Goal: Task Accomplishment & Management: Use online tool/utility

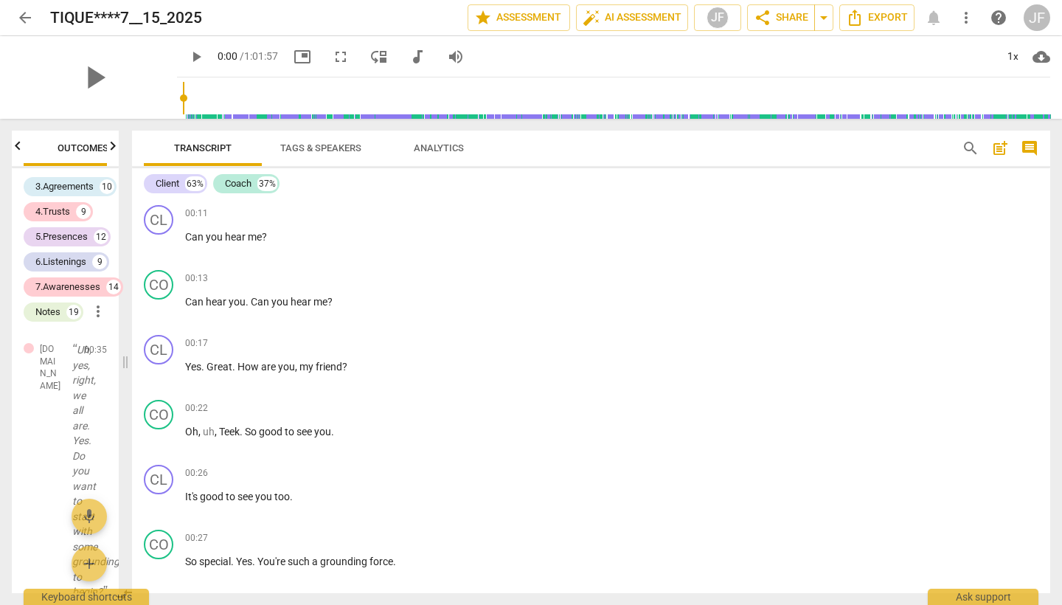
scroll to position [17152, 0]
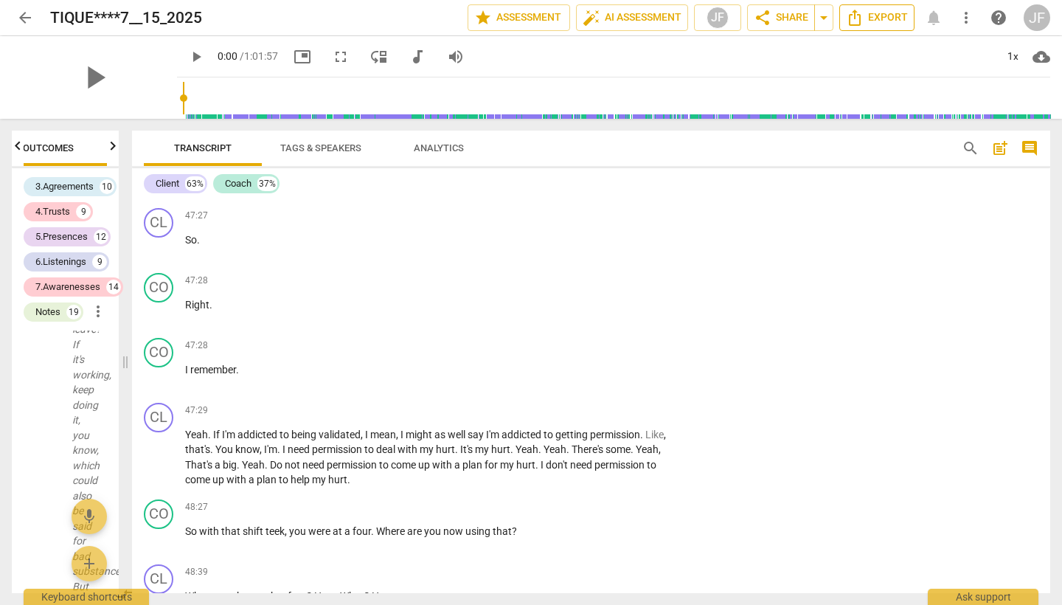
click at [895, 21] on span "Export" at bounding box center [877, 18] width 62 height 18
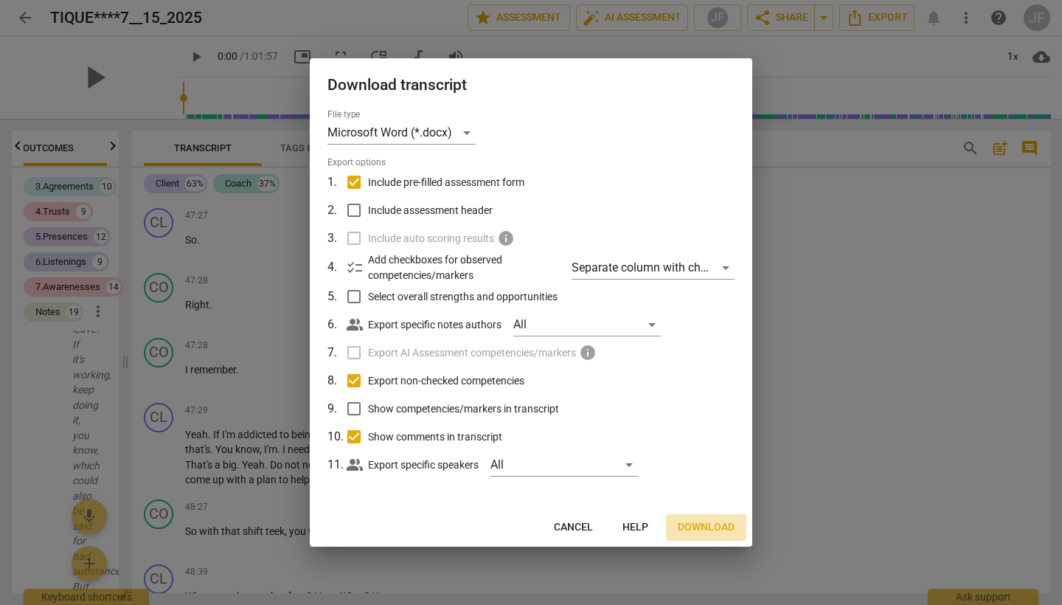
click at [697, 528] on span "Download" at bounding box center [706, 527] width 57 height 15
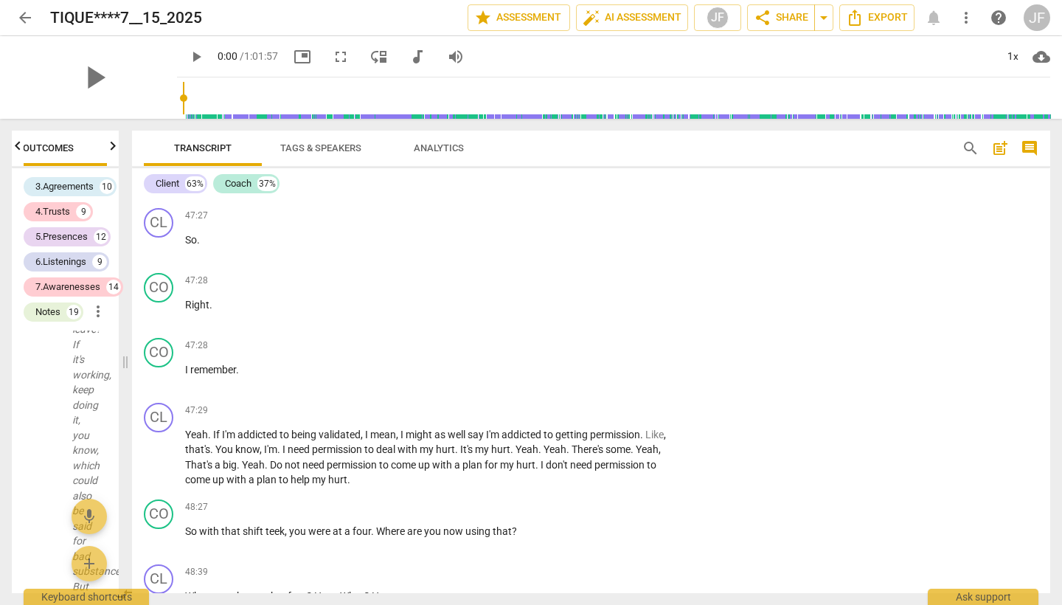
scroll to position [0, 0]
click at [235, 21] on span "edit" at bounding box center [227, 18] width 18 height 18
drag, startPoint x: 201, startPoint y: 15, endPoint x: 48, endPoint y: 15, distance: 153.4
click at [49, 15] on div "arrow_back TIQUE****7__15_2025 done clear star Assessment auto_fix_high AI Asse…" at bounding box center [531, 18] width 1039 height 28
type input "[PERSON_NAME] 2/3"
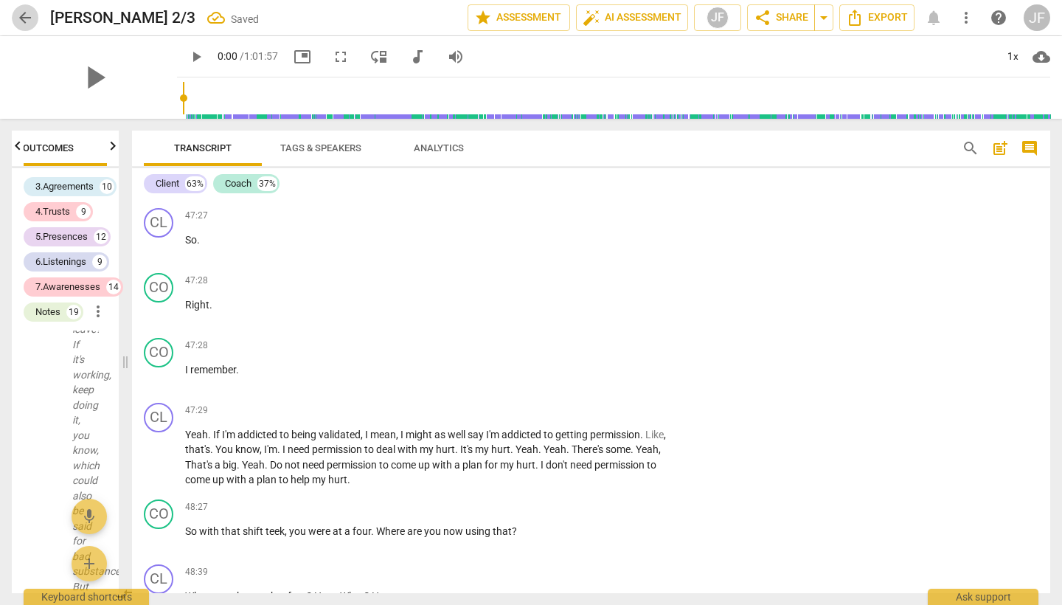
click at [26, 13] on span "arrow_back" at bounding box center [25, 18] width 18 height 18
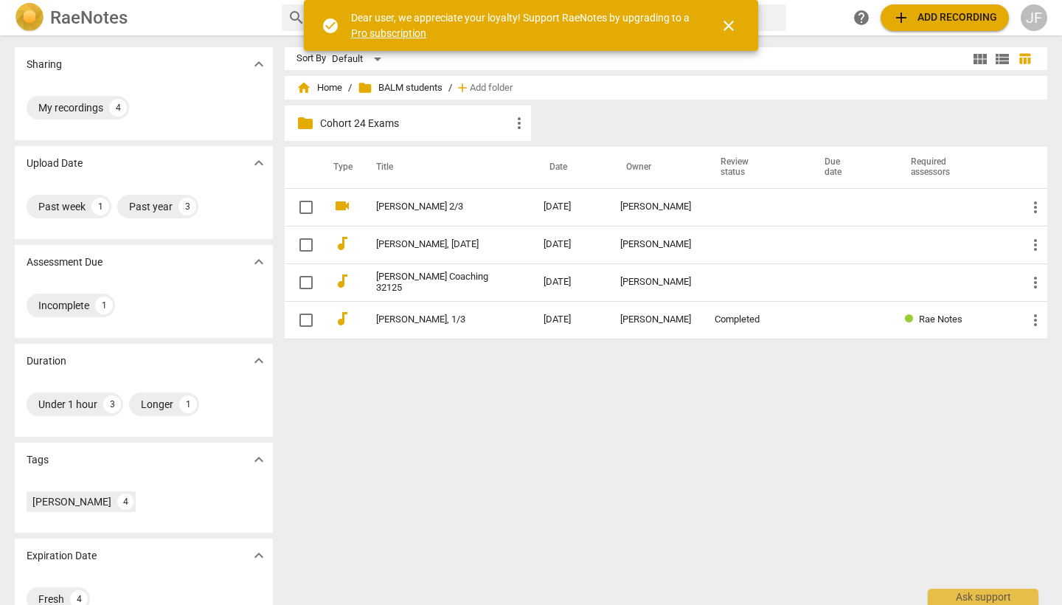
click at [407, 88] on span "folder BALM students" at bounding box center [400, 87] width 85 height 15
click at [961, 13] on span "add Add recording" at bounding box center [944, 18] width 105 height 18
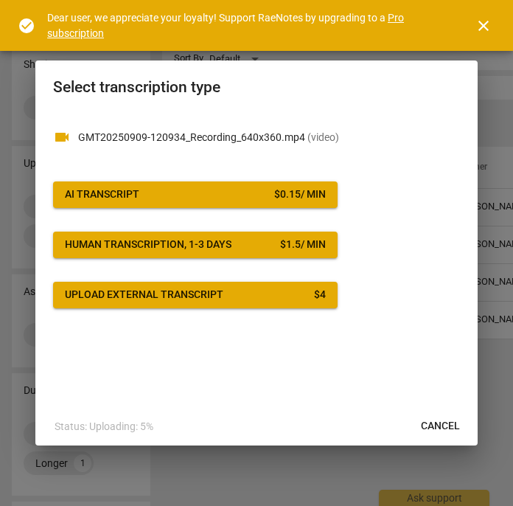
click at [242, 192] on span "AI Transcript $ 0.15 / min" at bounding box center [195, 194] width 261 height 15
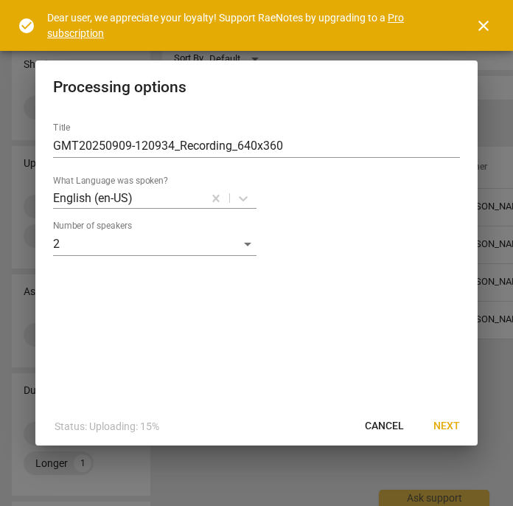
click at [440, 426] on span "Next" at bounding box center [447, 426] width 27 height 15
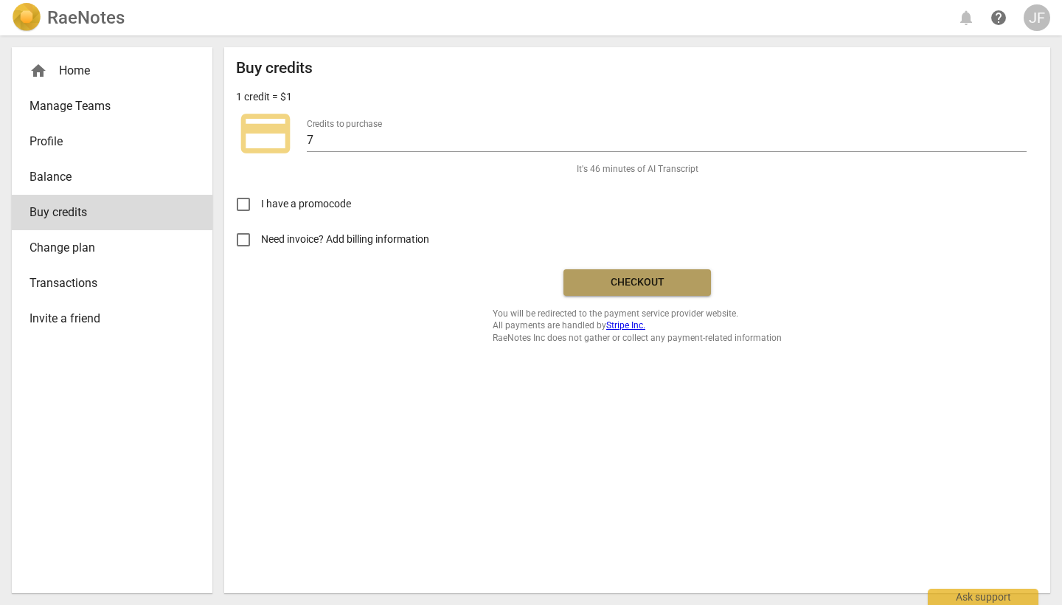
click at [652, 287] on span "Checkout" at bounding box center [637, 282] width 124 height 15
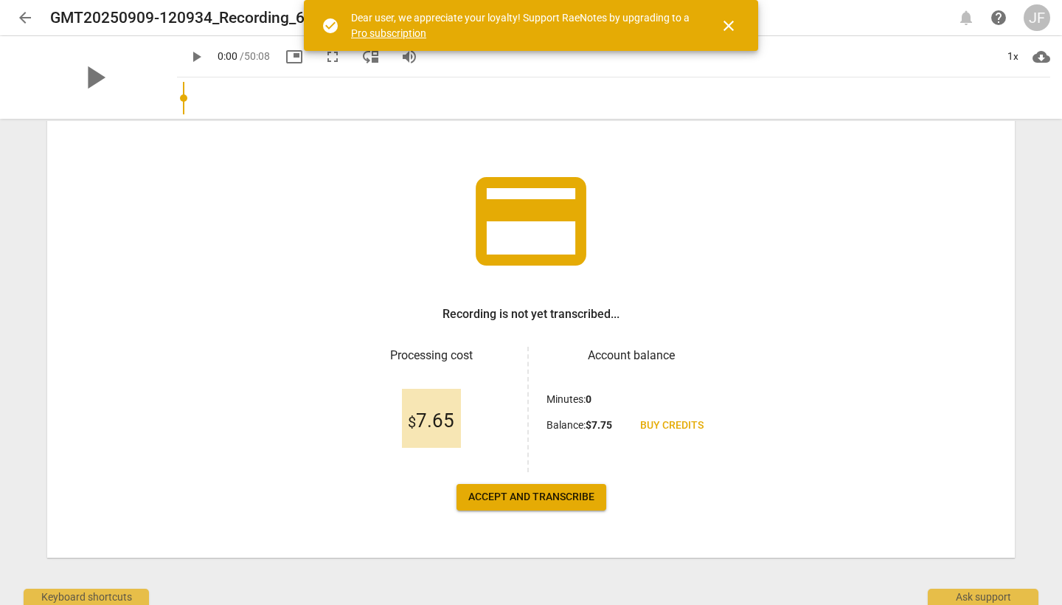
scroll to position [60, 0]
click at [550, 499] on span "Accept and transcribe" at bounding box center [531, 497] width 126 height 15
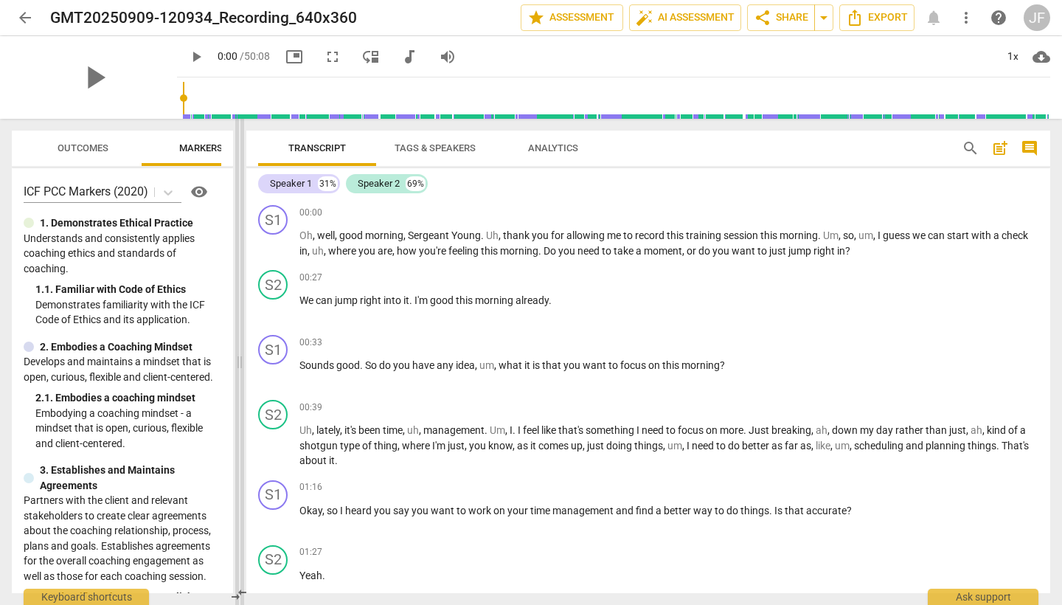
drag, startPoint x: 533, startPoint y: 361, endPoint x: 240, endPoint y: 354, distance: 293.6
click at [241, 356] on span at bounding box center [239, 362] width 9 height 486
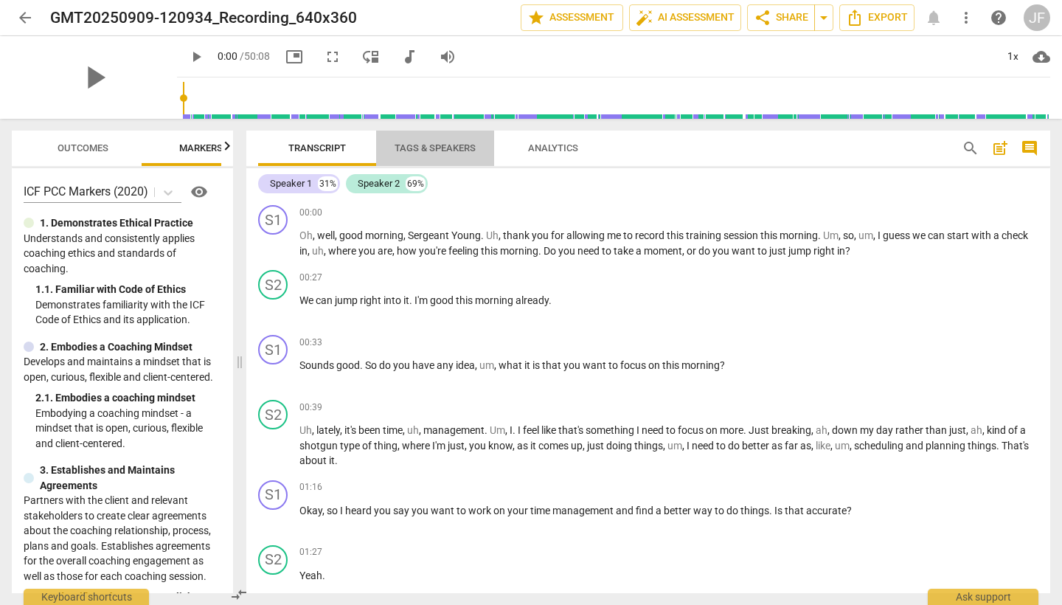
click at [448, 144] on span "Tags & Speakers" at bounding box center [435, 147] width 81 height 11
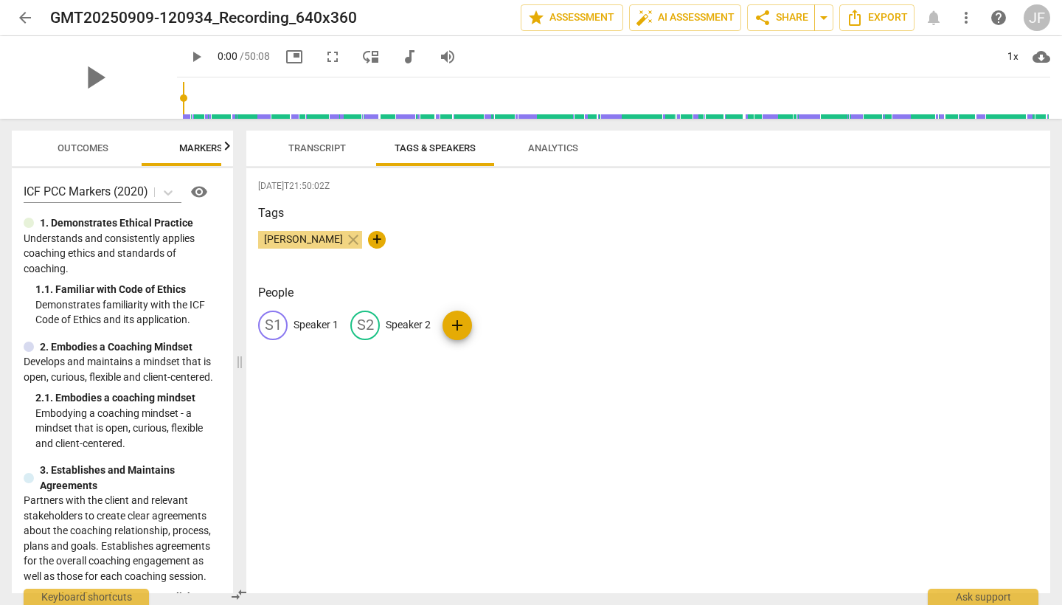
click at [317, 324] on p "Speaker 1" at bounding box center [316, 324] width 45 height 15
type input "Coach"
click at [508, 327] on p "Speaker 2" at bounding box center [504, 324] width 45 height 15
type input "Client"
click at [326, 144] on span "Transcript" at bounding box center [317, 147] width 58 height 11
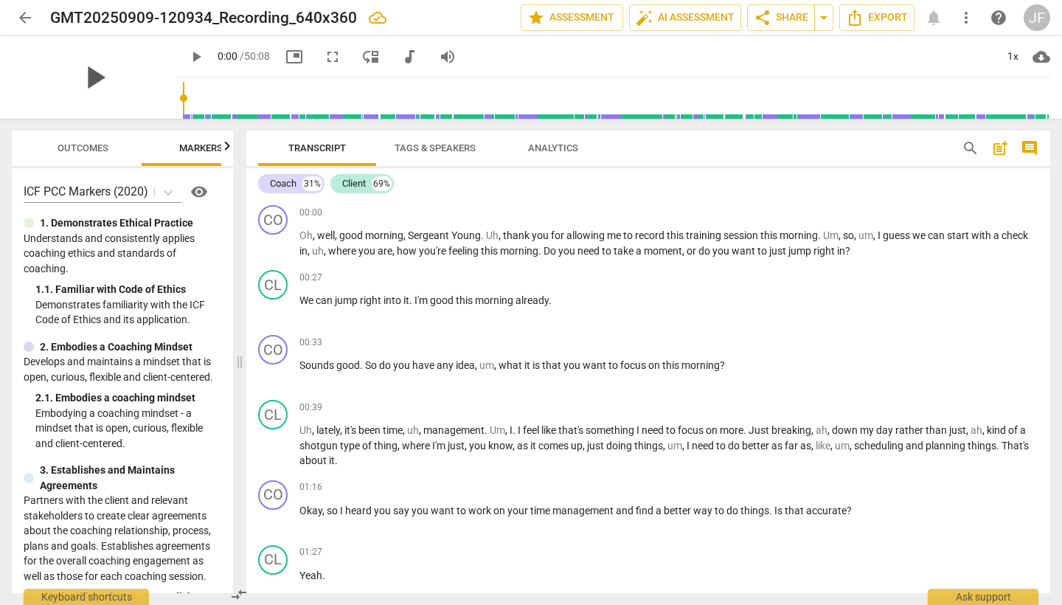
click at [83, 73] on span "play_arrow" at bounding box center [94, 77] width 38 height 38
click at [276, 246] on span "pause" at bounding box center [274, 244] width 18 height 18
type input "32"
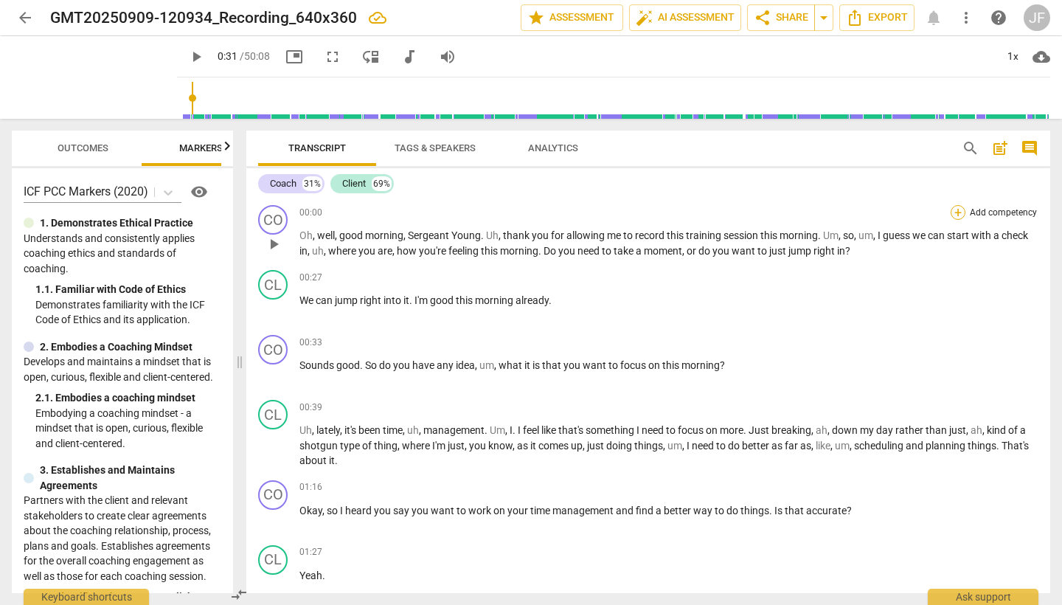
click at [951, 209] on div "+" at bounding box center [958, 212] width 15 height 15
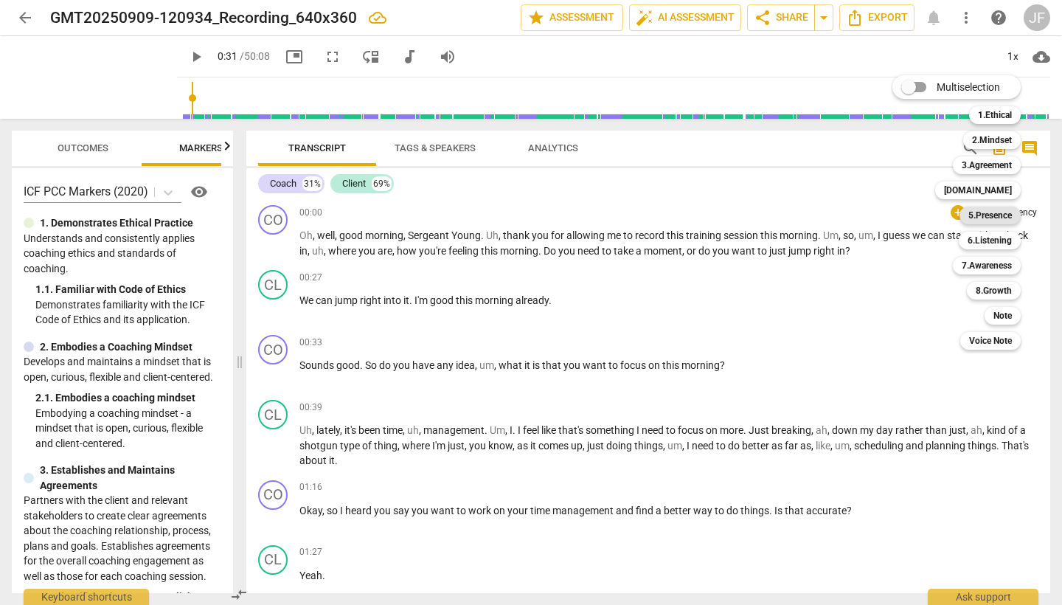
click at [998, 209] on b "5.Presence" at bounding box center [990, 216] width 44 height 18
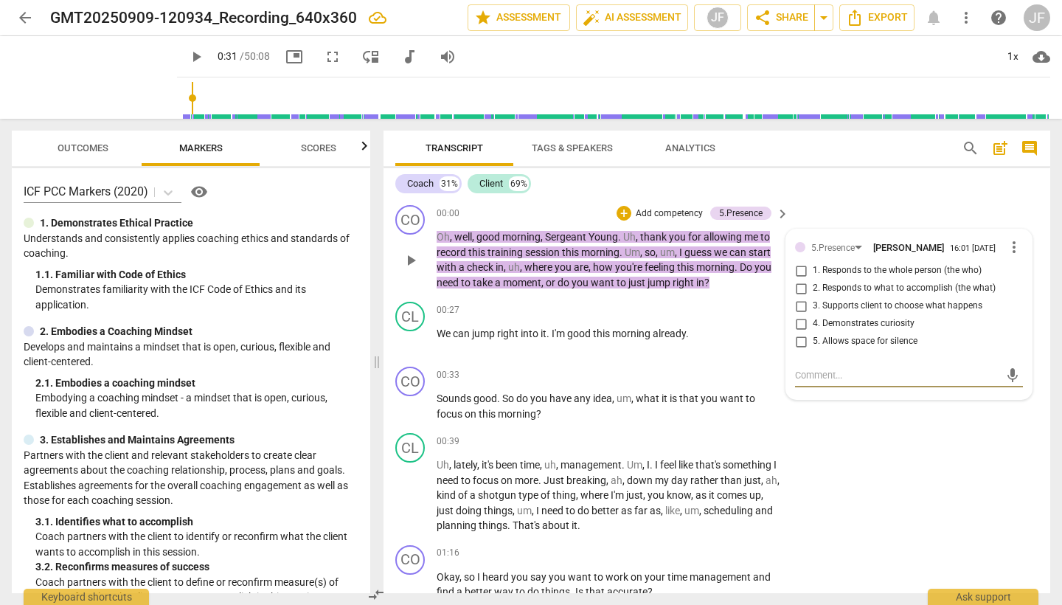
click at [800, 309] on input "3. Supports client to choose what happens" at bounding box center [801, 306] width 24 height 18
checkbox input "true"
click at [802, 277] on input "1. Responds to the whole person (the who)" at bounding box center [801, 271] width 24 height 18
checkbox input "true"
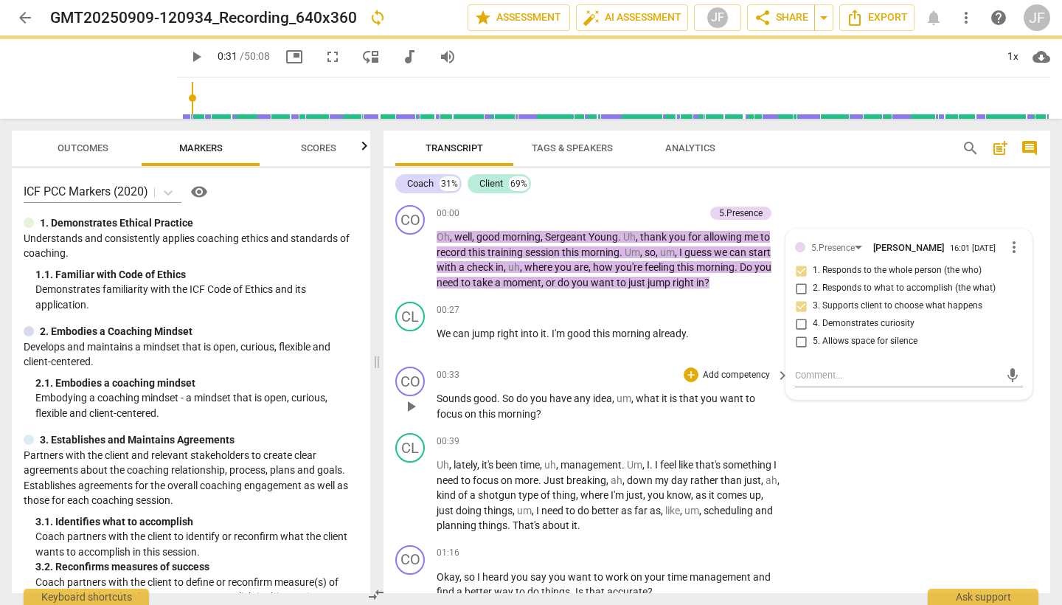
click at [409, 406] on span "play_arrow" at bounding box center [411, 407] width 18 height 18
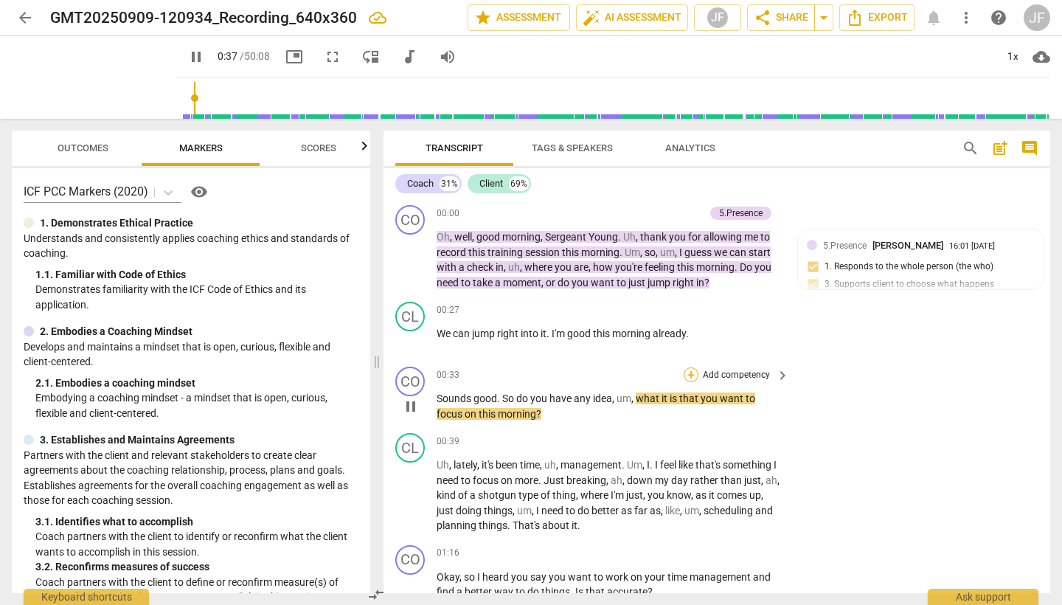
click at [690, 372] on div "+" at bounding box center [691, 374] width 15 height 15
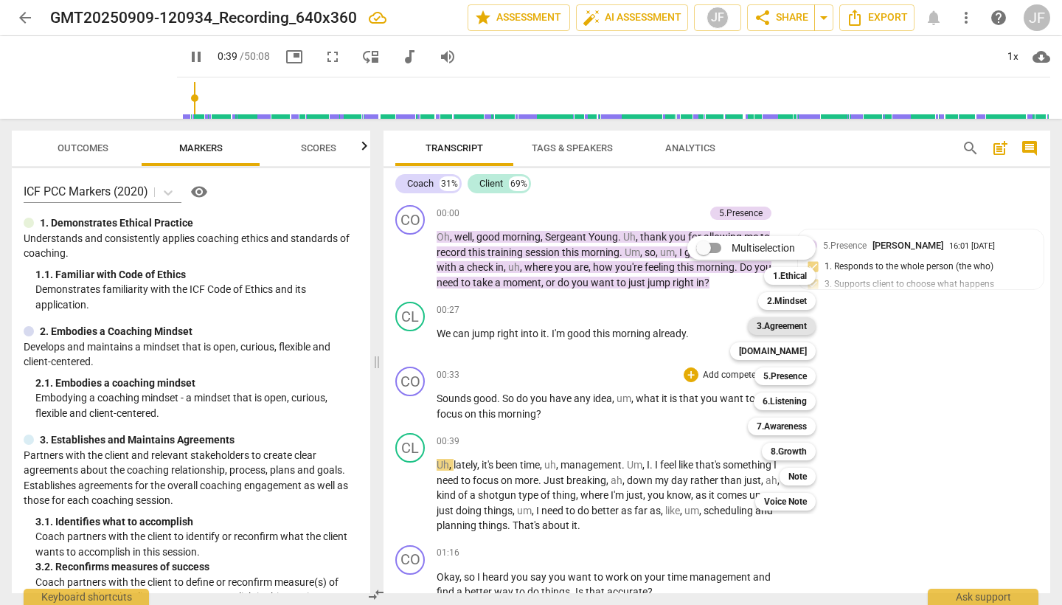
click at [800, 327] on b "3.Agreement" at bounding box center [782, 326] width 50 height 18
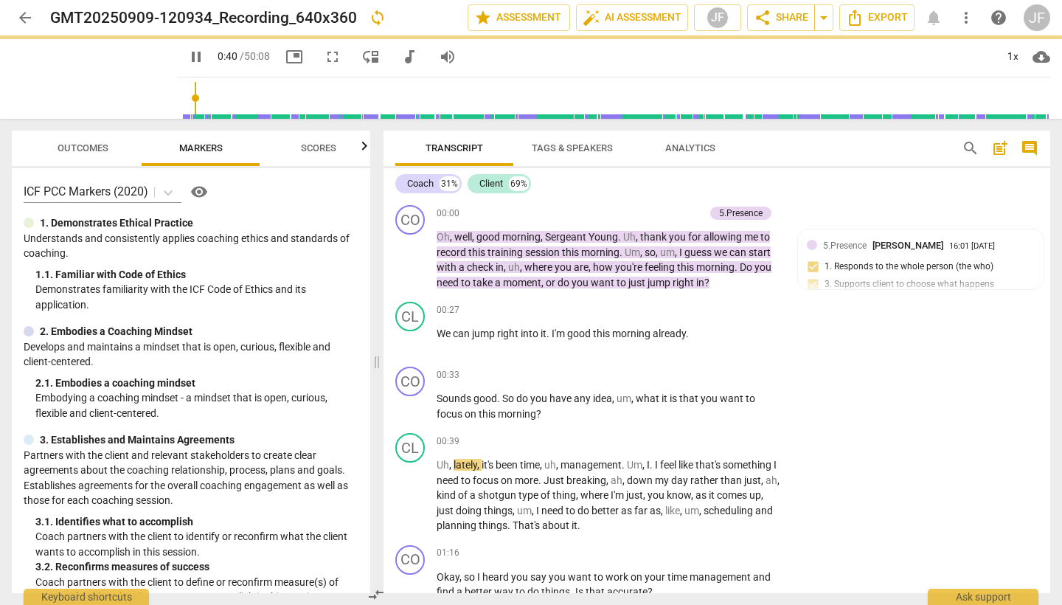
type input "41"
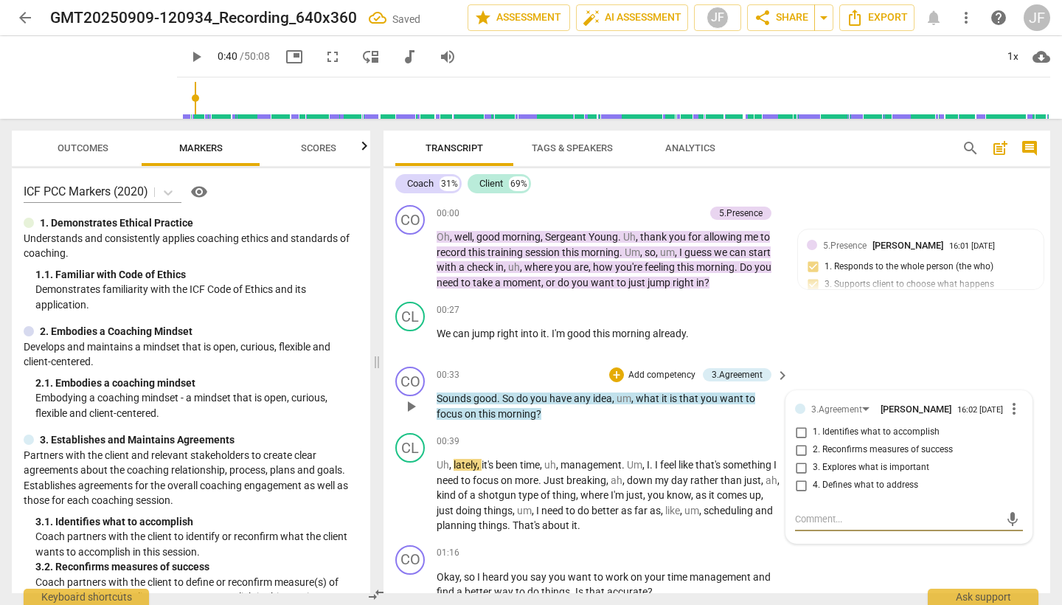
click at [797, 432] on input "1. Identifies what to accomplish" at bounding box center [801, 432] width 24 height 18
checkbox input "true"
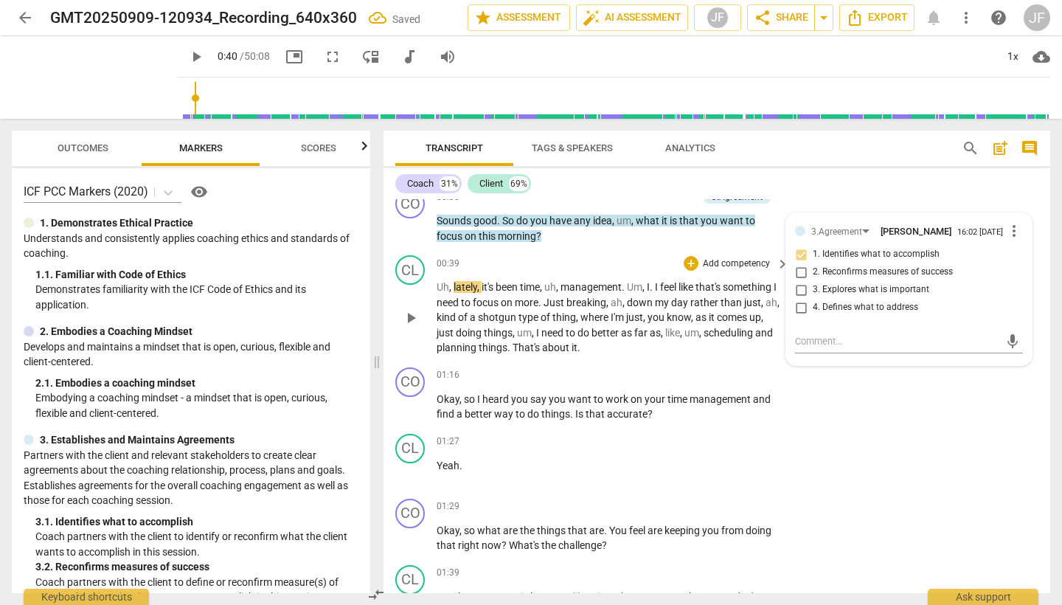
scroll to position [180, 0]
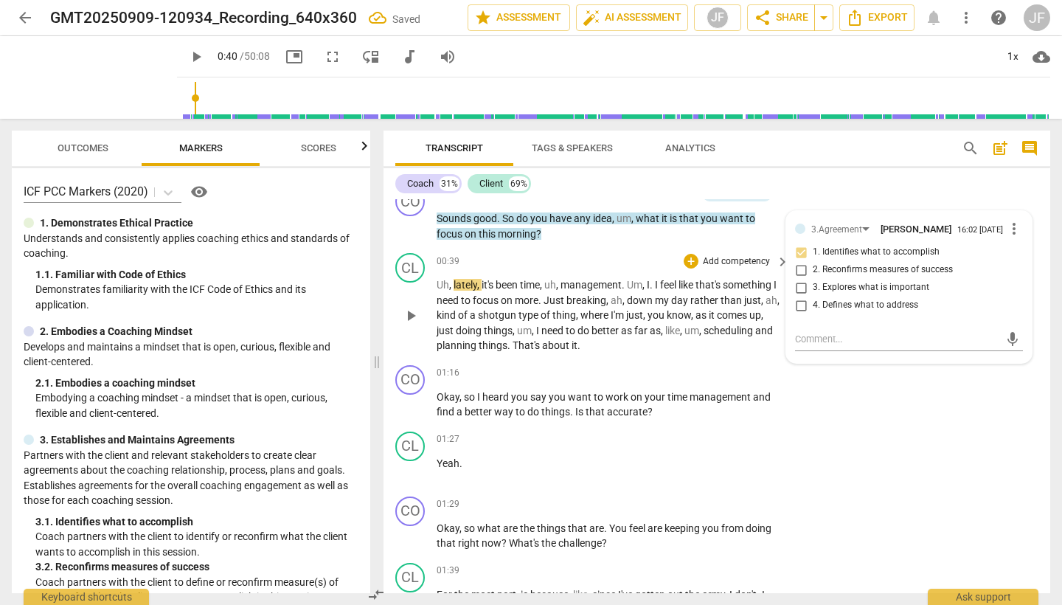
click at [413, 307] on span "play_arrow" at bounding box center [411, 316] width 18 height 18
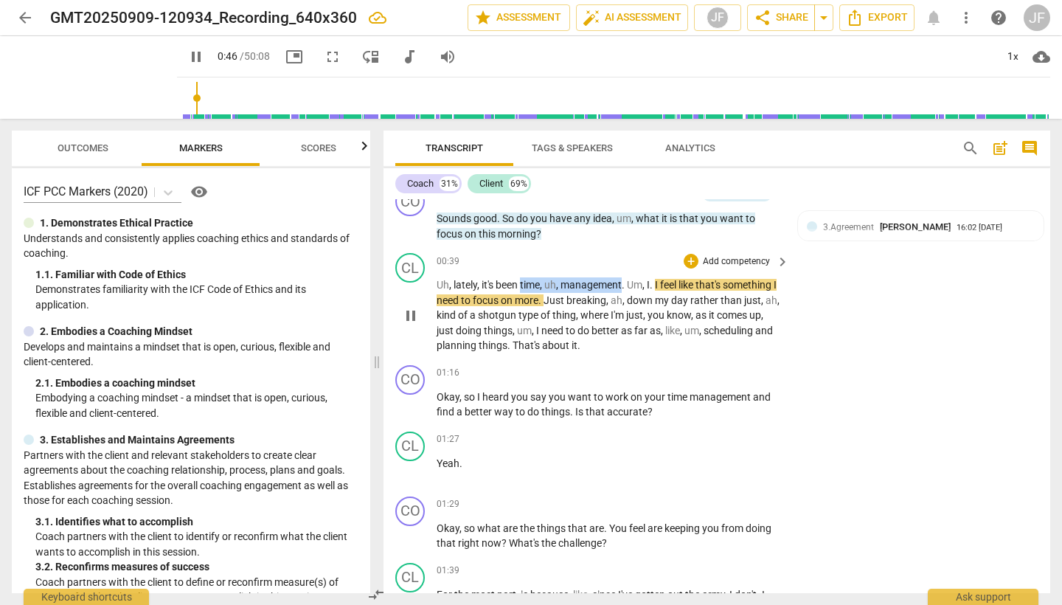
drag, startPoint x: 522, startPoint y: 283, endPoint x: 623, endPoint y: 285, distance: 101.1
click at [623, 285] on p "Uh , lately , it's been time , uh , management . Um , I . I feel like that's so…" at bounding box center [609, 315] width 345 height 76
click at [656, 265] on icon "button" at bounding box center [658, 261] width 9 height 10
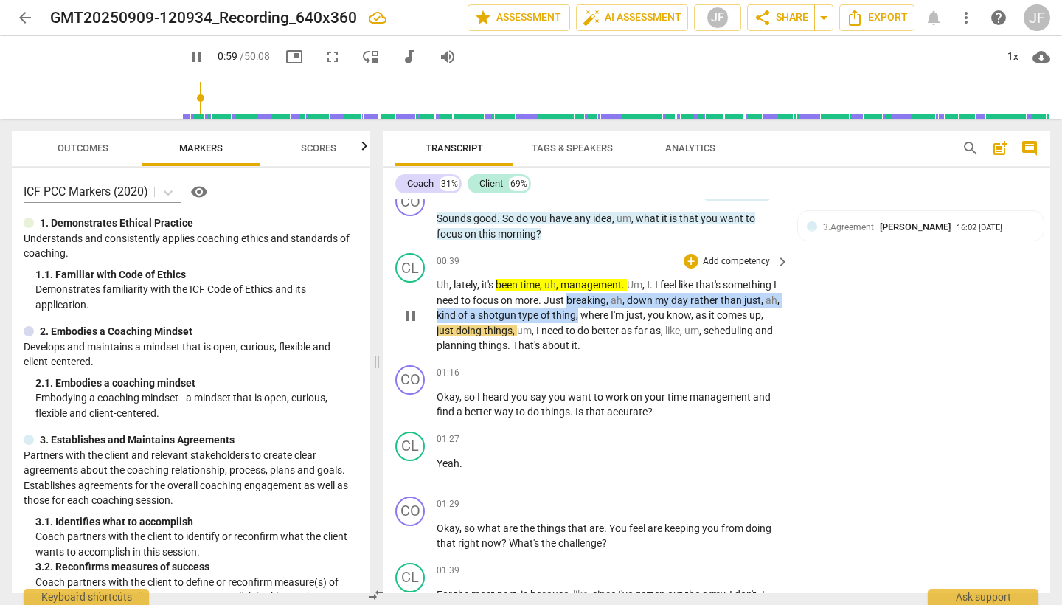
drag, startPoint x: 573, startPoint y: 298, endPoint x: 593, endPoint y: 315, distance: 26.2
click at [593, 315] on p "Uh , lately , it's been time , uh , management . Um , I . I feel like that's so…" at bounding box center [609, 315] width 345 height 76
click at [628, 294] on icon "button" at bounding box center [630, 293] width 15 height 18
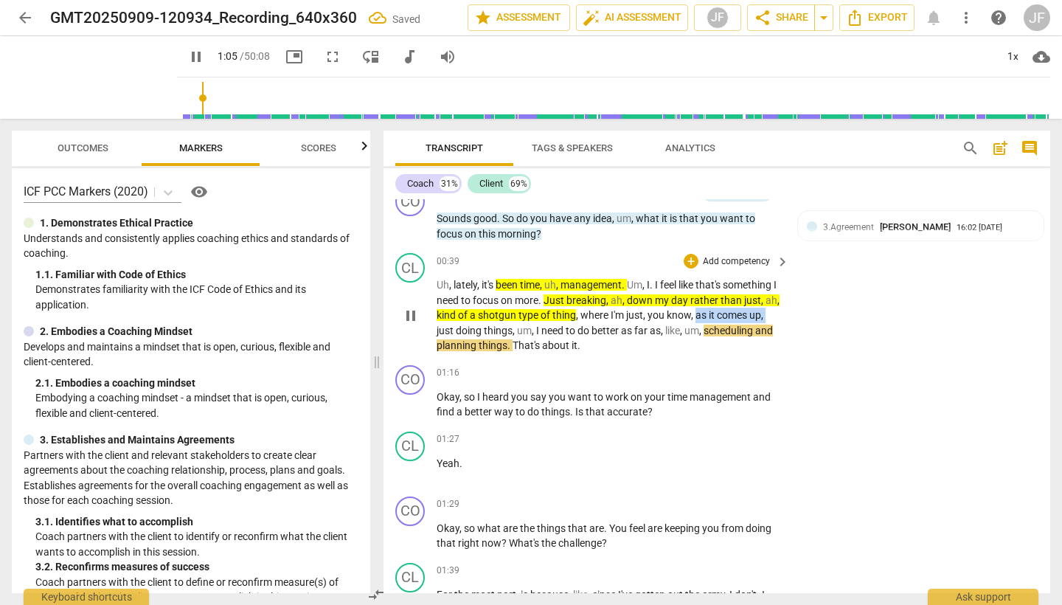
drag, startPoint x: 715, startPoint y: 313, endPoint x: 452, endPoint y: 330, distance: 263.1
click at [452, 330] on p "Uh , lately , it's been time , uh , management . Um , I . I feel like that's so…" at bounding box center [609, 315] width 345 height 76
click at [487, 308] on icon "button" at bounding box center [486, 305] width 9 height 10
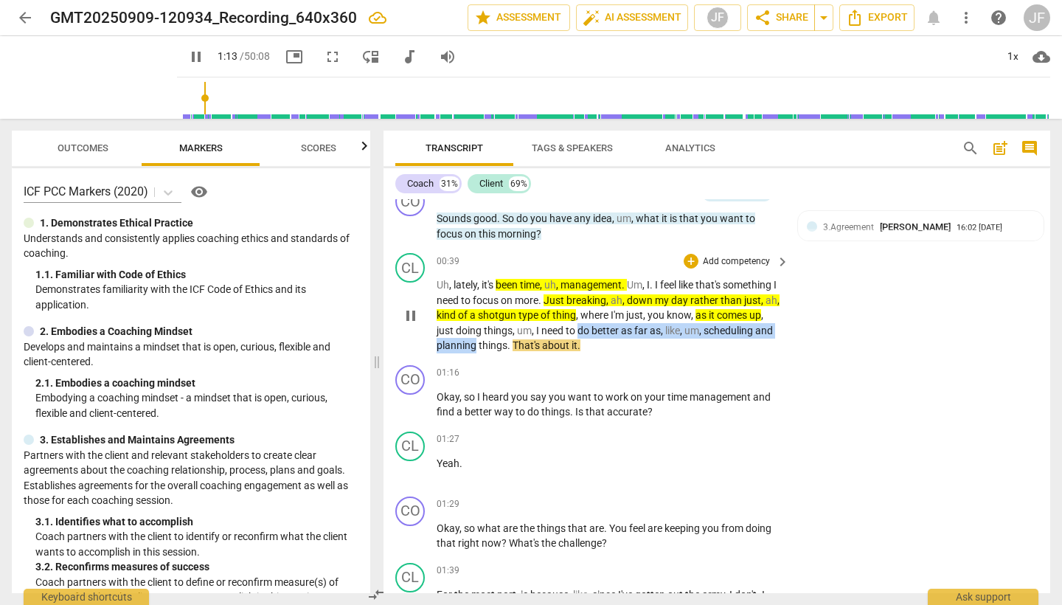
drag, startPoint x: 595, startPoint y: 327, endPoint x: 496, endPoint y: 343, distance: 100.2
click at [496, 343] on p "Uh , lately , it's been time , uh , management . Um , I . I feel like that's so…" at bounding box center [609, 315] width 345 height 76
click at [530, 322] on icon "button" at bounding box center [531, 320] width 9 height 10
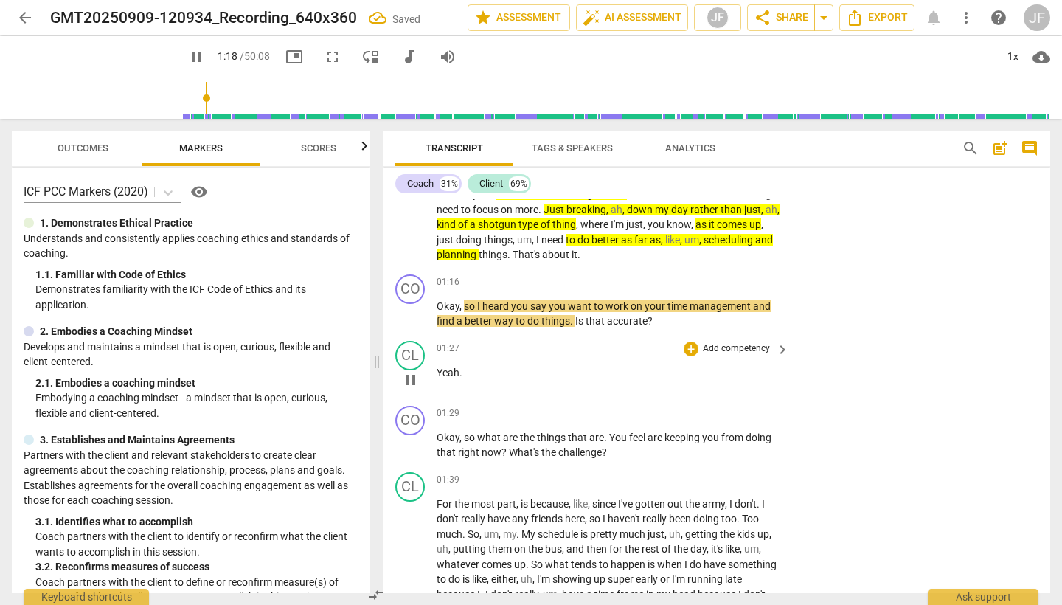
scroll to position [278, 0]
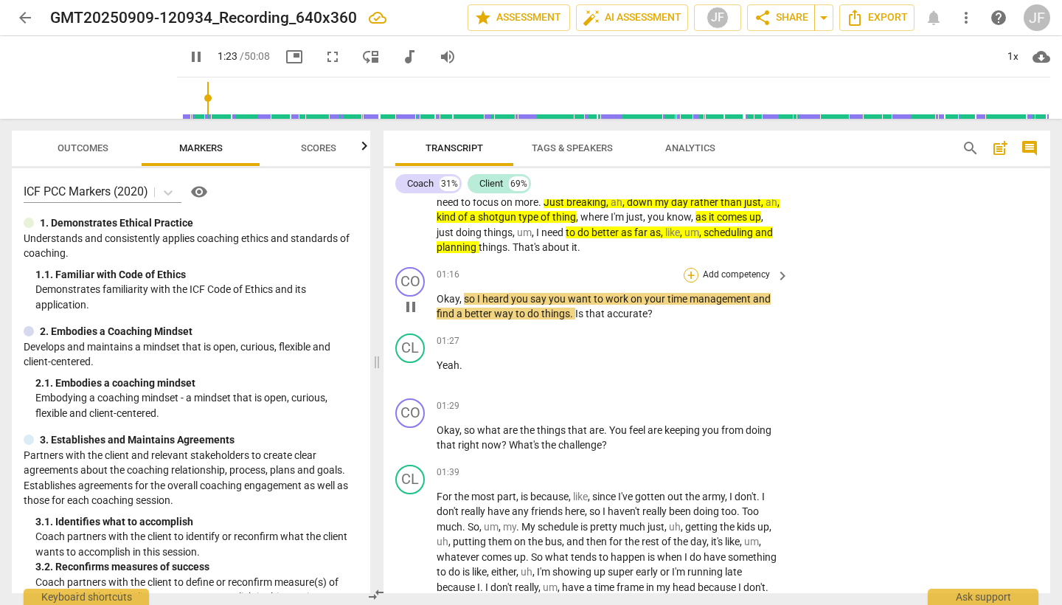
click at [690, 268] on div "+" at bounding box center [691, 275] width 15 height 15
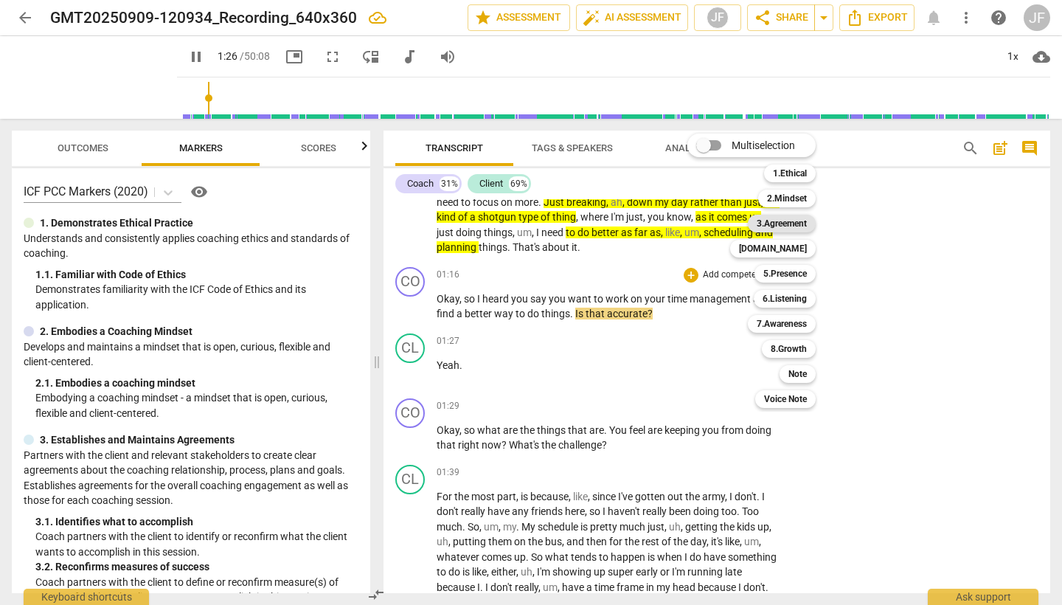
click at [788, 220] on b "3.Agreement" at bounding box center [782, 224] width 50 height 18
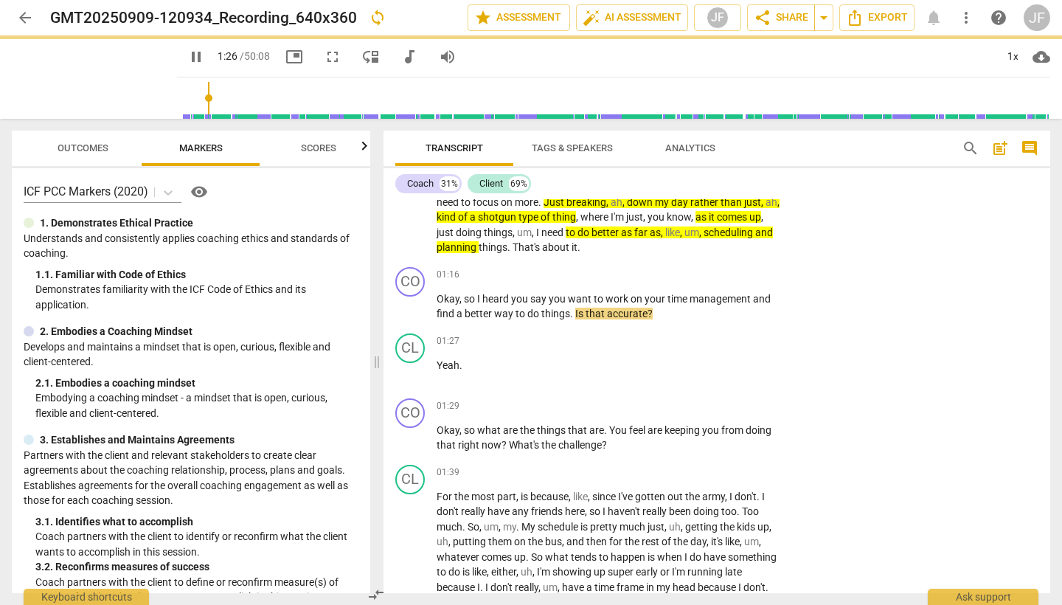
type input "87"
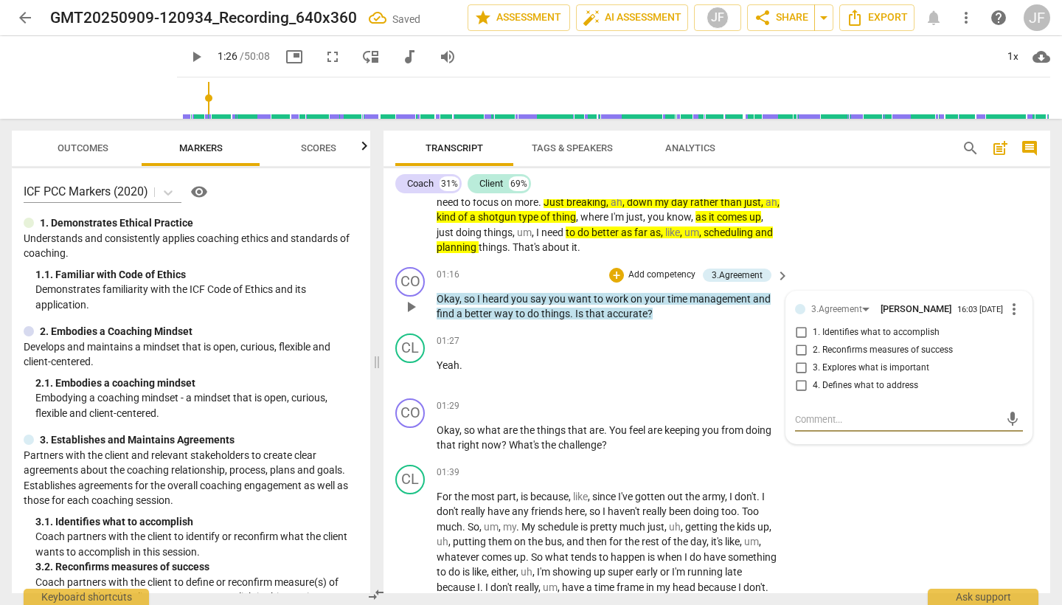
click at [797, 333] on input "1. Identifies what to accomplish" at bounding box center [801, 333] width 24 height 18
checkbox input "true"
click at [614, 268] on div "+" at bounding box center [616, 275] width 15 height 15
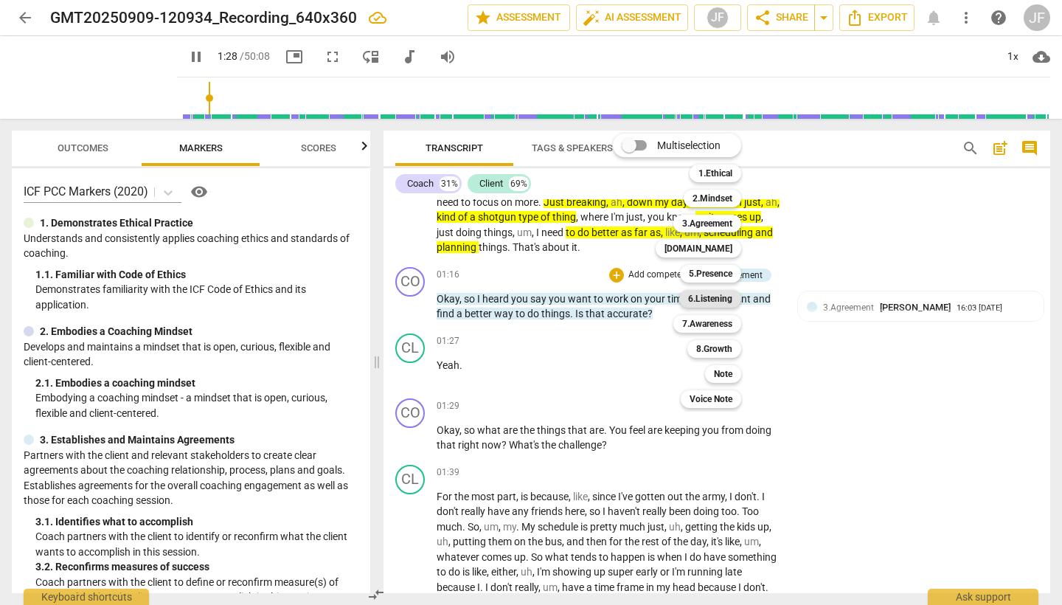
click at [720, 299] on b "6.Listening" at bounding box center [710, 299] width 44 height 18
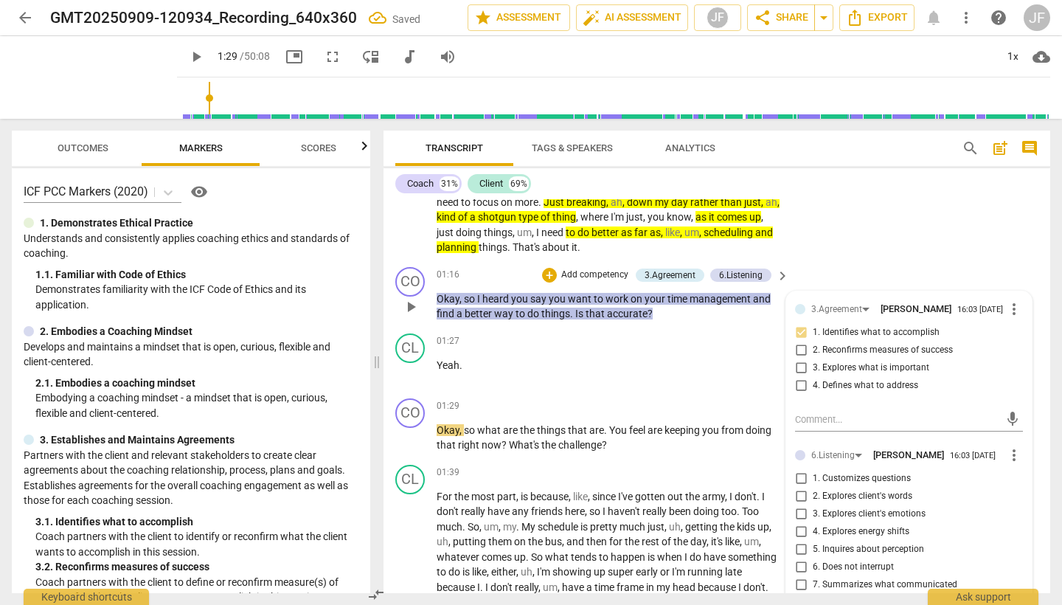
type input "89"
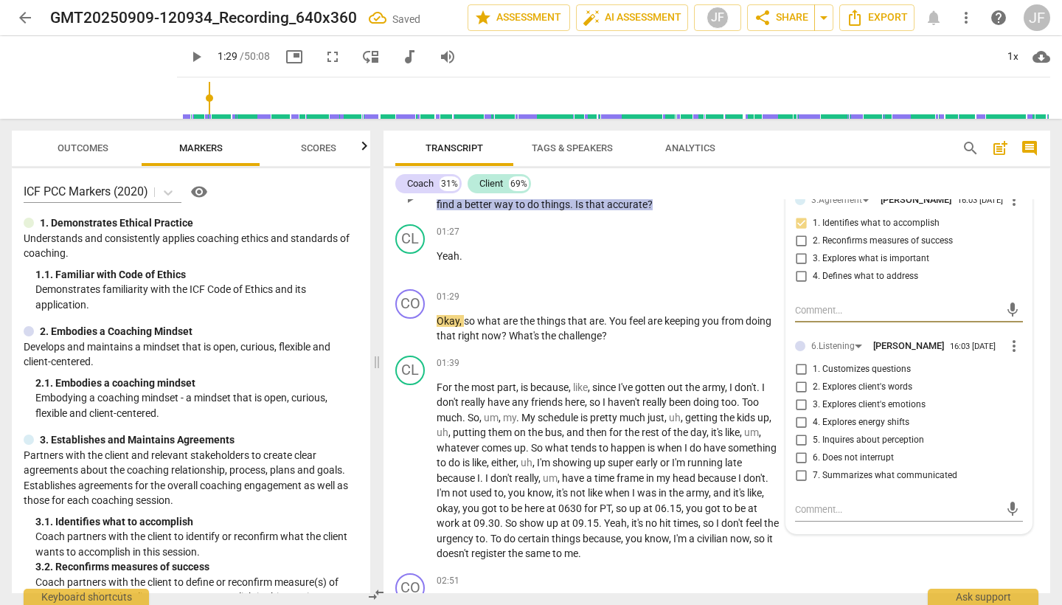
scroll to position [387, 0]
click at [798, 480] on input "7. Summarizes what communicated" at bounding box center [801, 477] width 24 height 18
checkbox input "true"
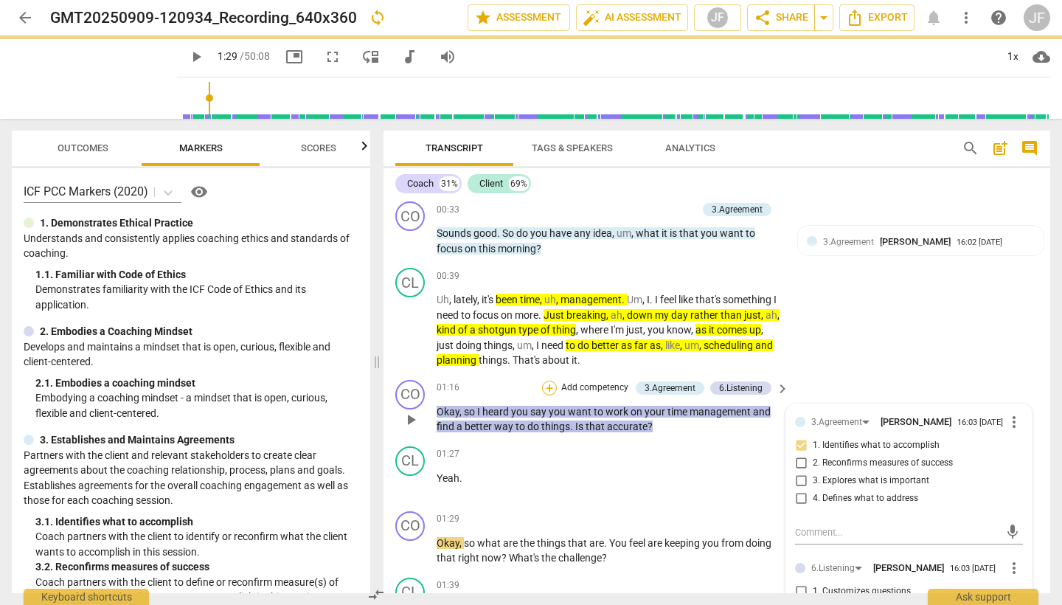
scroll to position [218, 0]
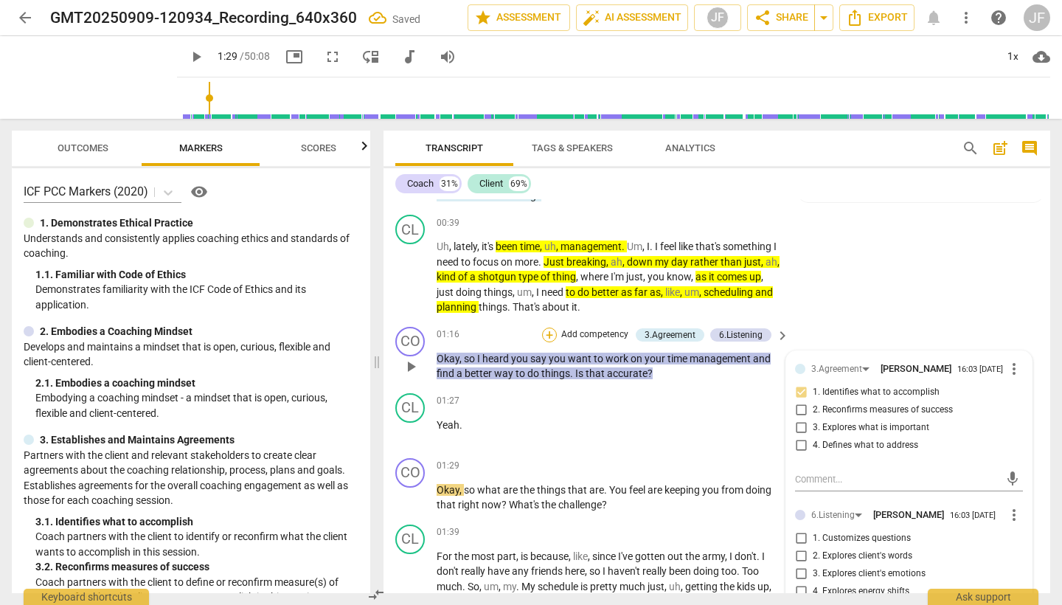
click at [549, 327] on div "+" at bounding box center [549, 334] width 15 height 15
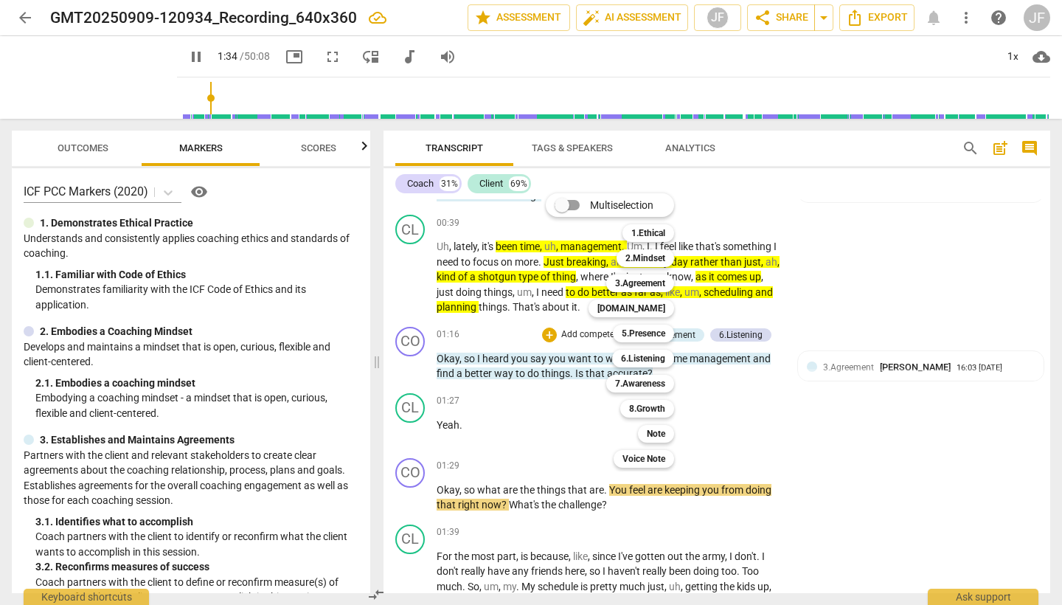
click at [414, 498] on div at bounding box center [531, 302] width 1062 height 605
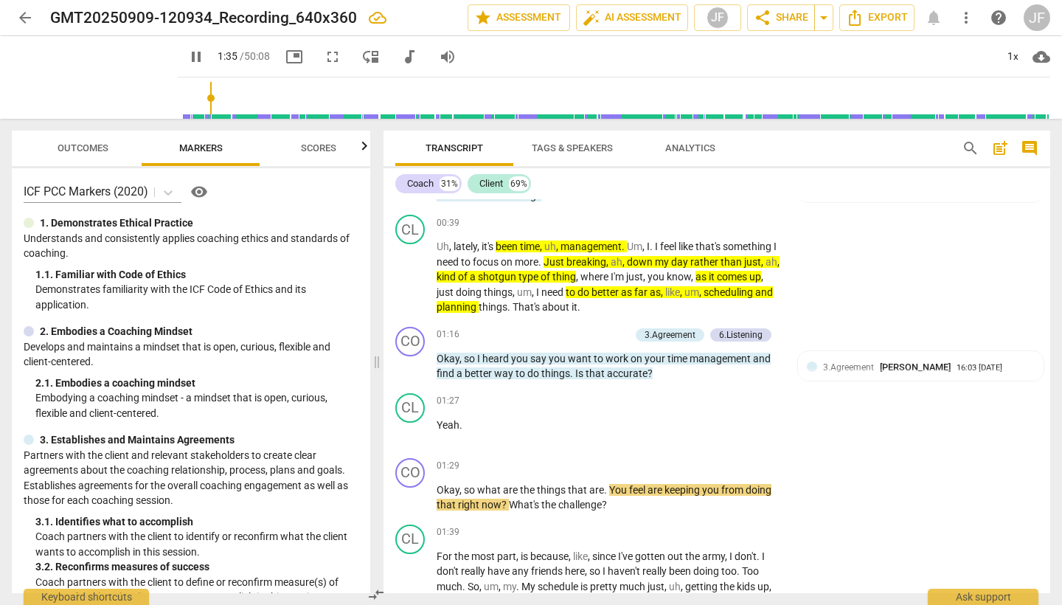
click at [413, 498] on span "pause" at bounding box center [411, 498] width 18 height 18
type input "96"
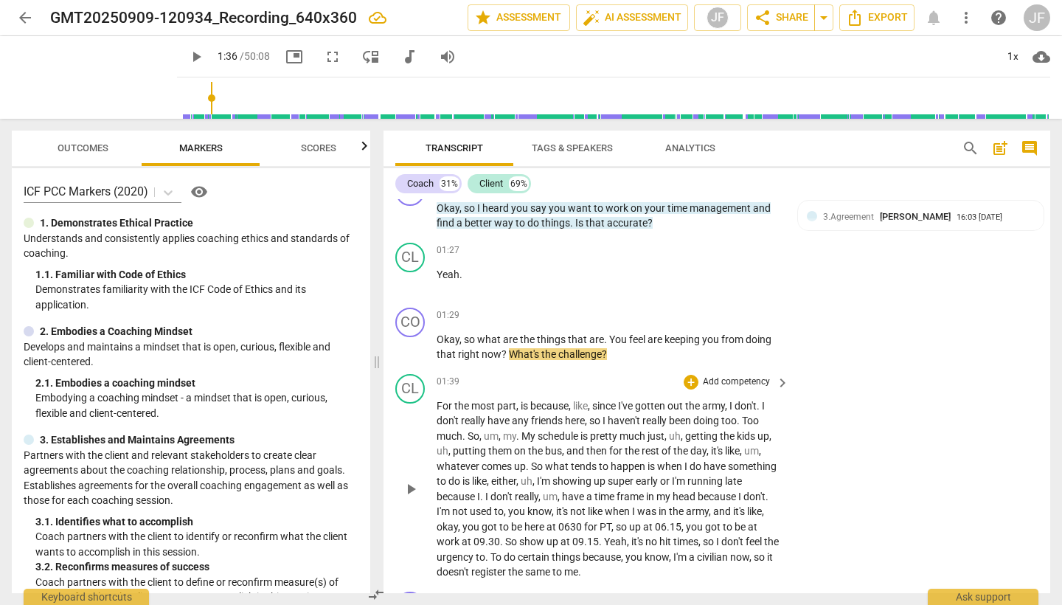
scroll to position [370, 0]
click at [690, 307] on div "+" at bounding box center [691, 314] width 15 height 15
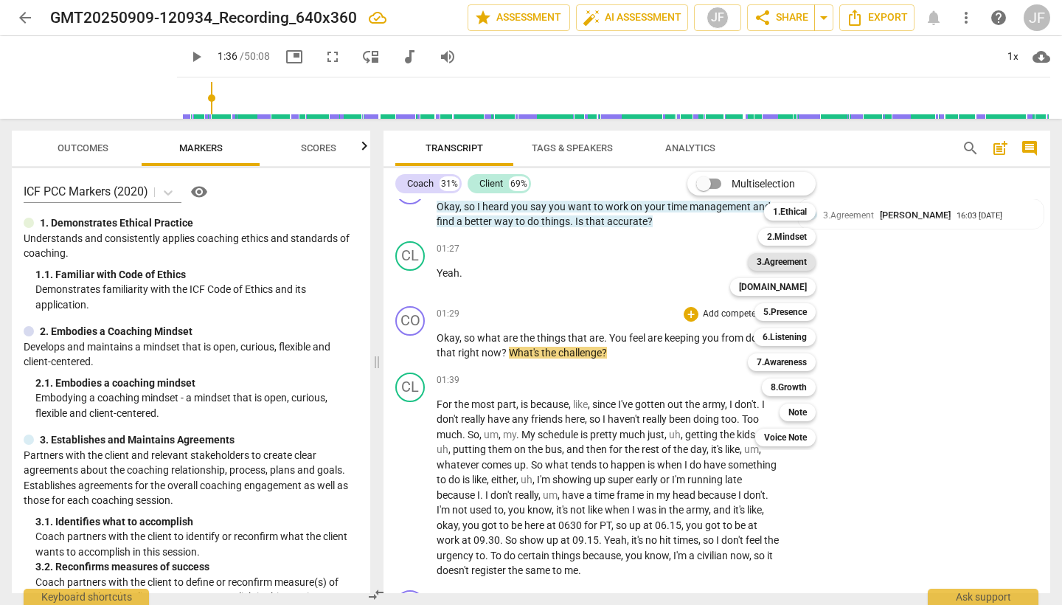
click at [800, 266] on b "3.Agreement" at bounding box center [782, 262] width 50 height 18
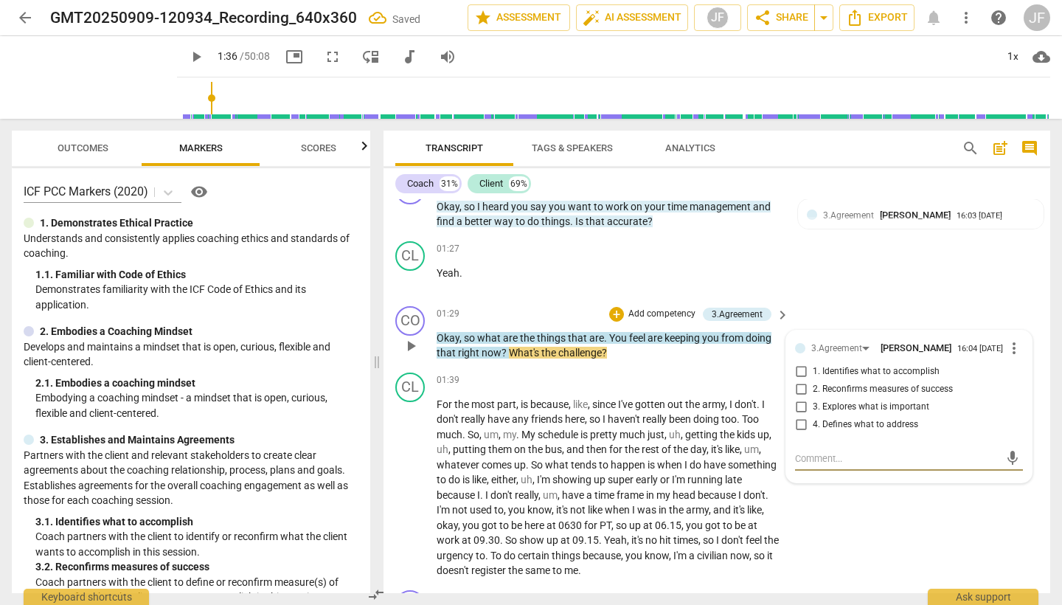
click at [830, 453] on textarea at bounding box center [897, 458] width 204 height 14
type textarea "N"
type textarea "No"
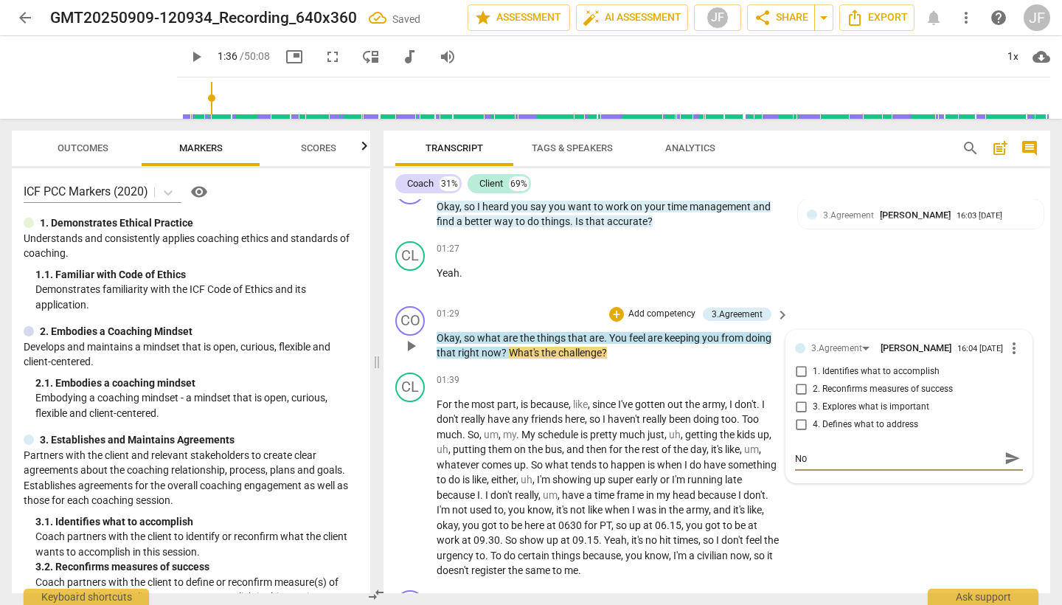
type textarea "Not"
type textarea "Not s"
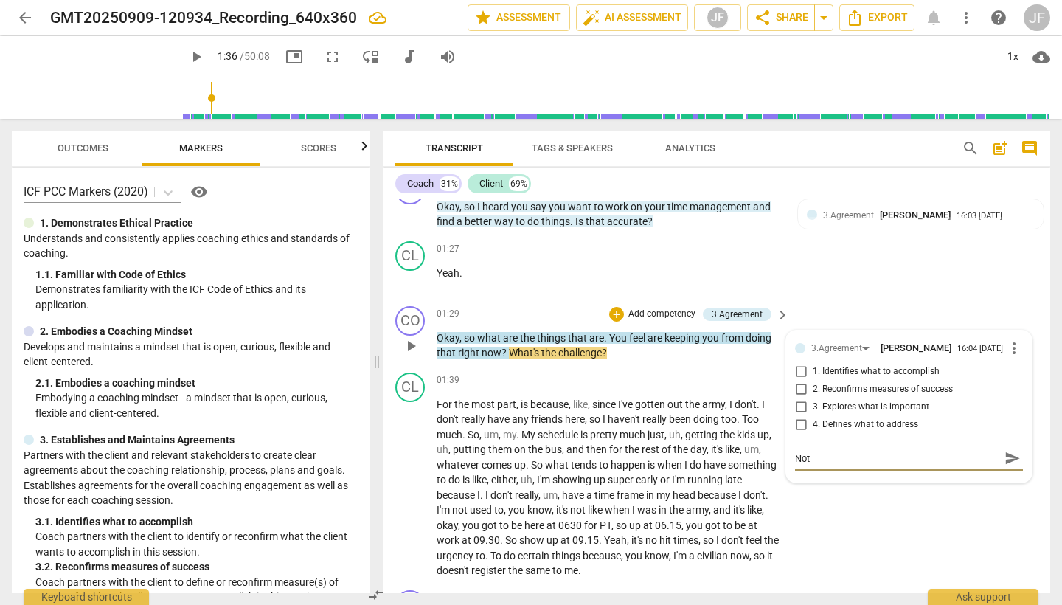
type textarea "Not s"
type textarea "Not su"
type textarea "Not sur"
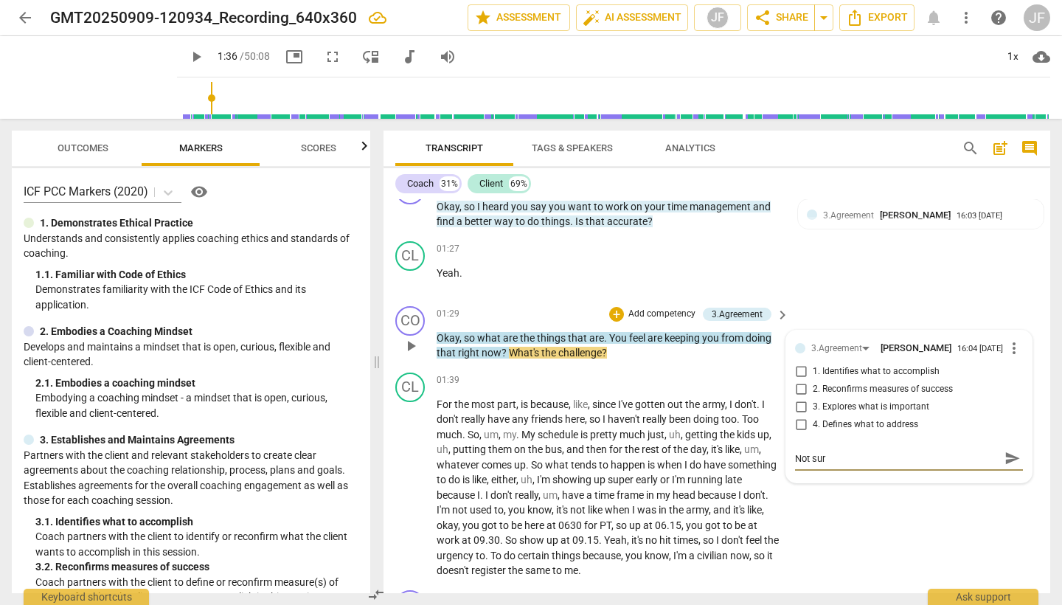
type textarea "Not sure"
type textarea "Not sure w"
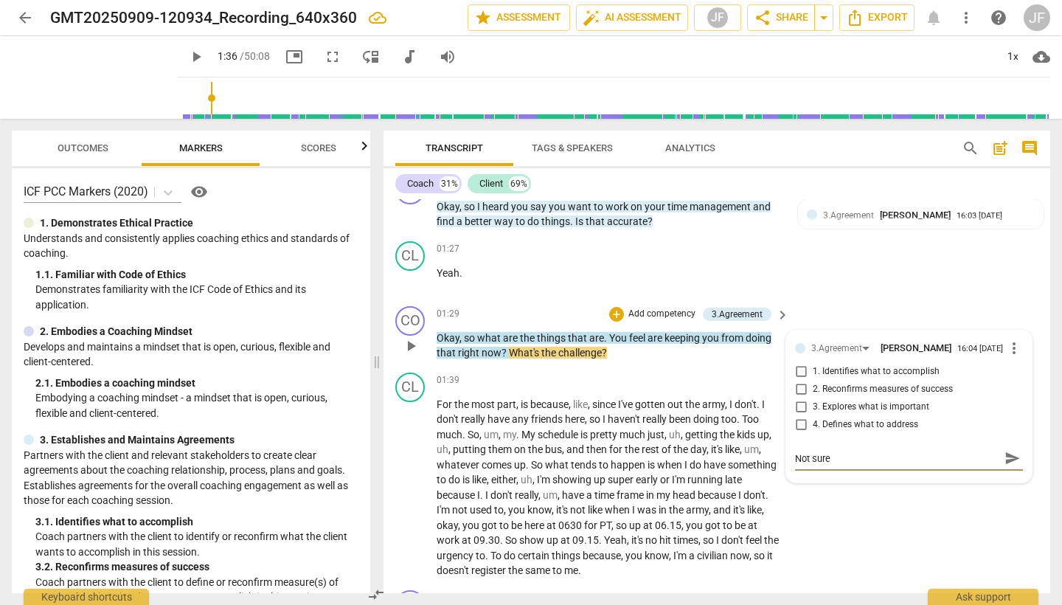
type textarea "Not sure w"
type textarea "Not sure wh"
type textarea "Not sure whi"
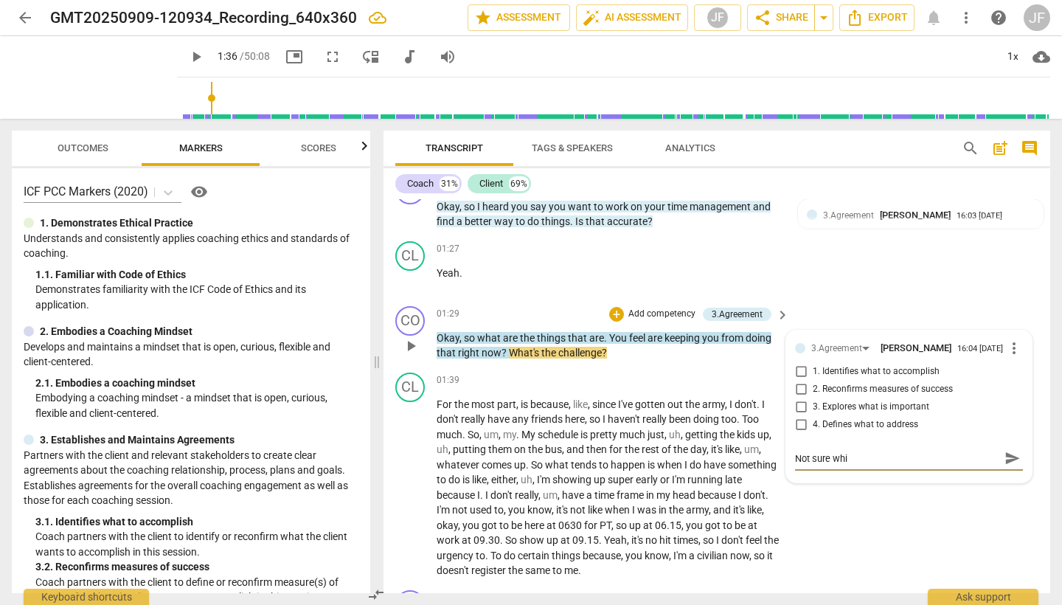
type textarea "Not sure whic"
type textarea "Not sure which"
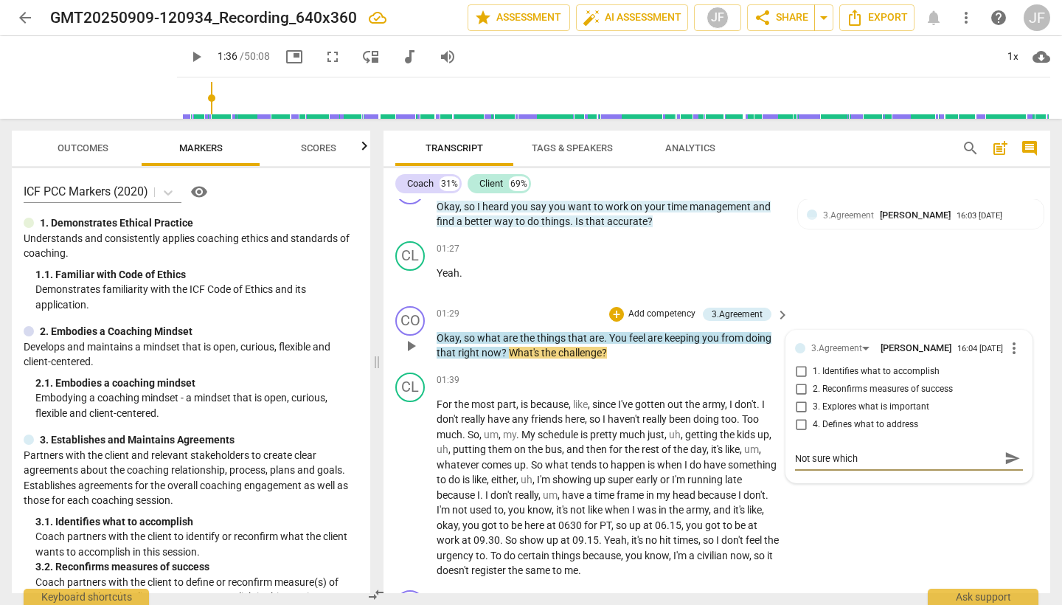
type textarea "Not sure which"
type textarea "Not sure which o"
type textarea "Not sure which"
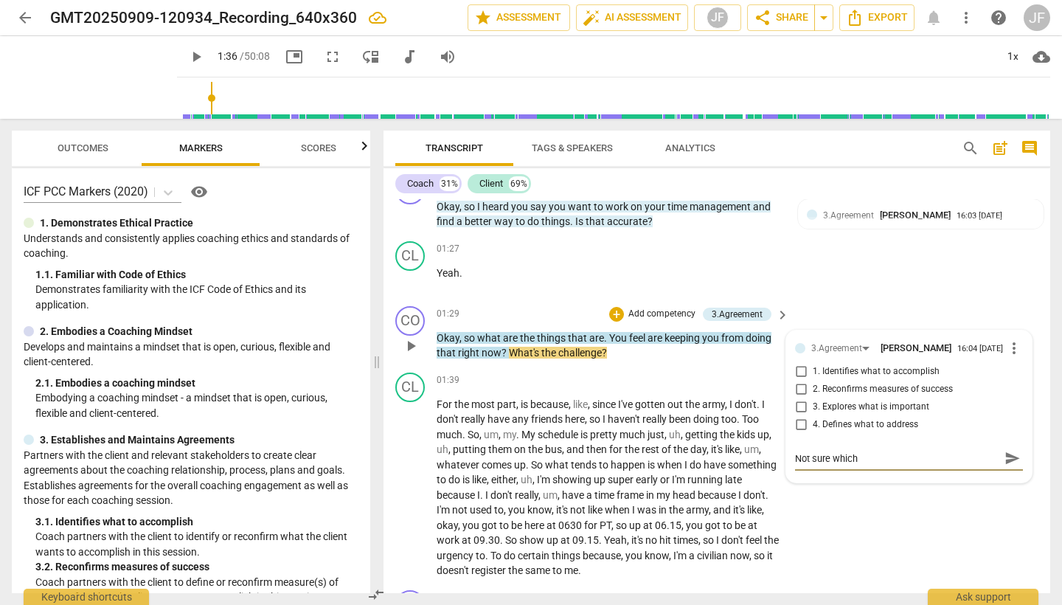
type textarea "Not sure which c"
type textarea "Not sure which co"
type textarea "Not sure which com"
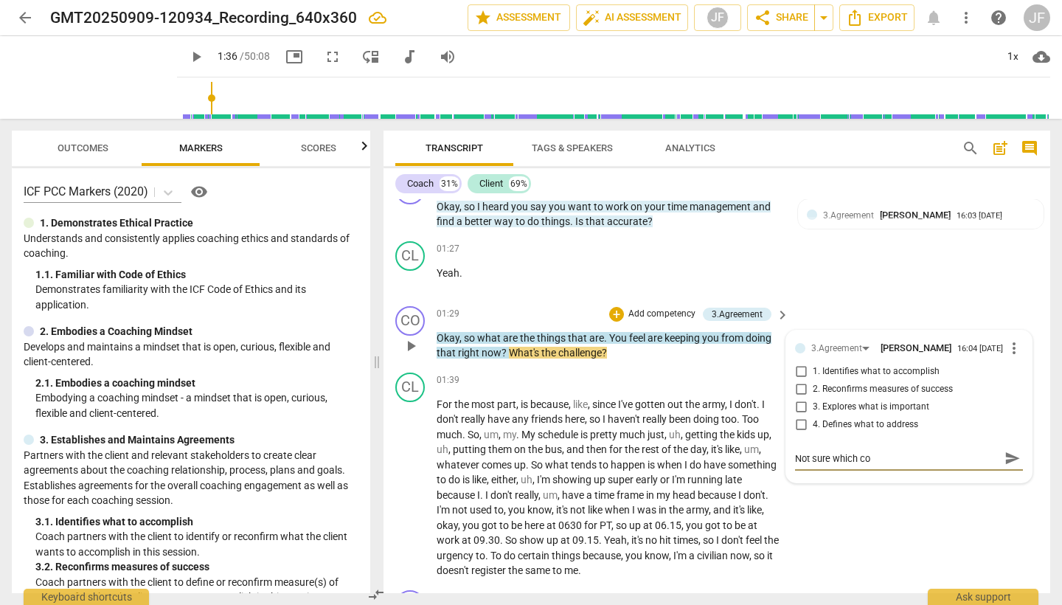
type textarea "Not sure which com"
type textarea "Not sure which comp"
type textarea "Not sure which compe"
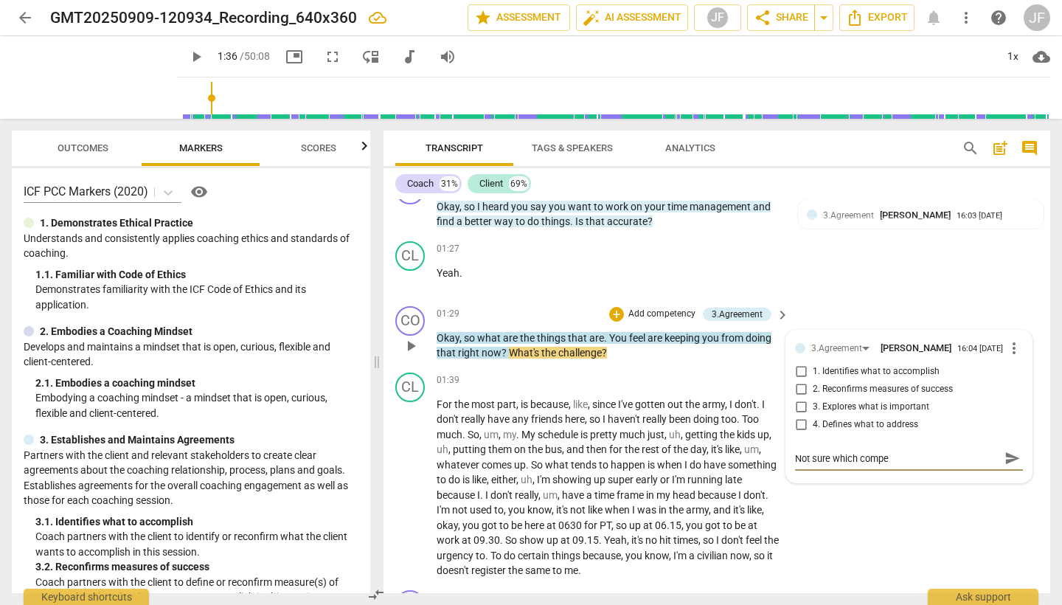
type textarea "Not sure which compet"
type textarea "Not sure which compete"
type textarea "Not sure which competen"
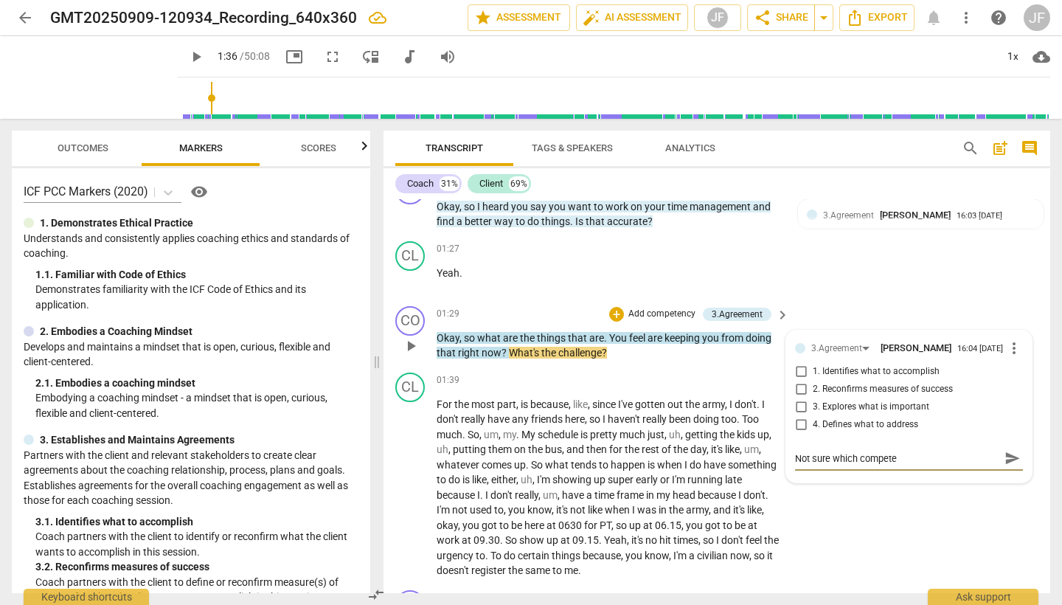
type textarea "Not sure which competen"
type textarea "Not sure which competenc"
type textarea "Not sure which competency"
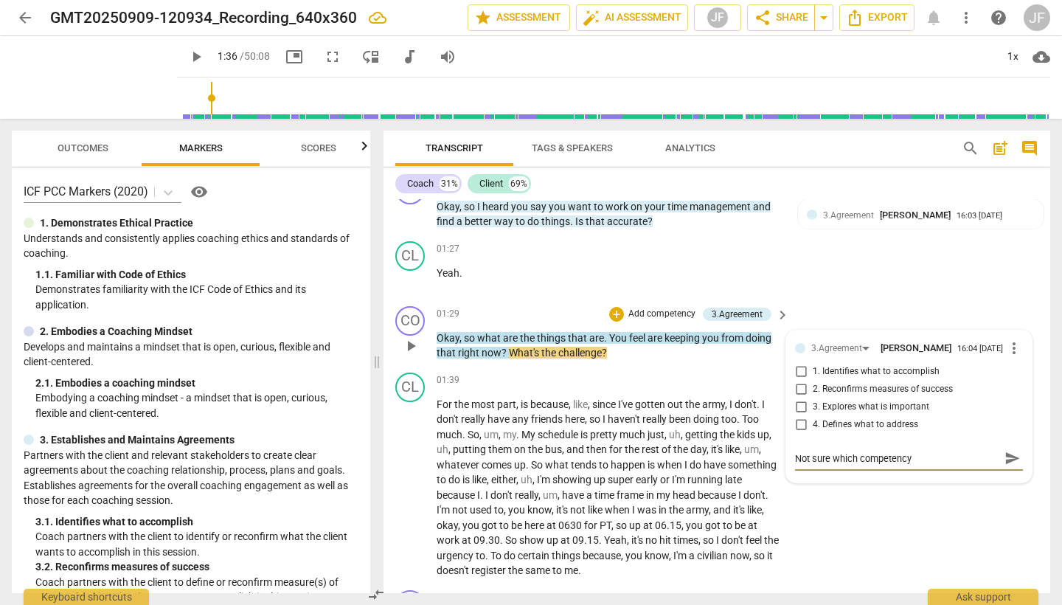
type textarea "Not sure which competency"
type textarea "Not sure which competency t"
type textarea "Not sure which competency to"
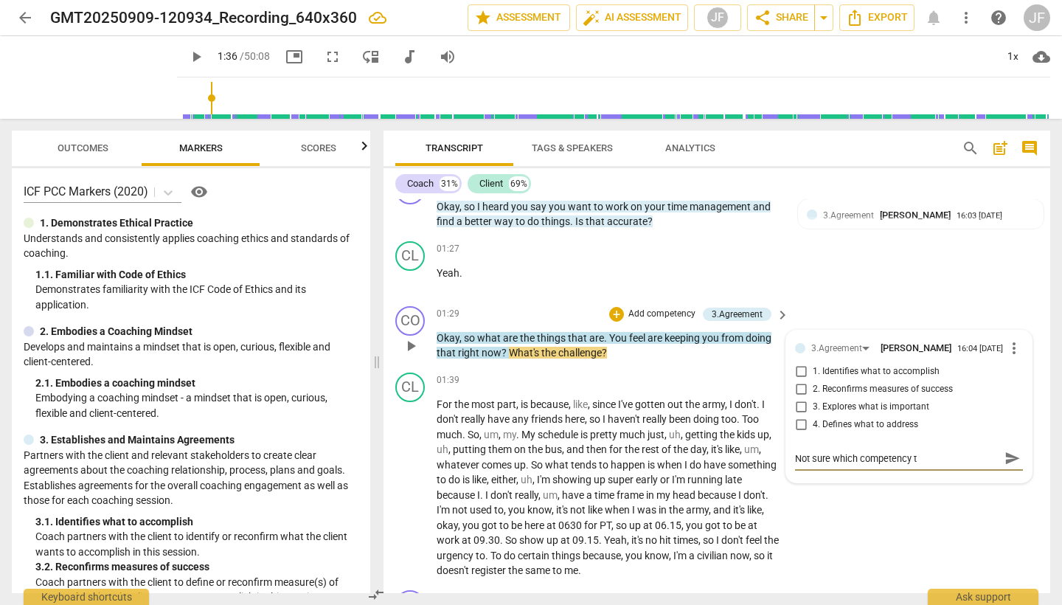
type textarea "Not sure which competency to"
type textarea "Not sure which competency to m"
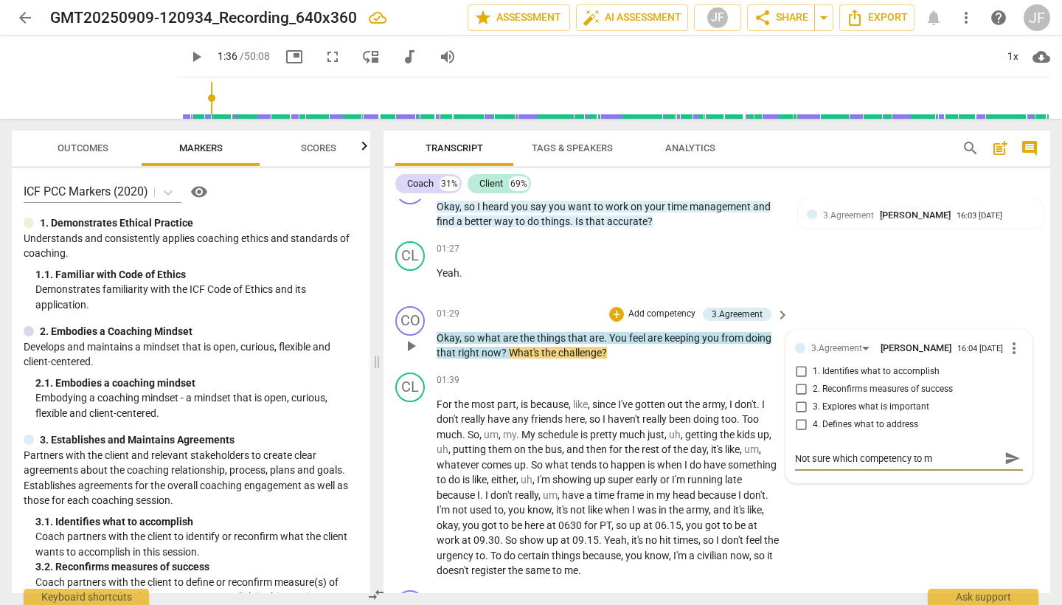
type textarea "Not sure which competency to ma"
type textarea "Not sure which competency to mar"
type textarea "Not sure which competency to mark"
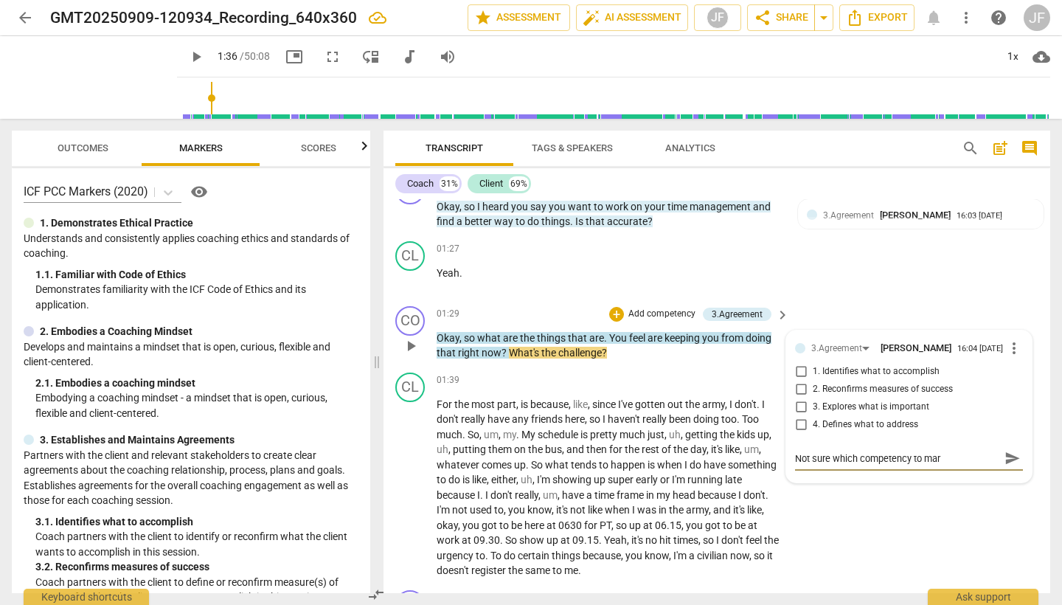
type textarea "Not sure which competency to mark"
type textarea "Not sure which competency to mark."
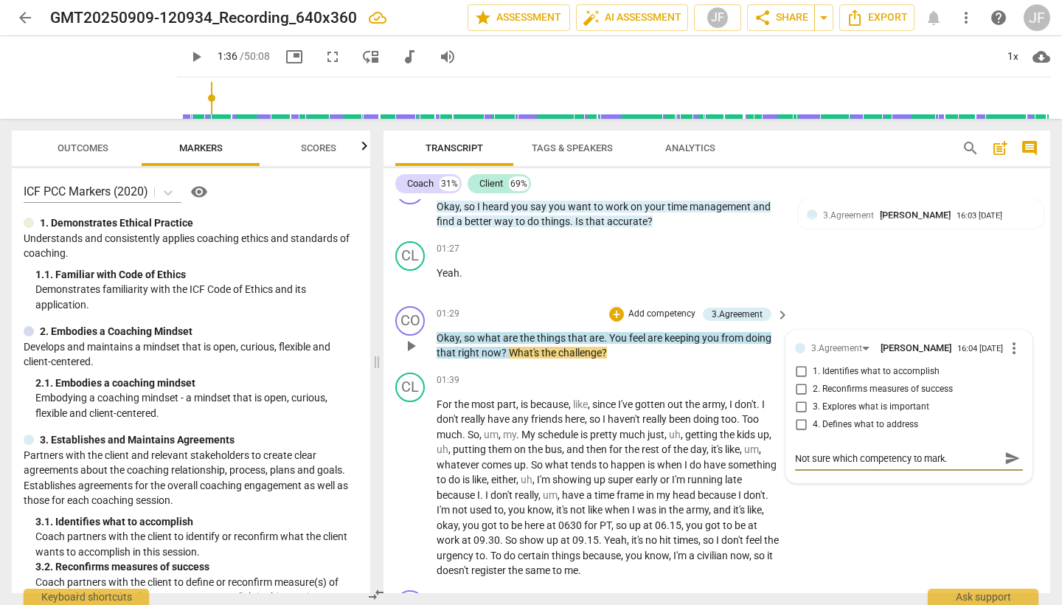
type textarea "Not sure which competency to mark."
type textarea "Not sure which competency to mark. W"
type textarea "Not sure which competency to mark. Wh"
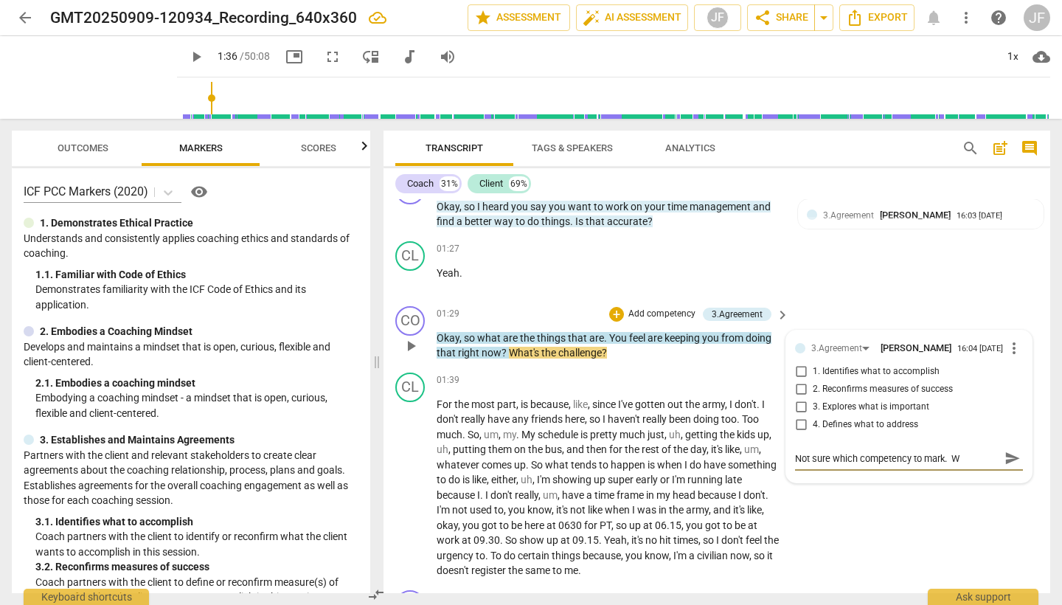
type textarea "Not sure which competency to mark. Wh"
type textarea "Not sure which competency to mark. Wha"
type textarea "Not sure which competency to mark. What"
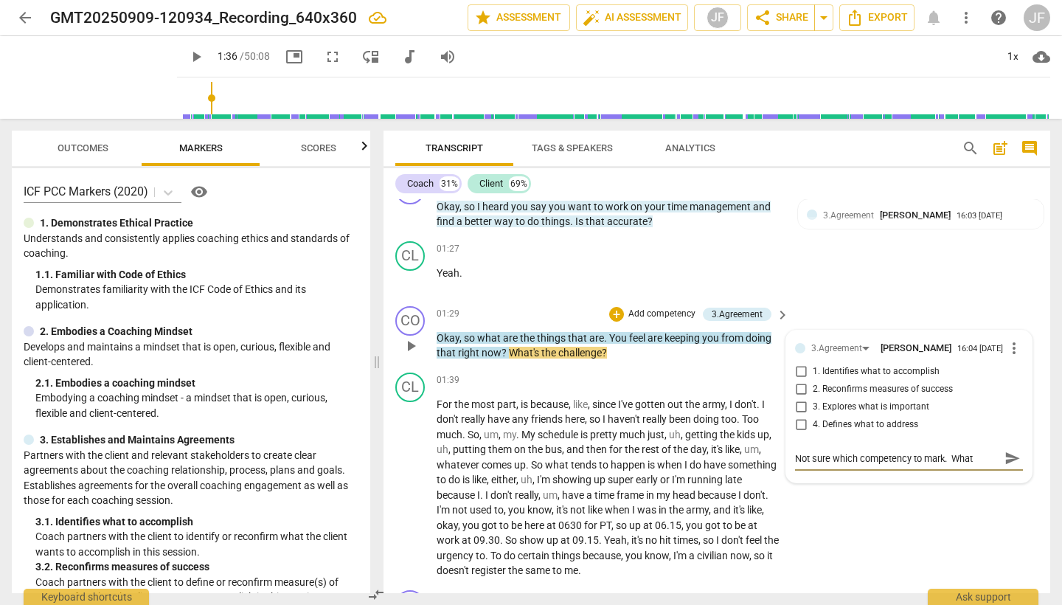
type textarea "Not sure which competency to mark. What"
type textarea "Not sure which competency to mark. What s"
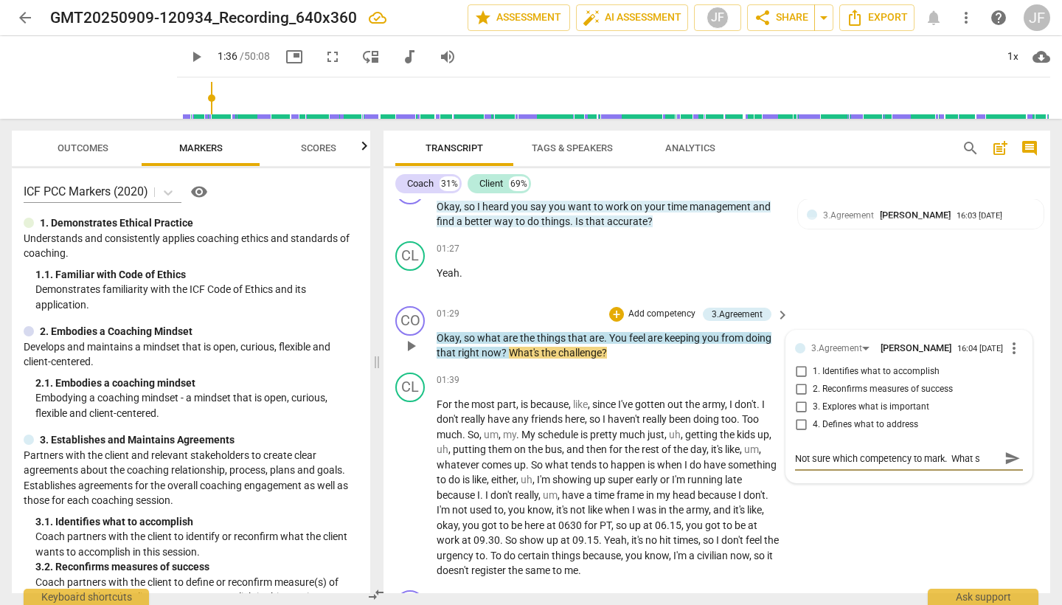
type textarea "Not sure which competency to mark. What s"
type textarea "Not sure which competency to mark. What"
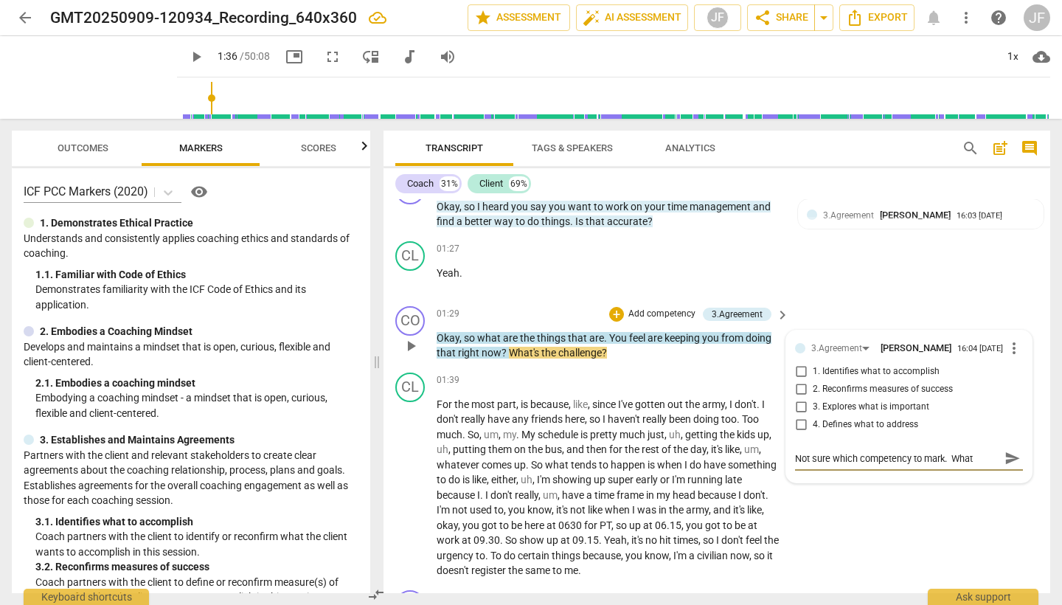
type textarea "Not sure which competency to mark. What i"
type textarea "Not sure which competency to mark. What is"
type textarea "Not sure which competency to mark. What isk"
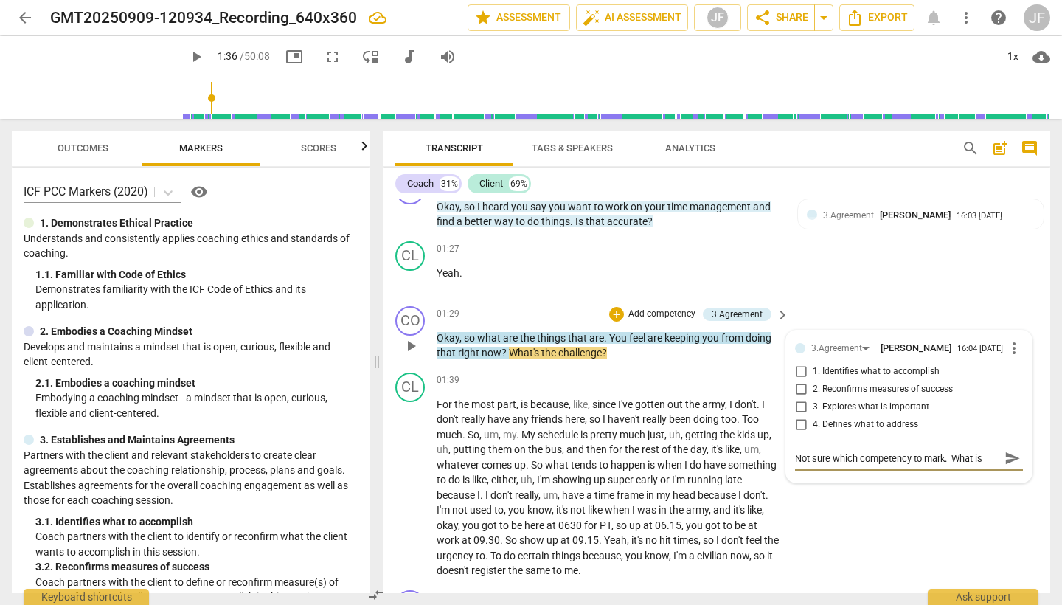
type textarea "Not sure which competency to mark. What isk"
type textarea "Not sure which competency to mark. What iske"
type textarea "Not sure which competency to mark. What iskee"
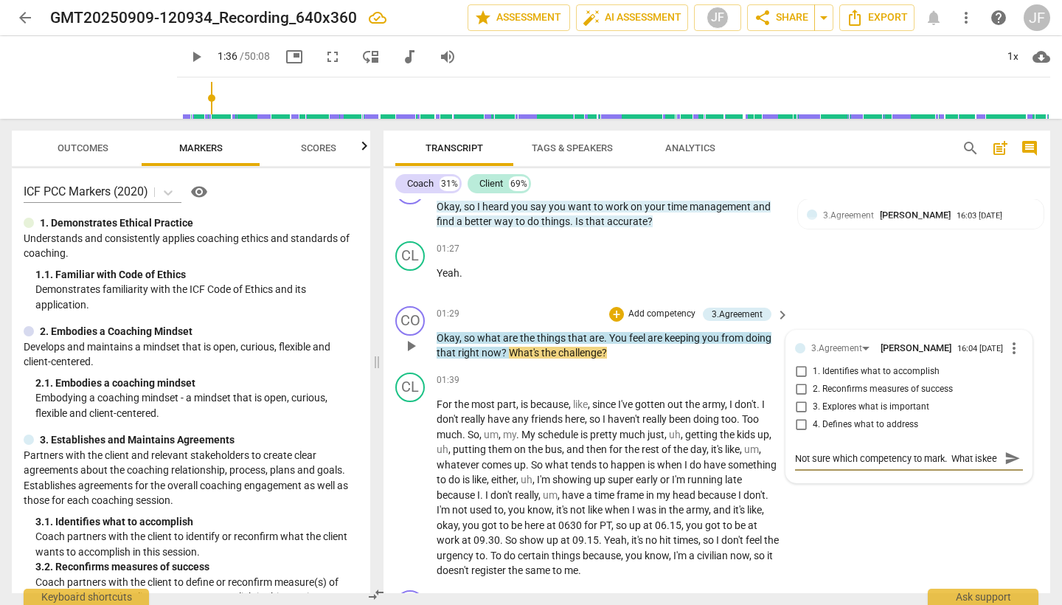
type textarea "Not sure which competency to mark. What iskeep"
type textarea "Not sure which competency to mark. What iskeepi"
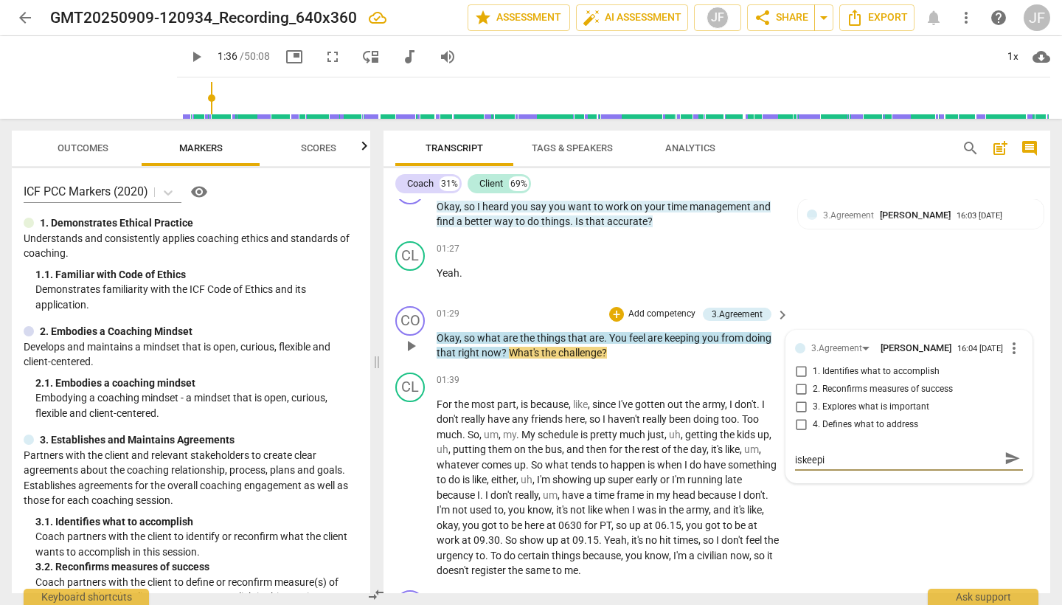
type textarea "Not sure which competency to mark. What iskeep"
type textarea "Not sure which competency to mark. What iskee"
type textarea "Not sure which competency to mark. What iske"
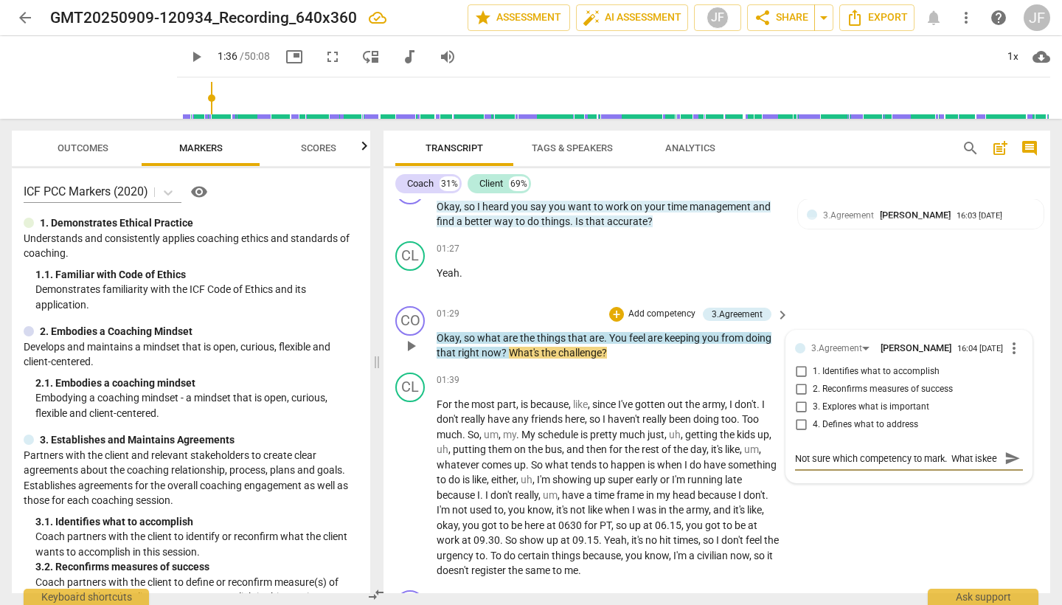
type textarea "Not sure which competency to mark. What iske"
type textarea "Not sure which competency to mark. What isk"
type textarea "Not sure which competency to mark. What is"
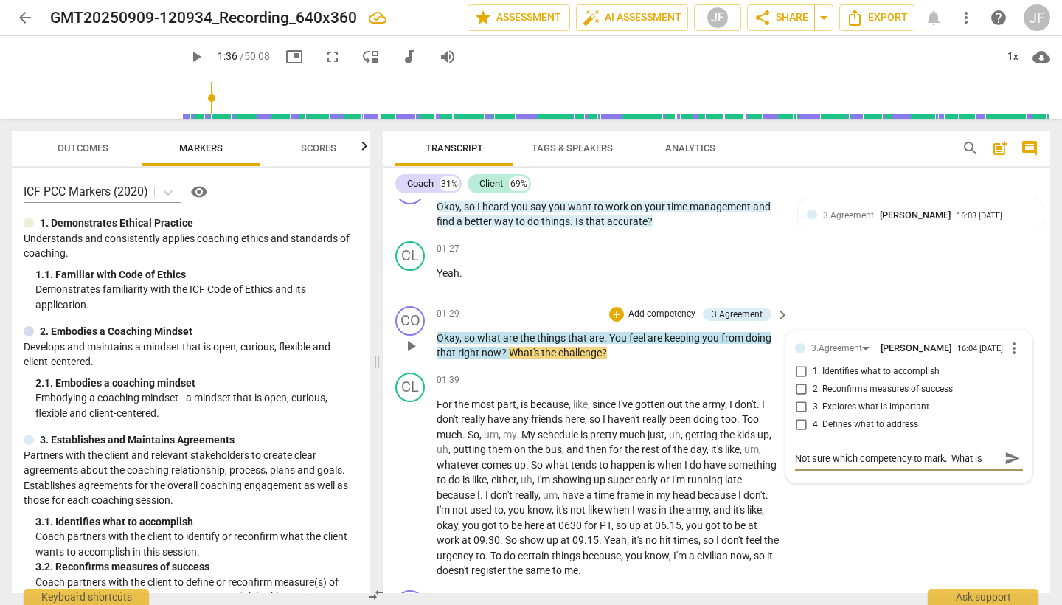
type textarea "Not sure which competency to mark. What is"
type textarea "Not sure which competency to mark. What is k"
type textarea "Not sure which competency to mark. What is ke"
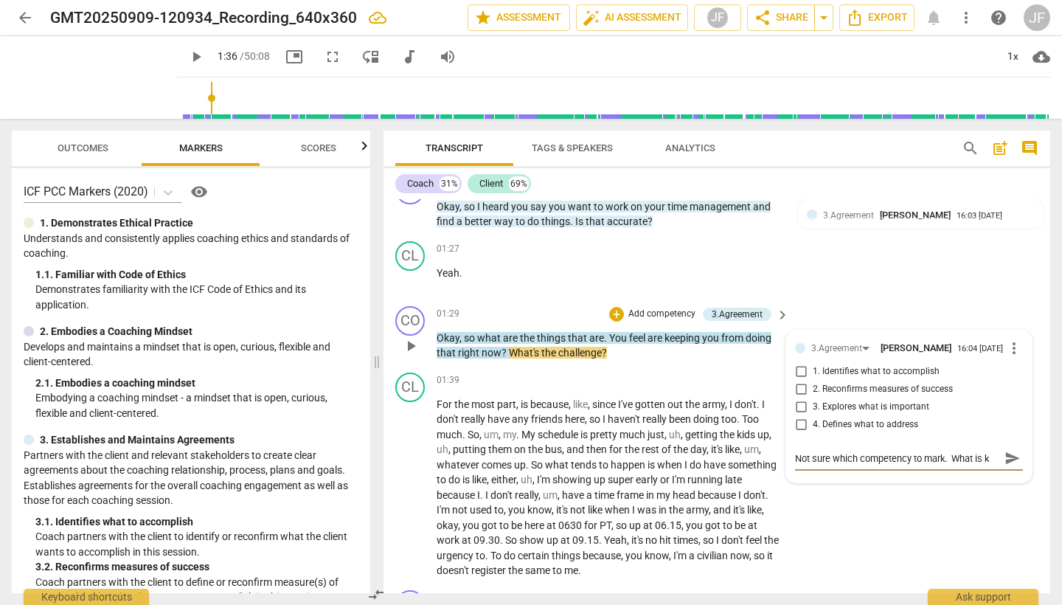
type textarea "Not sure which competency to mark. What is ke"
type textarea "Not sure which competency to mark. What is kee"
type textarea "Not sure which competency to mark. What is keep"
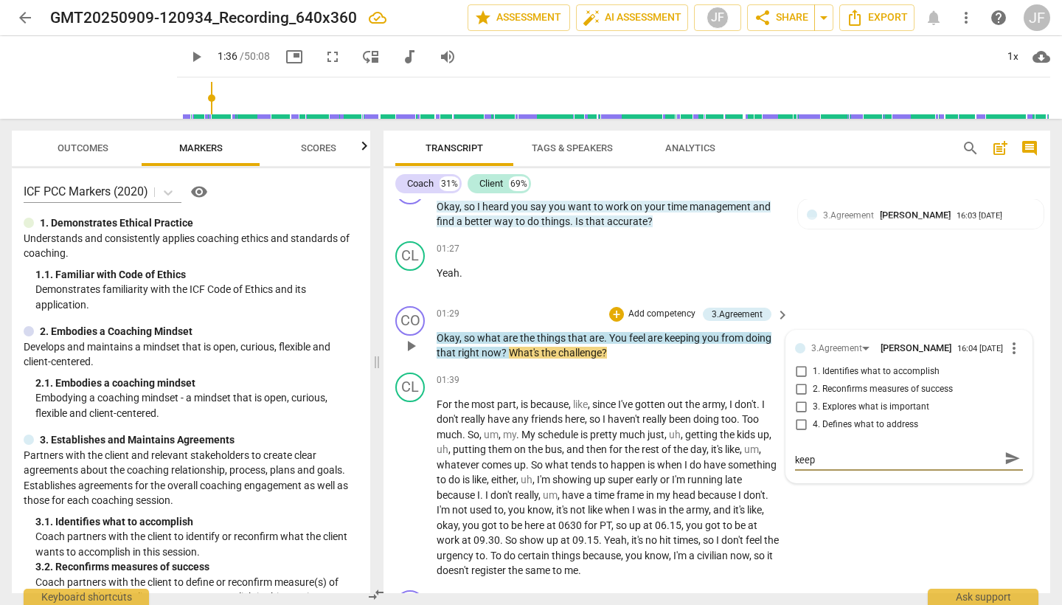
type textarea "Not sure which competency to mark. What is keepi"
type textarea "Not sure which competency to mark. What is keepin"
type textarea "Not sure which competency to mark. What is keeping"
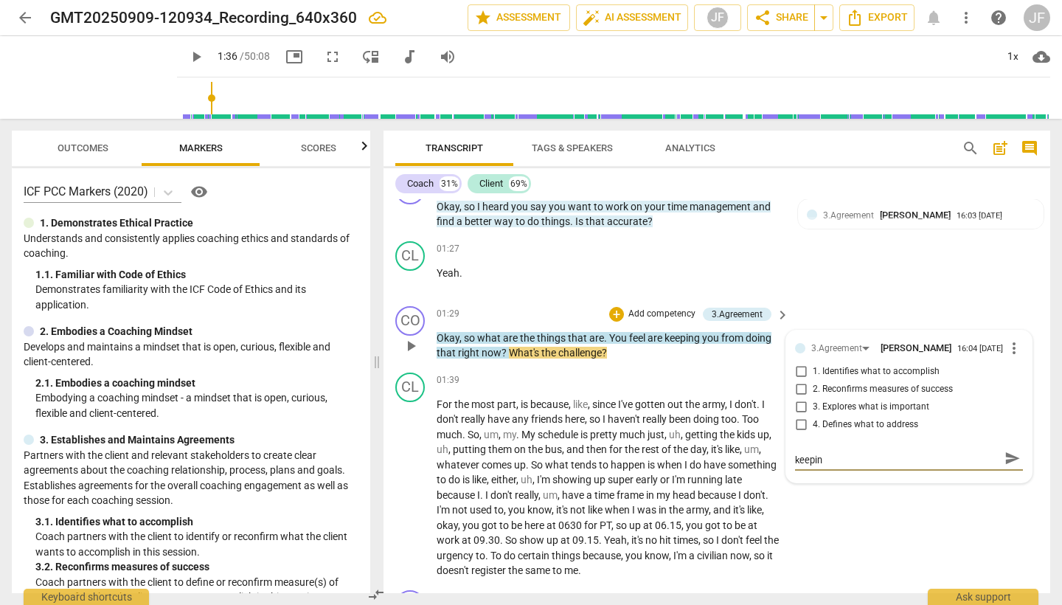
type textarea "Not sure which competency to mark. What is keeping"
type textarea "Not sure which competency to mark. What is keeping y"
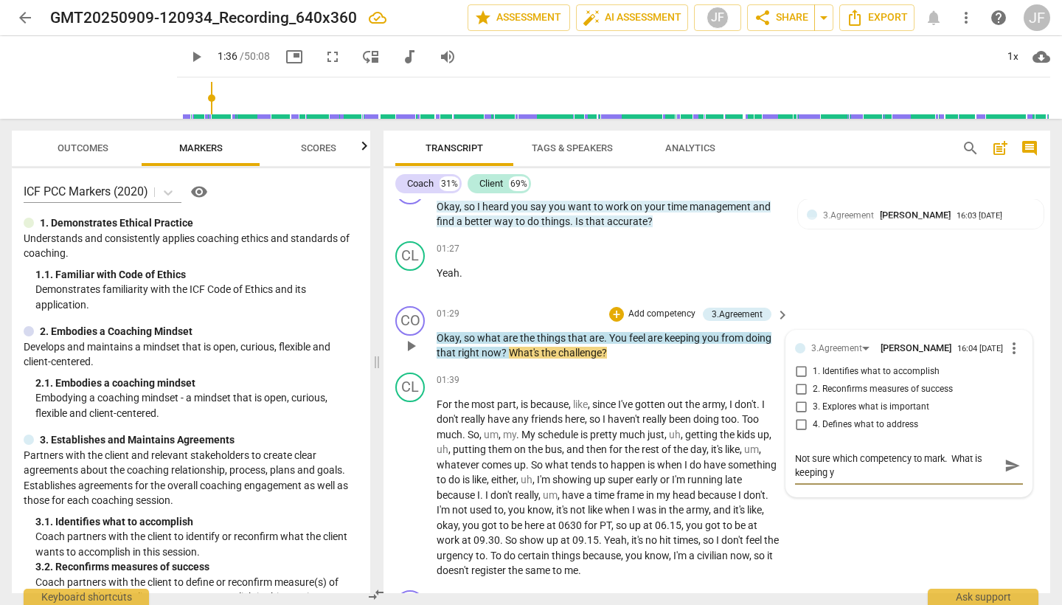
scroll to position [0, 0]
type textarea "Not sure which competency to mark. What is keeping yu"
type textarea "Not sure which competency to mark. What is keeping you"
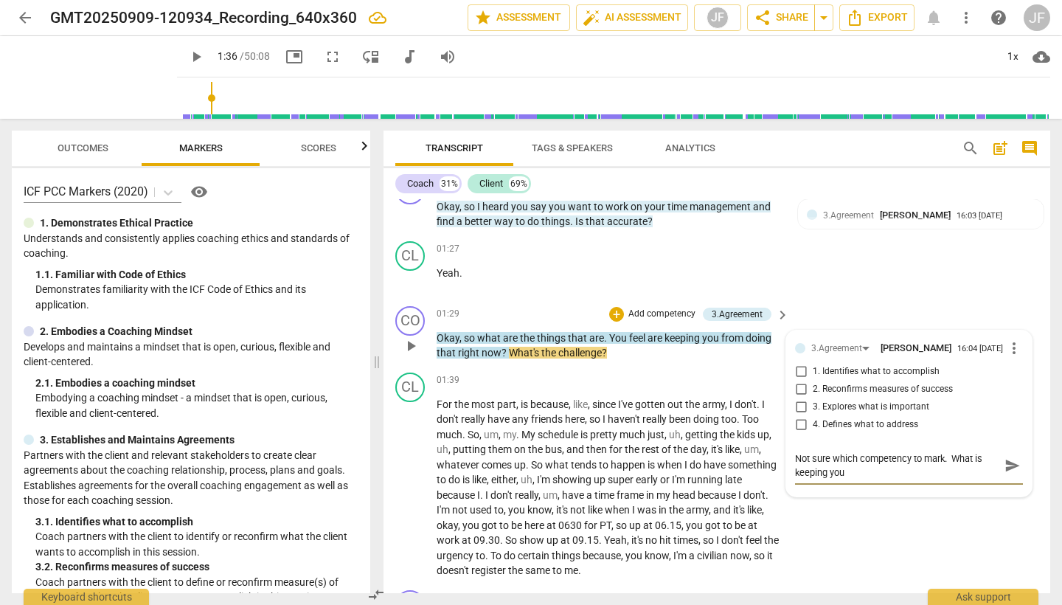
type textarea "Not sure which competency to mark. What is keeping you c"
type textarea "Not sure which competency to mark. What is keeping you co"
type textarea "Not sure which competency to mark. What is keeping you cou"
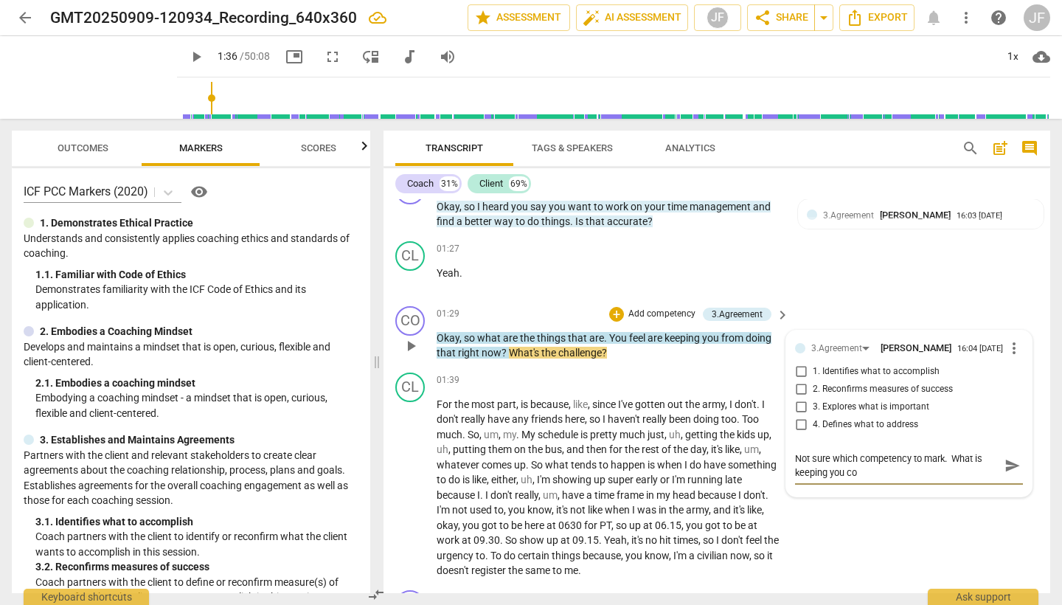
type textarea "Not sure which competency to mark. What is keeping you cou"
type textarea "Not sure which competency to mark. What is keeping you coul"
type textarea "Not sure which competency to mark. What is keeping you could"
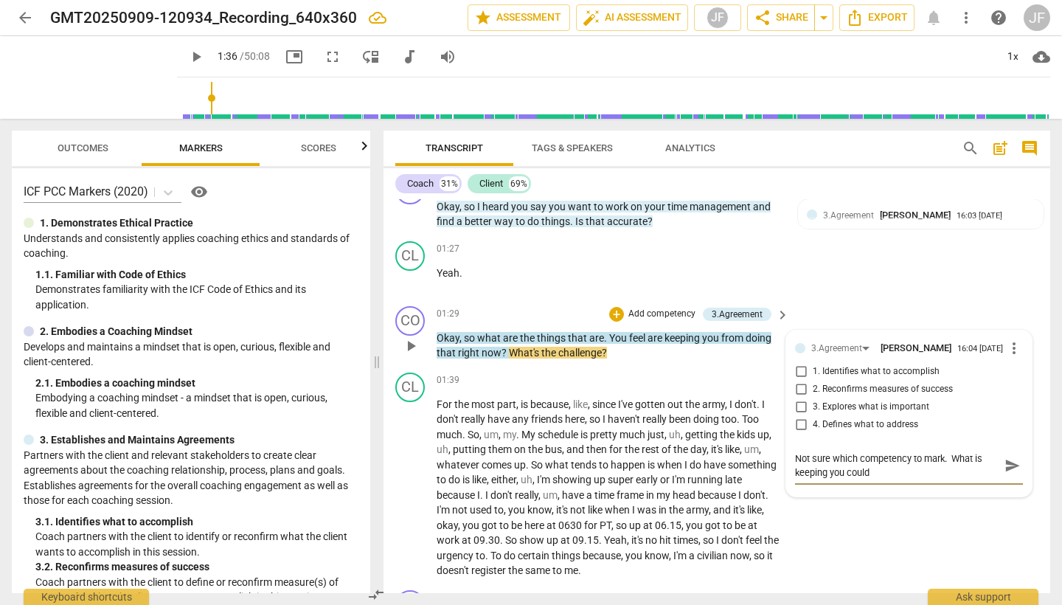
type textarea "Not sure which competency to mark. What is keeping you could"
type textarea "Not sure which competency to mark. What is keeping you could b"
type textarea "Not sure which competency to mark. What is keeping you could be"
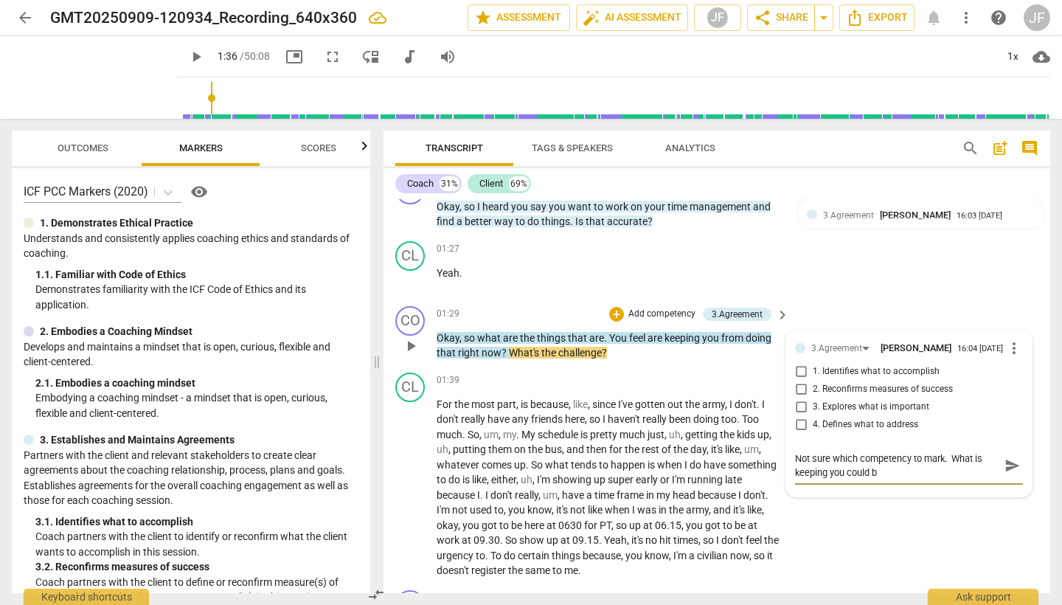
type textarea "Not sure which competency to mark. What is keeping you could be"
type textarea "Not sure which competency to mark. What is keeping you could be w"
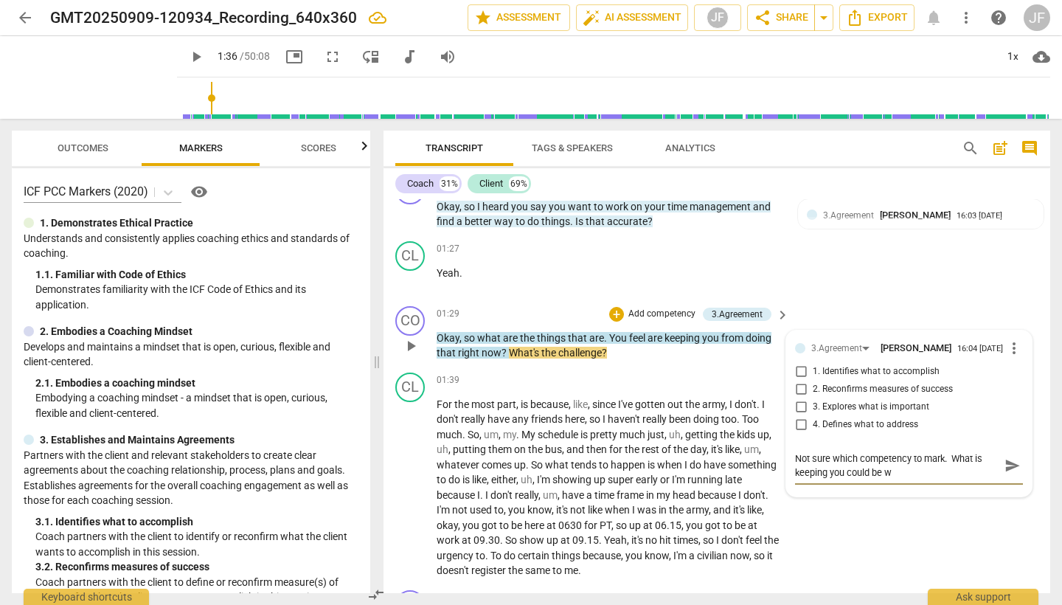
type textarea "Not sure which competency to mark. What is keeping you could be wh"
type textarea "Not sure which competency to mark. What is keeping you could be wha"
type textarea "Not sure which competency to mark. What is keeping you could be what"
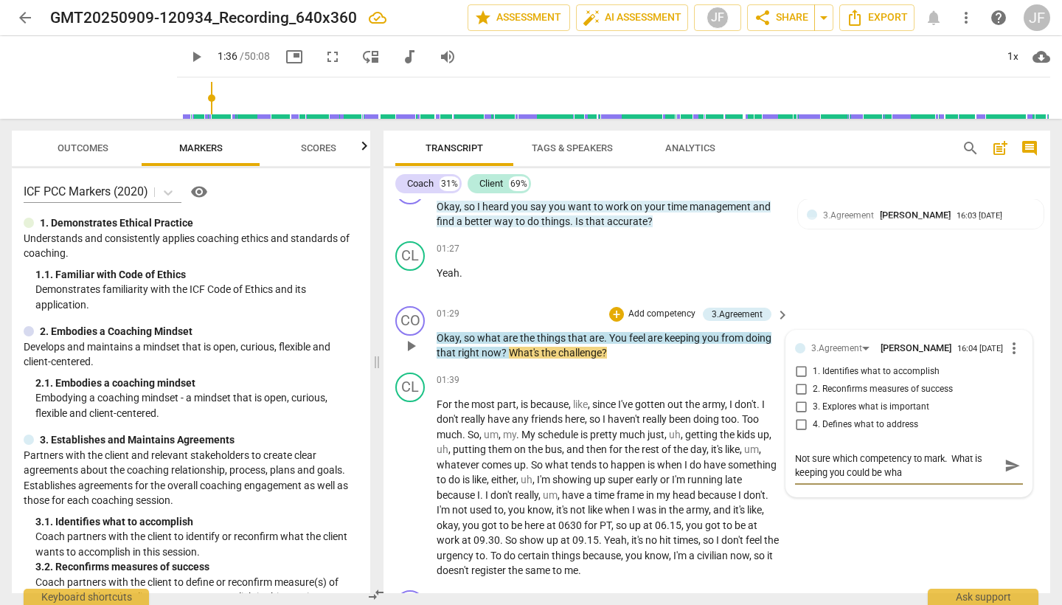
type textarea "Not sure which competency to mark. What is keeping you could be what"
type textarea "Not sure which competency to mark. What is keeping you could be what t"
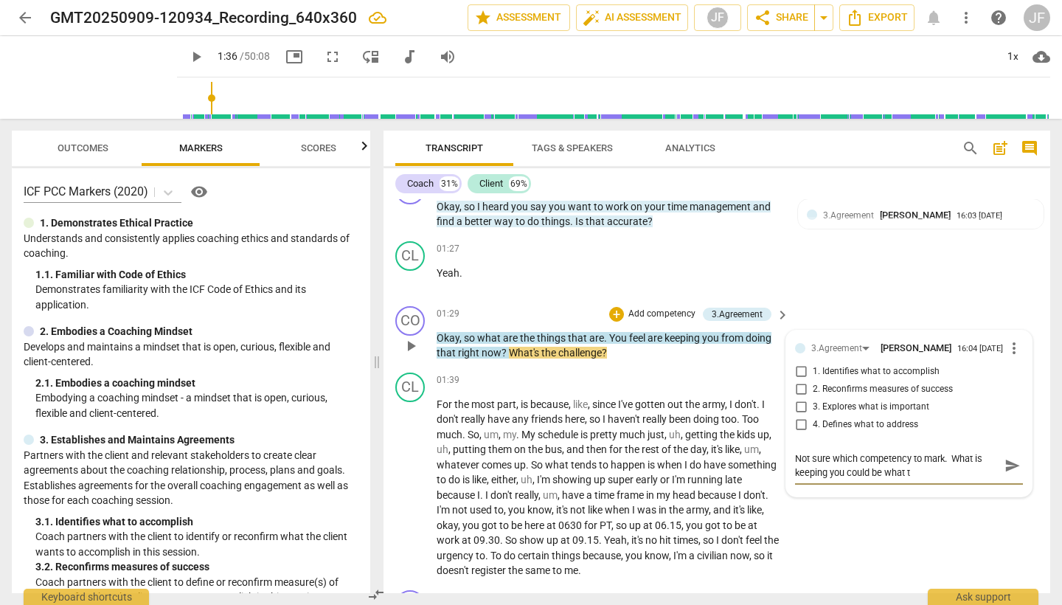
type textarea "Not sure which competency to mark. What is keeping you could be what to"
type textarea "Not sure which competency to mark. What is keeping you could be what to a"
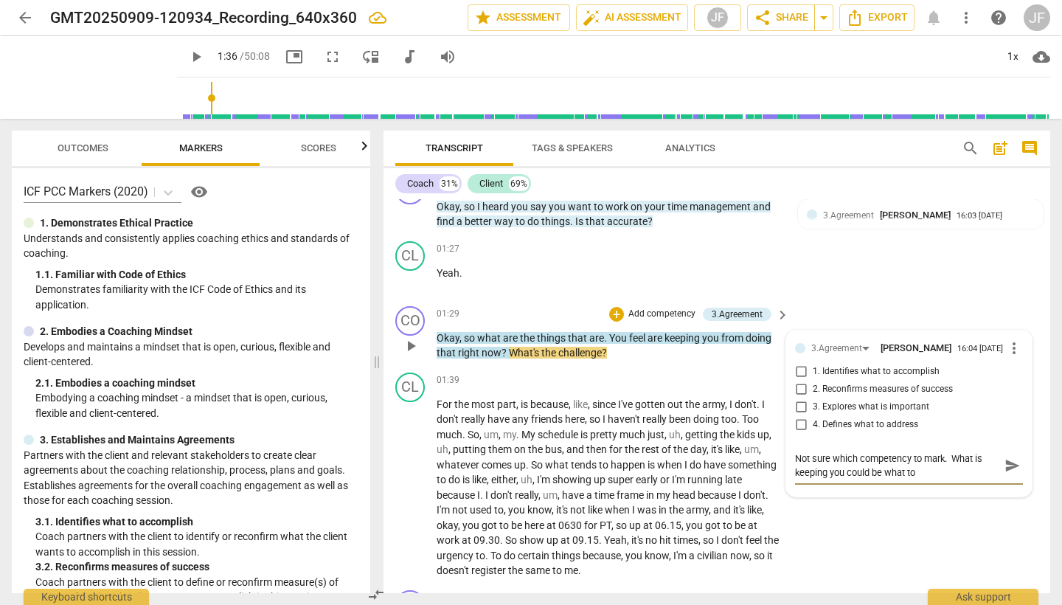
type textarea "Not sure which competency to mark. What is keeping you could be what to a"
type textarea "Not sure which competency to mark. What is keeping you could be what to ad"
type textarea "Not sure which competency to mark. What is keeping you could be what to add"
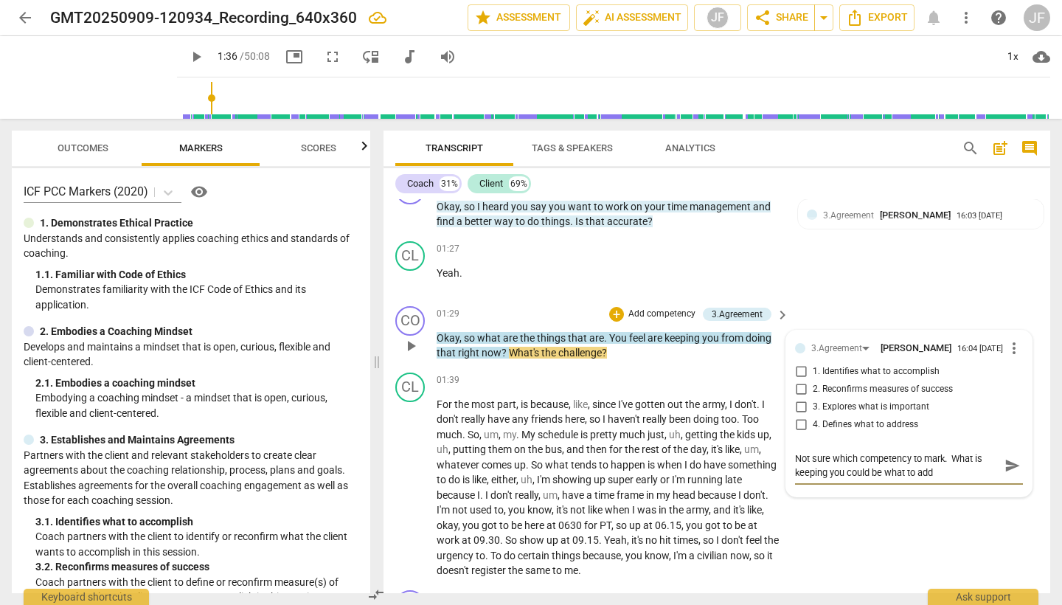
type textarea "Not sure which competency to mark. What is keeping you could be what to addr"
type textarea "Not sure which competency to mark. What is keeping you could be what to addre"
type textarea "Not sure which competency to mark. What is keeping you could be what to addres"
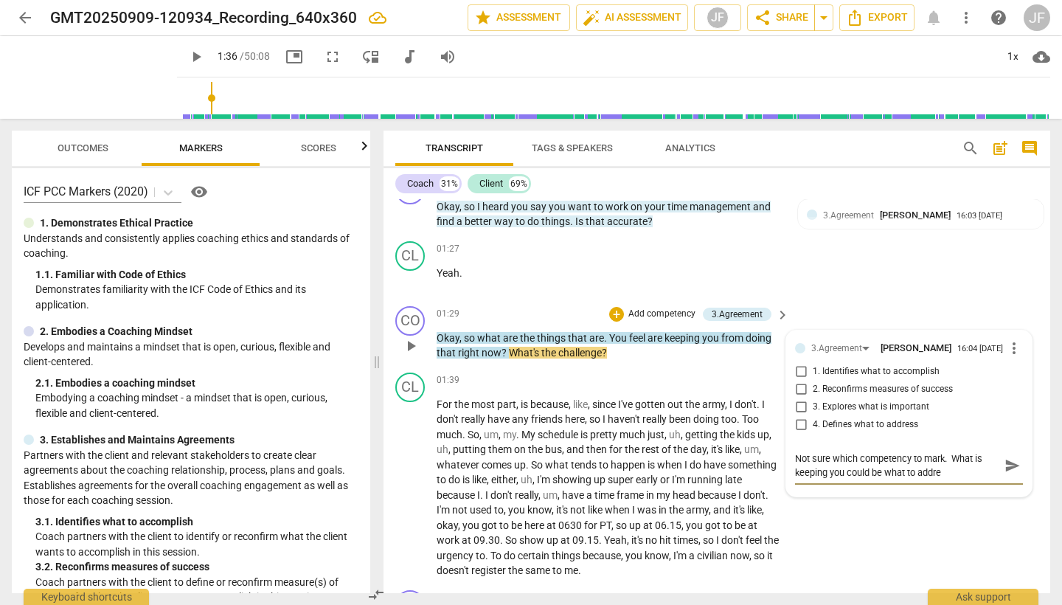
type textarea "Not sure which competency to mark. What is keeping you could be what to addres"
click at [799, 370] on input "1. Identifies what to accomplish" at bounding box center [801, 372] width 24 height 18
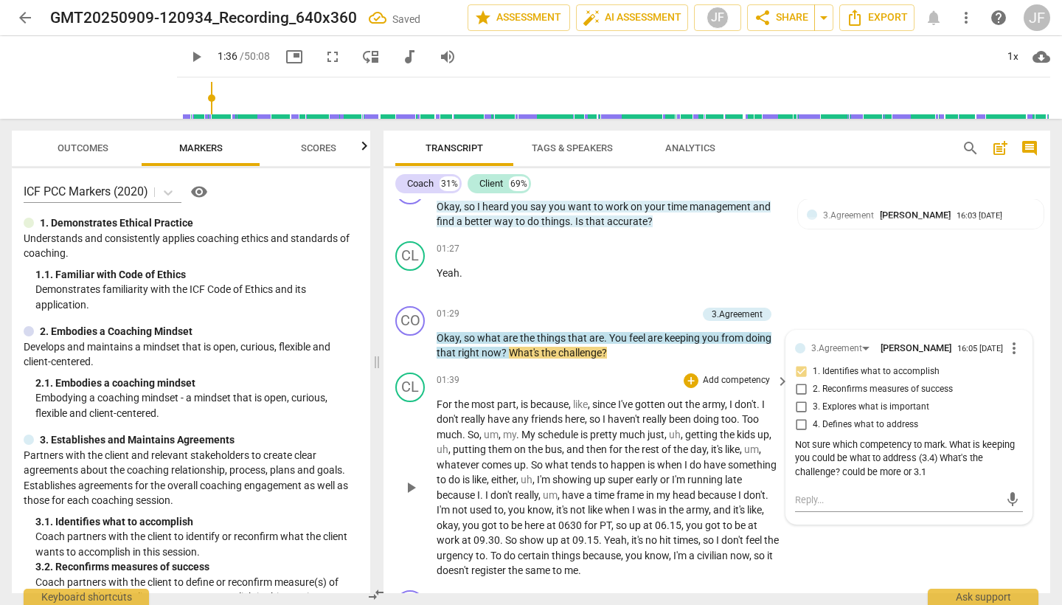
scroll to position [439, 0]
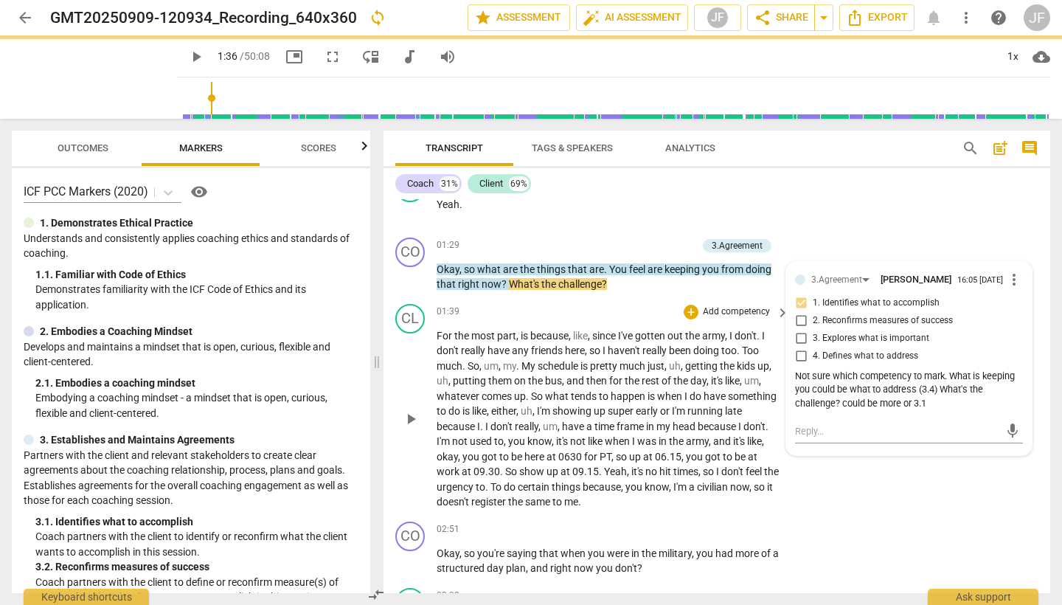
click at [409, 412] on span "play_arrow" at bounding box center [411, 419] width 18 height 18
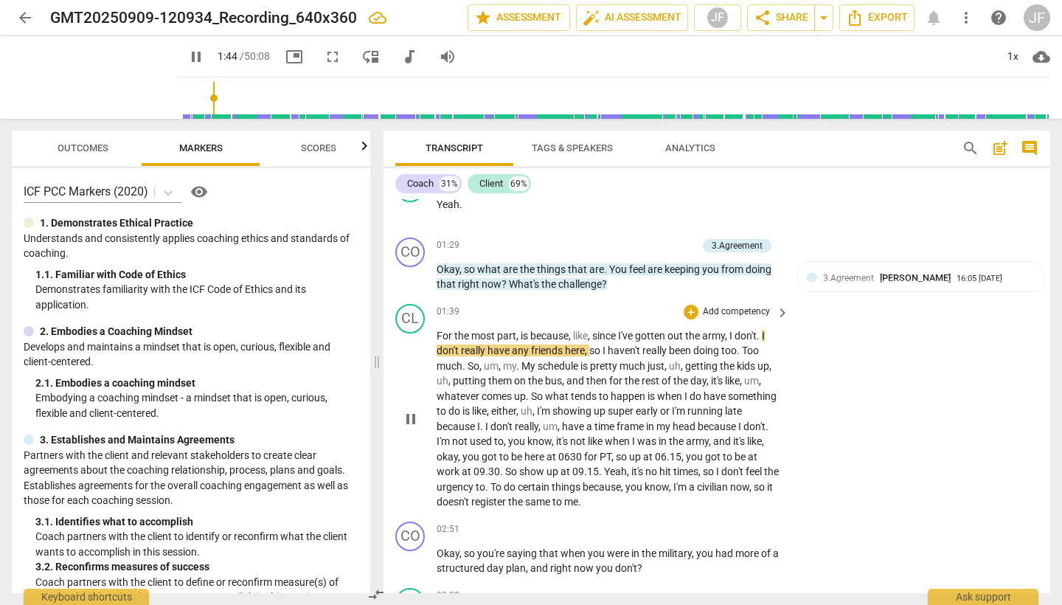
scroll to position [440, 0]
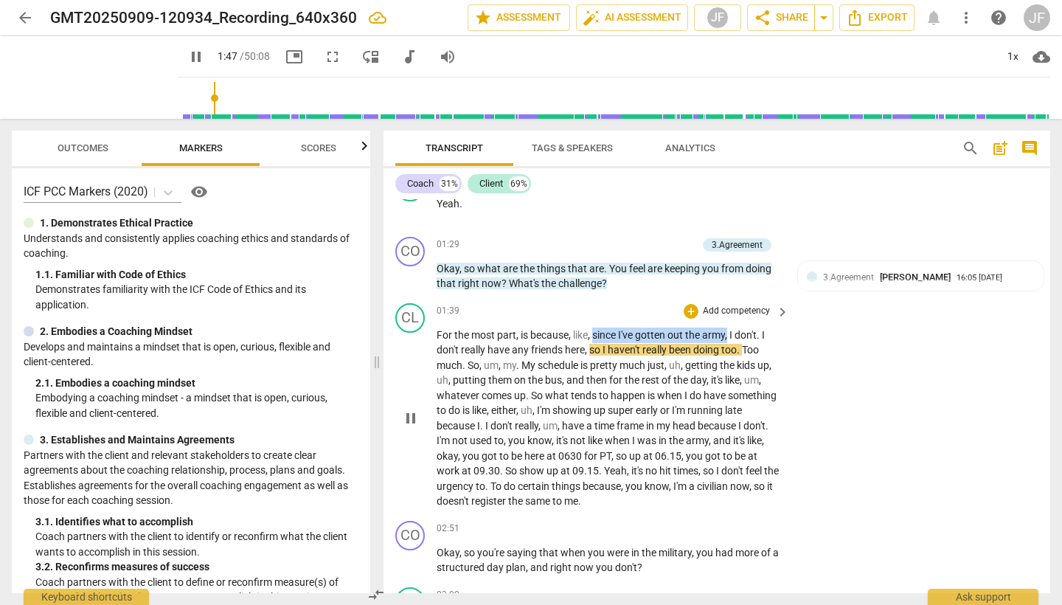
drag, startPoint x: 596, startPoint y: 330, endPoint x: 732, endPoint y: 330, distance: 135.7
click at [732, 330] on p "For the most part , is because , like , since I've gotten out the army , I don'…" at bounding box center [609, 417] width 345 height 181
click at [766, 315] on icon "button" at bounding box center [767, 310] width 15 height 18
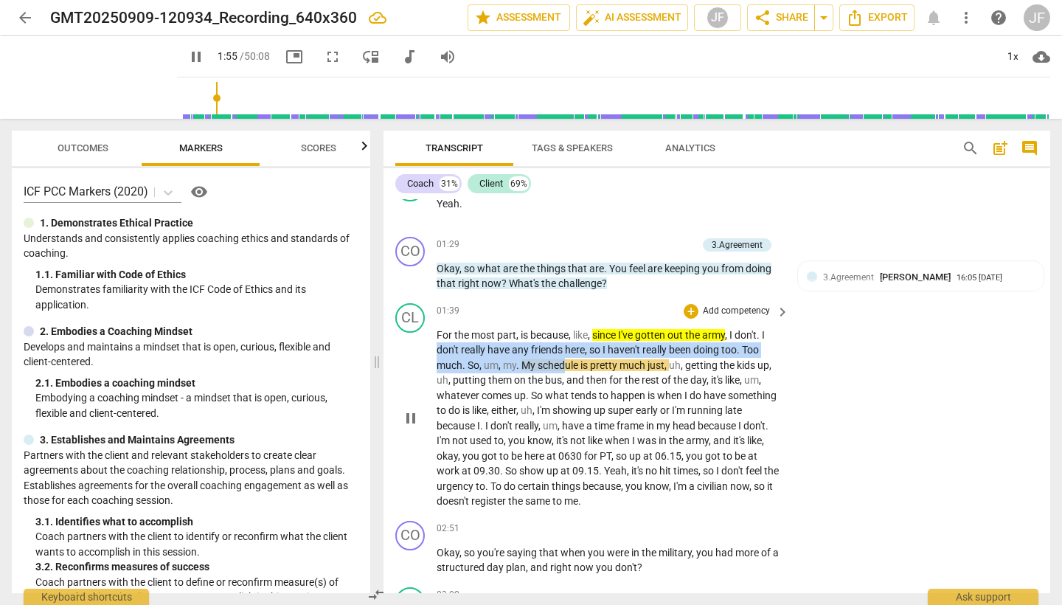
drag, startPoint x: 437, startPoint y: 345, endPoint x: 564, endPoint y: 350, distance: 126.9
click at [564, 350] on p "For the most part , is because , like , since I've gotten out the army , I don'…" at bounding box center [609, 417] width 345 height 181
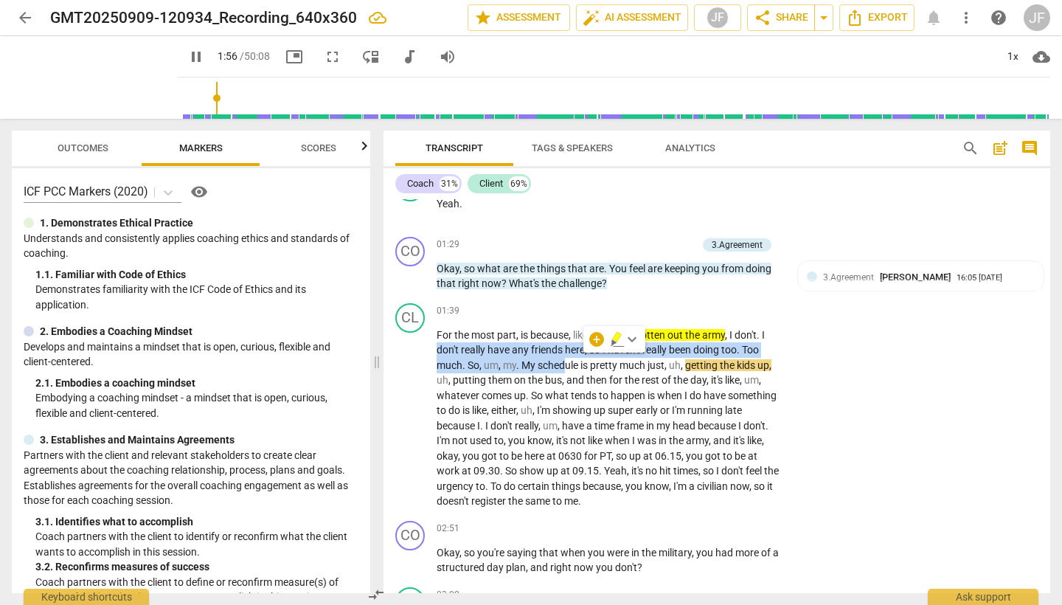
click at [611, 342] on icon "button" at bounding box center [617, 339] width 15 height 18
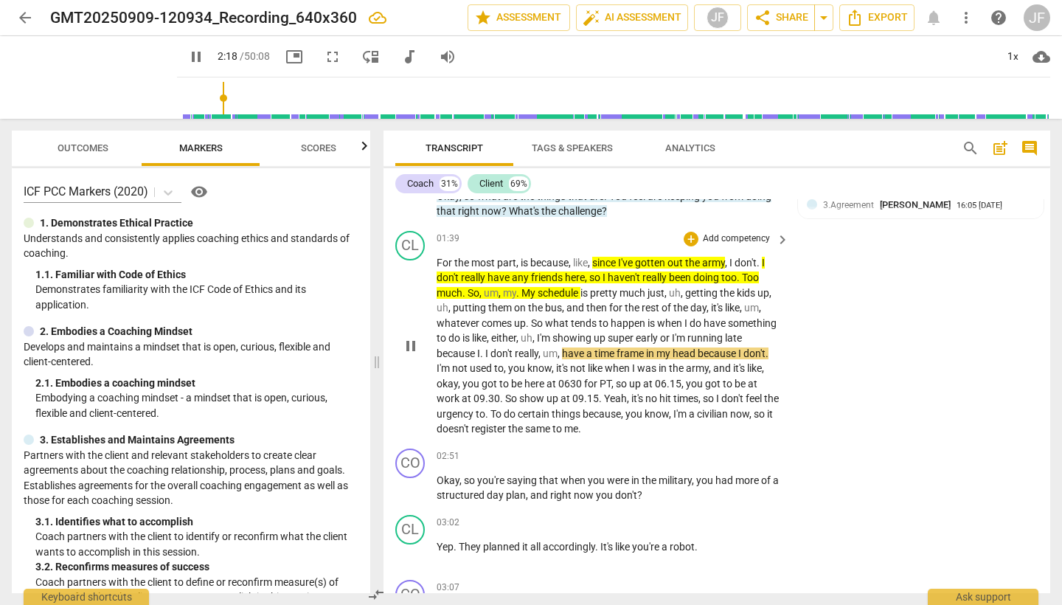
scroll to position [0, 0]
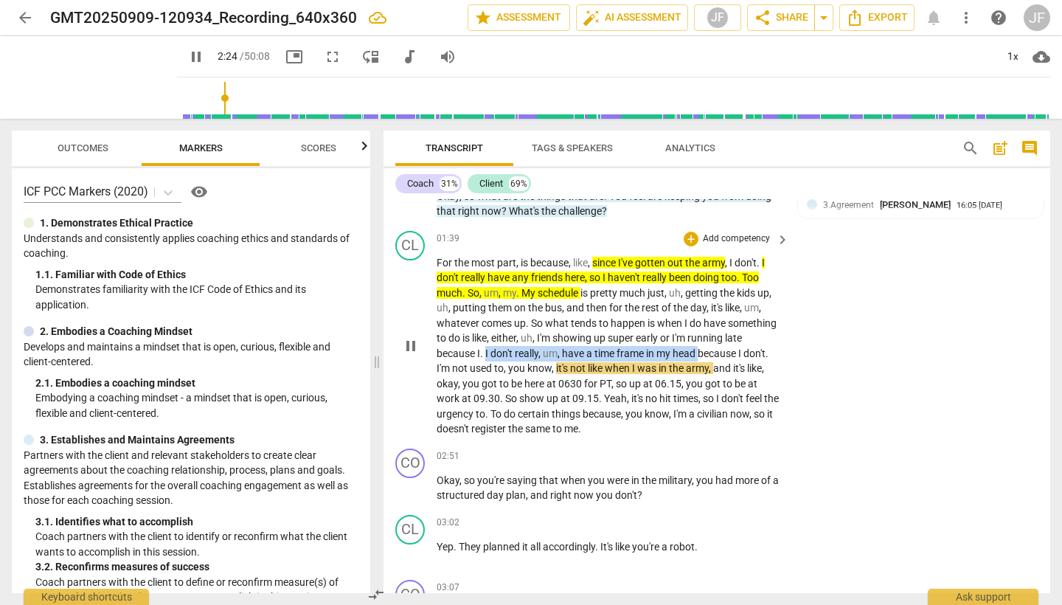
drag, startPoint x: 485, startPoint y: 345, endPoint x: 701, endPoint y: 348, distance: 216.1
click at [701, 348] on p "For the most part , is because , like , since I've gotten out the army , I don'…" at bounding box center [609, 345] width 345 height 181
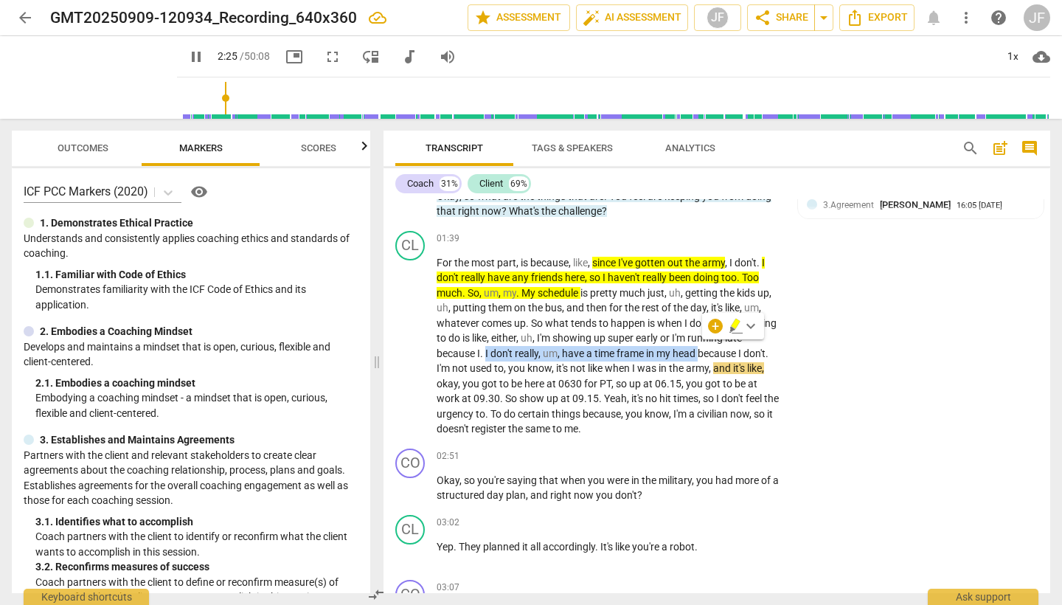
scroll to position [1, 0]
click at [736, 327] on icon "button" at bounding box center [736, 326] width 15 height 18
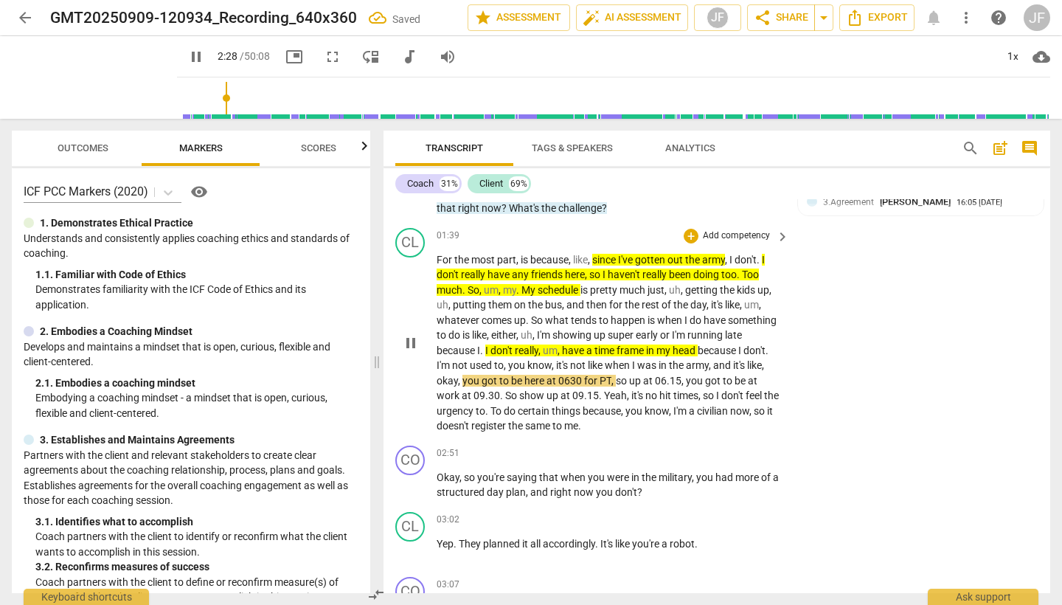
scroll to position [519, 0]
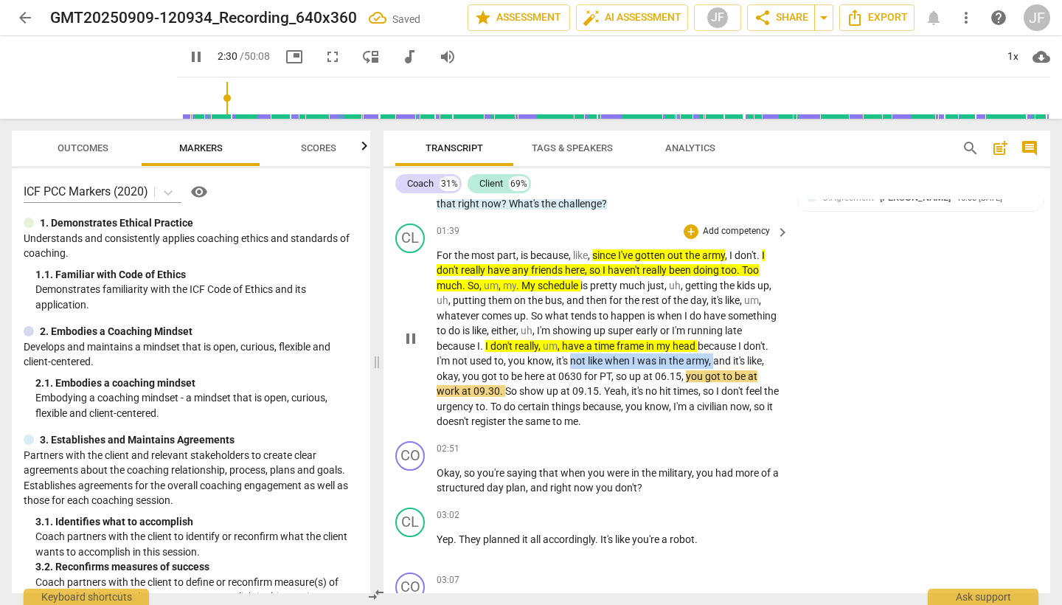
drag, startPoint x: 574, startPoint y: 358, endPoint x: 716, endPoint y: 356, distance: 142.4
click at [716, 356] on p "For the most part , is because , like , since I've gotten out the army , I don'…" at bounding box center [609, 338] width 345 height 181
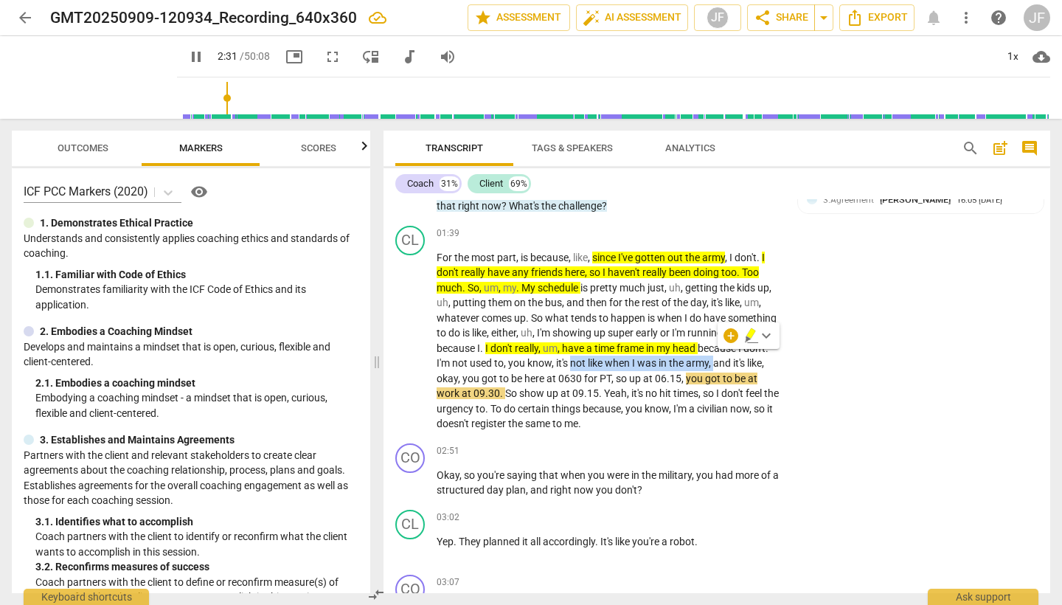
scroll to position [0, 0]
click at [748, 335] on icon "button" at bounding box center [750, 333] width 9 height 10
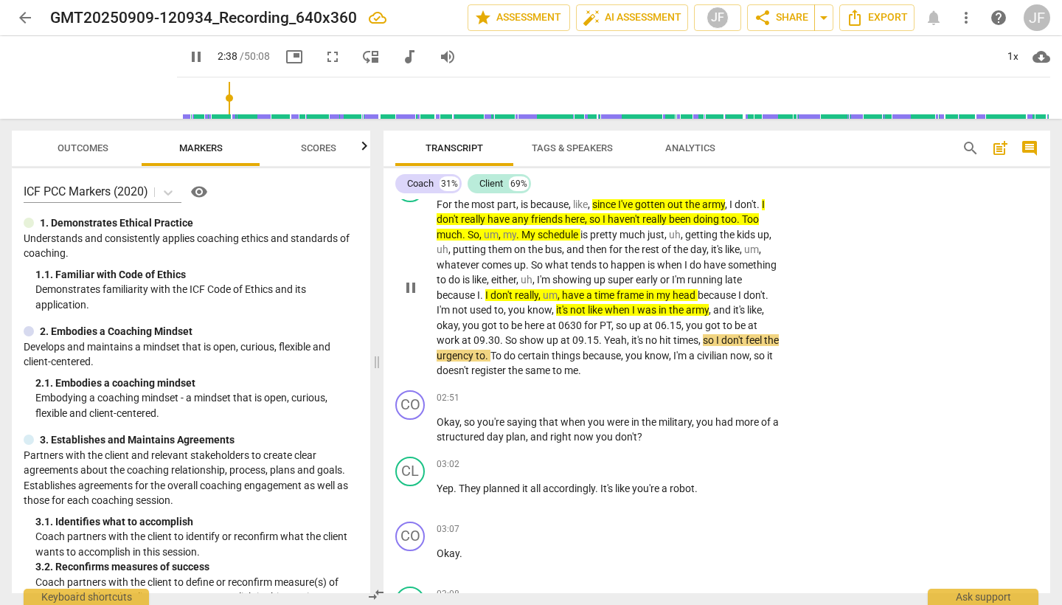
scroll to position [575, 0]
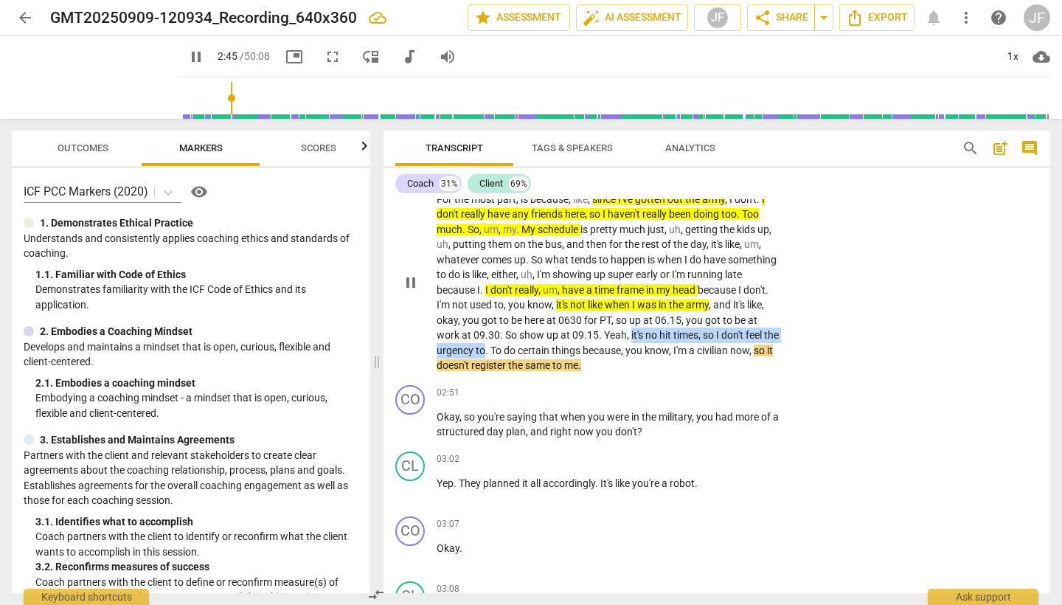
drag, startPoint x: 630, startPoint y: 326, endPoint x: 500, endPoint y: 343, distance: 130.9
click at [500, 343] on p "For the most part , is because , like , since I've gotten out the army , I don'…" at bounding box center [609, 282] width 345 height 181
drag, startPoint x: 530, startPoint y: 325, endPoint x: 484, endPoint y: 349, distance: 51.8
click at [530, 325] on icon "button" at bounding box center [535, 322] width 15 height 18
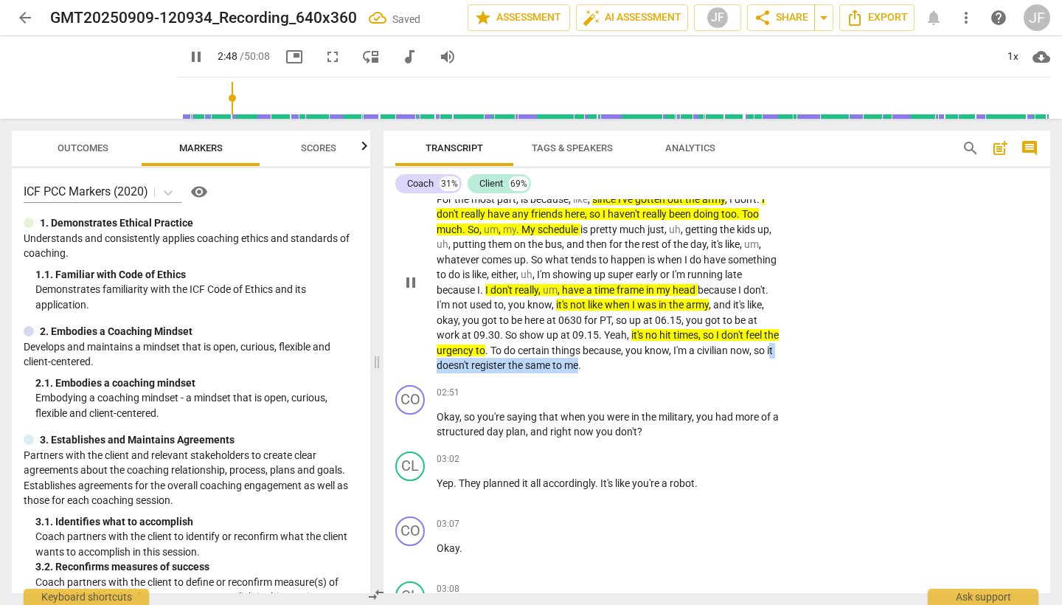
drag, startPoint x: 452, startPoint y: 354, endPoint x: 605, endPoint y: 358, distance: 152.7
click at [603, 358] on p "For the most part , is because , like , since I've gotten out the army , I don'…" at bounding box center [609, 282] width 345 height 181
click at [638, 341] on icon "button" at bounding box center [637, 336] width 15 height 18
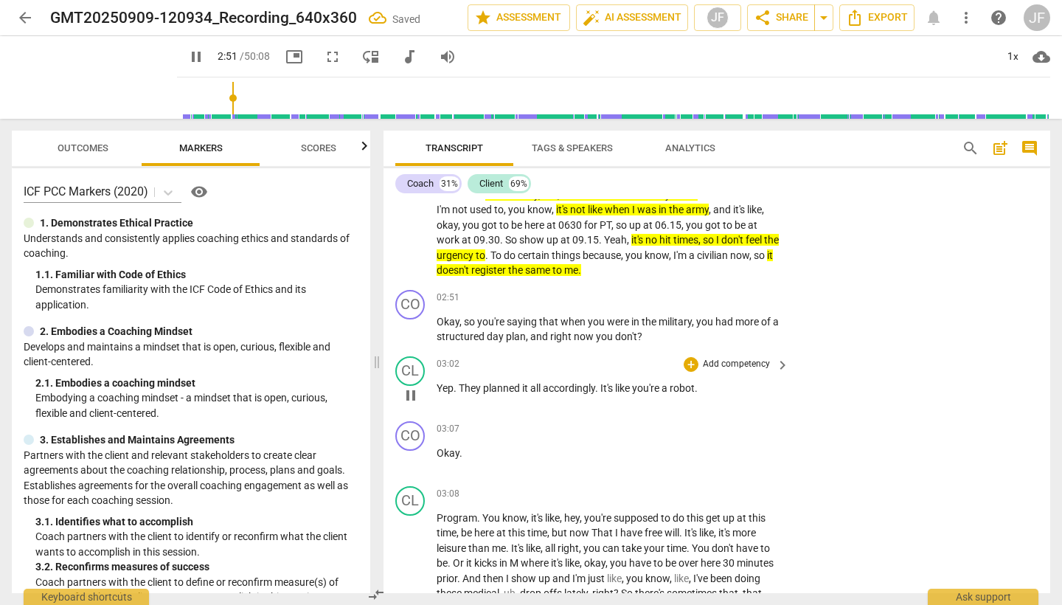
scroll to position [670, 0]
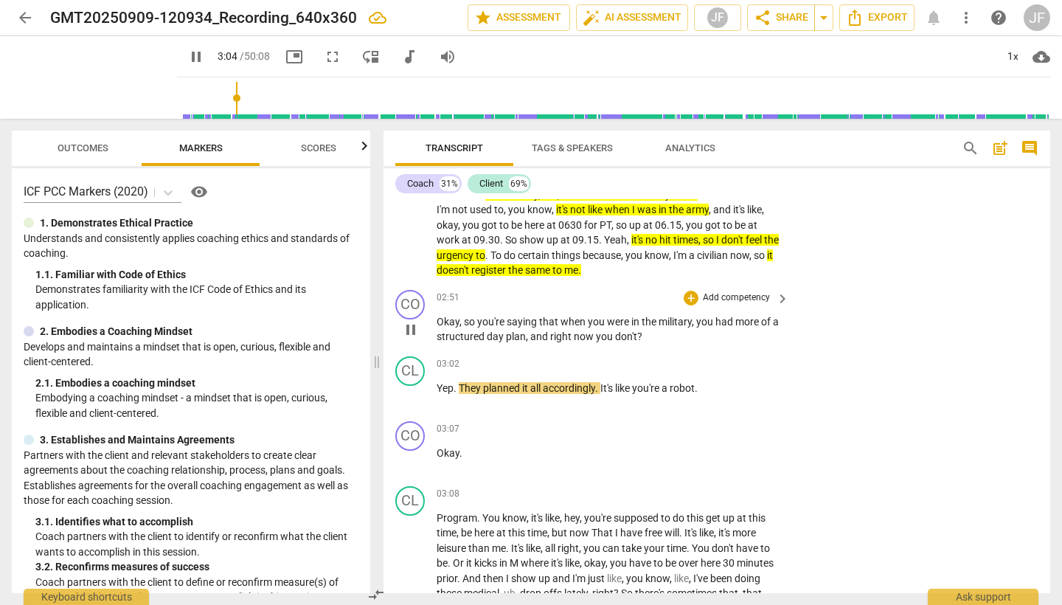
drag, startPoint x: 412, startPoint y: 322, endPoint x: 422, endPoint y: 321, distance: 9.6
click at [412, 322] on span "pause" at bounding box center [411, 330] width 18 height 18
click at [696, 291] on div "+" at bounding box center [691, 298] width 15 height 15
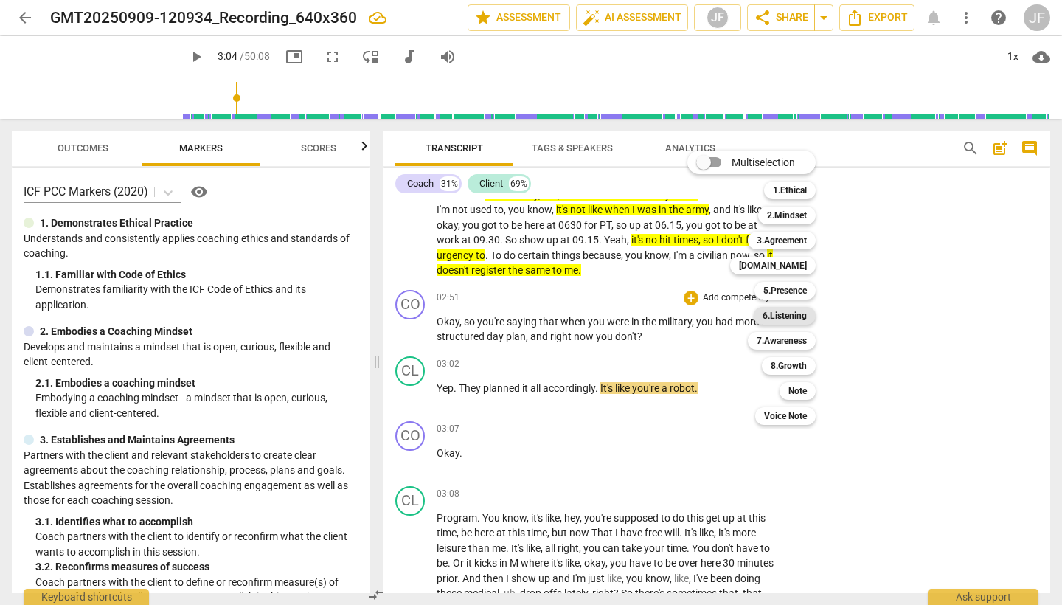
click at [791, 316] on b "6.Listening" at bounding box center [785, 316] width 44 height 18
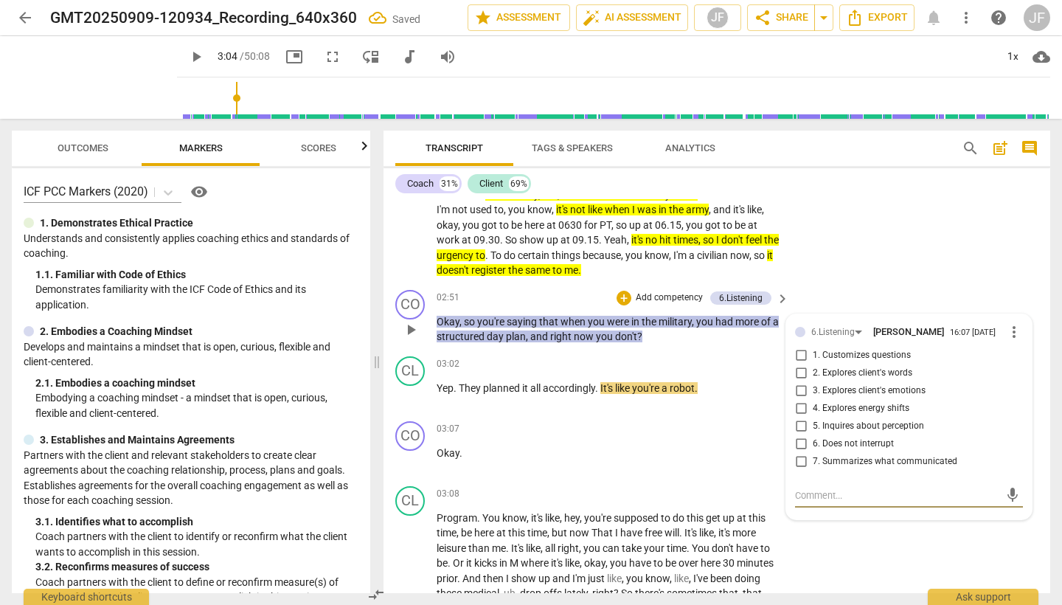
click at [799, 454] on input "7. Summarizes what communicated" at bounding box center [801, 462] width 24 height 18
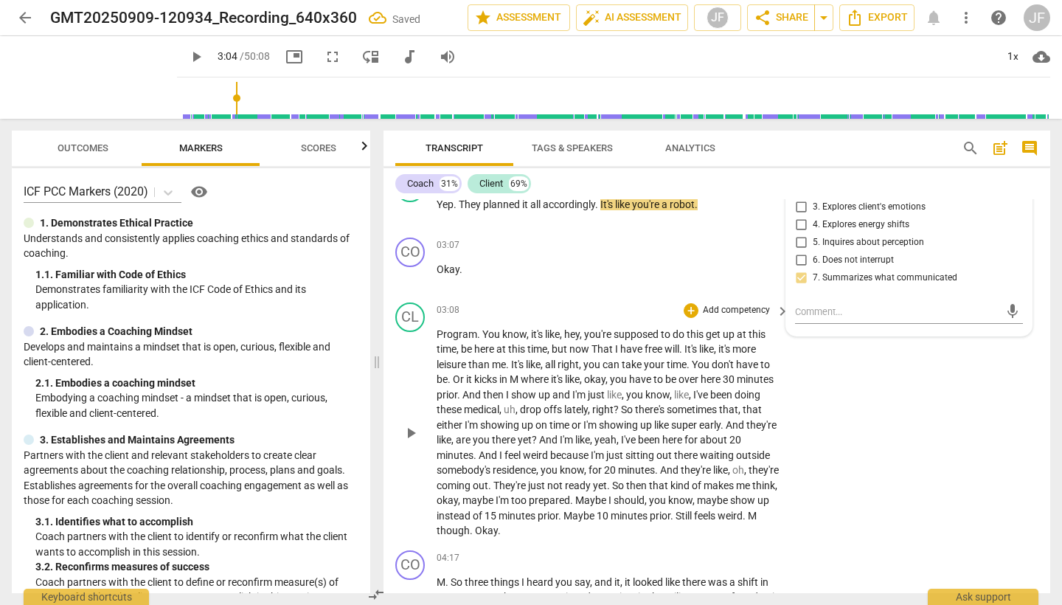
scroll to position [857, 0]
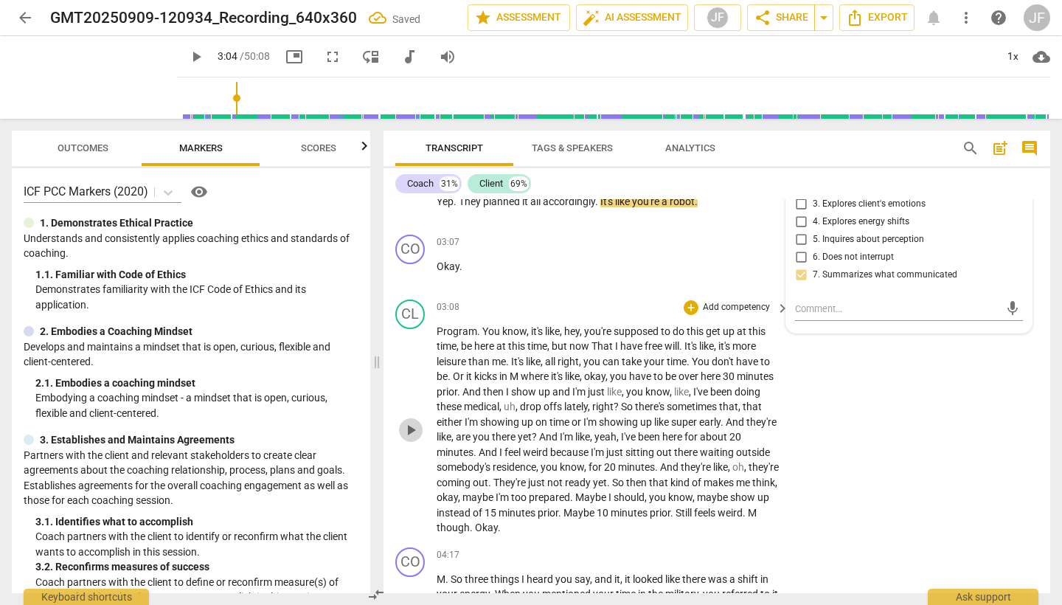
click at [410, 421] on span "play_arrow" at bounding box center [411, 430] width 18 height 18
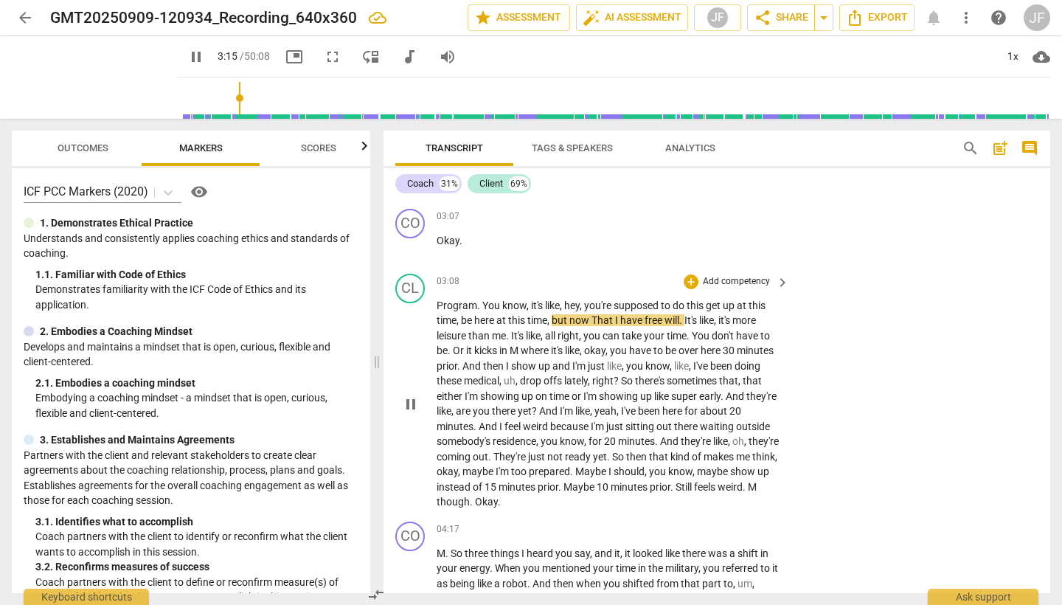
scroll to position [928, 0]
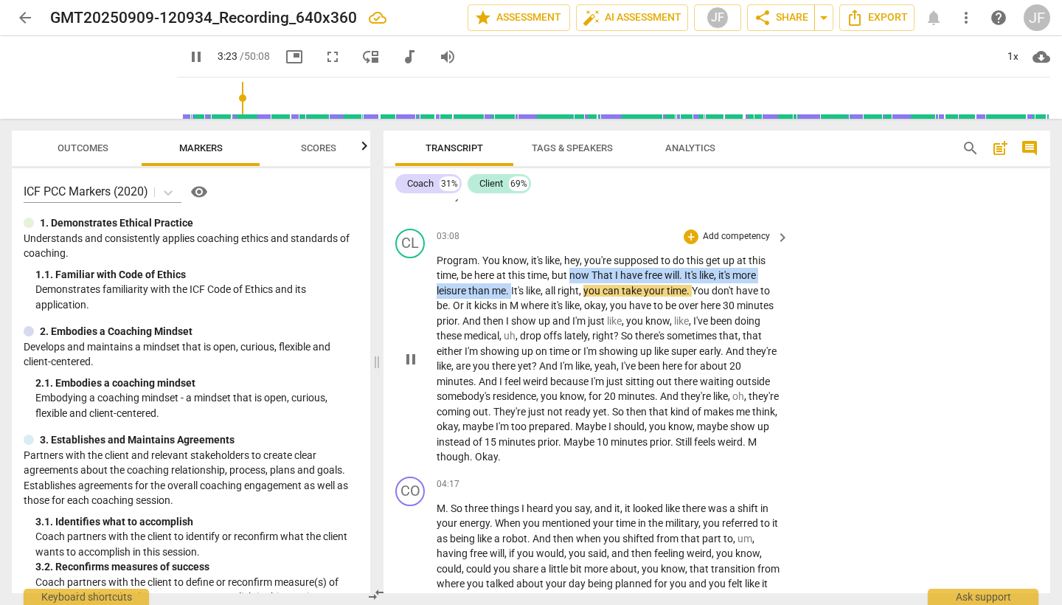
drag, startPoint x: 573, startPoint y: 266, endPoint x: 515, endPoint y: 278, distance: 59.6
click at [513, 279] on p "Program . You know , it's like , hey , you're supposed to do this get up at thi…" at bounding box center [609, 359] width 345 height 212
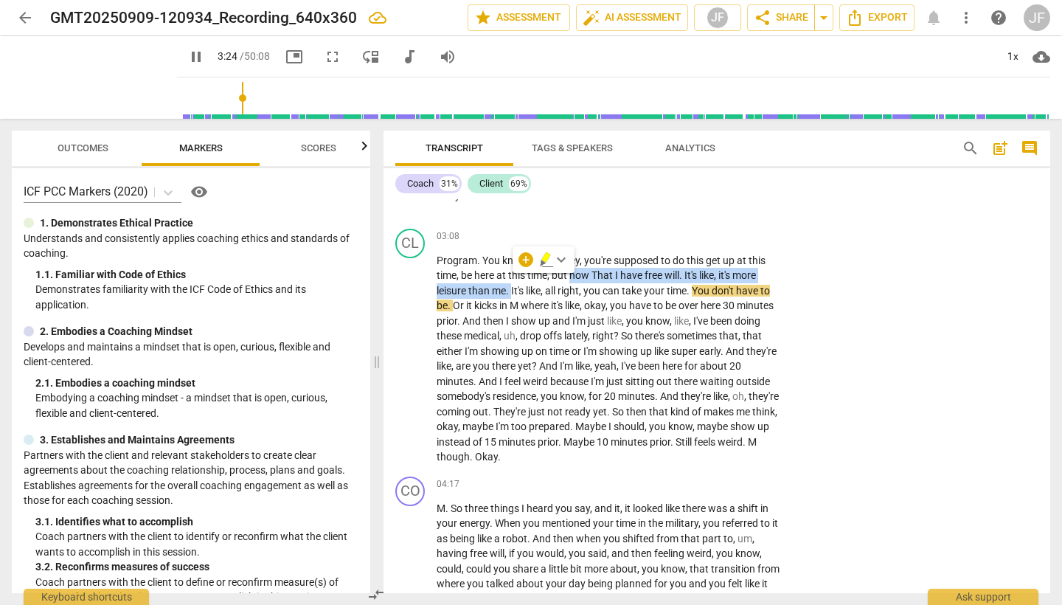
click at [547, 262] on icon "button" at bounding box center [546, 260] width 15 height 18
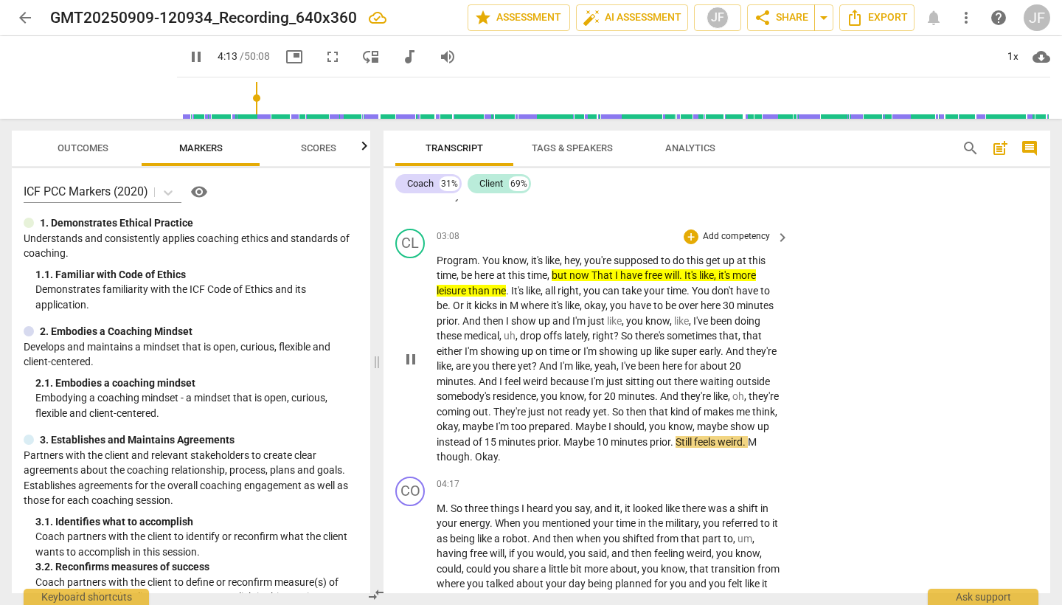
click at [406, 350] on span "pause" at bounding box center [411, 359] width 18 height 18
click at [410, 350] on span "play_arrow" at bounding box center [411, 359] width 18 height 18
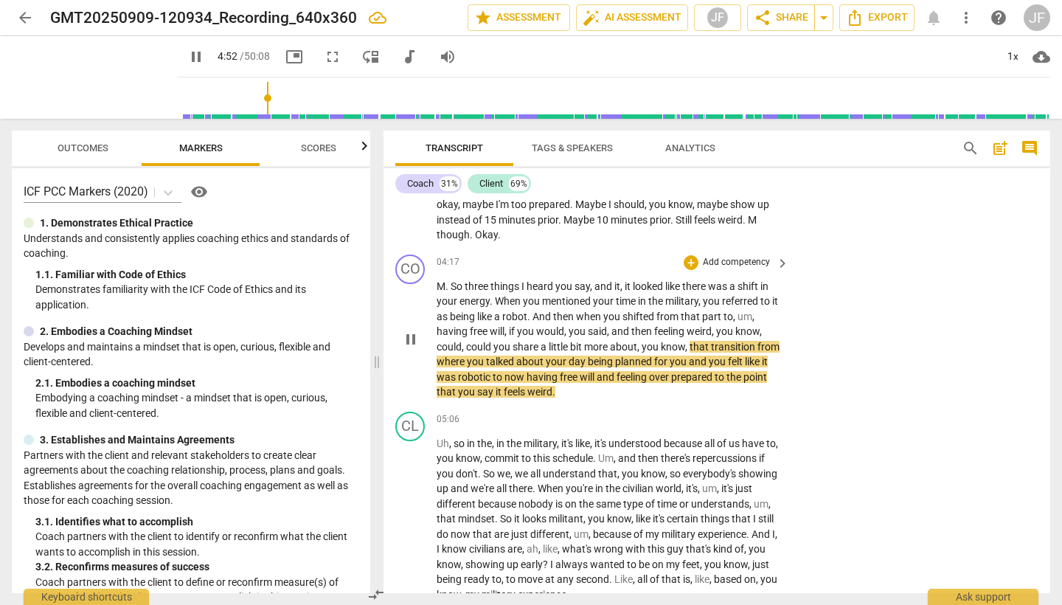
scroll to position [0, 0]
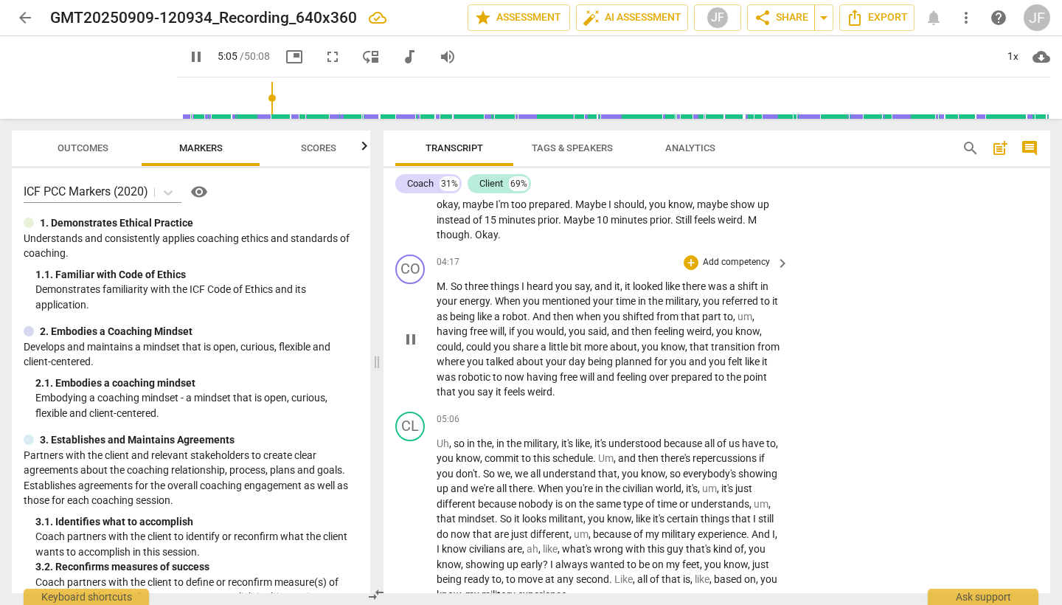
click at [411, 330] on span "pause" at bounding box center [411, 339] width 18 height 18
click at [685, 255] on div "+" at bounding box center [691, 262] width 15 height 15
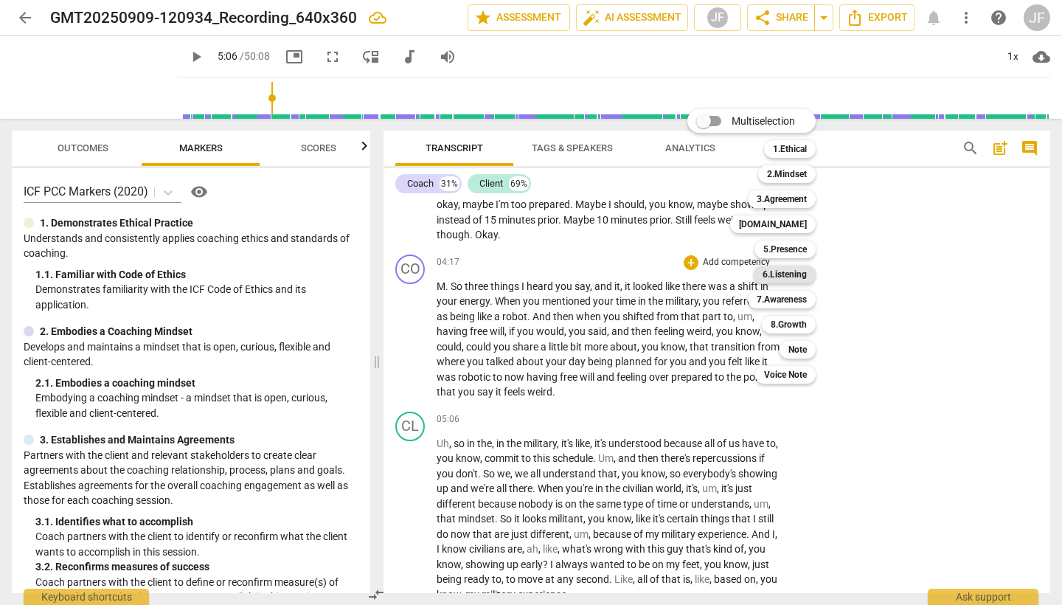
click at [787, 277] on b "6.Listening" at bounding box center [785, 275] width 44 height 18
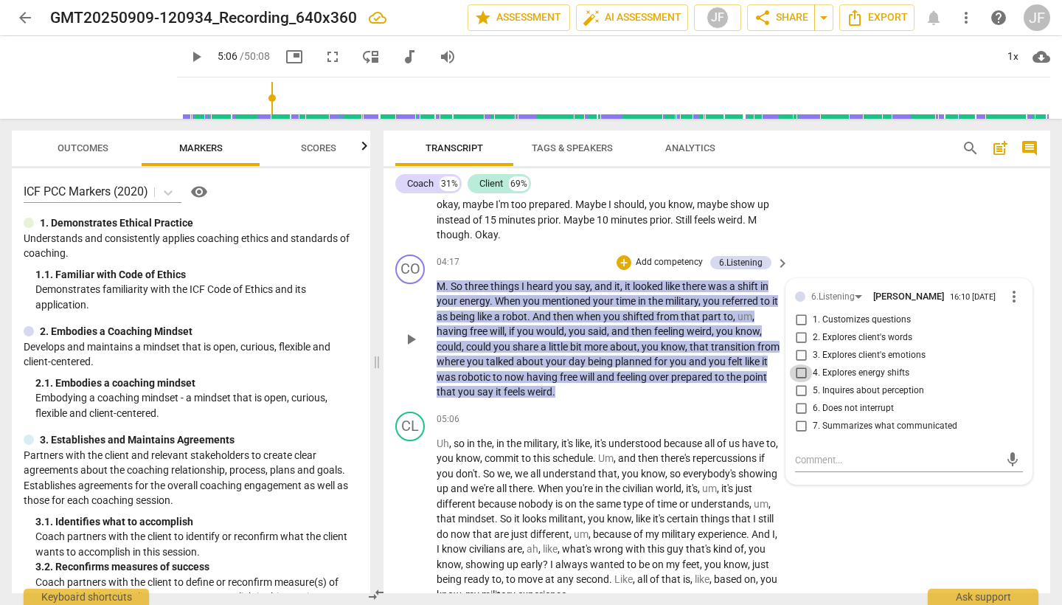
click at [798, 364] on input "4. Explores energy shifts" at bounding box center [801, 373] width 24 height 18
click at [800, 417] on input "7. Summarizes what communicated" at bounding box center [801, 426] width 24 height 18
click at [409, 510] on span "play_arrow" at bounding box center [411, 519] width 18 height 18
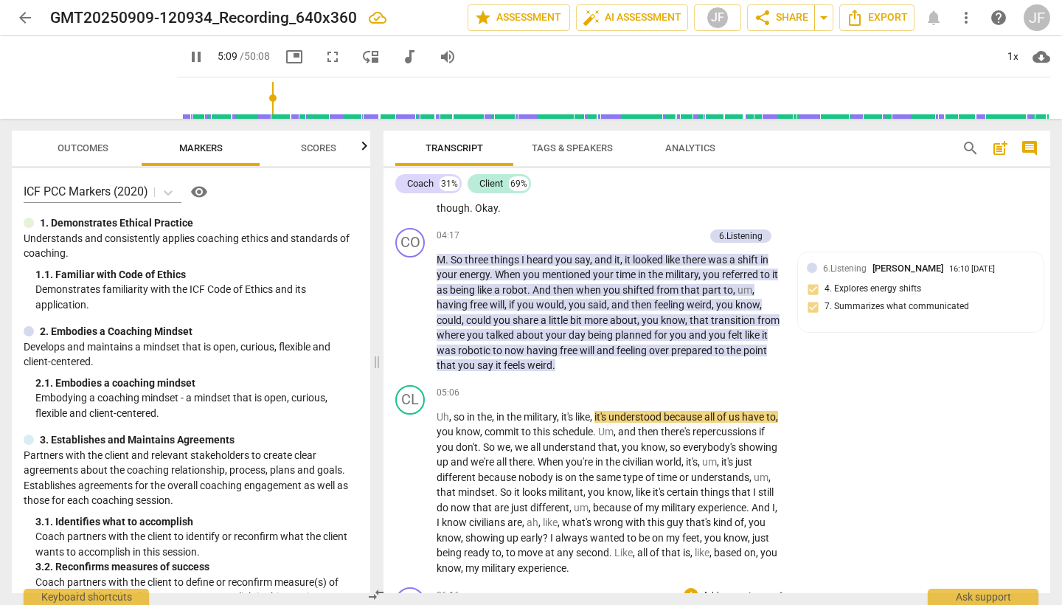
scroll to position [1130, 0]
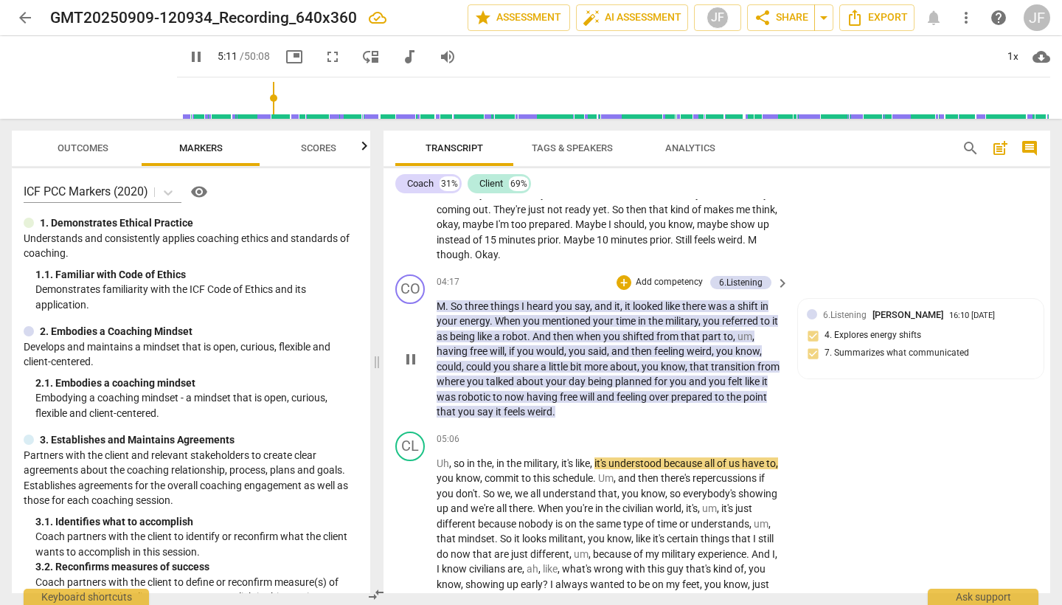
click at [410, 350] on span "pause" at bounding box center [411, 359] width 18 height 18
click at [620, 275] on div "+" at bounding box center [624, 282] width 15 height 15
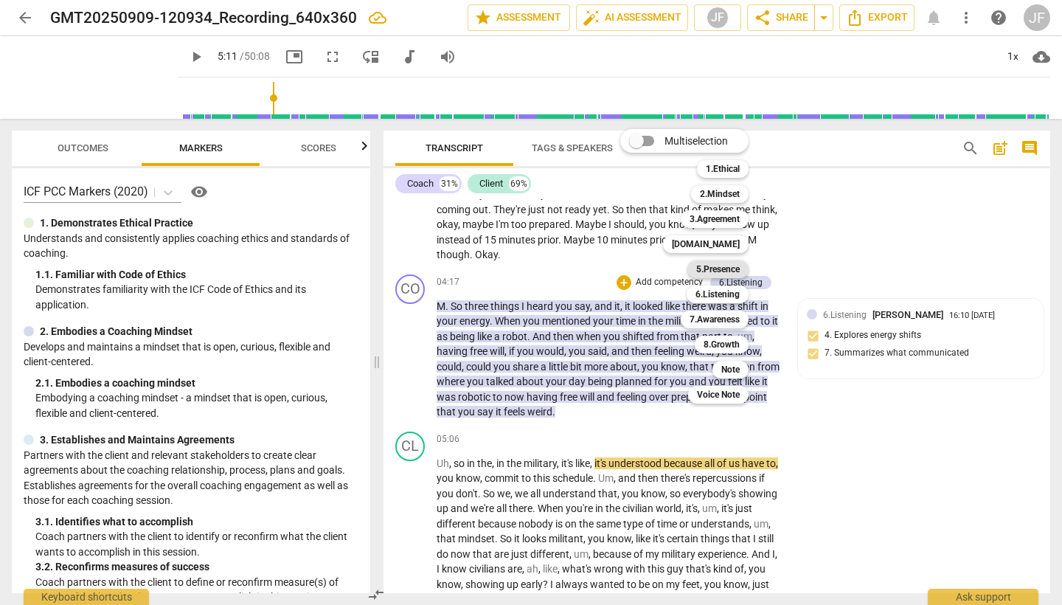
click at [737, 274] on b "5.Presence" at bounding box center [718, 269] width 44 height 18
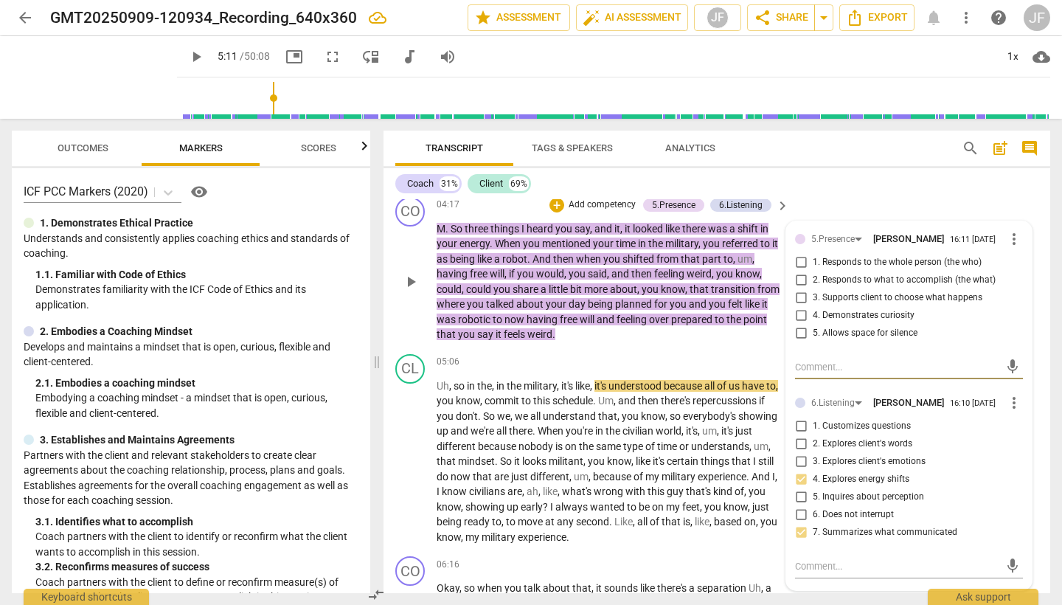
scroll to position [1199, 0]
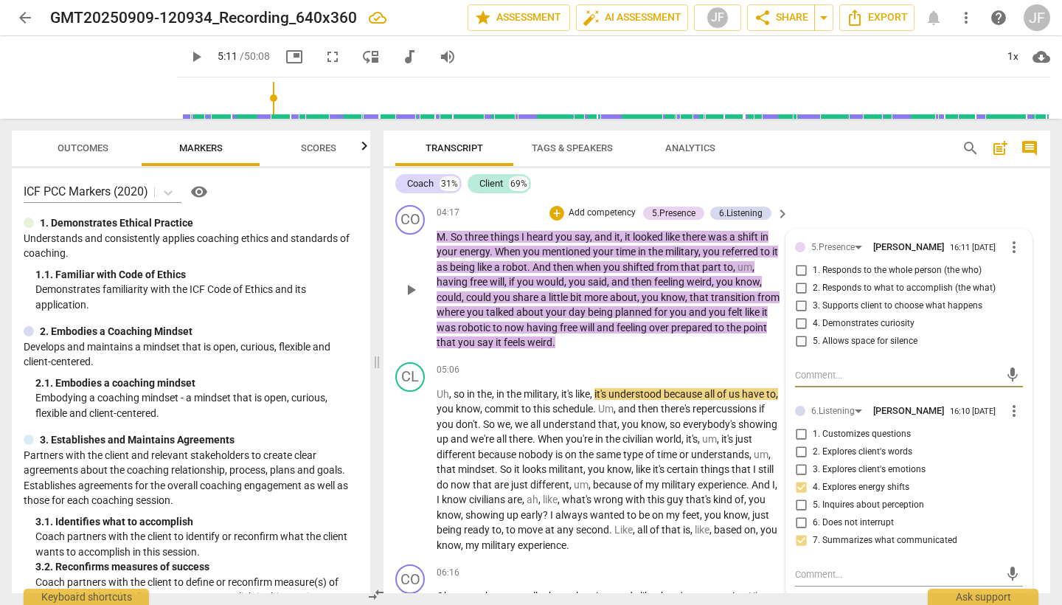
click at [1010, 238] on span "more_vert" at bounding box center [1014, 247] width 18 height 18
click at [1025, 257] on li "Delete" at bounding box center [1024, 261] width 51 height 28
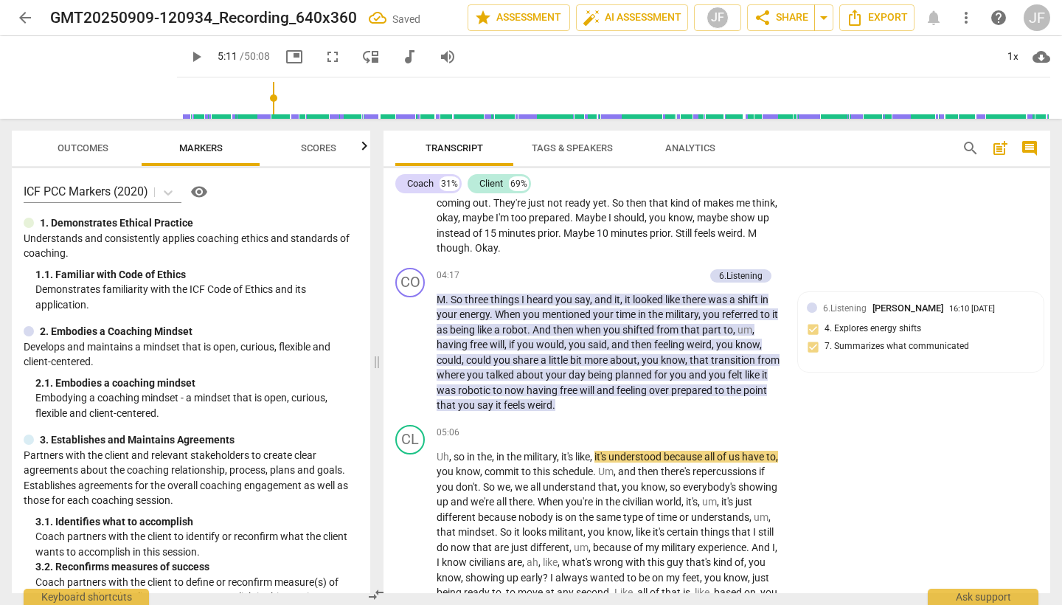
scroll to position [1138, 0]
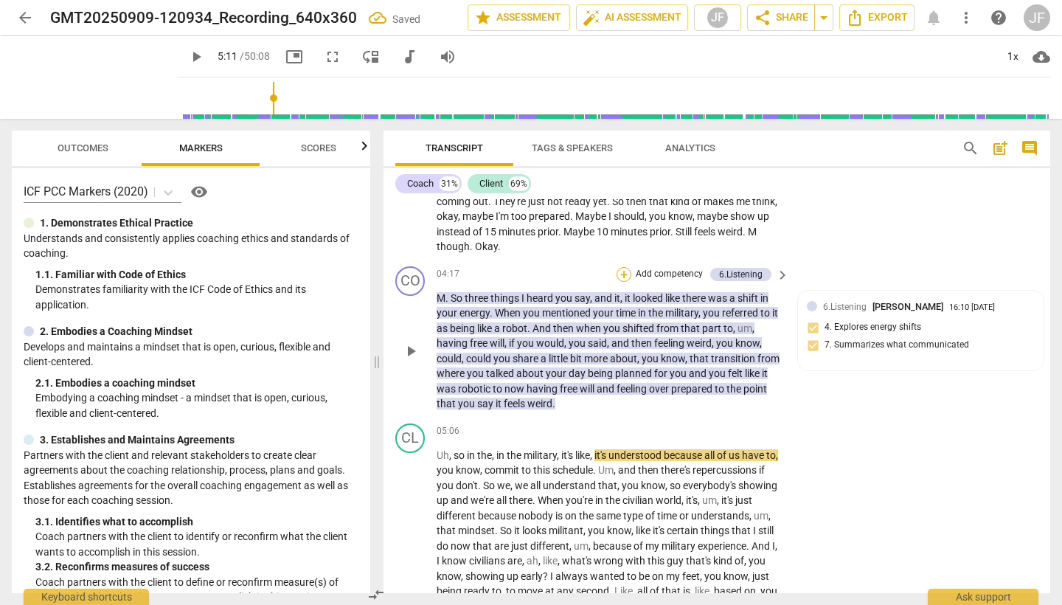
click at [625, 267] on div "+" at bounding box center [624, 274] width 15 height 15
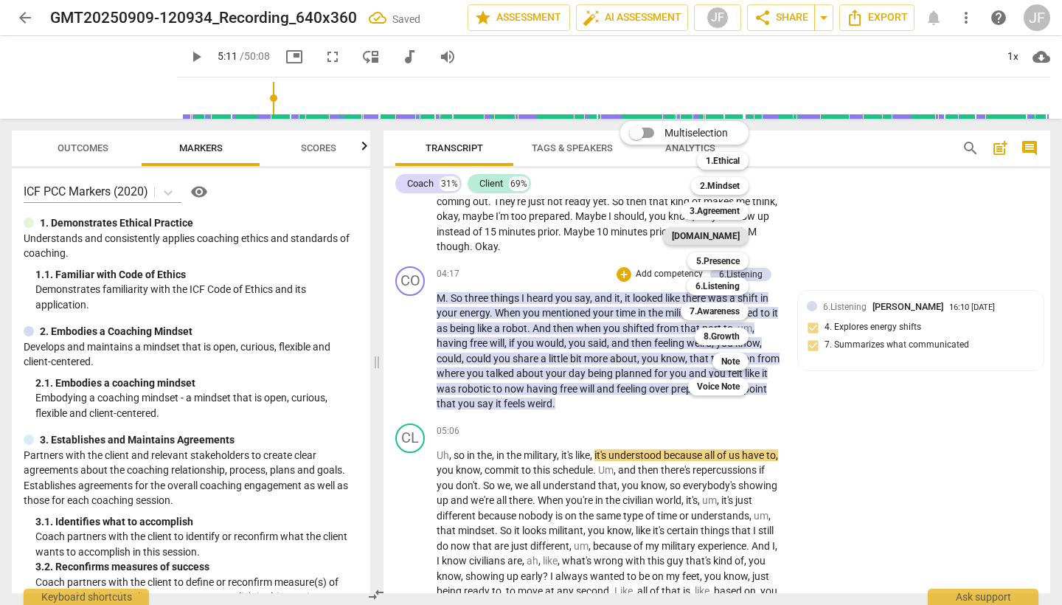
click at [736, 238] on b "4.Trust" at bounding box center [706, 236] width 68 height 18
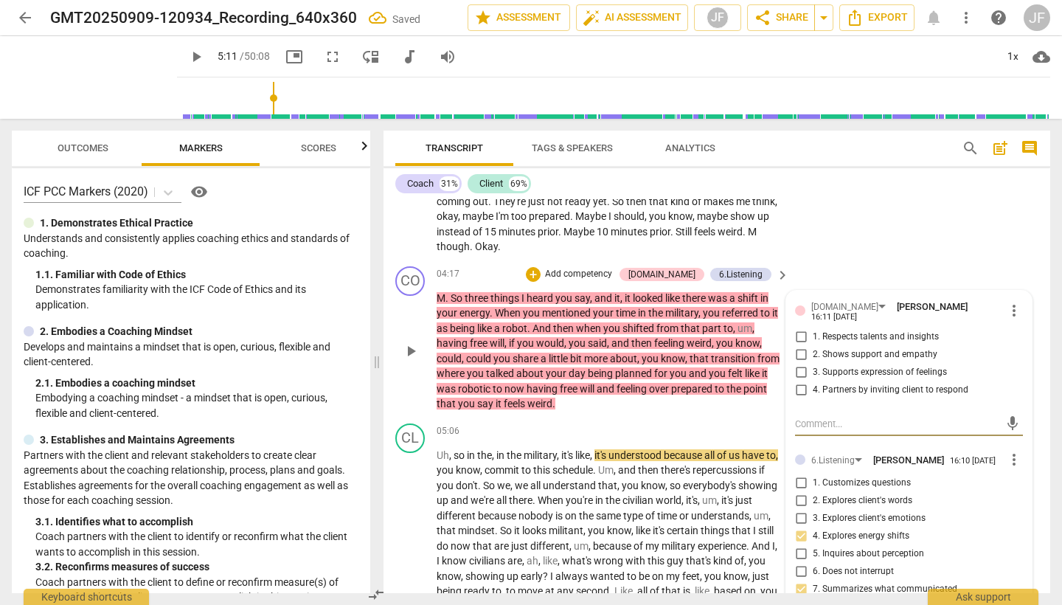
click at [798, 364] on input "3. Supports expression of feelings" at bounding box center [801, 373] width 24 height 18
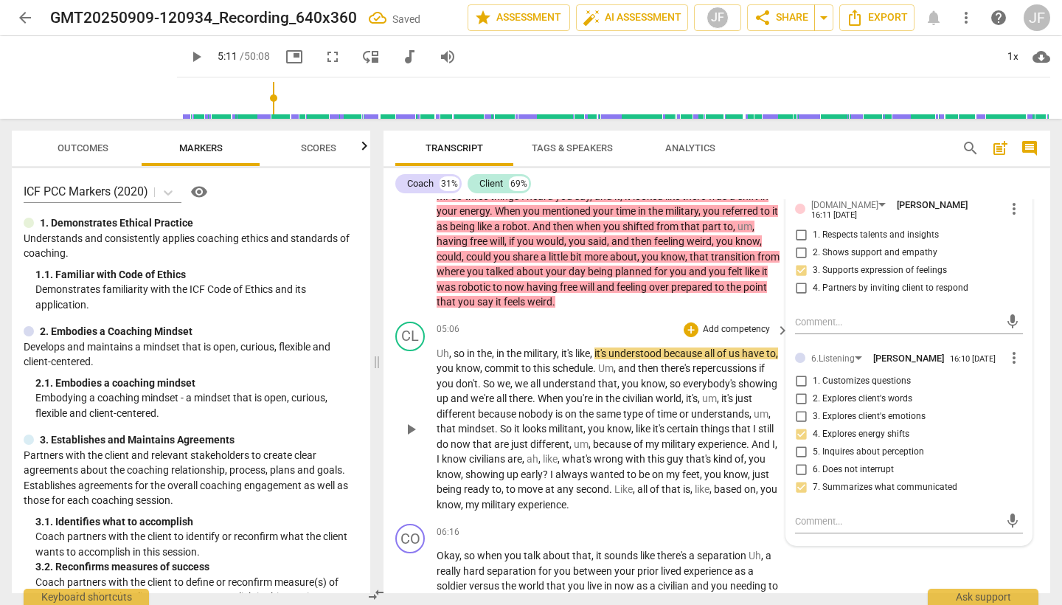
scroll to position [1255, 0]
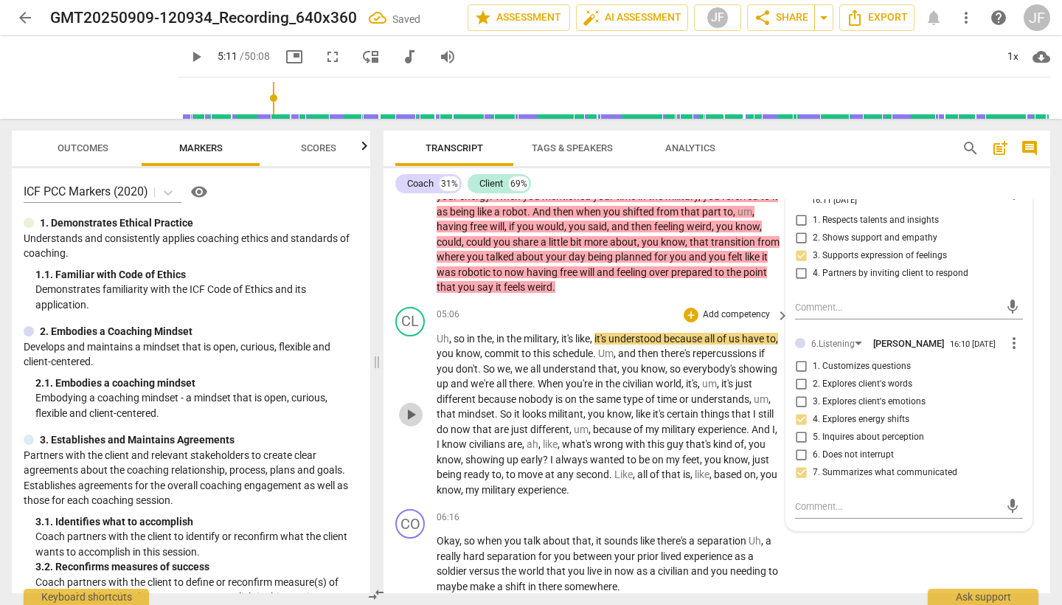
click at [407, 406] on span "play_arrow" at bounding box center [411, 415] width 18 height 18
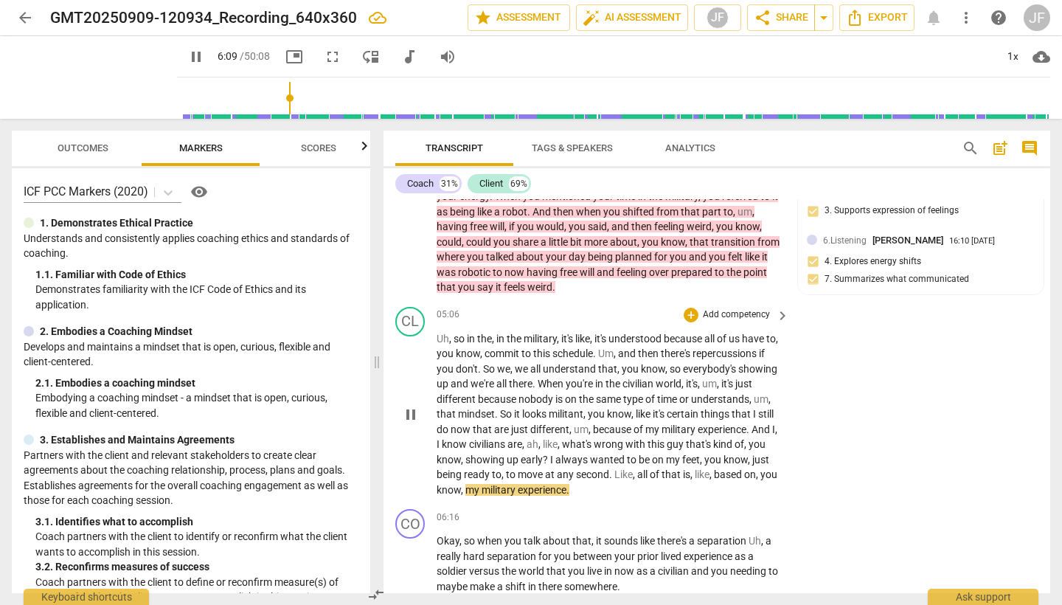
click at [411, 406] on span "pause" at bounding box center [411, 415] width 18 height 18
drag, startPoint x: 581, startPoint y: 363, endPoint x: 508, endPoint y: 381, distance: 75.1
click at [508, 381] on p "Uh , so in the , in the military , it's like , it's understood because all of u…" at bounding box center [609, 414] width 345 height 167
click at [541, 361] on icon "button" at bounding box center [543, 363] width 5 height 6
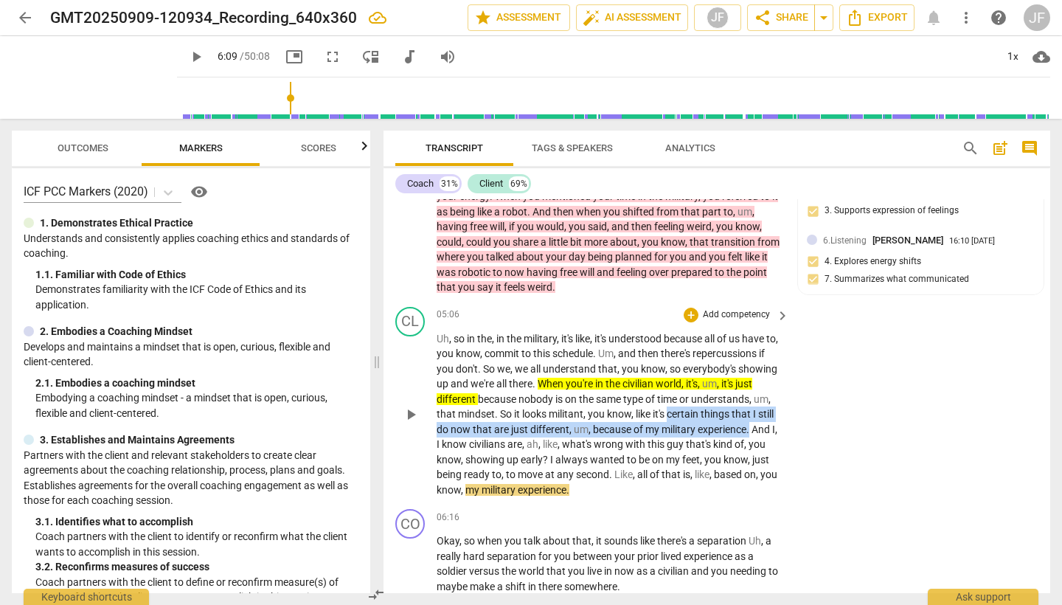
drag, startPoint x: 438, startPoint y: 408, endPoint x: 525, endPoint y: 420, distance: 87.8
click at [525, 420] on p "Uh , so in the , in the military , it's like , it's understood because all of u…" at bounding box center [609, 414] width 345 height 167
click at [558, 405] on icon "button" at bounding box center [559, 407] width 5 height 6
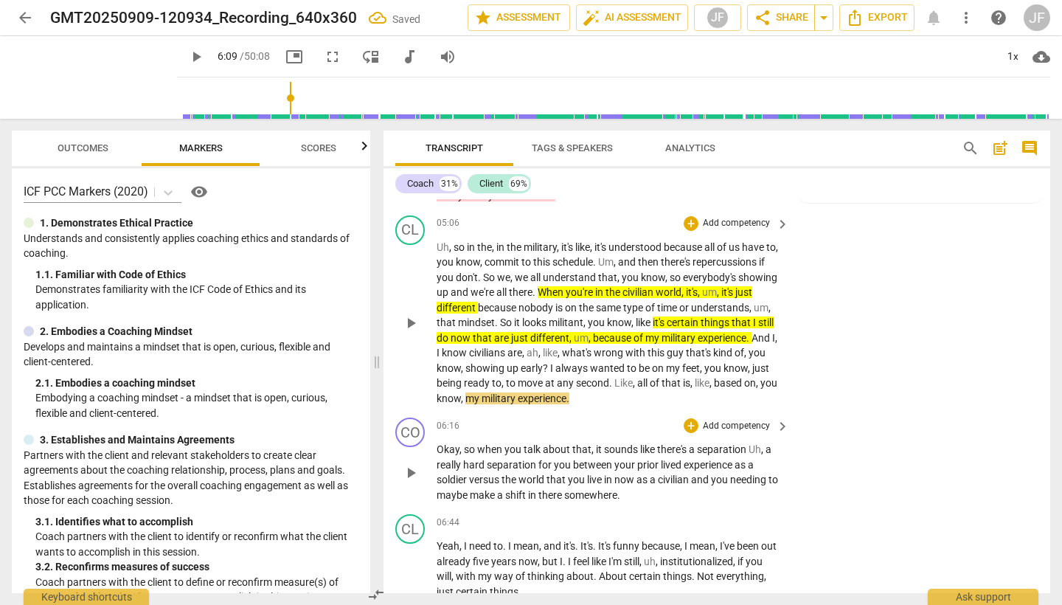
scroll to position [1398, 0]
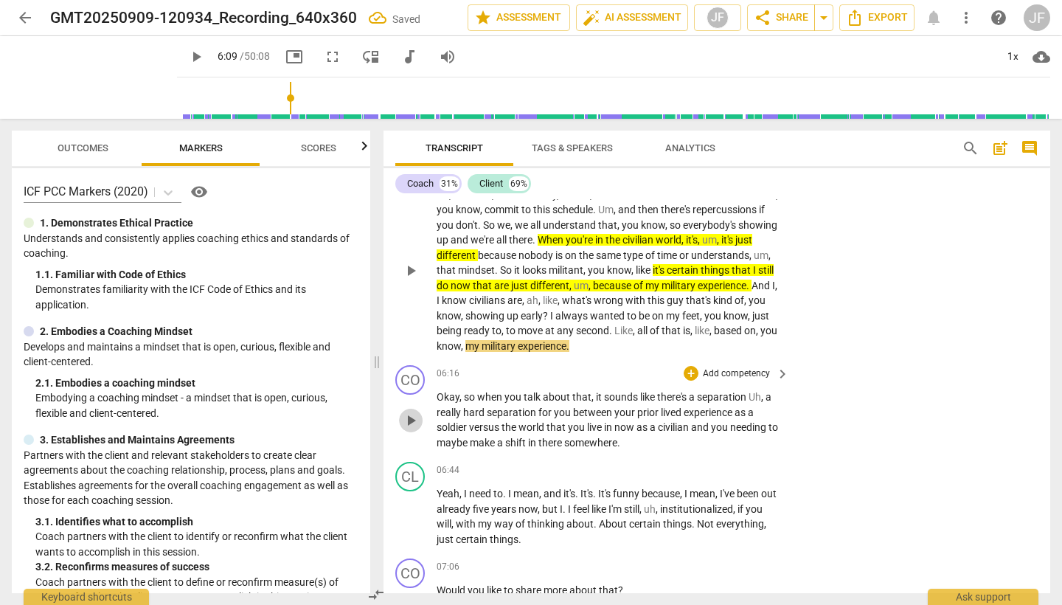
click at [416, 412] on span "play_arrow" at bounding box center [411, 421] width 18 height 18
click at [415, 412] on span "pause" at bounding box center [411, 421] width 18 height 18
click at [642, 421] on p "Okay , so when you talk about that , it sounds like there's a separation Uh , a…" at bounding box center [609, 419] width 345 height 60
click at [690, 366] on div "+" at bounding box center [691, 373] width 15 height 15
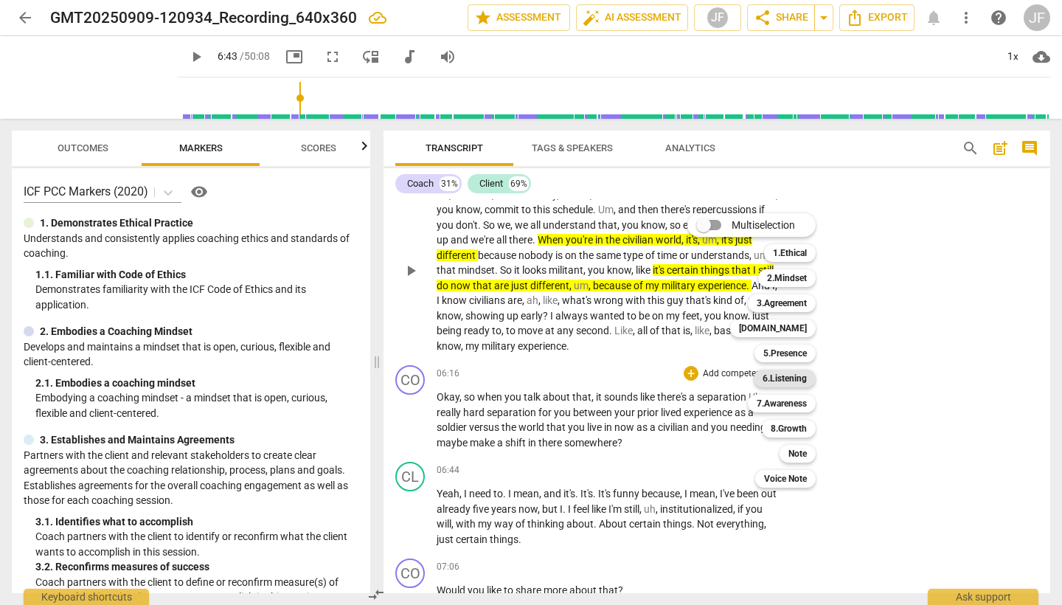
click at [804, 380] on b "6.Listening" at bounding box center [785, 379] width 44 height 18
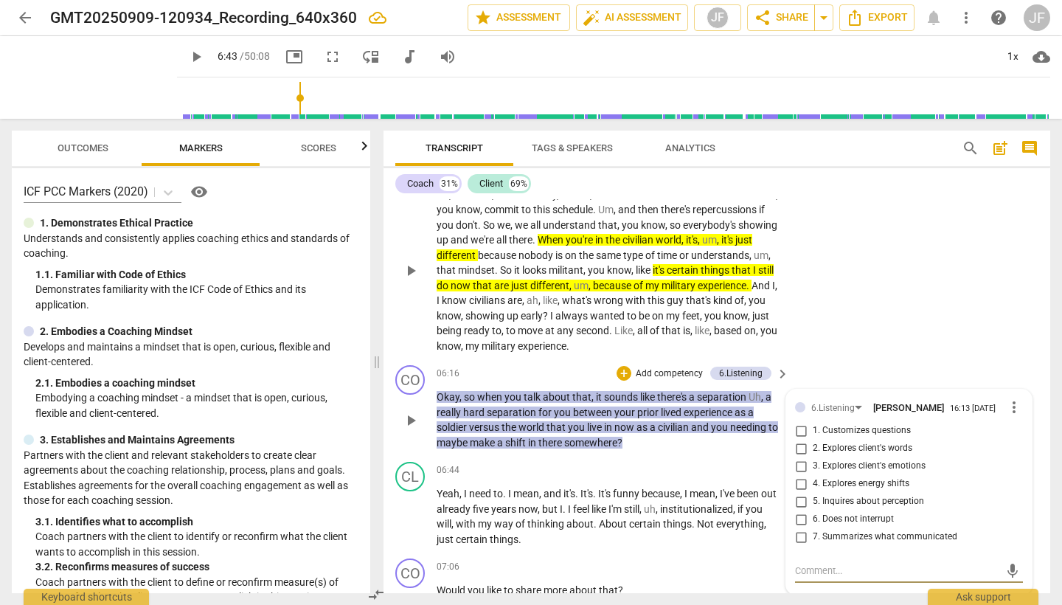
click at [799, 422] on input "1. Customizes questions" at bounding box center [801, 431] width 24 height 18
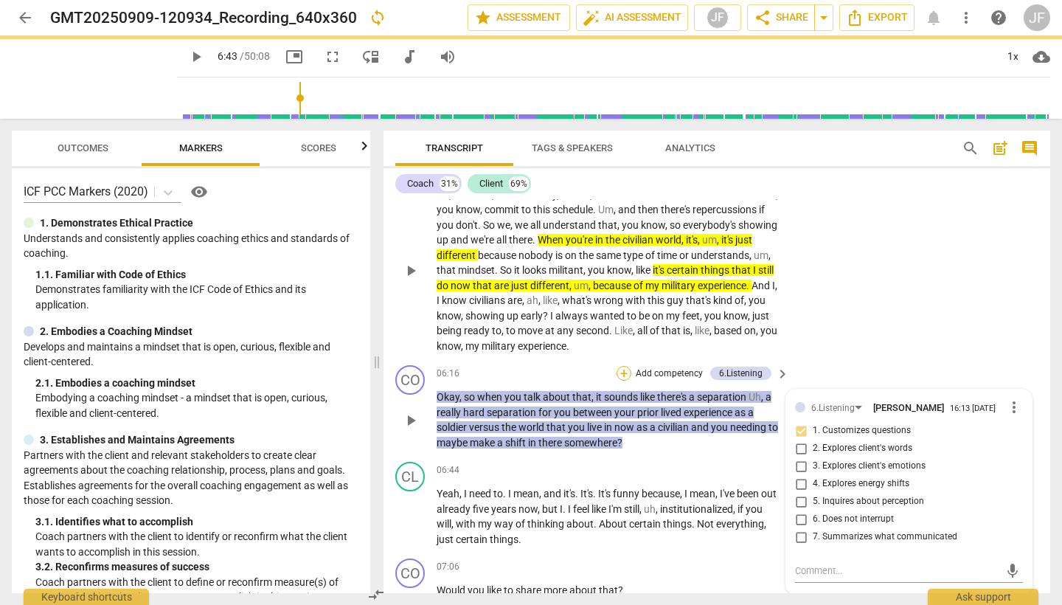
click at [620, 366] on div "+" at bounding box center [624, 373] width 15 height 15
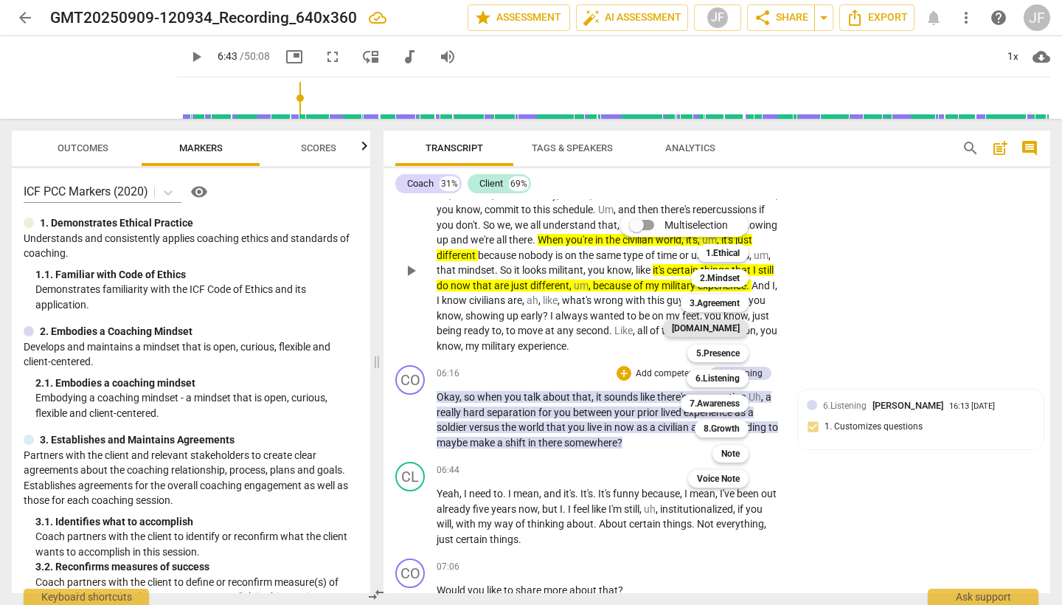
click at [729, 328] on b "4.Trust" at bounding box center [706, 328] width 68 height 18
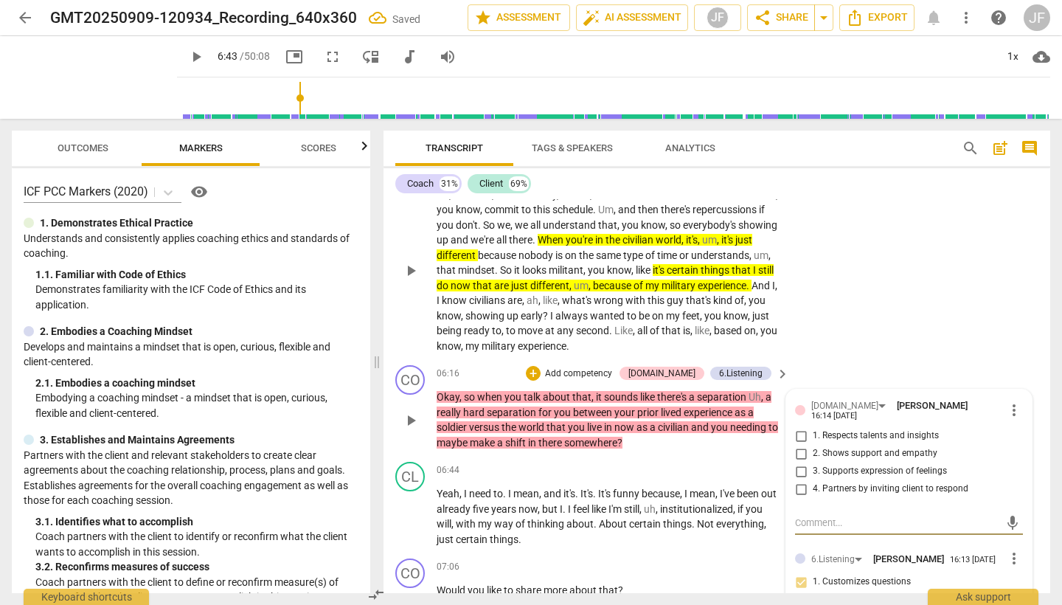
scroll to position [1399, 0]
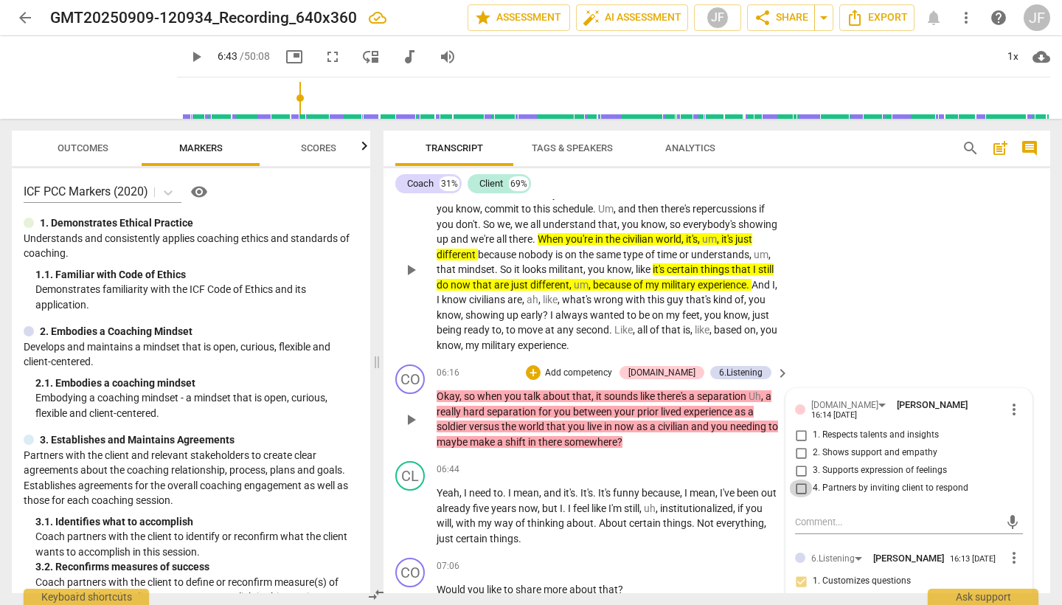
click at [800, 479] on input "4. Partners by inviting client to respond" at bounding box center [801, 488] width 24 height 18
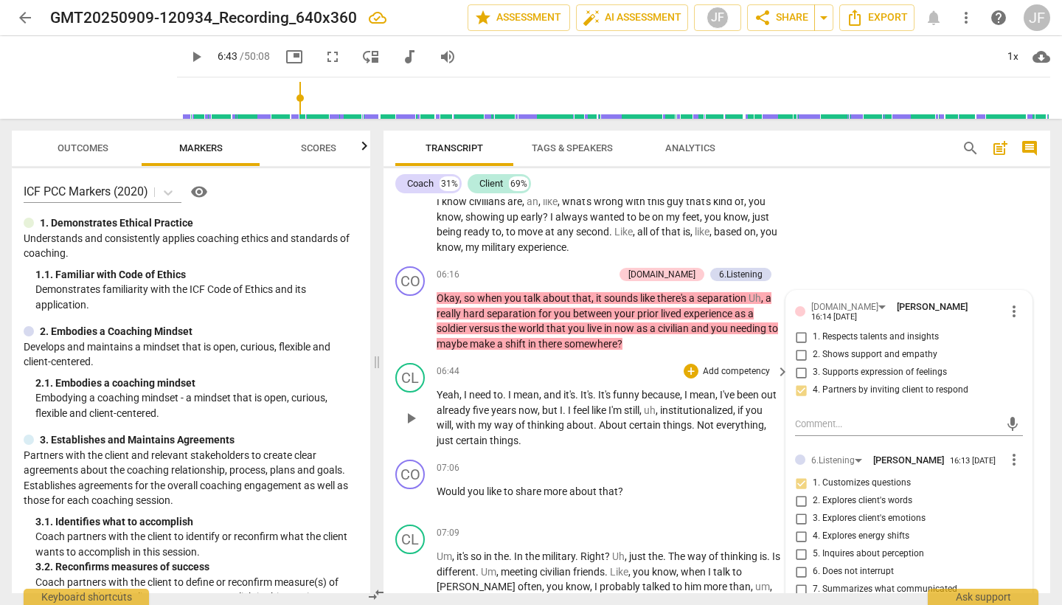
scroll to position [1502, 0]
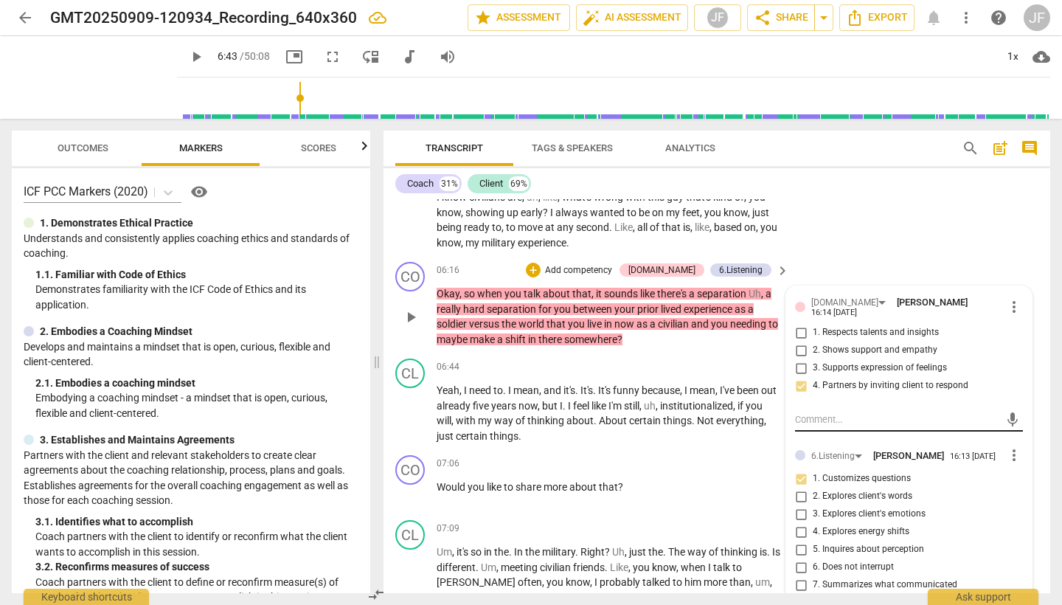
click at [827, 412] on textarea at bounding box center [897, 419] width 204 height 14
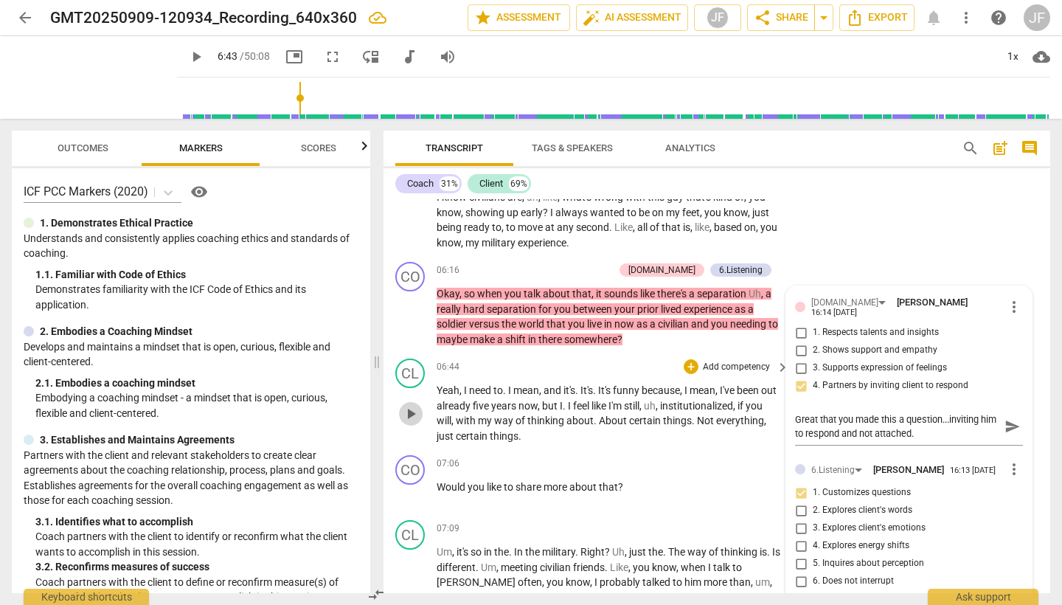
click at [411, 405] on span "play_arrow" at bounding box center [411, 414] width 18 height 18
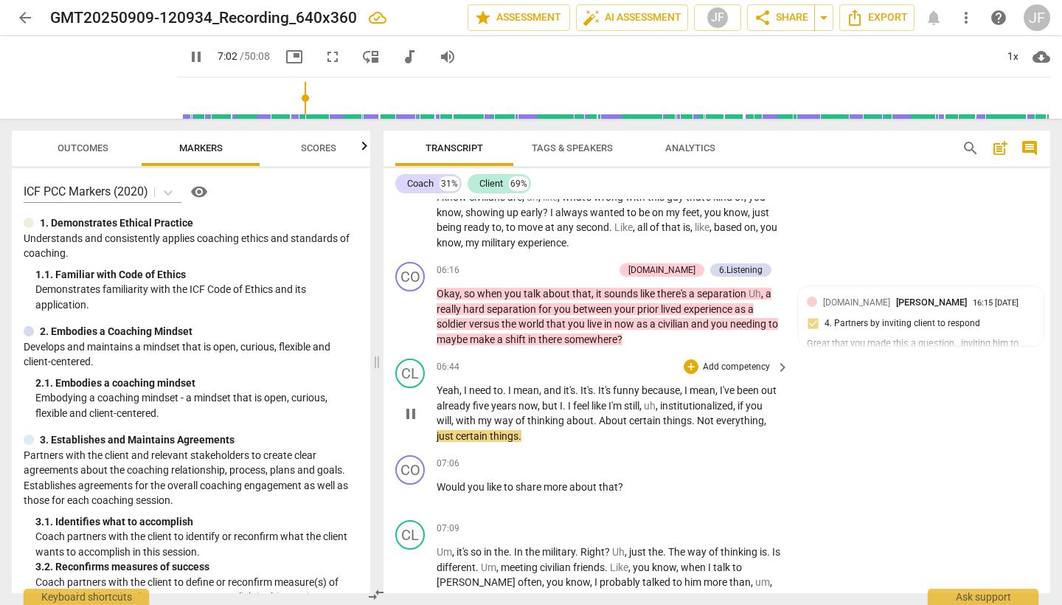
click at [407, 405] on span "pause" at bounding box center [411, 414] width 18 height 18
drag, startPoint x: 725, startPoint y: 365, endPoint x: 755, endPoint y: 381, distance: 34.3
click at [755, 383] on p "Yeah , I need to . I mean , and it's . It's . It's funny because , I mean , I'v…" at bounding box center [609, 413] width 345 height 60
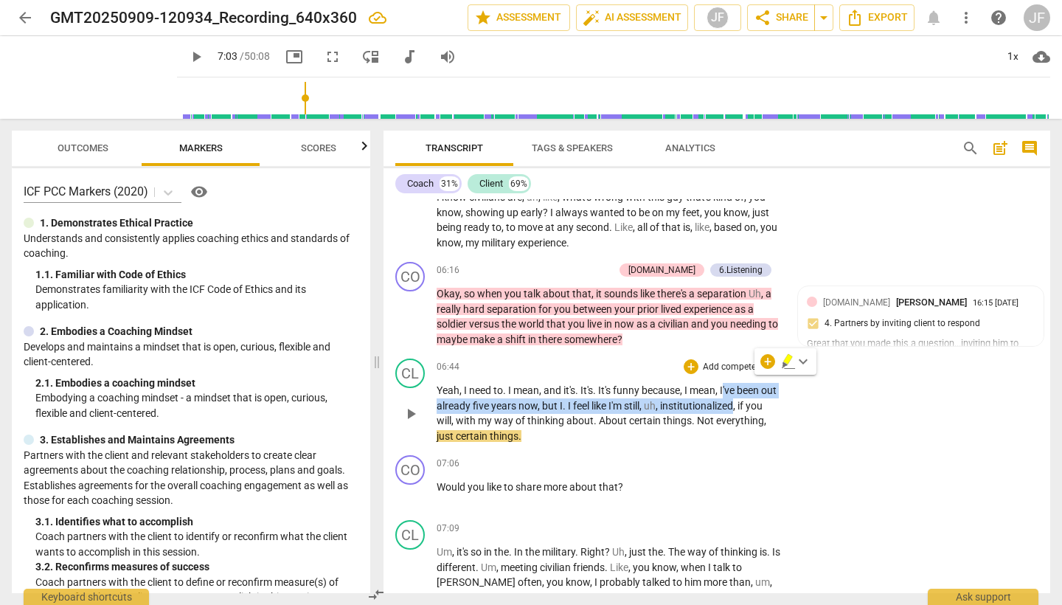
click at [785, 364] on icon "button" at bounding box center [785, 365] width 5 height 6
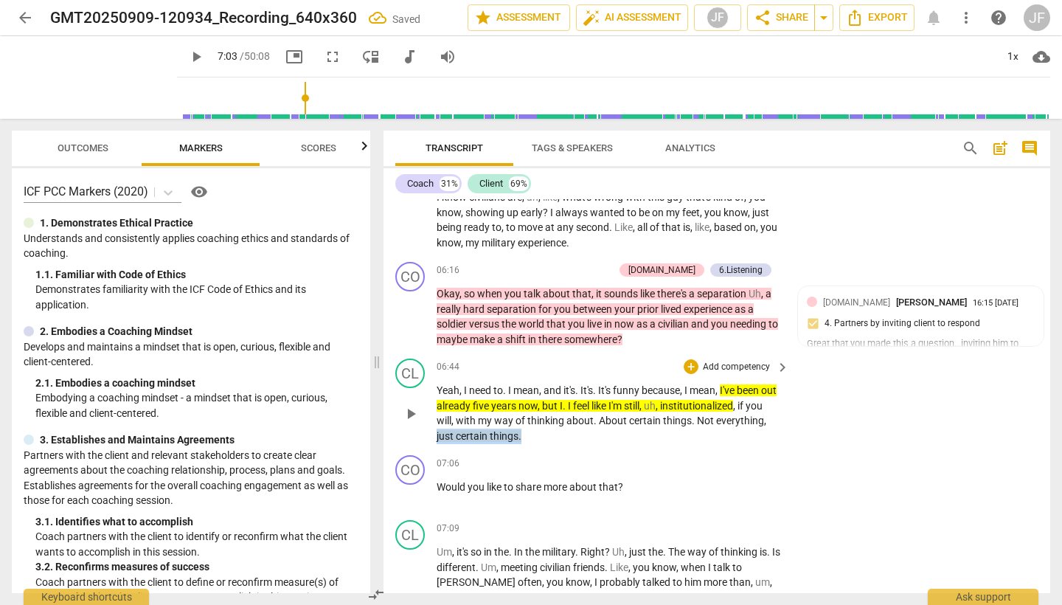
drag, startPoint x: 488, startPoint y: 412, endPoint x: 572, endPoint y: 412, distance: 84.8
click at [572, 412] on p "Yeah , I need to . I mean , and it's . It's . It's funny because , I mean , I'v…" at bounding box center [609, 413] width 345 height 60
click at [608, 391] on icon "button" at bounding box center [607, 389] width 9 height 10
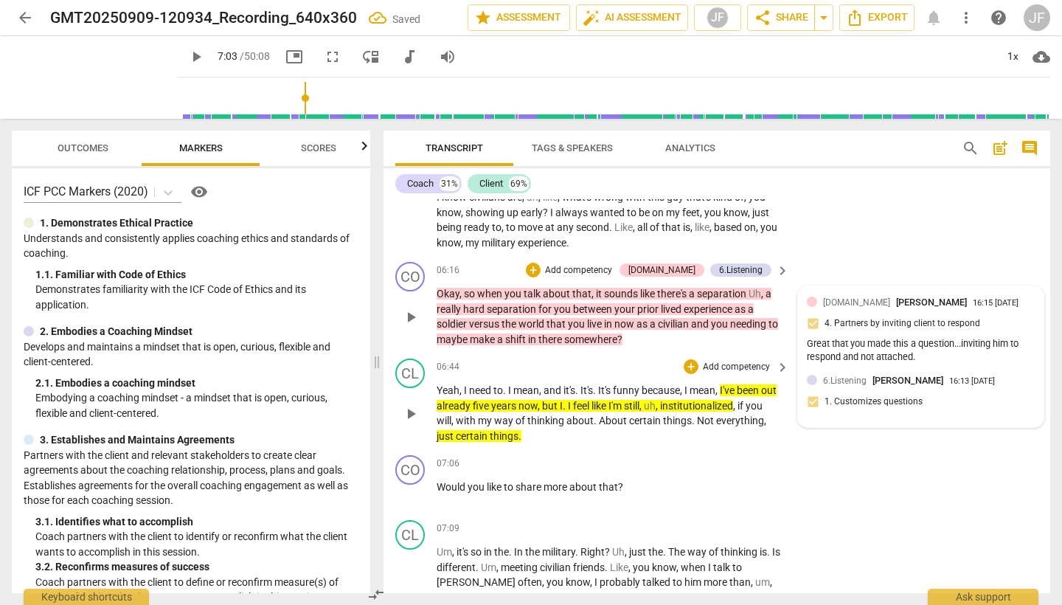
click at [884, 375] on span "[PERSON_NAME]" at bounding box center [908, 380] width 71 height 11
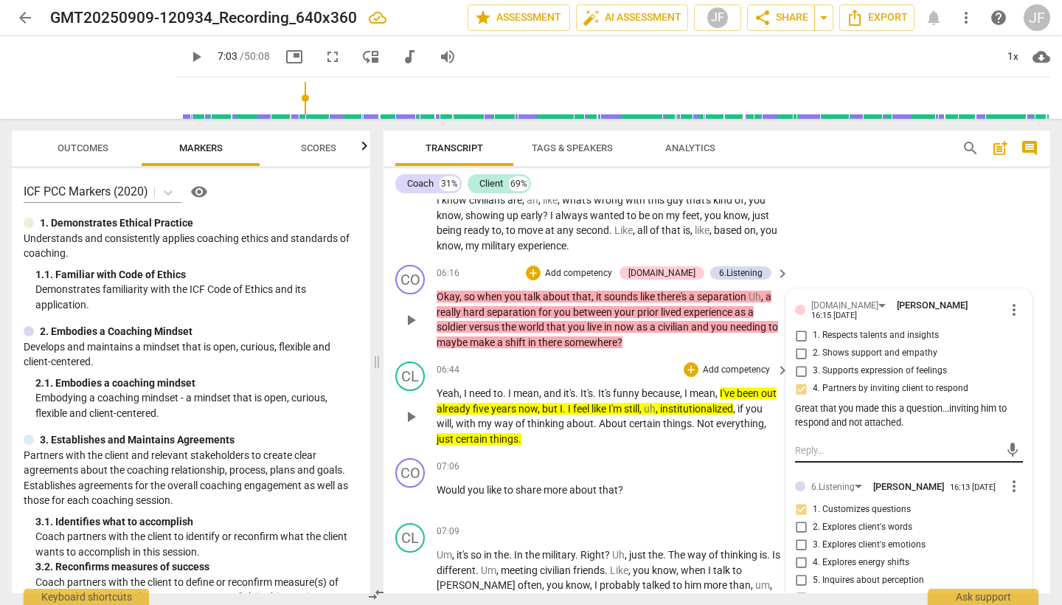
click at [809, 443] on textarea at bounding box center [897, 450] width 204 height 14
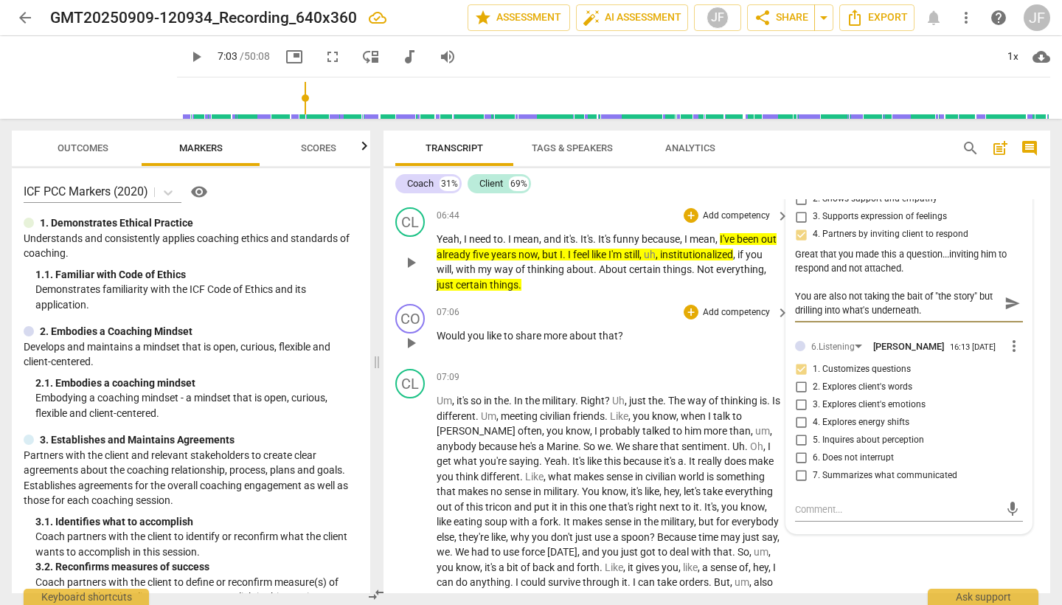
scroll to position [1654, 0]
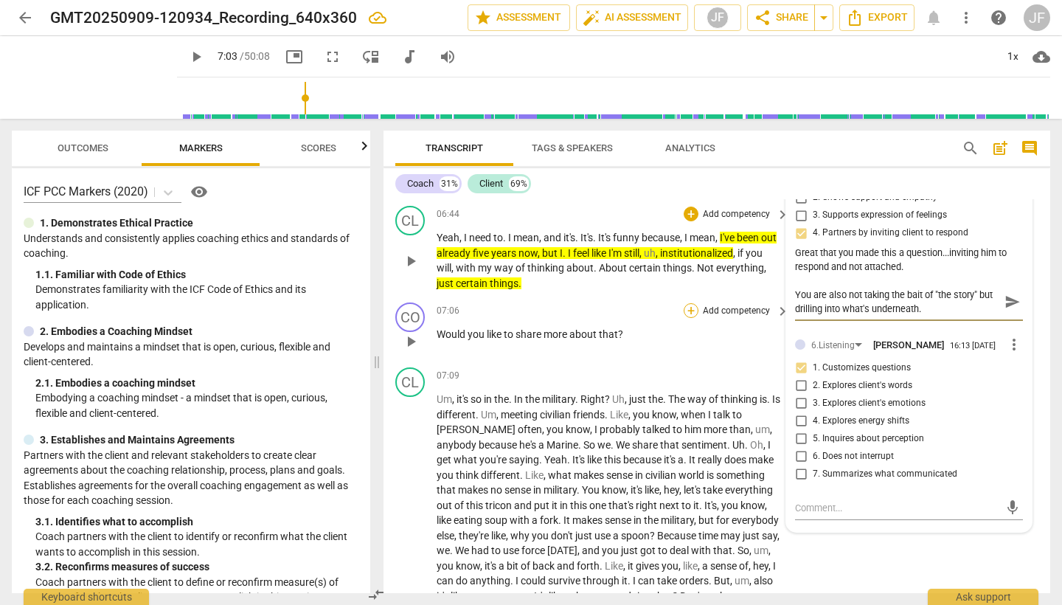
click at [691, 303] on div "+" at bounding box center [691, 310] width 15 height 15
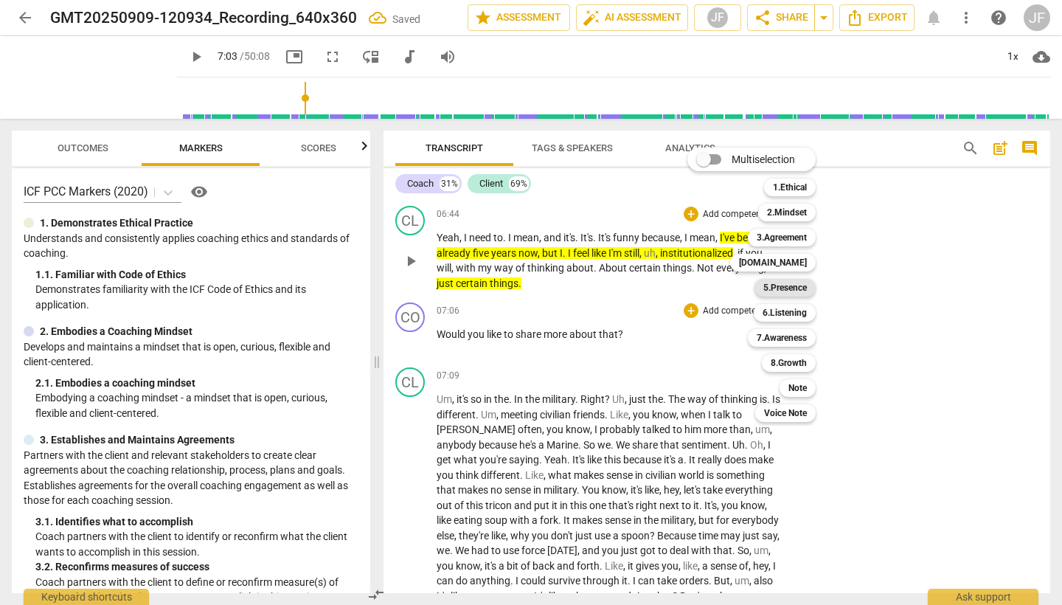
click at [784, 285] on b "5.Presence" at bounding box center [785, 288] width 44 height 18
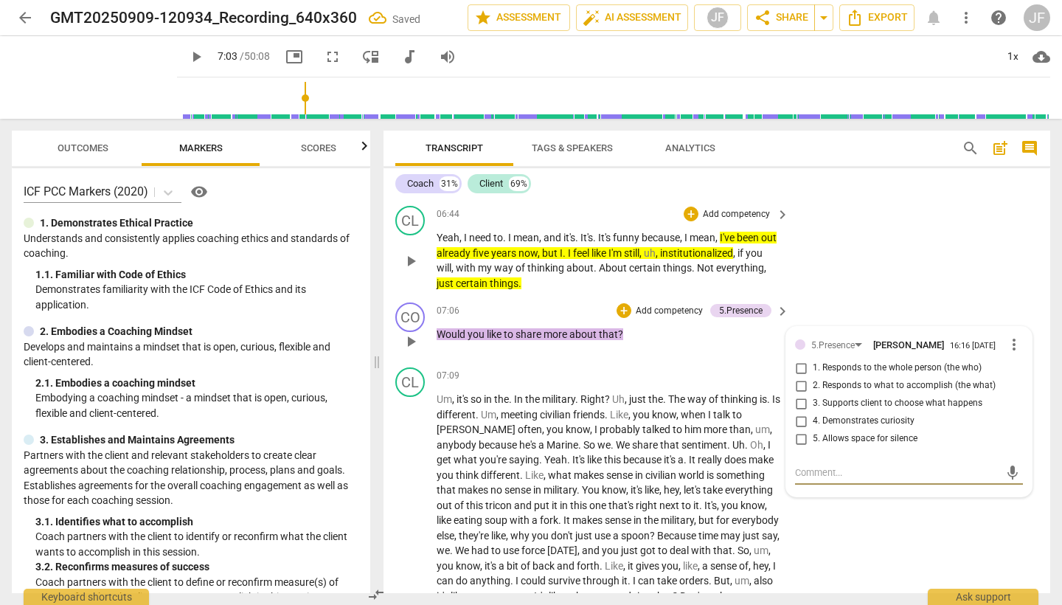
click at [799, 395] on input "3. Supports client to choose what happens" at bounding box center [801, 404] width 24 height 18
click at [623, 303] on div "+" at bounding box center [624, 310] width 15 height 15
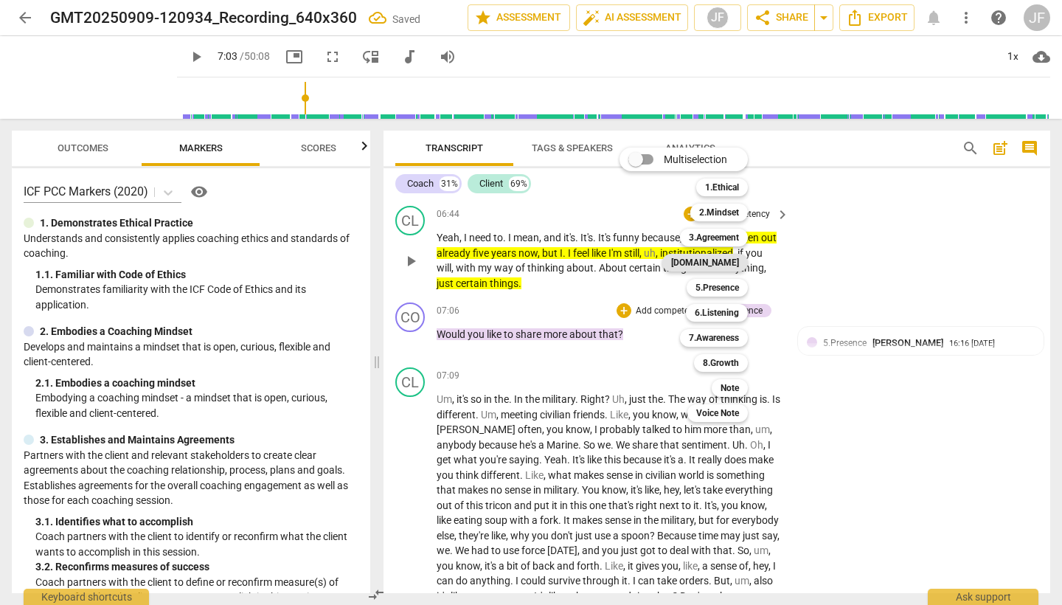
click at [727, 263] on b "4.Trust" at bounding box center [705, 263] width 68 height 18
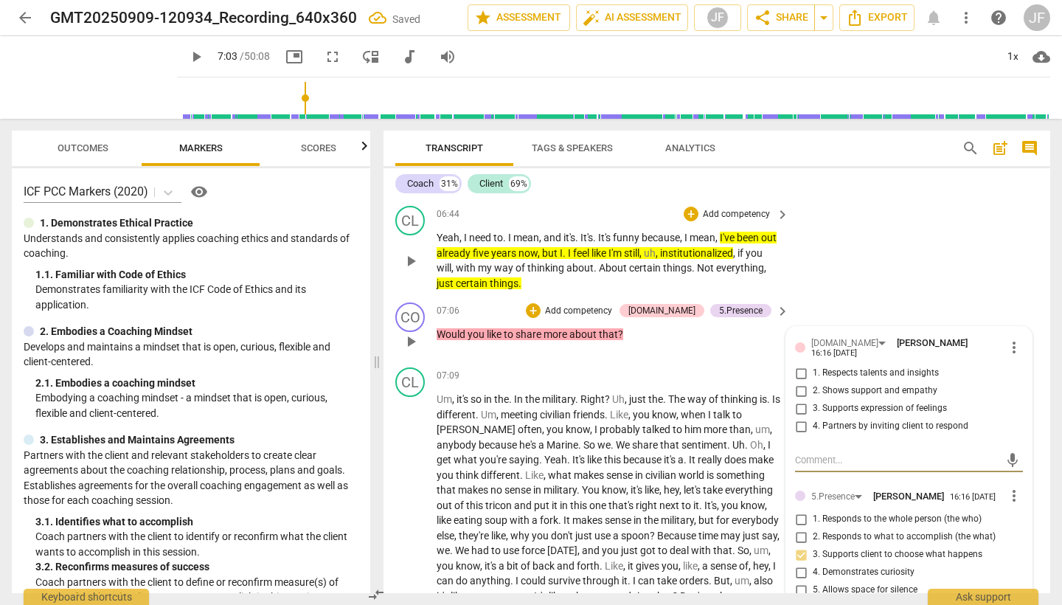
click at [800, 400] on input "3. Supports expression of feelings" at bounding box center [801, 409] width 24 height 18
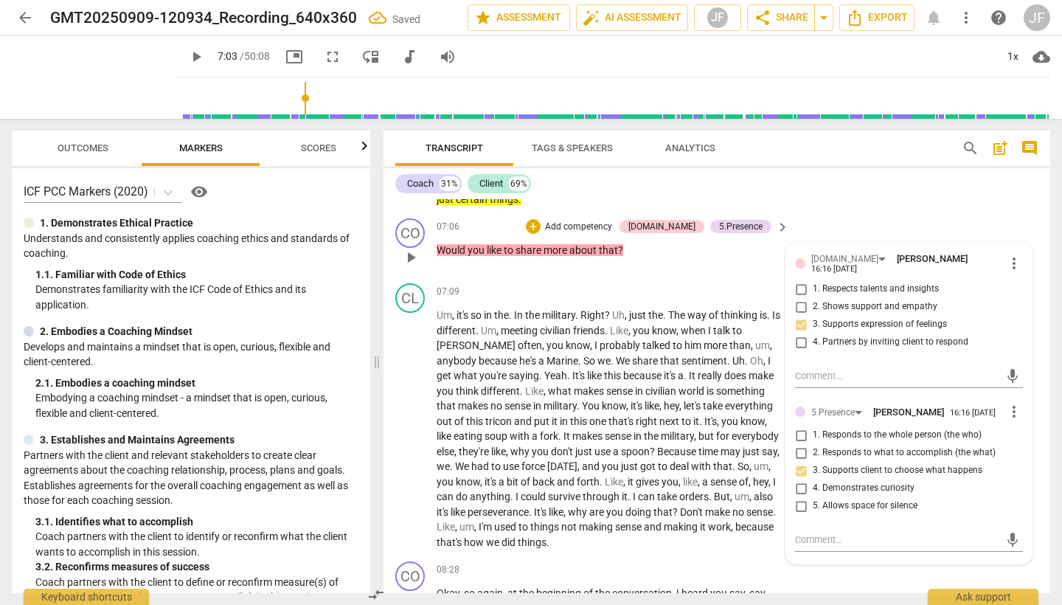
scroll to position [1768, 0]
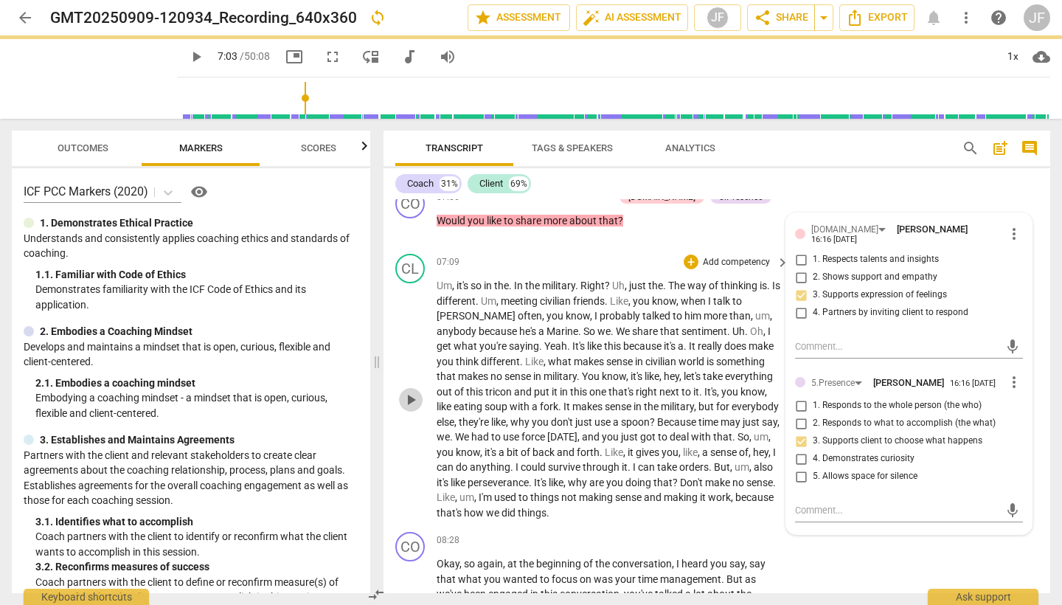
drag, startPoint x: 409, startPoint y: 365, endPoint x: 481, endPoint y: 367, distance: 72.3
click at [409, 391] on span "play_arrow" at bounding box center [411, 400] width 18 height 18
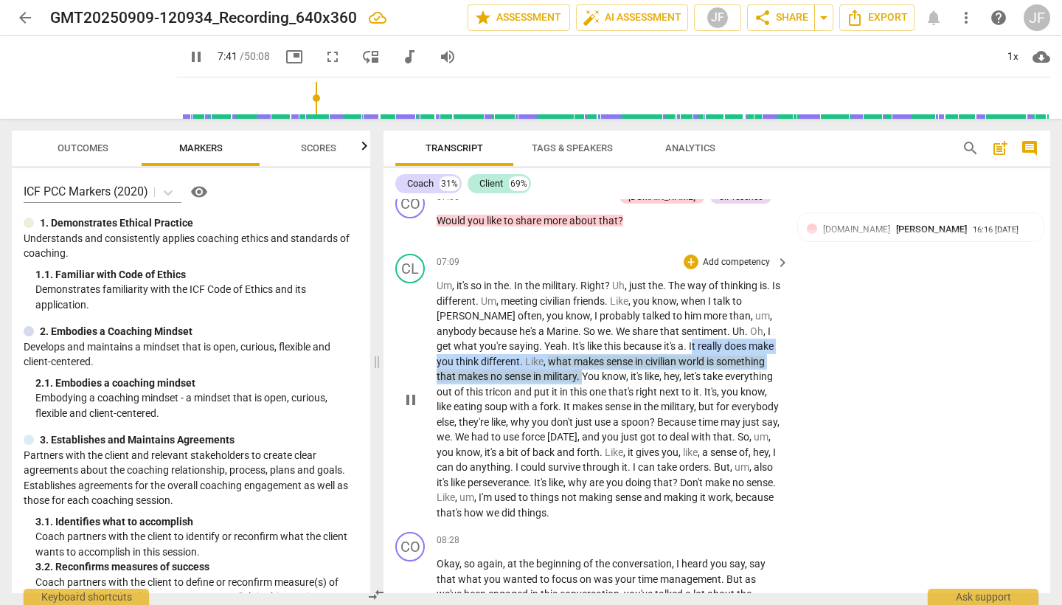
drag, startPoint x: 653, startPoint y: 317, endPoint x: 564, endPoint y: 345, distance: 92.8
click at [564, 345] on p "Um , it's so in the . In the military . Right ? Uh , just the . The way of thin…" at bounding box center [609, 399] width 345 height 242
click at [597, 321] on icon "button" at bounding box center [598, 329] width 15 height 18
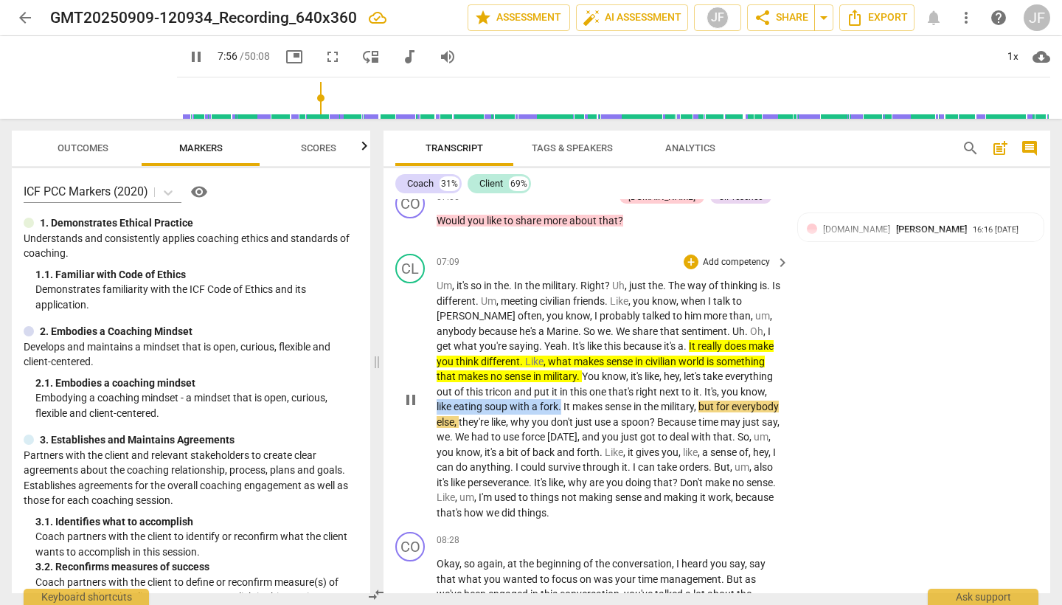
drag, startPoint x: 753, startPoint y: 361, endPoint x: 545, endPoint y: 380, distance: 208.8
click at [545, 380] on p "Um , it's so in the . In the military . Right ? Uh , just the . The way of thin…" at bounding box center [609, 399] width 345 height 242
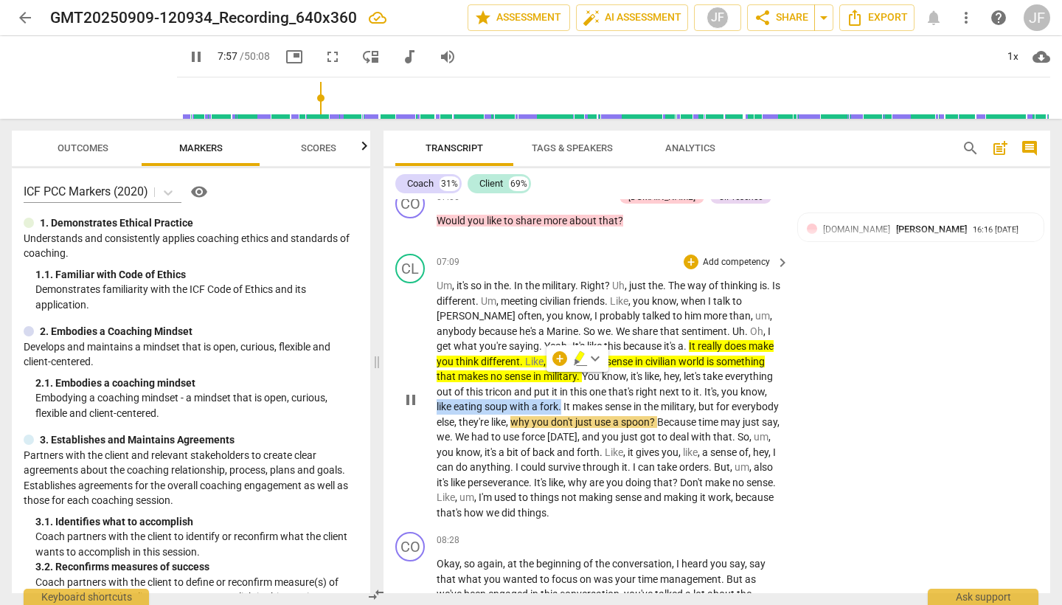
click at [577, 358] on icon "button" at bounding box center [579, 356] width 9 height 10
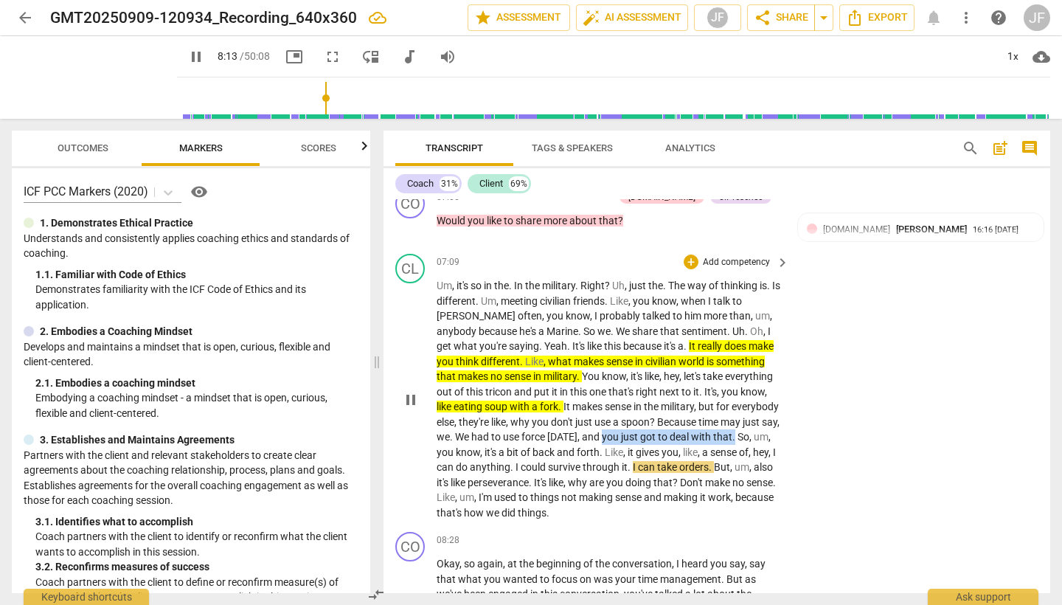
drag, startPoint x: 620, startPoint y: 409, endPoint x: 751, endPoint y: 411, distance: 131.3
click at [751, 411] on p "Um , it's so in the . In the military . Right ? Uh , just the . The way of thin…" at bounding box center [609, 399] width 345 height 242
click at [785, 391] on icon "button" at bounding box center [784, 392] width 5 height 6
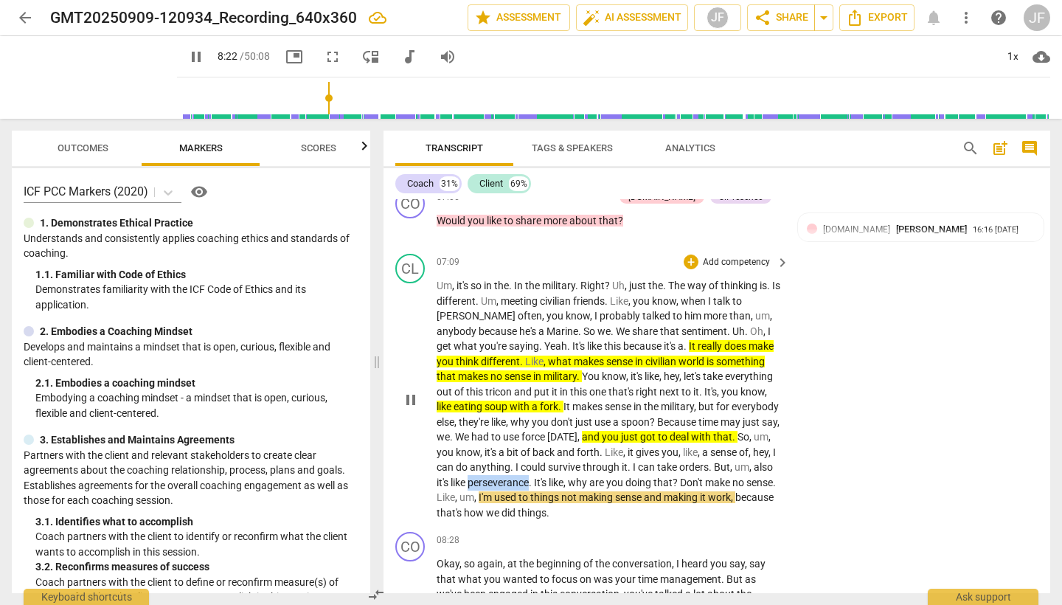
drag, startPoint x: 555, startPoint y: 451, endPoint x: 494, endPoint y: 451, distance: 60.5
click at [493, 451] on p "Um , it's so in the . In the military . Right ? Uh , just the . The way of thin…" at bounding box center [609, 399] width 345 height 242
click at [582, 434] on icon "button" at bounding box center [583, 436] width 5 height 6
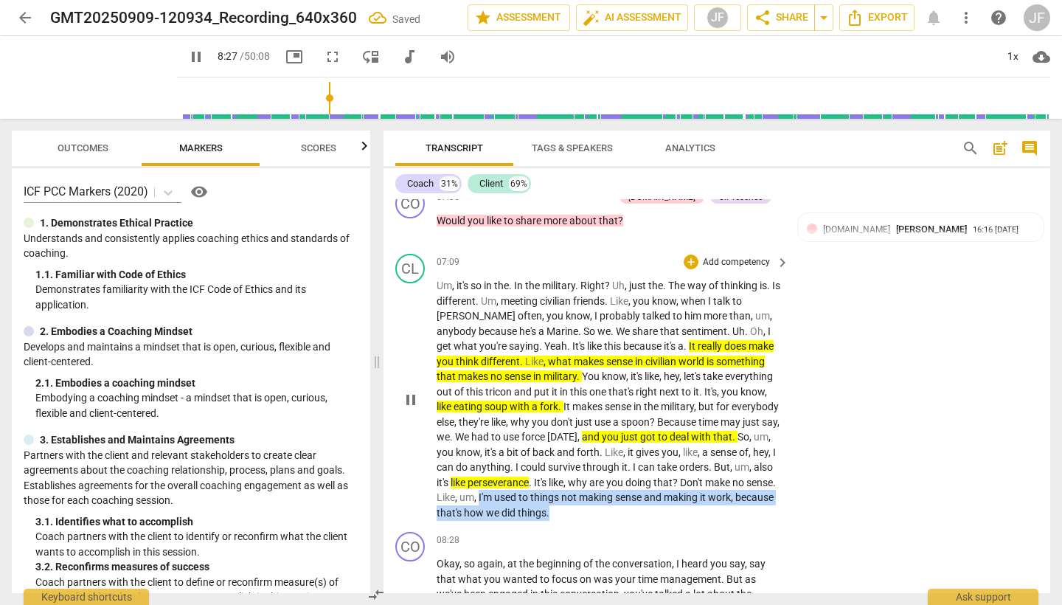
drag, startPoint x: 513, startPoint y: 463, endPoint x: 686, endPoint y: 485, distance: 174.7
click at [686, 485] on p "Um , it's so in the . In the military . Right ? Uh , just the . The way of thin…" at bounding box center [609, 399] width 345 height 242
click at [620, 464] on icon "button" at bounding box center [621, 465] width 5 height 6
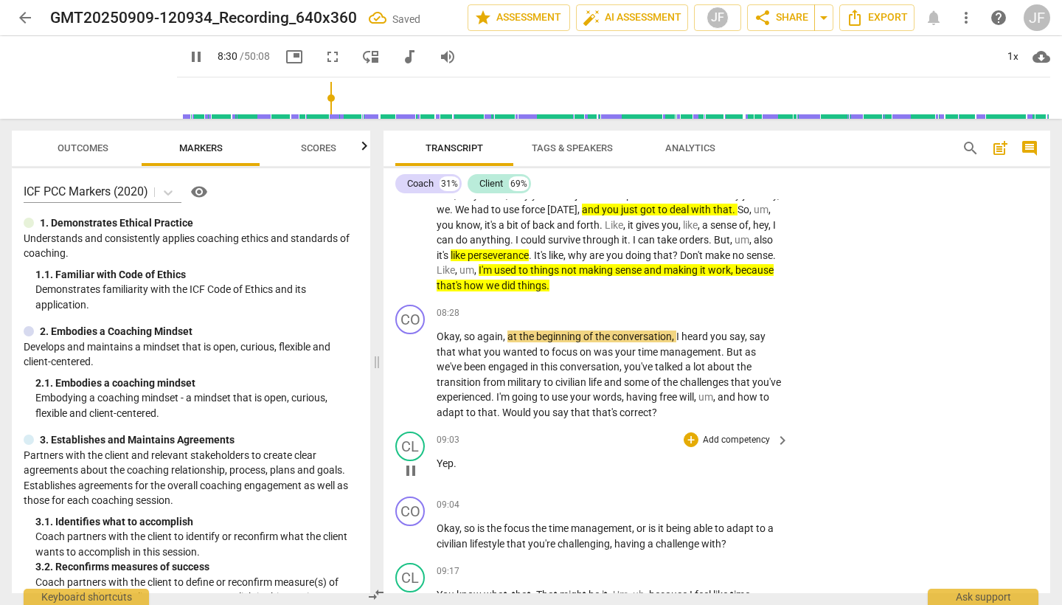
scroll to position [1997, 0]
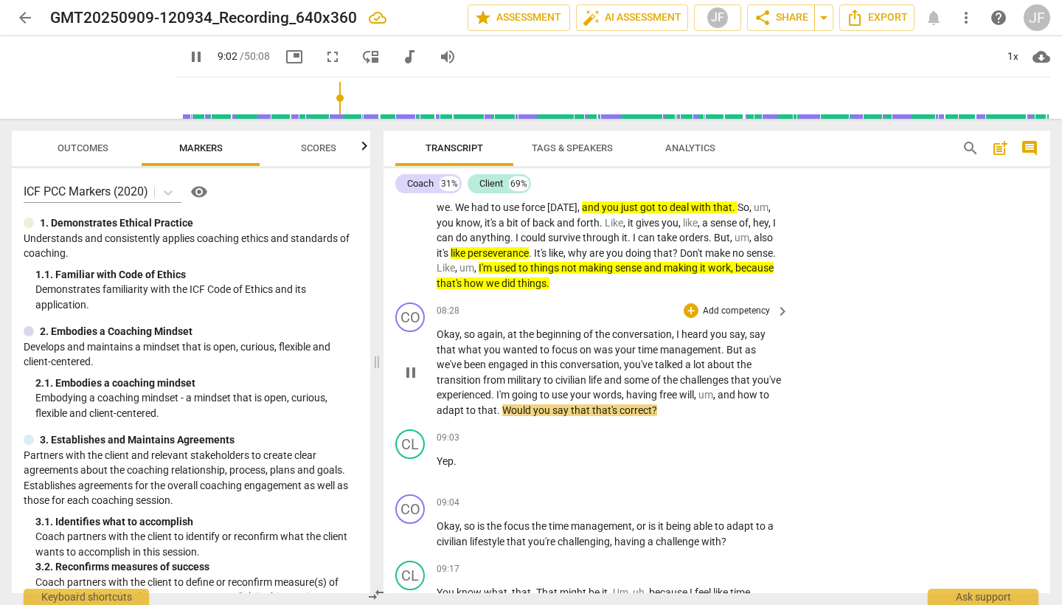
click at [408, 364] on span "pause" at bounding box center [411, 373] width 18 height 18
click at [690, 303] on div "+" at bounding box center [691, 310] width 15 height 15
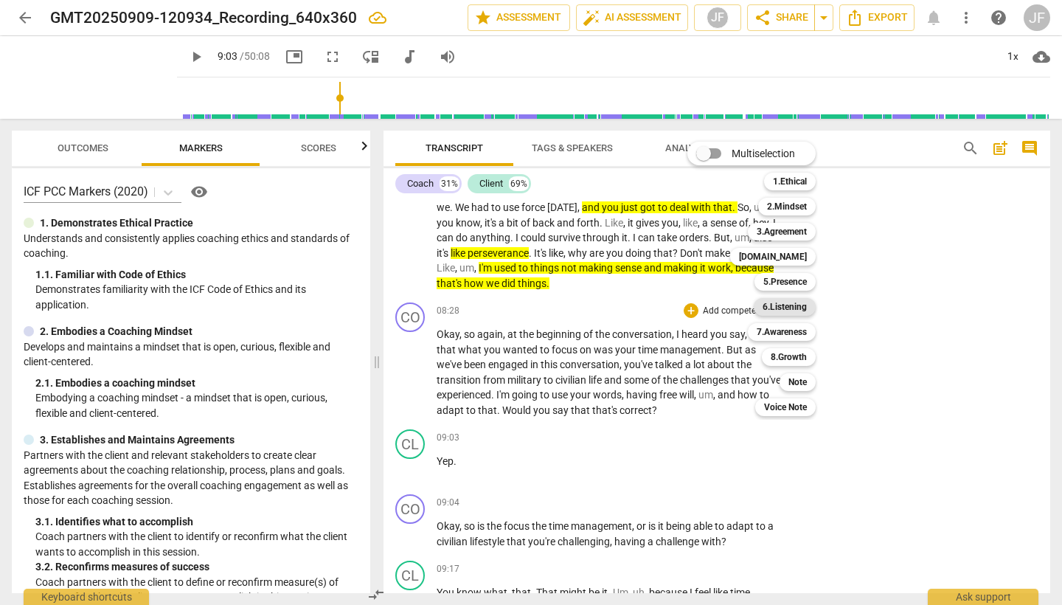
click at [800, 308] on b "6.Listening" at bounding box center [785, 307] width 44 height 18
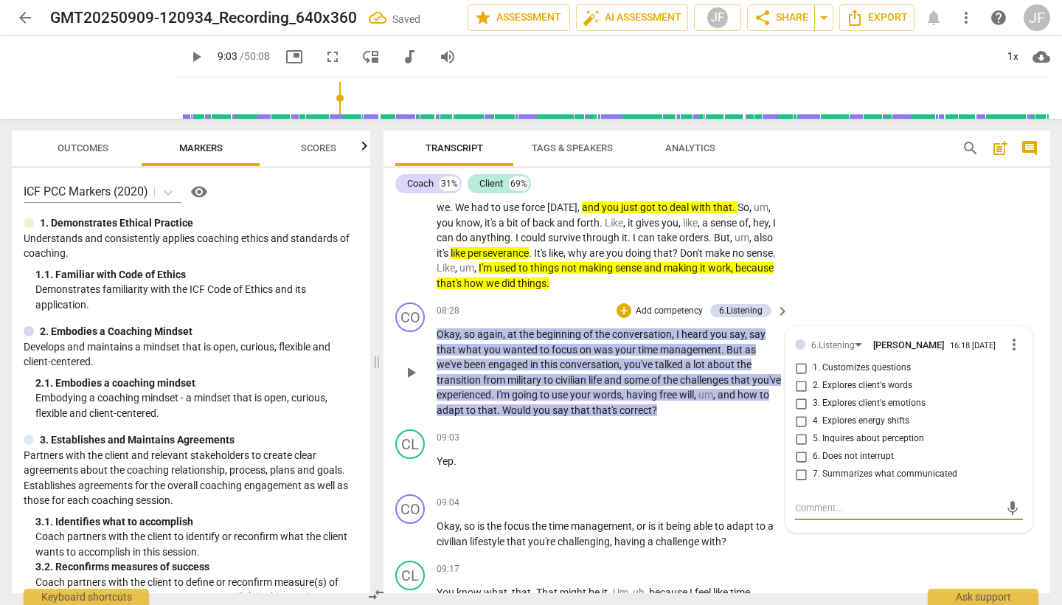
click at [800, 465] on input "7. Summarizes what communicated" at bounding box center [801, 474] width 24 height 18
click at [620, 303] on div "+" at bounding box center [624, 310] width 15 height 15
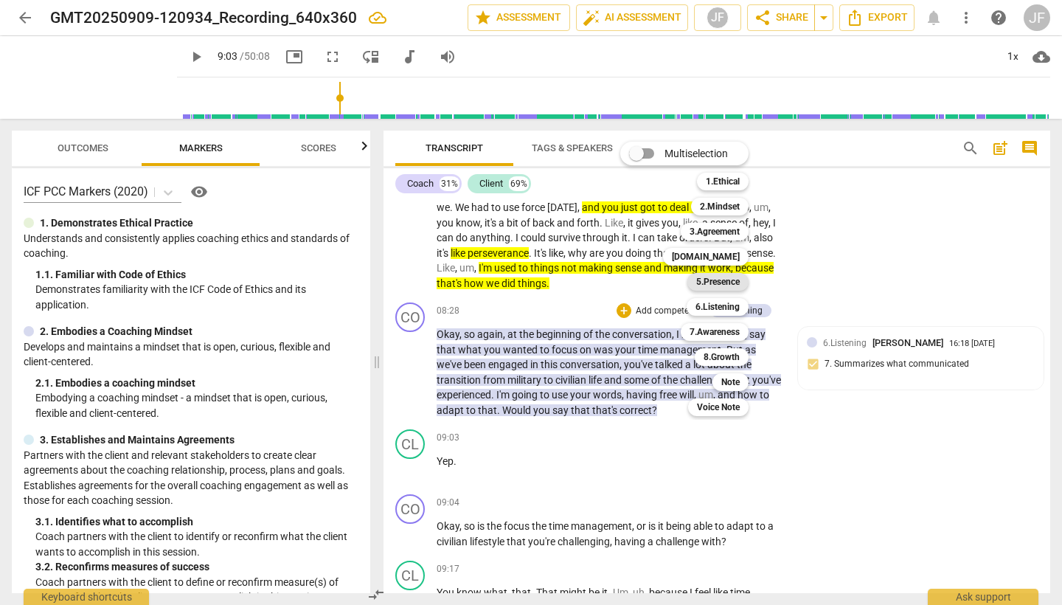
click at [718, 286] on b "5.Presence" at bounding box center [718, 282] width 44 height 18
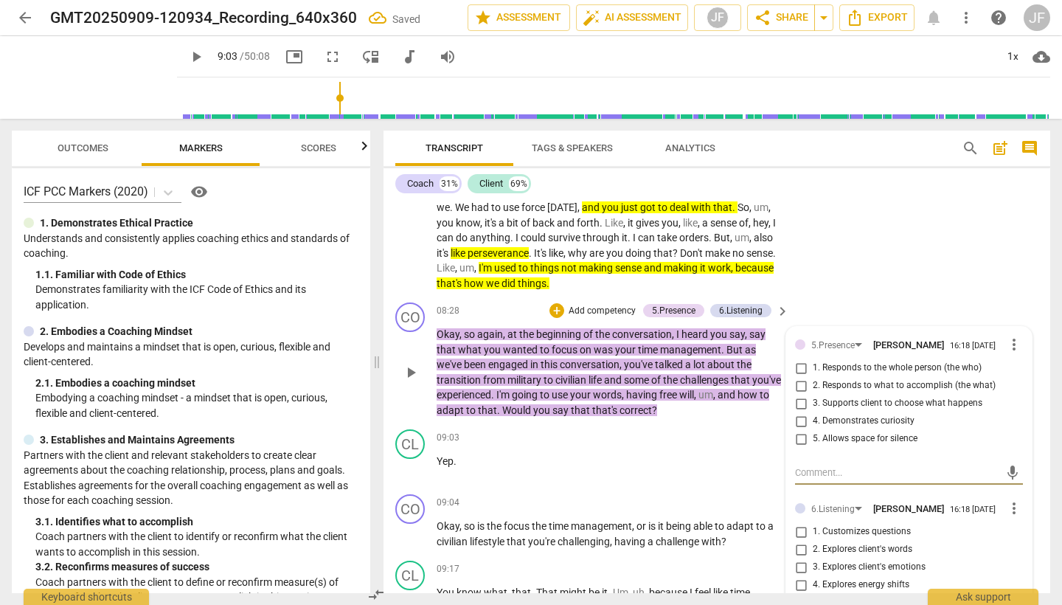
click at [797, 359] on input "1. Responds to the whole person (the who)" at bounding box center [801, 368] width 24 height 18
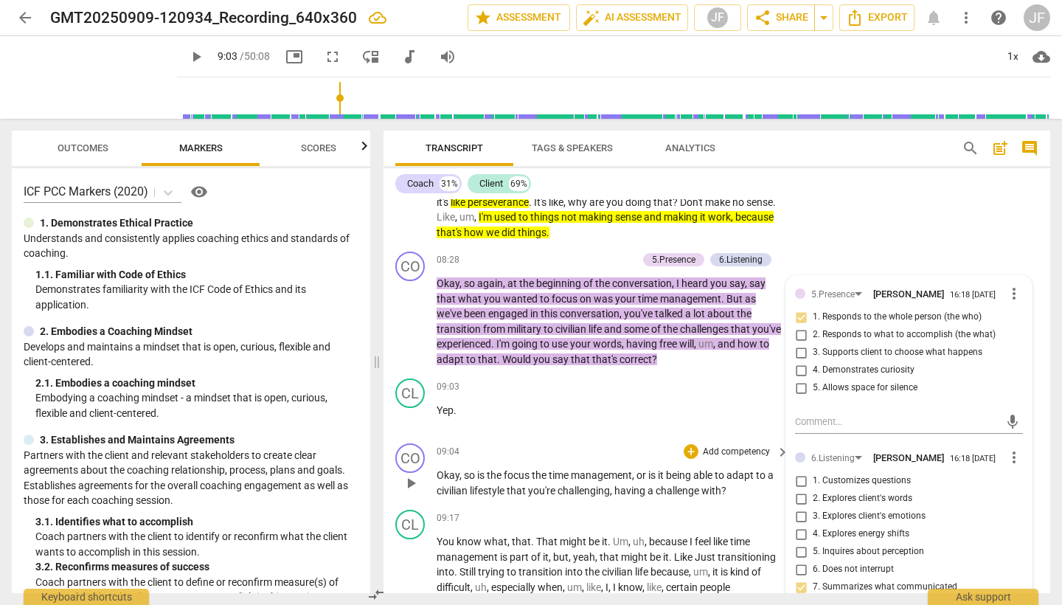
scroll to position [2041, 0]
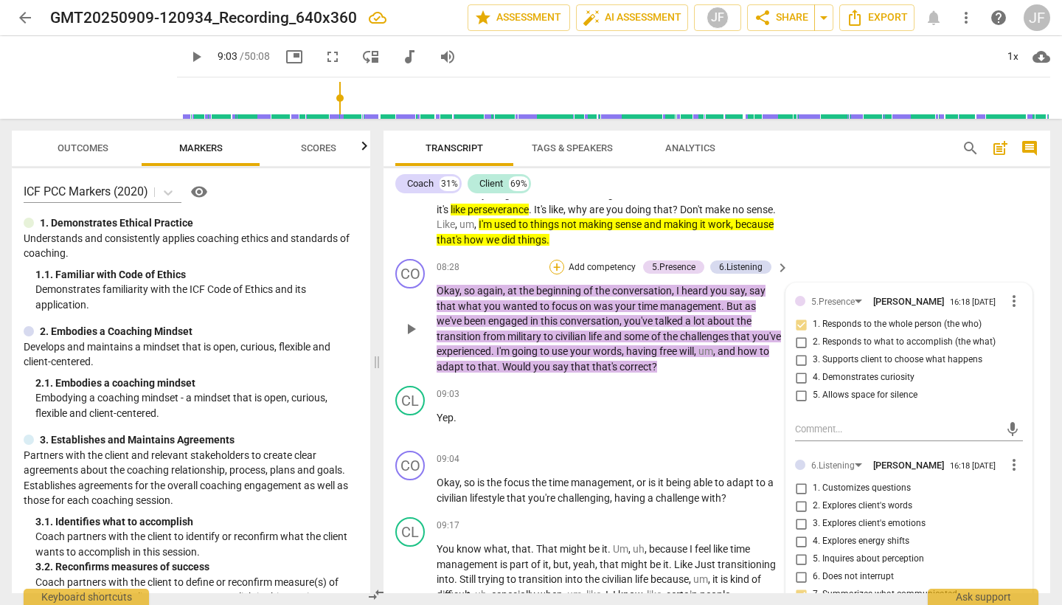
click at [554, 260] on div "+" at bounding box center [557, 267] width 15 height 15
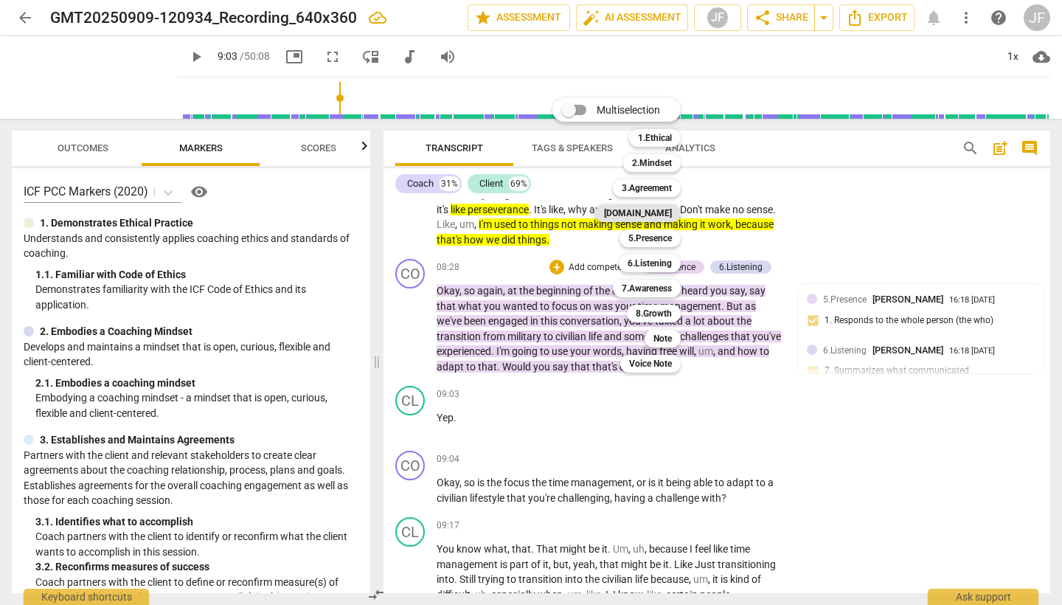
click at [652, 217] on b "4.Trust" at bounding box center [638, 213] width 68 height 18
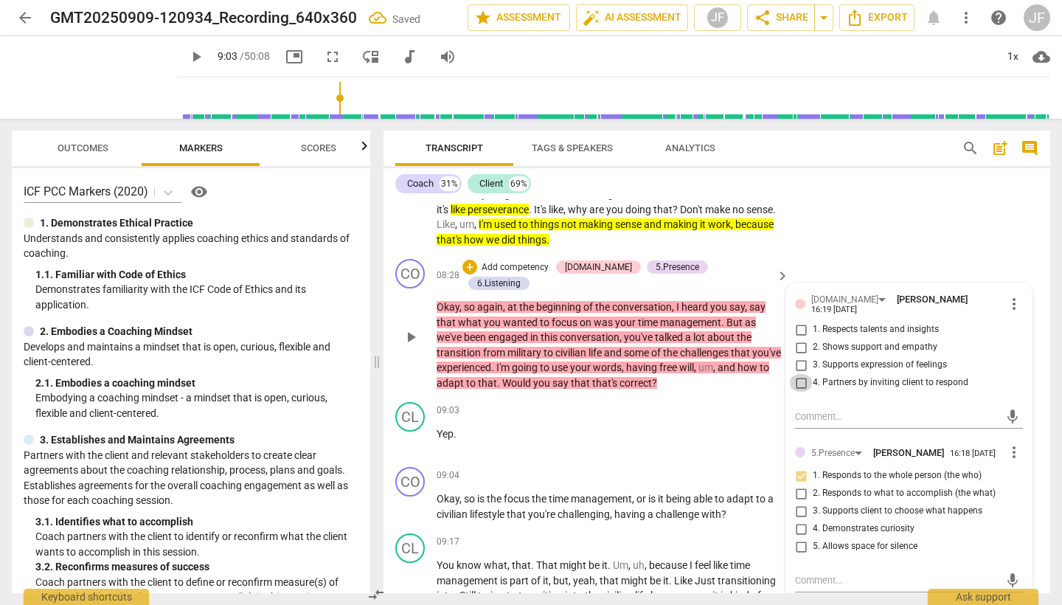
click at [800, 374] on input "4. Partners by inviting client to respond" at bounding box center [801, 383] width 24 height 18
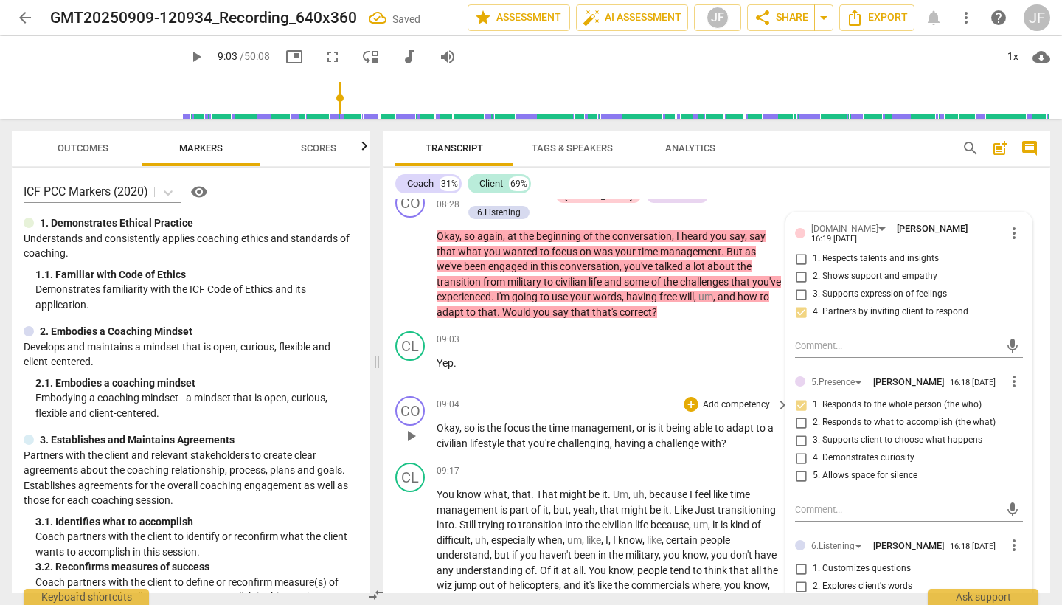
scroll to position [2124, 0]
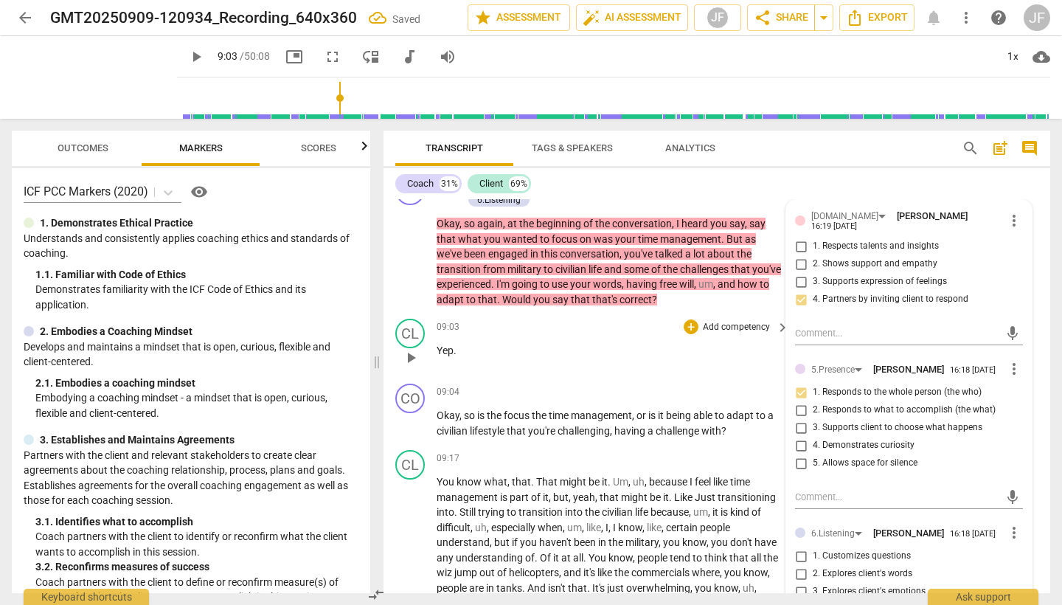
click at [410, 349] on span "play_arrow" at bounding box center [411, 358] width 18 height 18
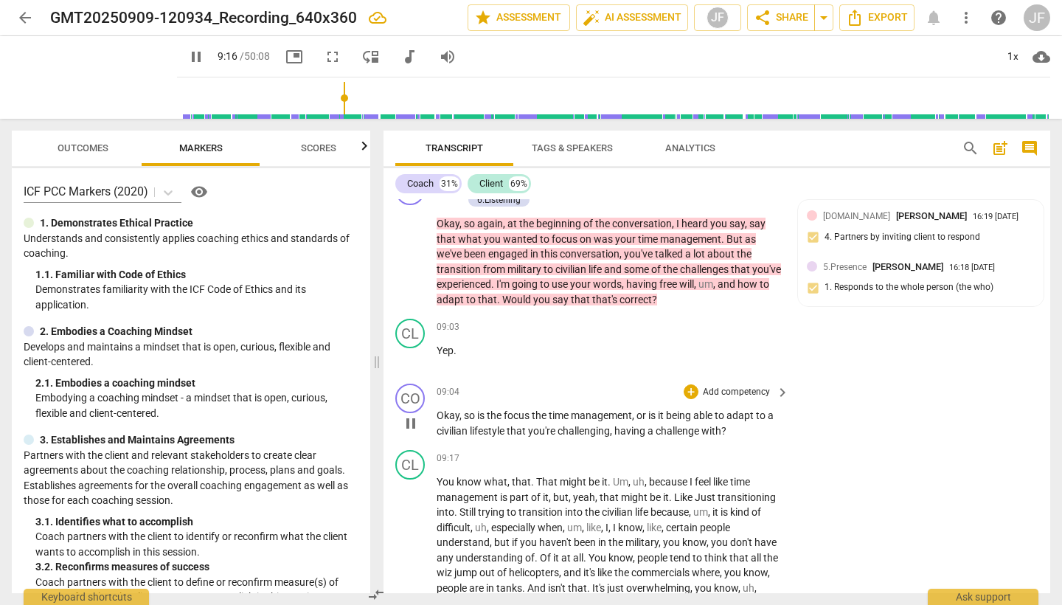
click at [415, 415] on span "pause" at bounding box center [411, 424] width 18 height 18
click at [690, 384] on div "+" at bounding box center [691, 391] width 15 height 15
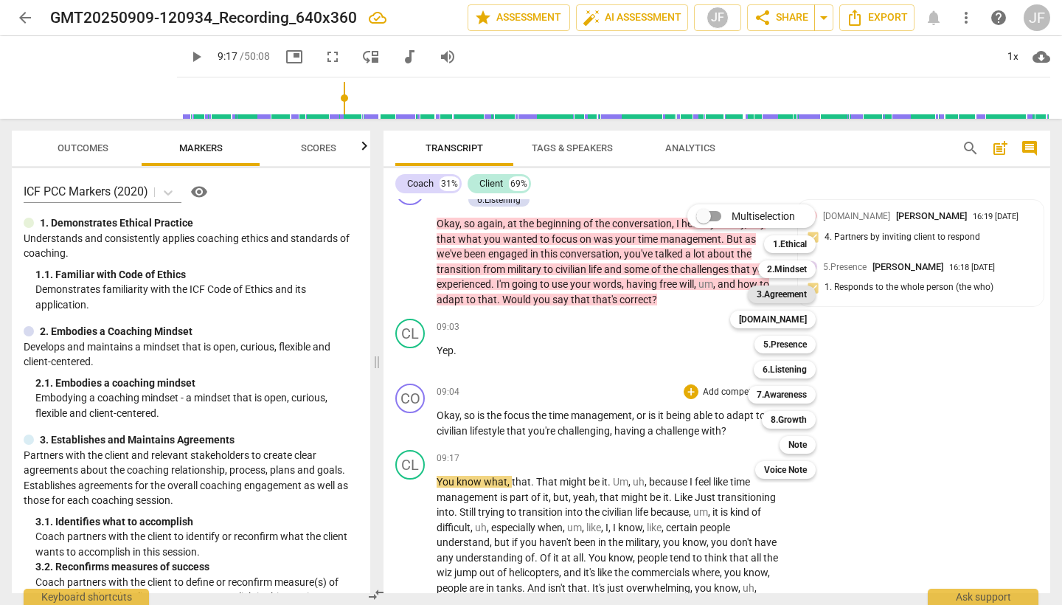
click at [778, 296] on b "3.Agreement" at bounding box center [782, 294] width 50 height 18
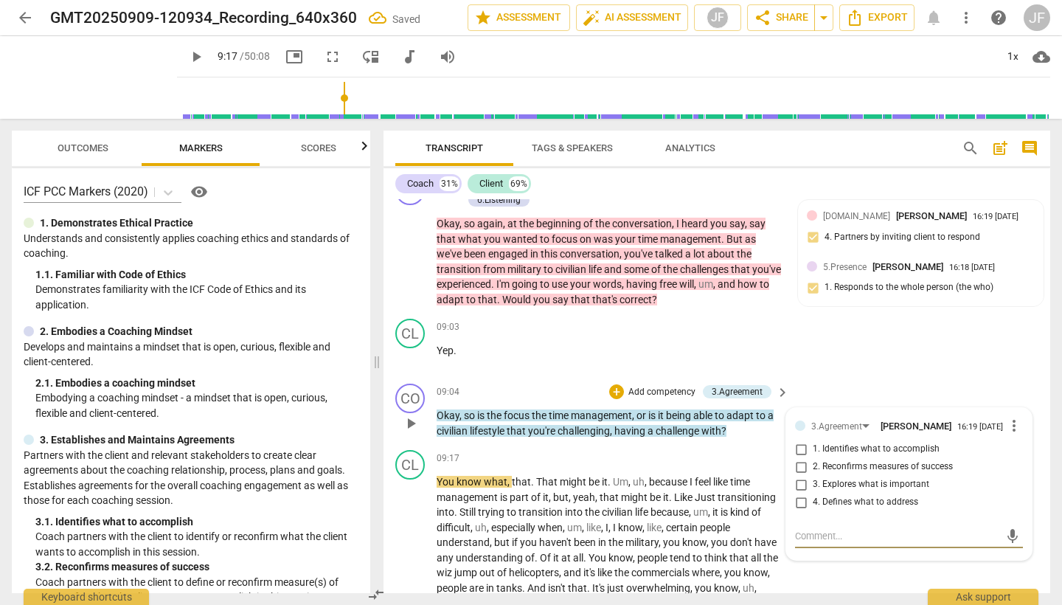
click at [800, 440] on input "1. Identifies what to accomplish" at bounding box center [801, 449] width 24 height 18
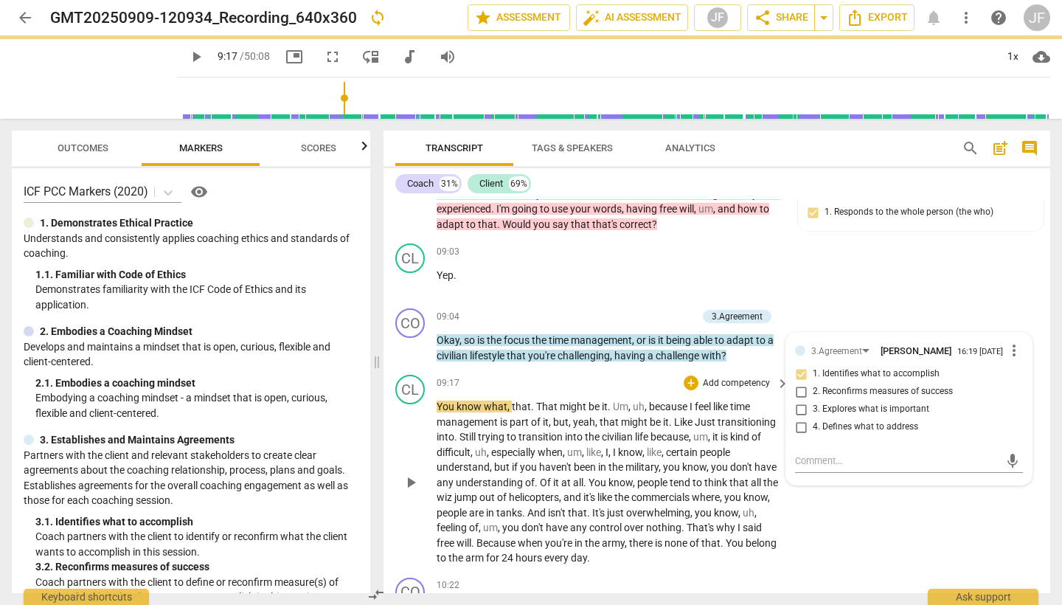
scroll to position [2224, 0]
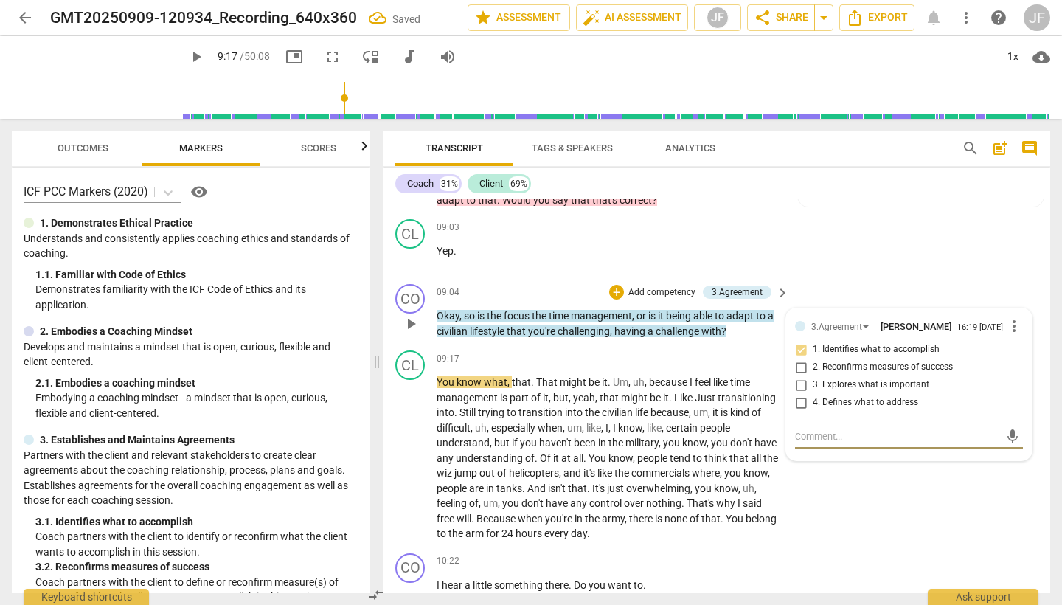
click at [818, 429] on textarea at bounding box center [897, 436] width 204 height 14
click at [410, 450] on span "play_arrow" at bounding box center [411, 459] width 18 height 18
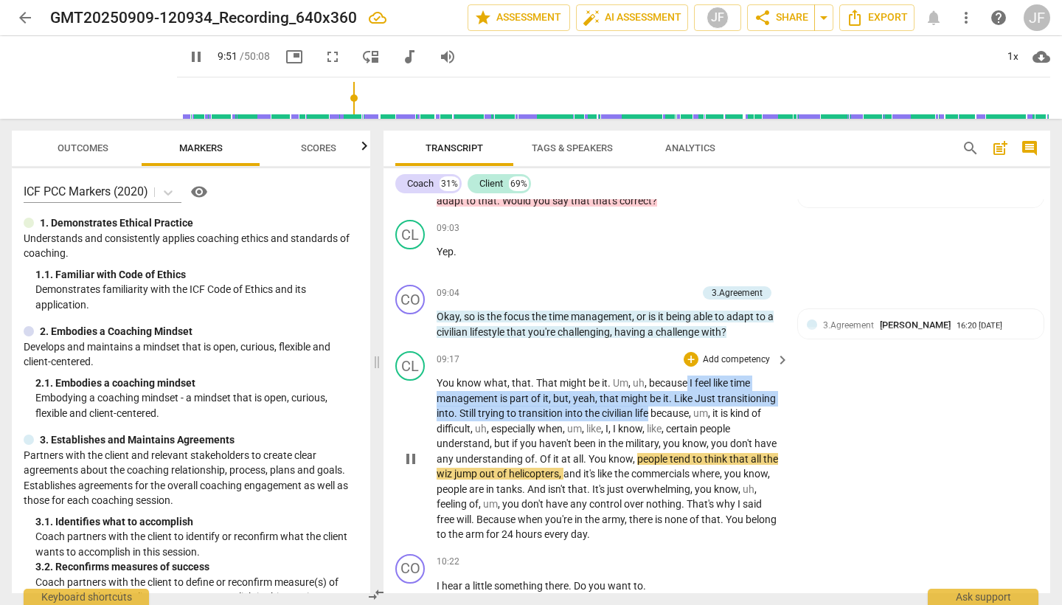
drag, startPoint x: 687, startPoint y: 332, endPoint x: 648, endPoint y: 364, distance: 50.2
click at [648, 375] on p "You know what , that . That might be it . Um , uh , because I feel like time ma…" at bounding box center [609, 458] width 345 height 167
click at [682, 344] on icon "button" at bounding box center [683, 346] width 5 height 6
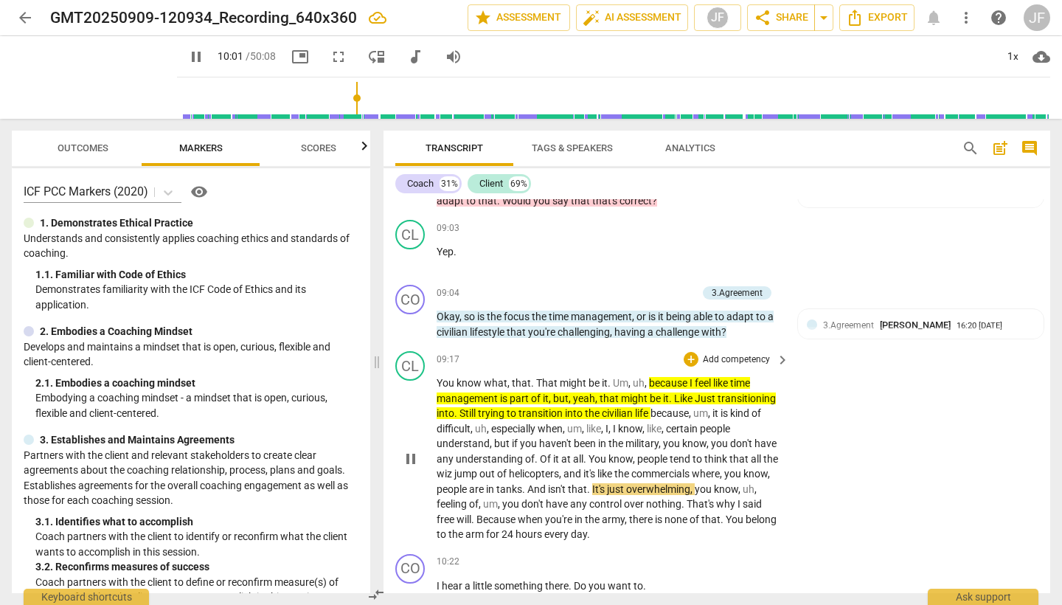
scroll to position [2232, 0]
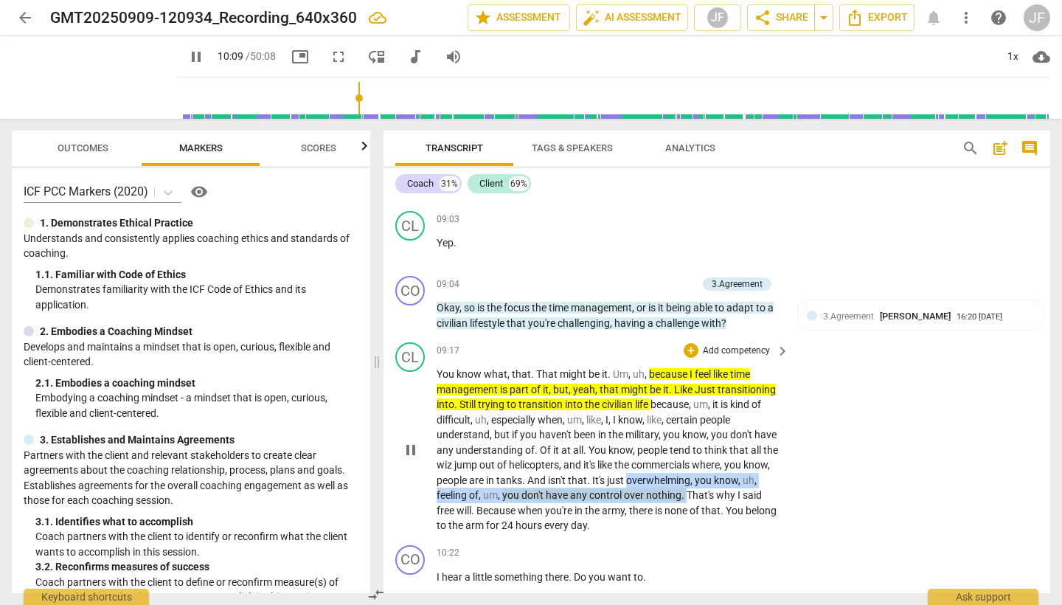
drag, startPoint x: 658, startPoint y: 428, endPoint x: 704, endPoint y: 446, distance: 50.0
click at [704, 446] on p "You know what , that . That might be it . Um , uh , because I feel like time ma…" at bounding box center [609, 450] width 345 height 167
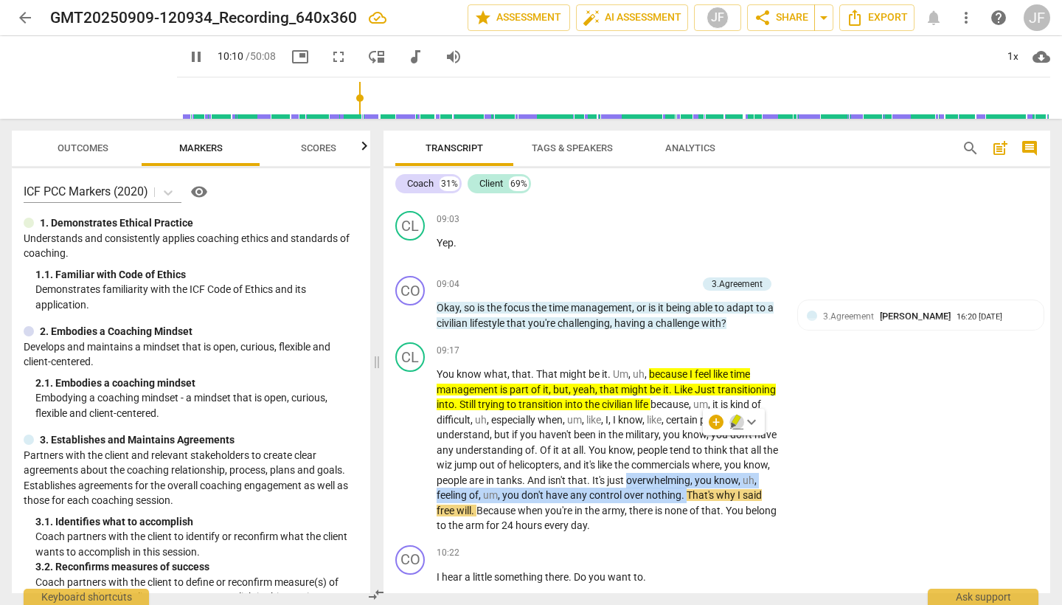
click at [730, 424] on icon "button" at bounding box center [736, 422] width 15 height 18
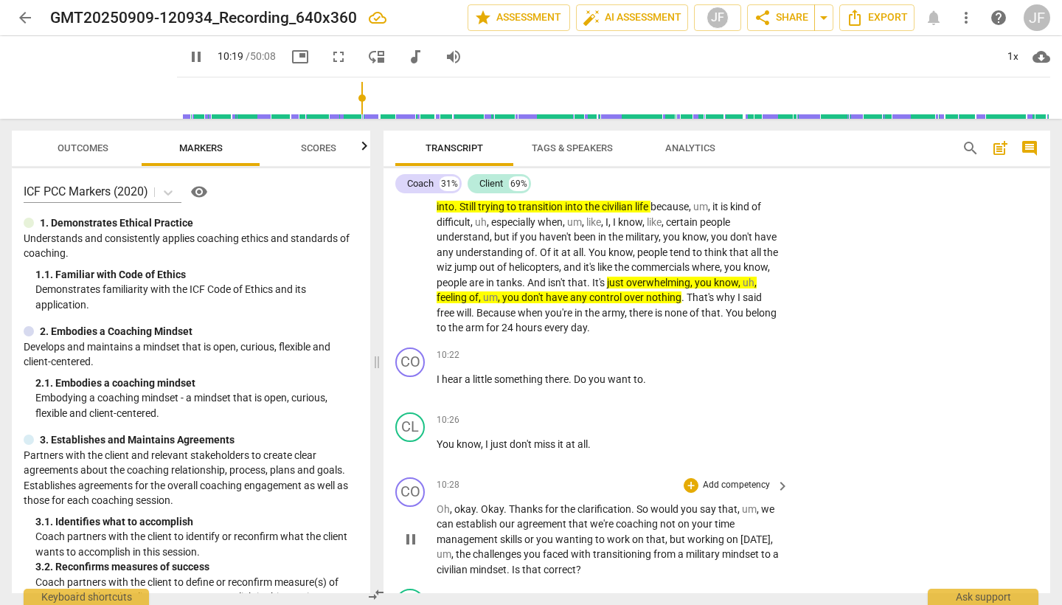
scroll to position [2431, 0]
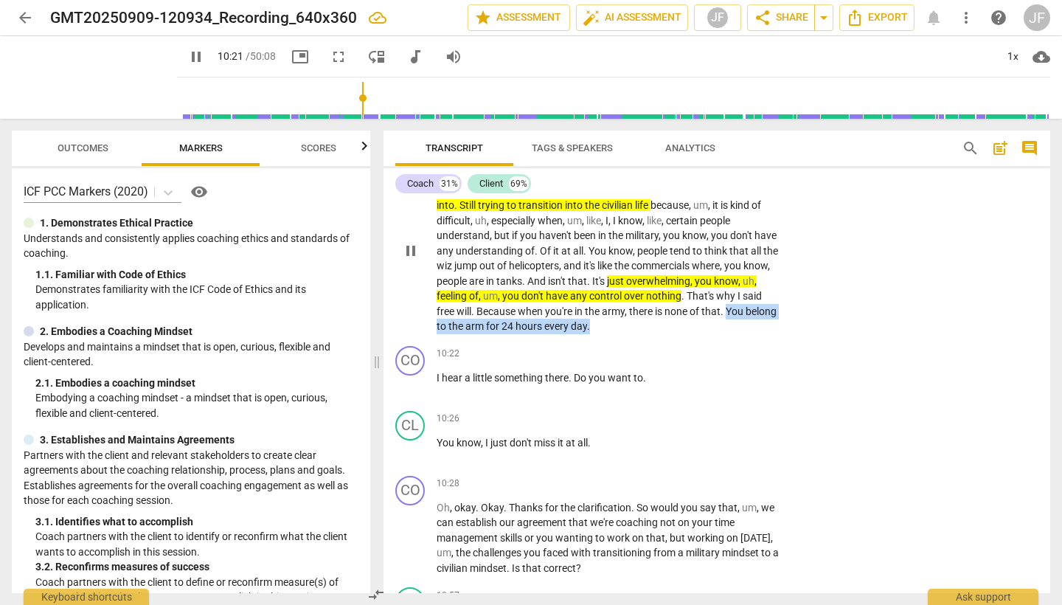
drag, startPoint x: 750, startPoint y: 256, endPoint x: 757, endPoint y: 269, distance: 14.8
click at [757, 269] on p "You know what , that . That might be it . Um , uh , because I feel like time ma…" at bounding box center [609, 250] width 345 height 167
click at [655, 254] on icon "button" at bounding box center [658, 252] width 15 height 18
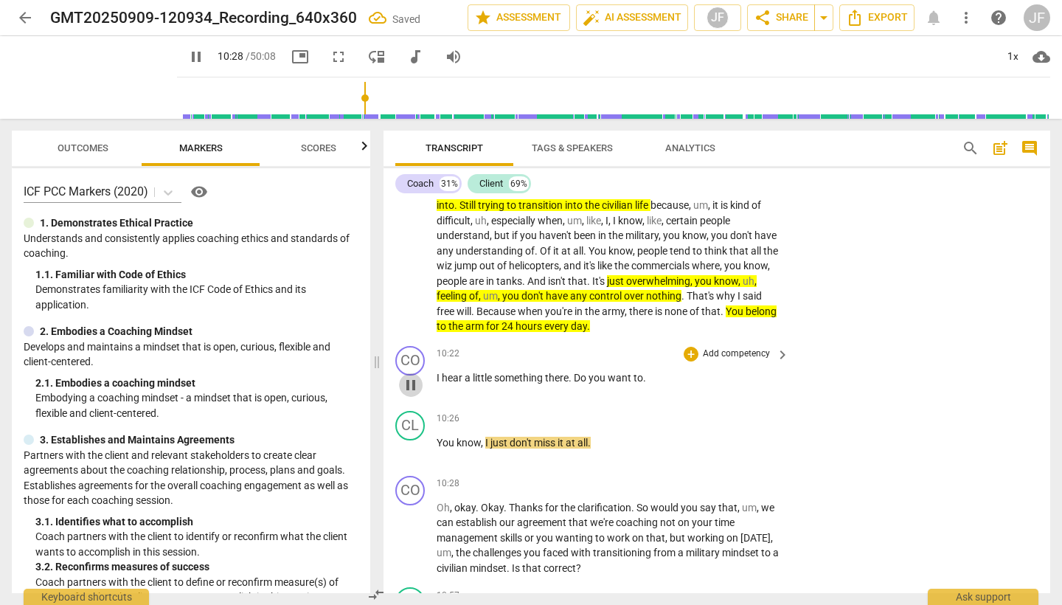
click at [414, 376] on span "pause" at bounding box center [411, 385] width 18 height 18
click at [688, 347] on div "+" at bounding box center [691, 354] width 15 height 15
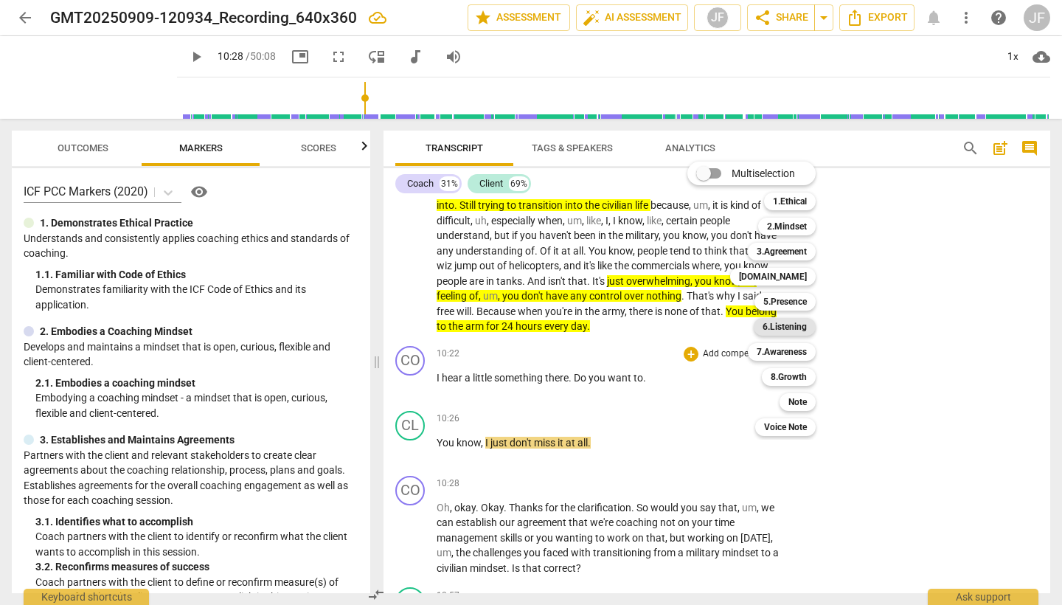
click at [793, 325] on b "6.Listening" at bounding box center [785, 327] width 44 height 18
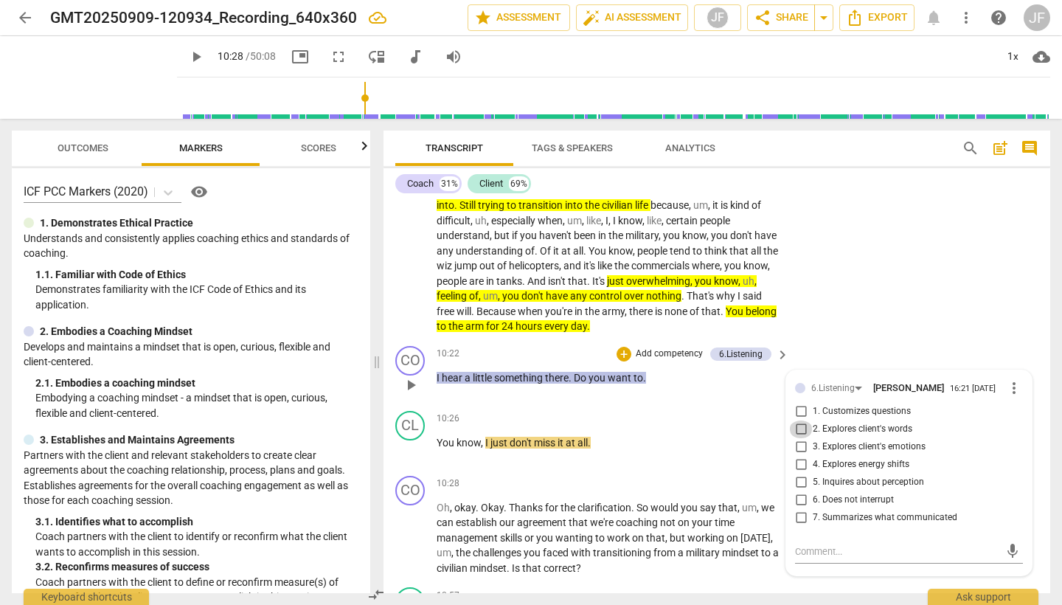
click at [799, 420] on input "2. Explores client's words" at bounding box center [801, 429] width 24 height 18
click at [799, 456] on input "4. Explores energy shifts" at bounding box center [801, 465] width 24 height 18
click at [416, 529] on span "play_arrow" at bounding box center [411, 538] width 18 height 18
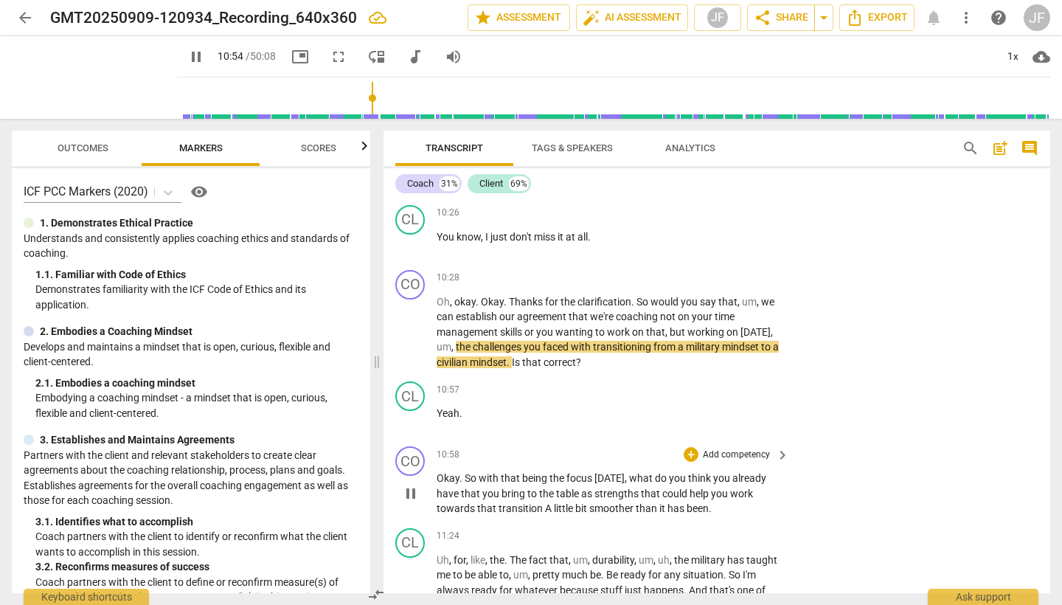
scroll to position [2639, 0]
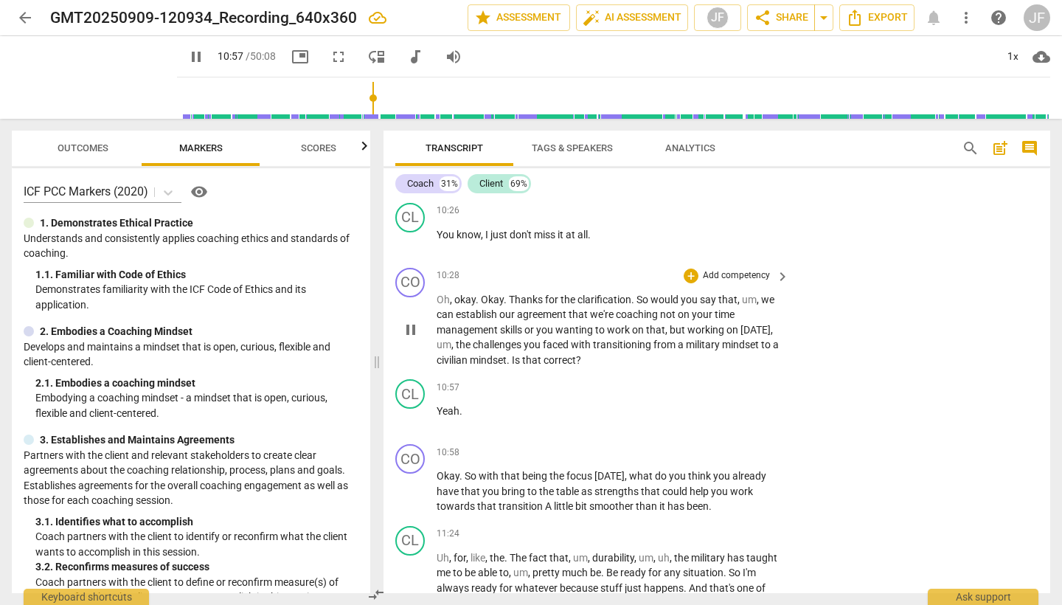
click at [413, 321] on span "pause" at bounding box center [411, 330] width 18 height 18
click at [689, 268] on div "+" at bounding box center [691, 275] width 15 height 15
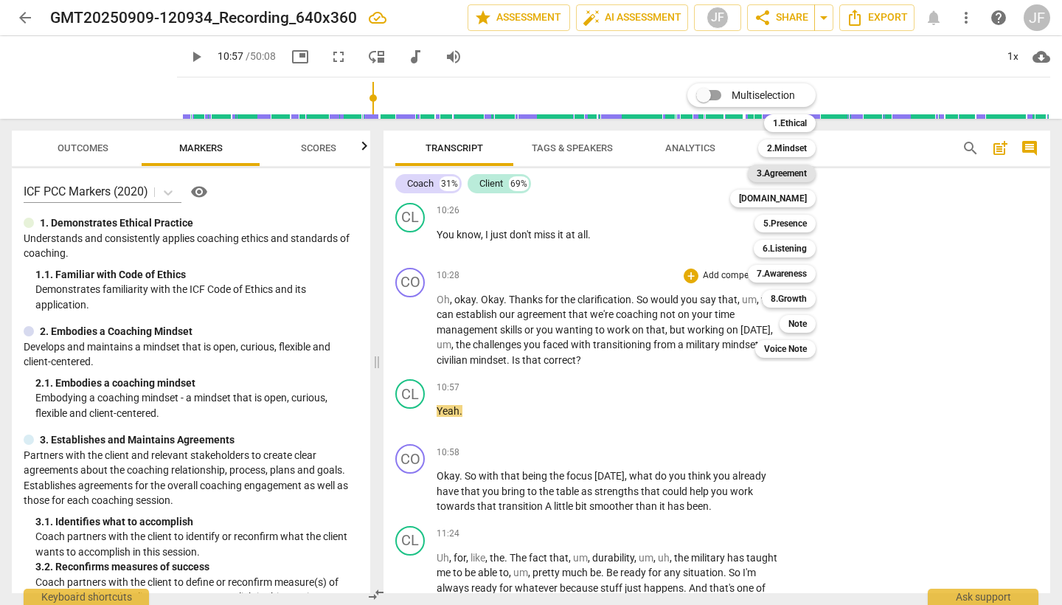
click at [800, 175] on b "3.Agreement" at bounding box center [782, 173] width 50 height 18
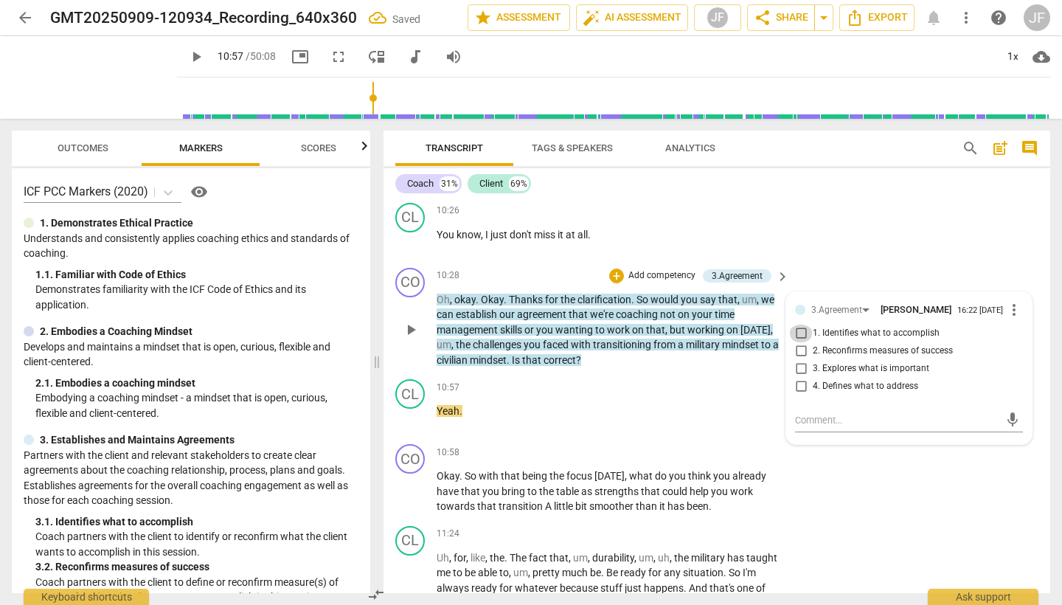
click at [799, 325] on input "1. Identifies what to accomplish" at bounding box center [801, 334] width 24 height 18
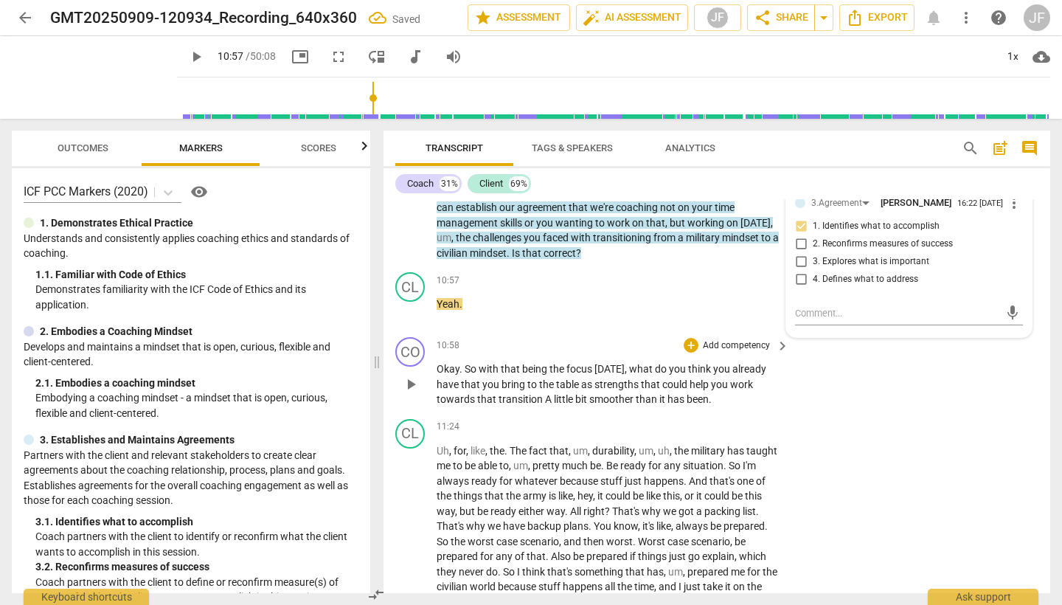
scroll to position [2747, 0]
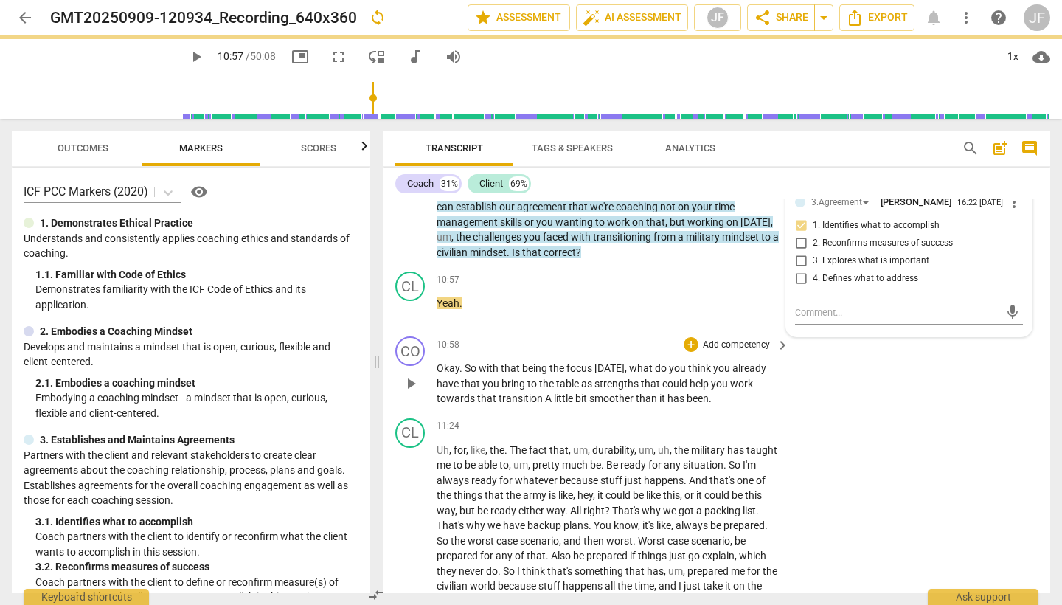
click at [408, 375] on span "play_arrow" at bounding box center [411, 384] width 18 height 18
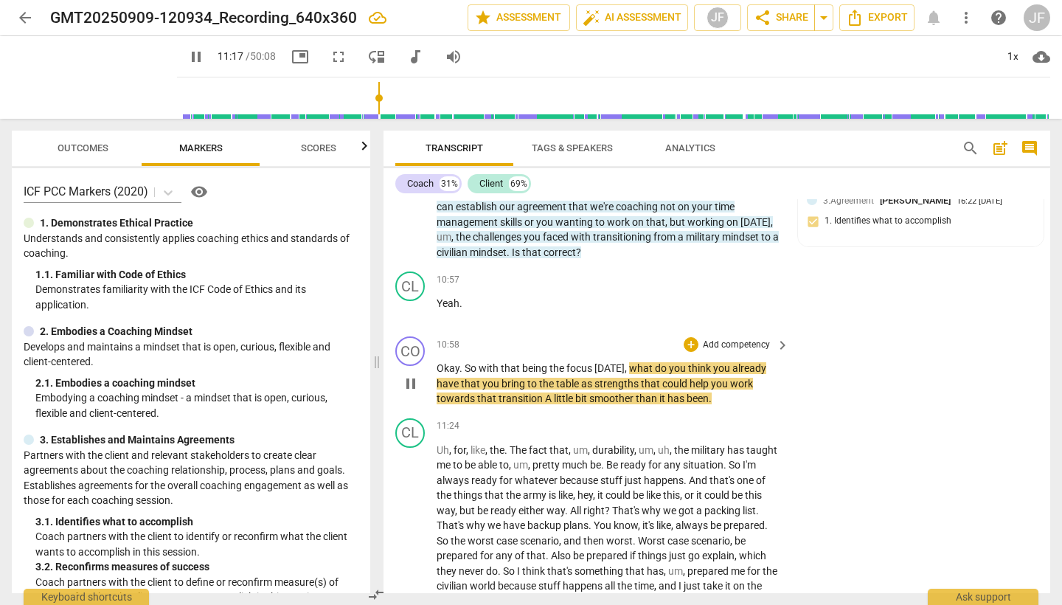
click at [411, 375] on span "pause" at bounding box center [411, 384] width 18 height 18
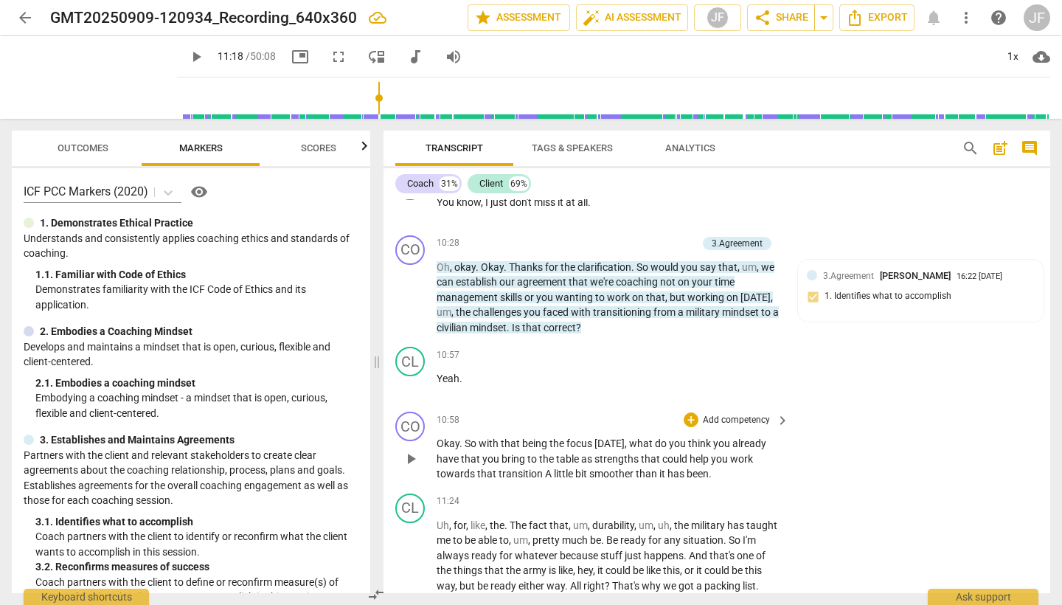
scroll to position [2673, 0]
click at [694, 411] on div "+" at bounding box center [691, 418] width 15 height 15
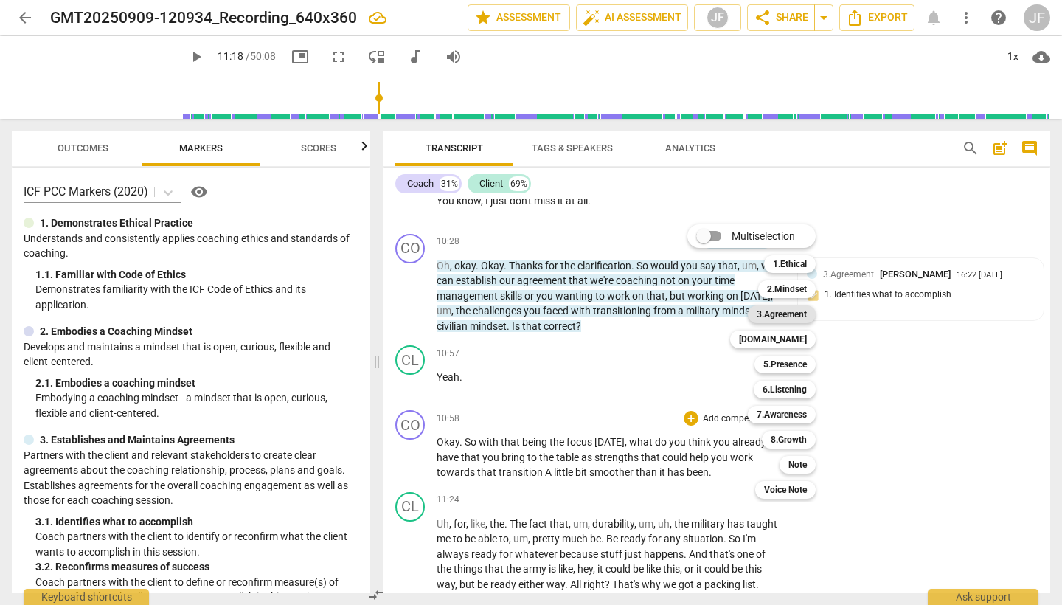
click at [794, 318] on b "3.Agreement" at bounding box center [782, 314] width 50 height 18
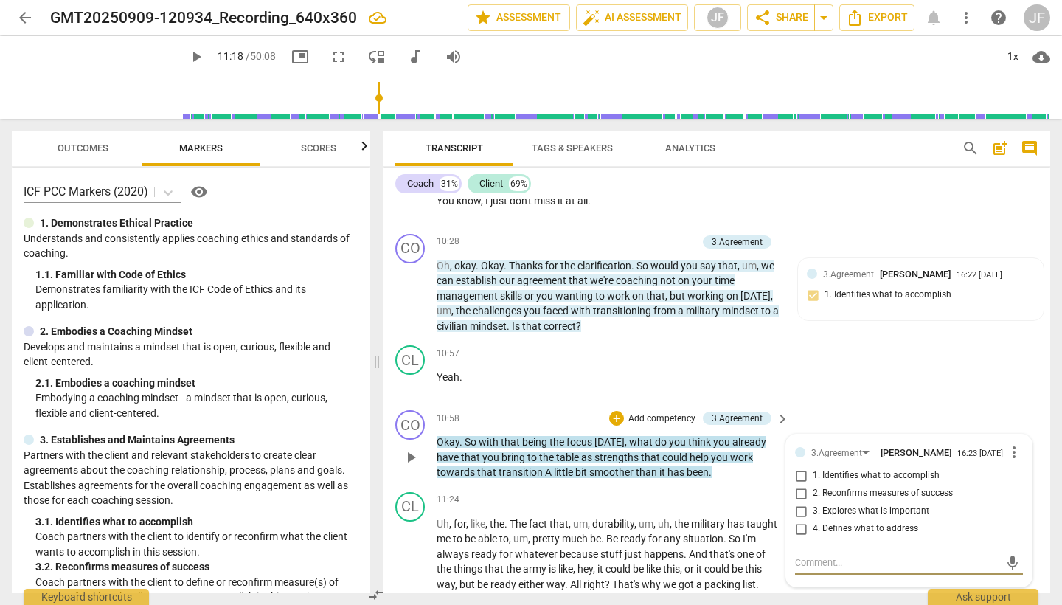
click at [808, 555] on textarea at bounding box center [897, 562] width 204 height 14
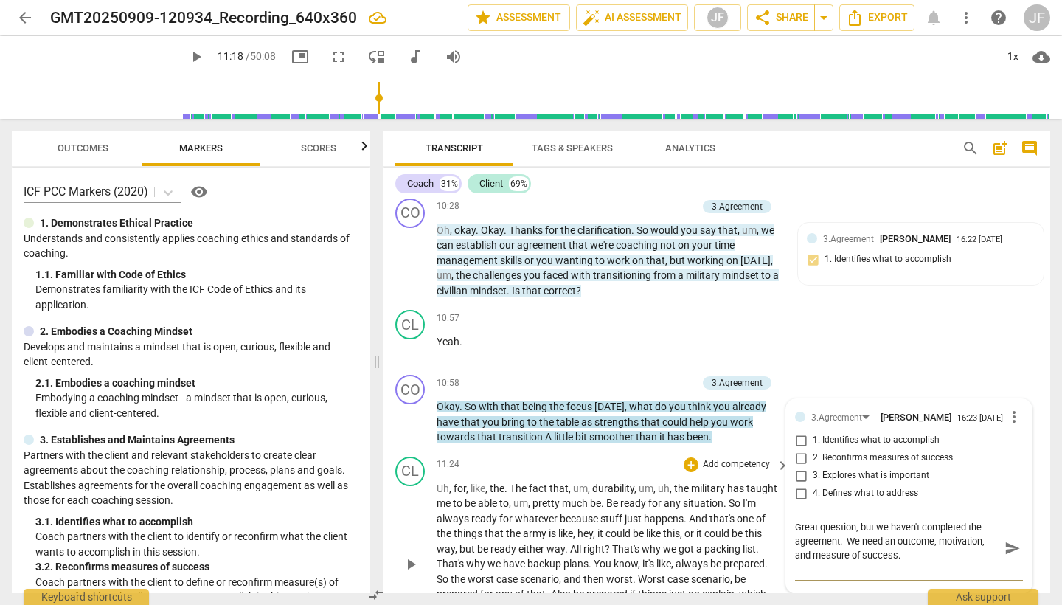
scroll to position [2810, 0]
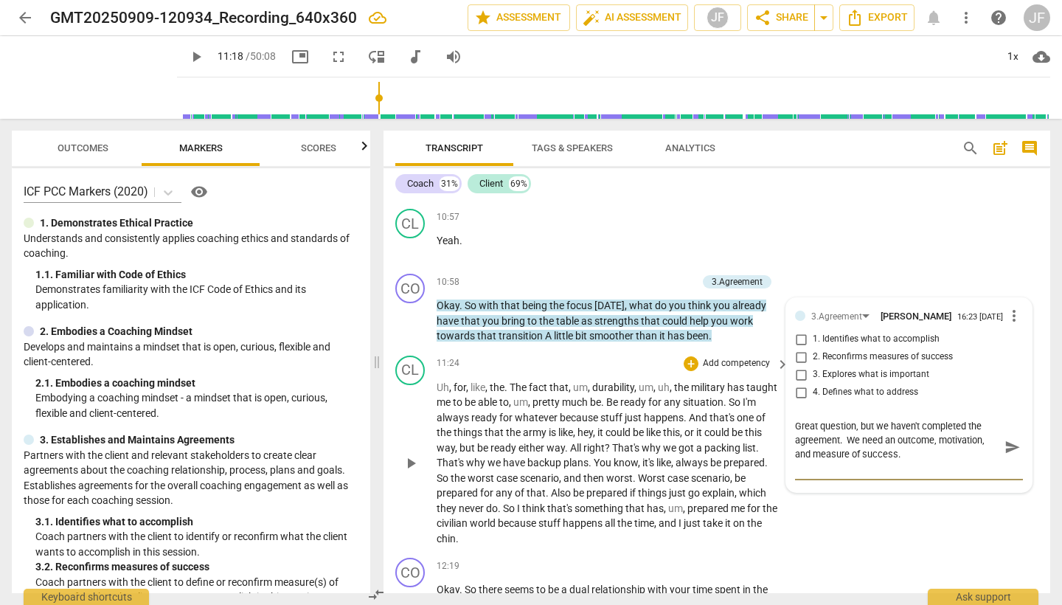
click at [407, 454] on span "play_arrow" at bounding box center [411, 463] width 18 height 18
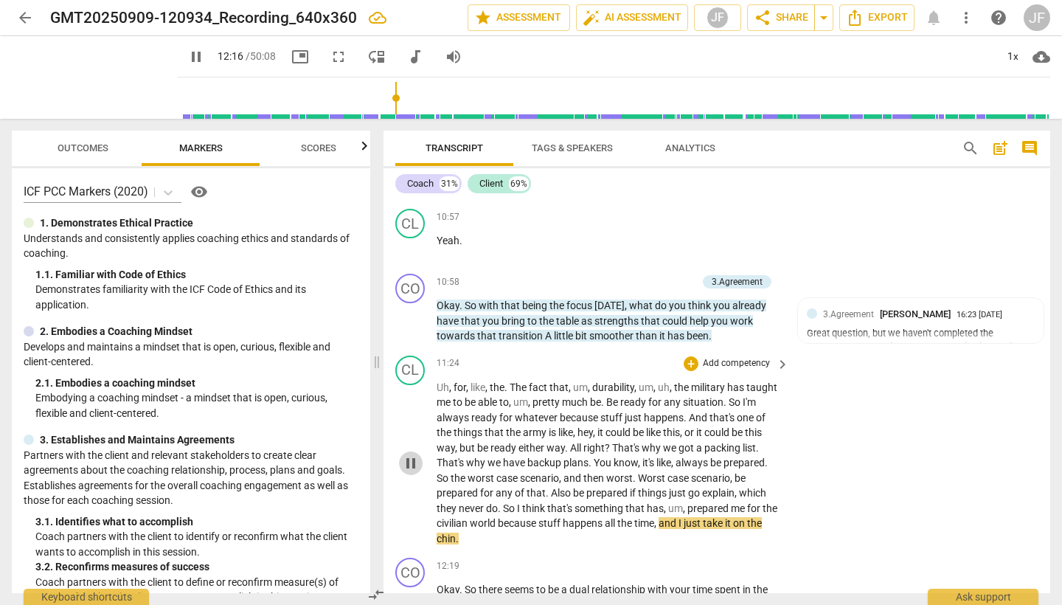
click at [410, 454] on span "pause" at bounding box center [411, 463] width 18 height 18
drag, startPoint x: 592, startPoint y: 329, endPoint x: 638, endPoint y: 330, distance: 46.5
click at [638, 380] on p "Uh , for , like , the . The fact that , um , durability , um , uh , the militar…" at bounding box center [609, 463] width 345 height 167
click at [672, 312] on icon "button" at bounding box center [674, 310] width 15 height 18
drag, startPoint x: 682, startPoint y: 401, endPoint x: 769, endPoint y: 404, distance: 87.1
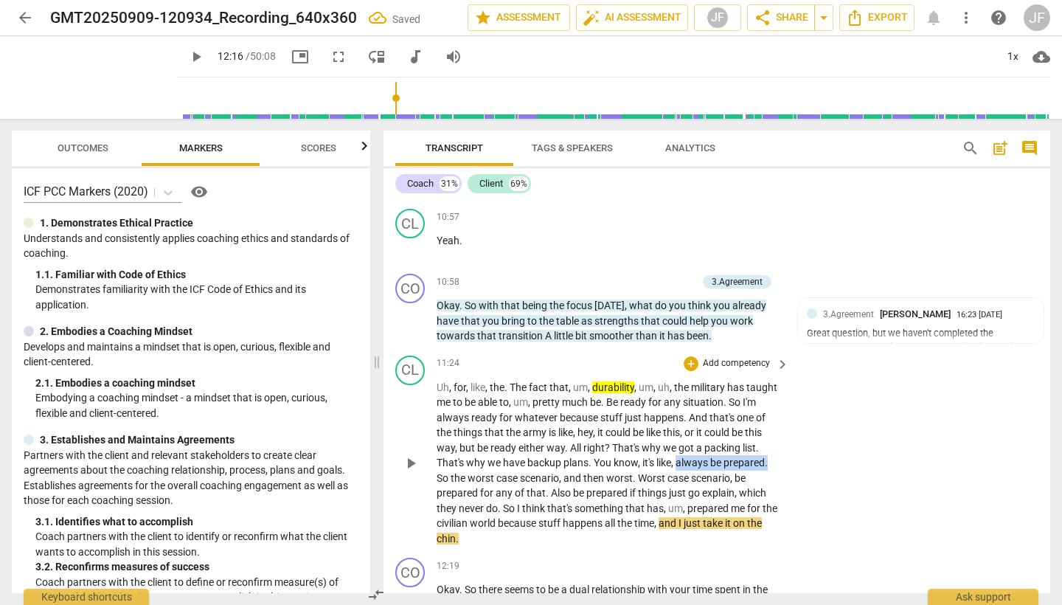
click at [769, 404] on p "Uh , for , like , the . The fact that , um , durability , um , uh , the militar…" at bounding box center [609, 463] width 345 height 167
click at [804, 384] on icon "button" at bounding box center [806, 381] width 9 height 10
drag, startPoint x: 707, startPoint y: 463, endPoint x: 737, endPoint y: 470, distance: 30.2
click at [737, 470] on p "Uh , for , like , the . The fact that , um , durability , um , uh , the militar…" at bounding box center [609, 463] width 345 height 167
click at [494, 460] on icon "button" at bounding box center [492, 457] width 15 height 18
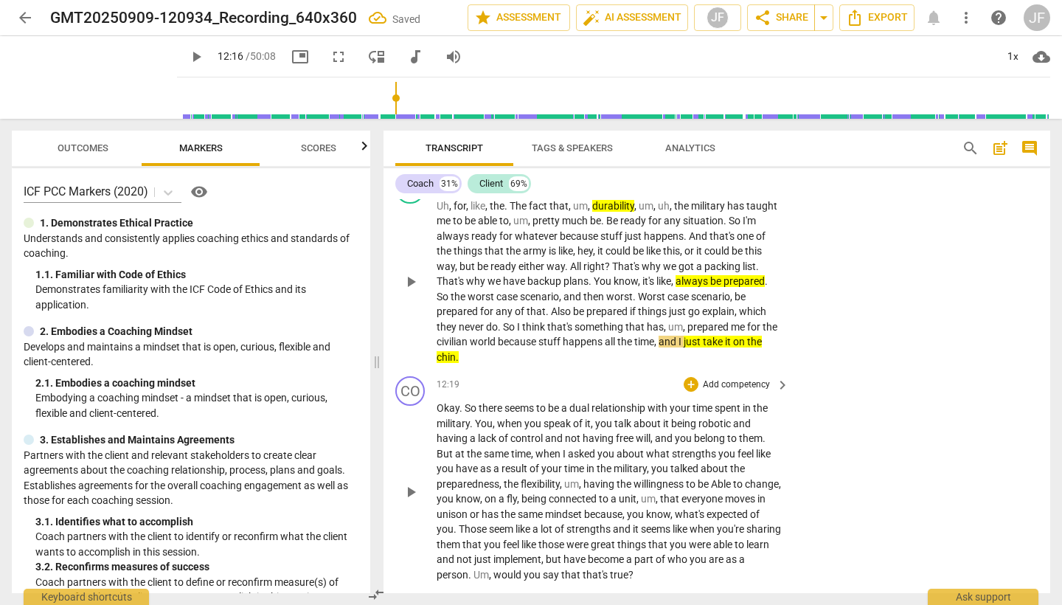
scroll to position [3000, 0]
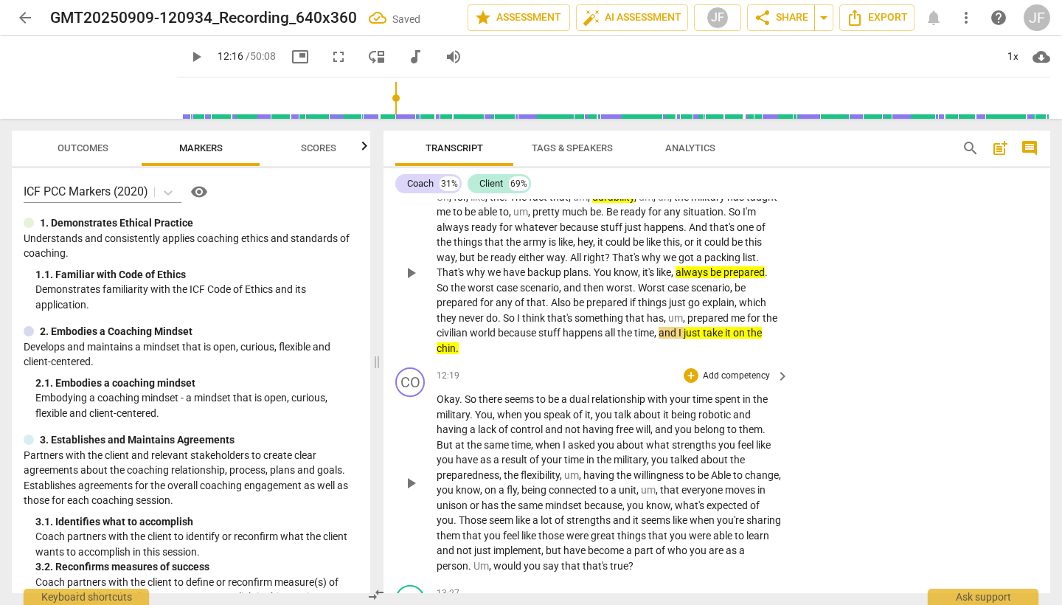
click at [412, 474] on span "play_arrow" at bounding box center [411, 483] width 18 height 18
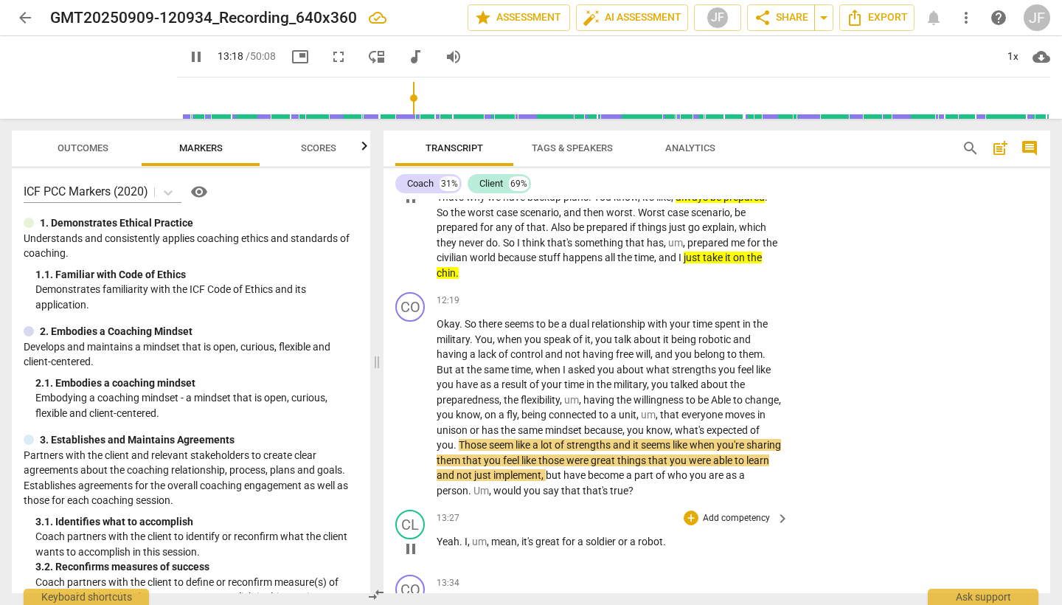
scroll to position [3084, 0]
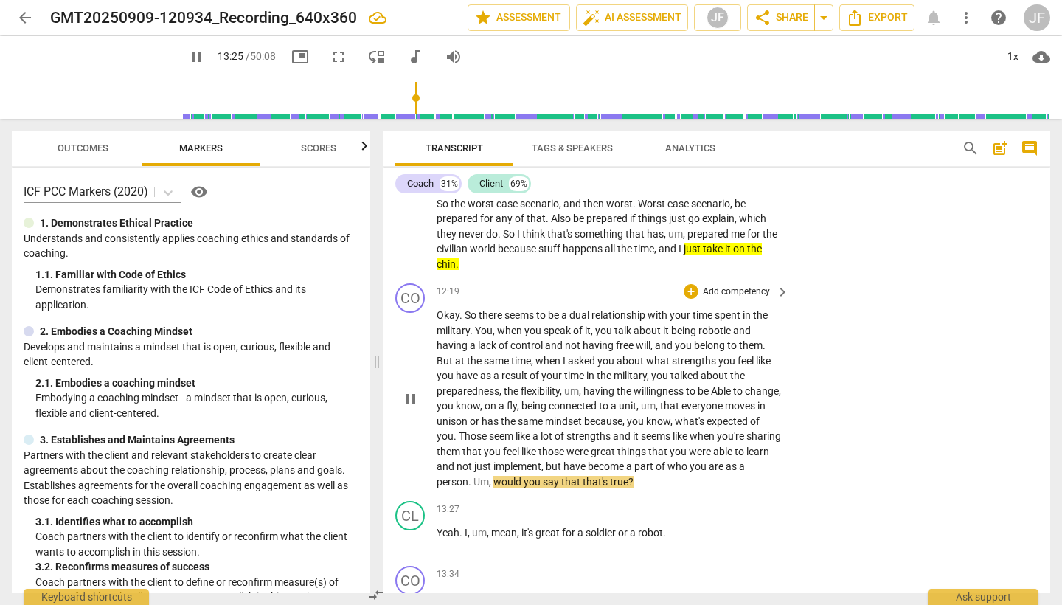
click at [409, 390] on span "pause" at bounding box center [411, 399] width 18 height 18
click at [686, 284] on div "+" at bounding box center [691, 291] width 15 height 15
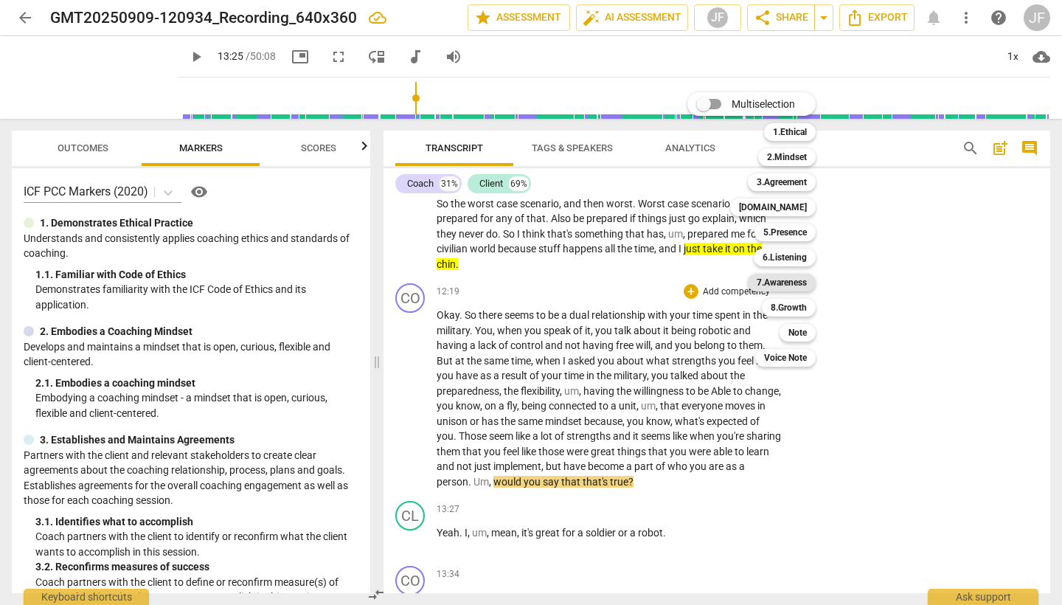
click at [793, 287] on b "7.Awareness" at bounding box center [782, 283] width 50 height 18
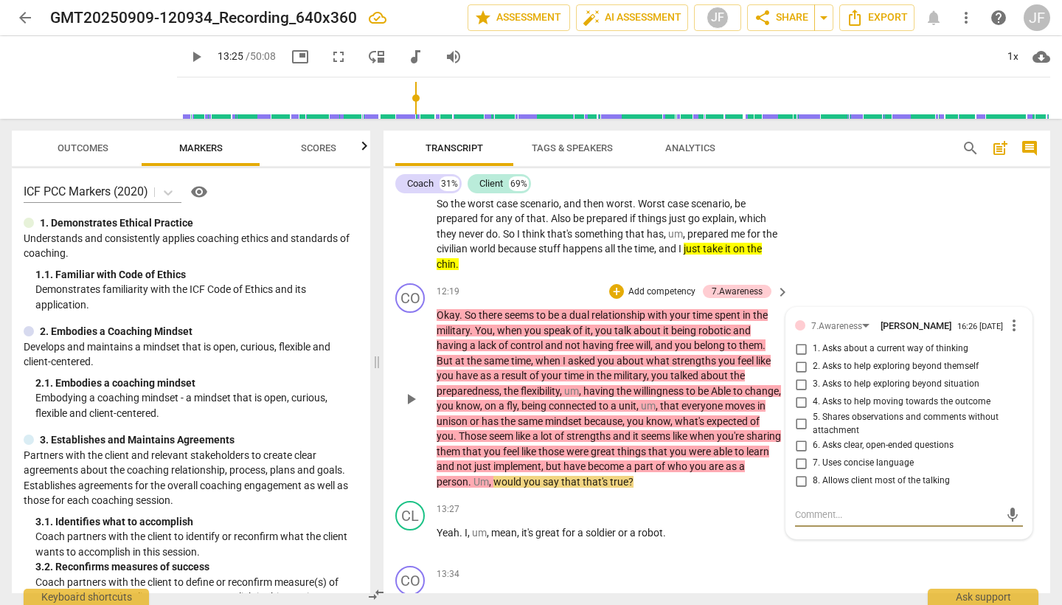
click at [799, 415] on input "5. Shares observations and comments without attachment" at bounding box center [801, 424] width 24 height 18
click at [415, 531] on span "play_arrow" at bounding box center [411, 540] width 18 height 18
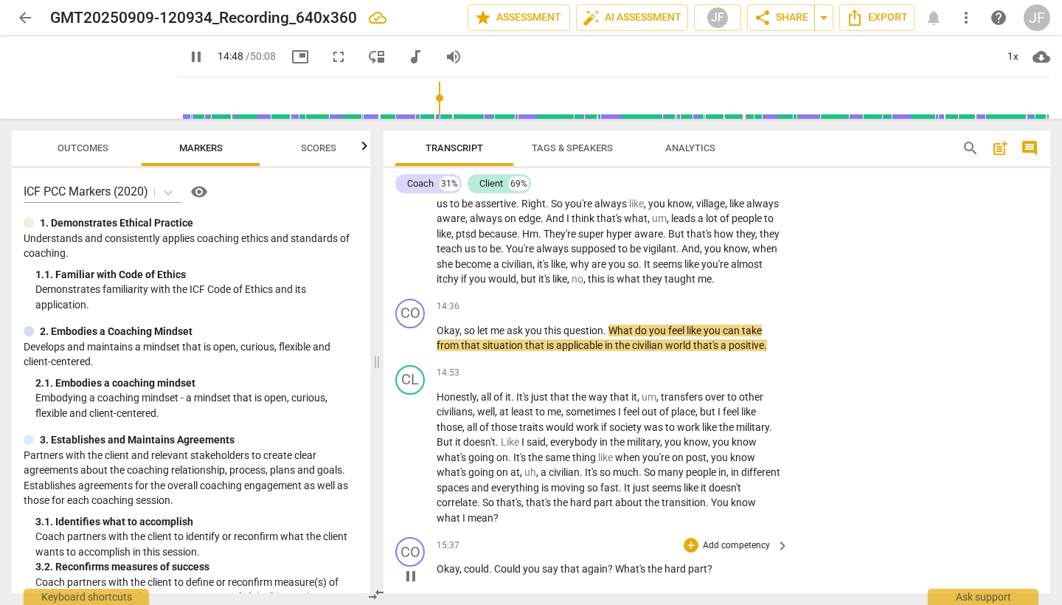
scroll to position [3580, 0]
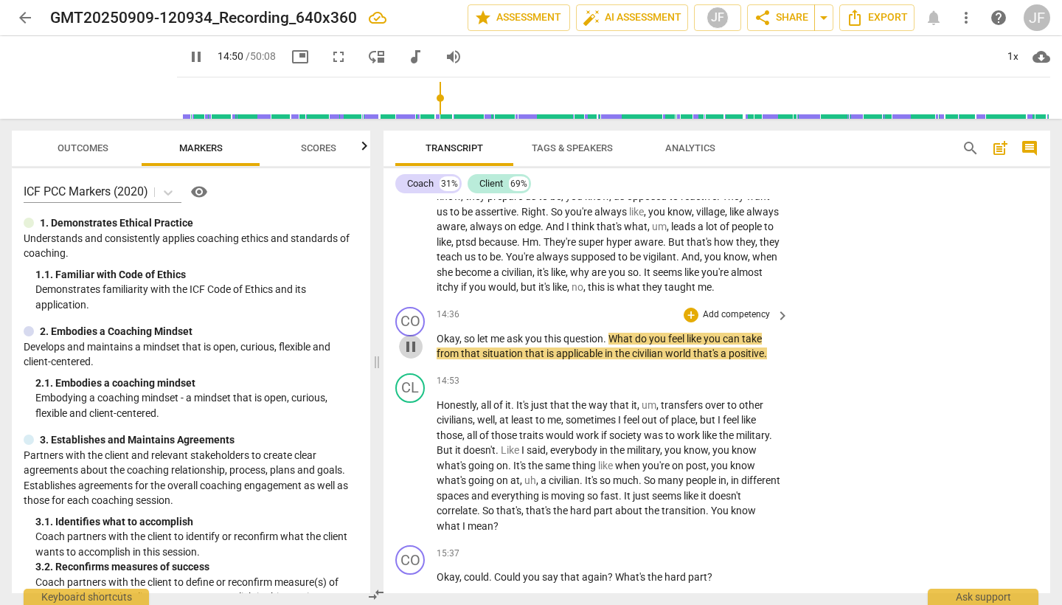
click at [416, 338] on span "pause" at bounding box center [411, 347] width 18 height 18
click at [690, 307] on div "+" at bounding box center [691, 314] width 15 height 15
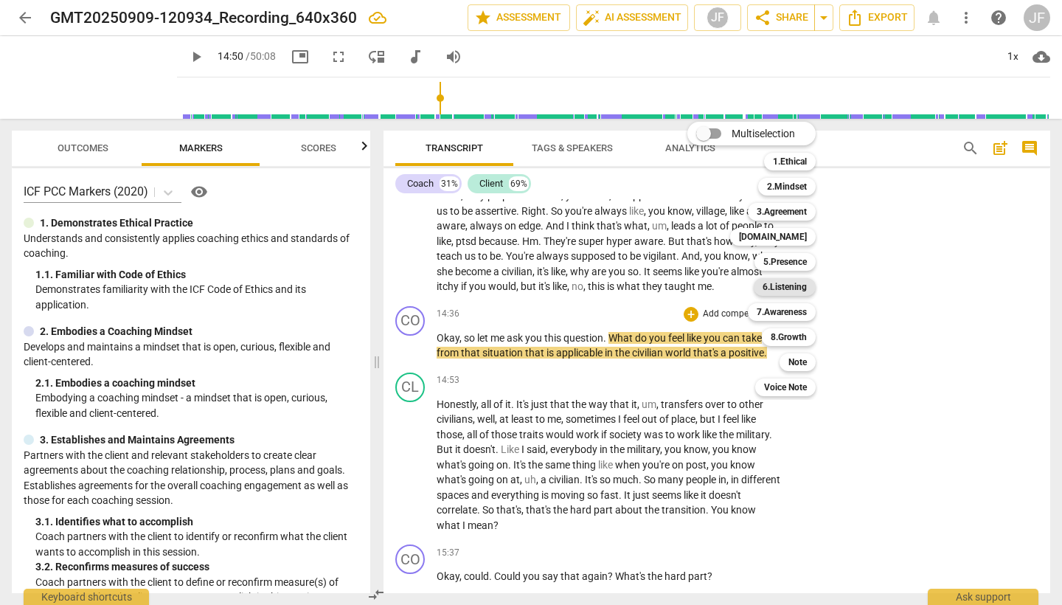
click at [800, 286] on b "6.Listening" at bounding box center [785, 287] width 44 height 18
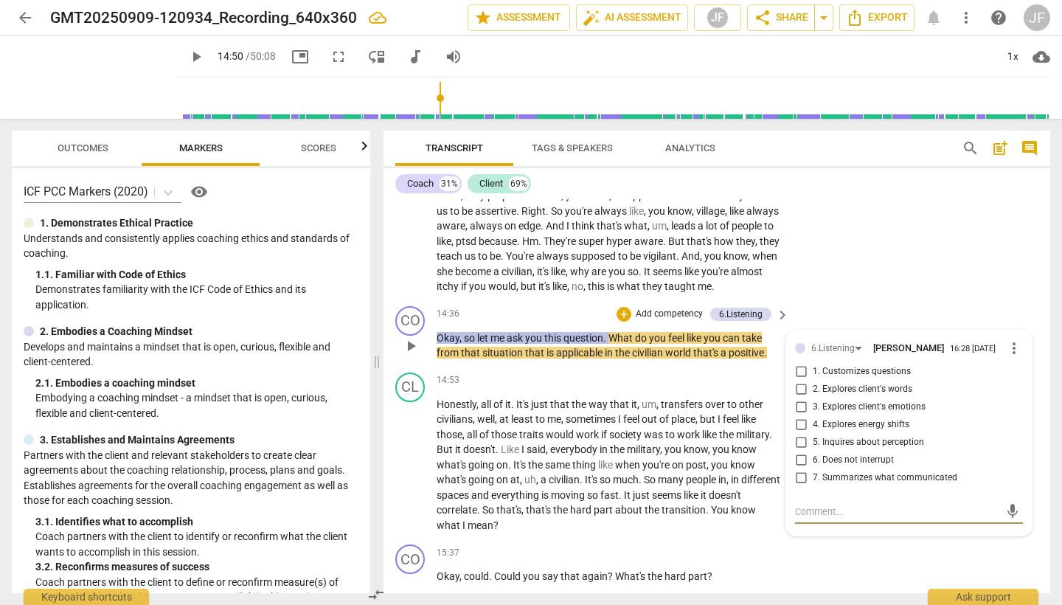
click at [800, 363] on input "1. Customizes questions" at bounding box center [801, 372] width 24 height 18
click at [623, 307] on div "+" at bounding box center [624, 314] width 15 height 15
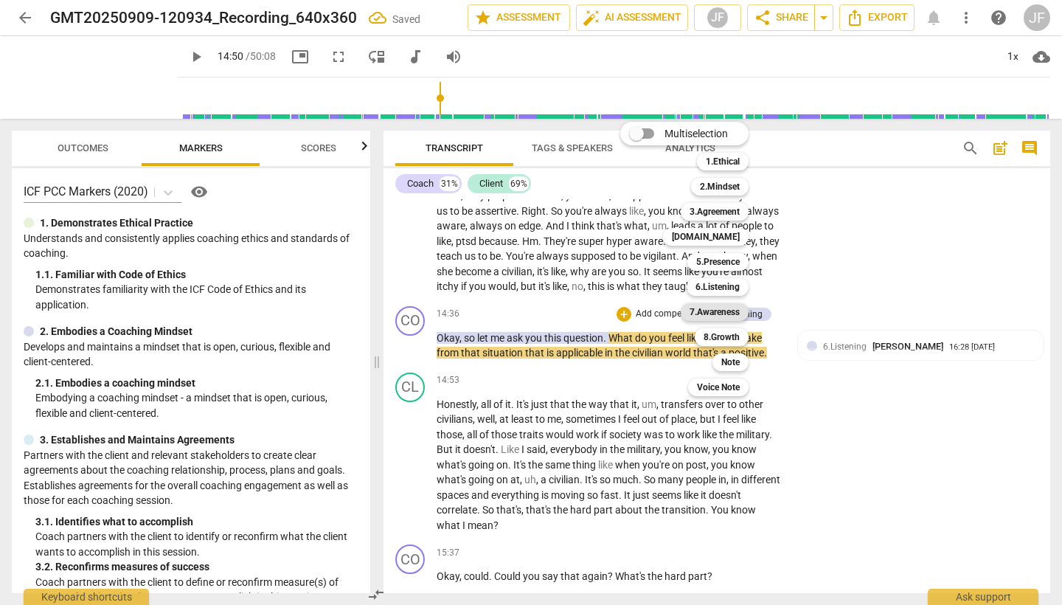
click at [734, 316] on b "7.Awareness" at bounding box center [715, 312] width 50 height 18
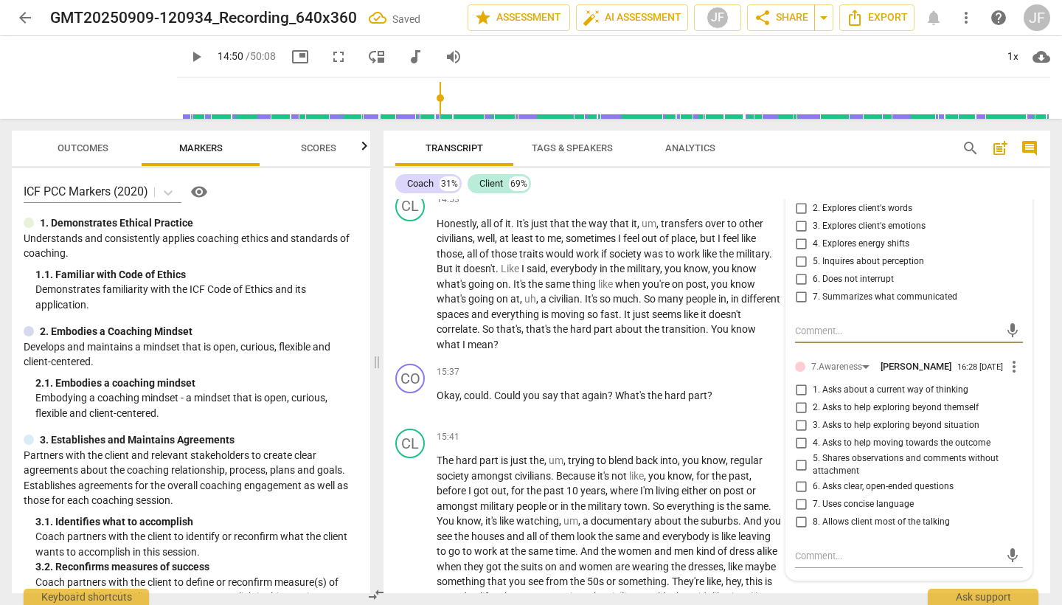
scroll to position [3764, 0]
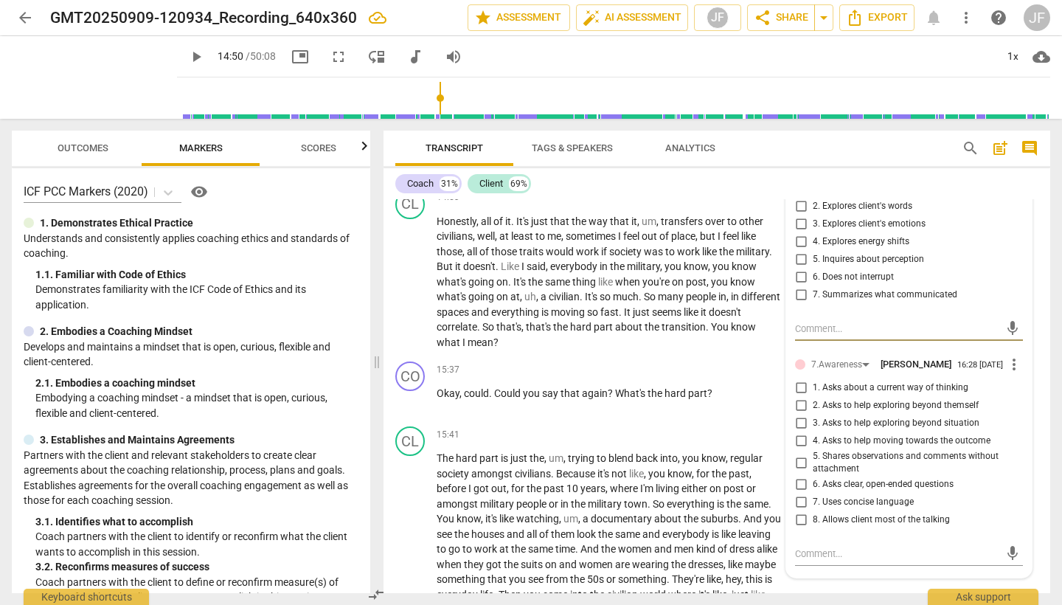
click at [801, 379] on input "1. Asks about a current way of thinking" at bounding box center [801, 388] width 24 height 18
click at [798, 476] on input "6. Asks clear, open-ended questions" at bounding box center [801, 485] width 24 height 18
click at [799, 493] on input "7. Uses concise language" at bounding box center [801, 502] width 24 height 18
click at [800, 511] on input "8. Allows client most of the talking" at bounding box center [801, 520] width 24 height 18
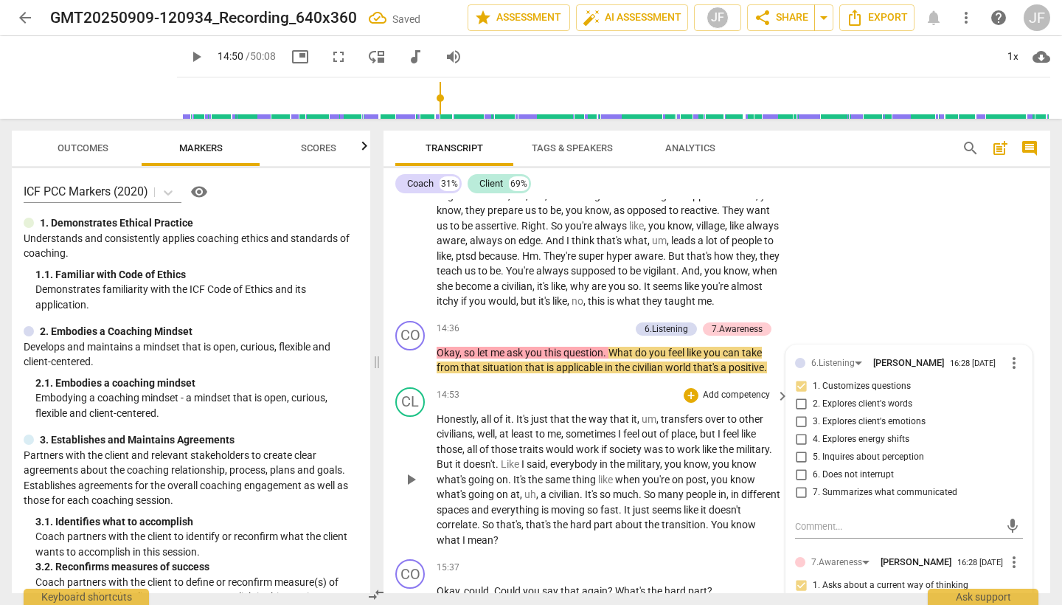
scroll to position [3565, 0]
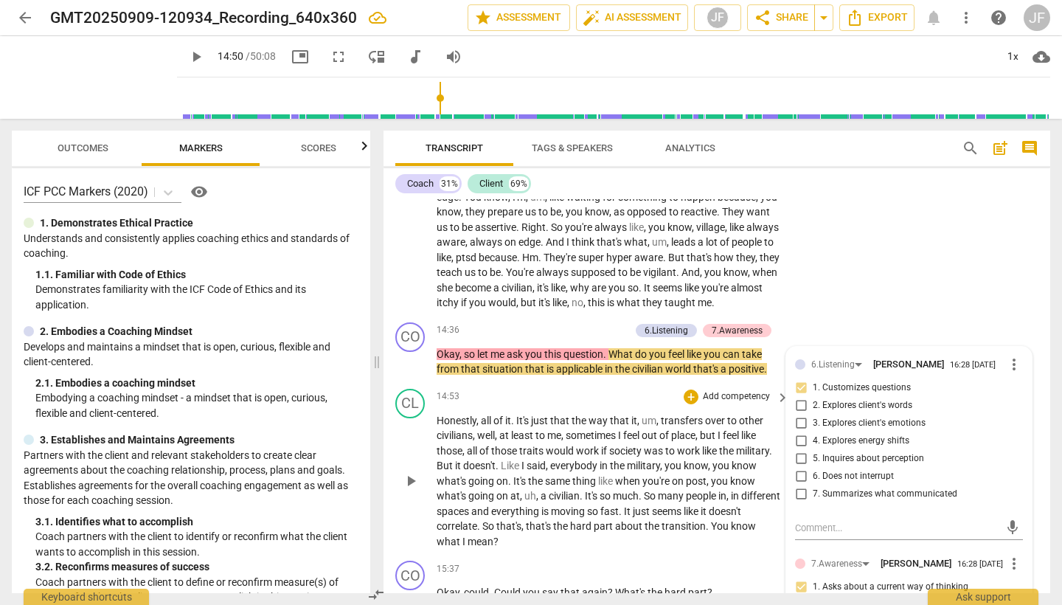
click at [408, 472] on span "play_arrow" at bounding box center [411, 481] width 18 height 18
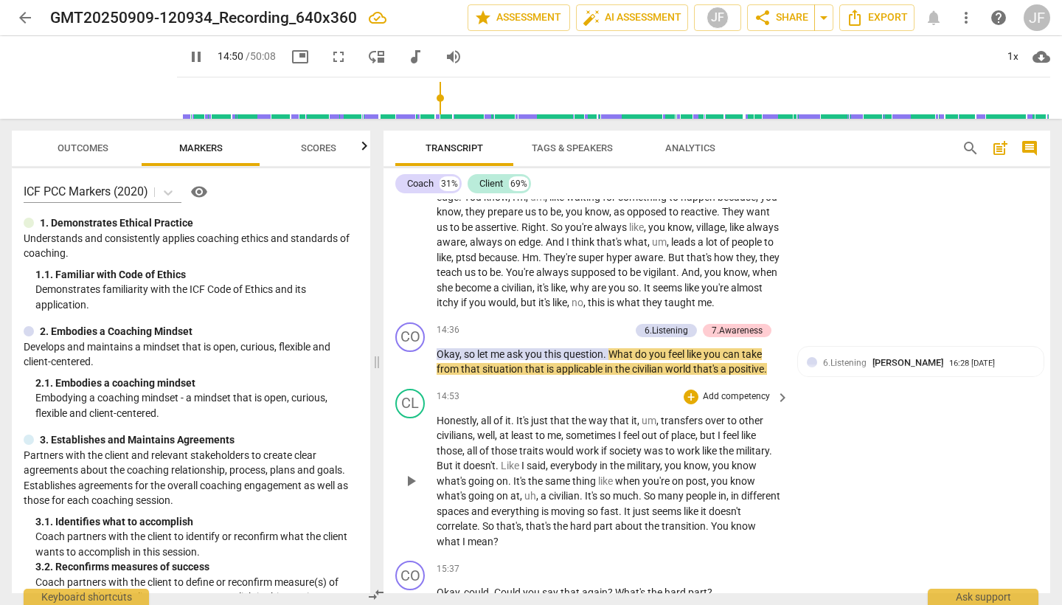
scroll to position [3572, 0]
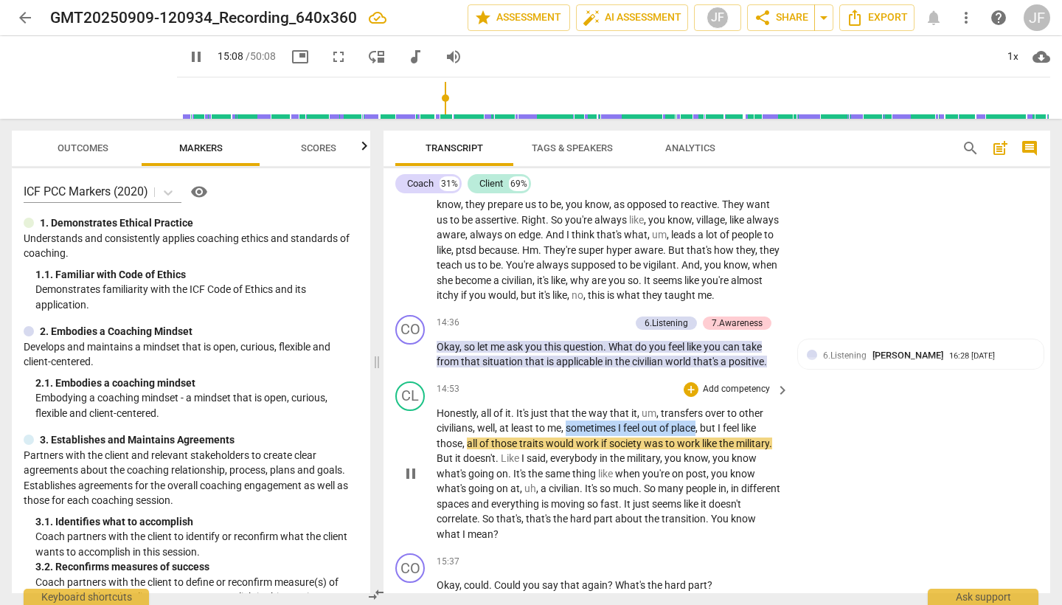
drag, startPoint x: 568, startPoint y: 376, endPoint x: 701, endPoint y: 372, distance: 132.8
click at [701, 406] on p "Honestly , all of it . It's just that the way that it , um , transfers over to …" at bounding box center [609, 474] width 345 height 136
drag, startPoint x: 733, startPoint y: 352, endPoint x: 829, endPoint y: 446, distance: 134.6
click at [733, 352] on icon "button" at bounding box center [734, 350] width 9 height 10
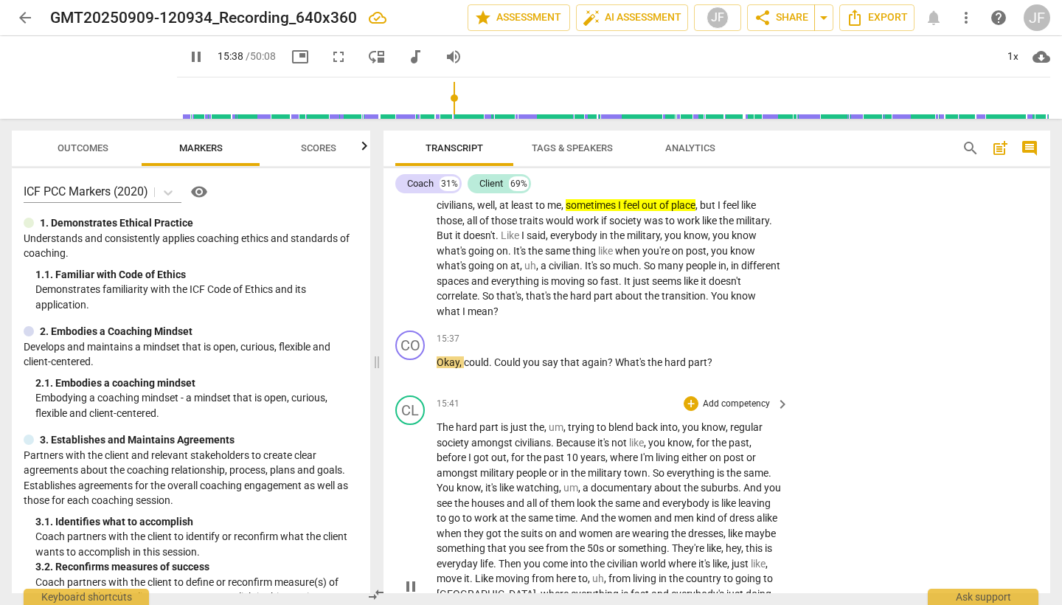
scroll to position [3804, 0]
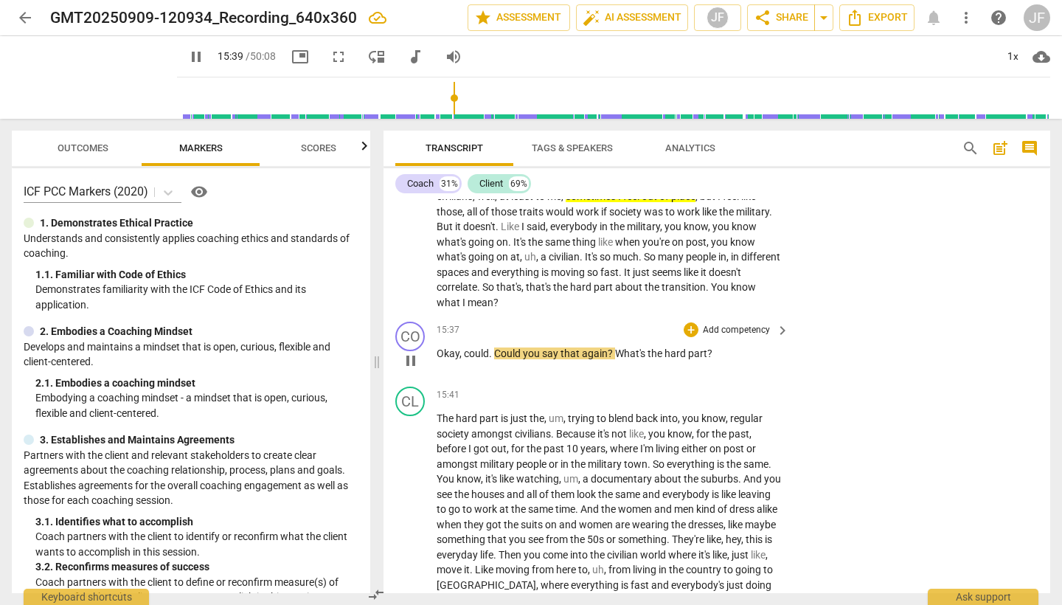
click at [415, 352] on span "pause" at bounding box center [411, 361] width 18 height 18
click at [689, 322] on div "+" at bounding box center [691, 329] width 15 height 15
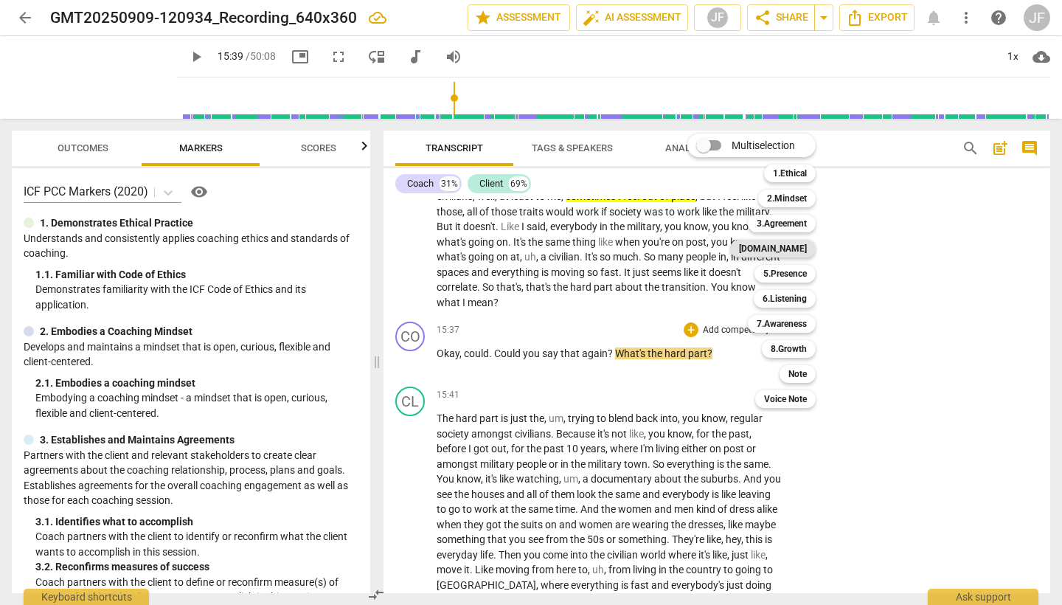
click at [802, 254] on b "4.Trust" at bounding box center [773, 249] width 68 height 18
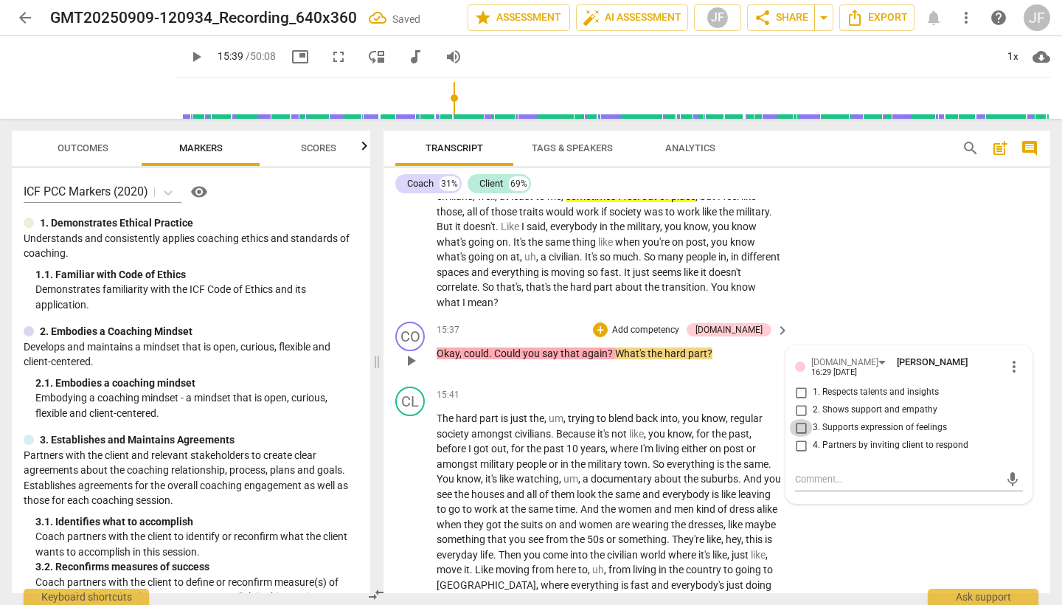
drag, startPoint x: 798, startPoint y: 361, endPoint x: 810, endPoint y: 367, distance: 13.2
click at [798, 419] on input "3. Supports expression of feelings" at bounding box center [801, 428] width 24 height 18
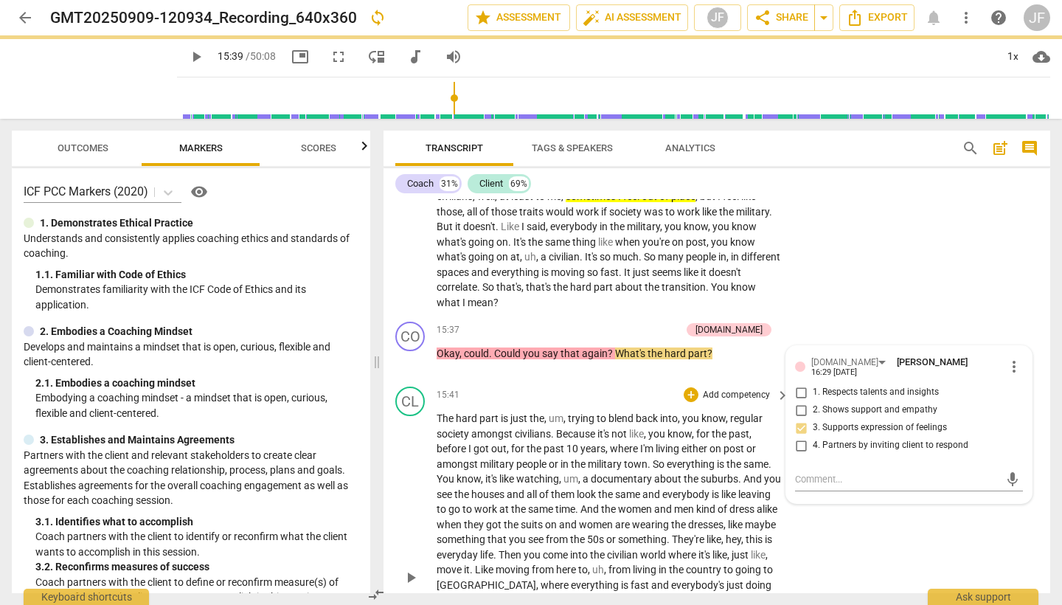
drag, startPoint x: 409, startPoint y: 527, endPoint x: 579, endPoint y: 503, distance: 172.1
click at [409, 527] on div "play_arrow pause" at bounding box center [418, 577] width 38 height 323
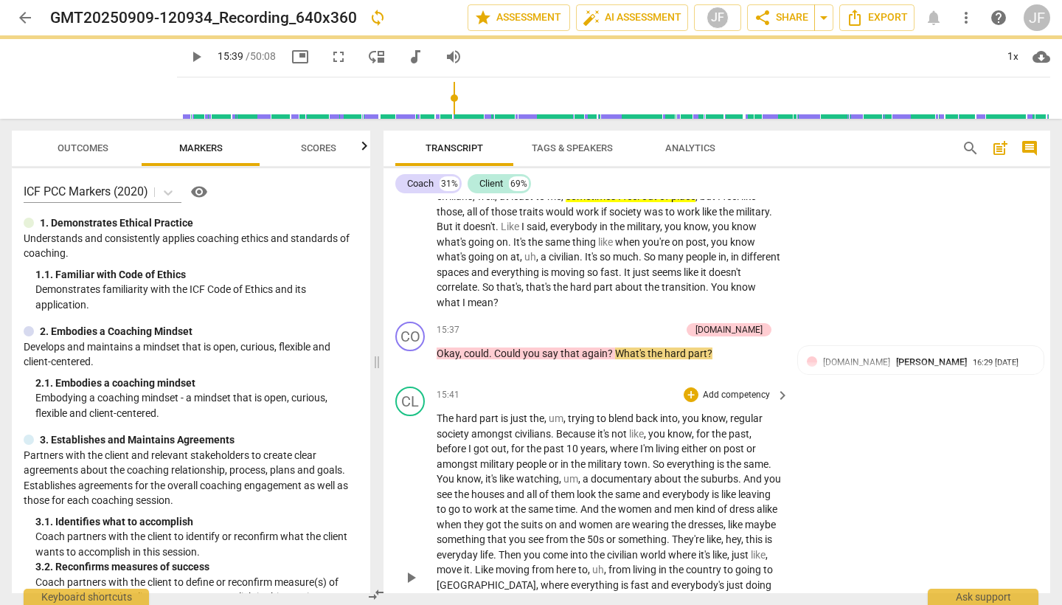
scroll to position [3918, 0]
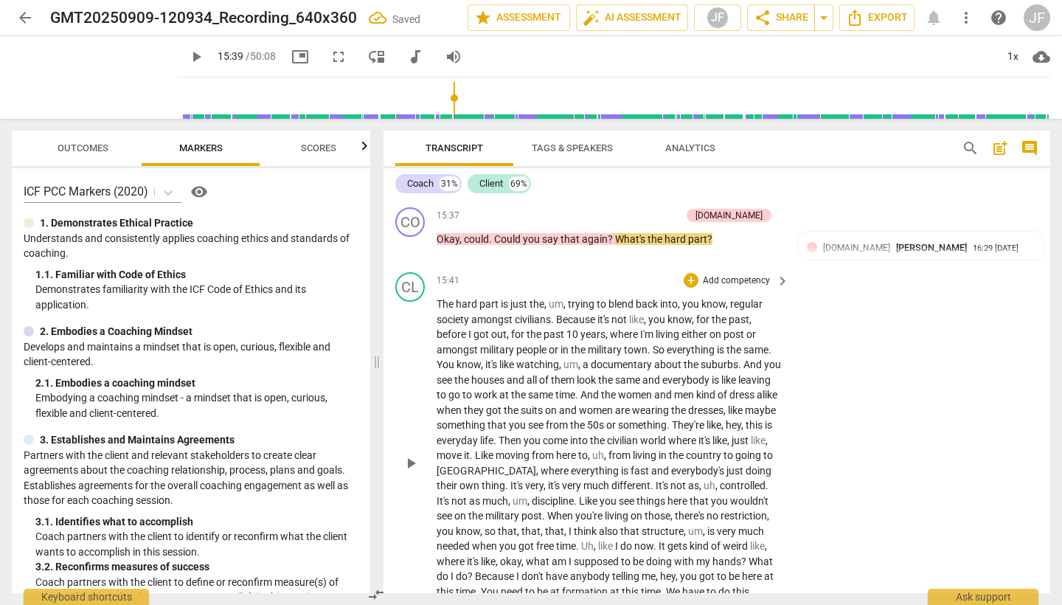
click at [406, 454] on span "play_arrow" at bounding box center [411, 463] width 18 height 18
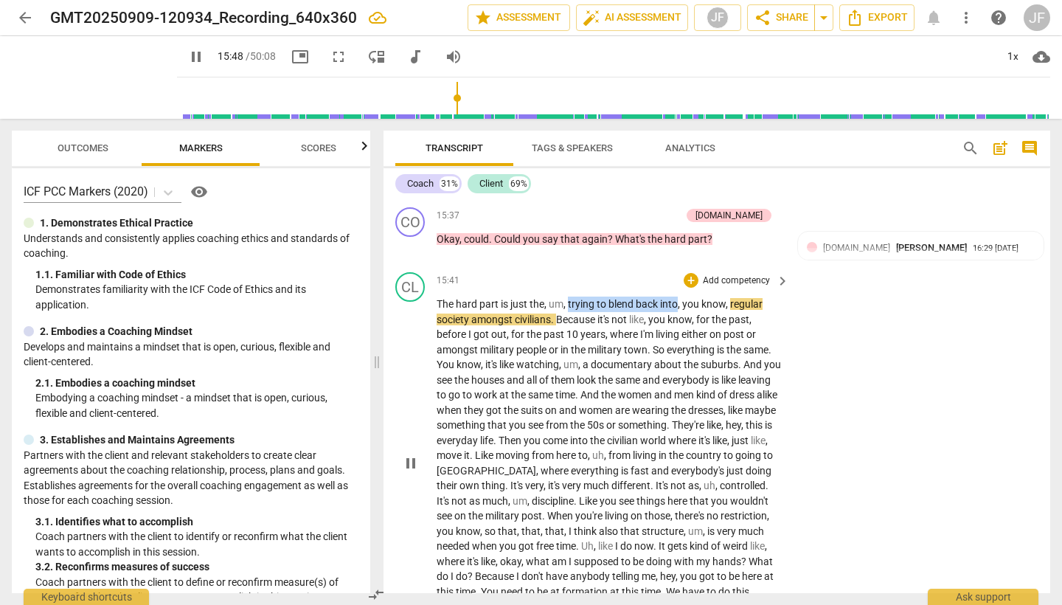
drag, startPoint x: 568, startPoint y: 246, endPoint x: 679, endPoint y: 245, distance: 111.4
click at [679, 297] on p "The hard part is just the , um , trying to blend back into , you know , regular…" at bounding box center [609, 463] width 345 height 333
click at [716, 226] on icon "button" at bounding box center [713, 226] width 15 height 18
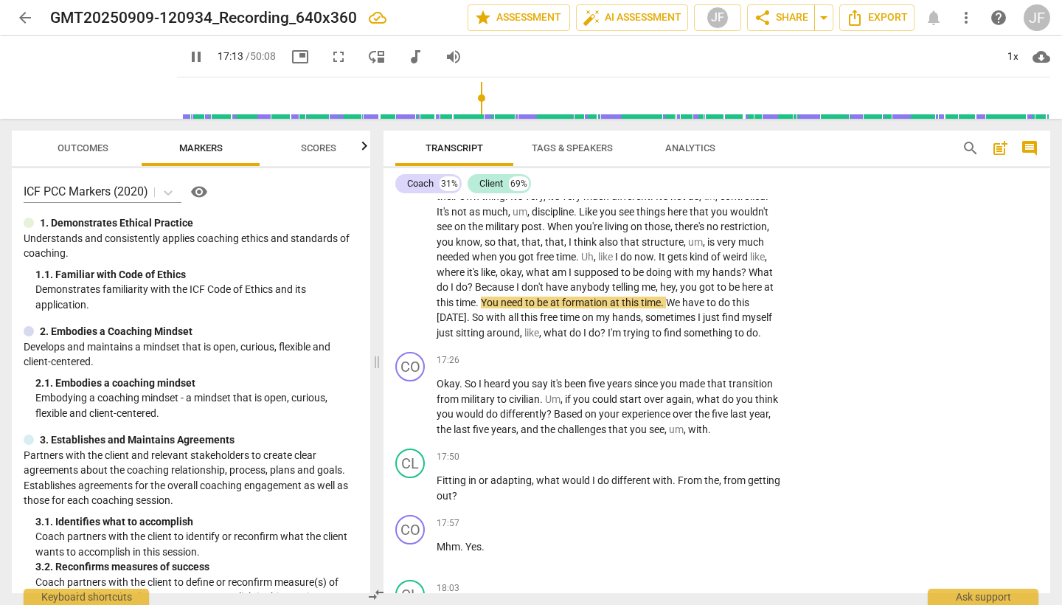
scroll to position [4210, 0]
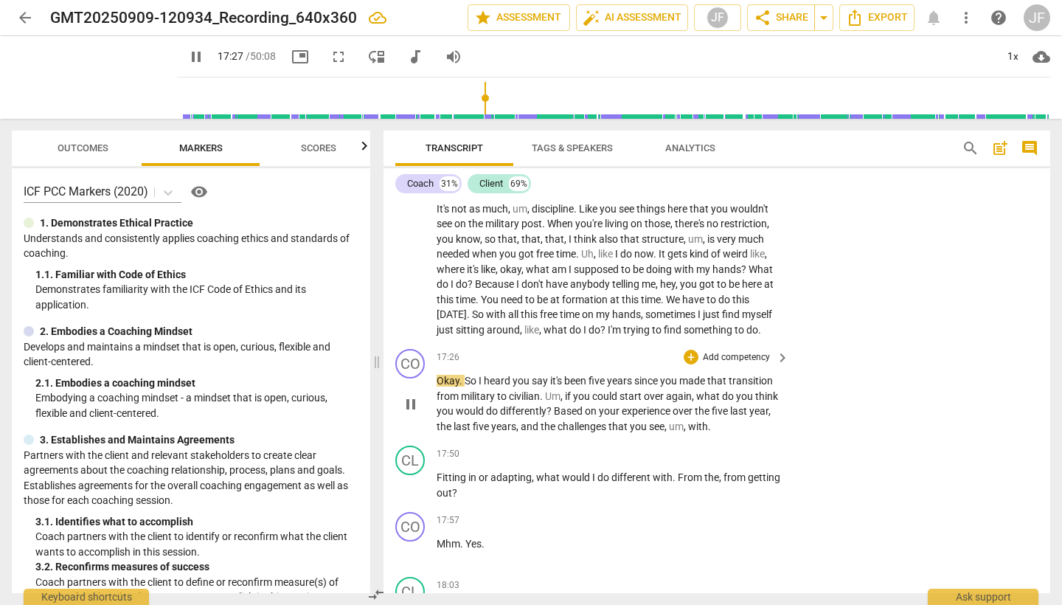
click at [409, 395] on span "pause" at bounding box center [411, 404] width 18 height 18
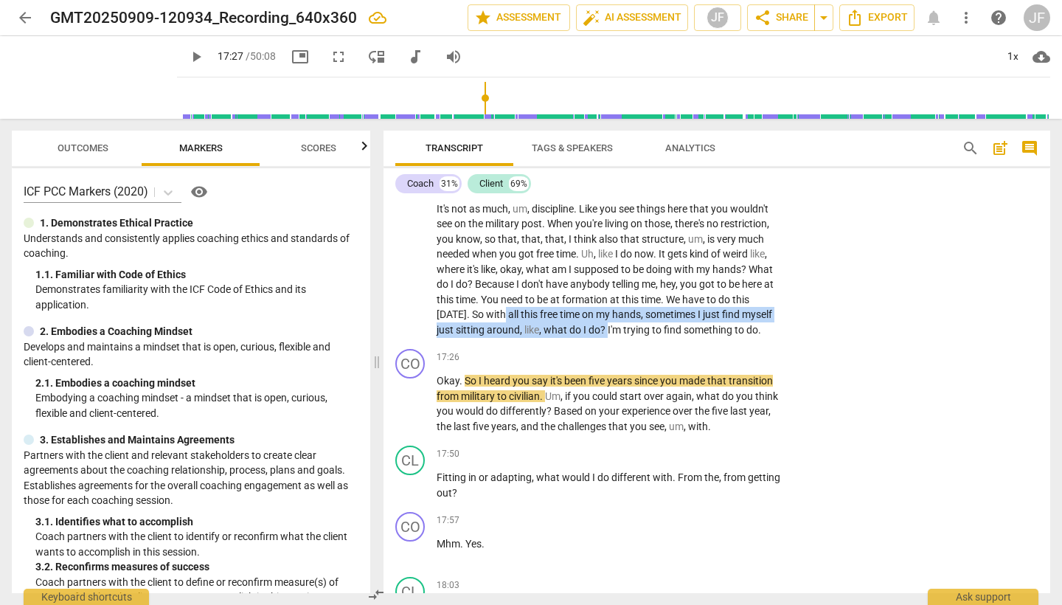
drag, startPoint x: 572, startPoint y: 248, endPoint x: 682, endPoint y: 264, distance: 111.1
click at [682, 264] on p "The hard part is just the , um , trying to blend back into , you know , regular…" at bounding box center [609, 170] width 345 height 333
click at [715, 241] on icon "button" at bounding box center [714, 241] width 9 height 10
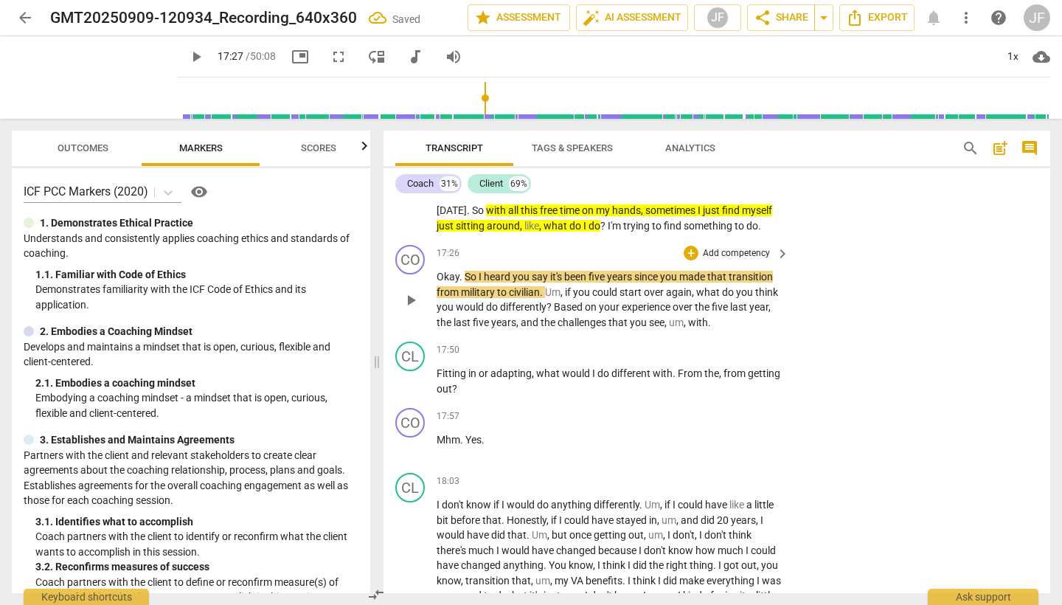
scroll to position [4313, 0]
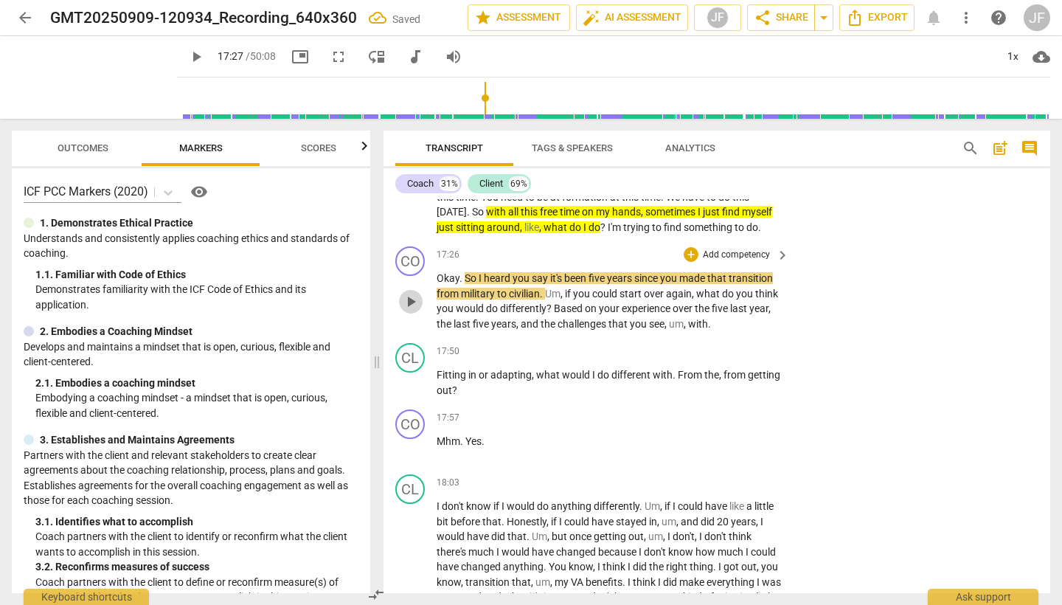
click at [414, 293] on span "play_arrow" at bounding box center [411, 302] width 18 height 18
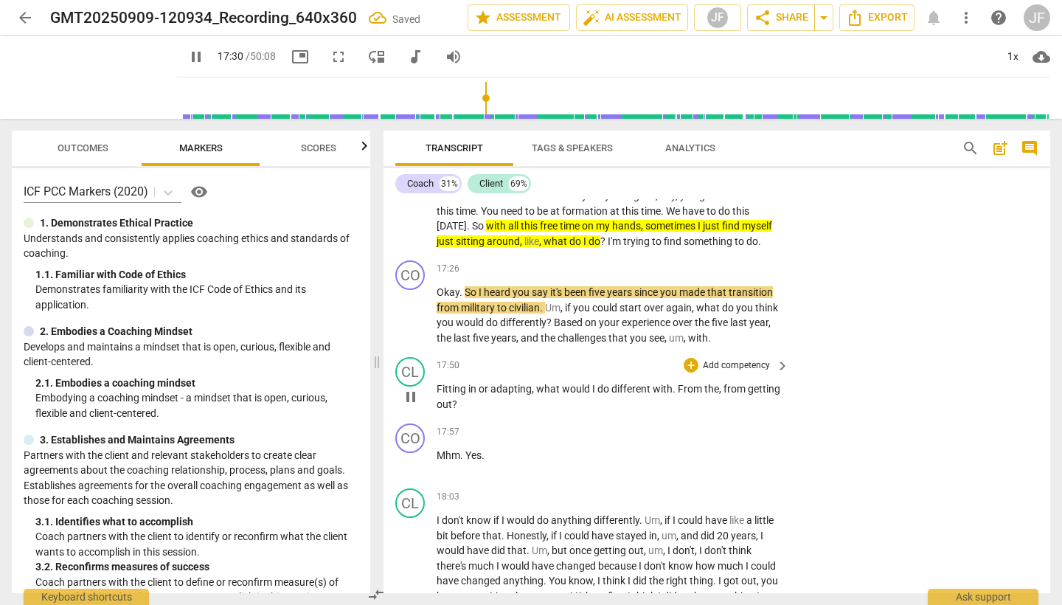
scroll to position [4293, 0]
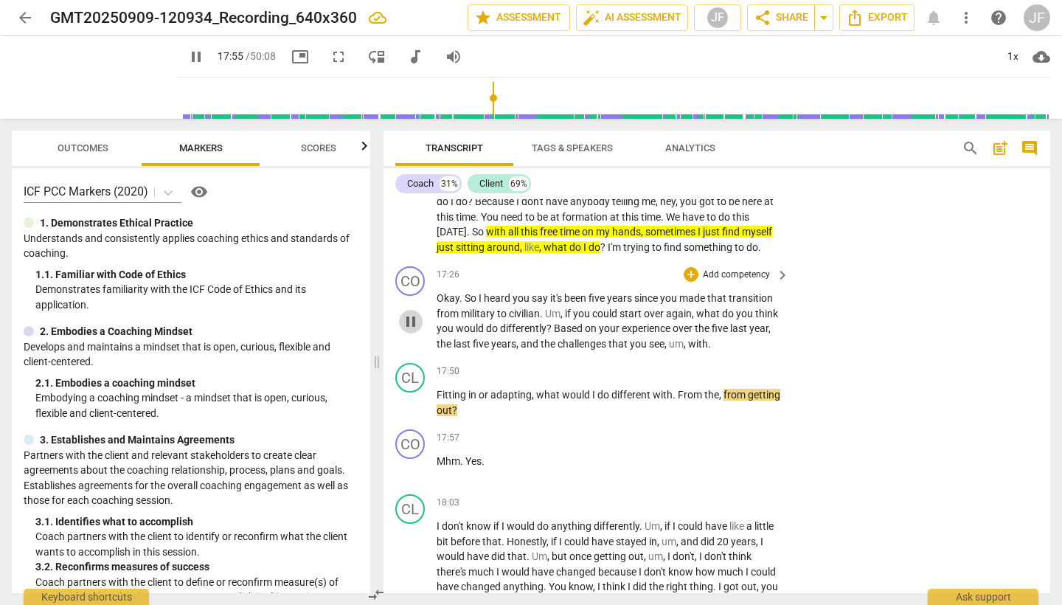
click at [409, 313] on span "pause" at bounding box center [411, 322] width 18 height 18
drag, startPoint x: 534, startPoint y: 341, endPoint x: 541, endPoint y: 343, distance: 7.7
click at [535, 389] on span "," at bounding box center [534, 395] width 4 height 12
drag, startPoint x: 567, startPoint y: 369, endPoint x: 558, endPoint y: 363, distance: 11.3
click at [566, 423] on div "CO play_arrow pause 17:57 + Add competency keyboard_arrow_right Mhm . Yes ." at bounding box center [717, 455] width 667 height 65
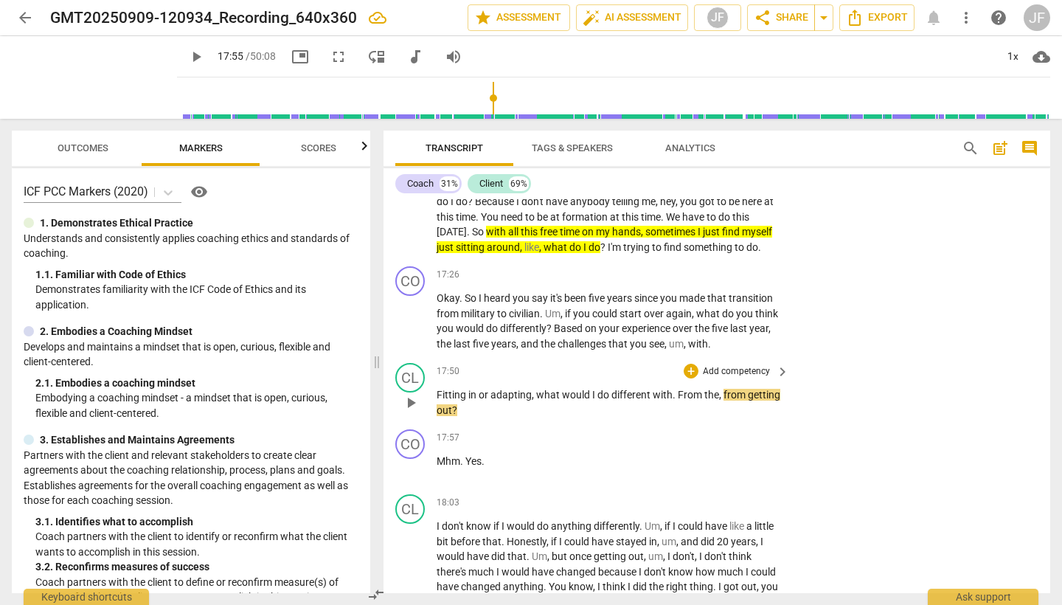
click at [536, 389] on span "what" at bounding box center [549, 395] width 26 height 12
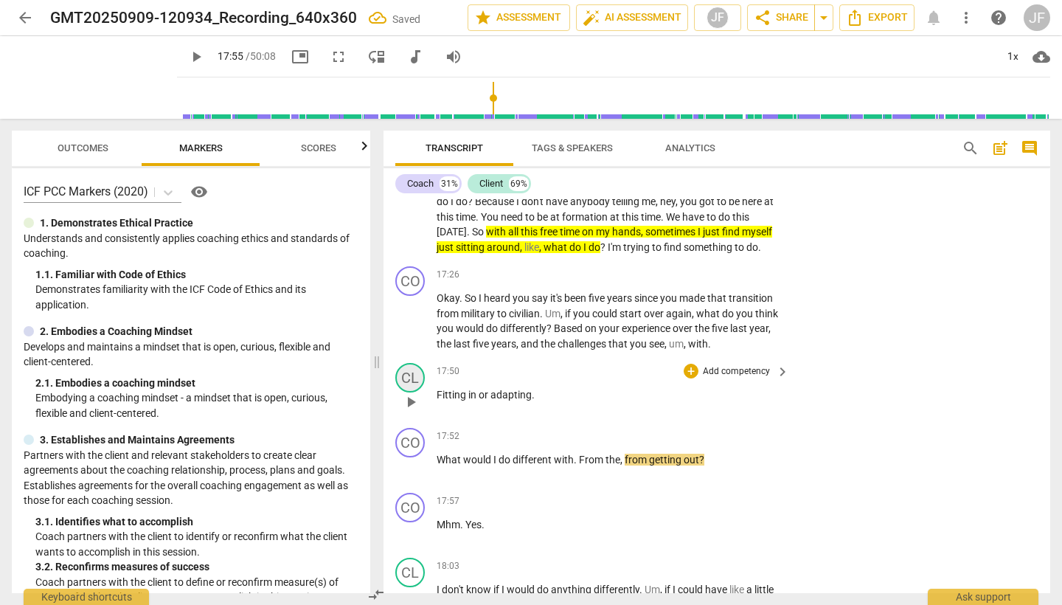
click at [408, 363] on div "CL" at bounding box center [410, 378] width 30 height 30
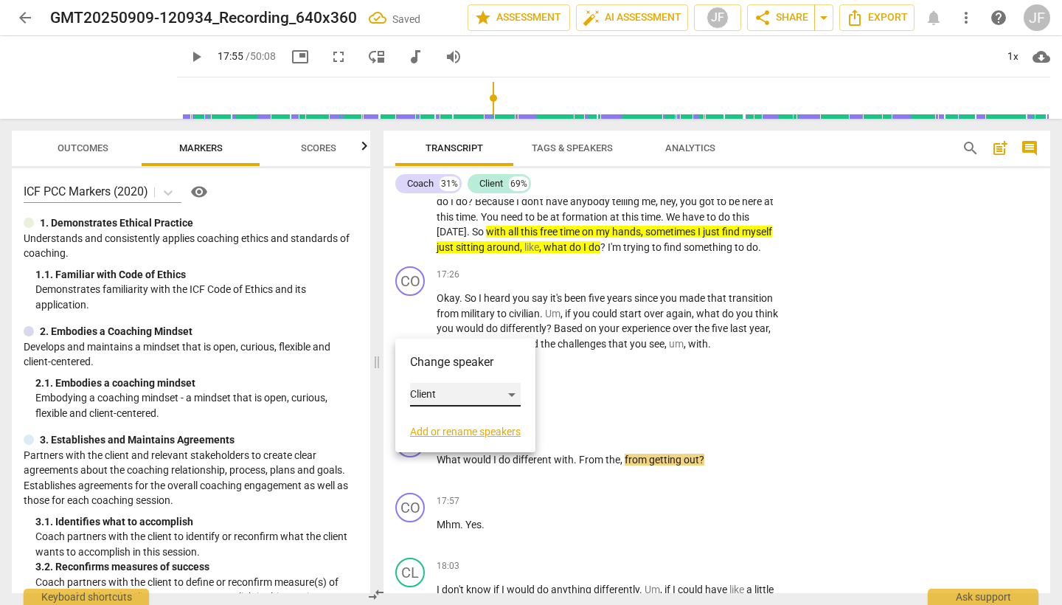
click at [514, 398] on div "Client" at bounding box center [465, 395] width 111 height 24
click at [459, 367] on li "Coach" at bounding box center [466, 367] width 112 height 28
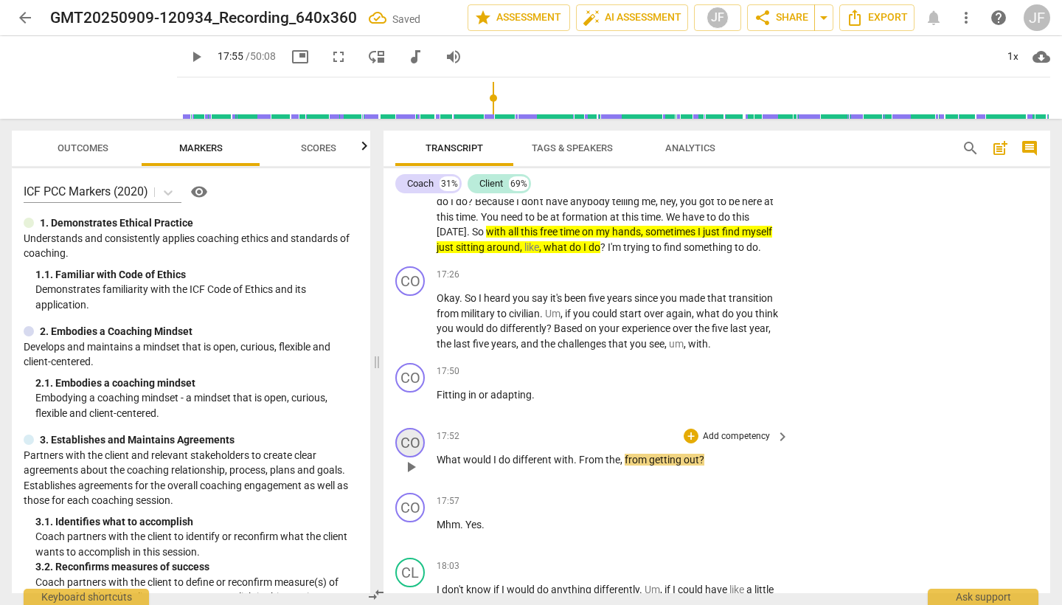
click at [409, 428] on div "CO" at bounding box center [410, 443] width 30 height 30
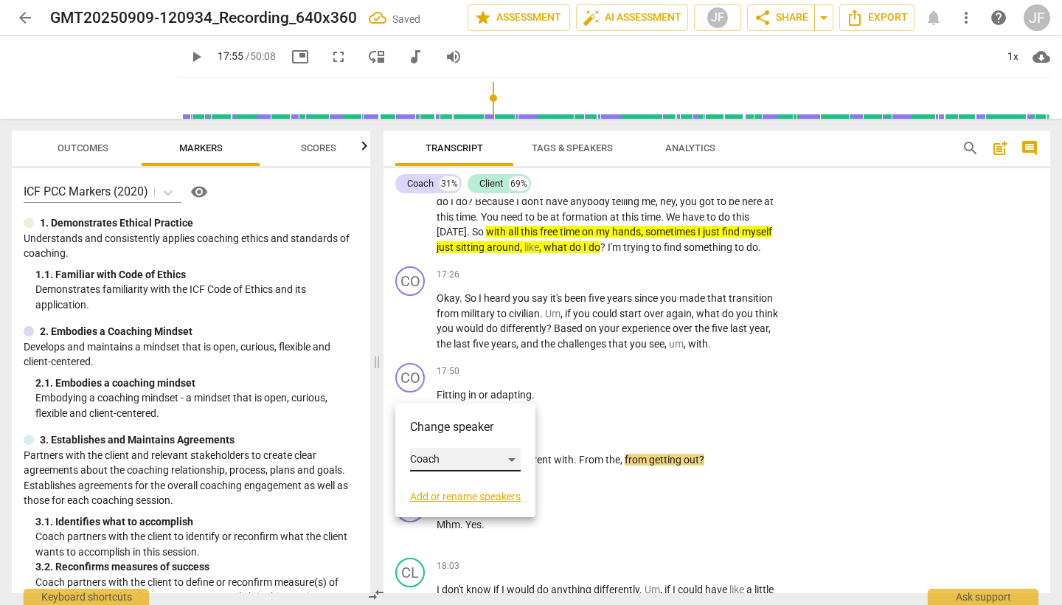
click at [514, 456] on div "Coach" at bounding box center [465, 460] width 111 height 24
click at [485, 490] on li "Client" at bounding box center [466, 488] width 112 height 28
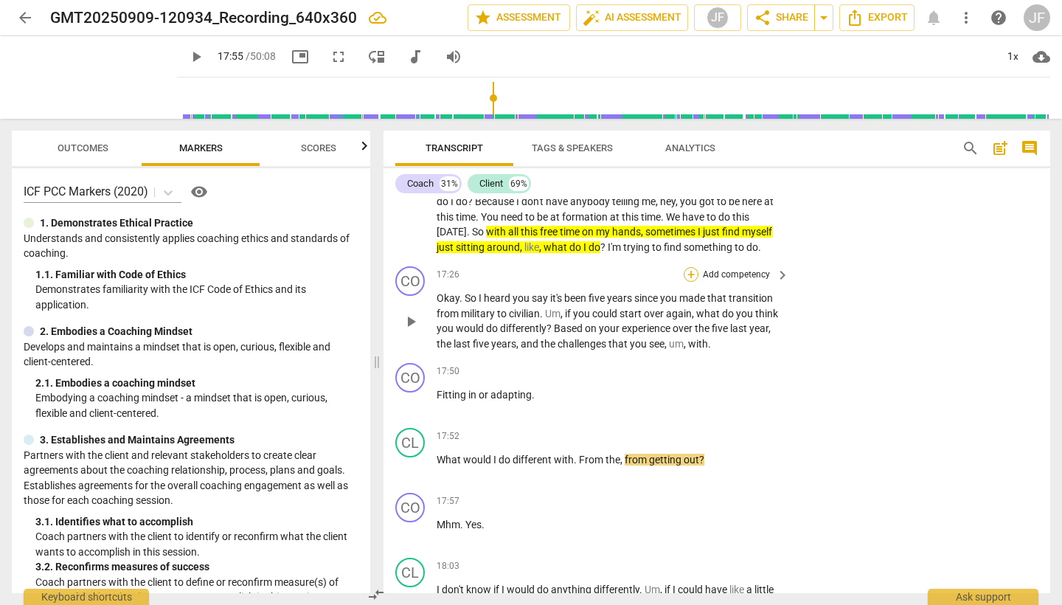
click at [691, 267] on div "+" at bounding box center [691, 274] width 15 height 15
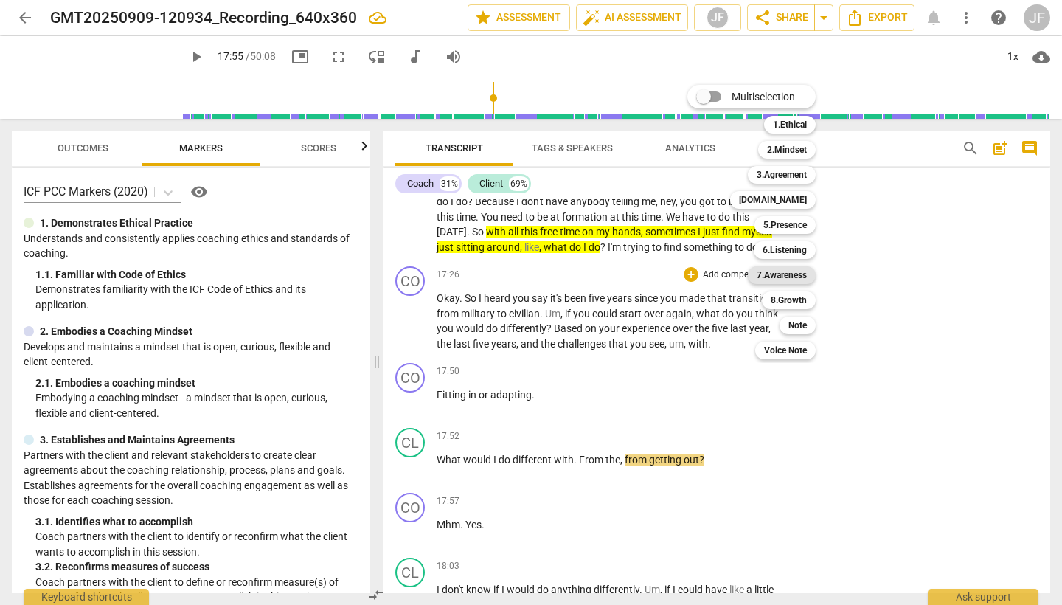
click at [788, 280] on b "7.Awareness" at bounding box center [782, 275] width 50 height 18
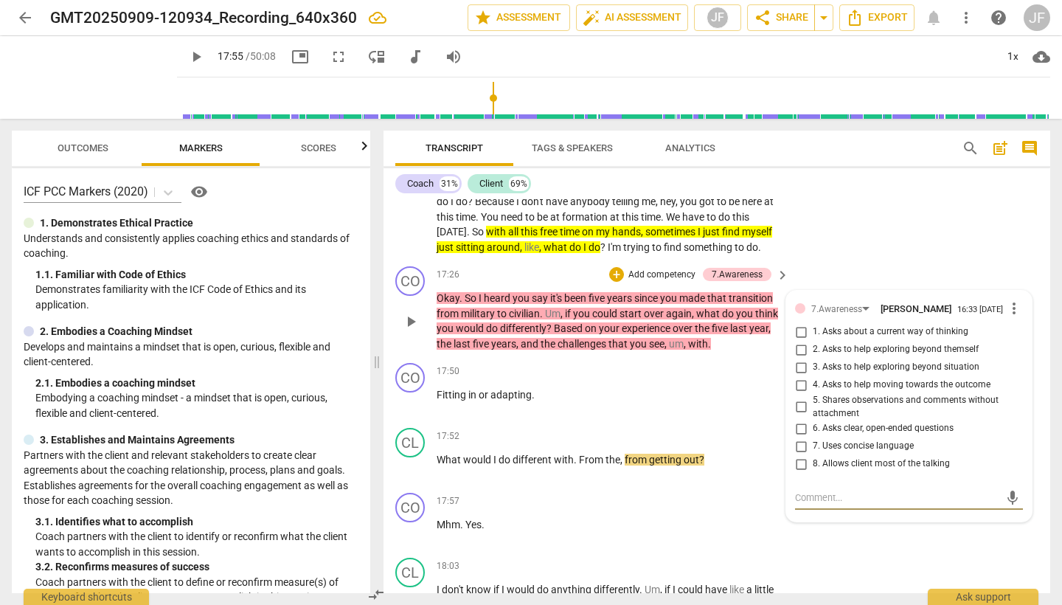
click at [803, 358] on input "3. Asks to help exploring beyond situation" at bounding box center [801, 367] width 24 height 18
click at [831, 491] on textarea at bounding box center [897, 498] width 204 height 14
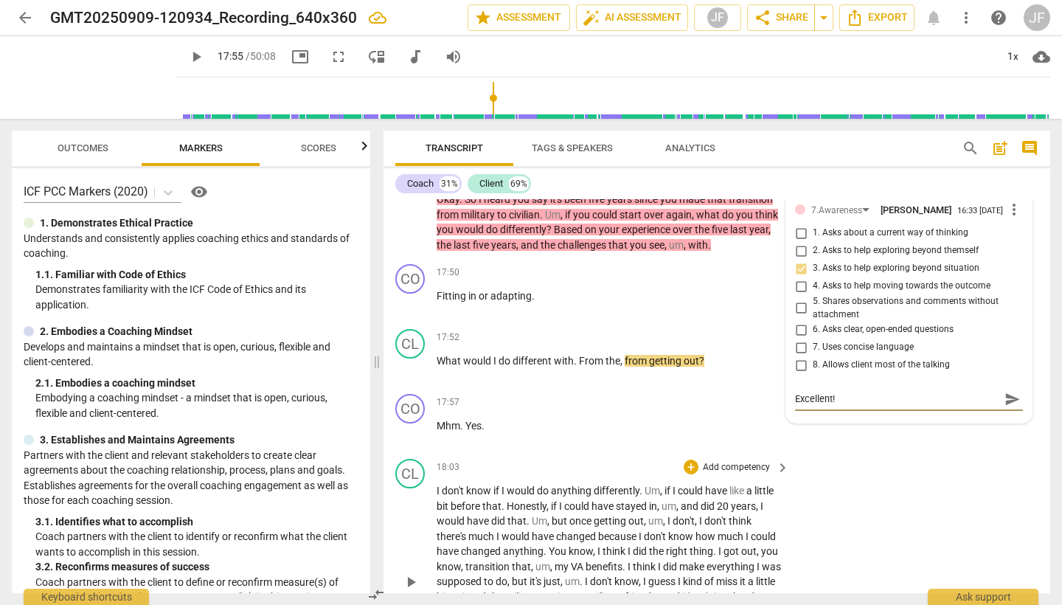
scroll to position [4394, 0]
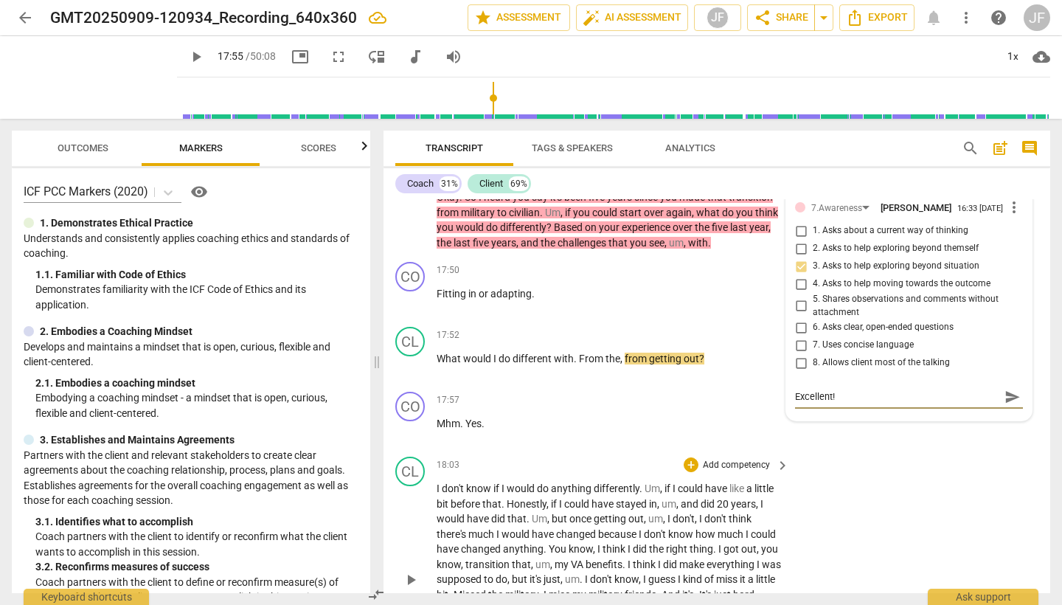
click at [411, 571] on span "play_arrow" at bounding box center [411, 580] width 18 height 18
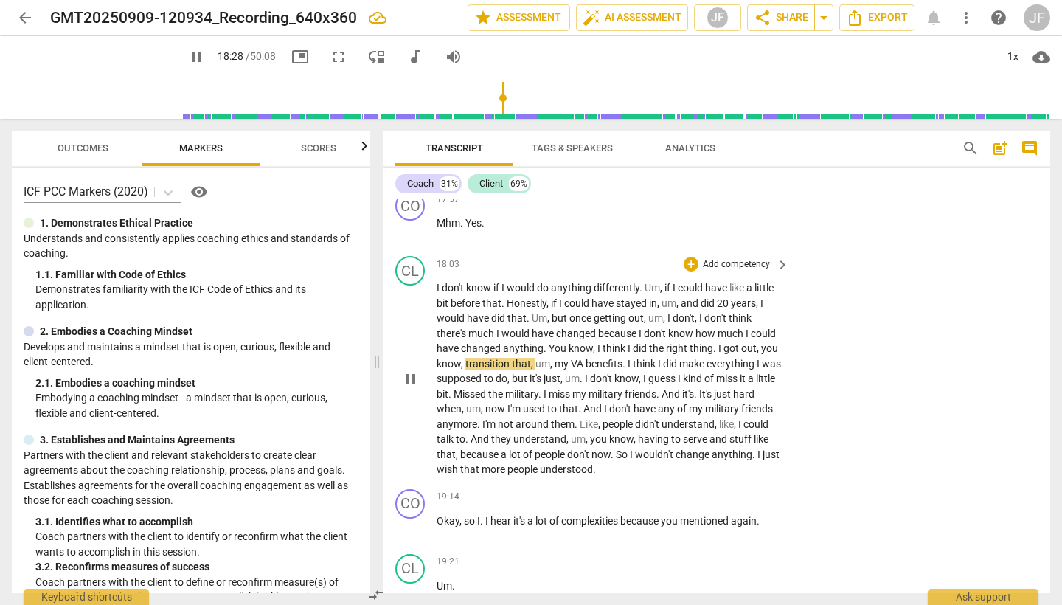
click at [409, 370] on span "pause" at bounding box center [411, 379] width 18 height 18
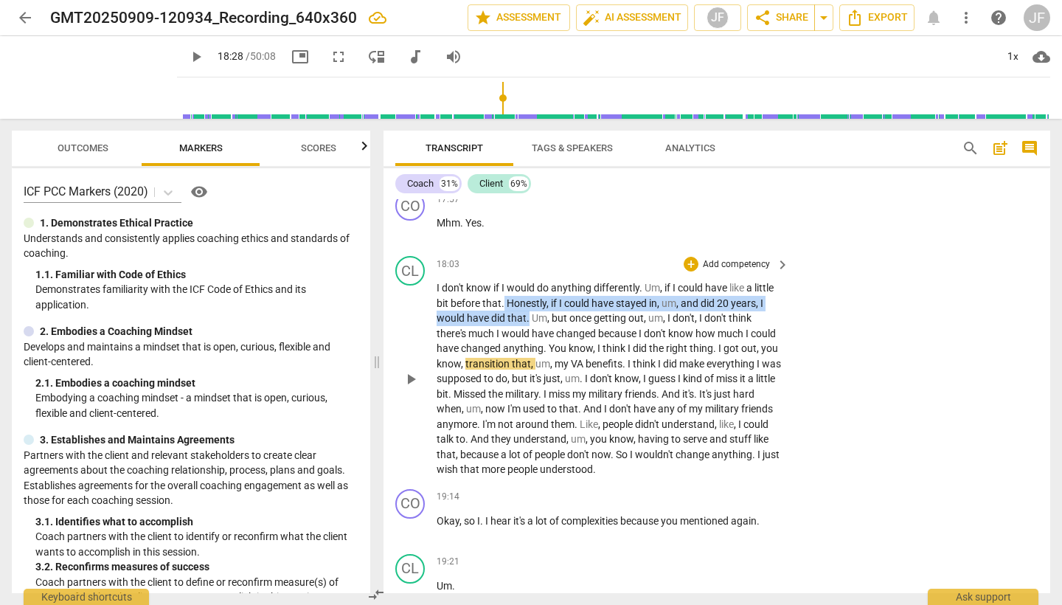
drag, startPoint x: 504, startPoint y: 250, endPoint x: 529, endPoint y: 266, distance: 29.5
click at [529, 280] on p "I don't know if I would do anything differently . Um , if I could have like a l…" at bounding box center [609, 378] width 345 height 197
click at [565, 247] on icon "button" at bounding box center [565, 244] width 15 height 18
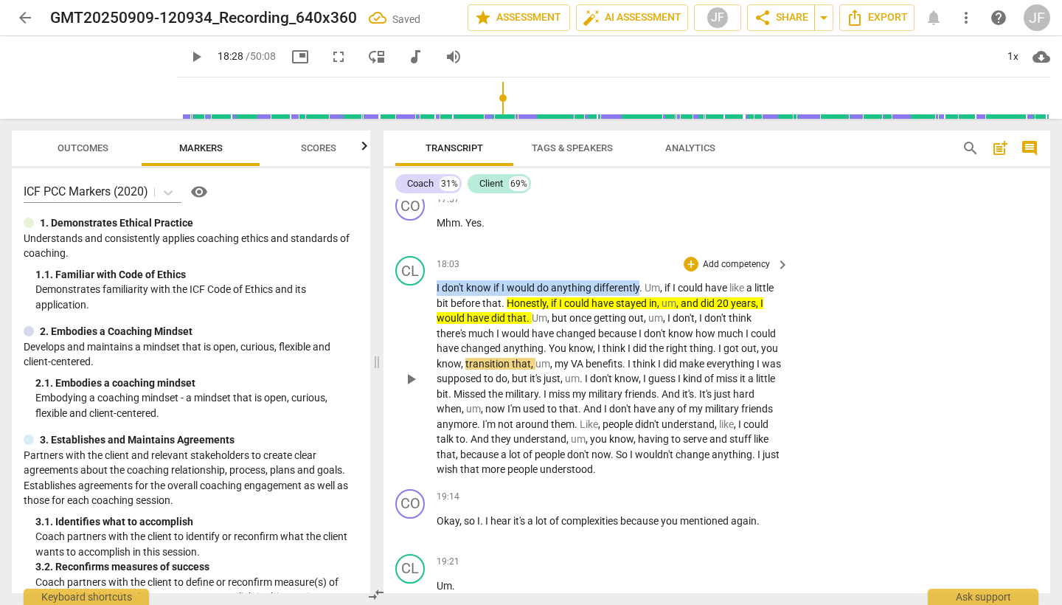
drag, startPoint x: 437, startPoint y: 231, endPoint x: 639, endPoint y: 235, distance: 202.1
click at [639, 280] on p "I don't know if I would do anything differently . Um , if I could have like a l…" at bounding box center [609, 378] width 345 height 197
click at [673, 218] on icon "button" at bounding box center [674, 215] width 15 height 18
click at [411, 370] on span "play_arrow" at bounding box center [411, 379] width 18 height 18
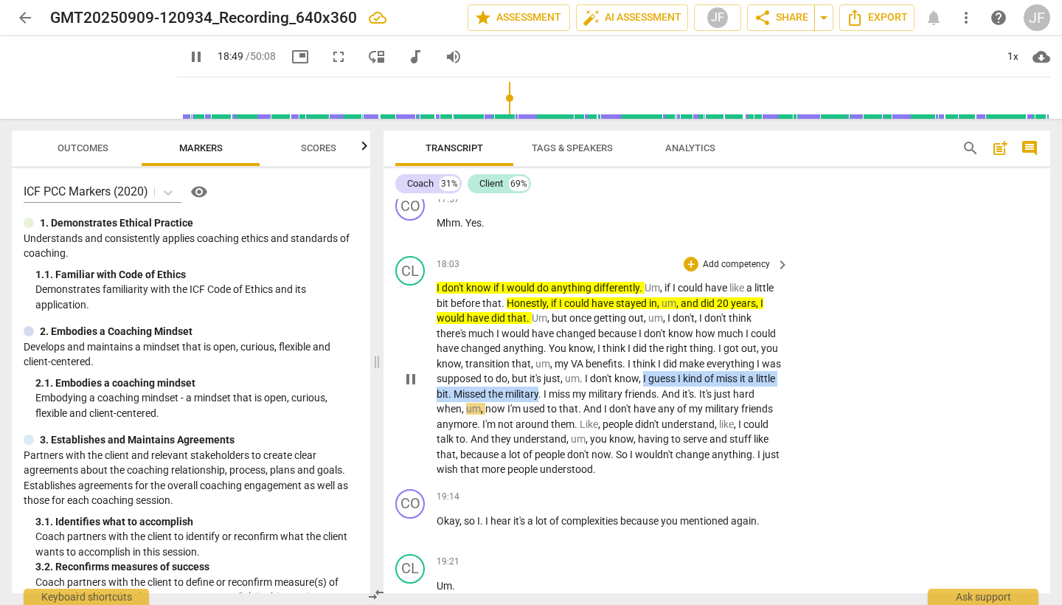
drag, startPoint x: 721, startPoint y: 323, endPoint x: 639, endPoint y: 339, distance: 83.3
click at [639, 339] on p "I don't know if I would do anything differently . Um , if I could have like a l…" at bounding box center [609, 378] width 345 height 197
click at [672, 315] on icon "button" at bounding box center [672, 316] width 9 height 10
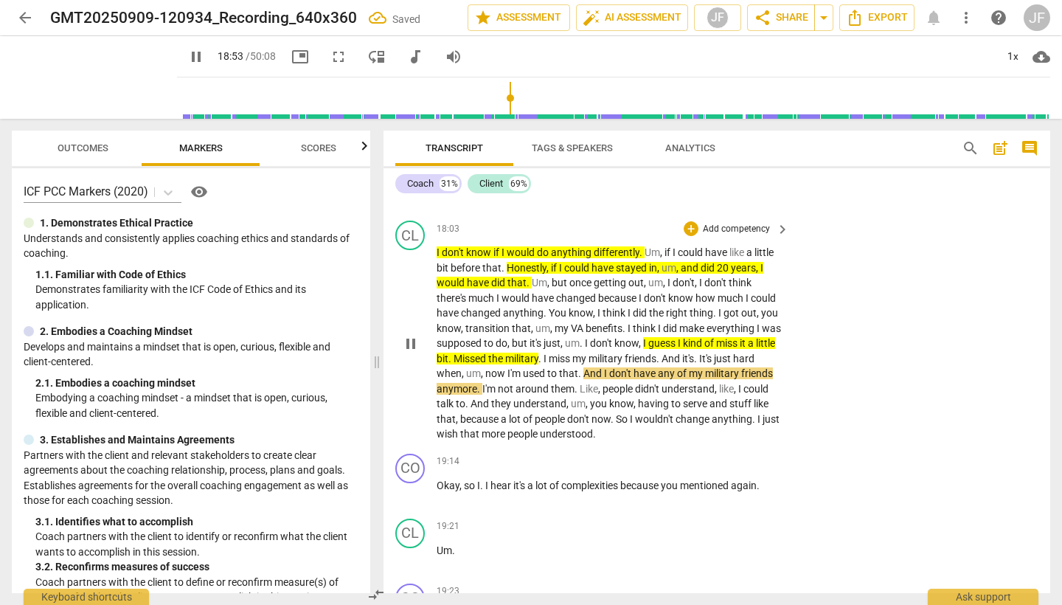
scroll to position [4633, 0]
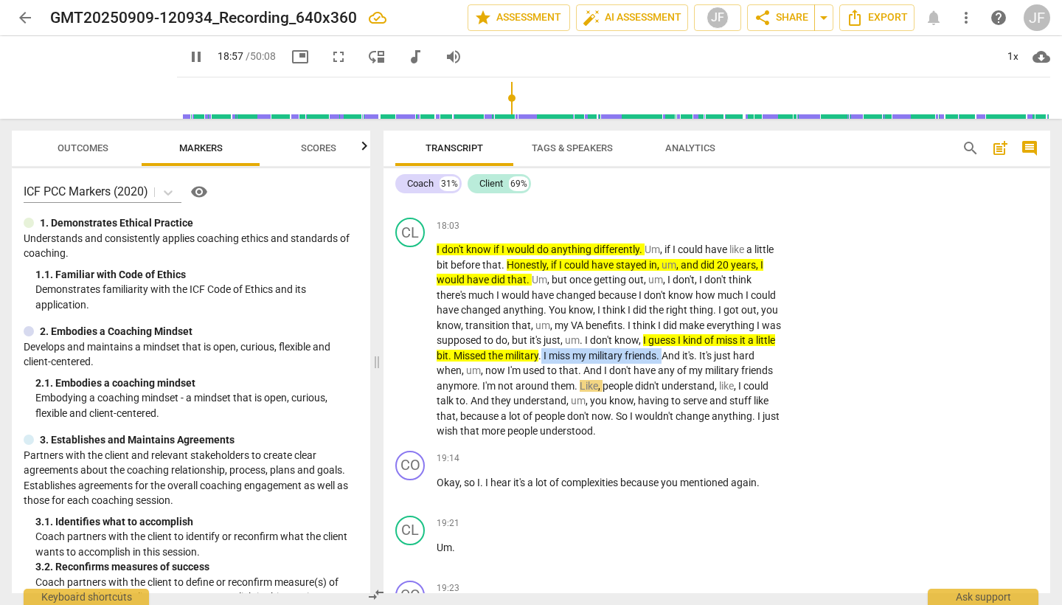
drag, startPoint x: 642, startPoint y: 299, endPoint x: 772, endPoint y: 297, distance: 130.6
click at [772, 297] on p "I don't know if I would do anything differently . Um , if I could have like a l…" at bounding box center [609, 340] width 345 height 197
click at [799, 277] on icon "button" at bounding box center [797, 277] width 9 height 10
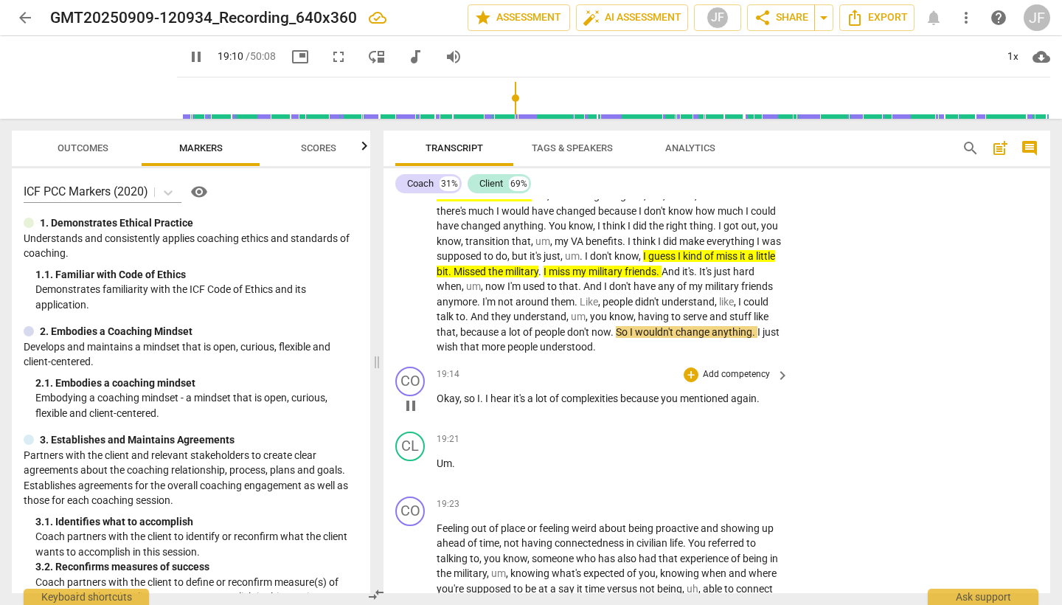
scroll to position [4729, 0]
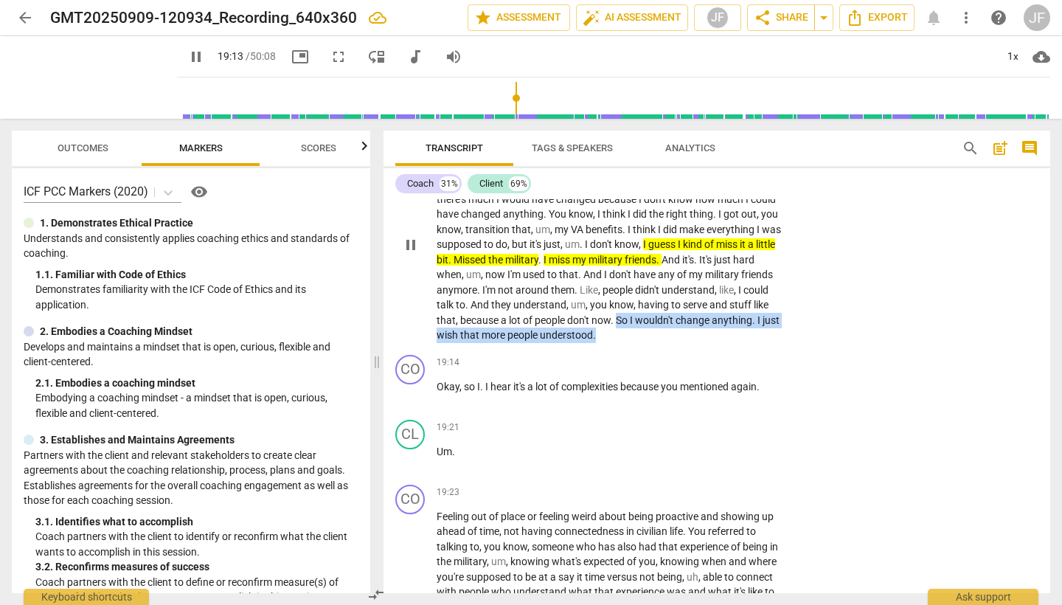
drag, startPoint x: 721, startPoint y: 260, endPoint x: 725, endPoint y: 277, distance: 17.4
click at [725, 277] on p "I don't know if I would do anything differently . Um , if I could have like a l…" at bounding box center [609, 244] width 345 height 197
click at [734, 262] on icon "button" at bounding box center [735, 258] width 15 height 18
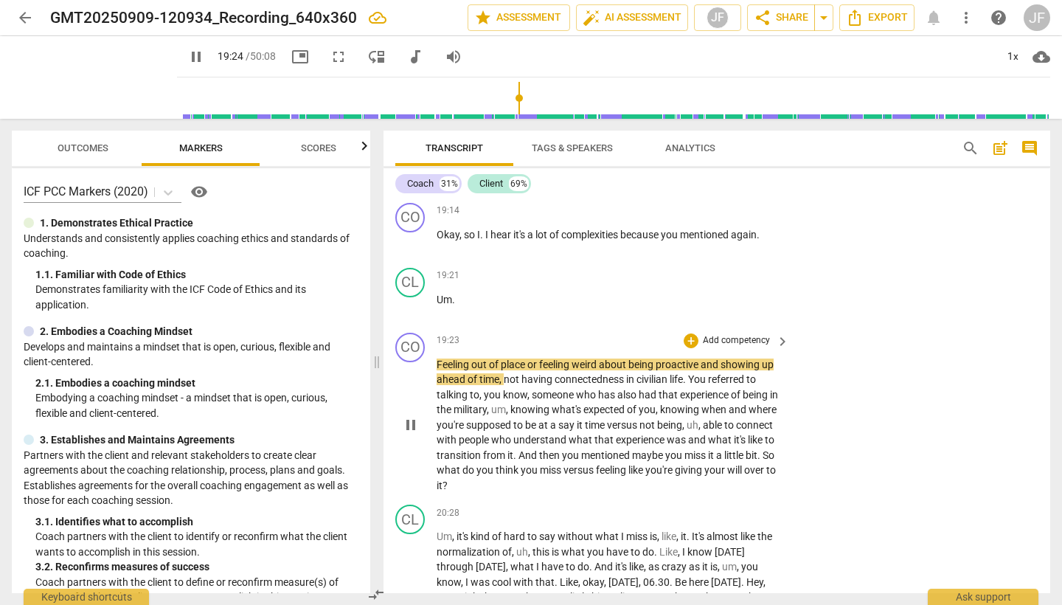
scroll to position [4884, 0]
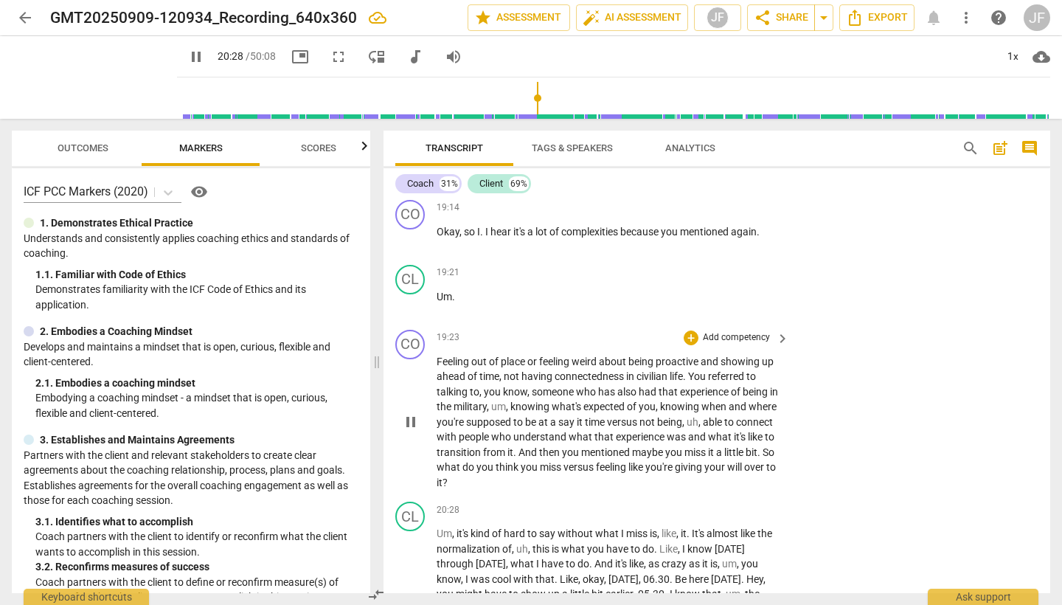
click at [410, 413] on span "pause" at bounding box center [411, 422] width 18 height 18
click at [691, 330] on div "+" at bounding box center [691, 337] width 15 height 15
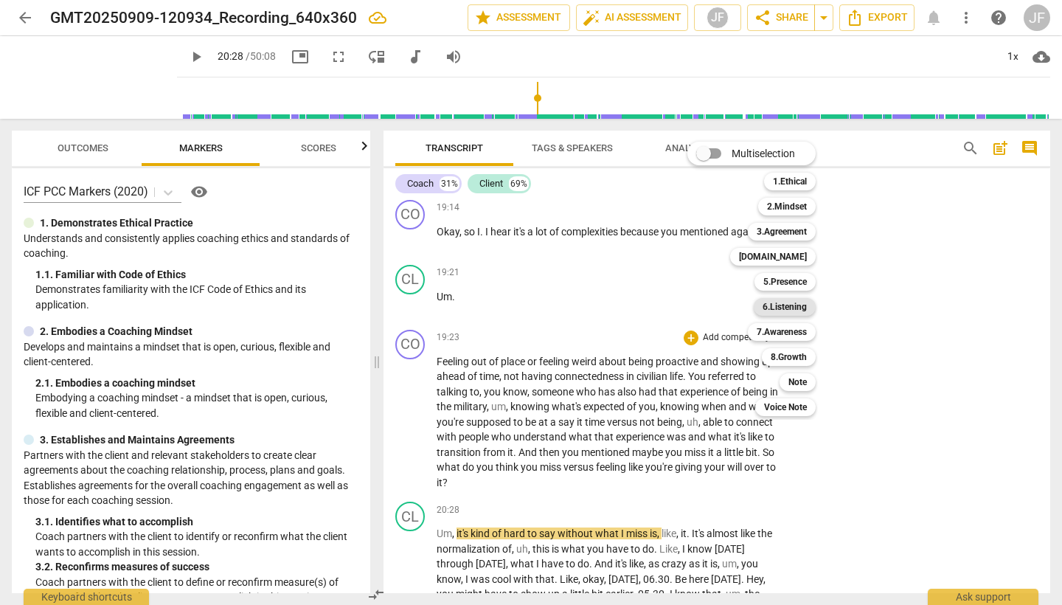
click at [801, 302] on b "6.Listening" at bounding box center [785, 307] width 44 height 18
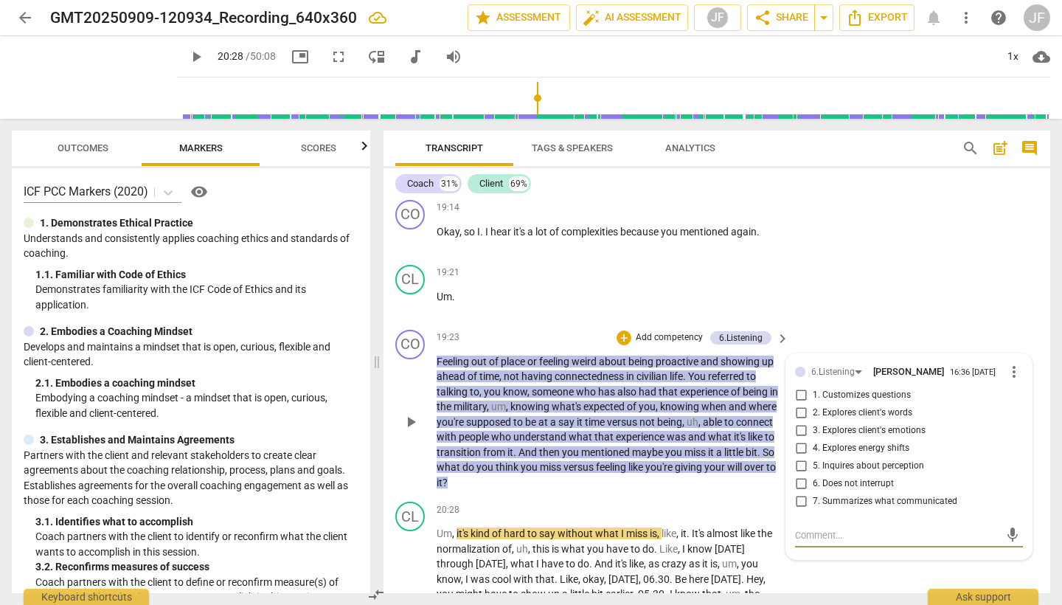
click at [797, 493] on input "7. Summarizes what communicated" at bounding box center [801, 502] width 24 height 18
click at [625, 330] on div "+" at bounding box center [624, 337] width 15 height 15
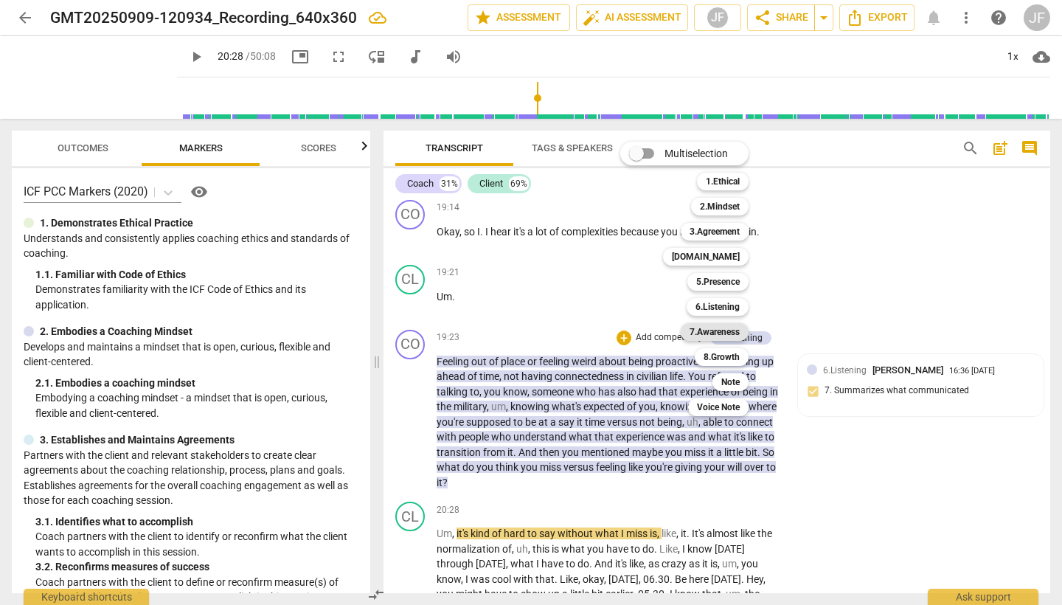
click at [731, 332] on b "7.Awareness" at bounding box center [715, 332] width 50 height 18
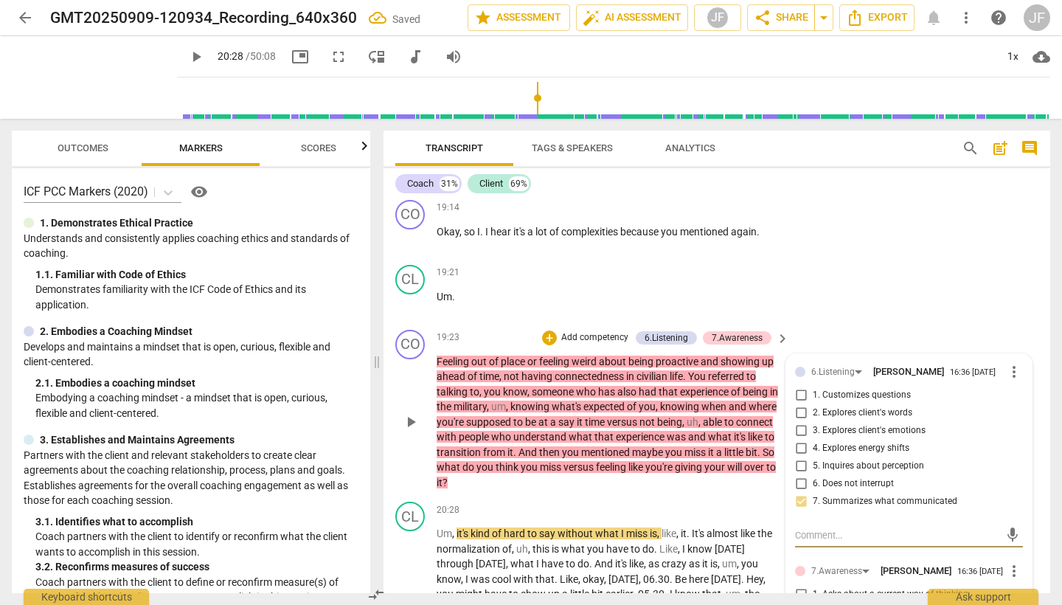
drag, startPoint x: 797, startPoint y: 340, endPoint x: 814, endPoint y: 346, distance: 18.7
click at [797, 387] on input "1. Customizes questions" at bounding box center [801, 396] width 24 height 18
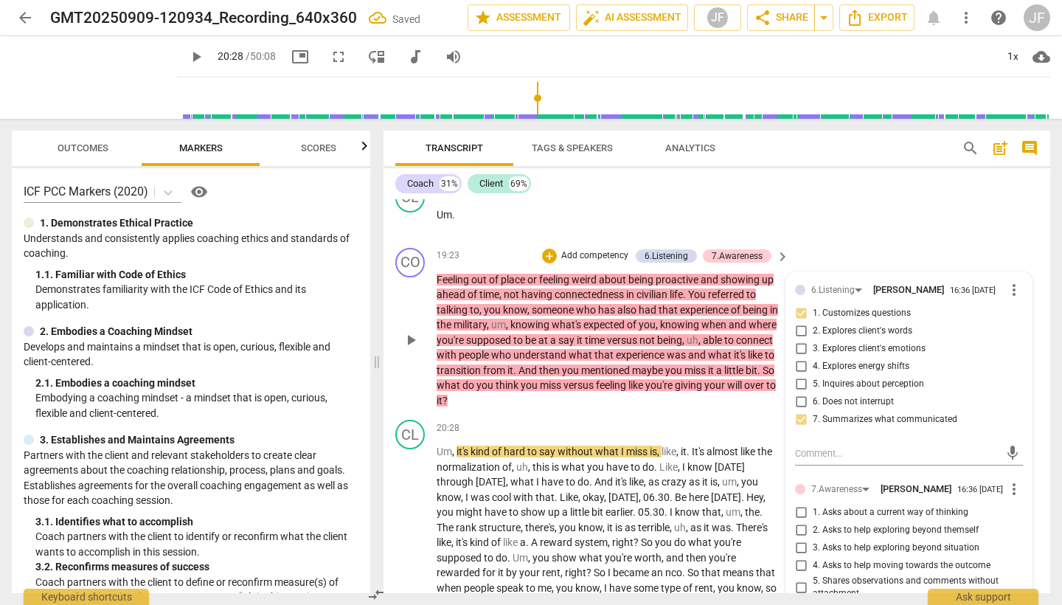
scroll to position [4974, 0]
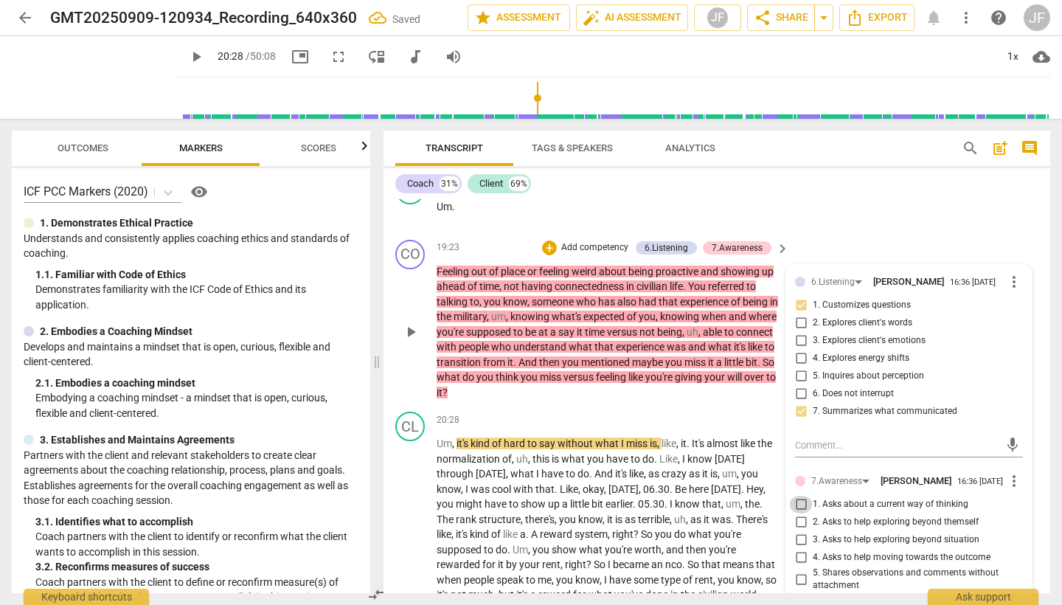
drag, startPoint x: 799, startPoint y: 457, endPoint x: 833, endPoint y: 454, distance: 34.0
click at [799, 496] on input "1. Asks about a current way of thinking" at bounding box center [801, 505] width 24 height 18
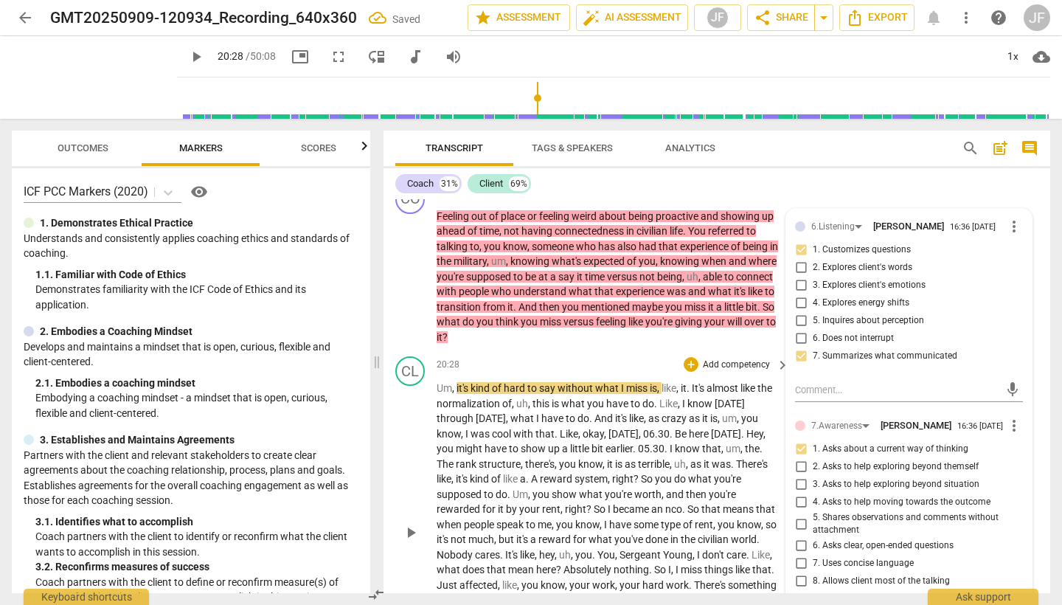
scroll to position [5068, 0]
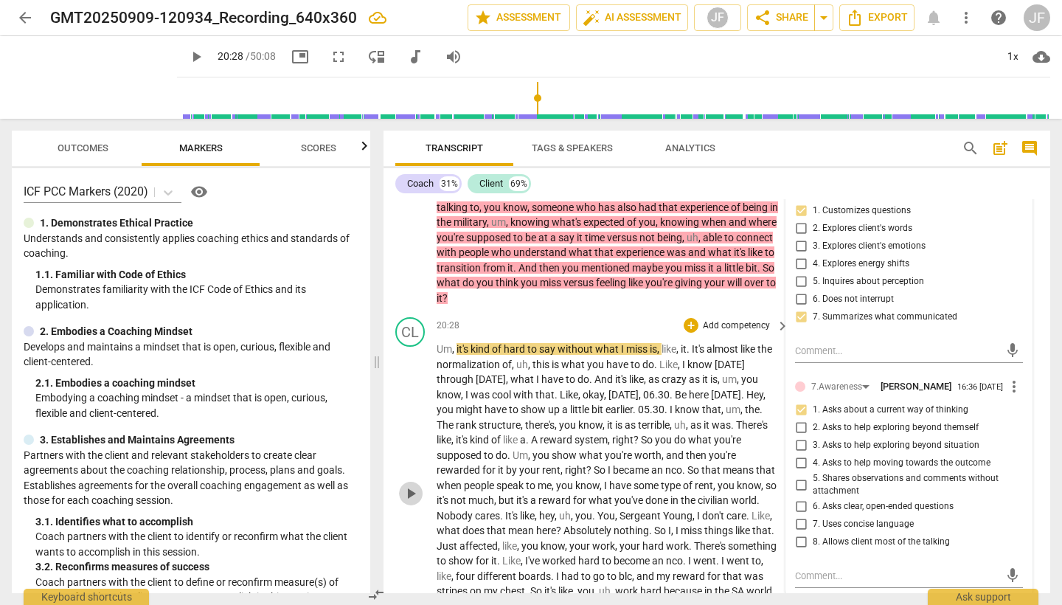
drag, startPoint x: 408, startPoint y: 423, endPoint x: 634, endPoint y: 429, distance: 225.8
click at [408, 485] on span "play_arrow" at bounding box center [411, 494] width 18 height 18
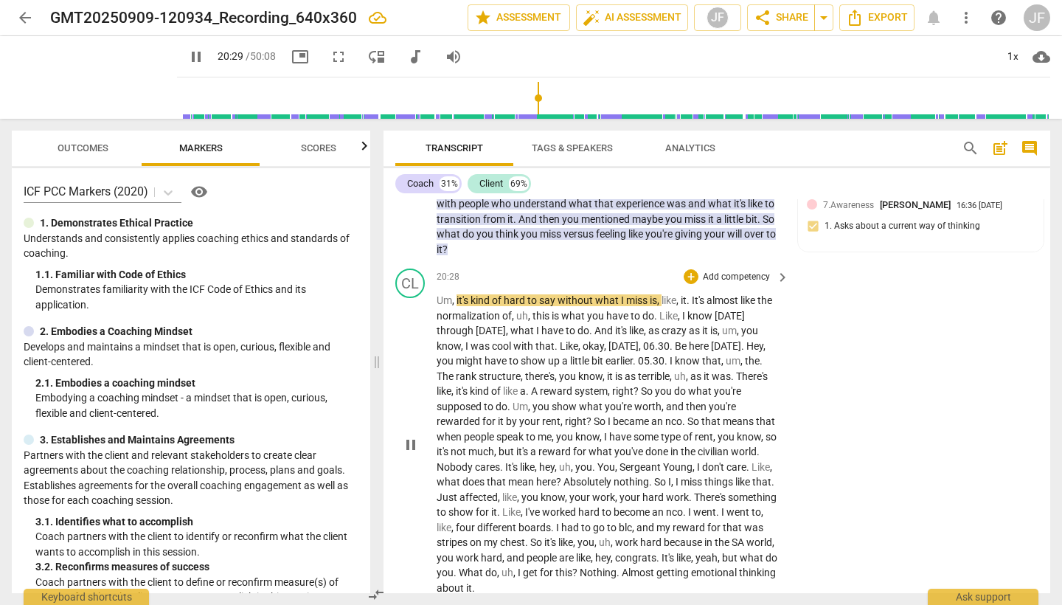
scroll to position [5118, 0]
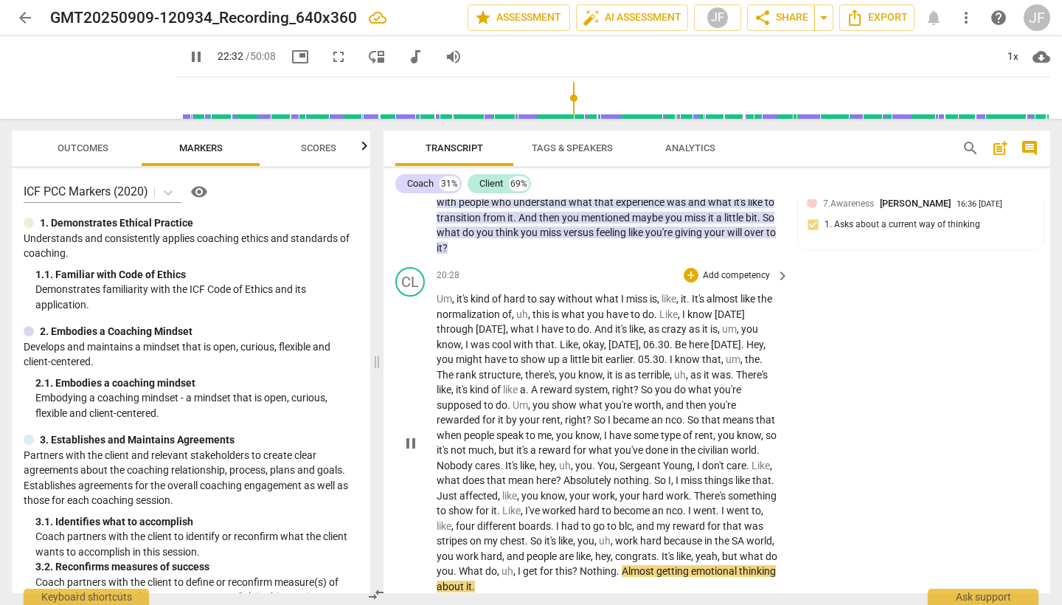
click at [412, 434] on span "pause" at bounding box center [411, 443] width 18 height 18
click at [686, 268] on div "+" at bounding box center [691, 275] width 15 height 15
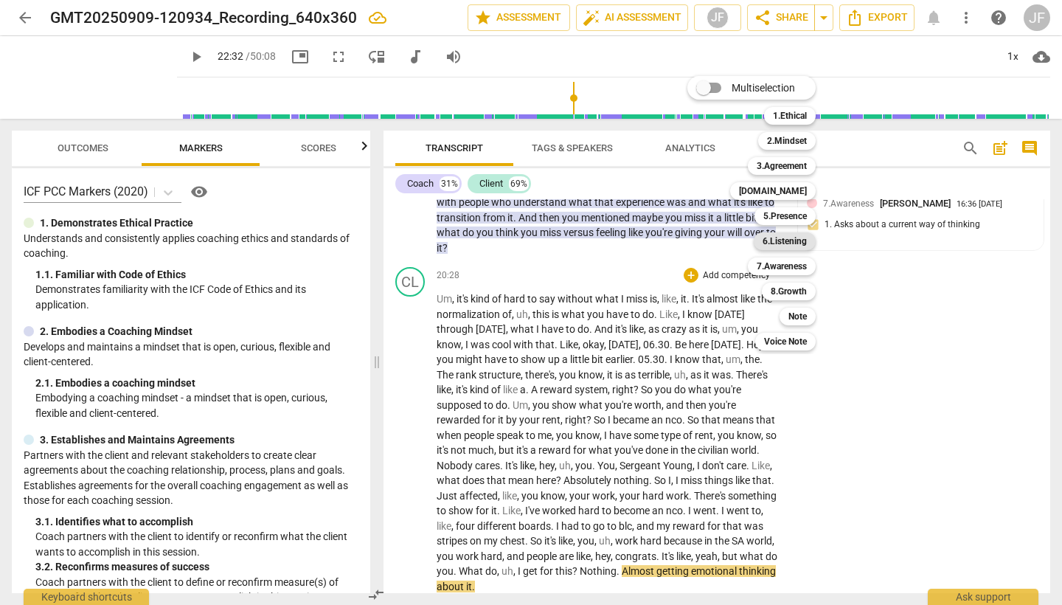
click at [800, 242] on b "6.Listening" at bounding box center [785, 241] width 44 height 18
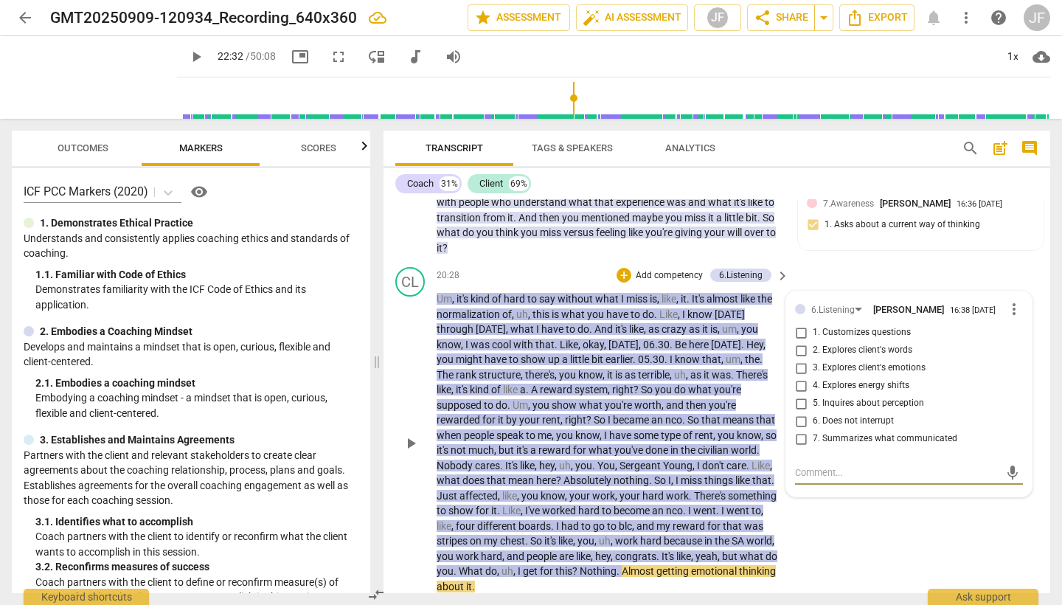
click at [1012, 300] on span "more_vert" at bounding box center [1014, 309] width 18 height 18
click at [1021, 271] on li "Delete" at bounding box center [1024, 277] width 51 height 28
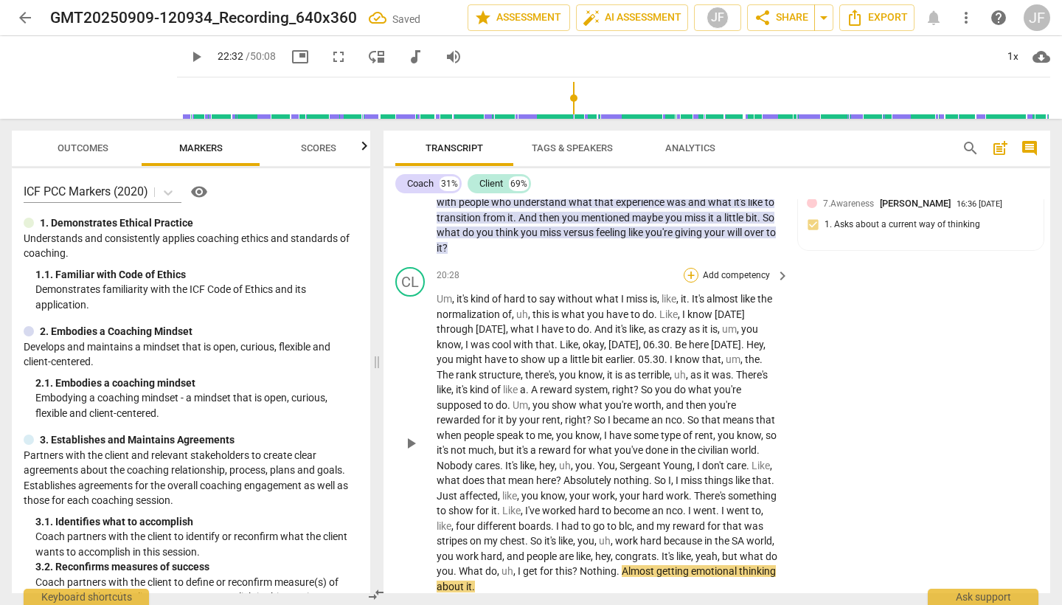
click at [689, 268] on div "+" at bounding box center [691, 275] width 15 height 15
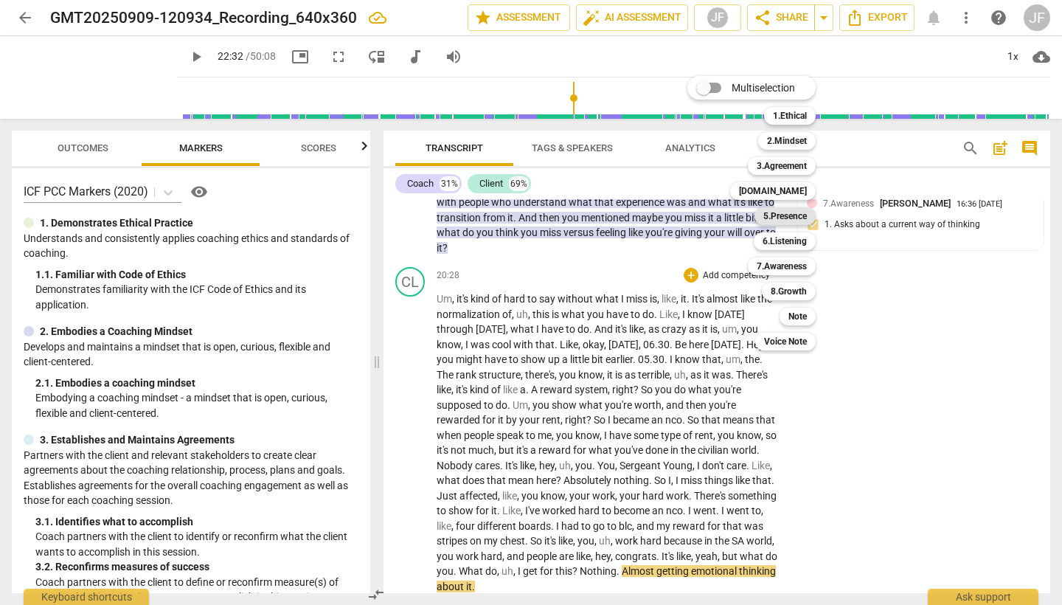
click at [771, 215] on b "5.Presence" at bounding box center [785, 216] width 44 height 18
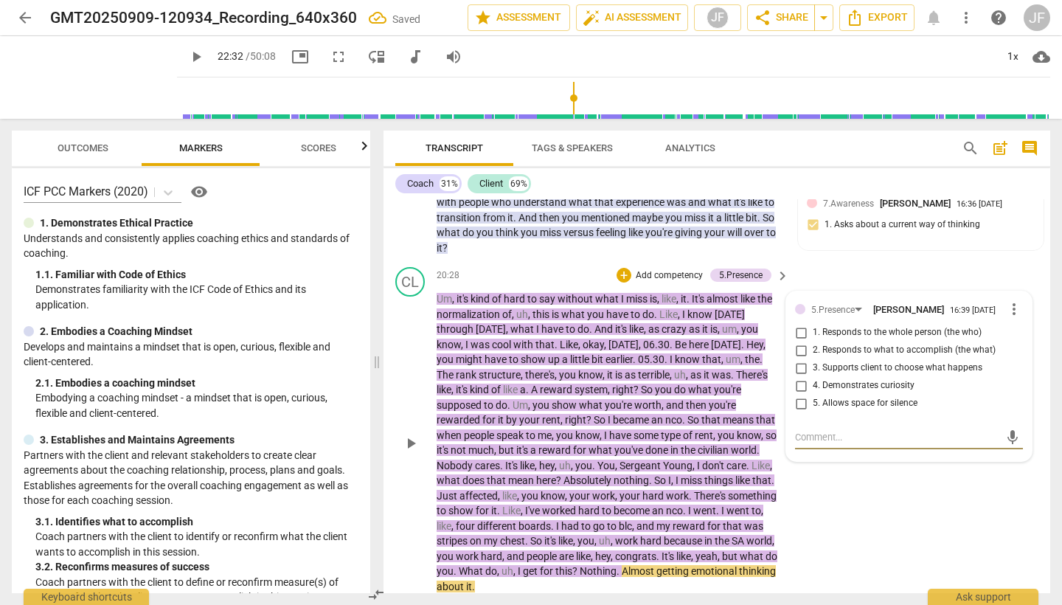
click at [800, 395] on input "5. Allows space for silence" at bounding box center [801, 404] width 24 height 18
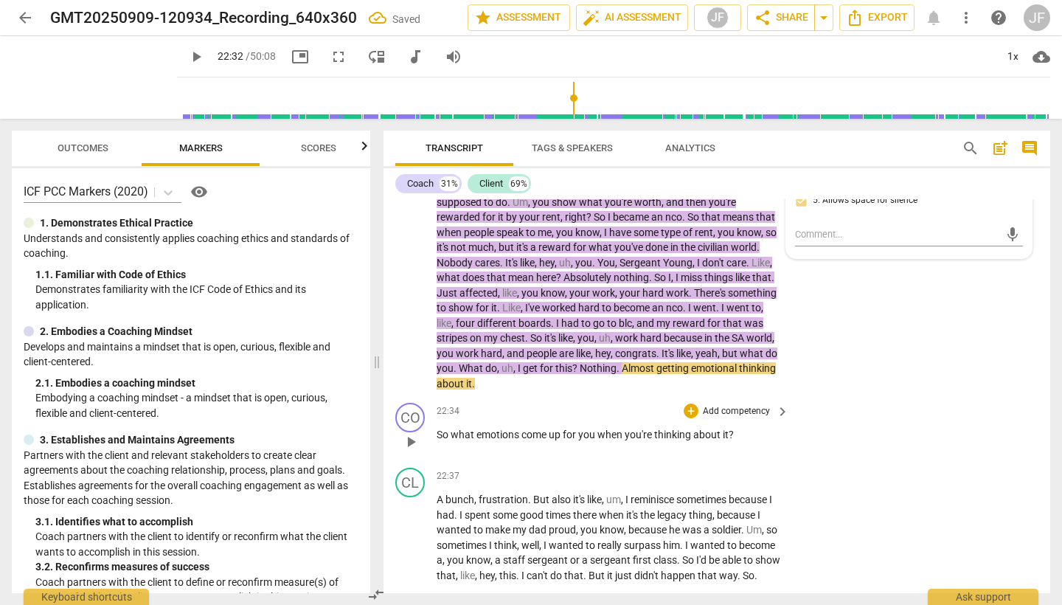
scroll to position [5337, 0]
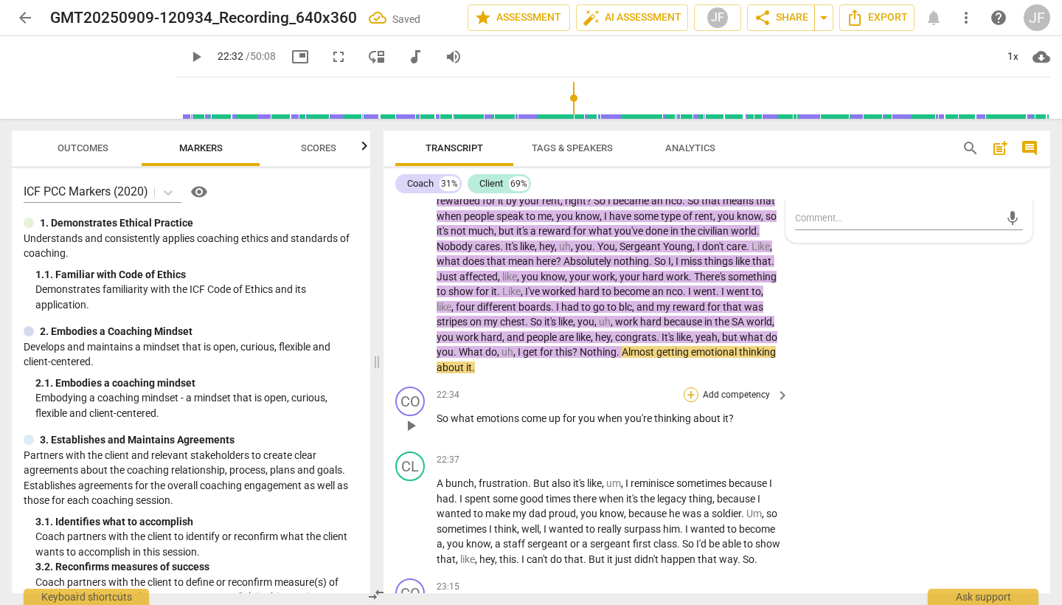
click at [690, 387] on div "+" at bounding box center [691, 394] width 15 height 15
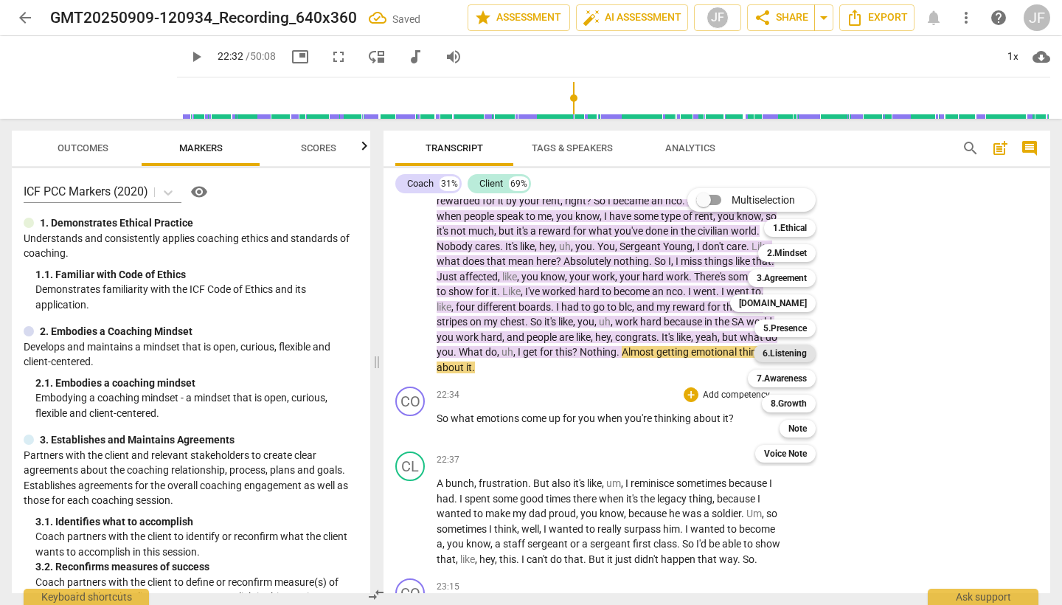
click at [792, 352] on b "6.Listening" at bounding box center [785, 353] width 44 height 18
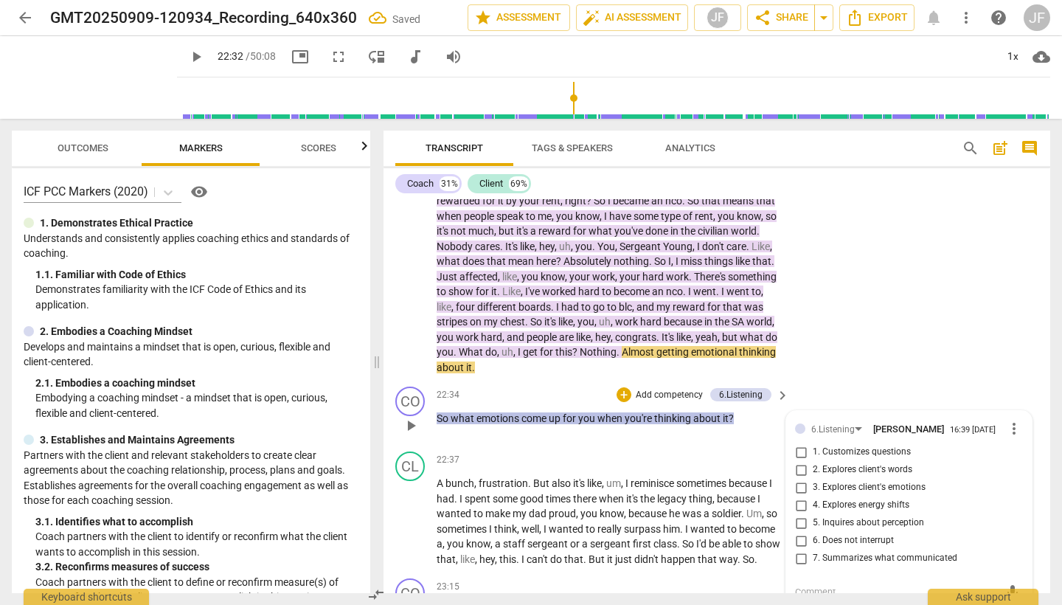
click at [799, 479] on input "3. Explores client's emotions" at bounding box center [801, 488] width 24 height 18
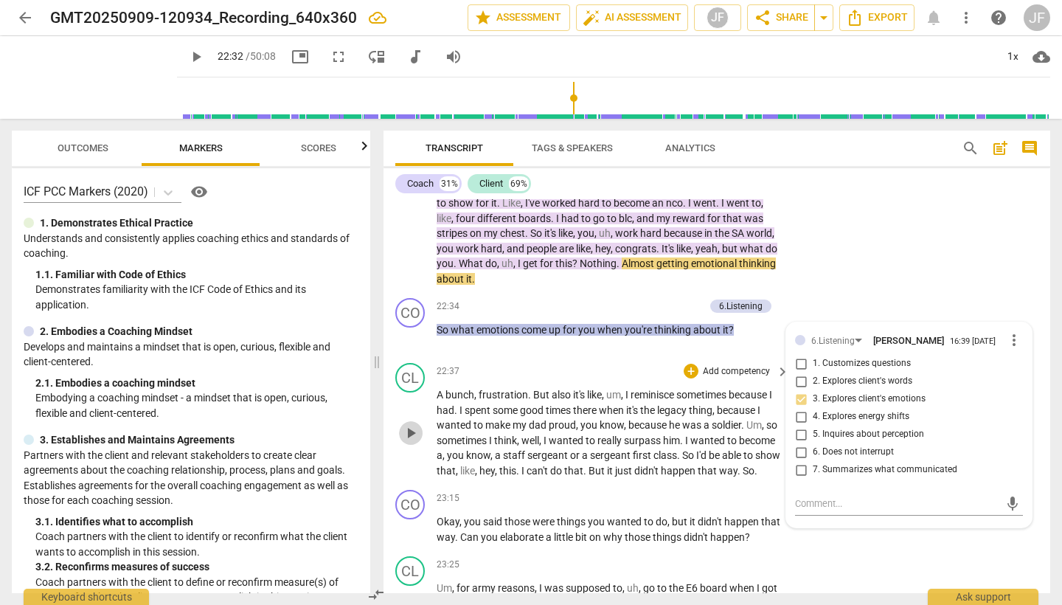
click at [406, 424] on span "play_arrow" at bounding box center [411, 433] width 18 height 18
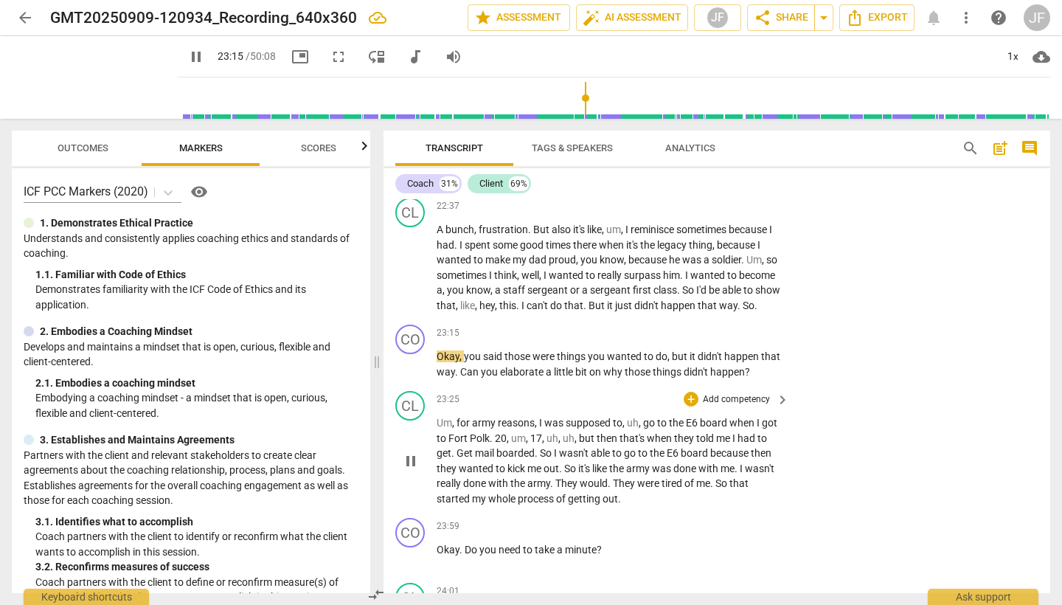
scroll to position [5597, 0]
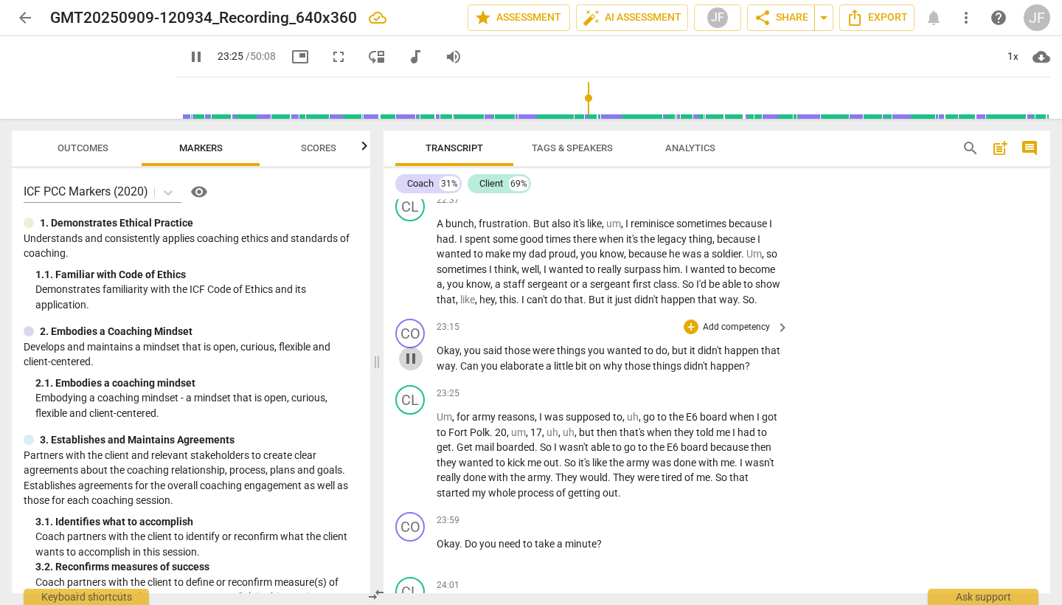
click at [417, 350] on span "pause" at bounding box center [411, 359] width 18 height 18
click at [690, 319] on div "+" at bounding box center [691, 326] width 15 height 15
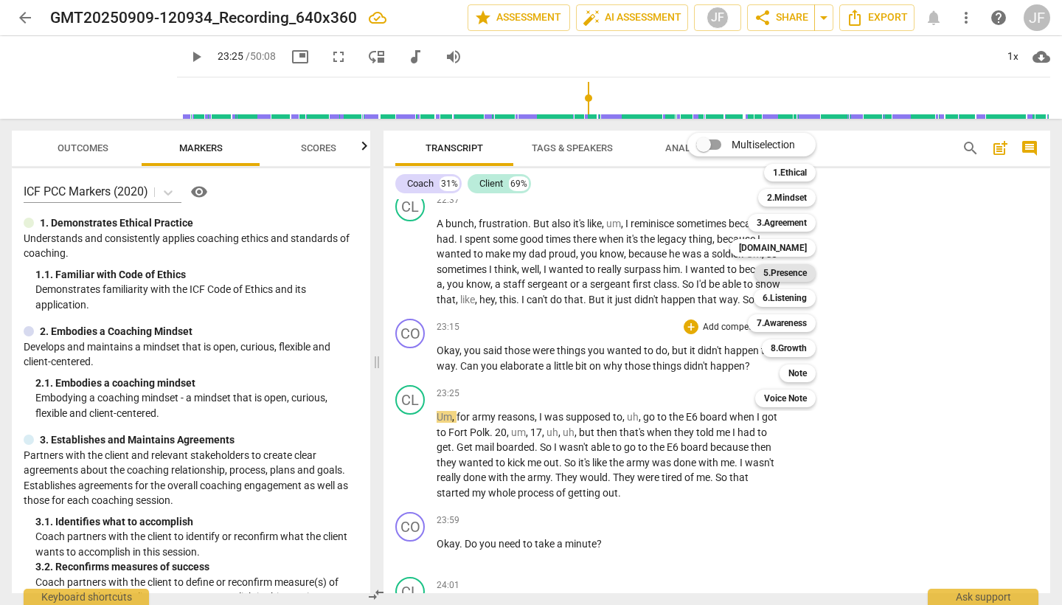
click at [797, 270] on b "5.Presence" at bounding box center [785, 273] width 44 height 18
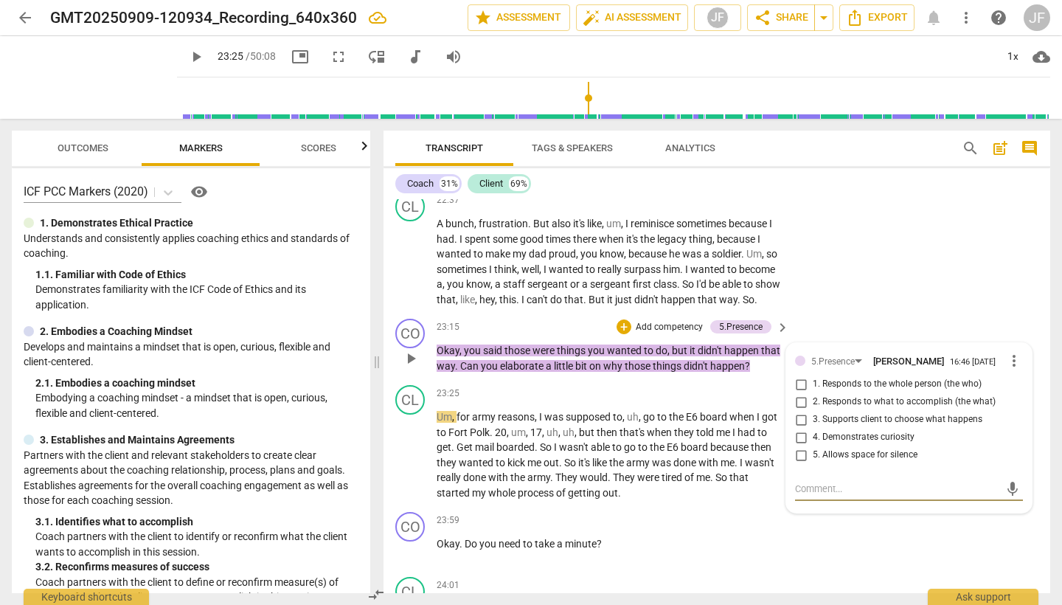
click at [1011, 352] on span "more_vert" at bounding box center [1014, 361] width 18 height 18
click at [1021, 332] on li "Delete" at bounding box center [1024, 334] width 51 height 28
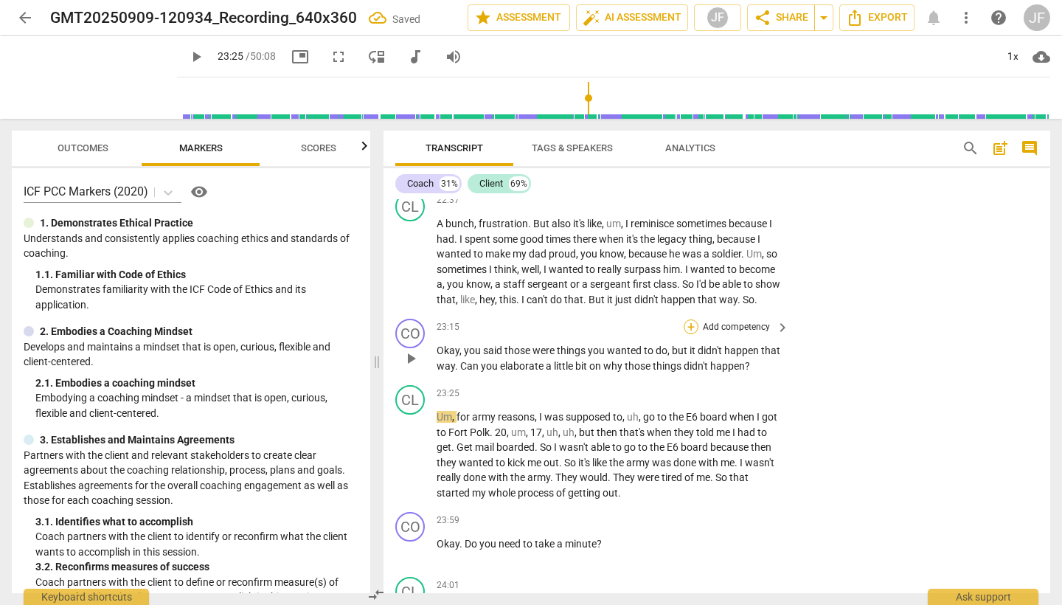
click at [687, 319] on div "+" at bounding box center [691, 326] width 15 height 15
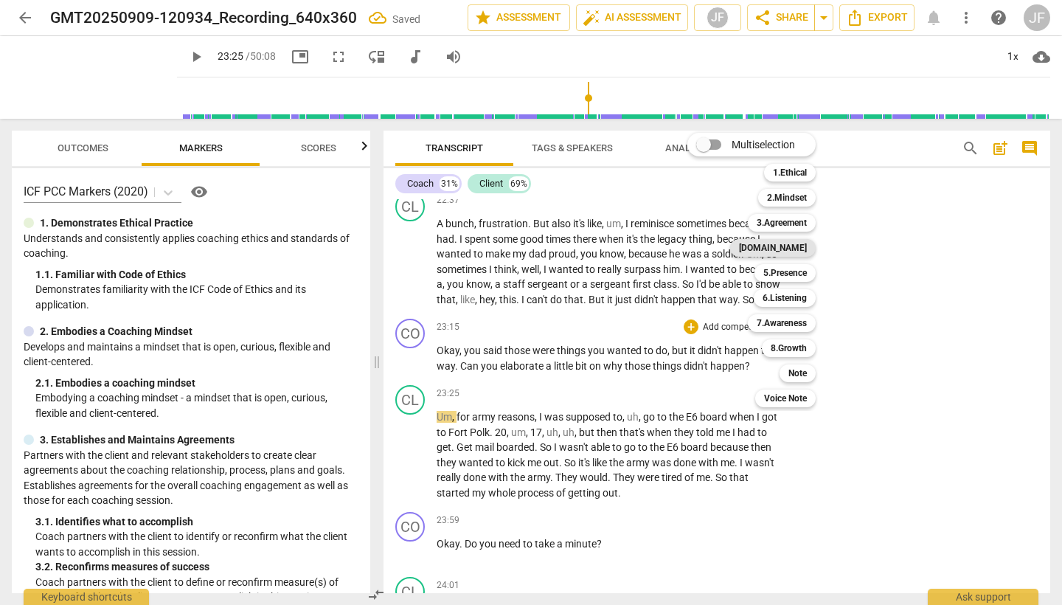
click at [792, 252] on b "4.Trust" at bounding box center [773, 248] width 68 height 18
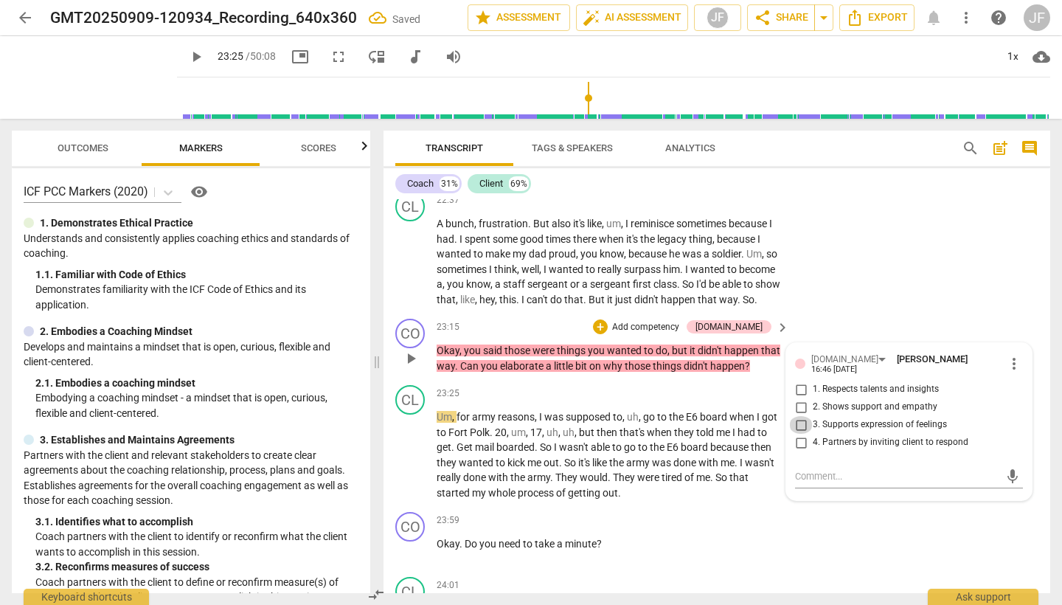
click at [800, 416] on input "3. Supports expression of feelings" at bounding box center [801, 425] width 24 height 18
click at [608, 319] on div "+" at bounding box center [600, 326] width 15 height 15
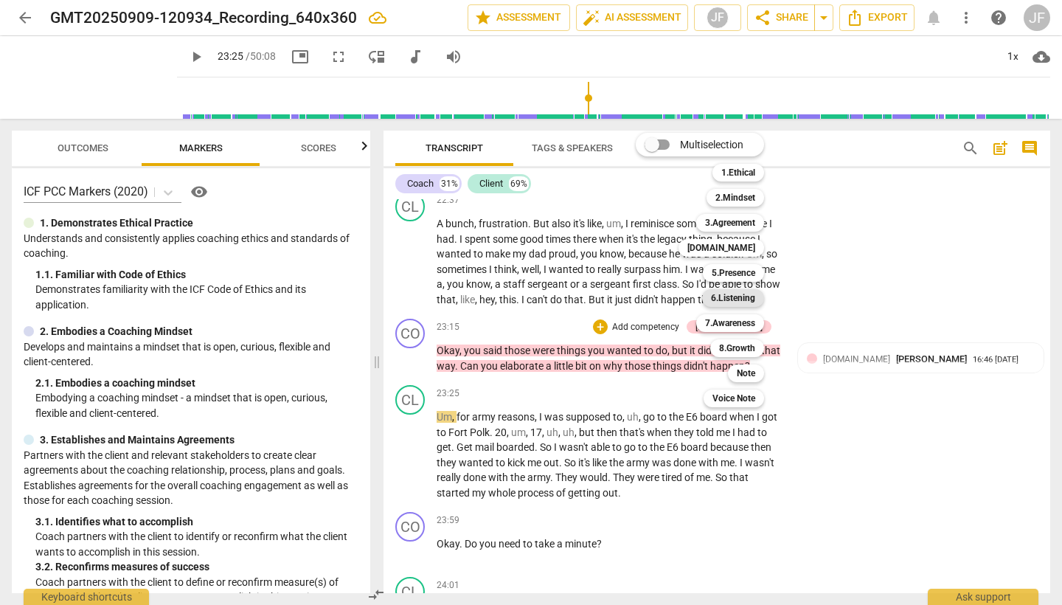
click at [749, 294] on b "6.Listening" at bounding box center [733, 298] width 44 height 18
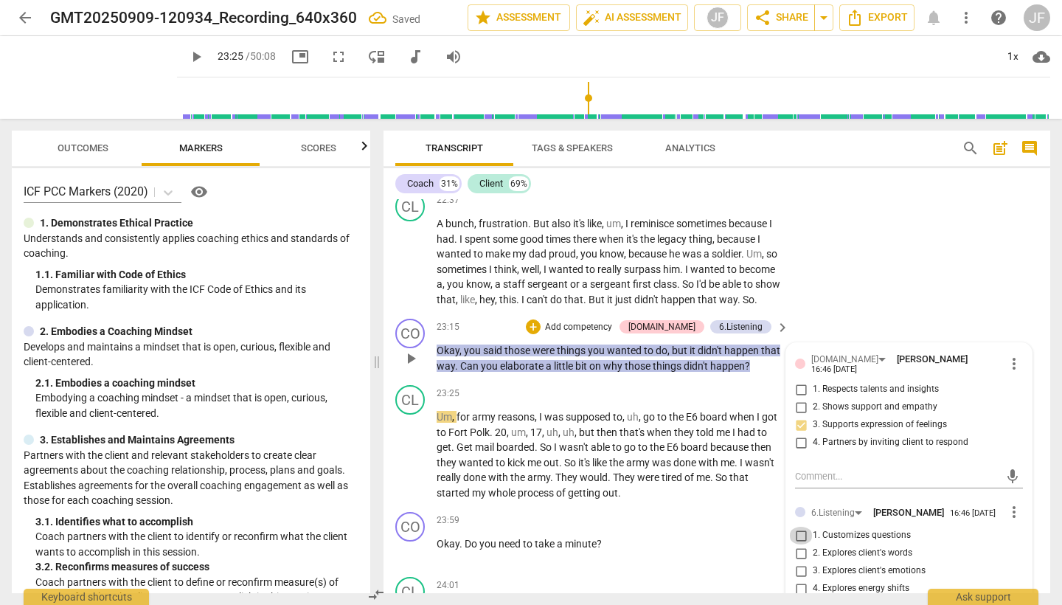
click at [799, 527] on input "1. Customizes questions" at bounding box center [801, 536] width 24 height 18
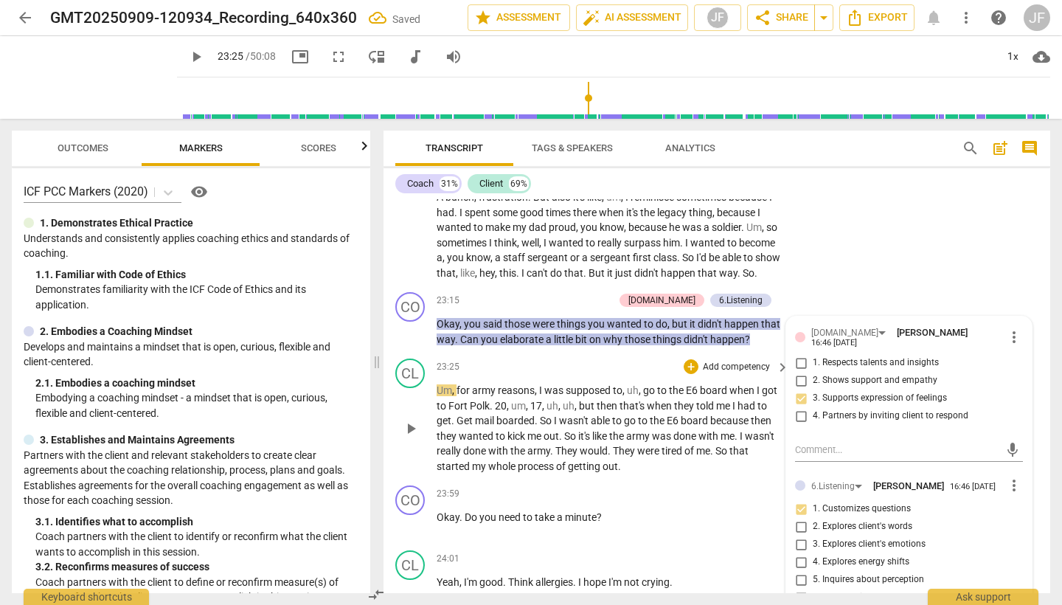
scroll to position [5700, 0]
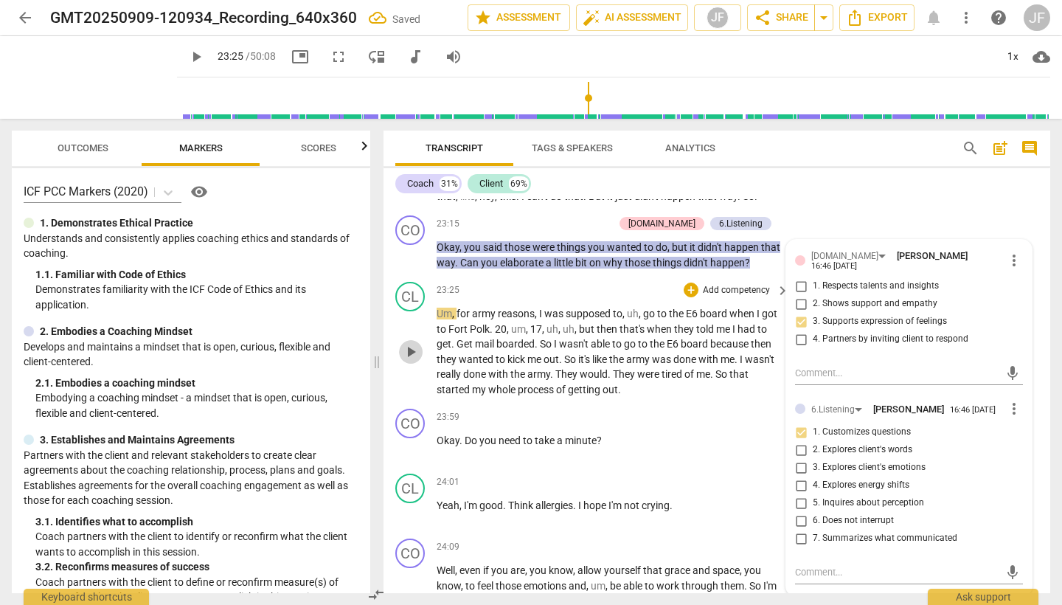
click at [412, 343] on span "play_arrow" at bounding box center [411, 352] width 18 height 18
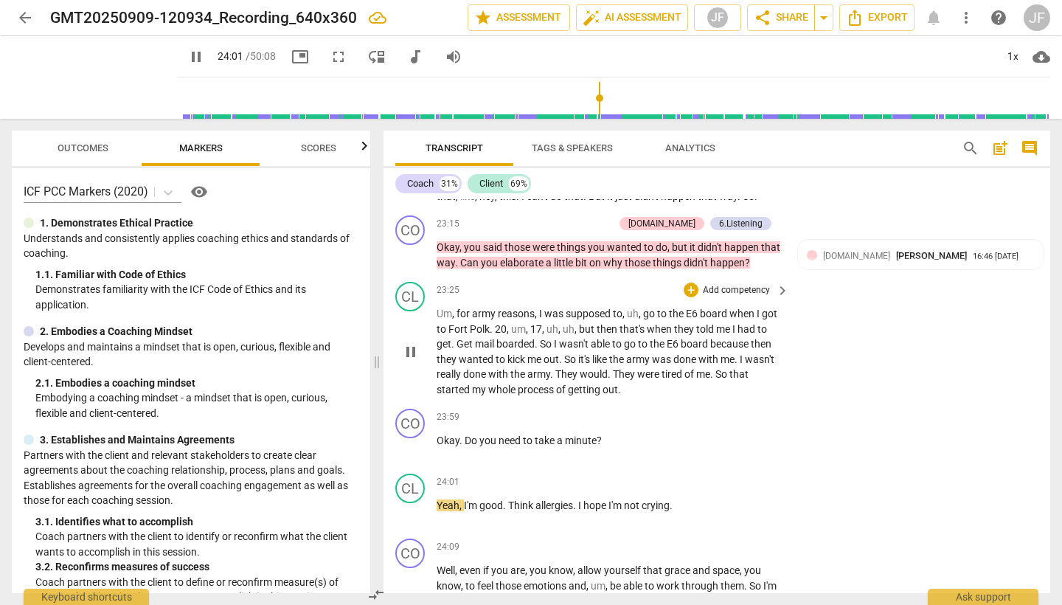
click at [415, 343] on span "pause" at bounding box center [411, 352] width 18 height 18
click at [413, 343] on span "play_arrow" at bounding box center [411, 352] width 18 height 18
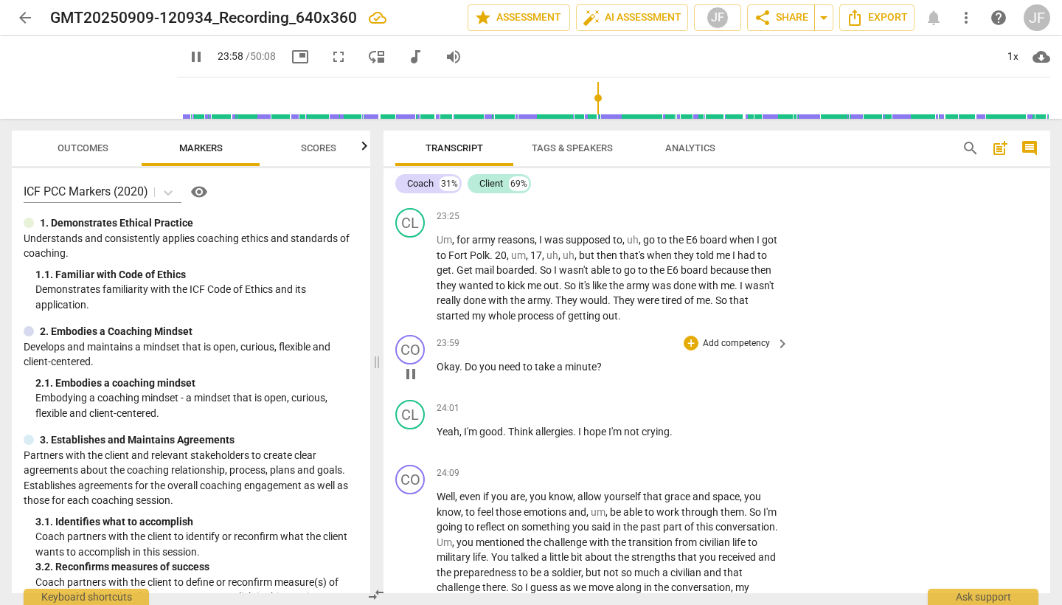
scroll to position [5772, 0]
click at [412, 367] on span "pause" at bounding box center [411, 376] width 18 height 18
click at [687, 337] on div "+" at bounding box center [691, 344] width 15 height 15
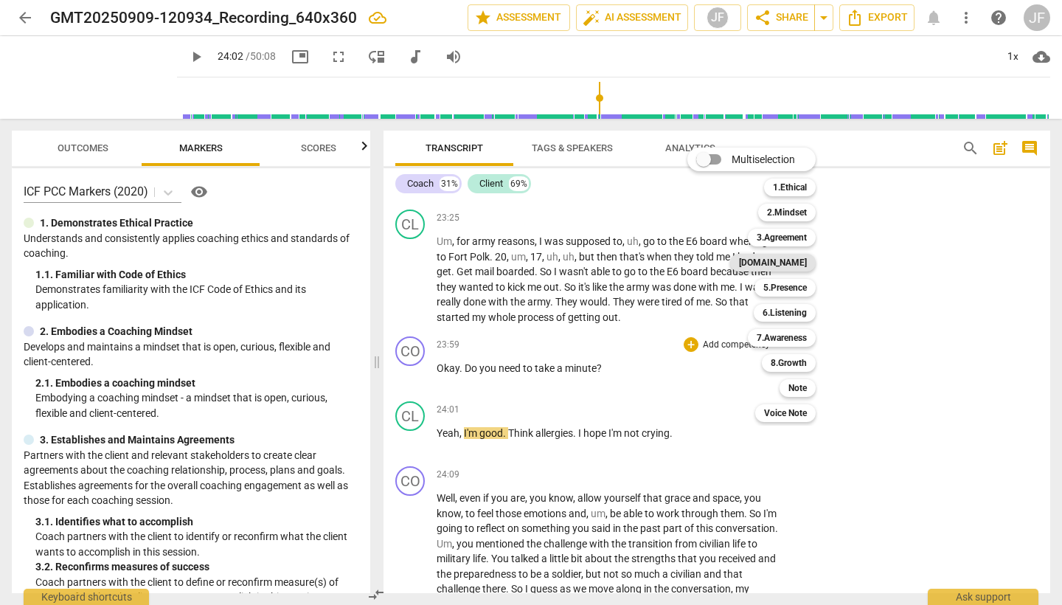
click at [794, 263] on b "4.Trust" at bounding box center [773, 263] width 68 height 18
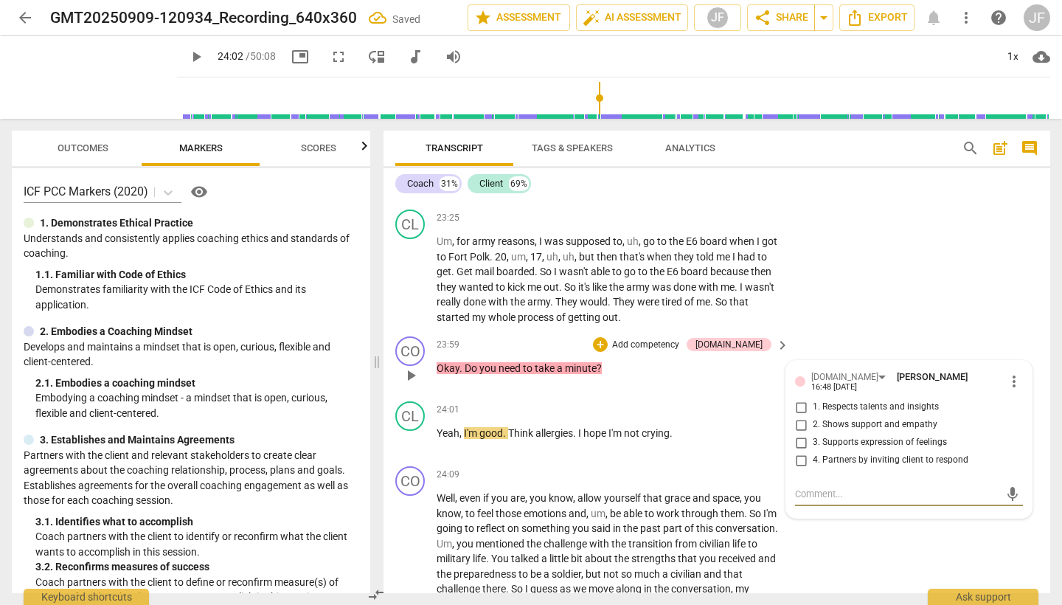
click at [800, 416] on input "2. Shows support and empathy" at bounding box center [801, 425] width 24 height 18
click at [608, 337] on div "+" at bounding box center [600, 344] width 15 height 15
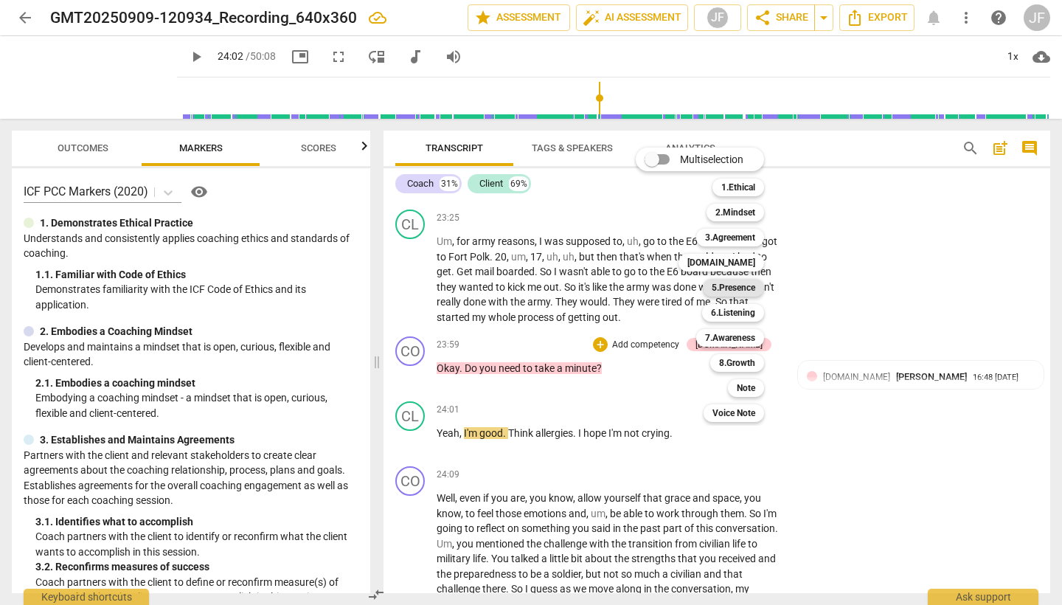
click at [752, 286] on b "5.Presence" at bounding box center [734, 288] width 44 height 18
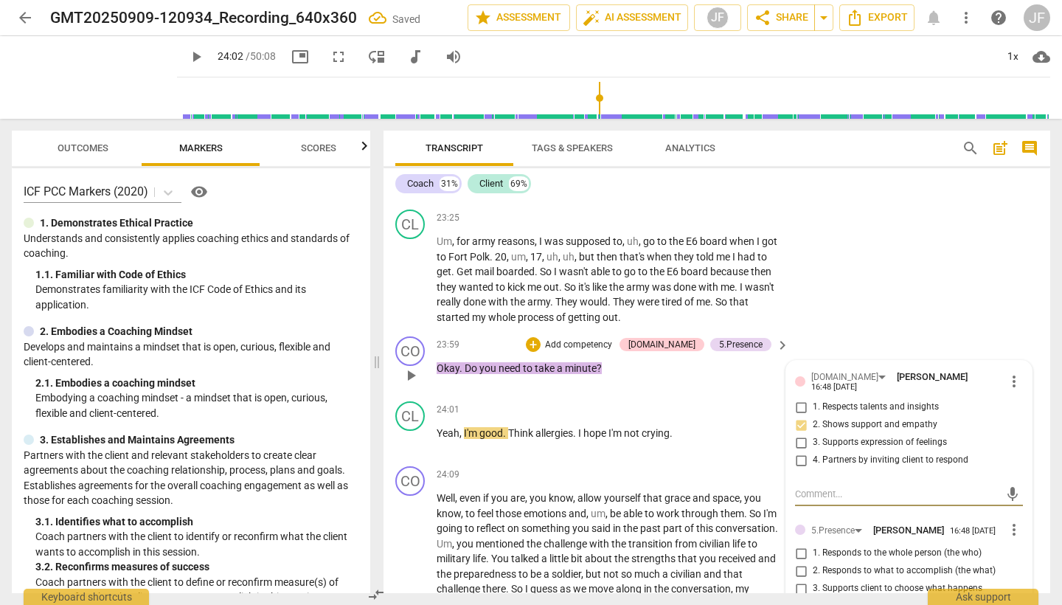
click at [797, 544] on input "1. Responds to the whole person (the who)" at bounding box center [801, 553] width 24 height 18
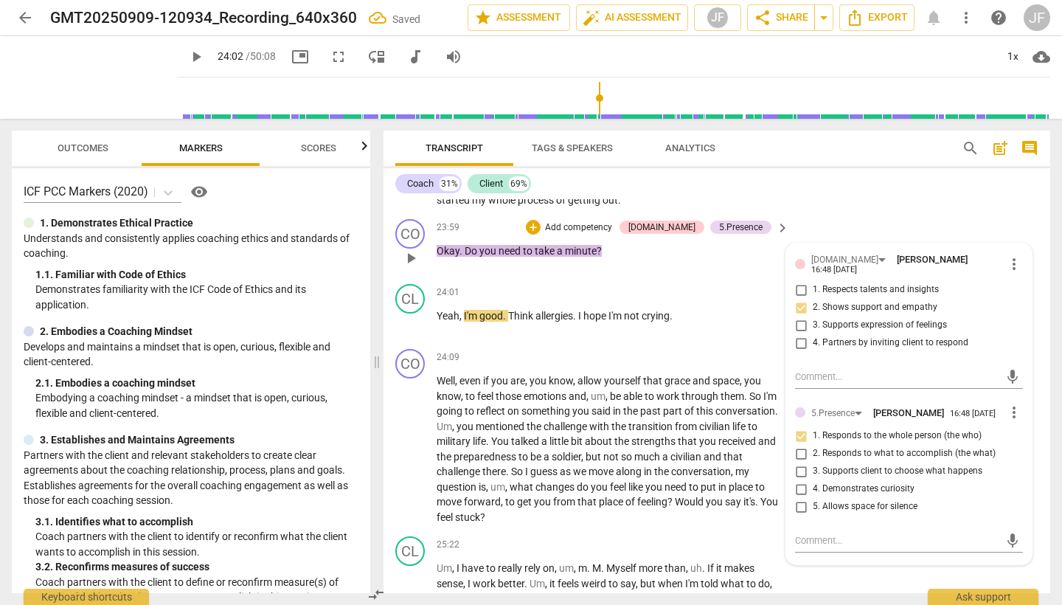
scroll to position [5887, 0]
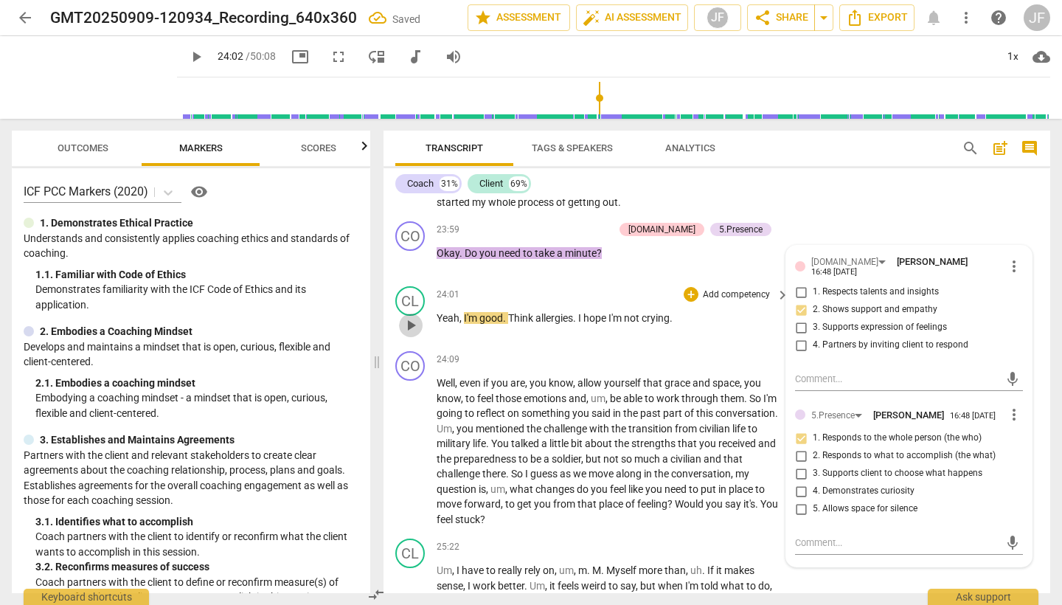
click at [409, 316] on span "play_arrow" at bounding box center [411, 325] width 18 height 18
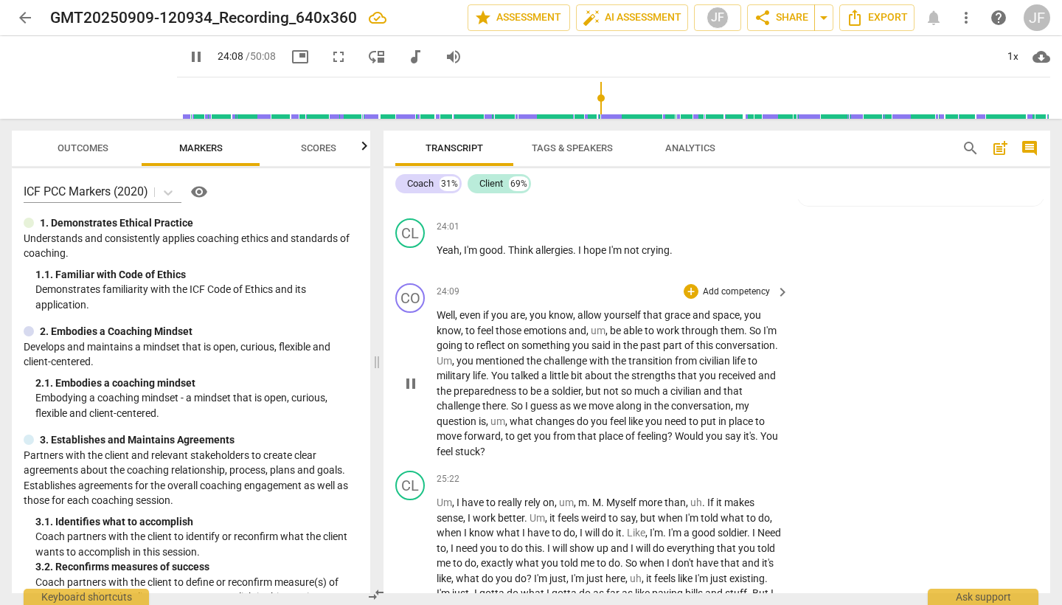
scroll to position [5958, 0]
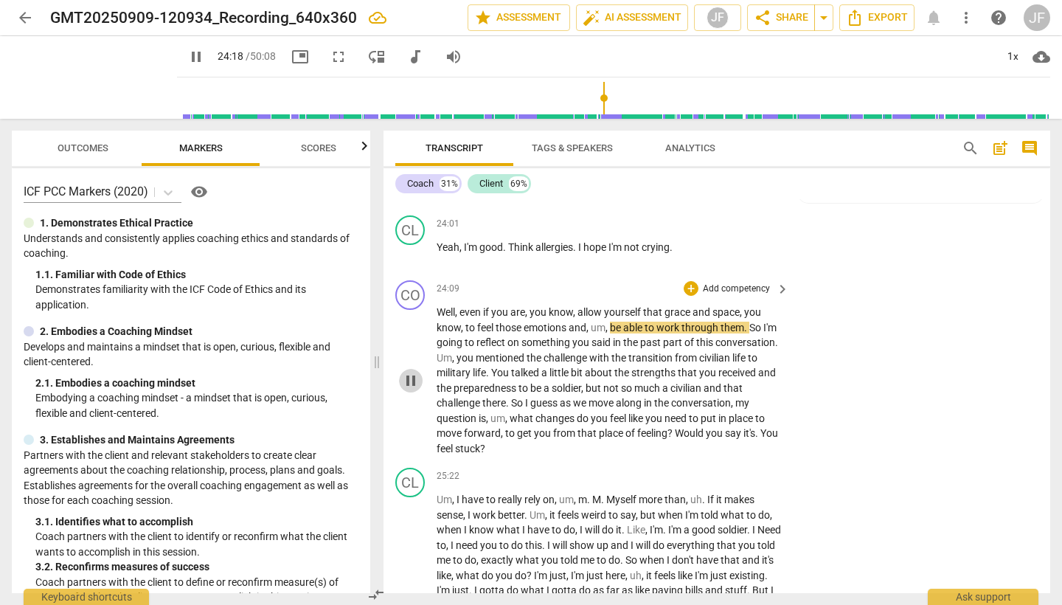
click at [409, 372] on span "pause" at bounding box center [411, 381] width 18 height 18
click at [684, 281] on div "+" at bounding box center [691, 288] width 15 height 15
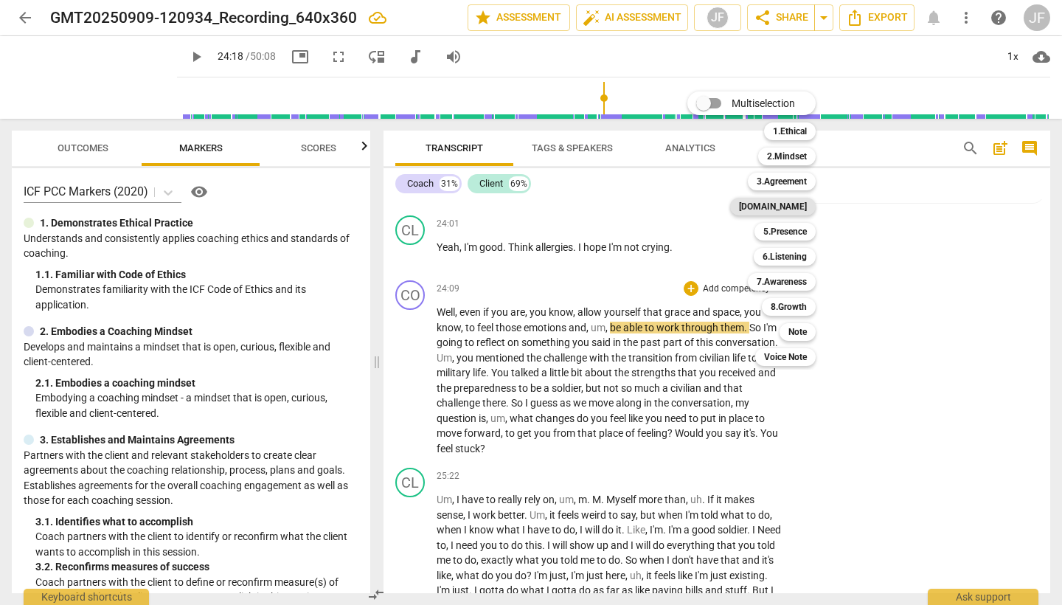
click at [793, 204] on b "4.Trust" at bounding box center [773, 207] width 68 height 18
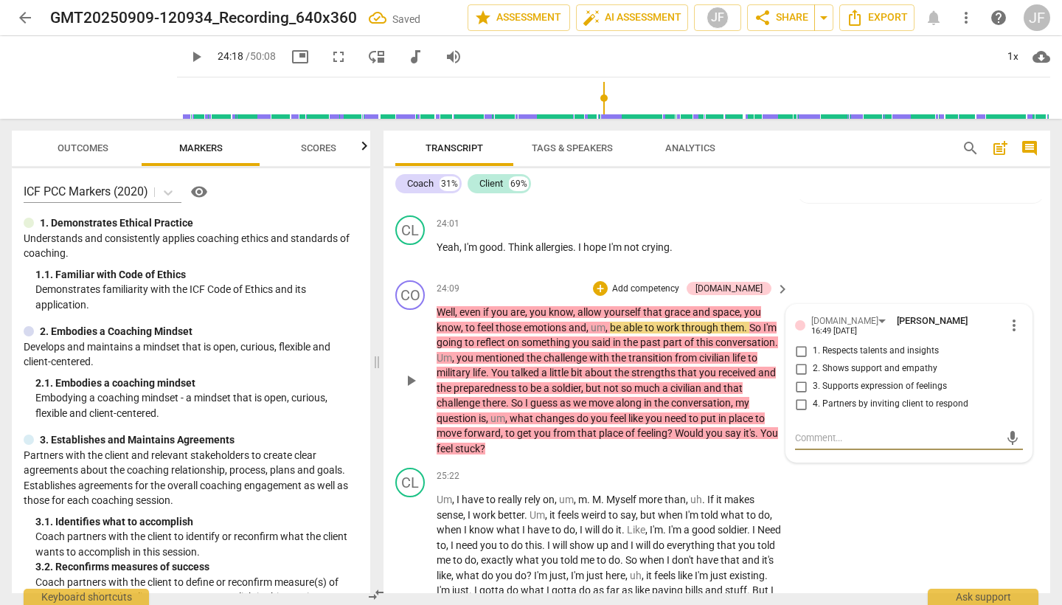
click at [801, 360] on input "2. Shows support and empathy" at bounding box center [801, 369] width 24 height 18
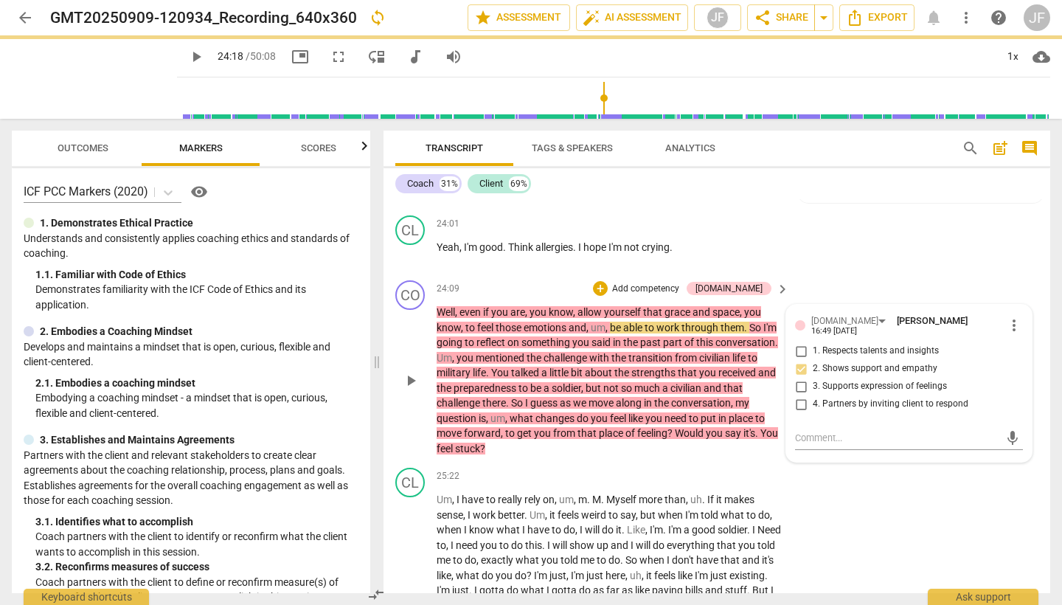
click at [415, 372] on span "play_arrow" at bounding box center [411, 381] width 18 height 18
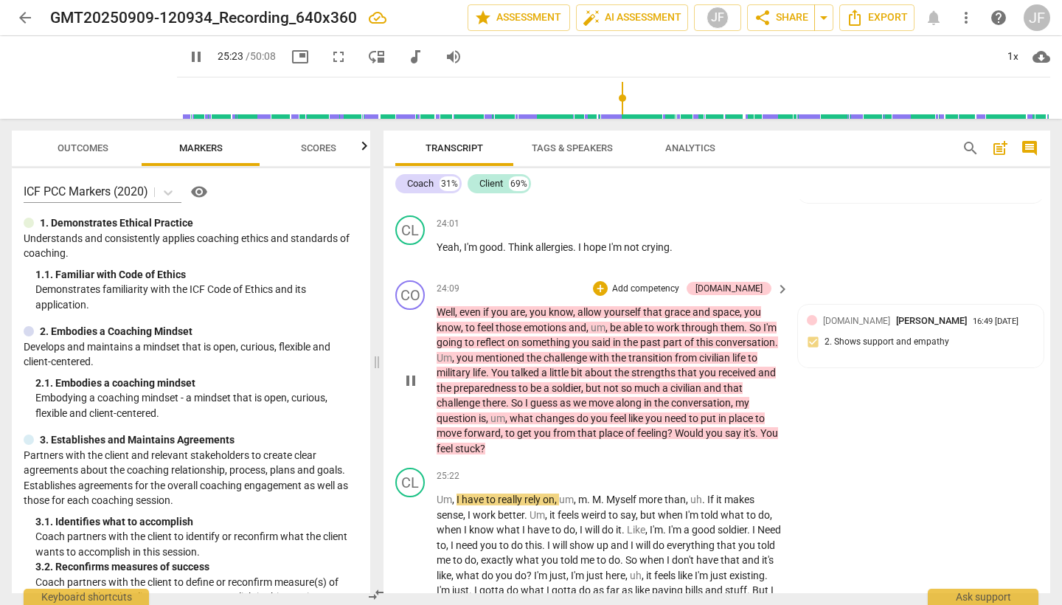
click at [418, 372] on span "pause" at bounding box center [411, 381] width 18 height 18
click at [608, 281] on div "+" at bounding box center [600, 288] width 15 height 15
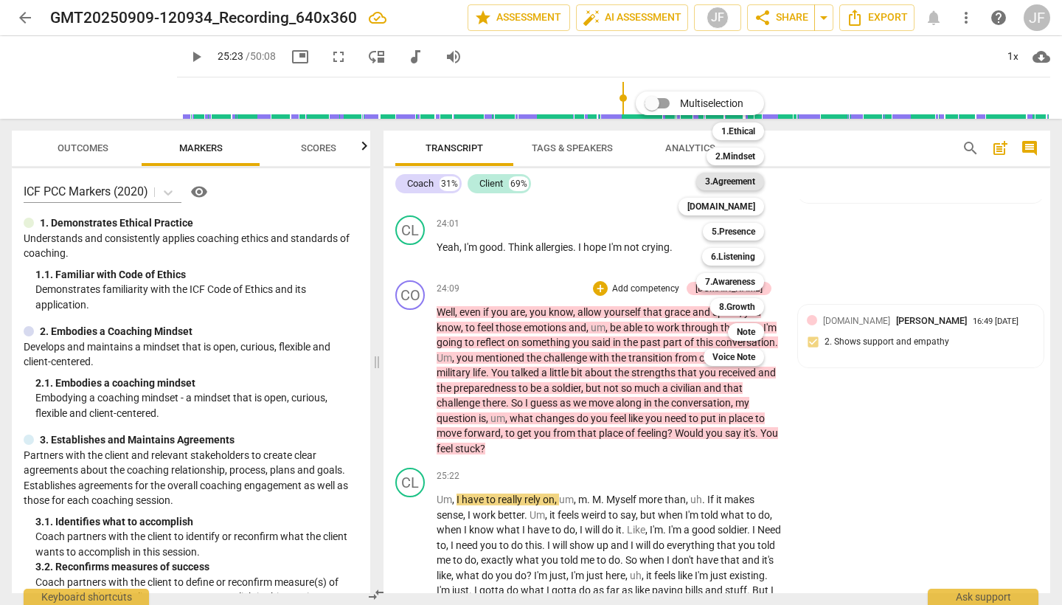
click at [734, 183] on b "3.Agreement" at bounding box center [730, 182] width 50 height 18
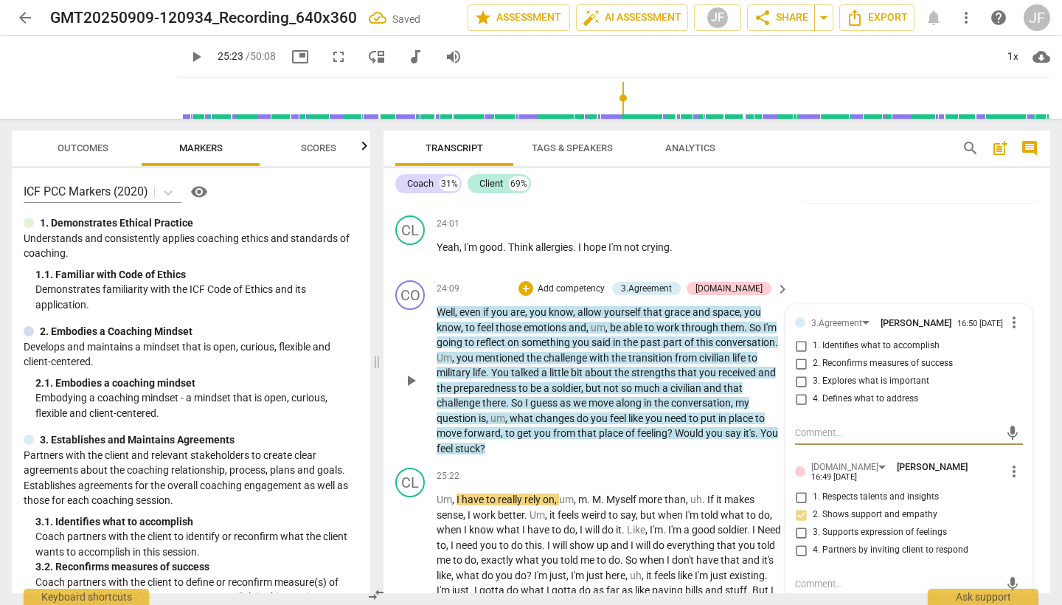
click at [798, 390] on input "4. Defines what to address" at bounding box center [801, 399] width 24 height 18
click at [533, 281] on div "+" at bounding box center [526, 288] width 15 height 15
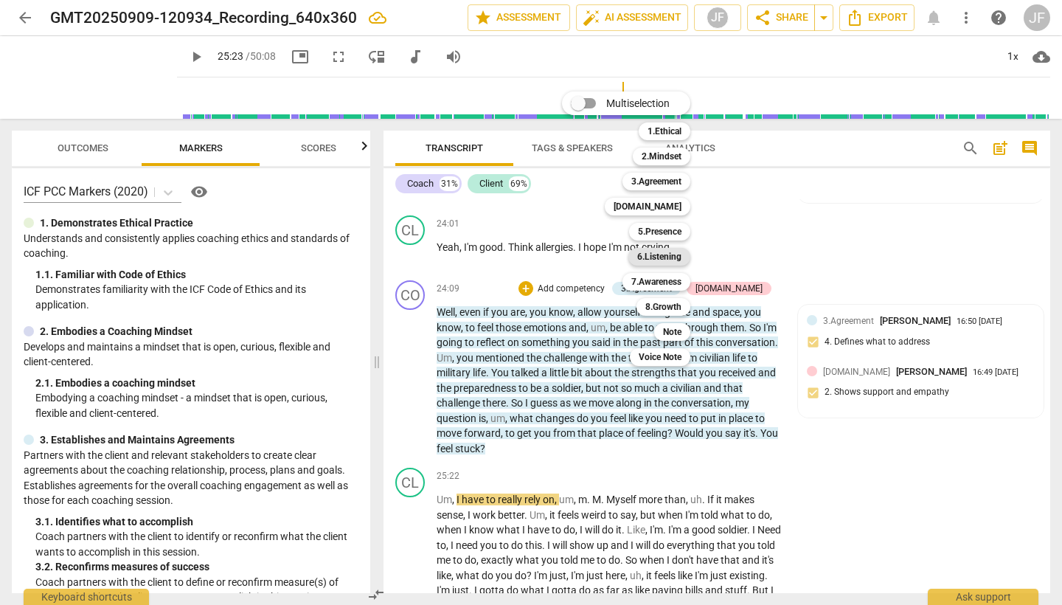
click at [648, 260] on b "6.Listening" at bounding box center [659, 257] width 44 height 18
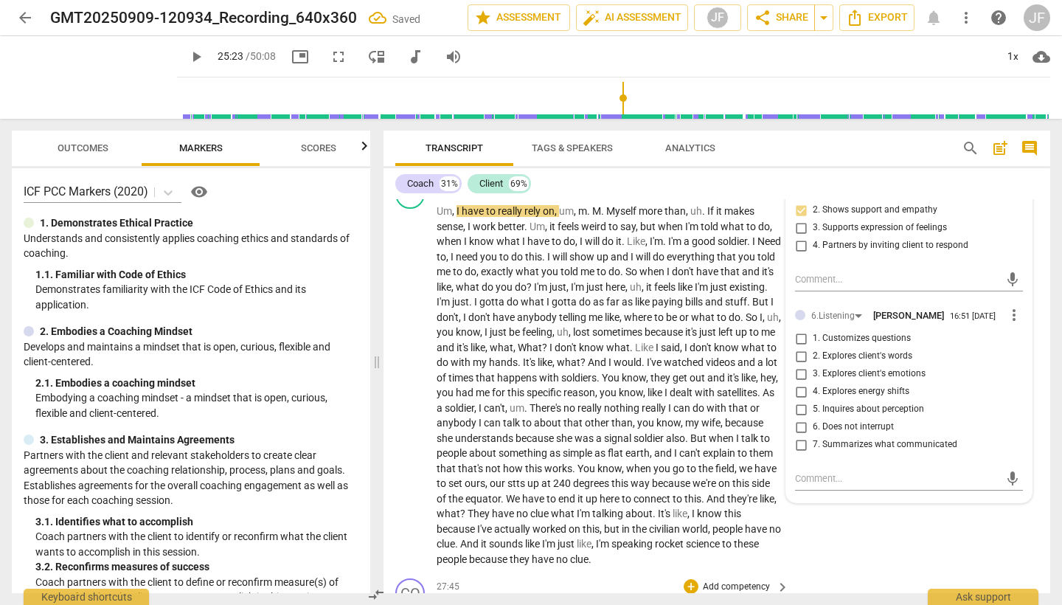
scroll to position [6280, 0]
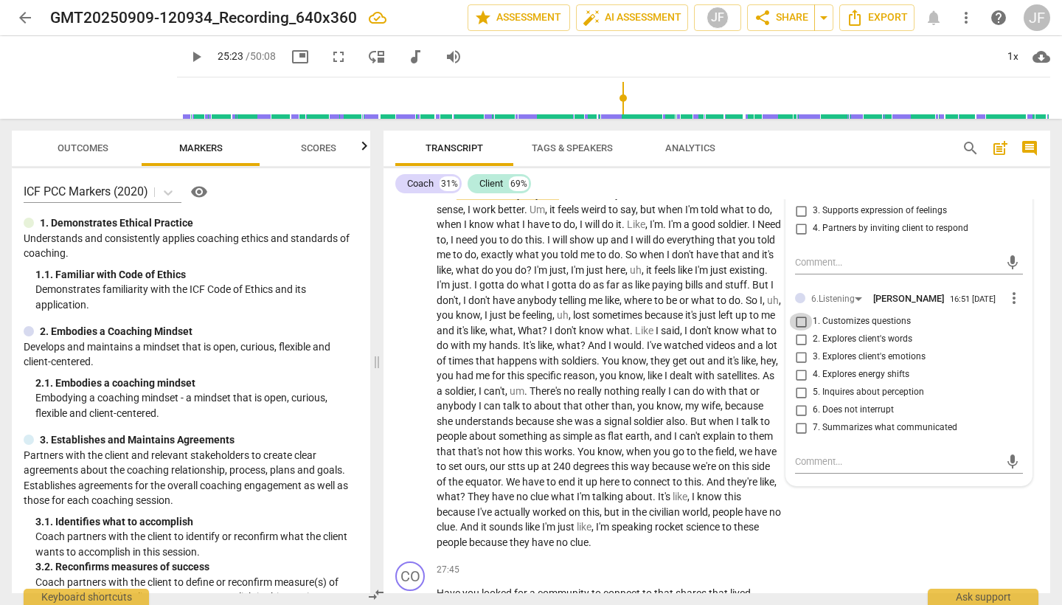
click at [800, 313] on input "1. Customizes questions" at bounding box center [801, 322] width 24 height 18
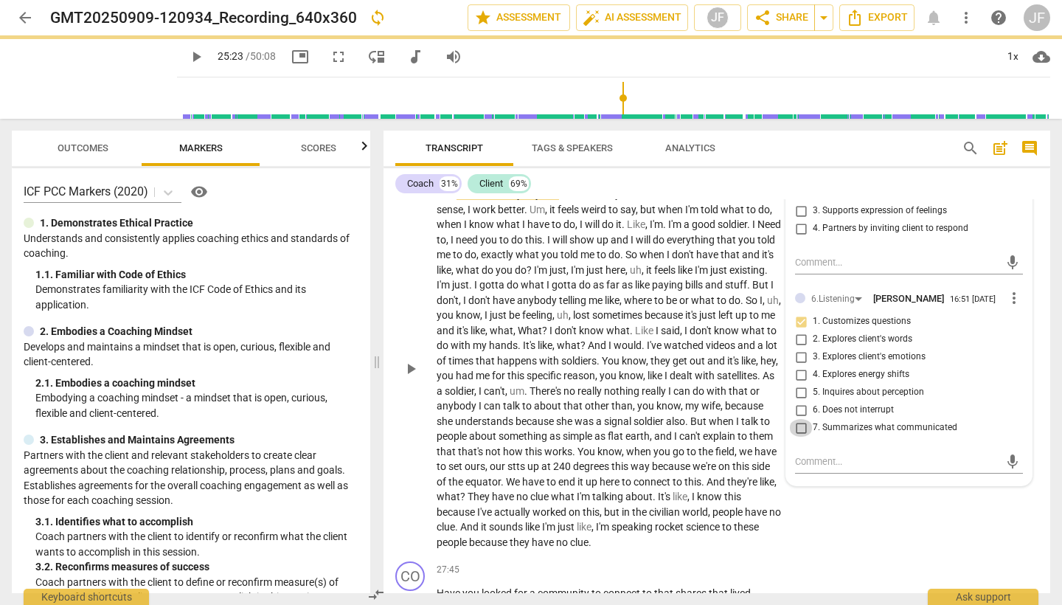
drag, startPoint x: 796, startPoint y: 375, endPoint x: 746, endPoint y: 348, distance: 56.8
click at [796, 419] on input "7. Summarizes what communicated" at bounding box center [801, 428] width 24 height 18
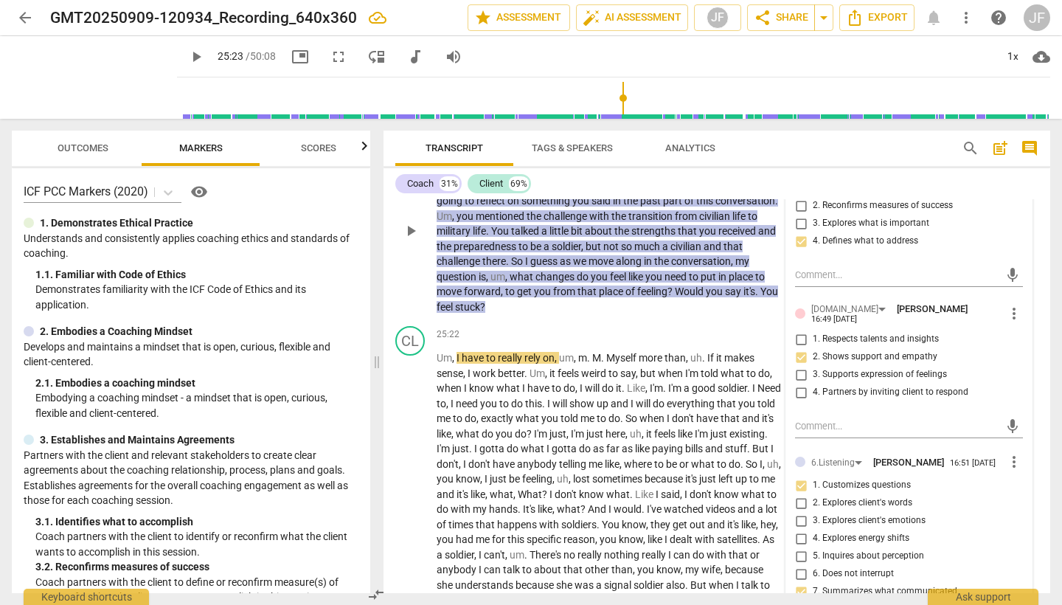
scroll to position [0, 1]
click at [798, 547] on input "5. Inquires about perception" at bounding box center [801, 556] width 24 height 18
click at [416, 524] on span "play_arrow" at bounding box center [411, 533] width 18 height 18
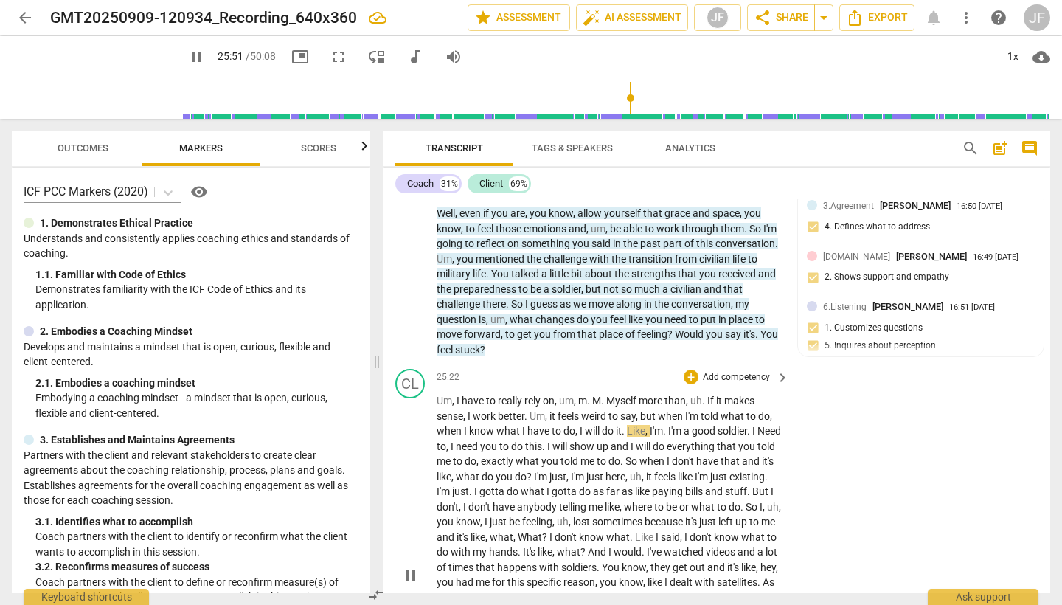
scroll to position [6081, 0]
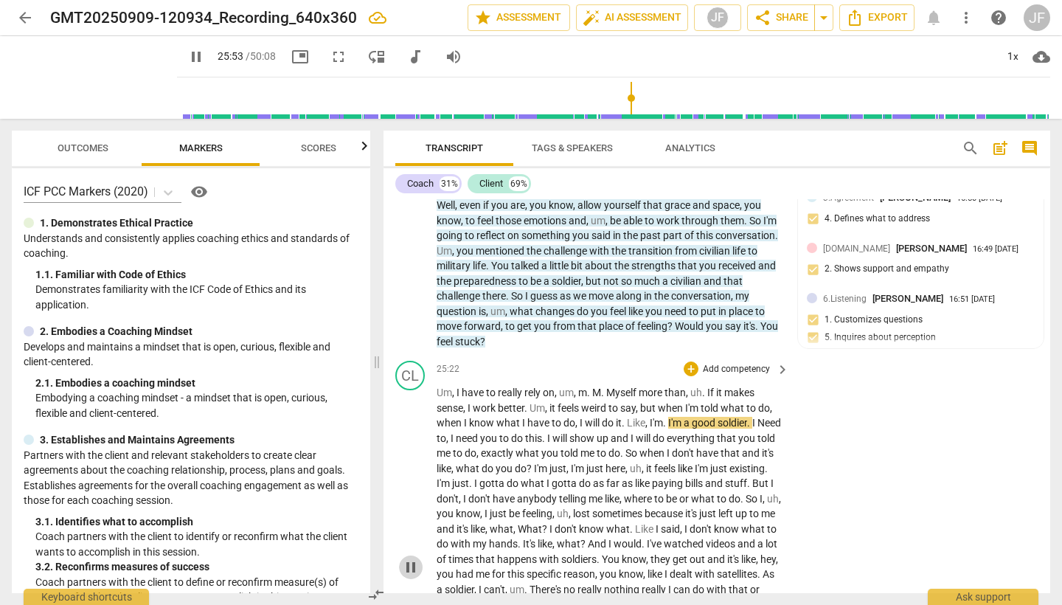
click at [406, 558] on span "pause" at bounding box center [411, 567] width 18 height 18
click at [412, 558] on span "play_arrow" at bounding box center [411, 567] width 18 height 18
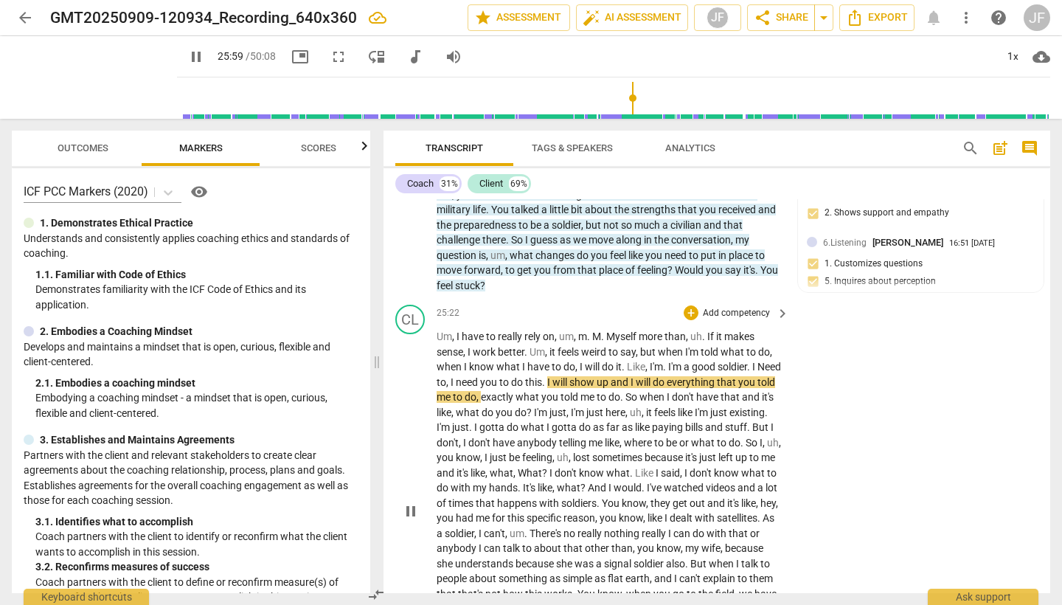
scroll to position [0, 0]
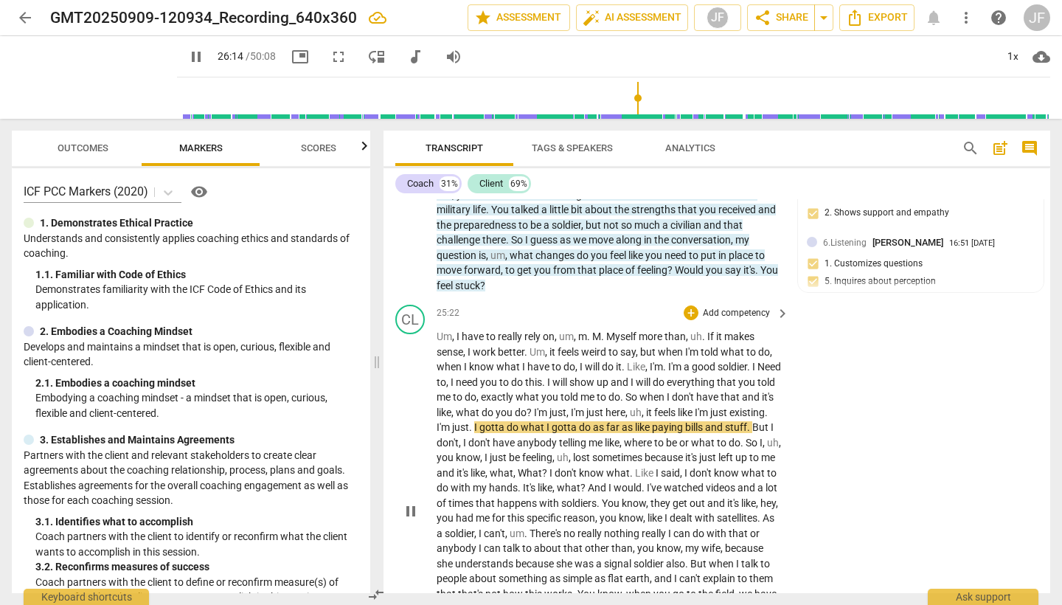
click at [410, 502] on span "pause" at bounding box center [411, 511] width 18 height 18
drag, startPoint x: 468, startPoint y: 271, endPoint x: 793, endPoint y: 274, distance: 324.6
click at [793, 299] on div "CL play_arrow pause 25:22 + Add competency keyboard_arrow_right Um , I have to …" at bounding box center [717, 498] width 667 height 399
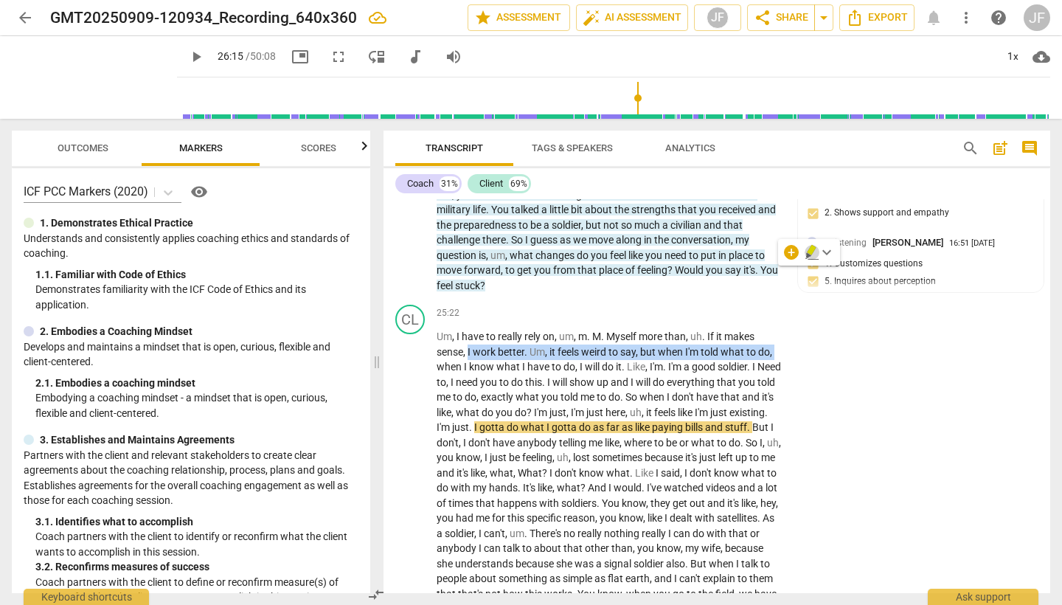
click at [806, 253] on icon "button" at bounding box center [812, 252] width 15 height 18
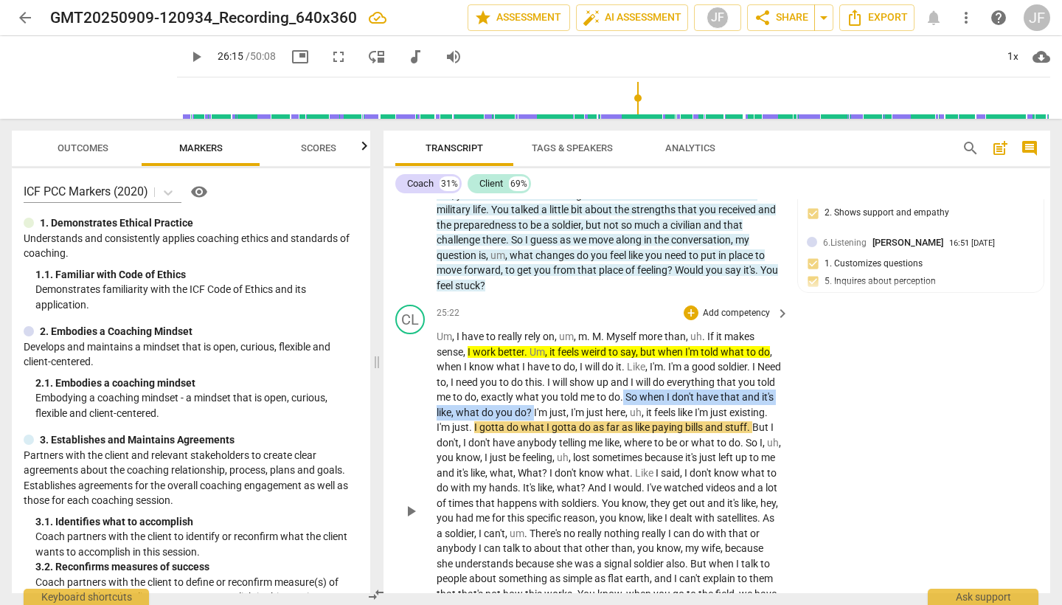
drag, startPoint x: 663, startPoint y: 317, endPoint x: 587, endPoint y: 333, distance: 77.5
click at [589, 334] on p "Um , I have to really rely on , um , m . M . Myself more than , uh . If it make…" at bounding box center [609, 510] width 345 height 363
click at [624, 314] on icon "button" at bounding box center [624, 311] width 15 height 18
drag, startPoint x: 409, startPoint y: 433, endPoint x: 421, endPoint y: 433, distance: 11.8
click at [409, 502] on span "play_arrow" at bounding box center [411, 511] width 18 height 18
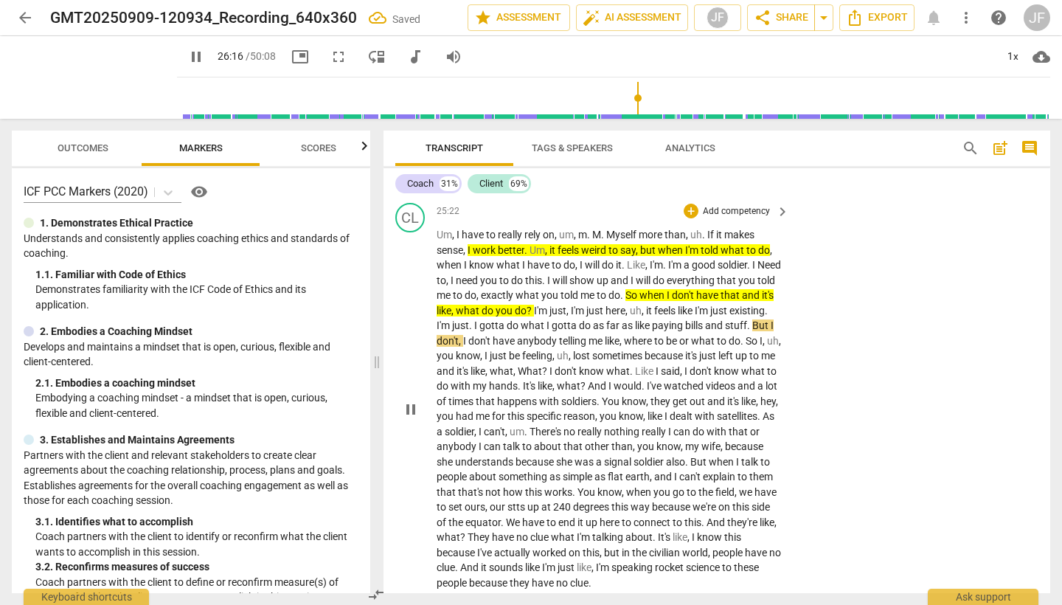
scroll to position [6236, 0]
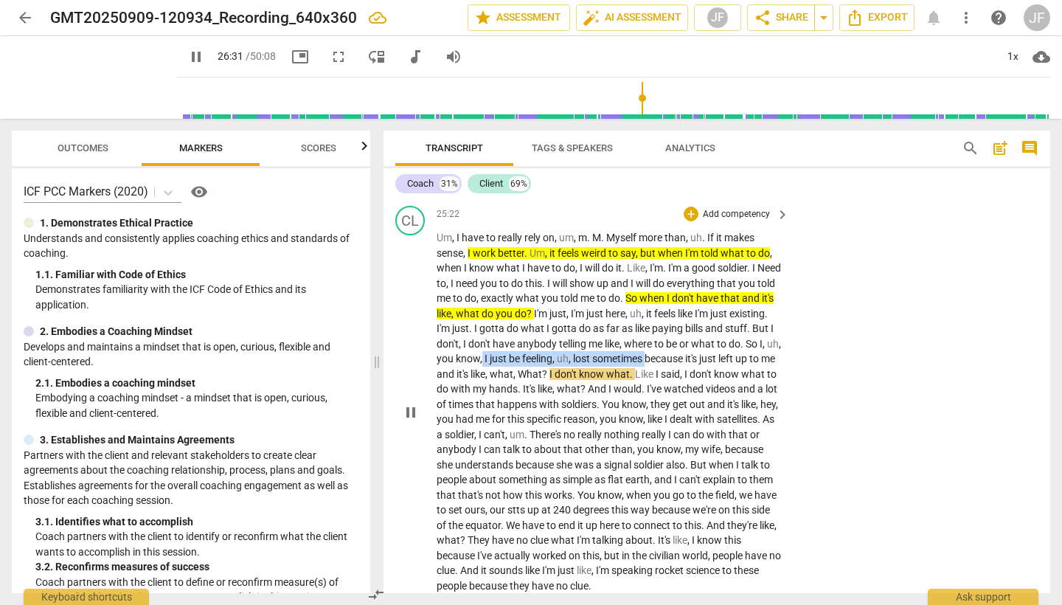
drag, startPoint x: 575, startPoint y: 274, endPoint x: 746, endPoint y: 274, distance: 171.9
click at [746, 274] on p "Um , I have to really rely on , um , m . M . Myself more than , uh . If it make…" at bounding box center [609, 411] width 345 height 363
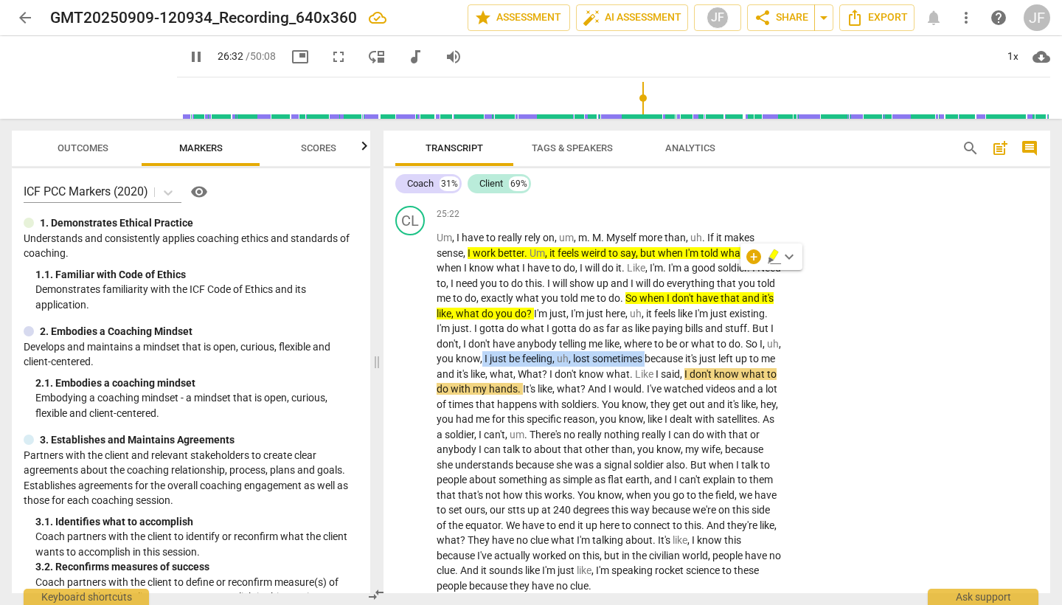
click at [771, 262] on icon "button" at bounding box center [774, 257] width 15 height 18
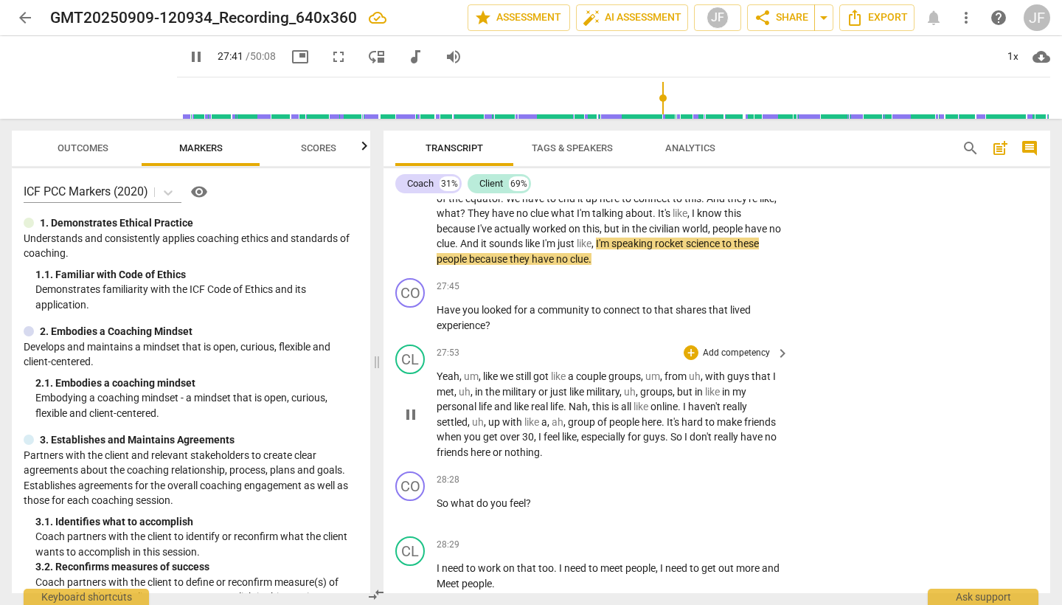
scroll to position [6565, 0]
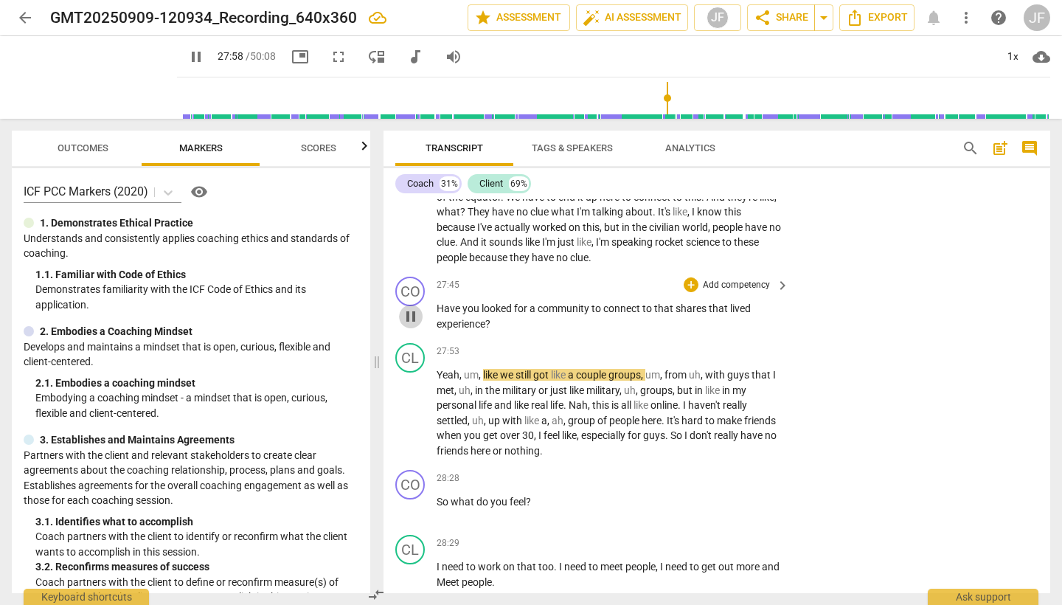
click at [416, 308] on span "pause" at bounding box center [411, 317] width 18 height 18
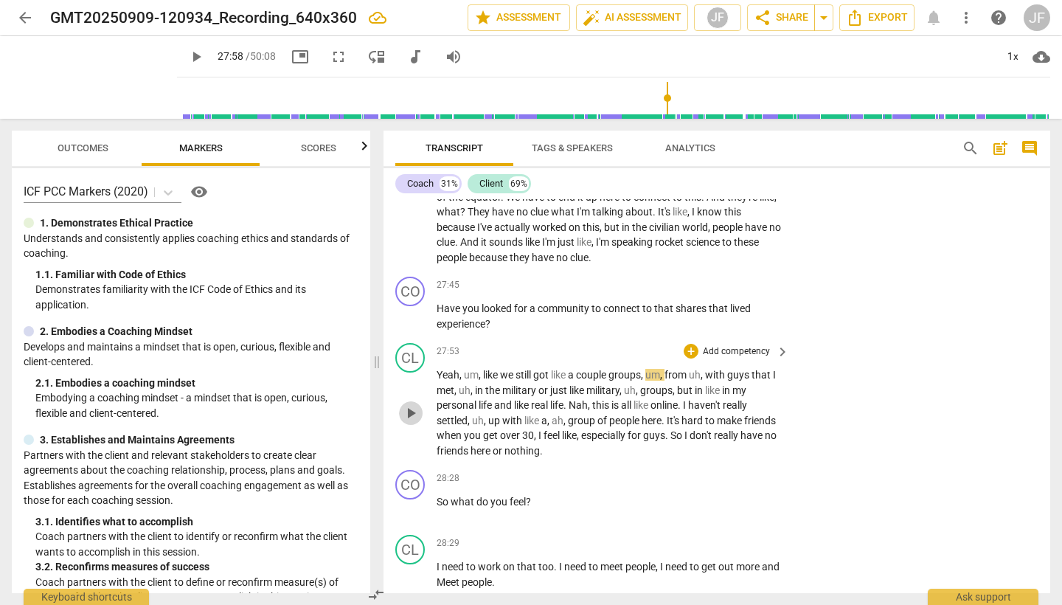
click at [411, 404] on span "play_arrow" at bounding box center [411, 413] width 18 height 18
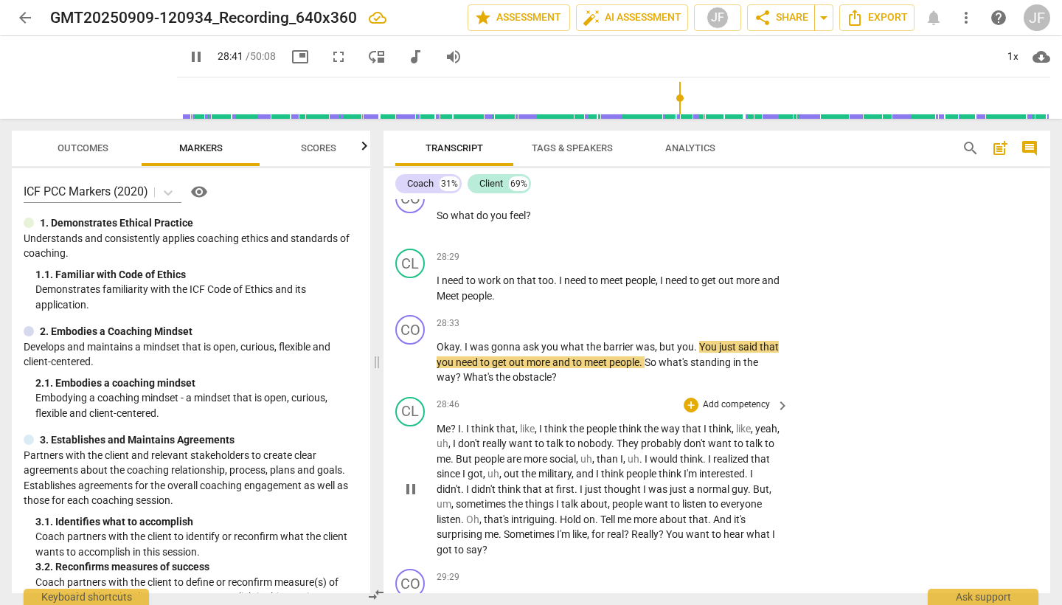
scroll to position [6863, 0]
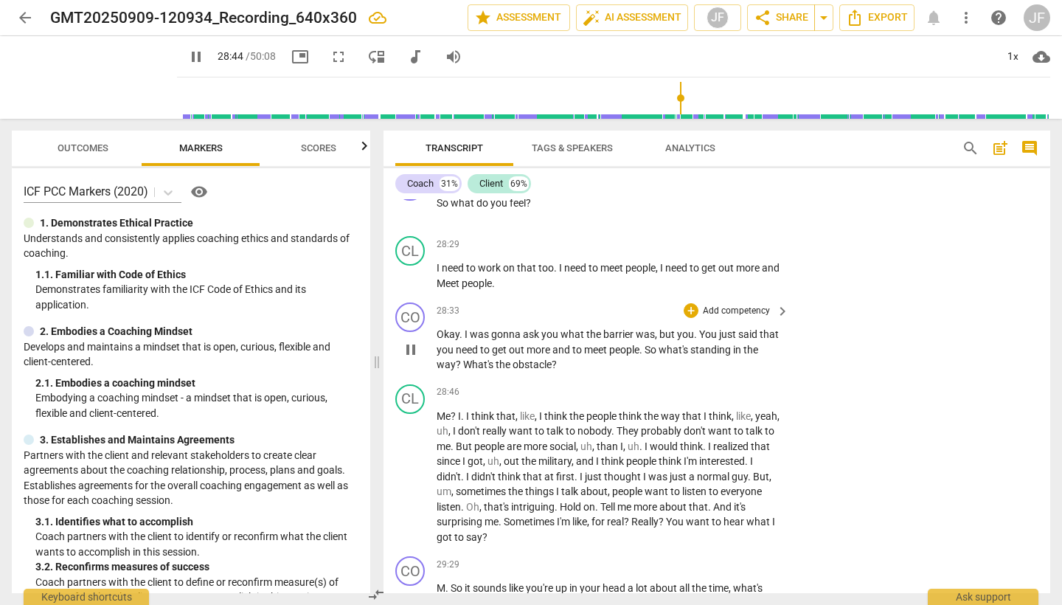
click at [416, 341] on span "pause" at bounding box center [411, 350] width 18 height 18
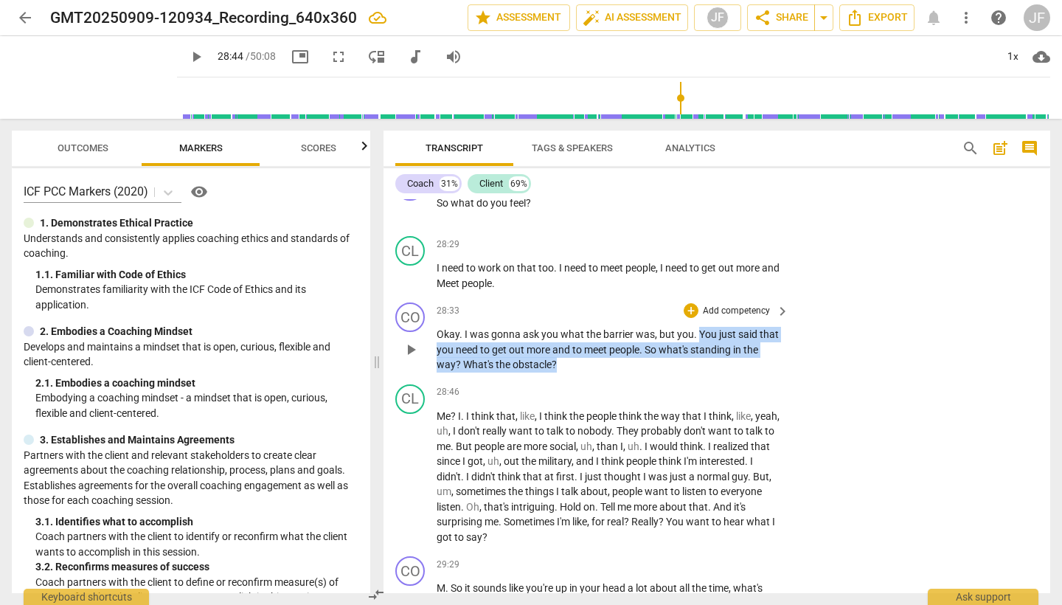
drag, startPoint x: 699, startPoint y: 256, endPoint x: 705, endPoint y: 285, distance: 29.5
click at [705, 327] on p "Okay . I was gonna ask you what the barrier was , but you . You just said that …" at bounding box center [609, 350] width 345 height 46
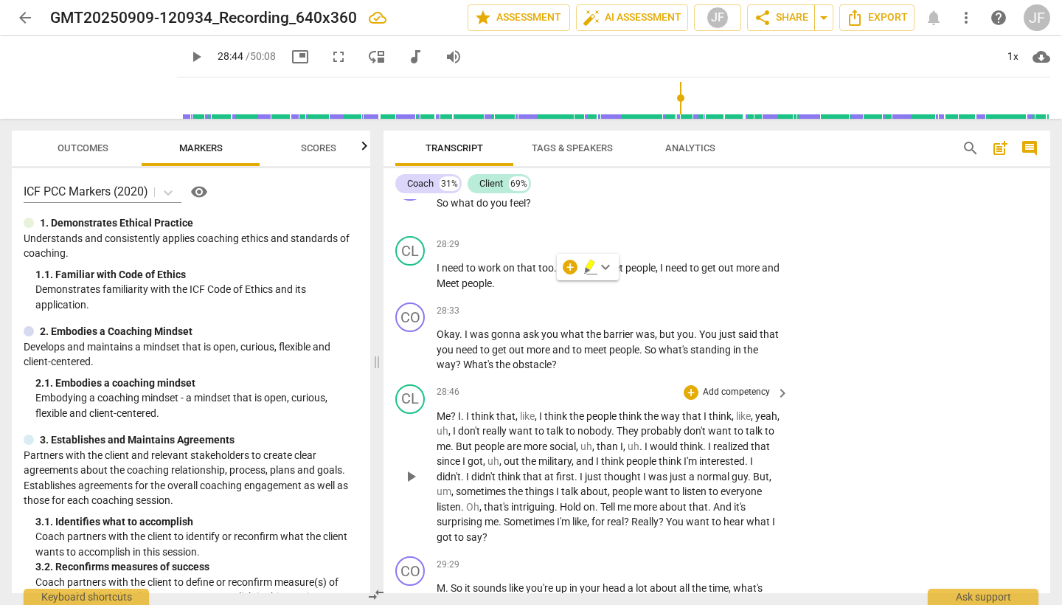
click at [628, 384] on div "28:46 + Add competency keyboard_arrow_right" at bounding box center [614, 392] width 354 height 16
click at [693, 303] on div "+" at bounding box center [691, 310] width 15 height 15
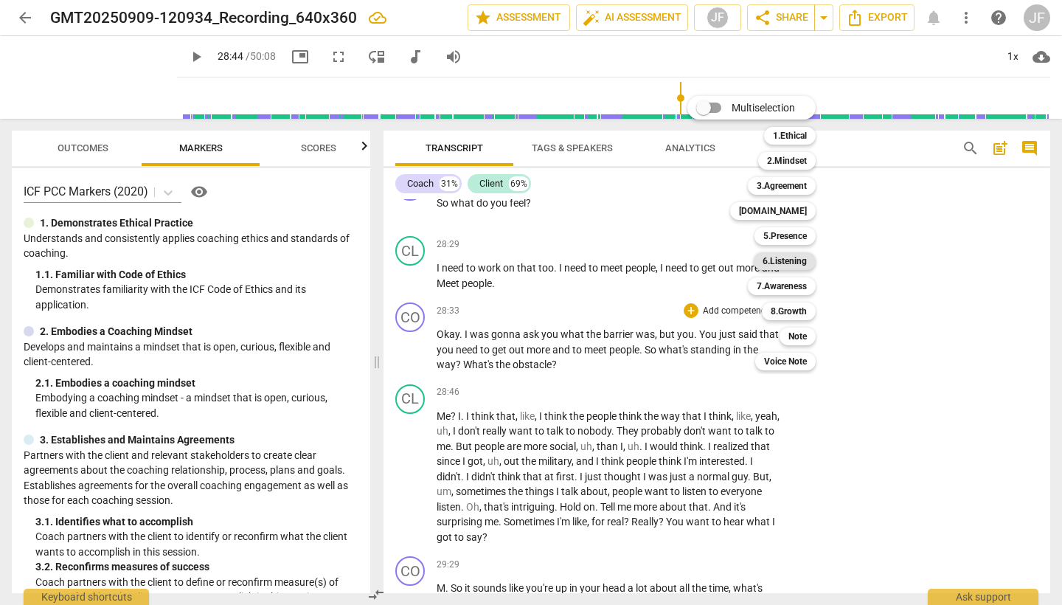
click at [789, 256] on b "6.Listening" at bounding box center [785, 261] width 44 height 18
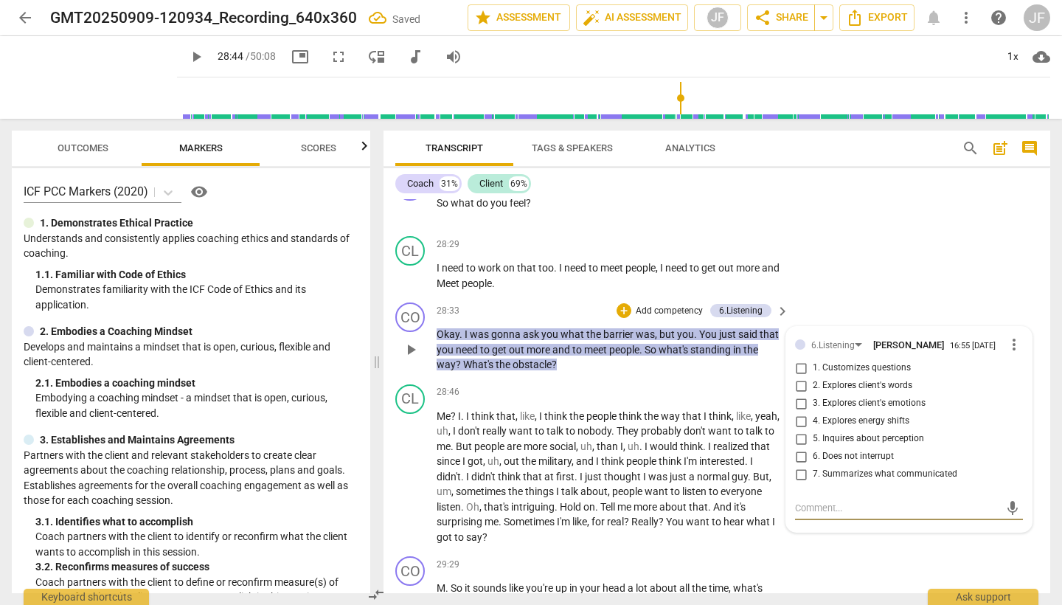
click at [801, 359] on input "1. Customizes questions" at bounding box center [801, 368] width 24 height 18
click at [620, 303] on div "+" at bounding box center [624, 310] width 15 height 15
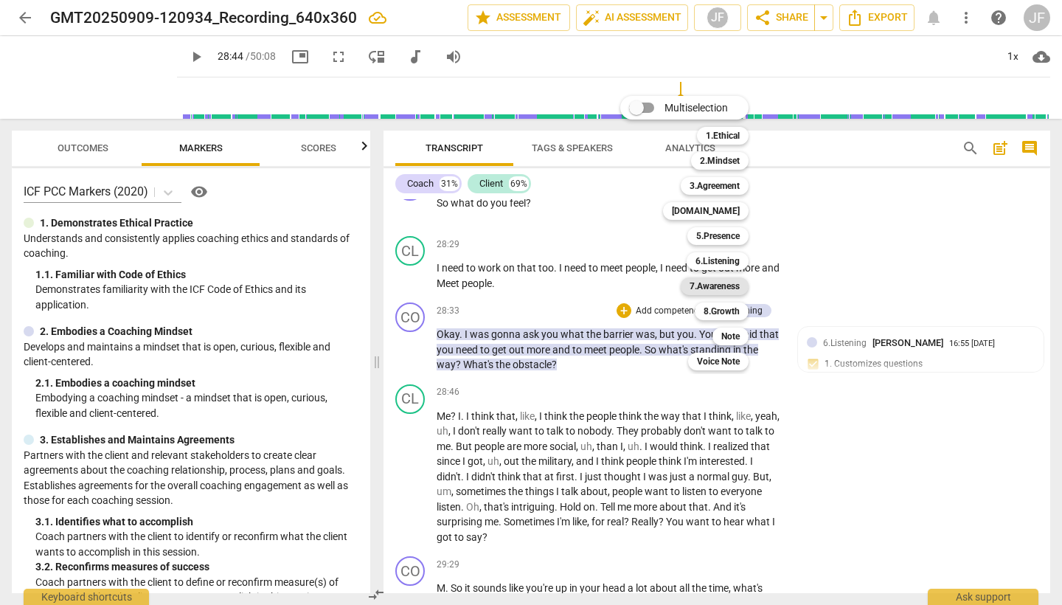
click at [717, 284] on b "7.Awareness" at bounding box center [715, 286] width 50 height 18
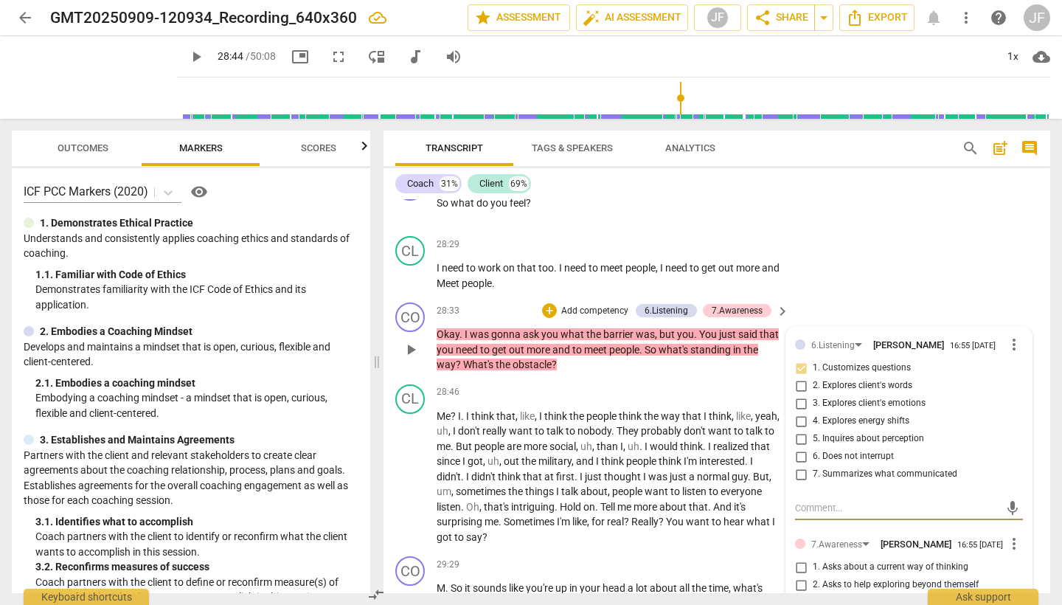
drag, startPoint x: 799, startPoint y: 499, endPoint x: 811, endPoint y: 498, distance: 11.8
click at [800, 558] on input "1. Asks about a current way of thinking" at bounding box center [801, 567] width 24 height 18
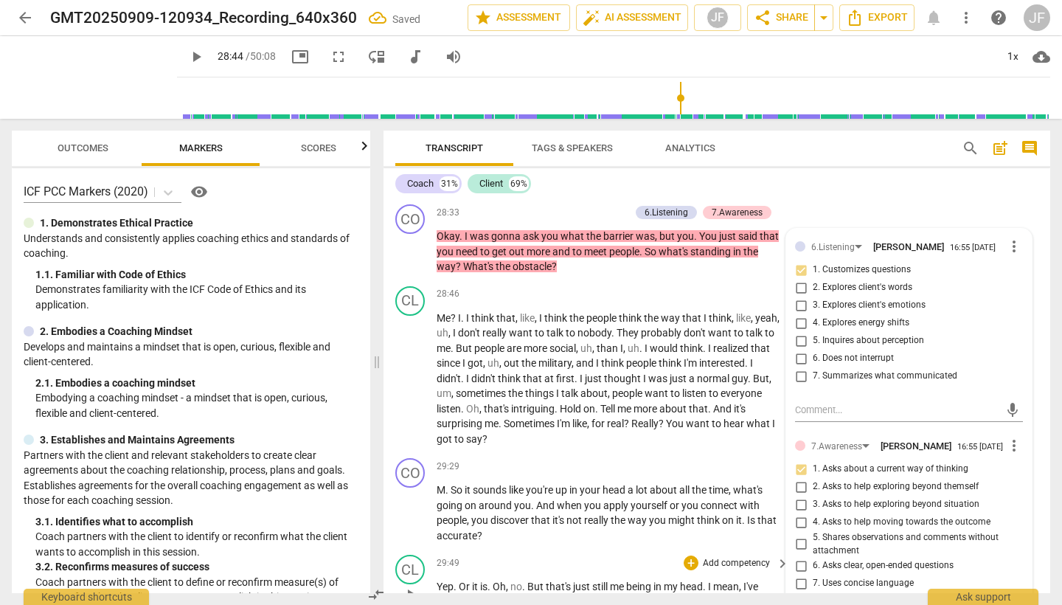
scroll to position [6960, 0]
click at [415, 371] on span "play_arrow" at bounding box center [411, 380] width 18 height 18
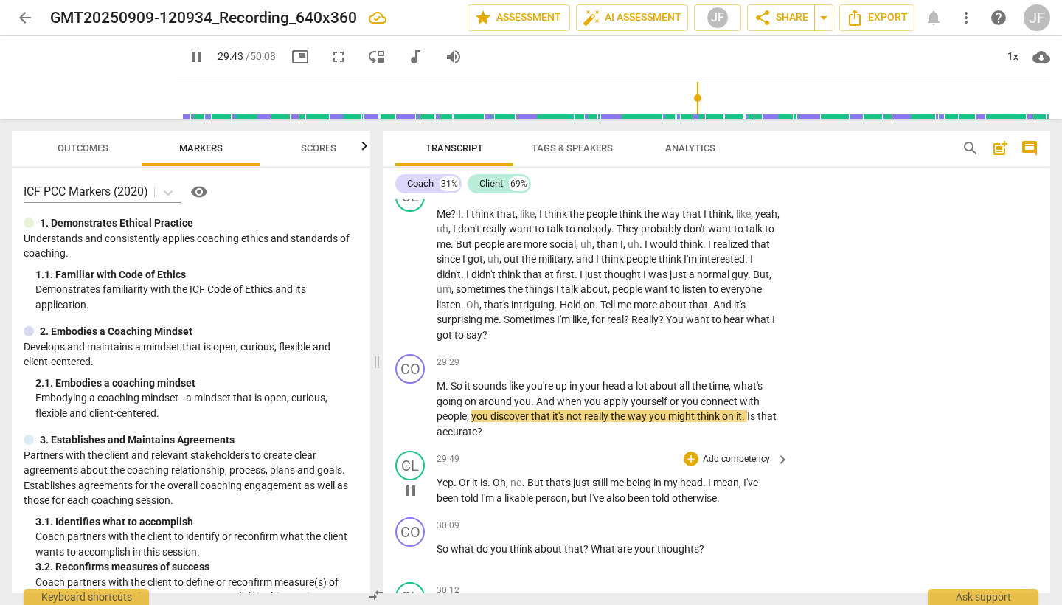
scroll to position [7070, 0]
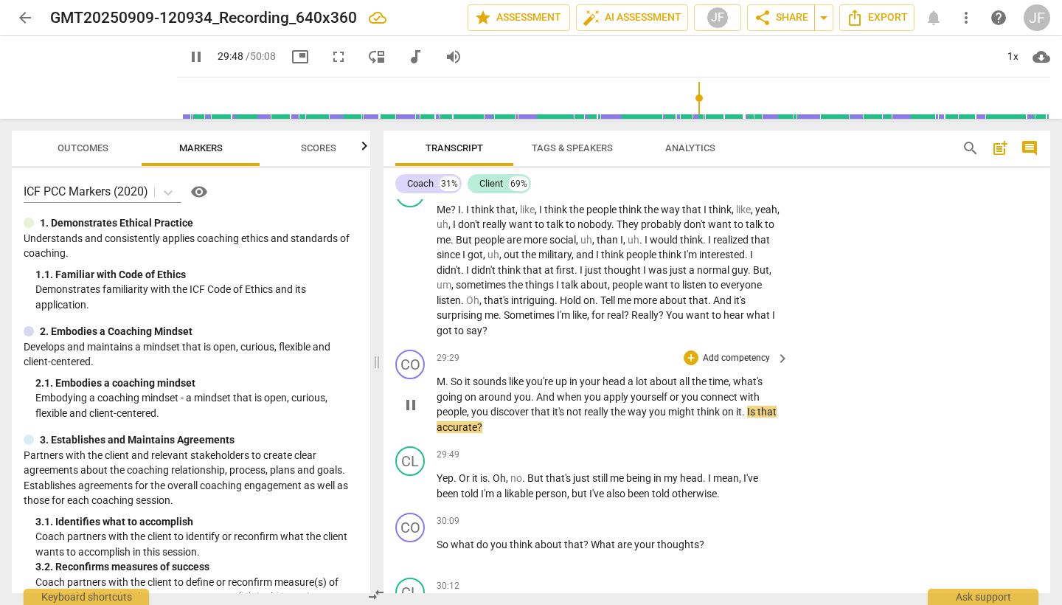
click at [414, 396] on span "pause" at bounding box center [411, 405] width 18 height 18
click at [691, 350] on div "+" at bounding box center [691, 357] width 15 height 15
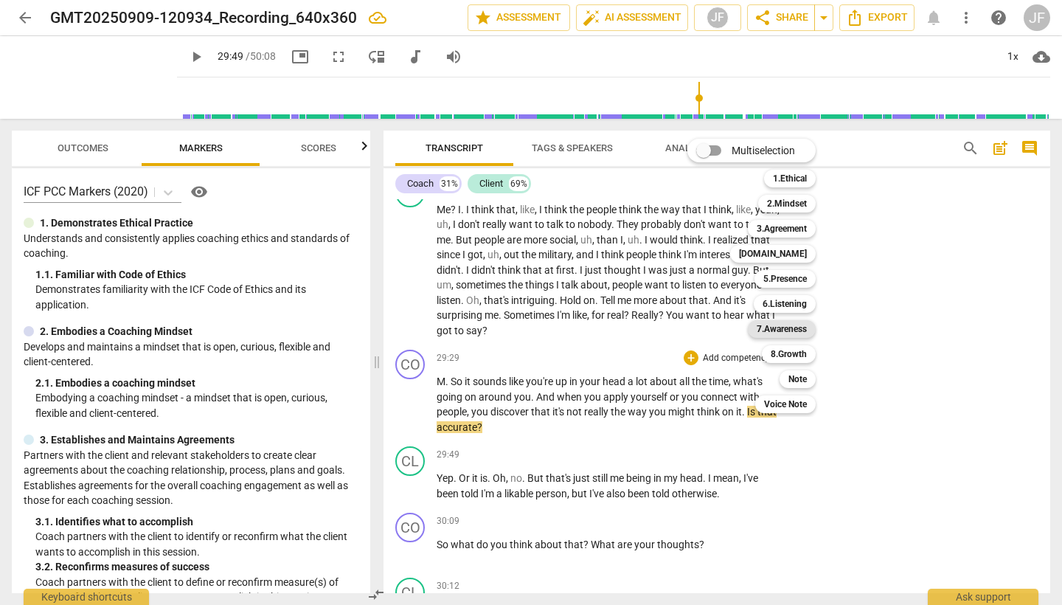
click at [805, 328] on b "7.Awareness" at bounding box center [782, 329] width 50 height 18
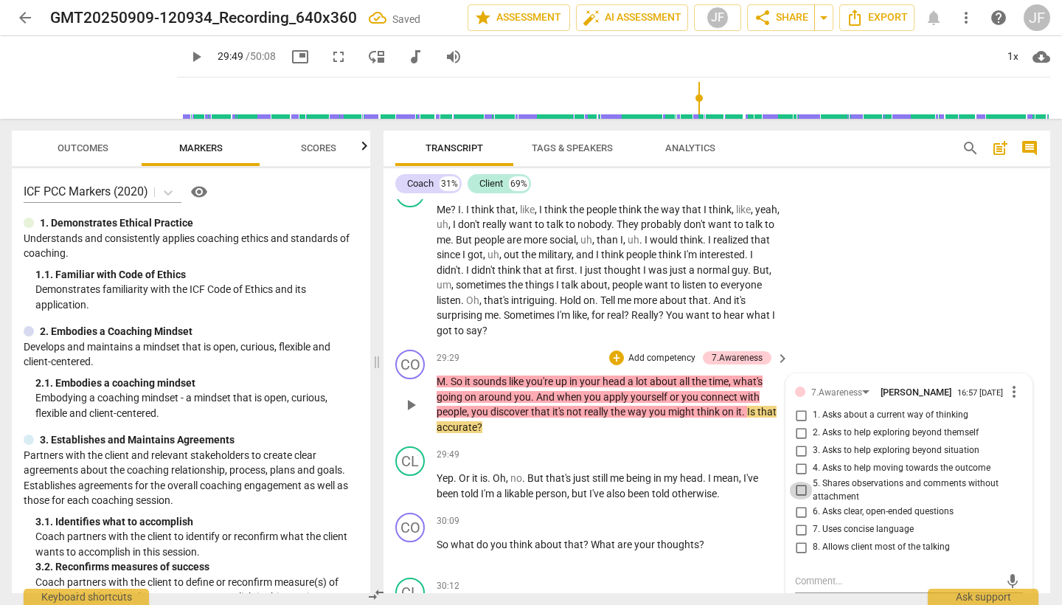
drag, startPoint x: 797, startPoint y: 415, endPoint x: 816, endPoint y: 413, distance: 18.5
click at [797, 482] on input "5. Shares observations and comments without attachment" at bounding box center [801, 491] width 24 height 18
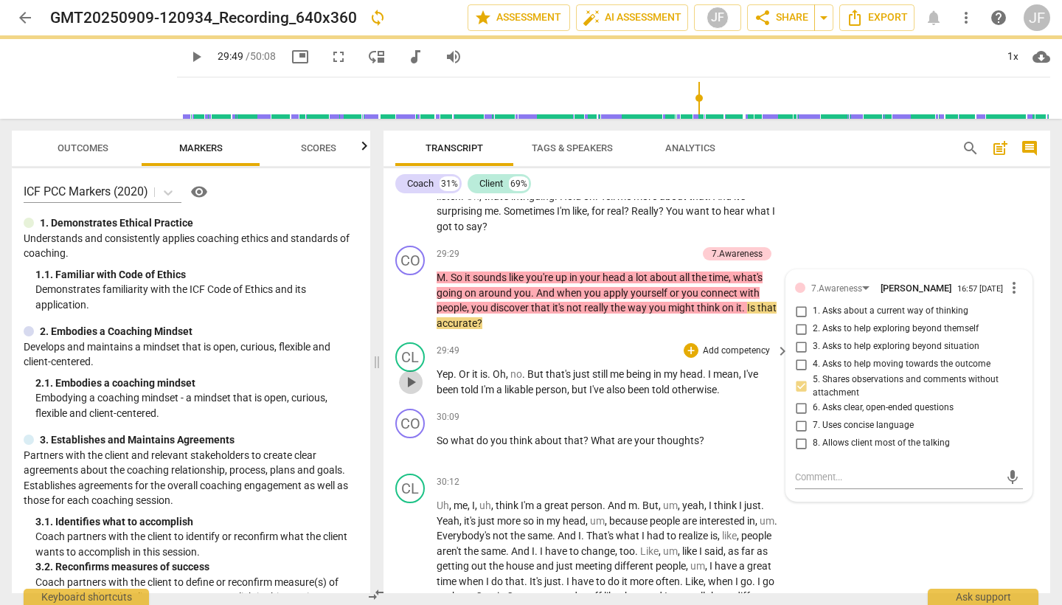
click at [414, 373] on span "play_arrow" at bounding box center [411, 382] width 18 height 18
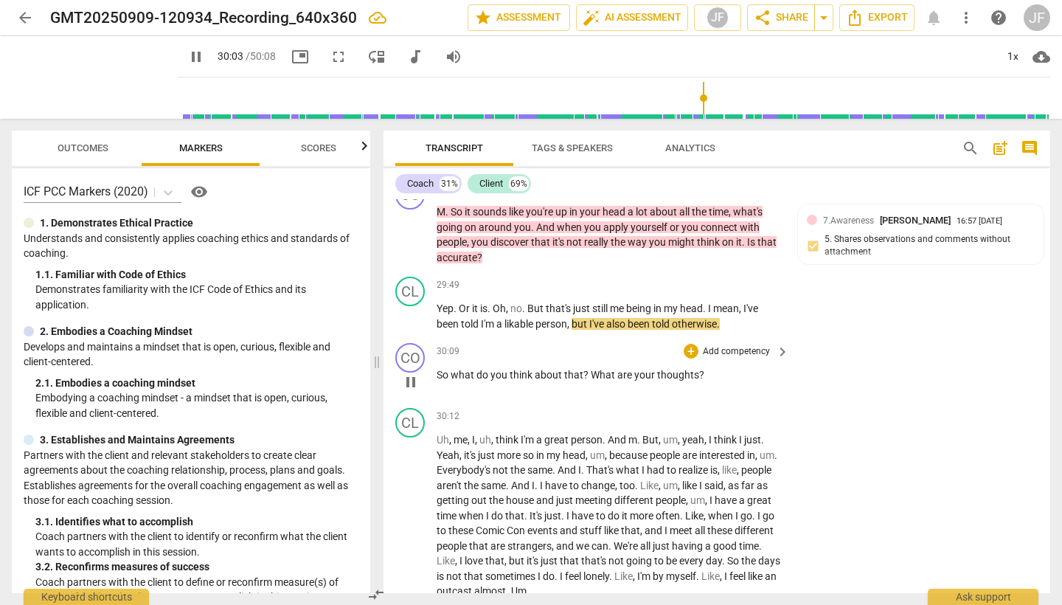
scroll to position [7240, 0]
click at [409, 372] on span "pause" at bounding box center [411, 381] width 18 height 18
click at [692, 343] on div "+" at bounding box center [691, 350] width 15 height 15
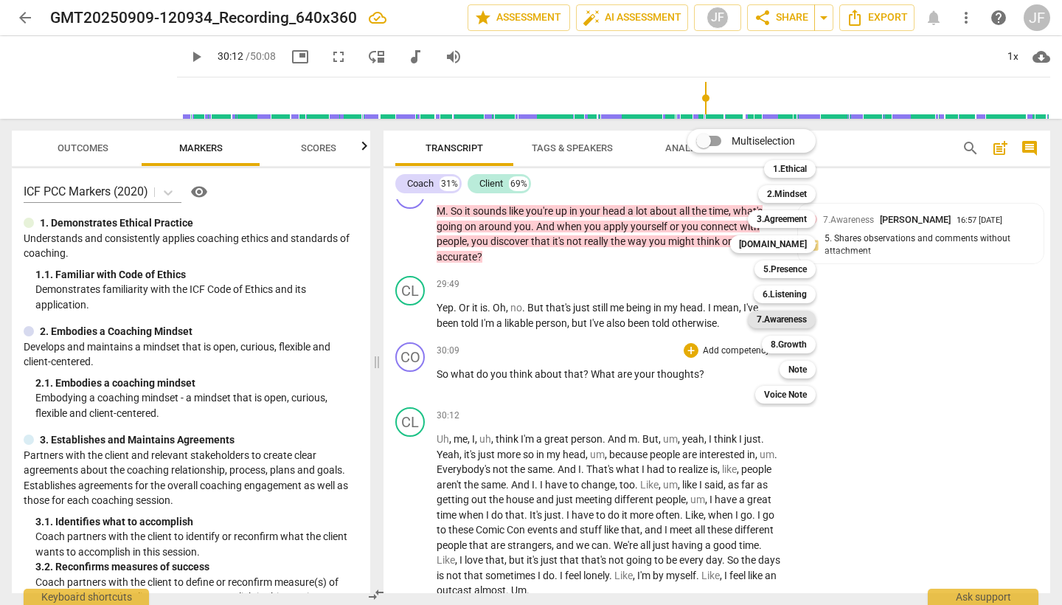
click at [781, 321] on b "7.Awareness" at bounding box center [782, 320] width 50 height 18
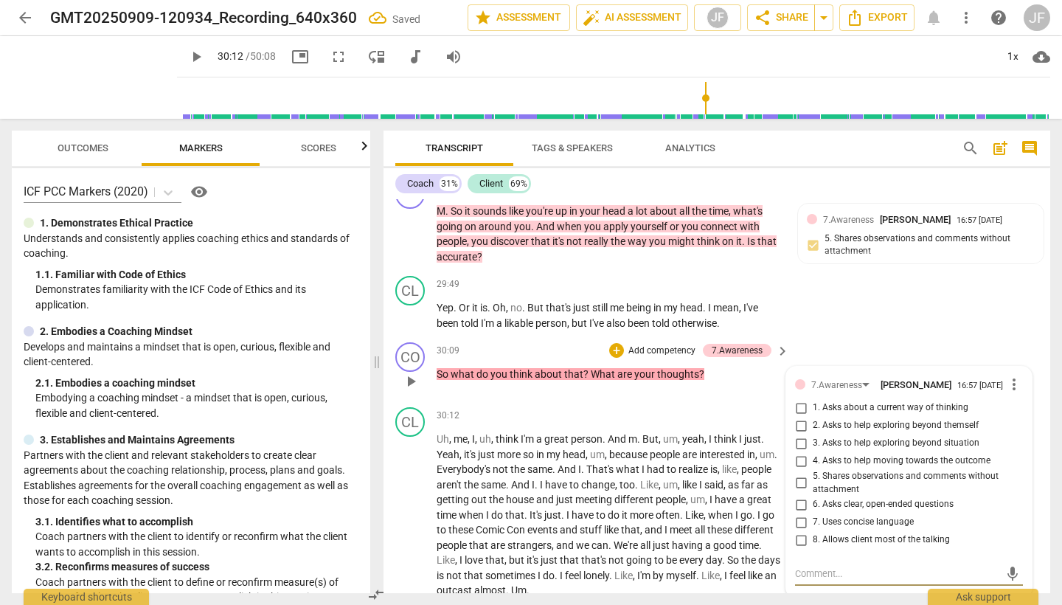
click at [797, 399] on input "1. Asks about a current way of thinking" at bounding box center [801, 408] width 24 height 18
click at [800, 496] on input "6. Asks clear, open-ended questions" at bounding box center [801, 505] width 24 height 18
click at [803, 513] on input "7. Uses concise language" at bounding box center [801, 522] width 24 height 18
click at [803, 531] on input "8. Allows client most of the talking" at bounding box center [801, 540] width 24 height 18
click at [620, 343] on div "+" at bounding box center [616, 350] width 15 height 15
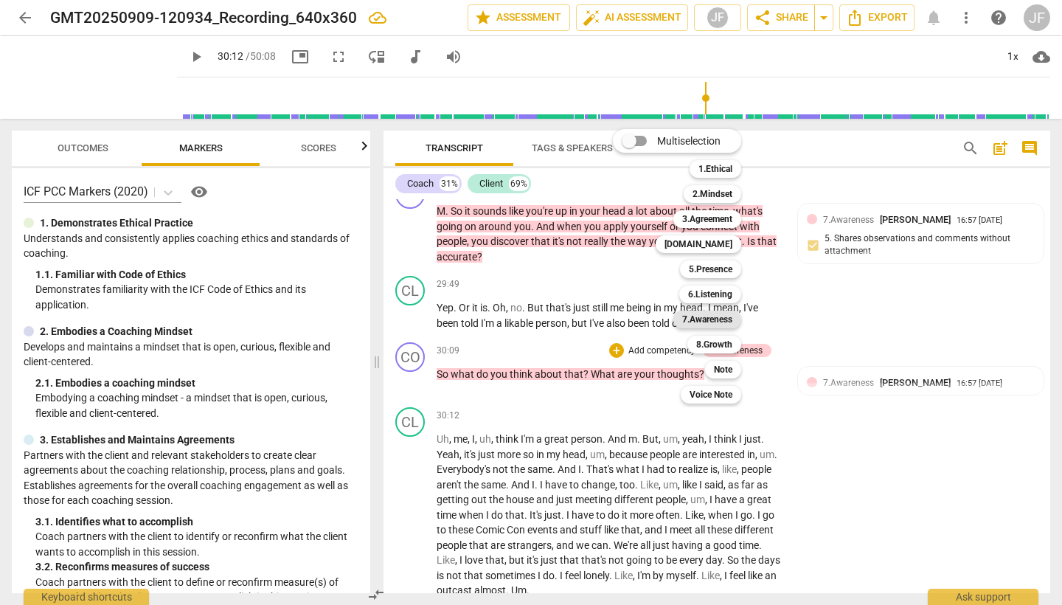
click at [727, 316] on b "7.Awareness" at bounding box center [707, 320] width 50 height 18
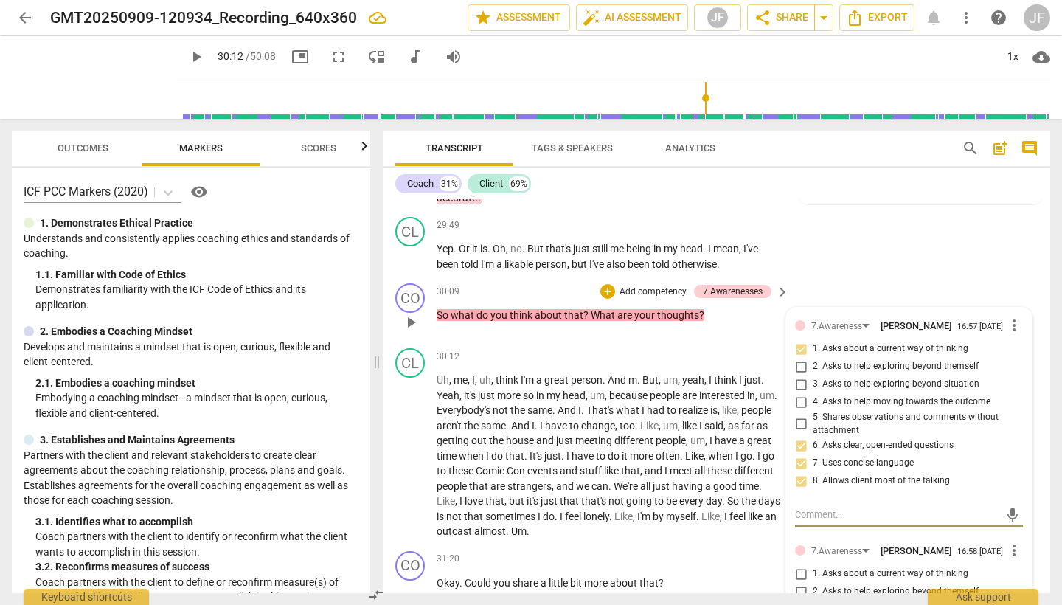
scroll to position [7394, 0]
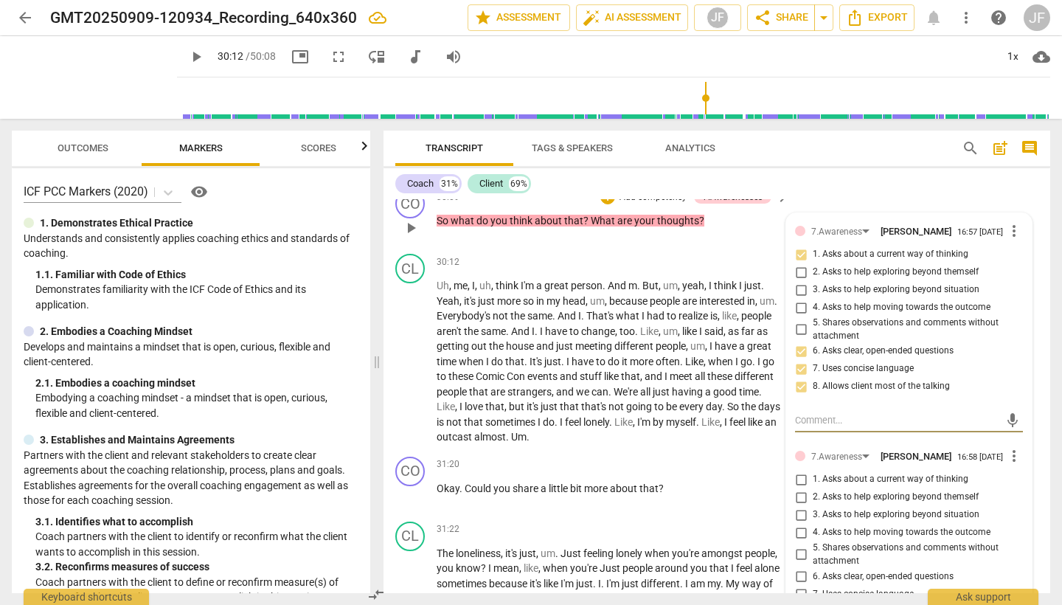
click at [1011, 447] on span "more_vert" at bounding box center [1014, 456] width 18 height 18
click at [1019, 401] on li "Delete" at bounding box center [1024, 406] width 51 height 28
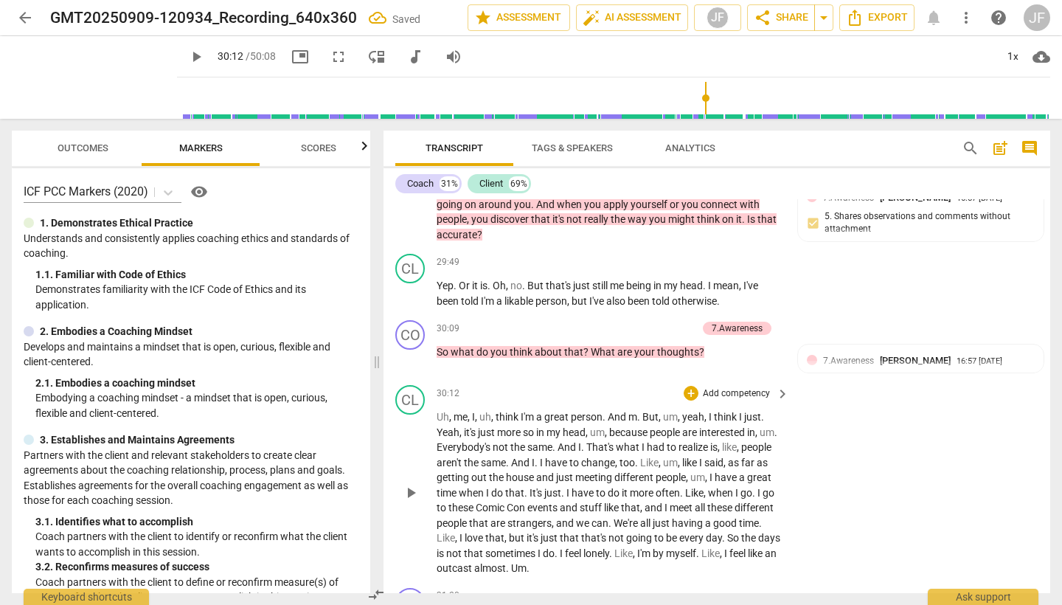
scroll to position [7247, 0]
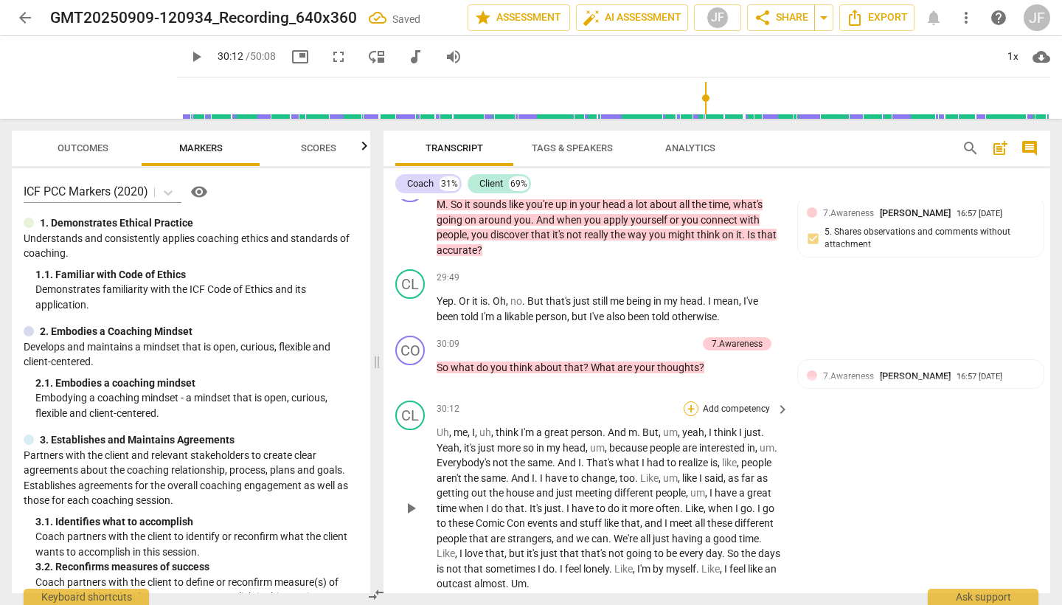
click at [687, 401] on div "+" at bounding box center [691, 408] width 15 height 15
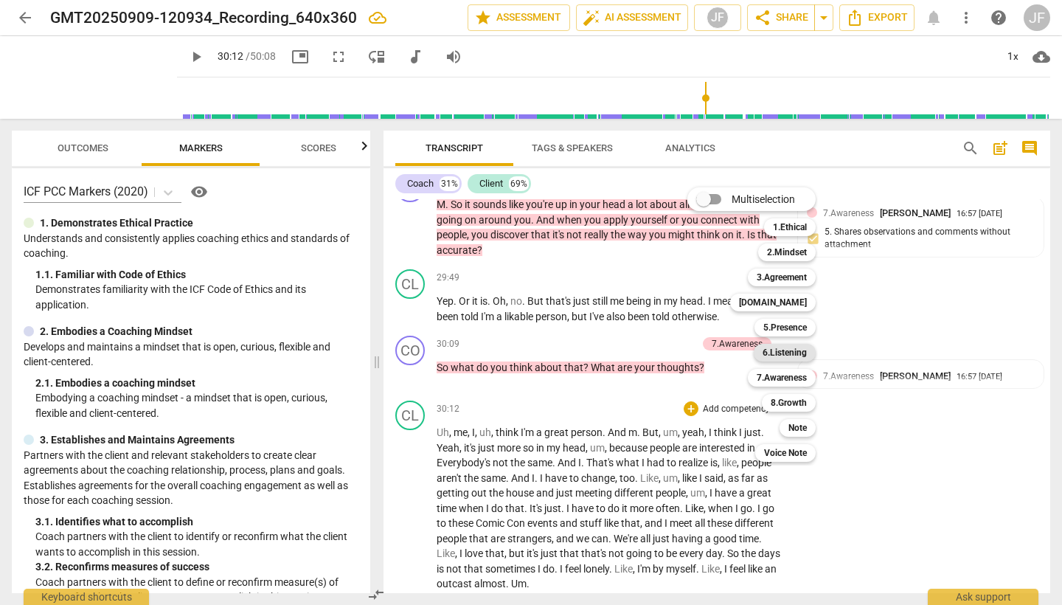
click at [784, 355] on b "6.Listening" at bounding box center [785, 353] width 44 height 18
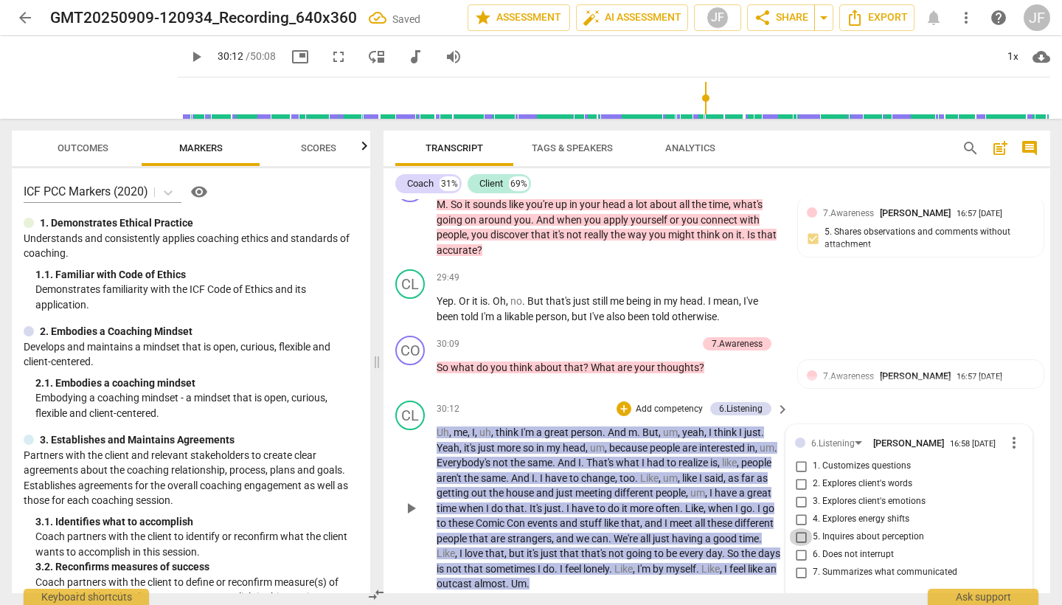
click at [800, 528] on input "5. Inquires about perception" at bounding box center [801, 537] width 24 height 18
click at [566, 401] on div "30:12 + Add competency 6.Listening keyboard_arrow_right" at bounding box center [614, 409] width 354 height 16
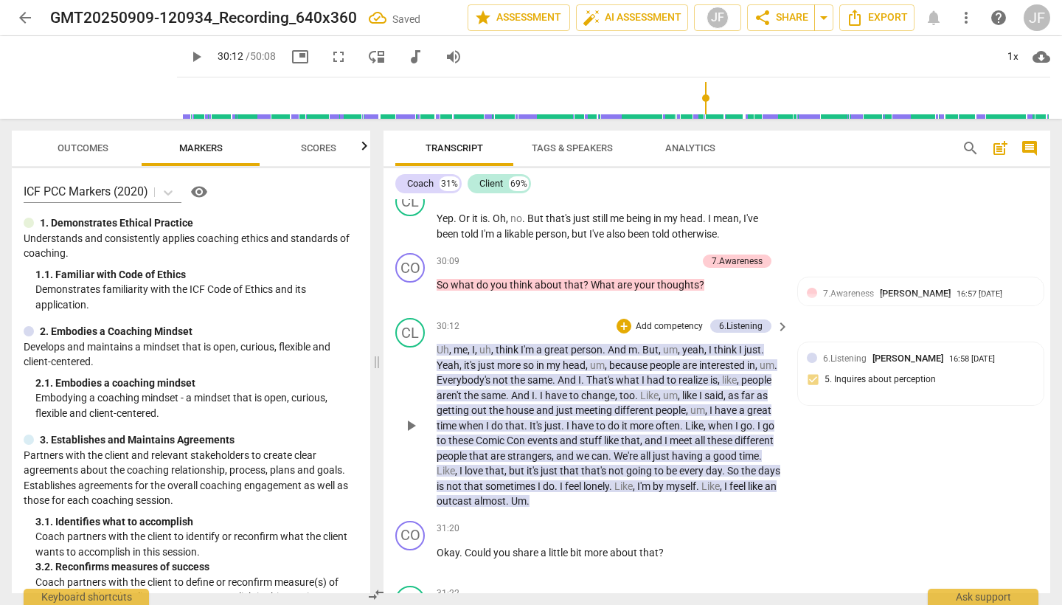
scroll to position [7327, 0]
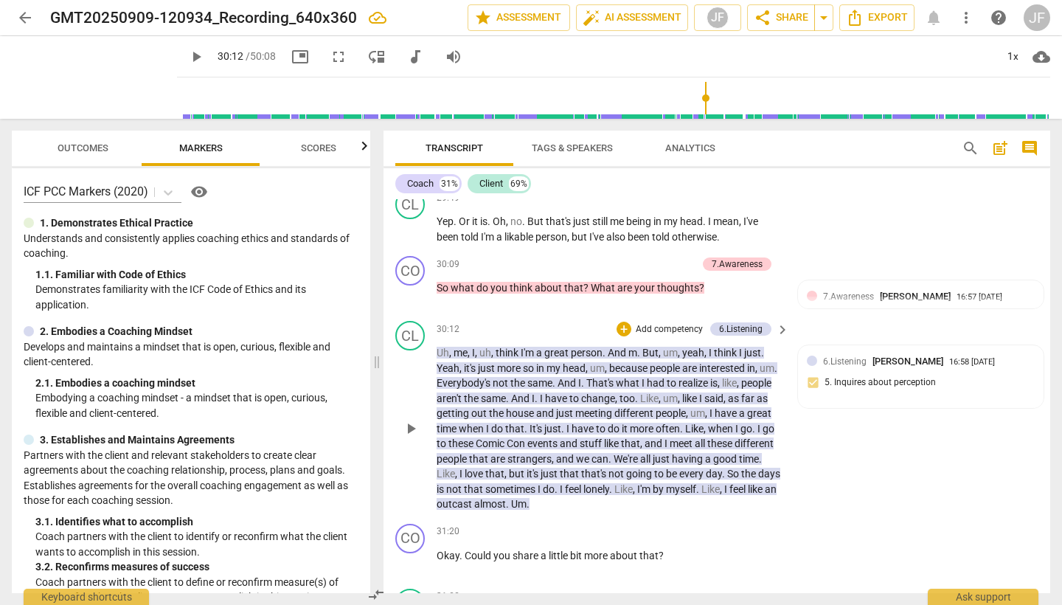
click at [412, 420] on span "play_arrow" at bounding box center [411, 429] width 18 height 18
click at [691, 524] on div "+" at bounding box center [691, 531] width 15 height 15
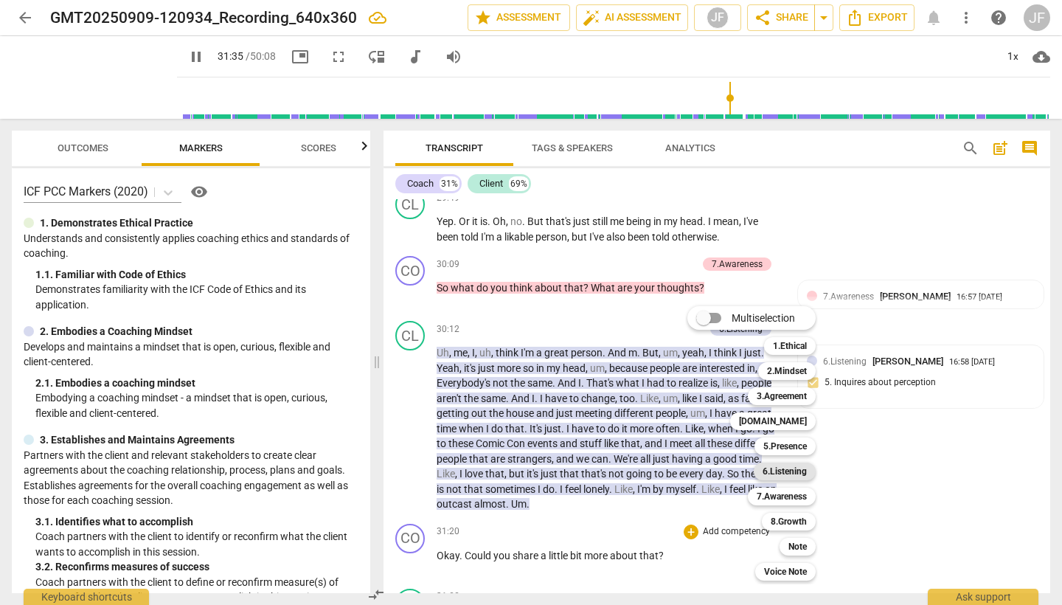
click at [788, 468] on b "6.Listening" at bounding box center [785, 471] width 44 height 18
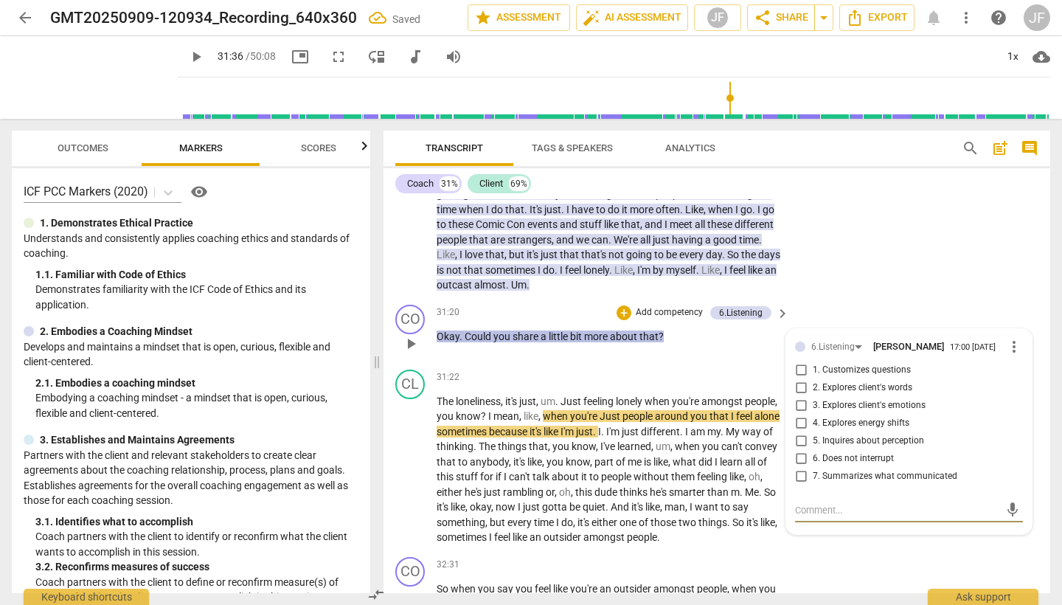
scroll to position [7546, 0]
click at [801, 396] on input "3. Explores client's emotions" at bounding box center [801, 405] width 24 height 18
click at [623, 305] on div "+" at bounding box center [624, 312] width 15 height 15
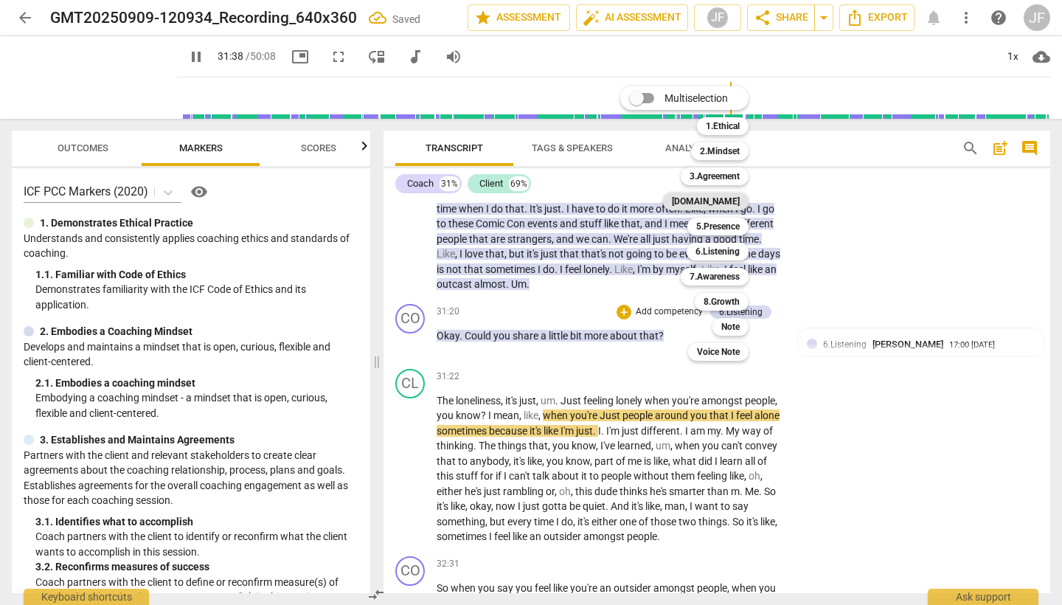
click at [740, 199] on b "4.Trust" at bounding box center [706, 202] width 68 height 18
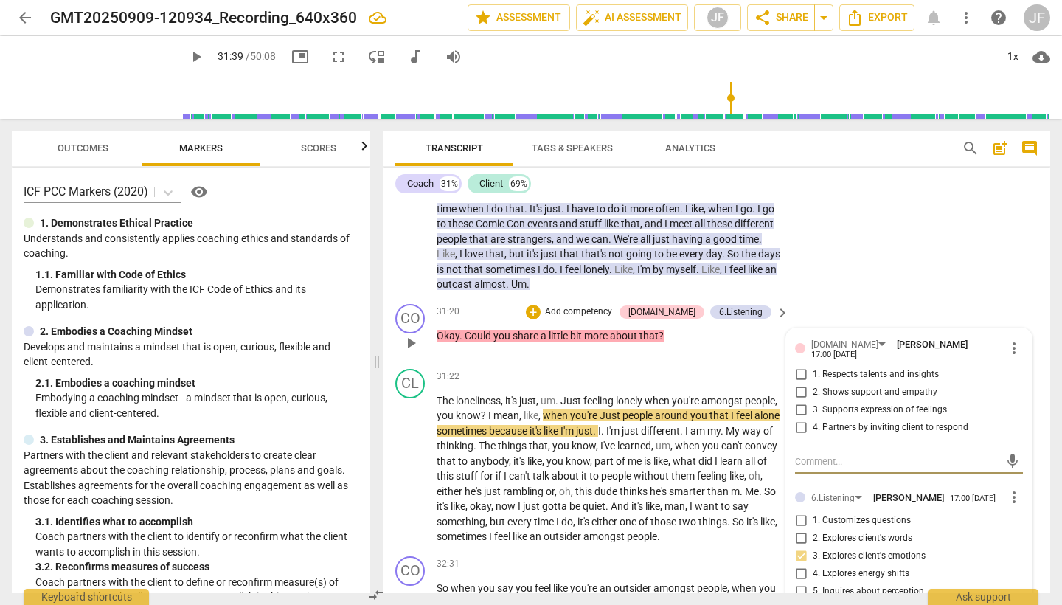
click at [796, 401] on input "3. Supports expression of feelings" at bounding box center [801, 410] width 24 height 18
click at [410, 460] on span "play_arrow" at bounding box center [411, 469] width 18 height 18
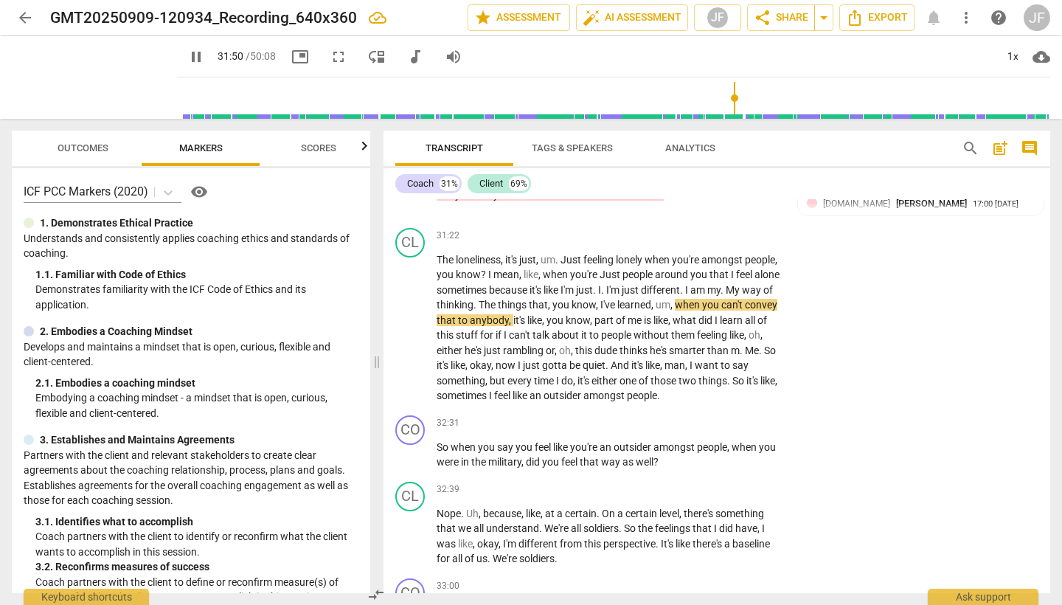
scroll to position [7686, 0]
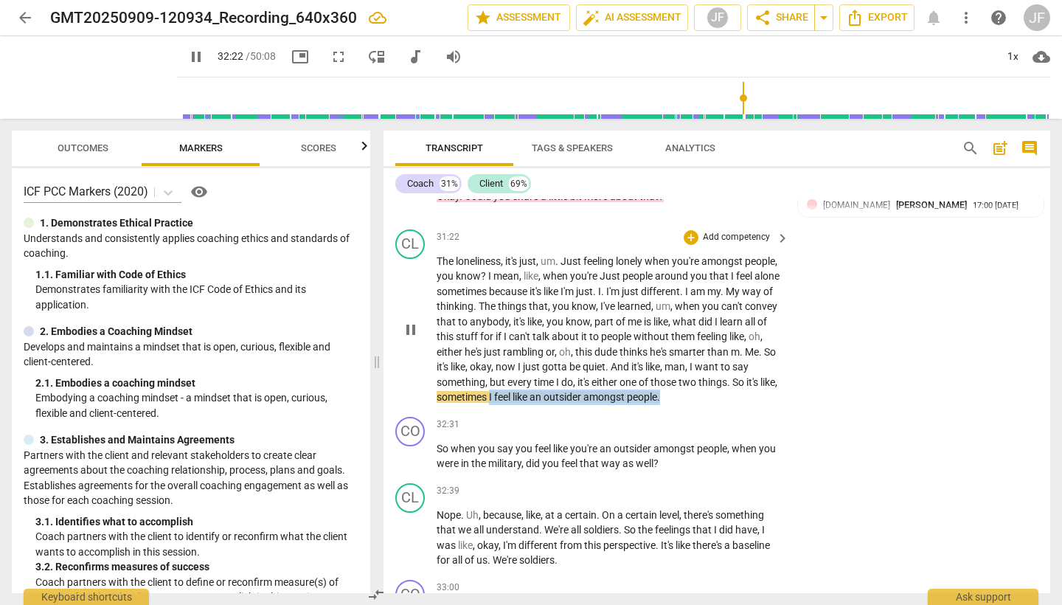
drag, startPoint x: 594, startPoint y: 304, endPoint x: 792, endPoint y: 304, distance: 198.4
click at [792, 304] on div "CL play_arrow pause 31:22 + Add competency keyboard_arrow_right The loneliness …" at bounding box center [717, 316] width 667 height 187
click at [803, 279] on icon "button" at bounding box center [801, 286] width 15 height 18
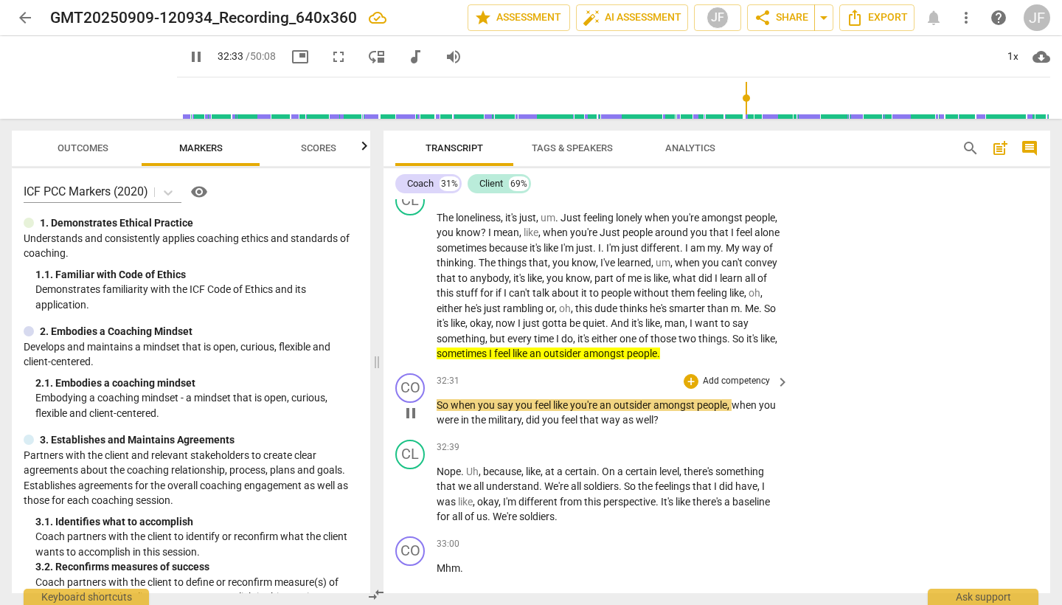
scroll to position [7725, 0]
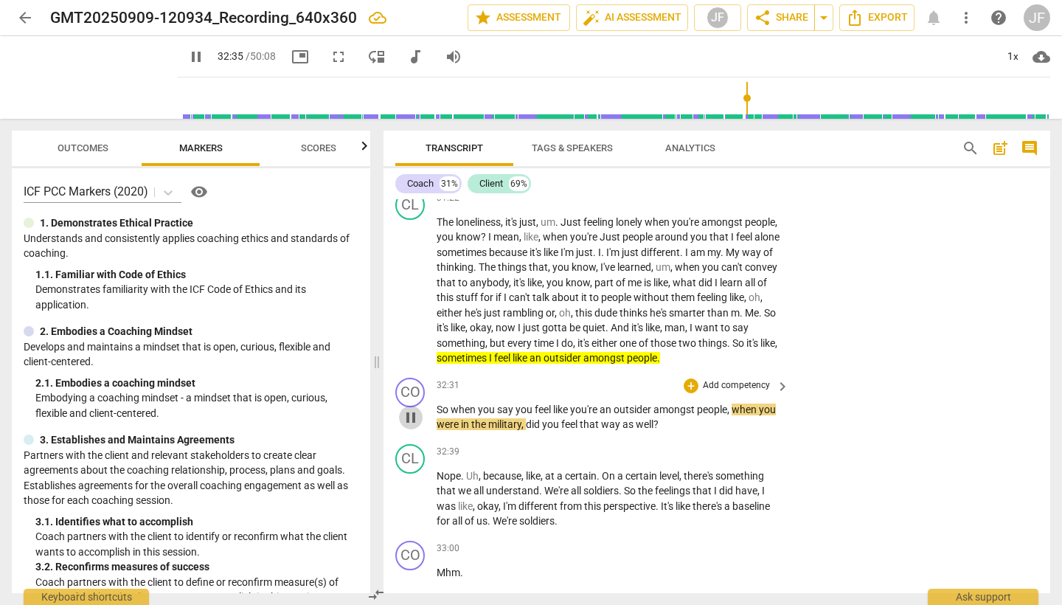
drag, startPoint x: 412, startPoint y: 328, endPoint x: 486, endPoint y: 344, distance: 75.4
click at [412, 409] on span "pause" at bounding box center [411, 418] width 18 height 18
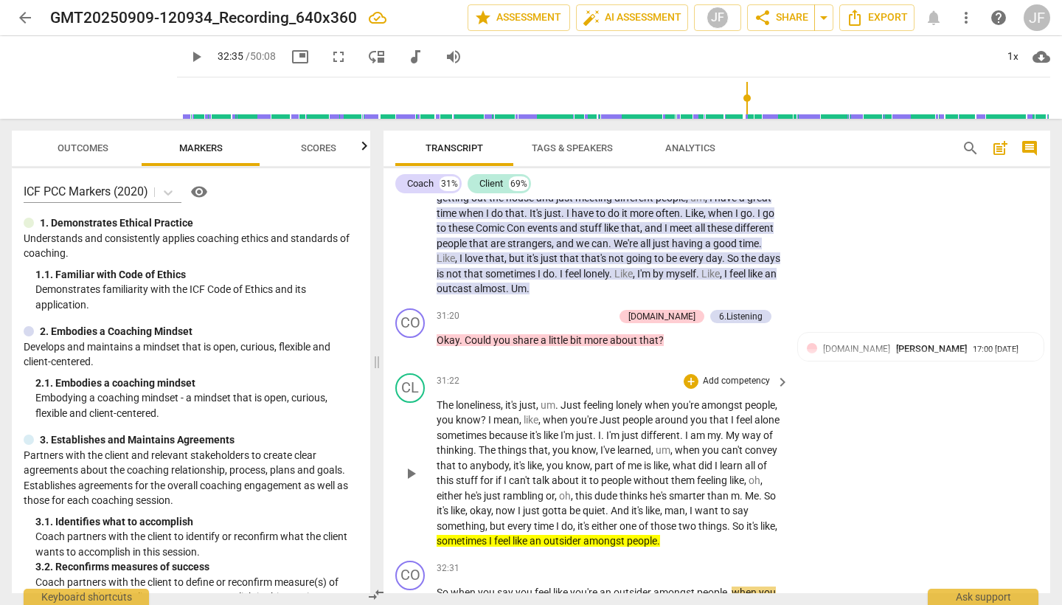
scroll to position [7523, 0]
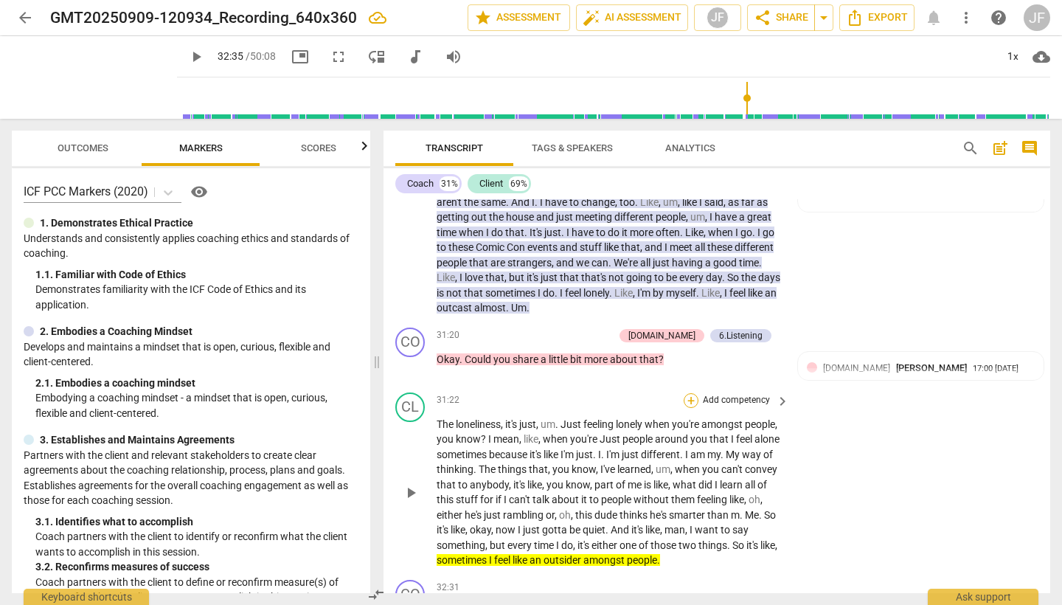
click at [690, 393] on div "+" at bounding box center [691, 400] width 15 height 15
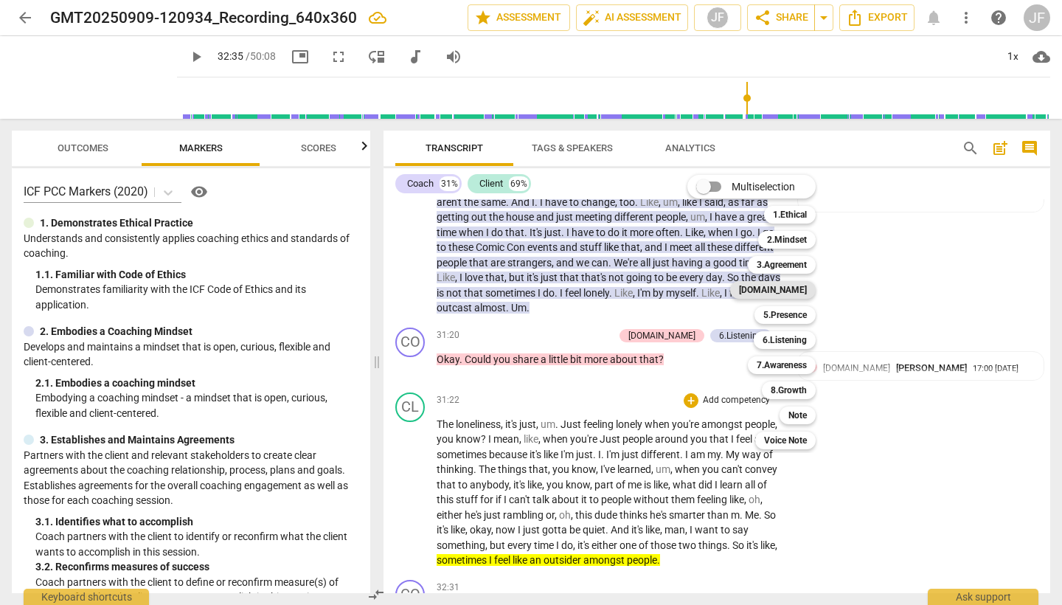
click at [799, 292] on b "4.Trust" at bounding box center [773, 290] width 68 height 18
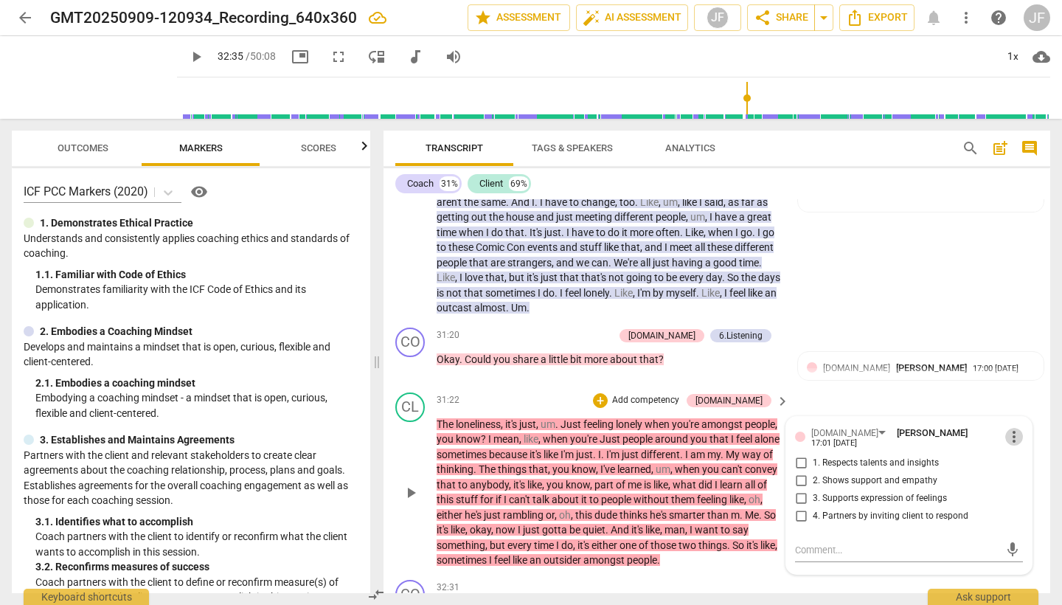
click at [1013, 428] on span "more_vert" at bounding box center [1014, 437] width 18 height 18
click at [1022, 375] on li "Delete" at bounding box center [1024, 374] width 51 height 28
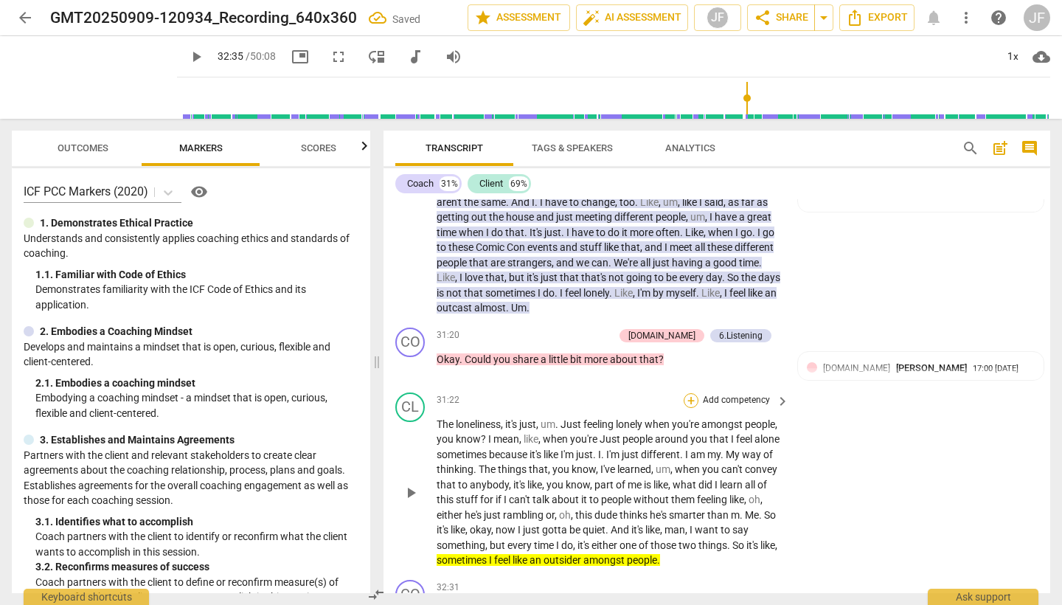
click at [695, 393] on div "+" at bounding box center [691, 400] width 15 height 15
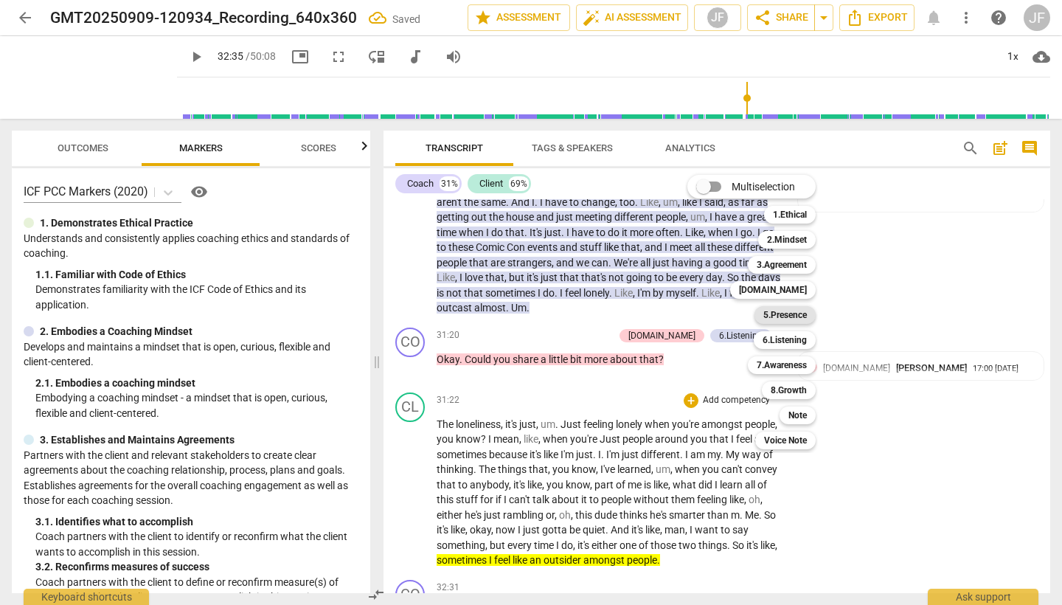
click at [791, 313] on b "5.Presence" at bounding box center [785, 315] width 44 height 18
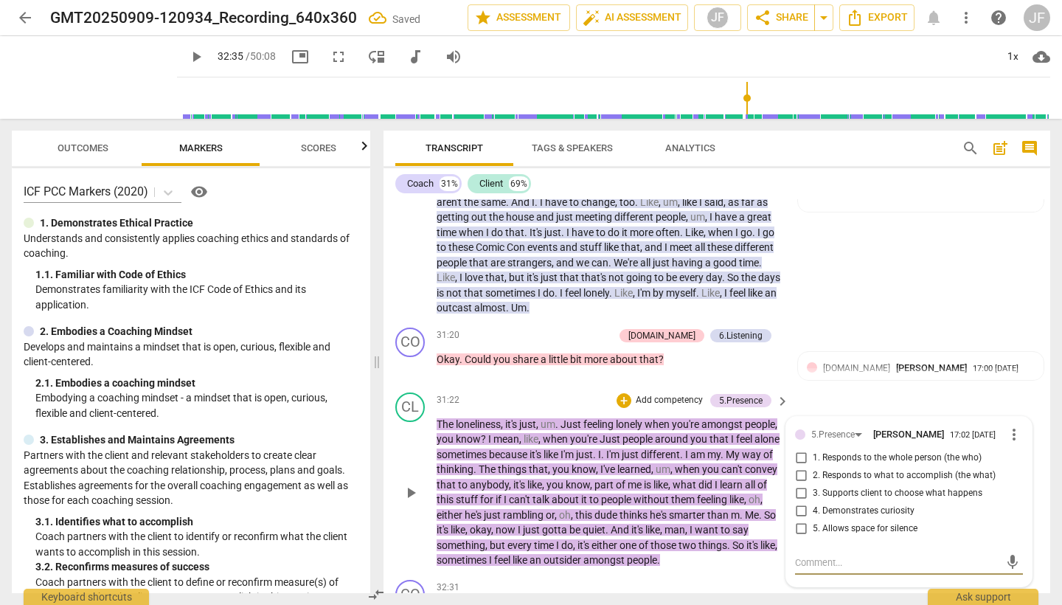
click at [800, 520] on input "5. Allows space for silence" at bounding box center [801, 529] width 24 height 18
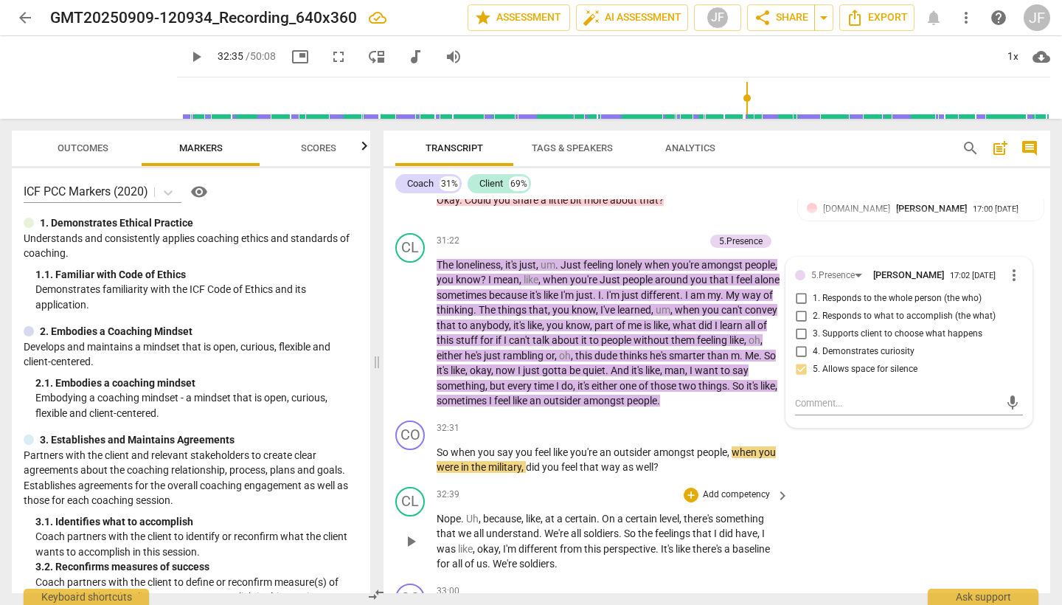
scroll to position [7681, 0]
click at [688, 422] on div "+" at bounding box center [691, 429] width 15 height 15
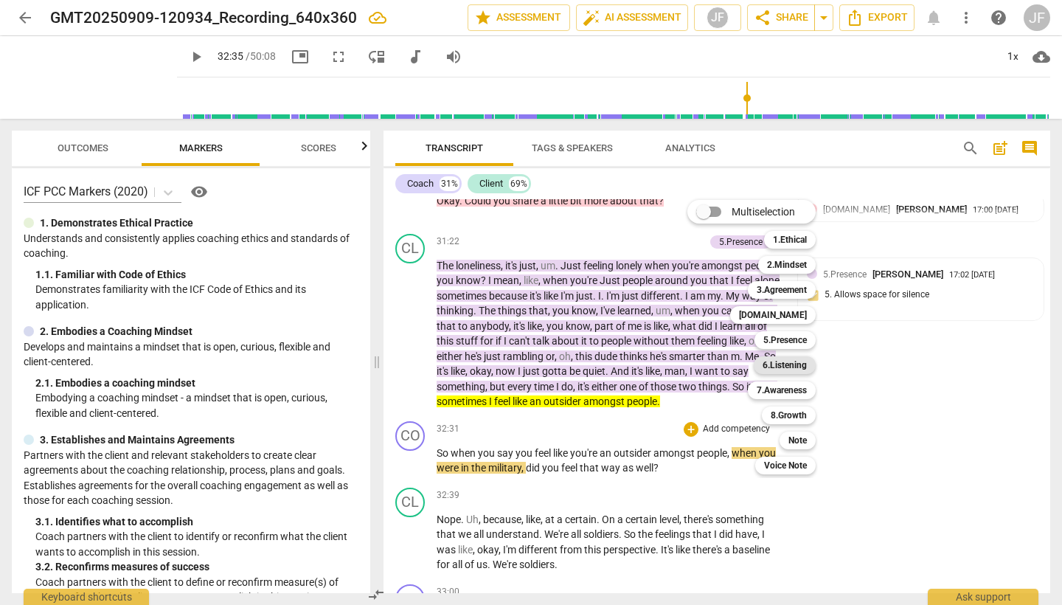
click at [783, 363] on b "6.Listening" at bounding box center [785, 365] width 44 height 18
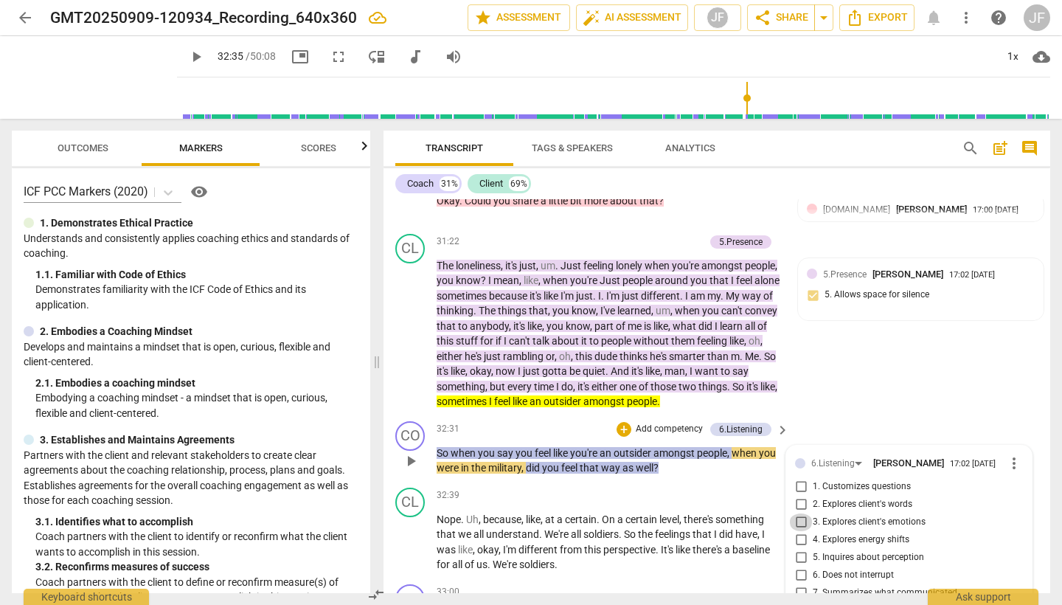
click at [797, 513] on input "3. Explores client's emotions" at bounding box center [801, 522] width 24 height 18
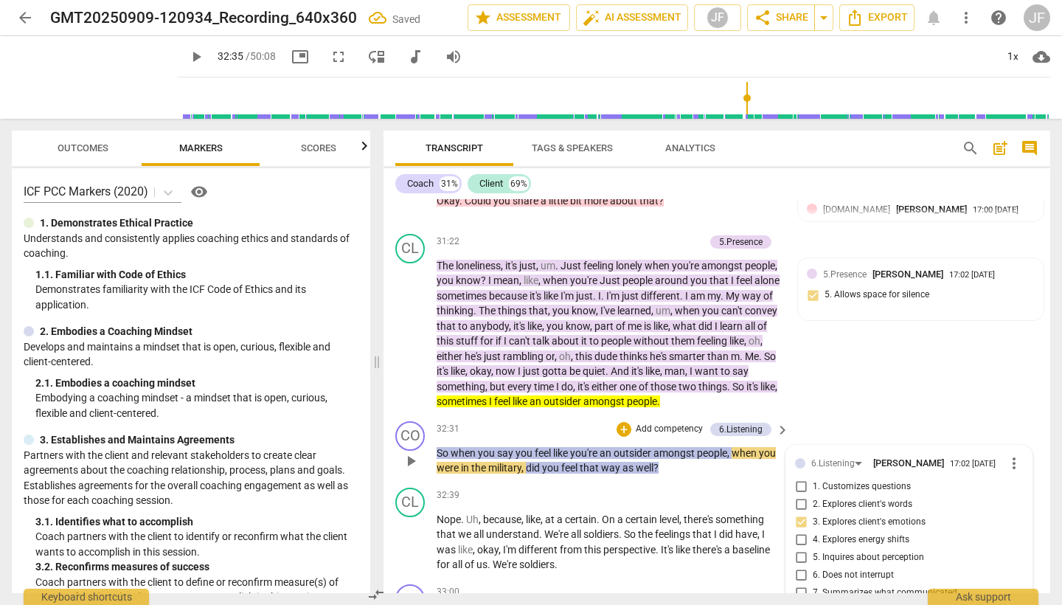
drag, startPoint x: 408, startPoint y: 450, endPoint x: 508, endPoint y: 469, distance: 102.1
click at [408, 533] on span "play_arrow" at bounding box center [411, 542] width 18 height 18
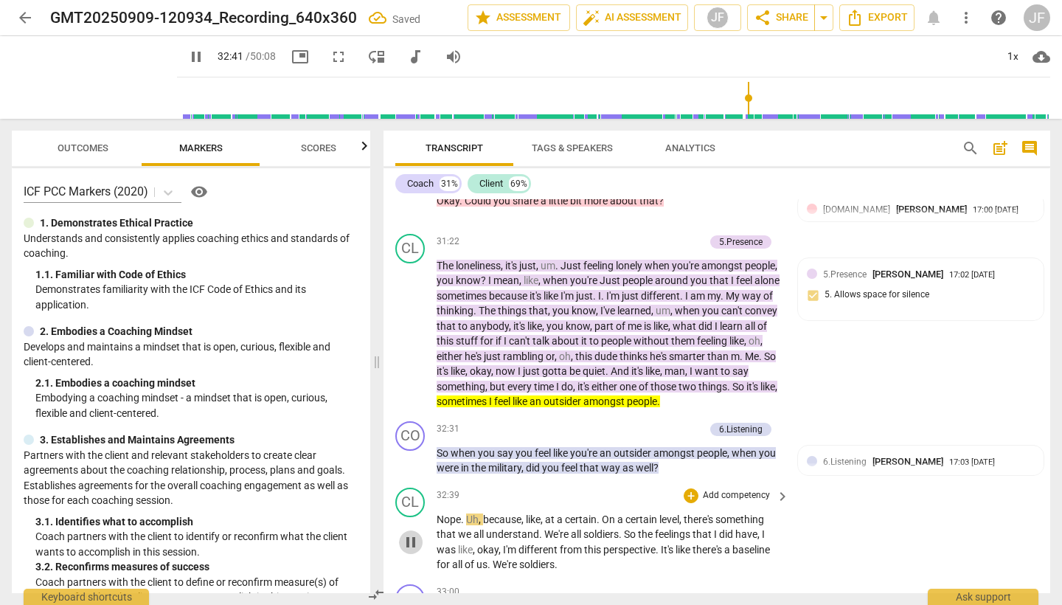
click at [409, 533] on span "pause" at bounding box center [411, 542] width 18 height 18
drag, startPoint x: 409, startPoint y: 448, endPoint x: 456, endPoint y: 455, distance: 47.8
click at [409, 533] on span "play_arrow" at bounding box center [411, 542] width 18 height 18
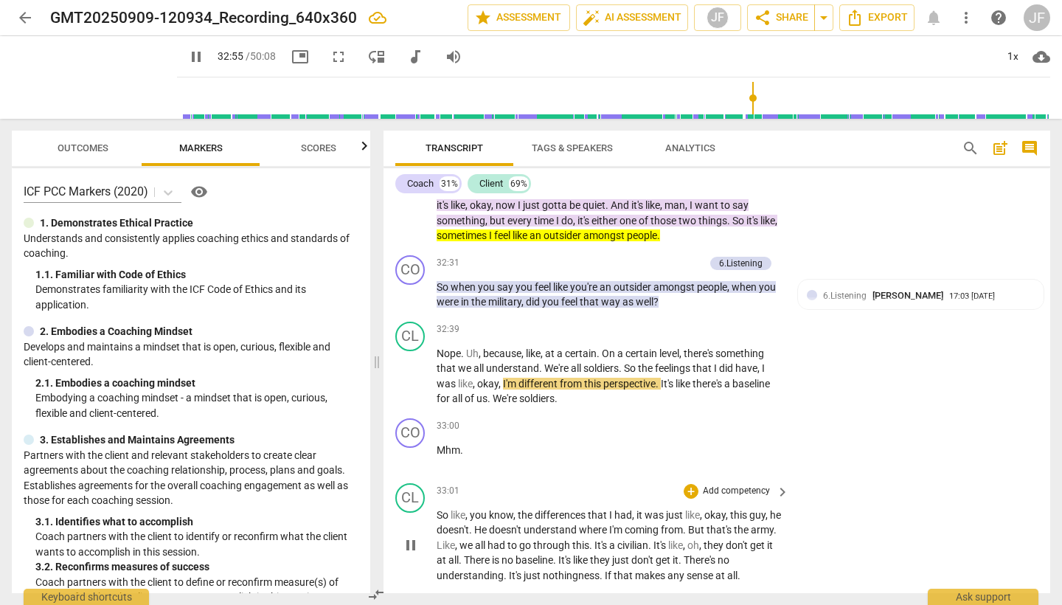
scroll to position [7853, 0]
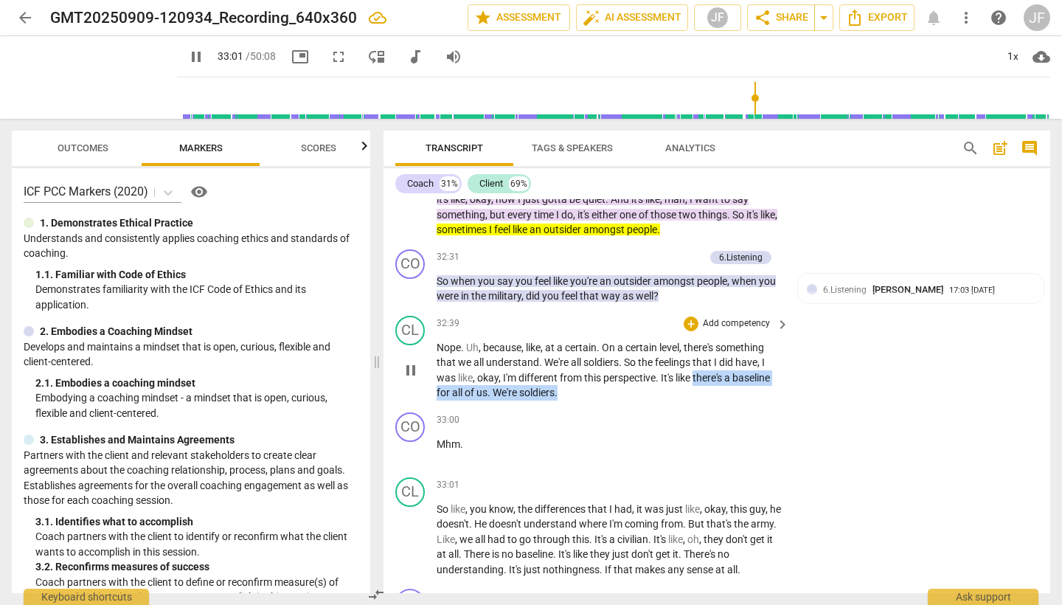
drag, startPoint x: 699, startPoint y: 286, endPoint x: 711, endPoint y: 302, distance: 20.5
click at [711, 340] on p "Nope . Uh , because , like , at a certain . On a certain level , there's someth…" at bounding box center [609, 370] width 345 height 60
click at [590, 275] on icon "button" at bounding box center [594, 280] width 15 height 18
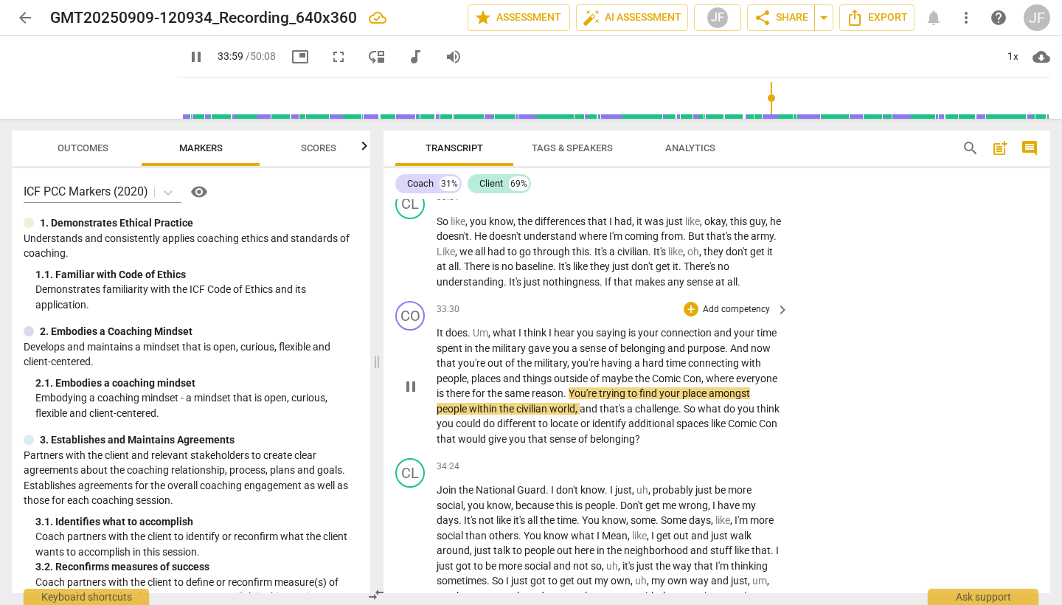
scroll to position [8136, 0]
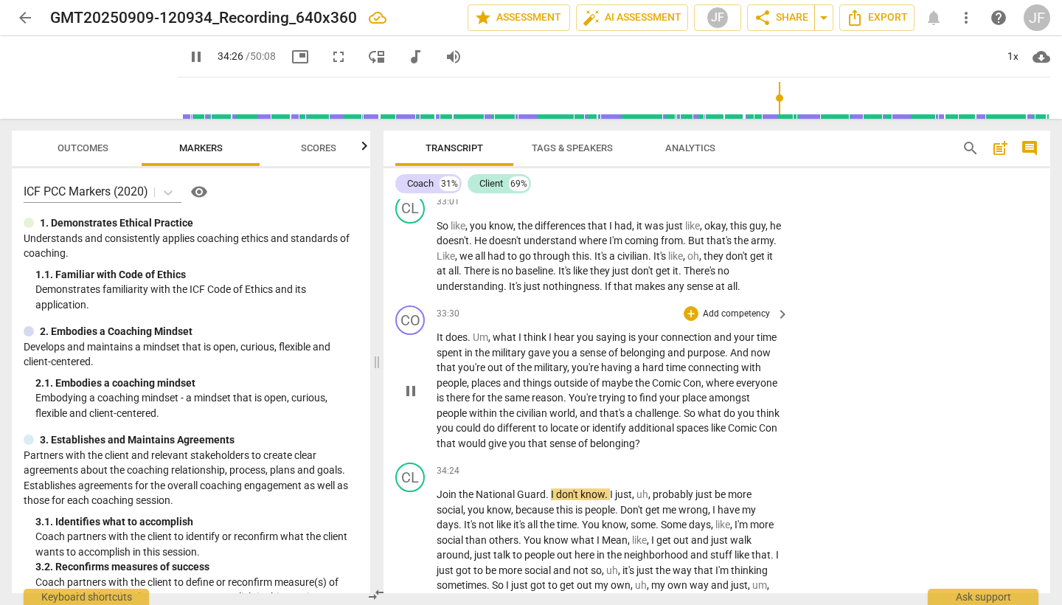
click at [406, 382] on span "pause" at bounding box center [411, 391] width 18 height 18
click at [690, 306] on div "+" at bounding box center [691, 313] width 15 height 15
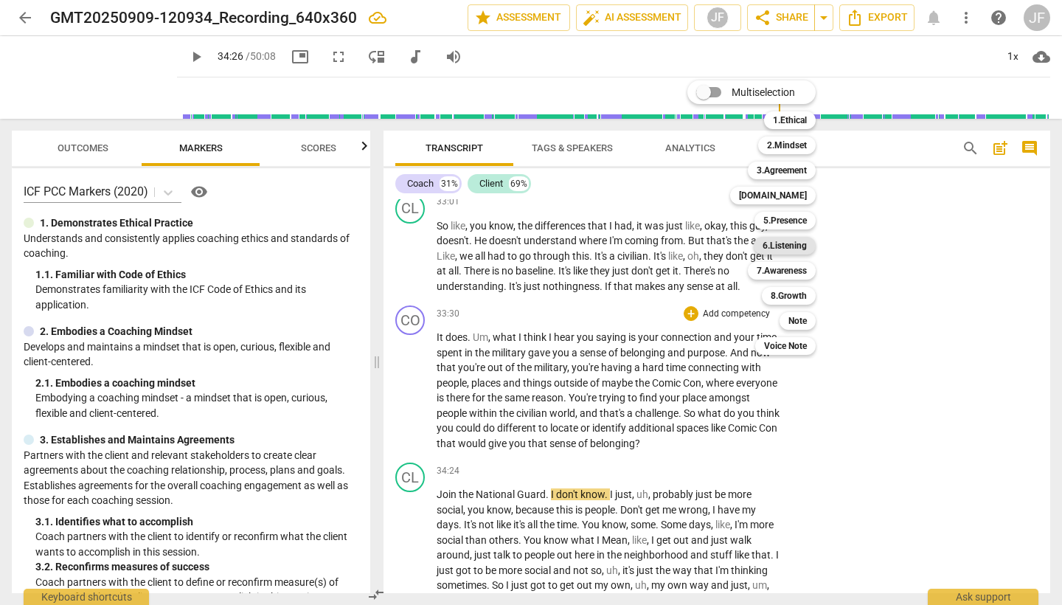
click at [794, 248] on b "6.Listening" at bounding box center [785, 246] width 44 height 18
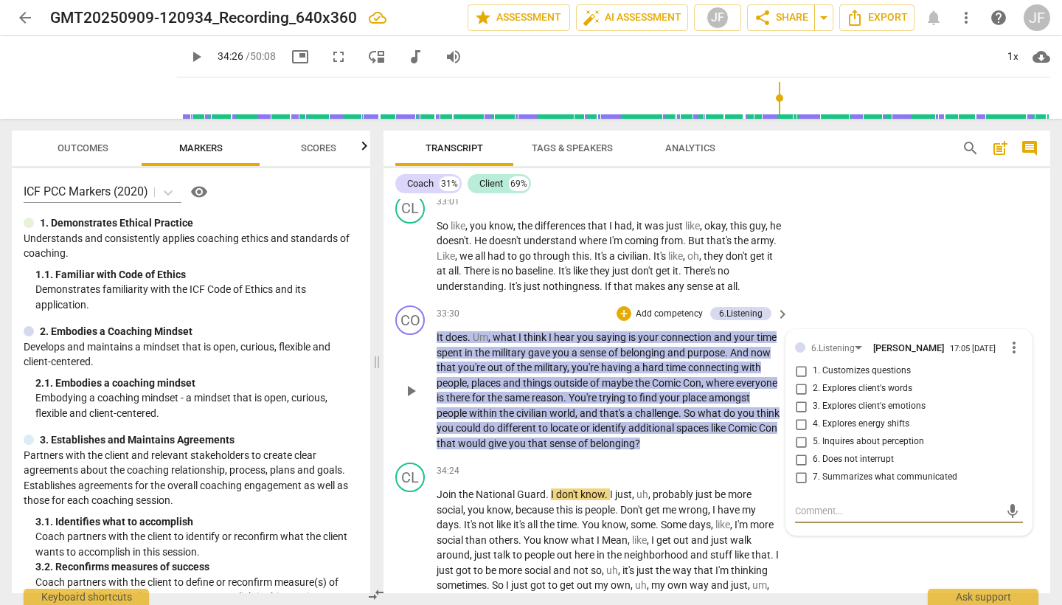
click at [800, 362] on input "1. Customizes questions" at bounding box center [801, 371] width 24 height 18
click at [623, 306] on div "+" at bounding box center [624, 313] width 15 height 15
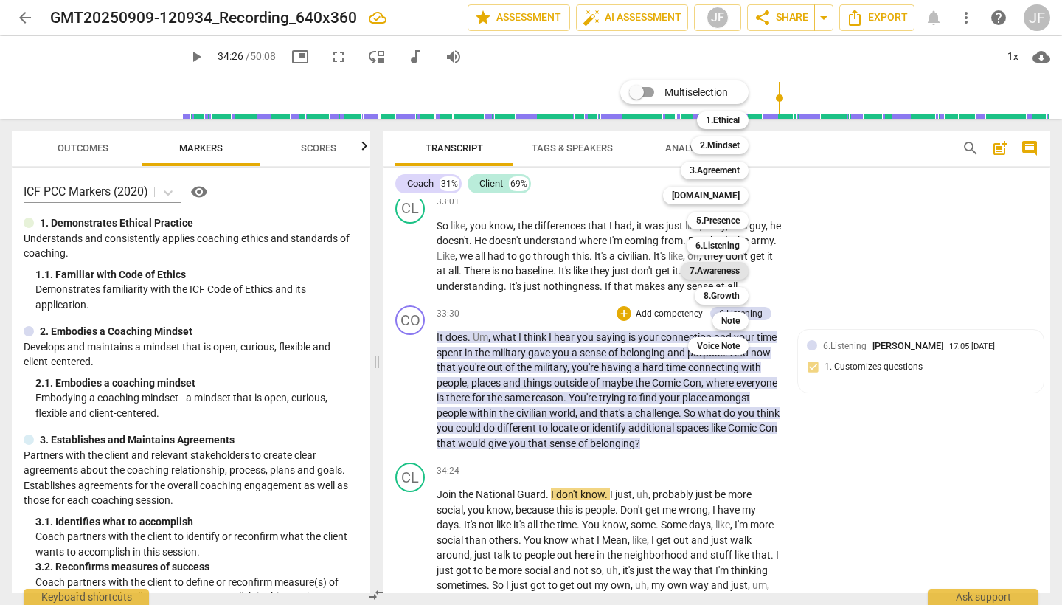
click at [730, 271] on b "7.Awareness" at bounding box center [715, 271] width 50 height 18
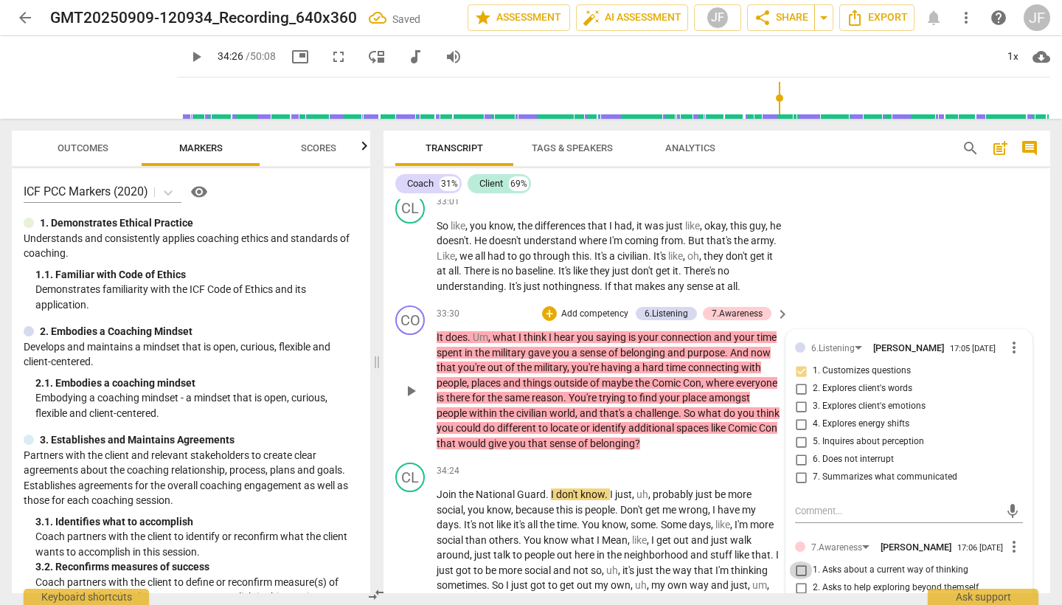
drag, startPoint x: 802, startPoint y: 484, endPoint x: 834, endPoint y: 486, distance: 32.5
click at [802, 561] on input "1. Asks about a current way of thinking" at bounding box center [801, 570] width 24 height 18
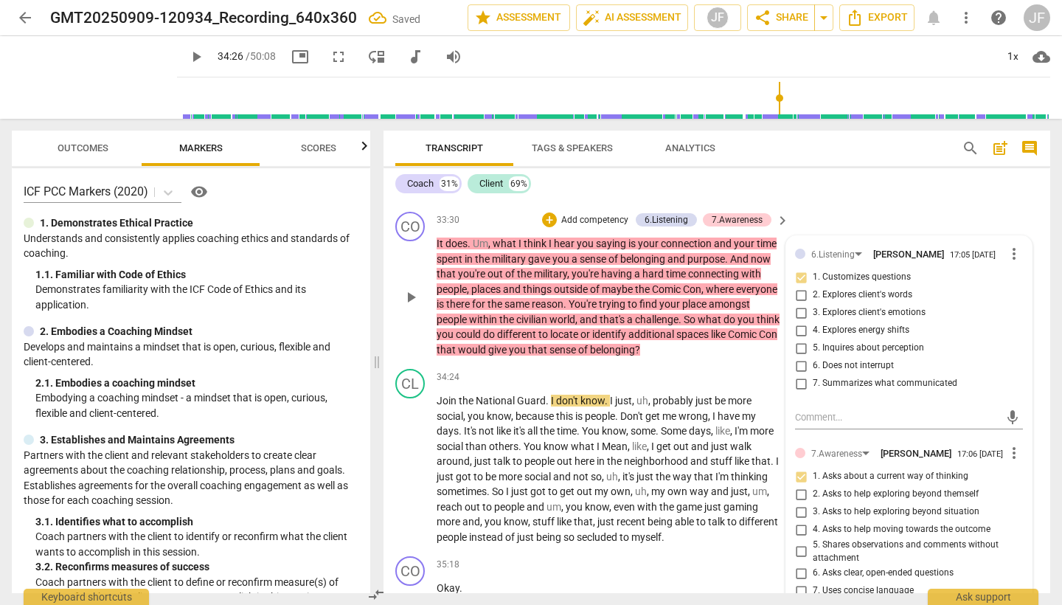
scroll to position [8243, 0]
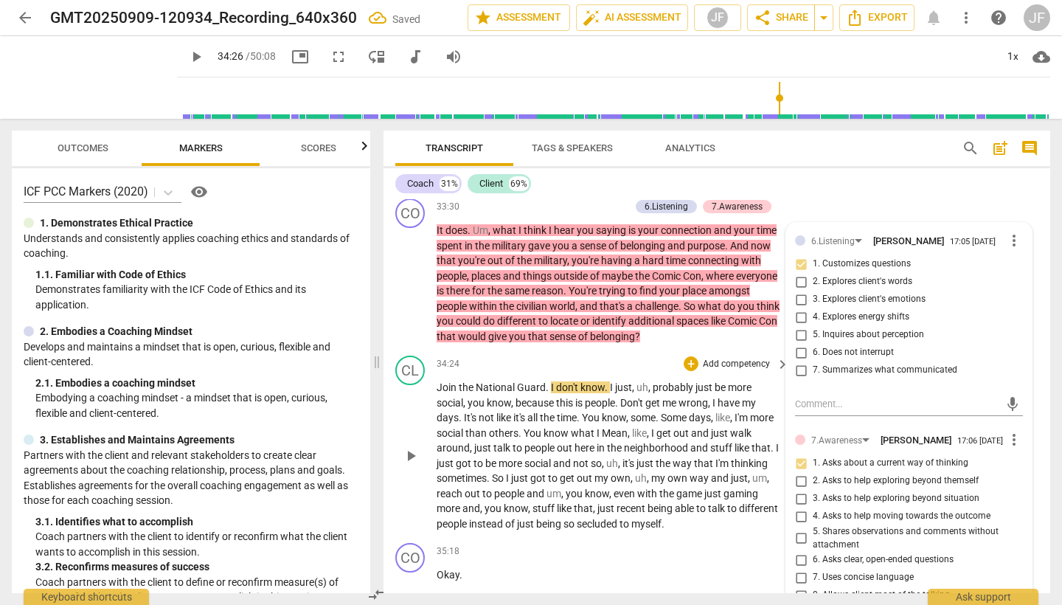
click at [412, 447] on span "play_arrow" at bounding box center [411, 456] width 18 height 18
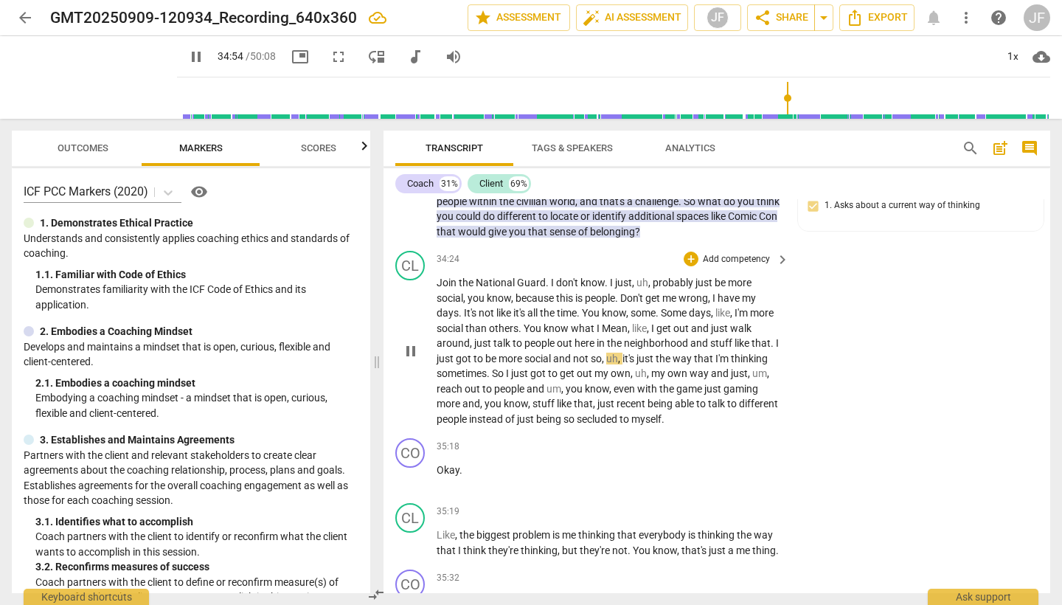
scroll to position [8347, 0]
drag, startPoint x: 659, startPoint y: 258, endPoint x: 530, endPoint y: 275, distance: 129.5
click at [530, 277] on p "Join the National Guard . I don't know . I just , uh , probably just be more so…" at bounding box center [609, 352] width 345 height 151
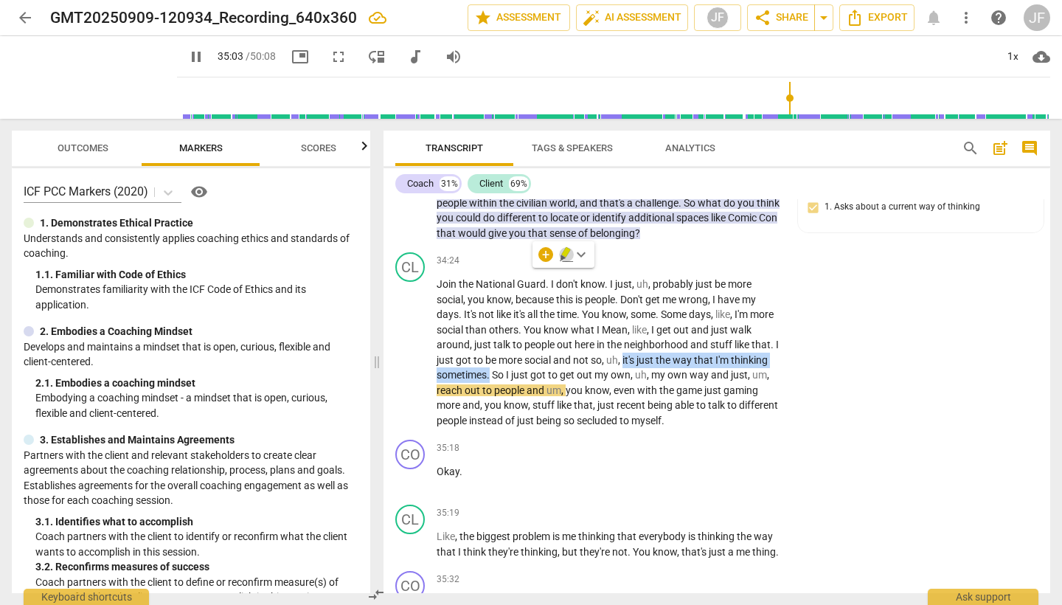
click at [564, 260] on icon "button" at bounding box center [566, 255] width 15 height 18
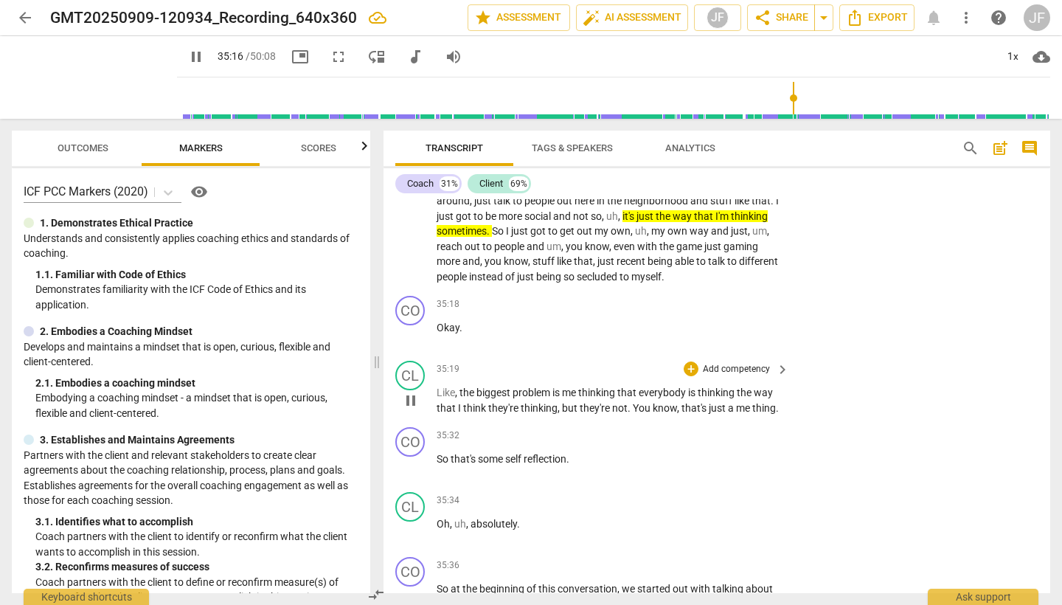
scroll to position [8493, 0]
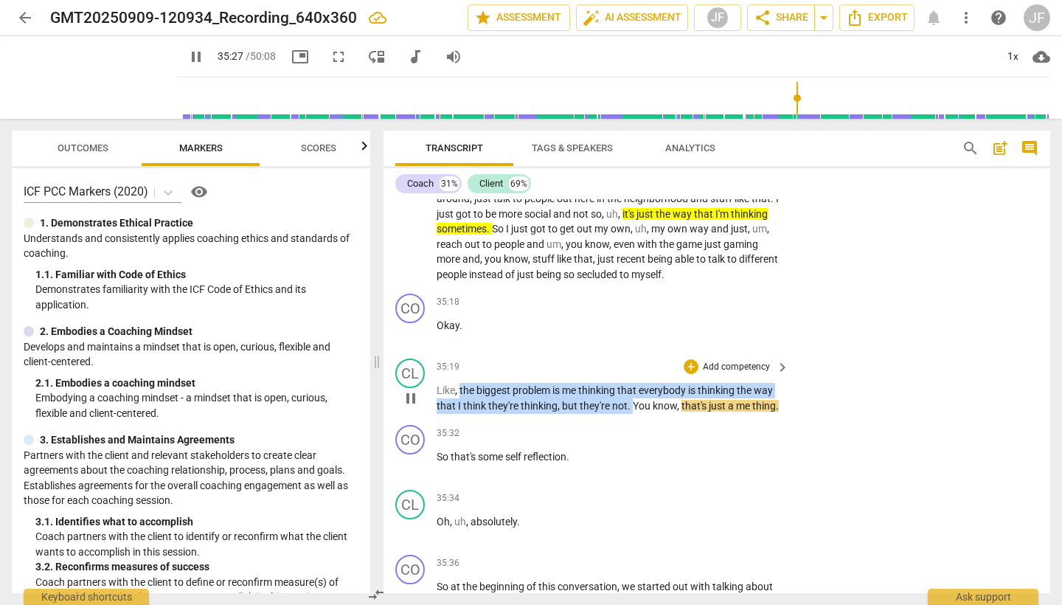
drag, startPoint x: 461, startPoint y: 288, endPoint x: 631, endPoint y: 305, distance: 170.6
click at [631, 383] on p "Like , the biggest problem is me thinking that everybody is thinking the way th…" at bounding box center [609, 398] width 345 height 30
click at [661, 285] on icon "button" at bounding box center [662, 287] width 5 height 6
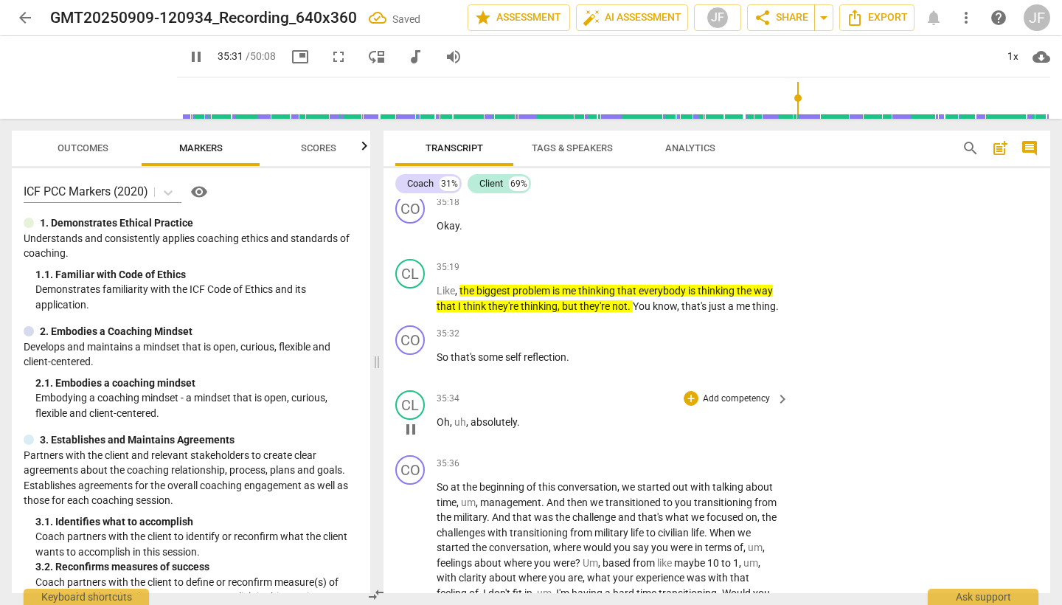
scroll to position [8596, 0]
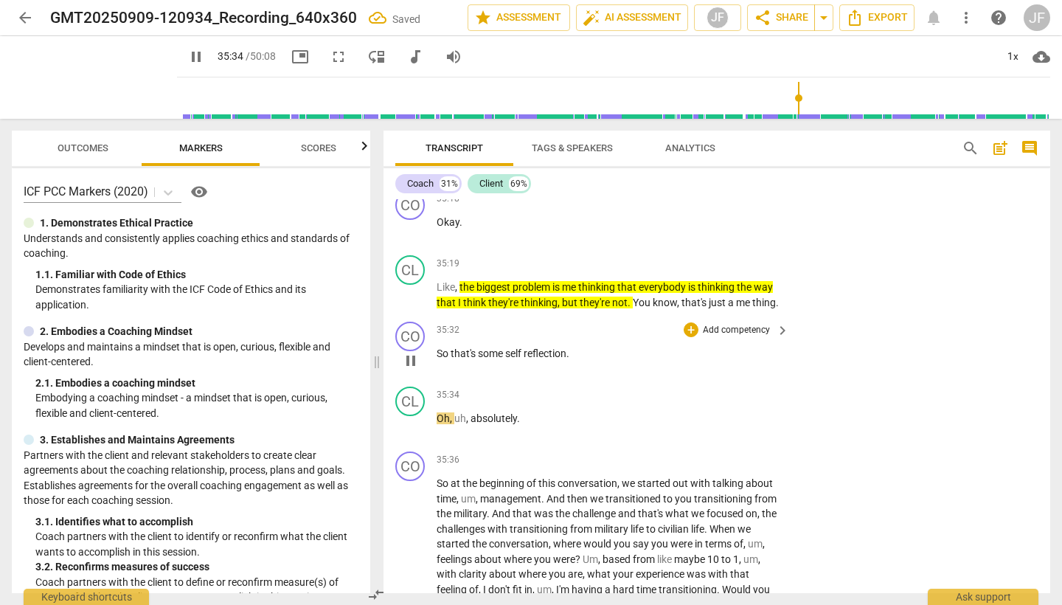
click at [411, 352] on span "pause" at bounding box center [411, 361] width 18 height 18
click at [690, 322] on div "+" at bounding box center [691, 329] width 15 height 15
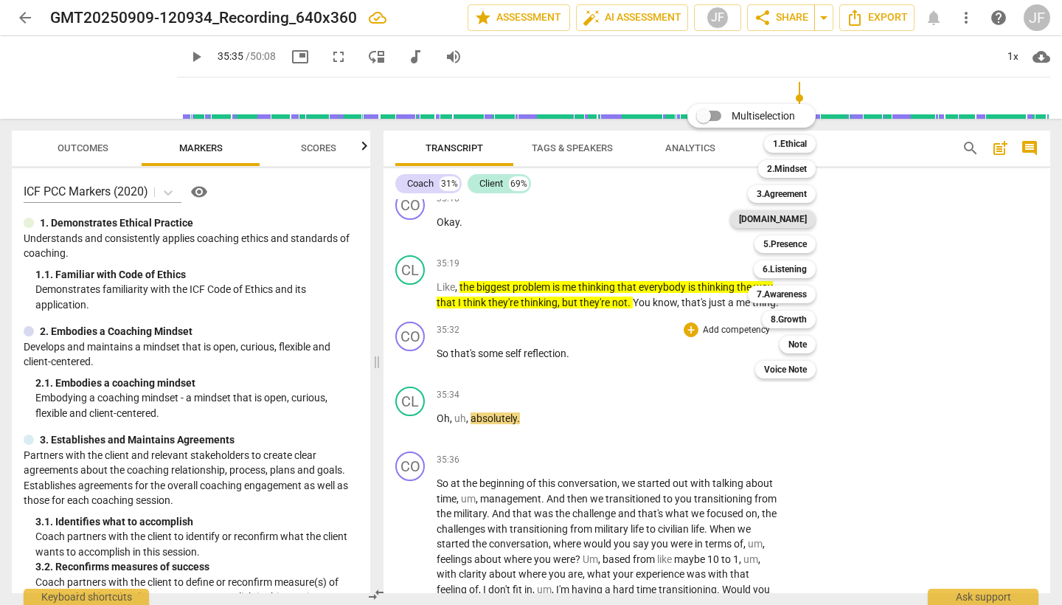
click at [791, 222] on b "4.Trust" at bounding box center [773, 219] width 68 height 18
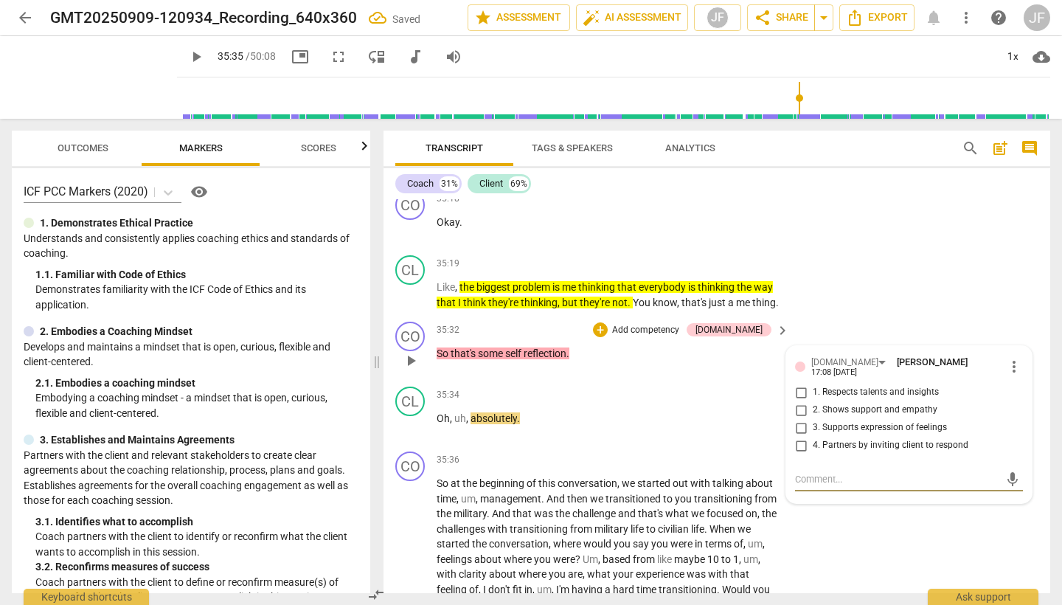
click at [797, 384] on input "1. Respects talents and insights" at bounding box center [801, 393] width 24 height 18
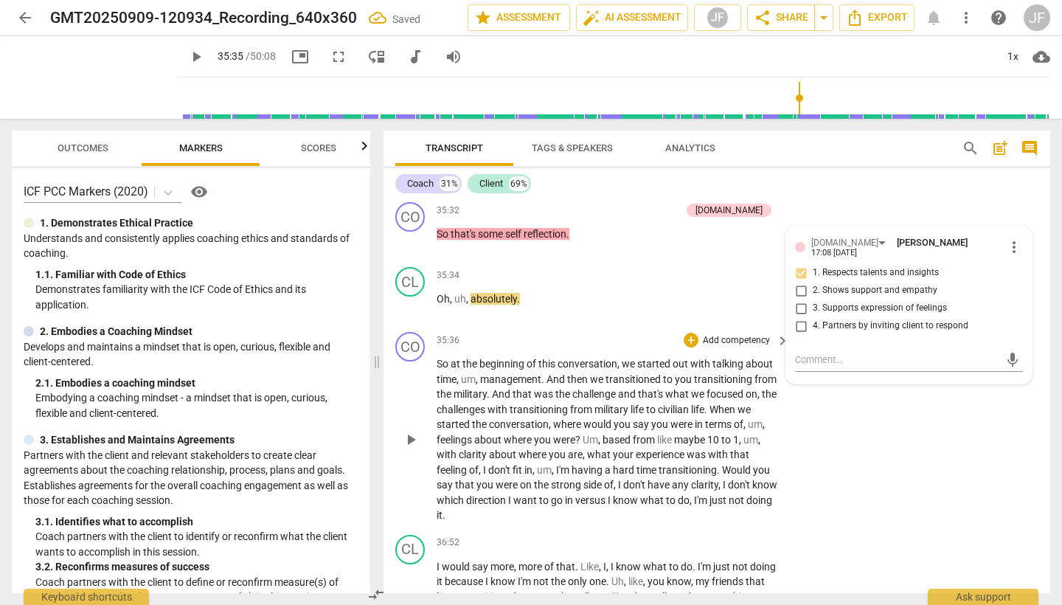
scroll to position [8714, 0]
click at [412, 432] on span "play_arrow" at bounding box center [411, 441] width 18 height 18
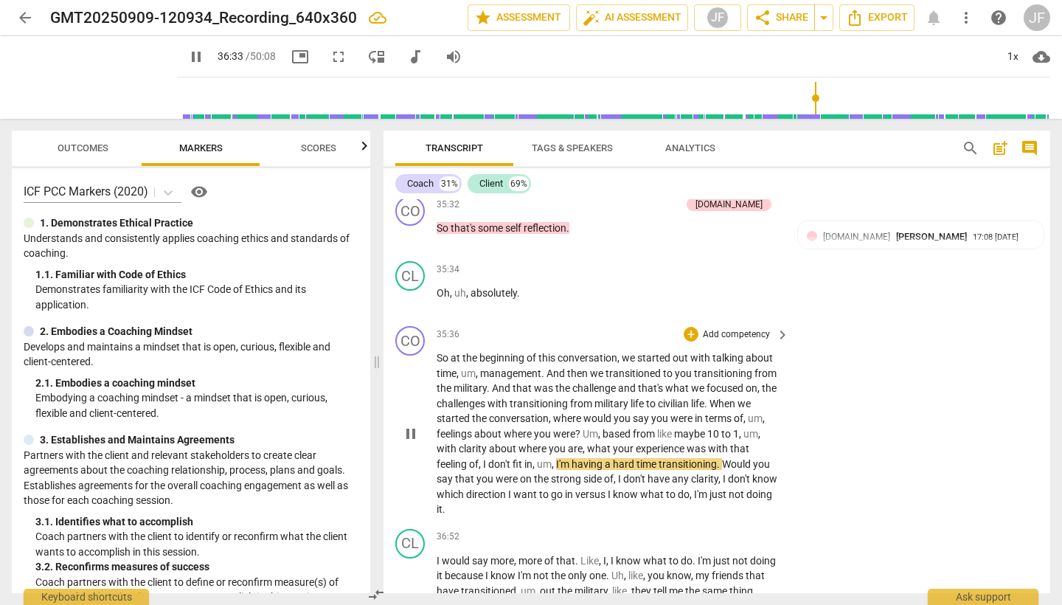
scroll to position [8729, 0]
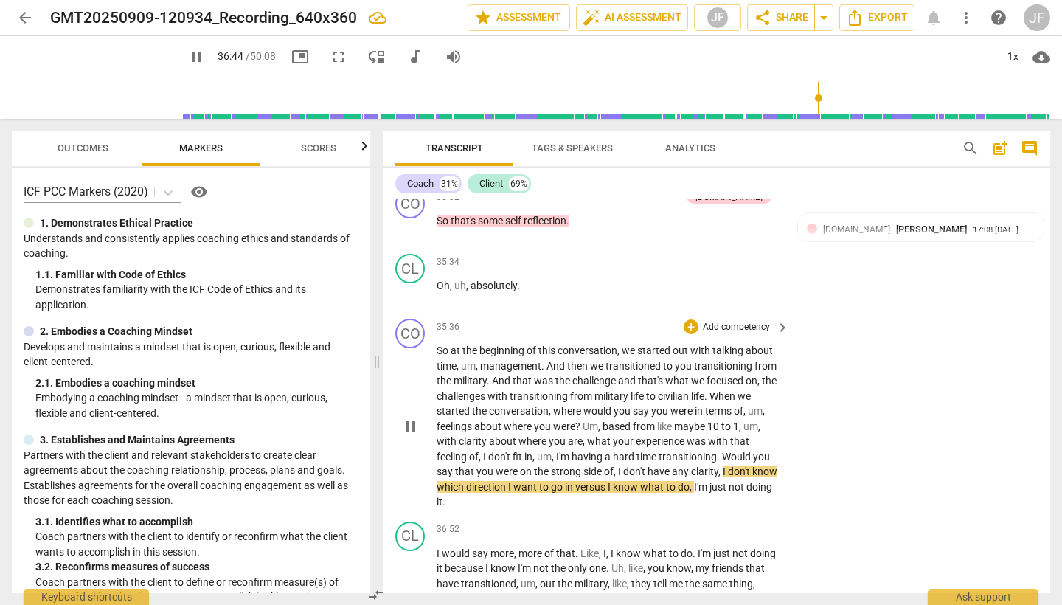
click at [415, 417] on span "pause" at bounding box center [411, 426] width 18 height 18
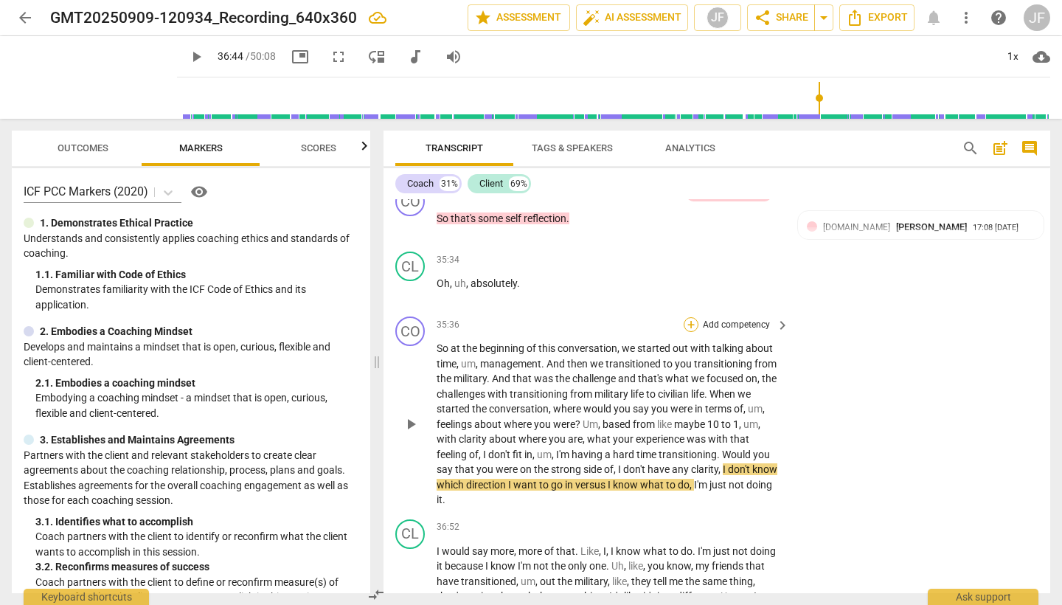
scroll to position [8724, 0]
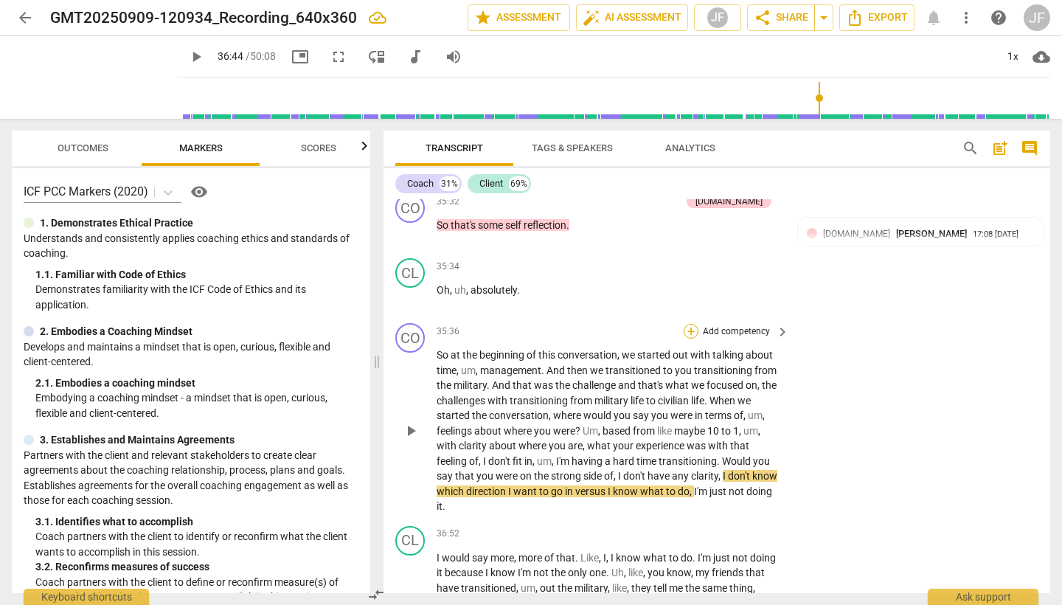
click at [688, 324] on div "+" at bounding box center [691, 331] width 15 height 15
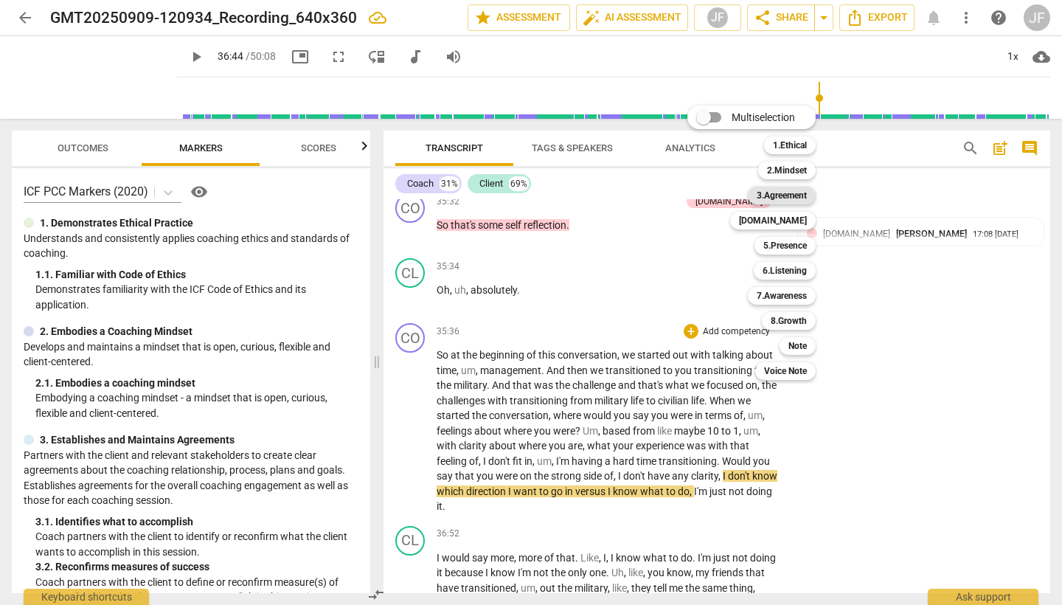
click at [808, 200] on div "3.Agreement" at bounding box center [782, 196] width 68 height 18
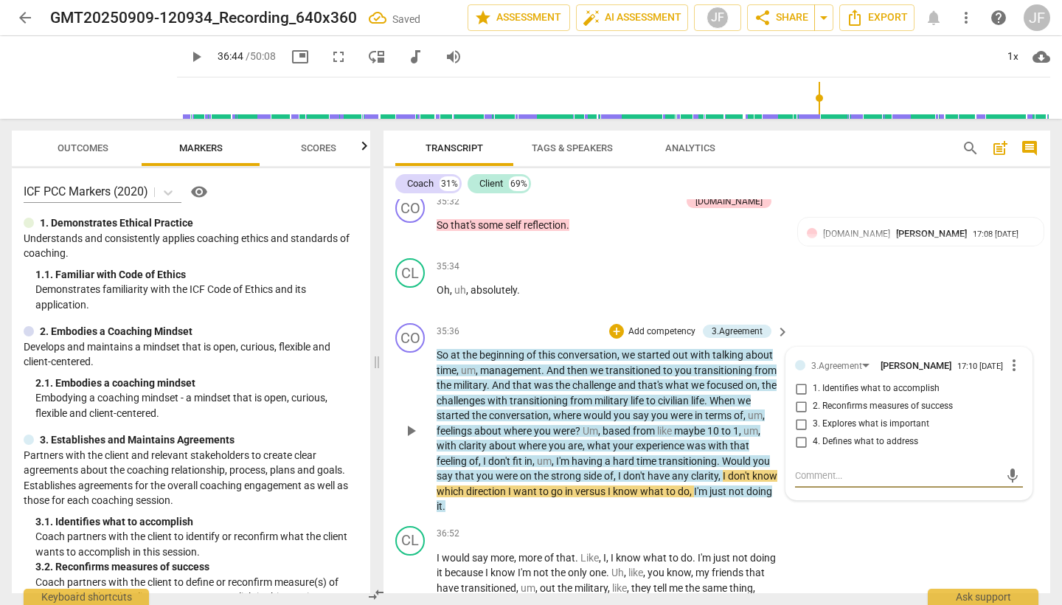
click at [825, 468] on textarea at bounding box center [897, 475] width 204 height 14
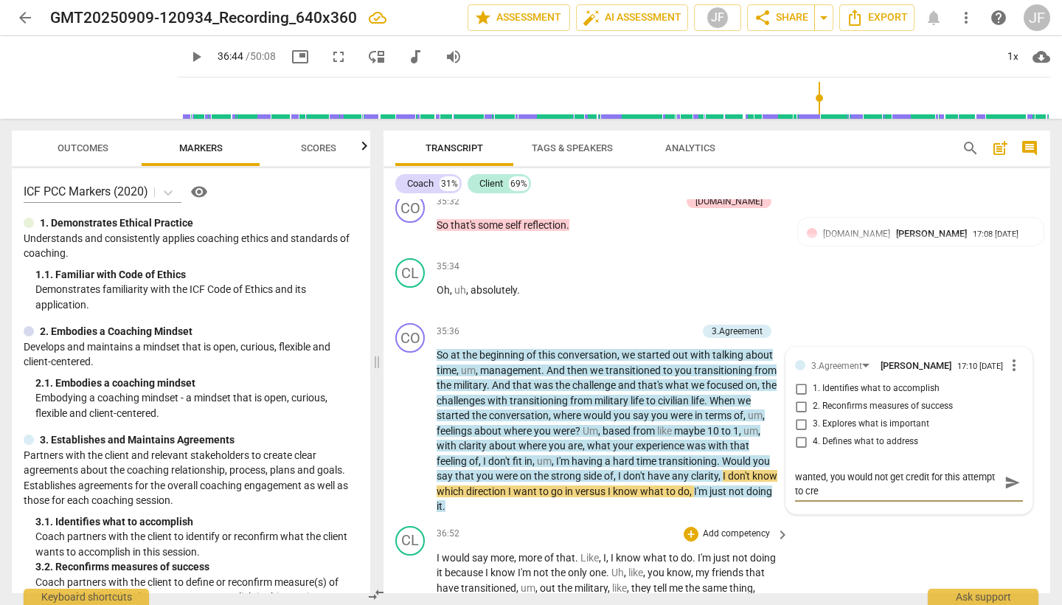
scroll to position [0, 0]
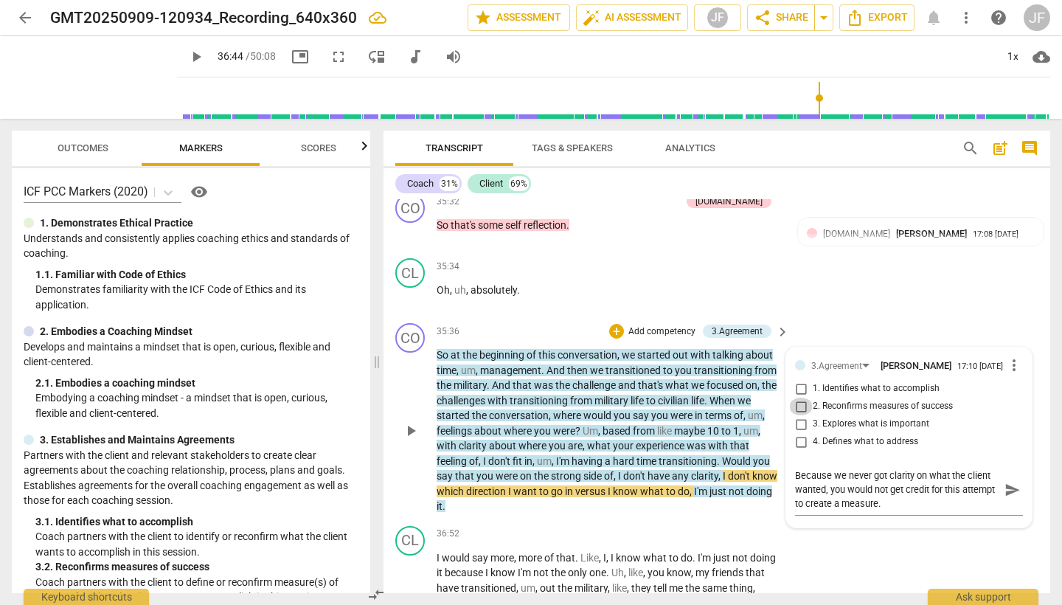
click at [800, 398] on input "2. Reconfirms measures of success" at bounding box center [801, 407] width 24 height 18
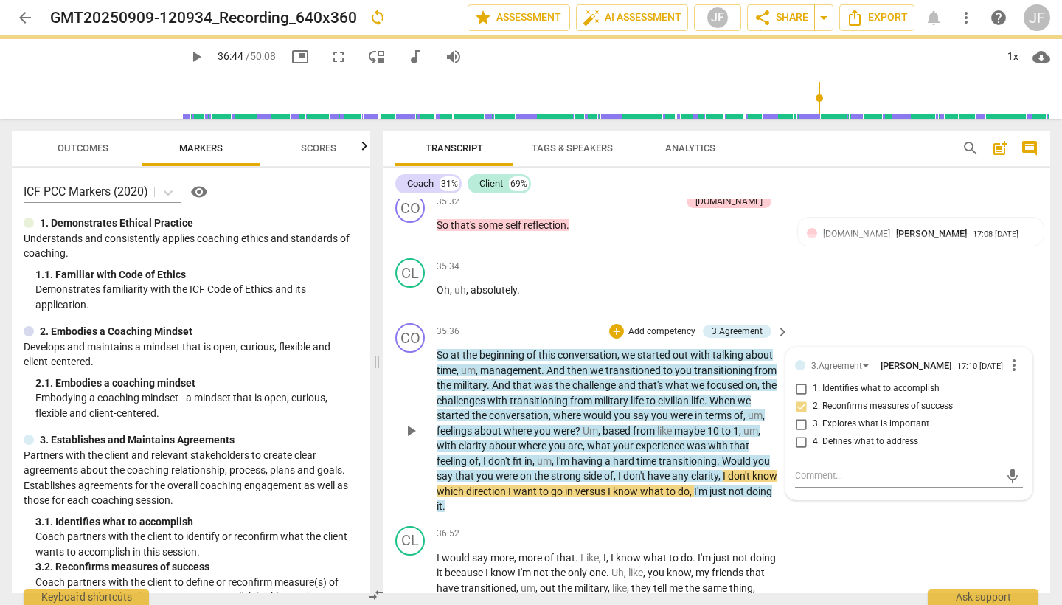
click at [800, 398] on input "2. Reconfirms measures of success" at bounding box center [801, 407] width 24 height 18
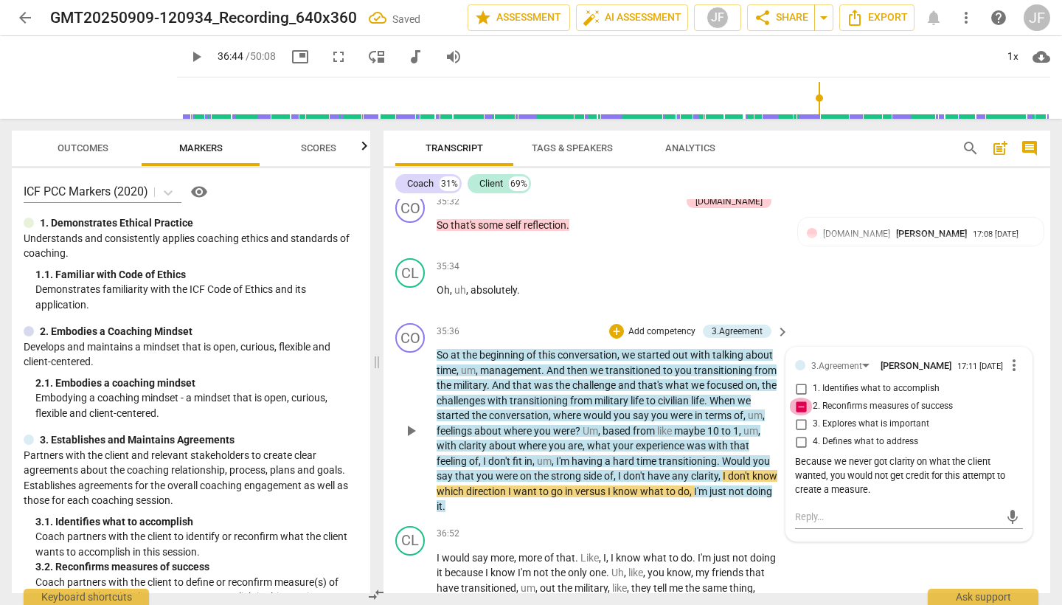
click at [800, 398] on input "2. Reconfirms measures of success" at bounding box center [801, 407] width 24 height 18
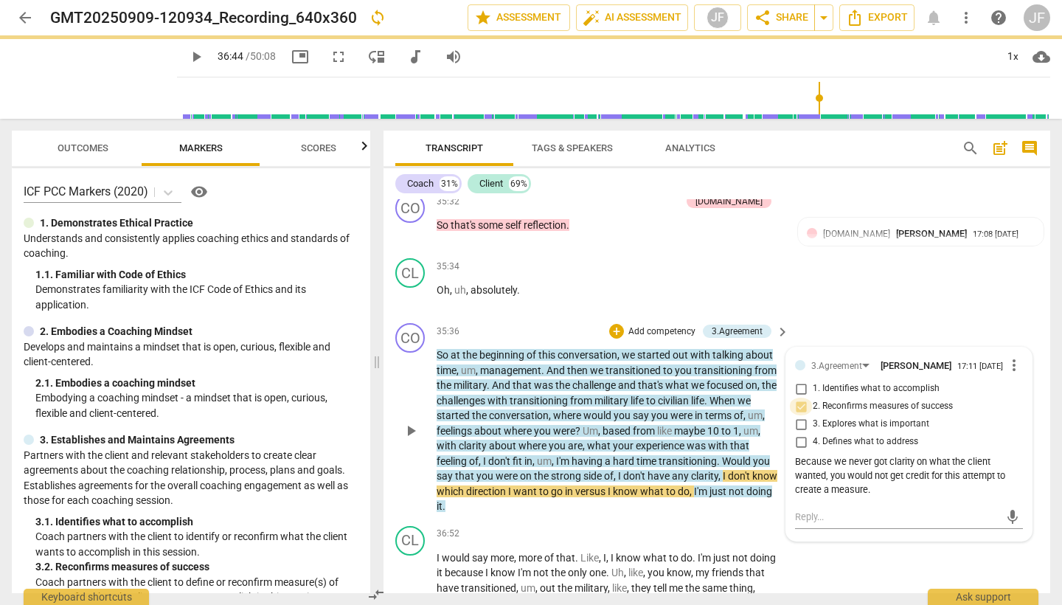
click at [800, 398] on input "2. Reconfirms measures of success" at bounding box center [801, 407] width 24 height 18
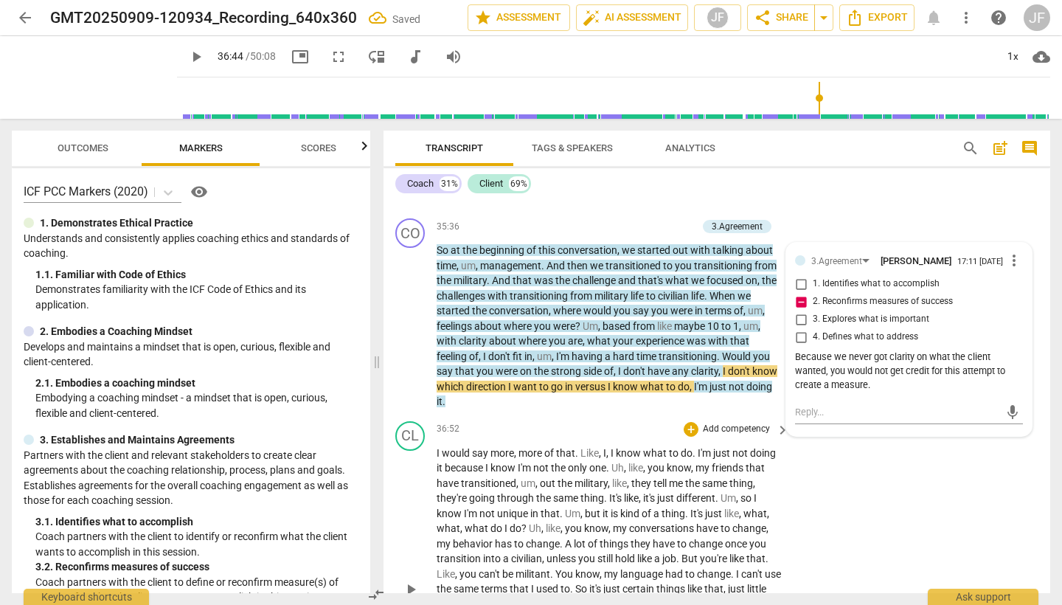
scroll to position [8831, 0]
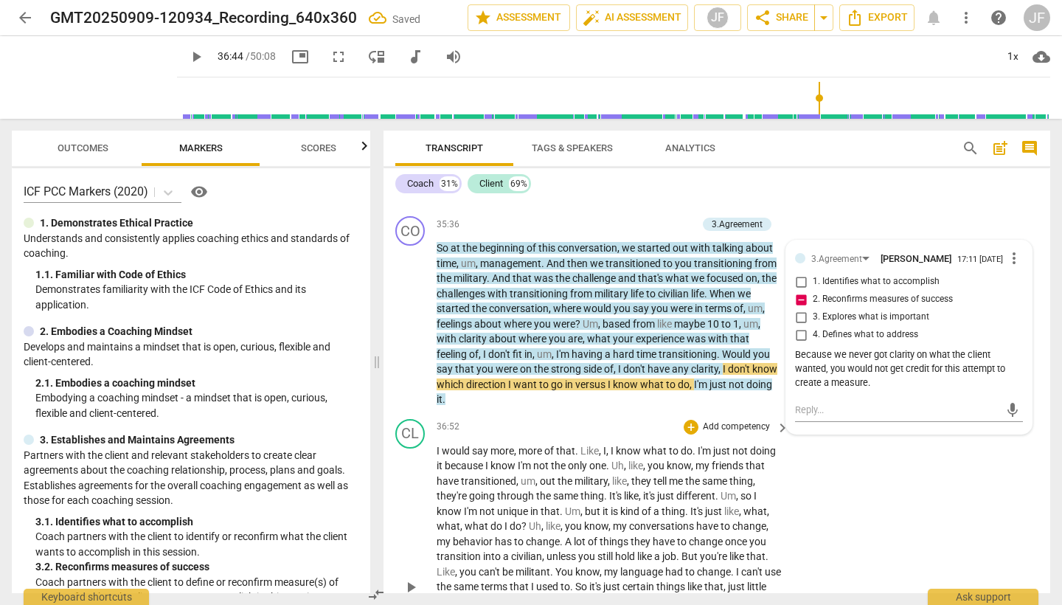
click at [413, 578] on span "play_arrow" at bounding box center [411, 587] width 18 height 18
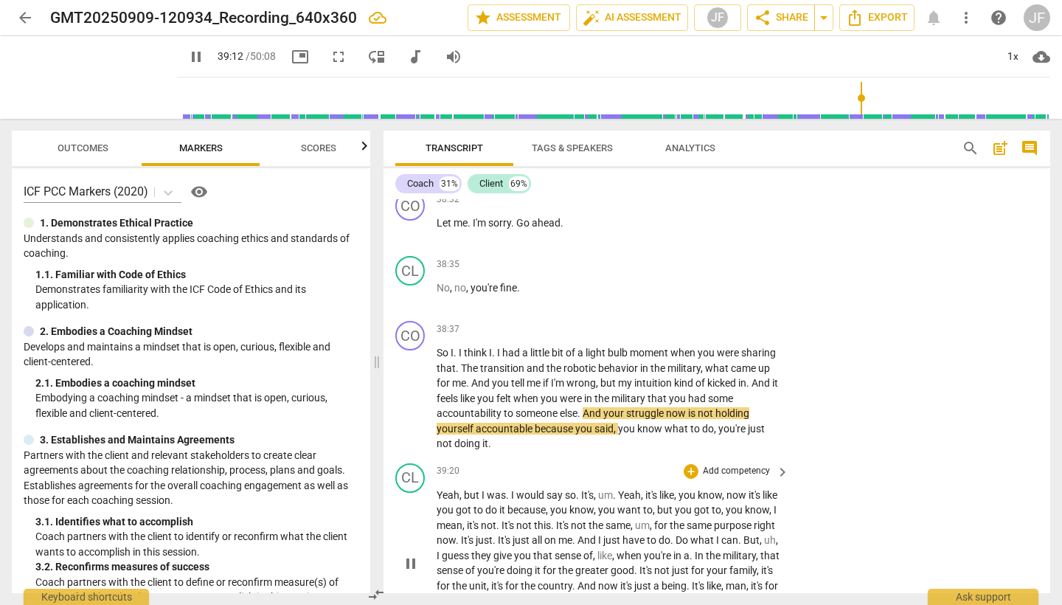
scroll to position [0, 0]
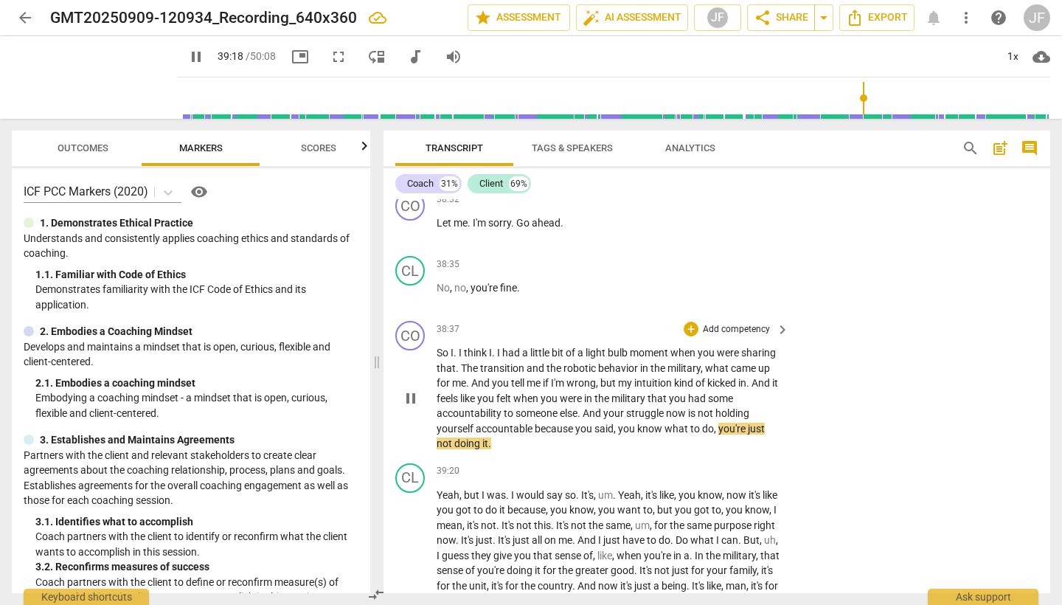
click at [411, 389] on span "pause" at bounding box center [411, 398] width 18 height 18
click at [692, 322] on div "+" at bounding box center [691, 329] width 15 height 15
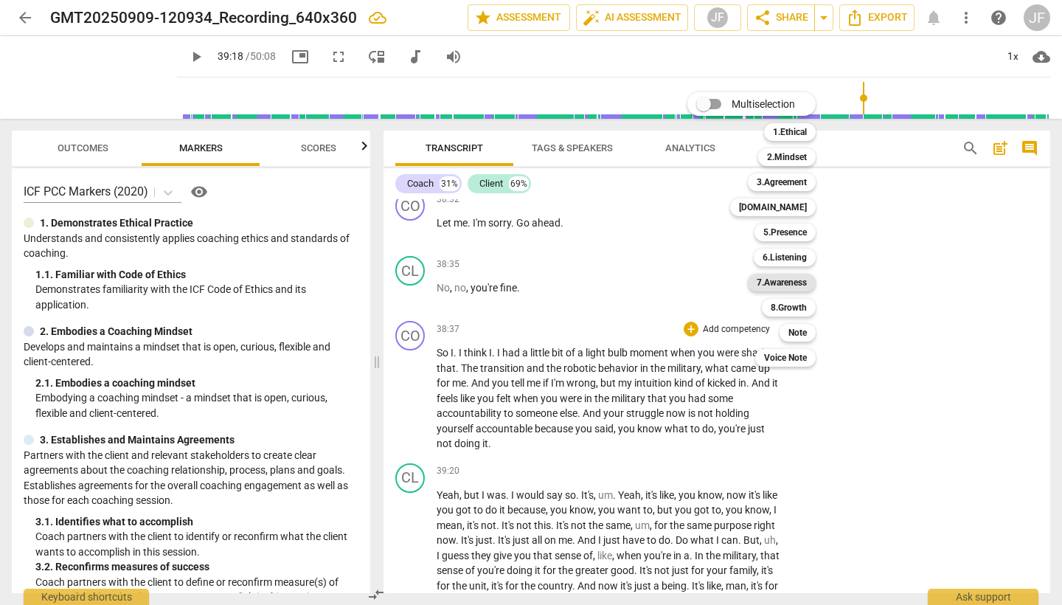
click at [780, 282] on b "7.Awareness" at bounding box center [782, 283] width 50 height 18
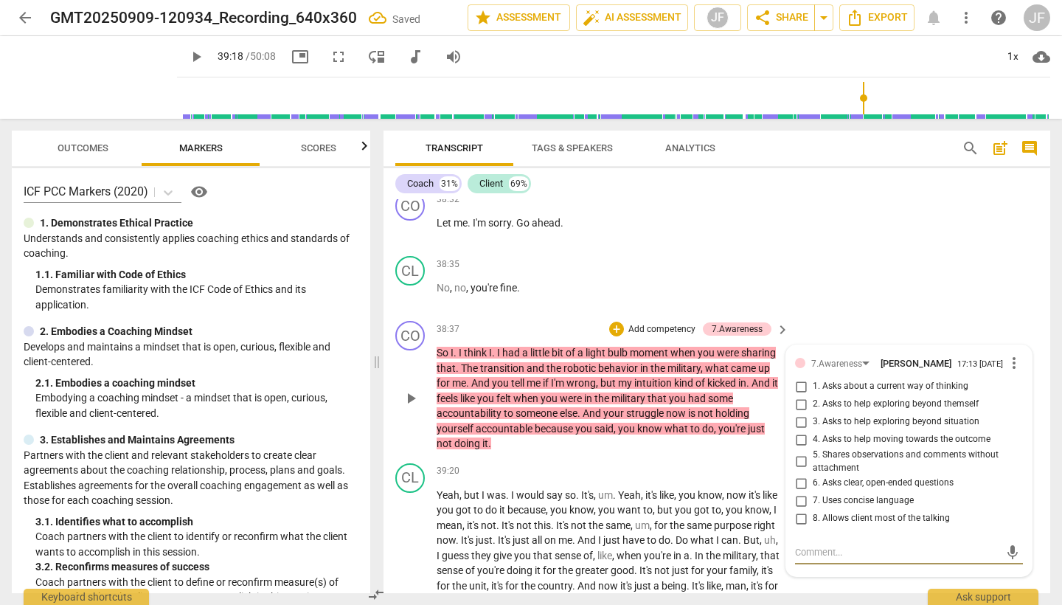
drag, startPoint x: 802, startPoint y: 368, endPoint x: 819, endPoint y: 392, distance: 29.5
click at [802, 453] on input "5. Shares observations and comments without attachment" at bounding box center [801, 462] width 24 height 18
click at [835, 545] on textarea at bounding box center [897, 552] width 204 height 14
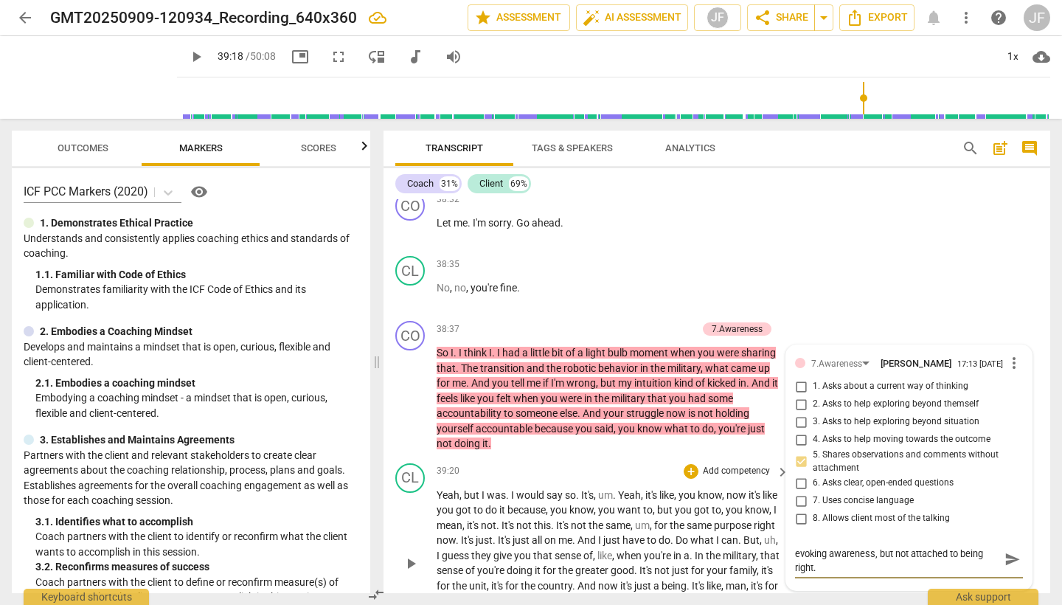
click at [411, 555] on span "play_arrow" at bounding box center [411, 564] width 18 height 18
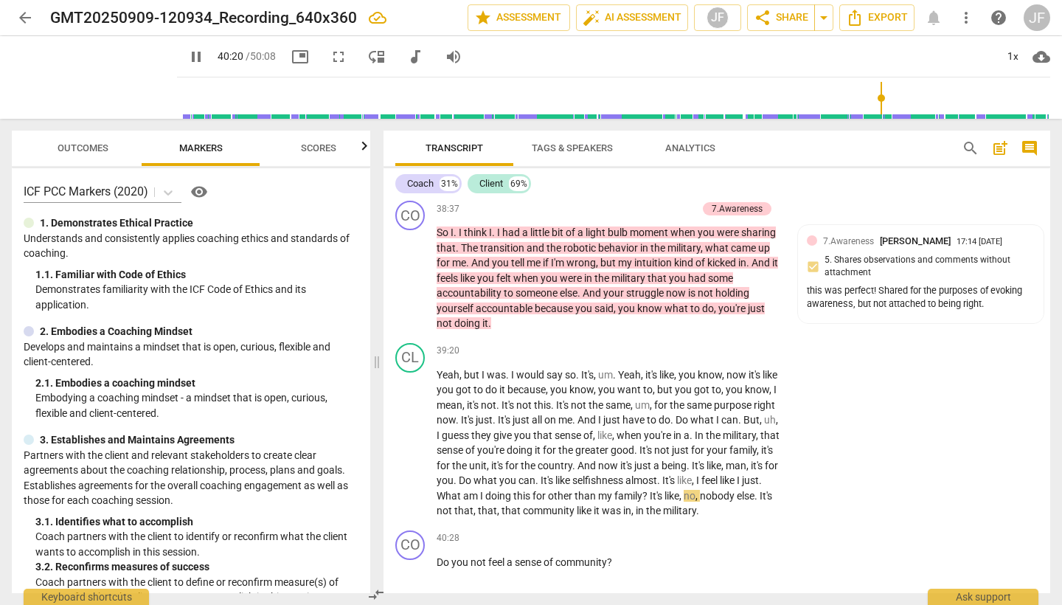
scroll to position [9635, 0]
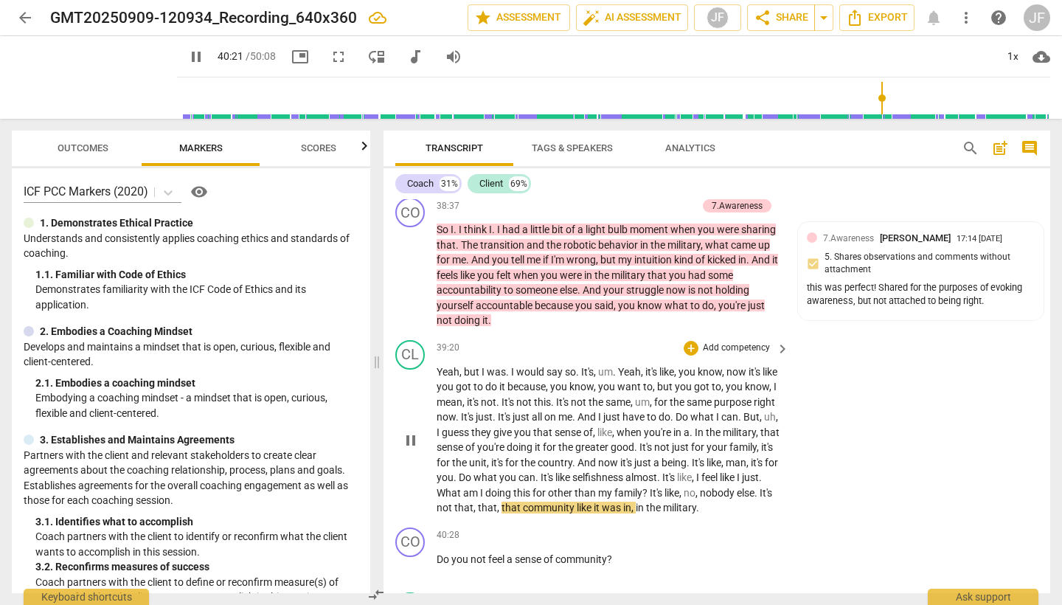
click at [398, 340] on div "CL play_arrow pause" at bounding box center [415, 428] width 41 height 176
click at [408, 431] on span "pause" at bounding box center [411, 440] width 18 height 18
drag, startPoint x: 663, startPoint y: 372, endPoint x: 724, endPoint y: 371, distance: 60.5
click at [724, 371] on p "Yeah , but I was . I would say so . It's , um . Yeah , it's like , you know , n…" at bounding box center [609, 439] width 345 height 151
drag, startPoint x: 787, startPoint y: 378, endPoint x: 780, endPoint y: 378, distance: 7.4
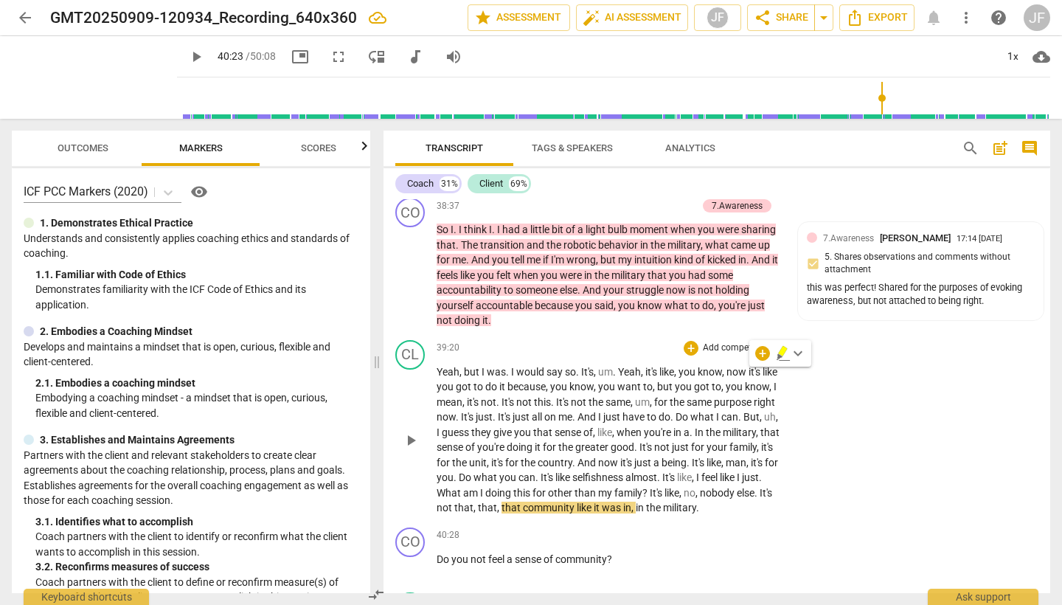
click at [787, 378] on div "Yeah , but I was . I would say so . It's , um . Yeah , it's like , you know , n…" at bounding box center [614, 439] width 354 height 151
drag, startPoint x: 662, startPoint y: 373, endPoint x: 775, endPoint y: 373, distance: 113.6
click at [775, 373] on p "Yeah , but I was . I would say so . It's , um . Yeah , it's like , you know , n…" at bounding box center [609, 439] width 345 height 151
click at [782, 351] on icon "button" at bounding box center [782, 351] width 9 height 10
click at [689, 341] on div "+" at bounding box center [691, 348] width 15 height 15
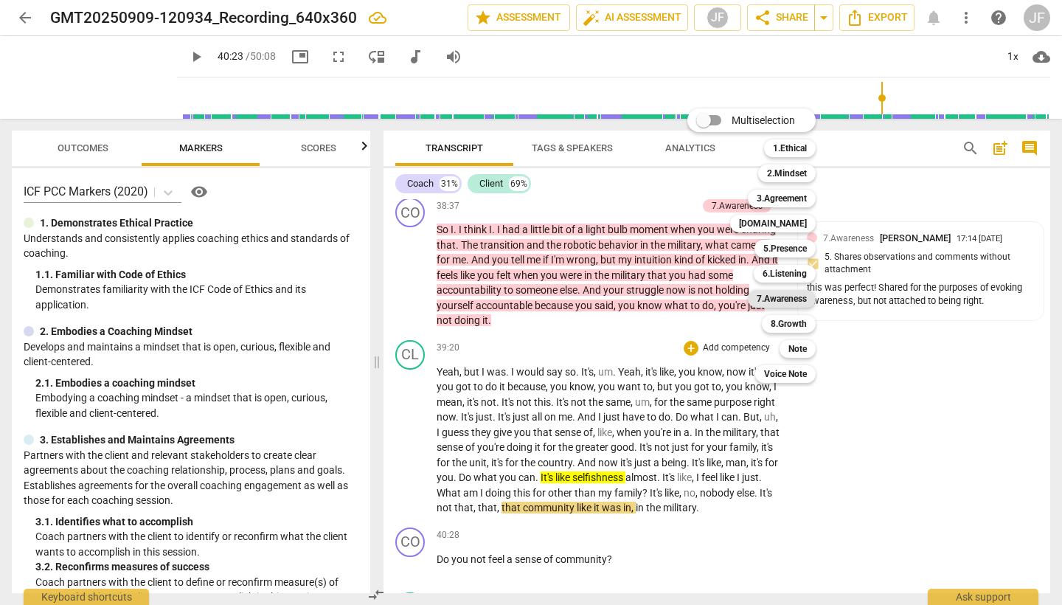
click at [780, 295] on b "7.Awareness" at bounding box center [782, 299] width 50 height 18
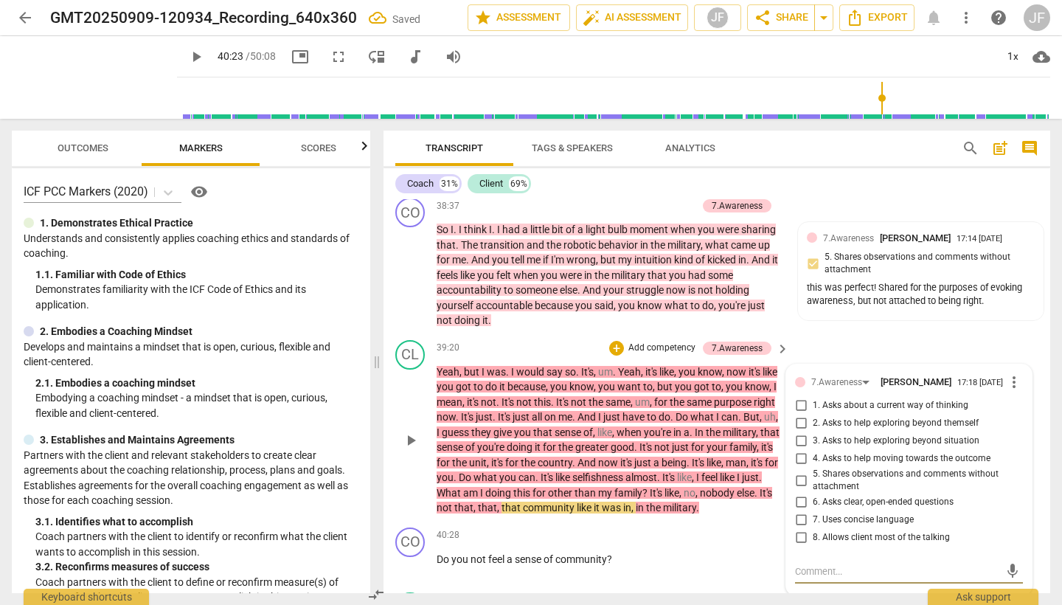
drag, startPoint x: 839, startPoint y: 474, endPoint x: 830, endPoint y: 476, distance: 9.8
click at [839, 564] on textarea at bounding box center [897, 571] width 204 height 14
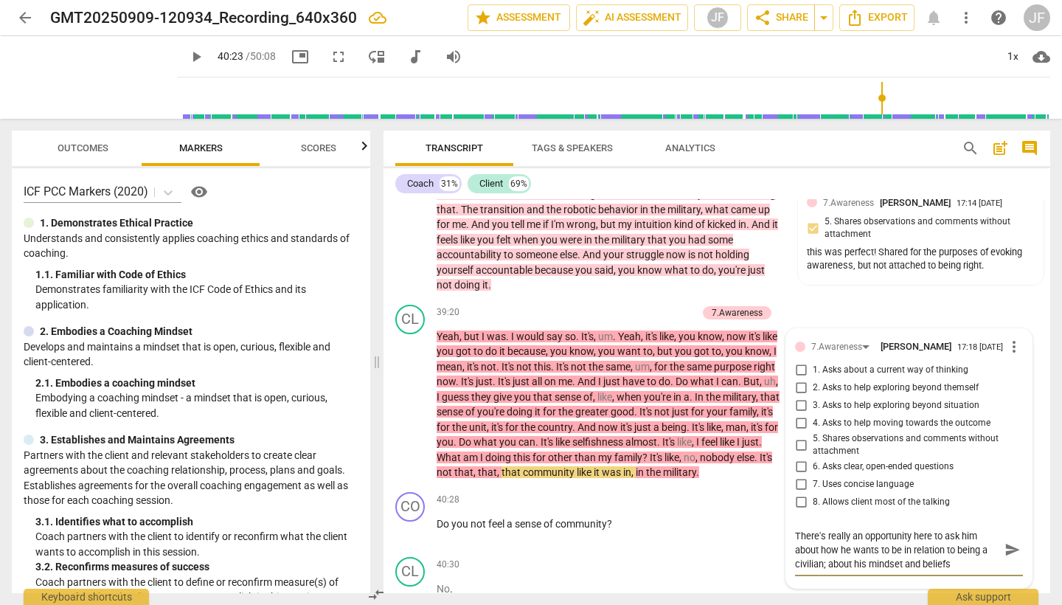
scroll to position [9672, 0]
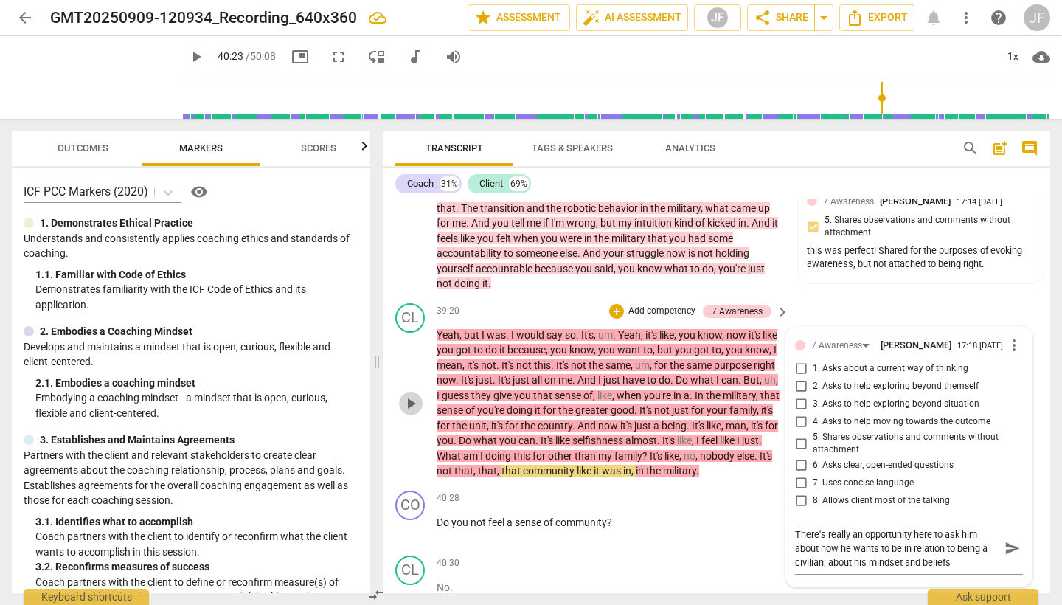
click at [415, 395] on span "play_arrow" at bounding box center [411, 404] width 18 height 18
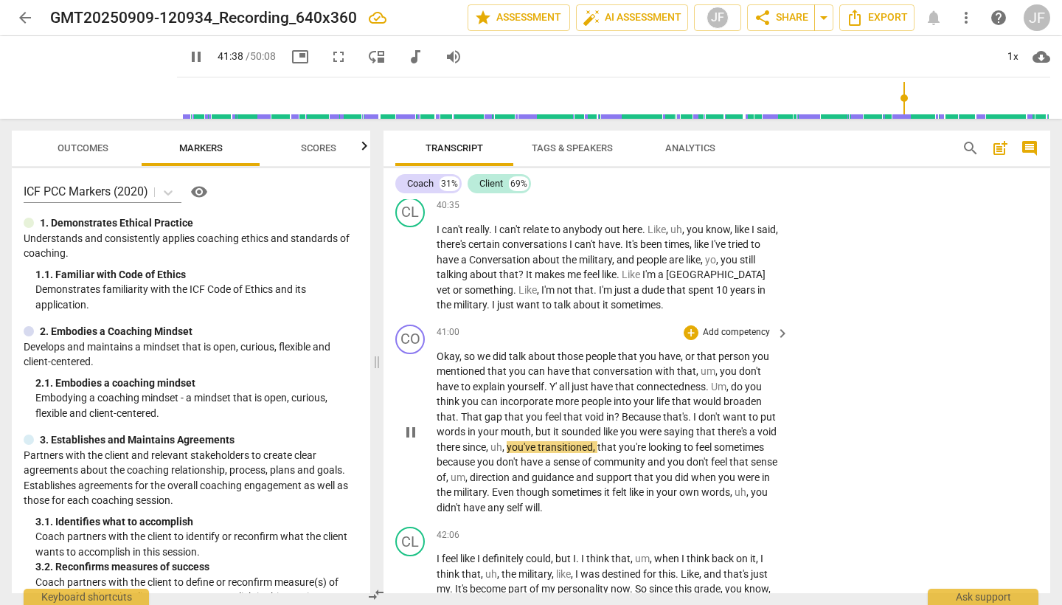
scroll to position [10168, 0]
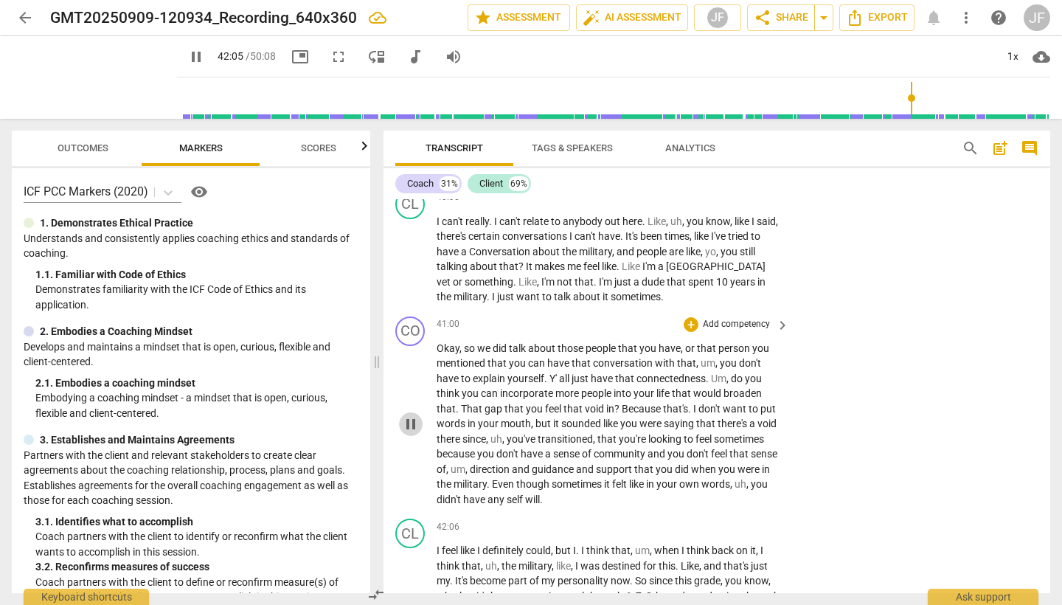
click at [413, 415] on span "pause" at bounding box center [411, 424] width 18 height 18
click at [686, 317] on div "+" at bounding box center [691, 324] width 15 height 15
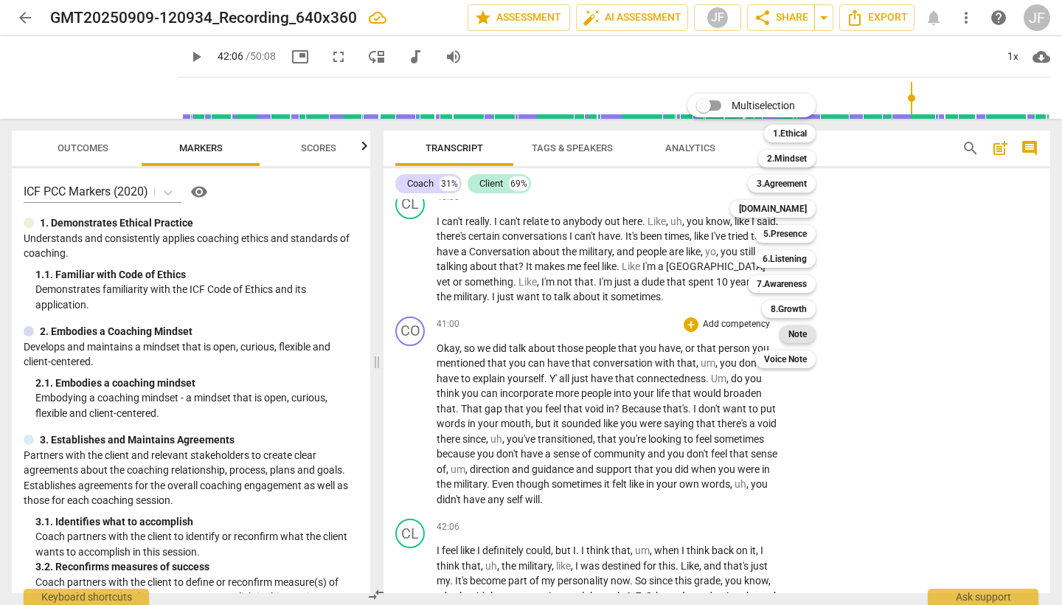
click at [812, 329] on div "Note" at bounding box center [798, 334] width 36 height 18
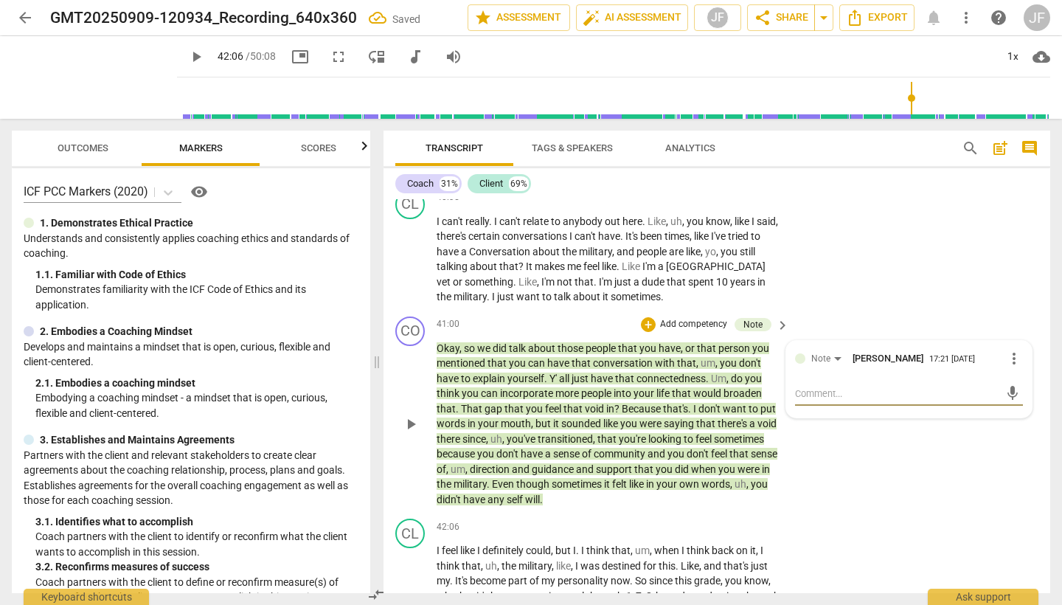
click at [831, 387] on textarea at bounding box center [897, 394] width 204 height 14
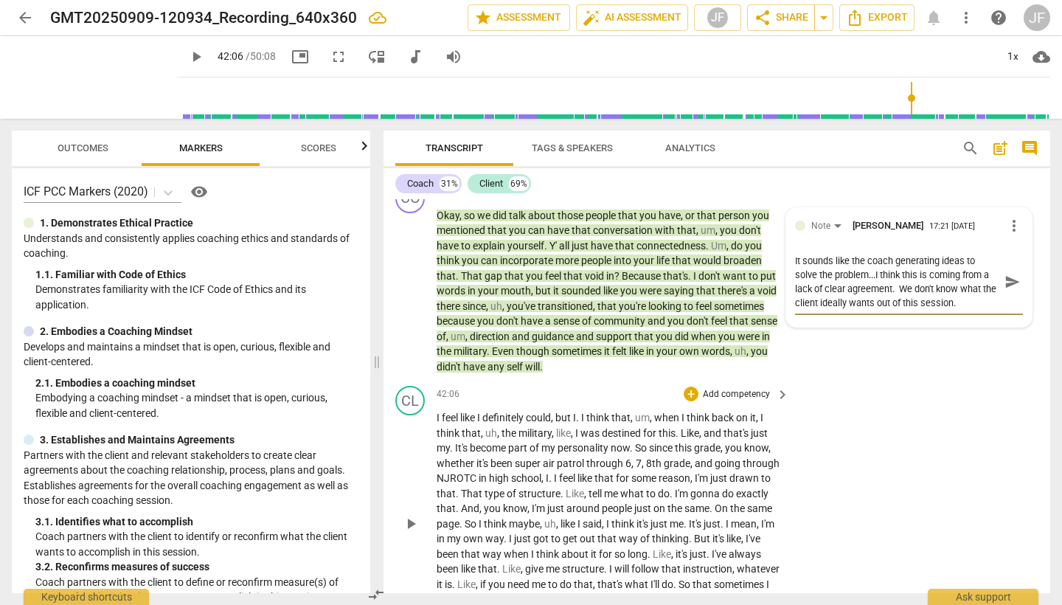
scroll to position [10303, 0]
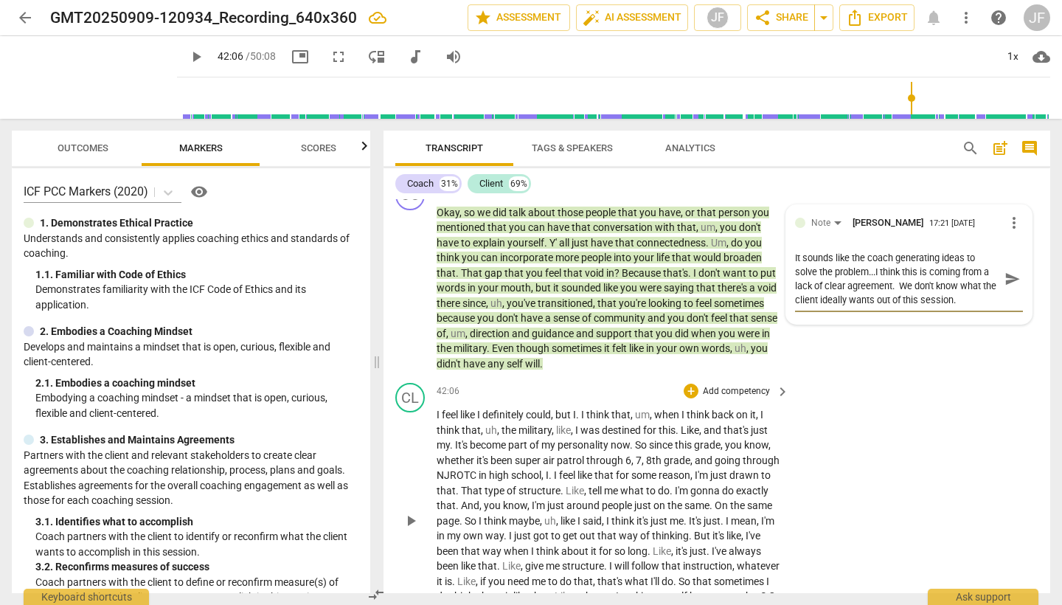
click at [415, 512] on span "play_arrow" at bounding box center [411, 521] width 18 height 18
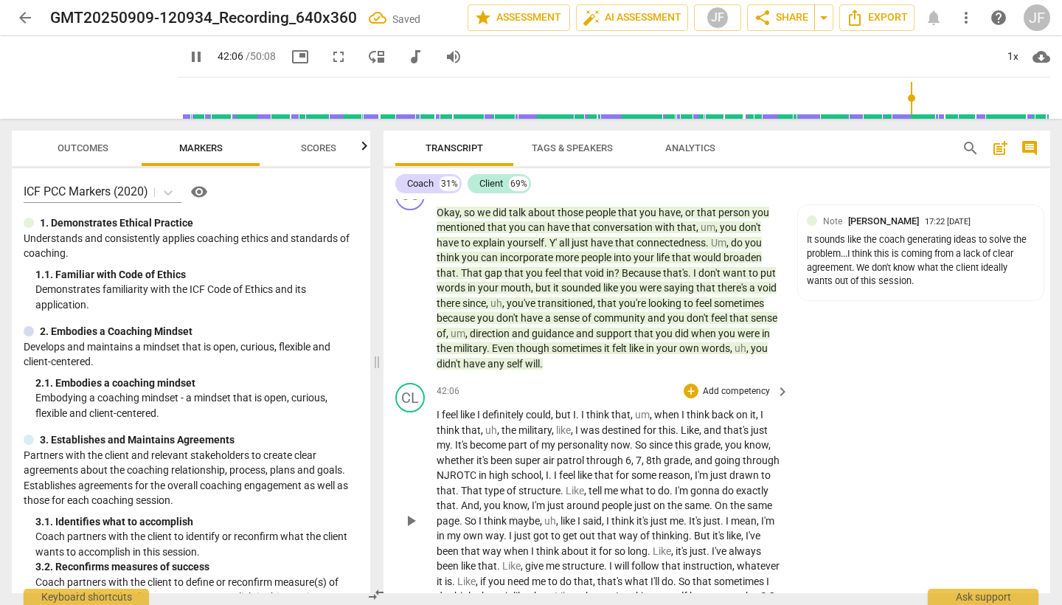
scroll to position [10331, 0]
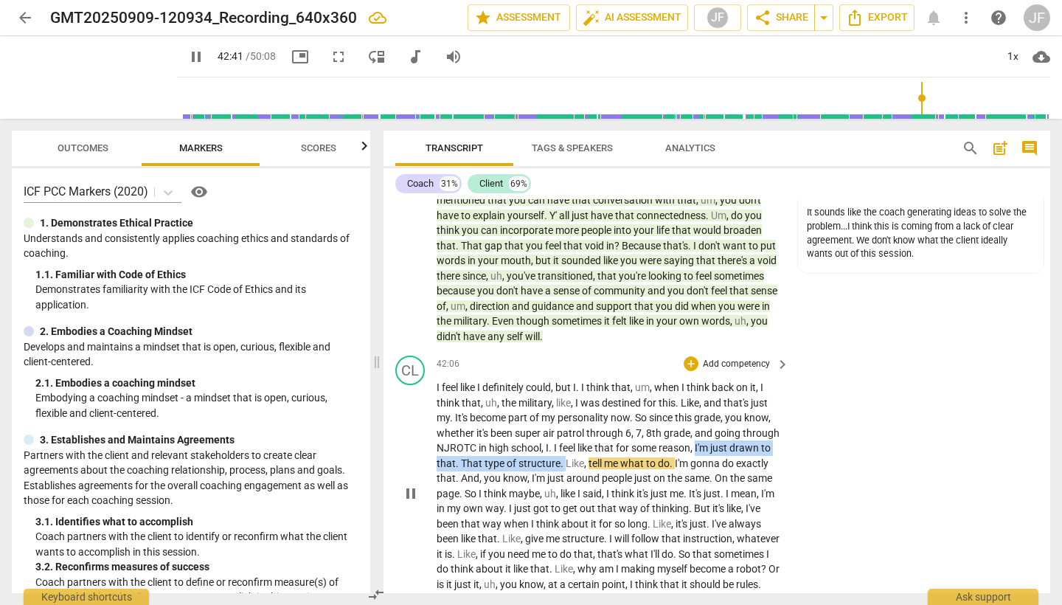
drag, startPoint x: 699, startPoint y: 348, endPoint x: 567, endPoint y: 361, distance: 132.0
click at [565, 380] on p "I feel like I definitely could , but I . I think that , um , when I think back …" at bounding box center [609, 493] width 345 height 227
click at [599, 344] on icon "button" at bounding box center [597, 342] width 9 height 10
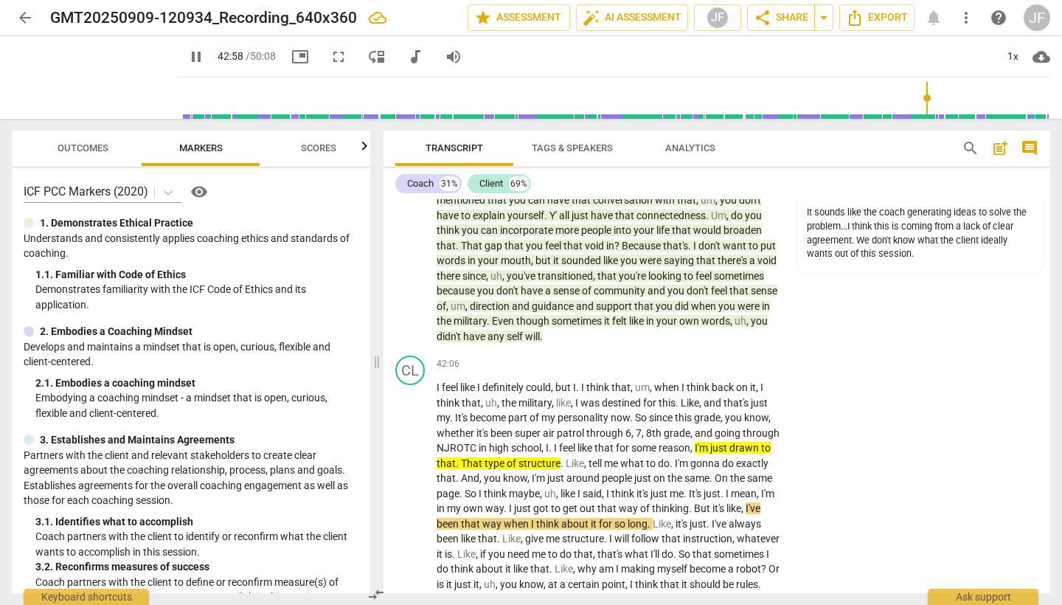
drag, startPoint x: 434, startPoint y: 406, endPoint x: 511, endPoint y: 407, distance: 76.7
click at [511, 407] on div "CL play_arrow pause 42:06 + Add competency keyboard_arrow_right I feel like I d…" at bounding box center [717, 481] width 667 height 263
drag, startPoint x: 524, startPoint y: 408, endPoint x: 442, endPoint y: 407, distance: 81.9
click at [434, 409] on div "CL play_arrow pause 42:06 + Add competency keyboard_arrow_right I feel like I d…" at bounding box center [717, 481] width 667 height 263
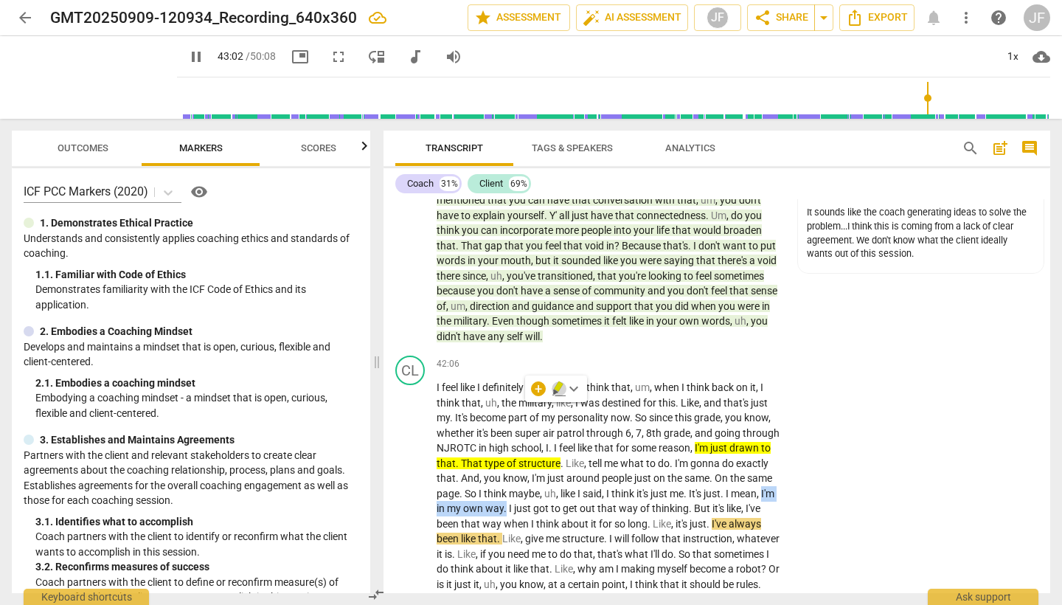
click at [556, 389] on icon "button" at bounding box center [558, 386] width 9 height 10
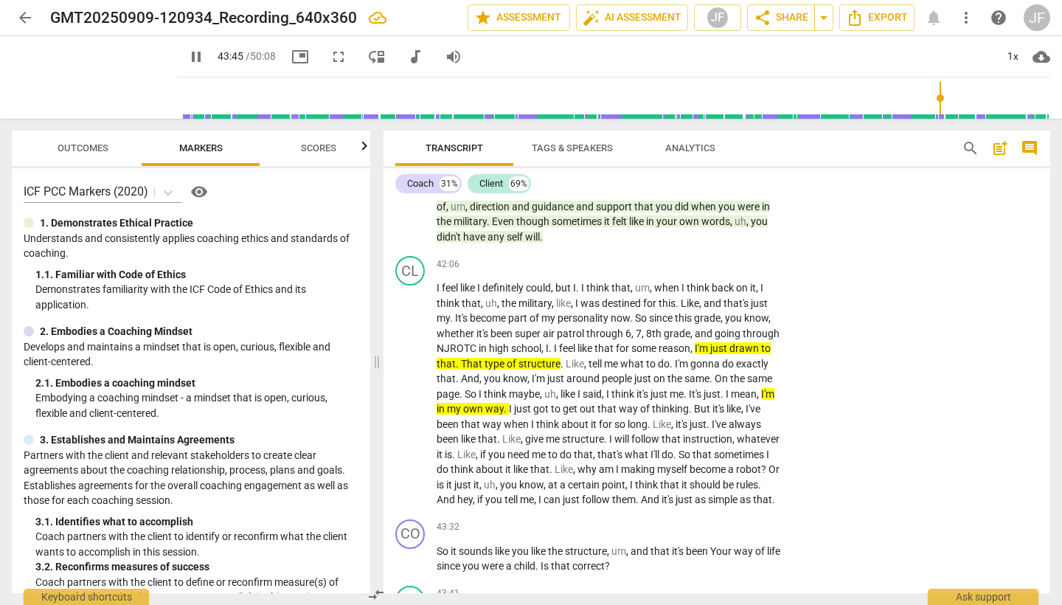
scroll to position [10489, 0]
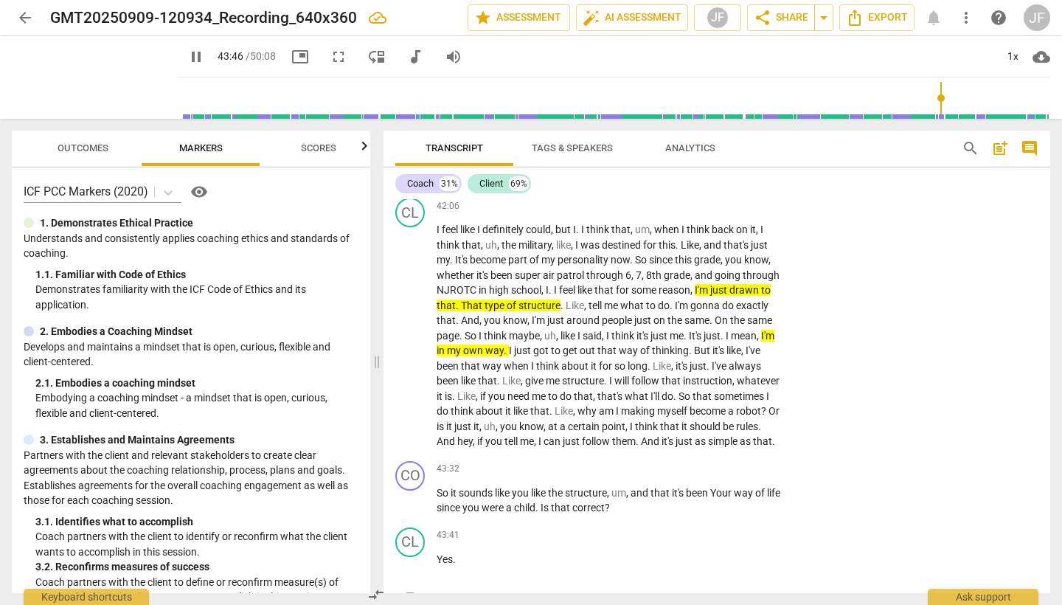
click at [690, 462] on div "+" at bounding box center [691, 469] width 15 height 15
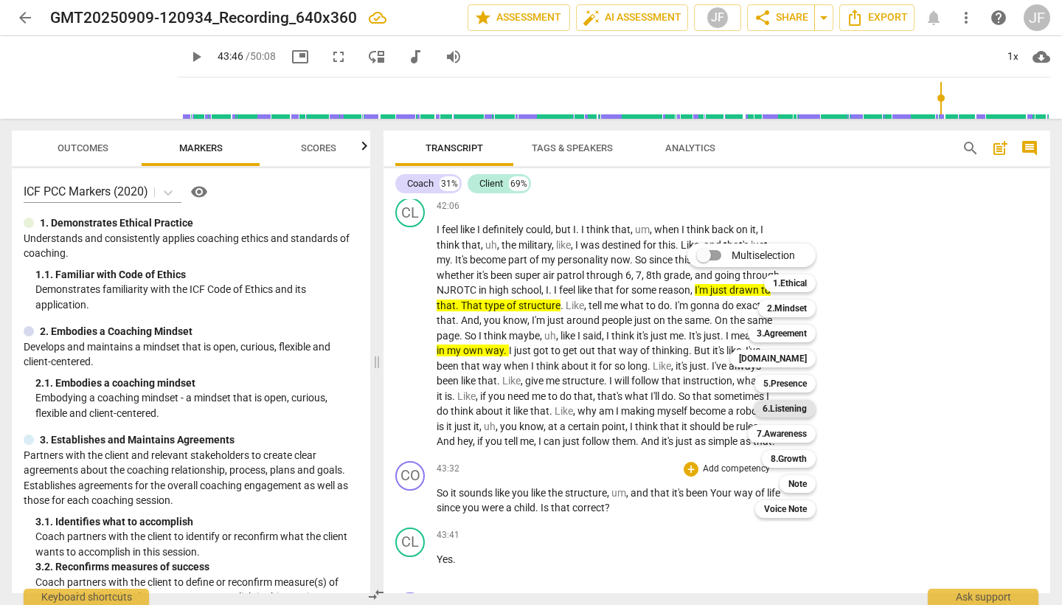
click at [788, 413] on b "6.Listening" at bounding box center [785, 409] width 44 height 18
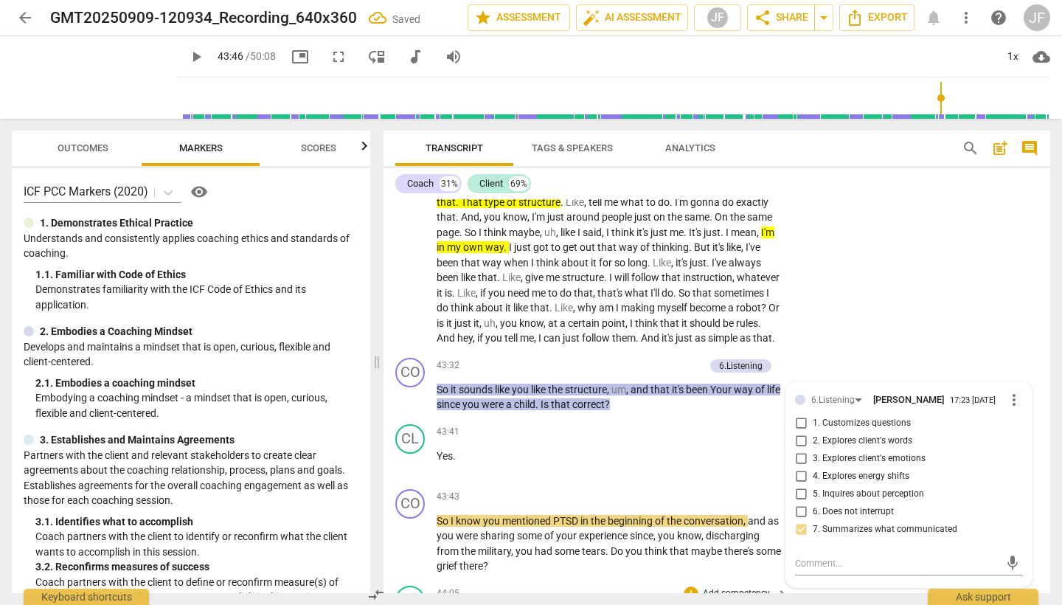
scroll to position [10612, 0]
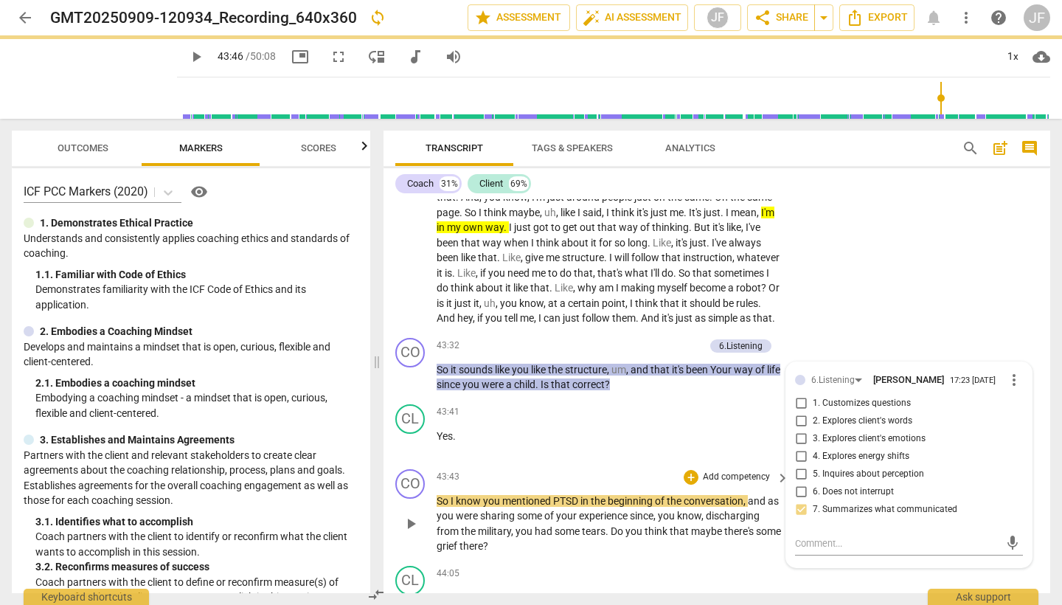
click at [409, 515] on span "play_arrow" at bounding box center [411, 524] width 18 height 18
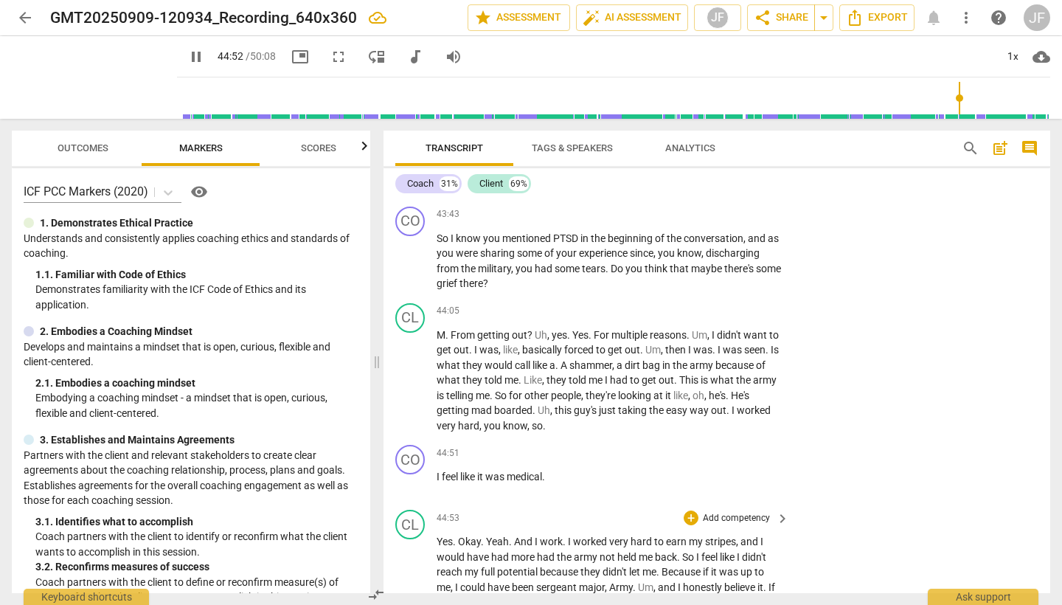
scroll to position [10876, 0]
click at [409, 474] on span "pause" at bounding box center [411, 483] width 18 height 18
click at [476, 469] on span "like" at bounding box center [468, 475] width 17 height 12
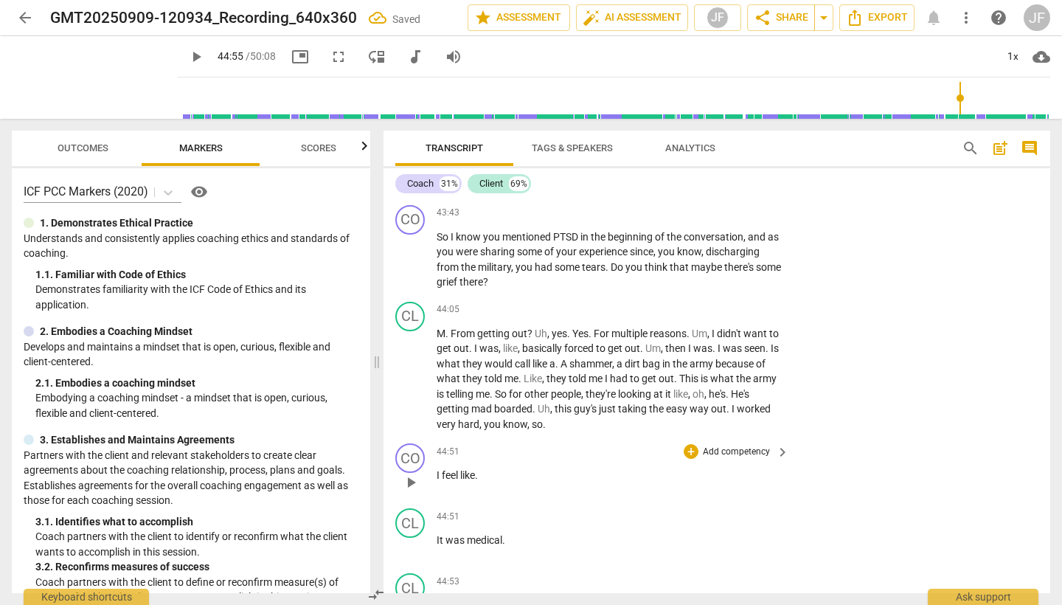
scroll to position [0, 0]
click at [417, 443] on div "CO" at bounding box center [410, 458] width 30 height 30
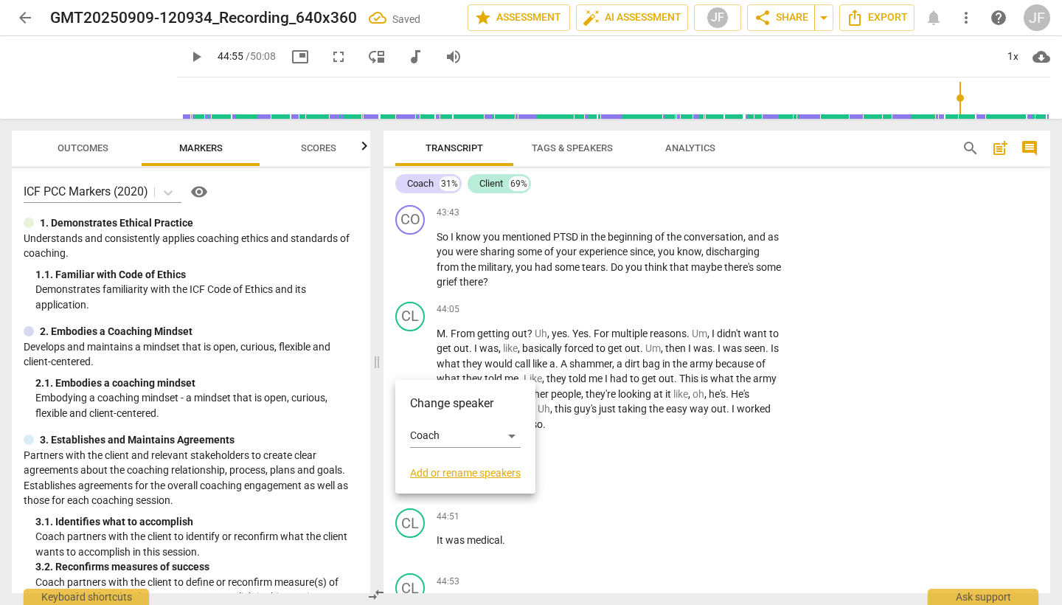
scroll to position [10874, 0]
click at [510, 434] on div "Coach" at bounding box center [465, 436] width 111 height 24
click at [494, 458] on li "Client" at bounding box center [466, 464] width 112 height 28
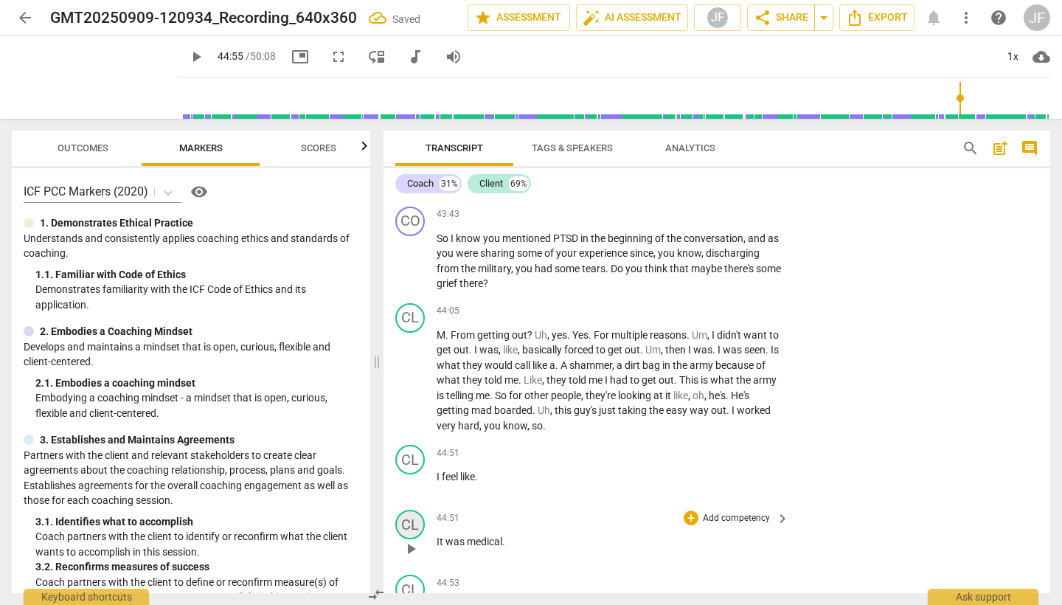
click at [418, 510] on div "CL" at bounding box center [410, 525] width 30 height 30
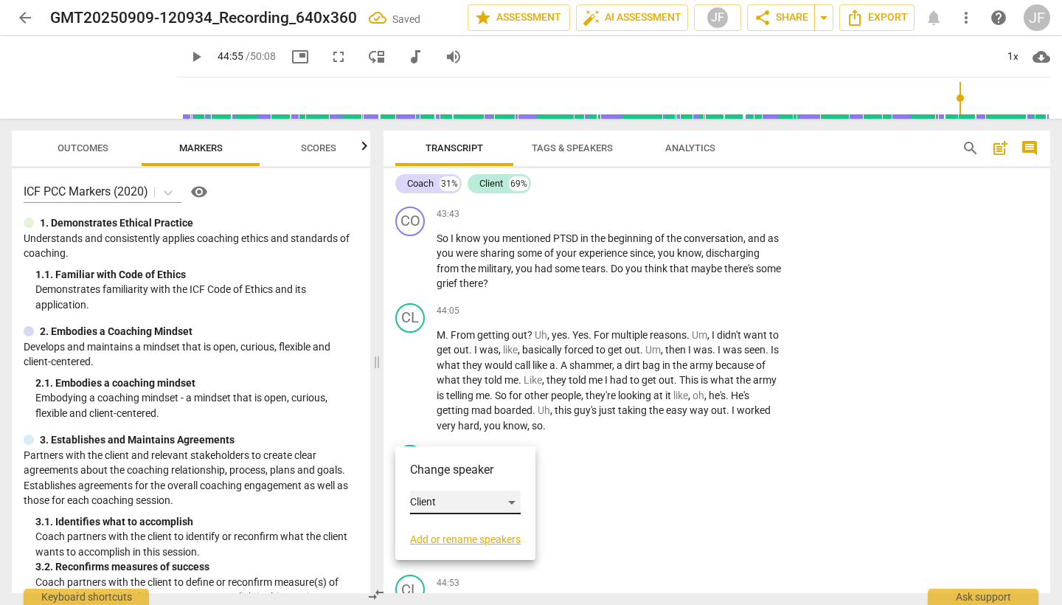
click at [512, 500] on div "Client" at bounding box center [465, 503] width 111 height 24
click at [482, 478] on li "Coach" at bounding box center [466, 474] width 112 height 28
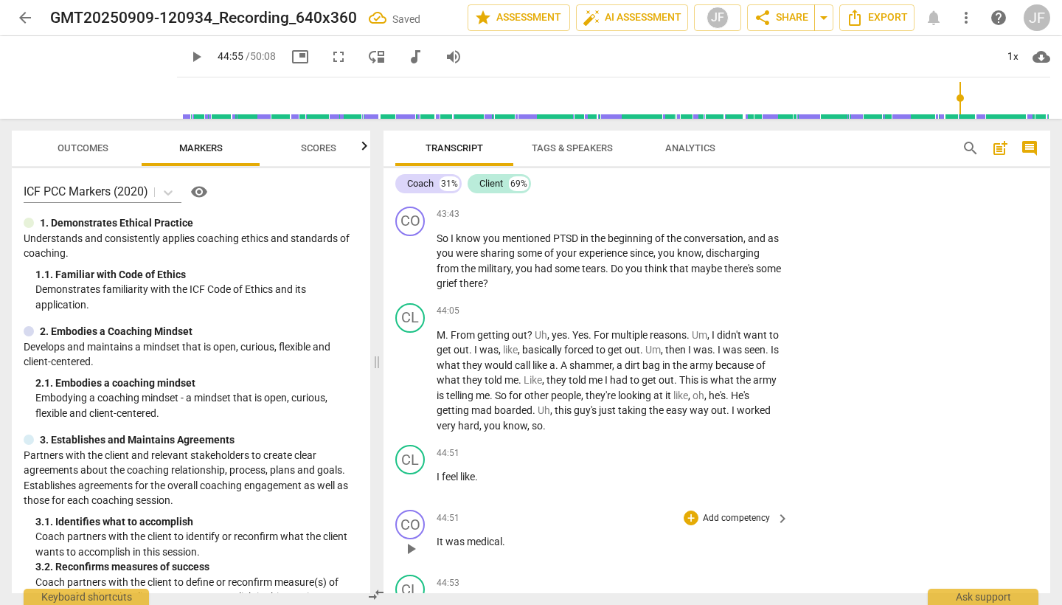
click at [505, 535] on span "." at bounding box center [503, 541] width 3 height 12
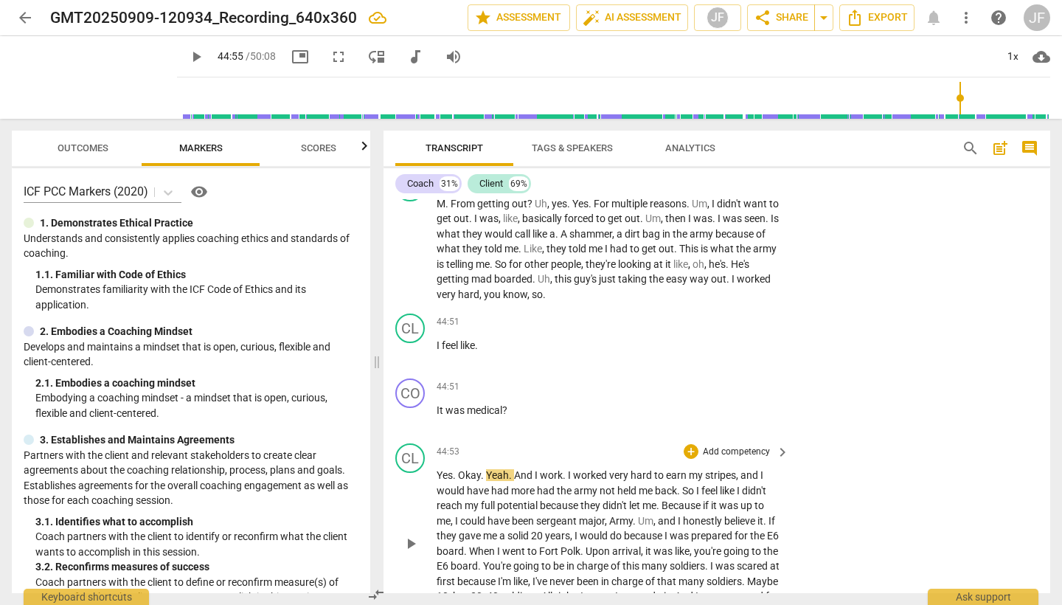
scroll to position [11008, 0]
click at [406, 533] on span "play_arrow" at bounding box center [411, 542] width 18 height 18
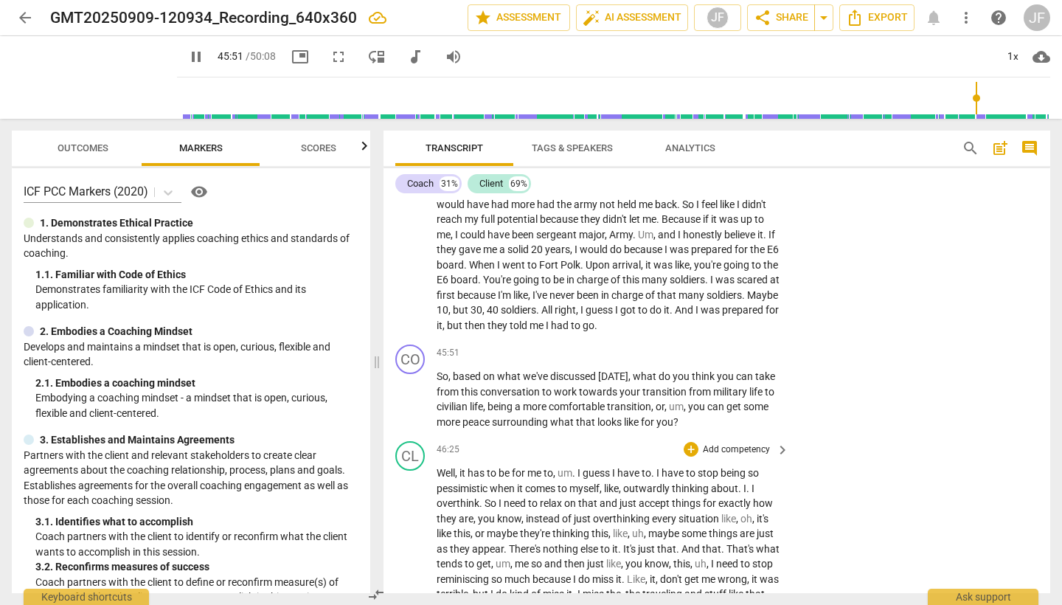
scroll to position [11315, 0]
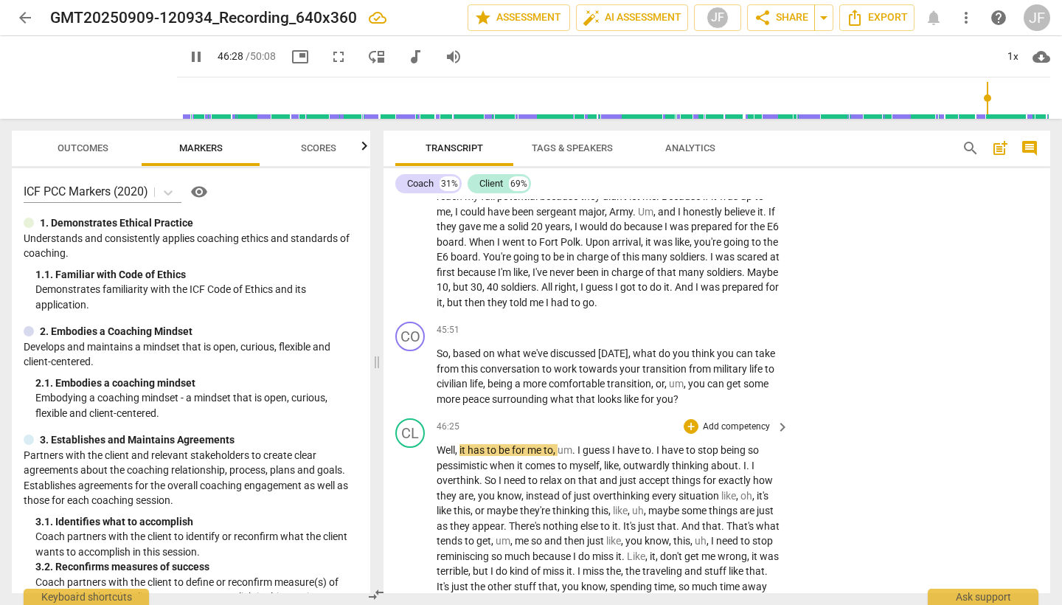
click at [690, 322] on div "+" at bounding box center [691, 329] width 15 height 15
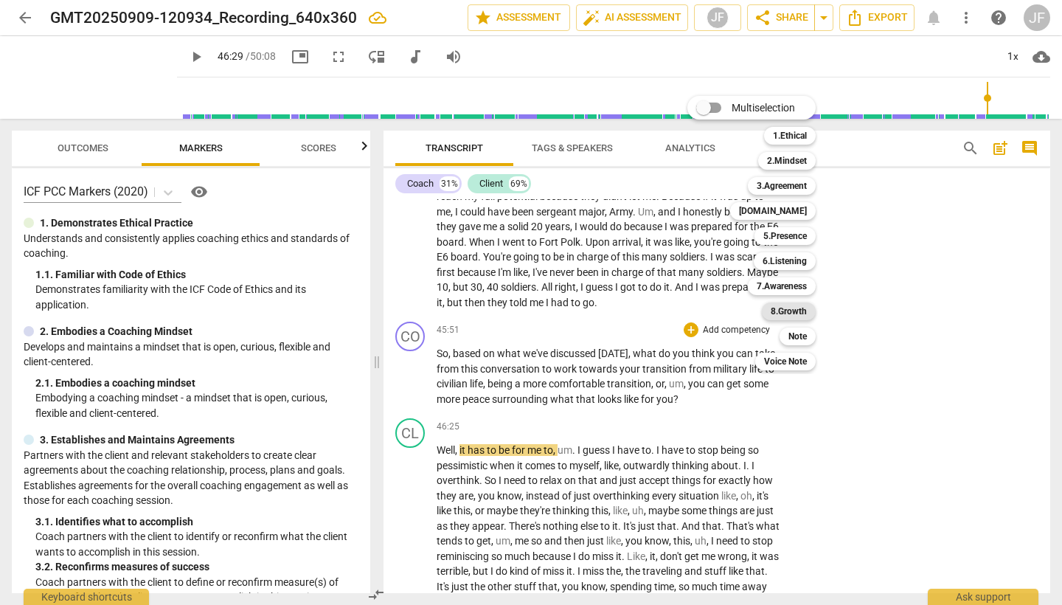
click at [798, 309] on b "8.Growth" at bounding box center [789, 311] width 36 height 18
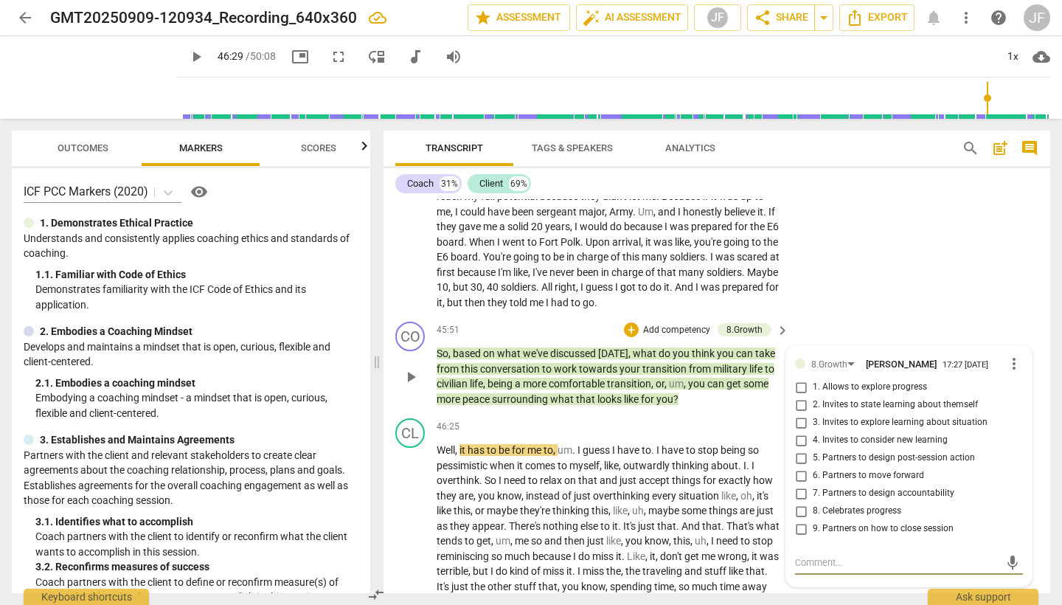
click at [799, 431] on input "4. Invites to consider new learning" at bounding box center [801, 440] width 24 height 18
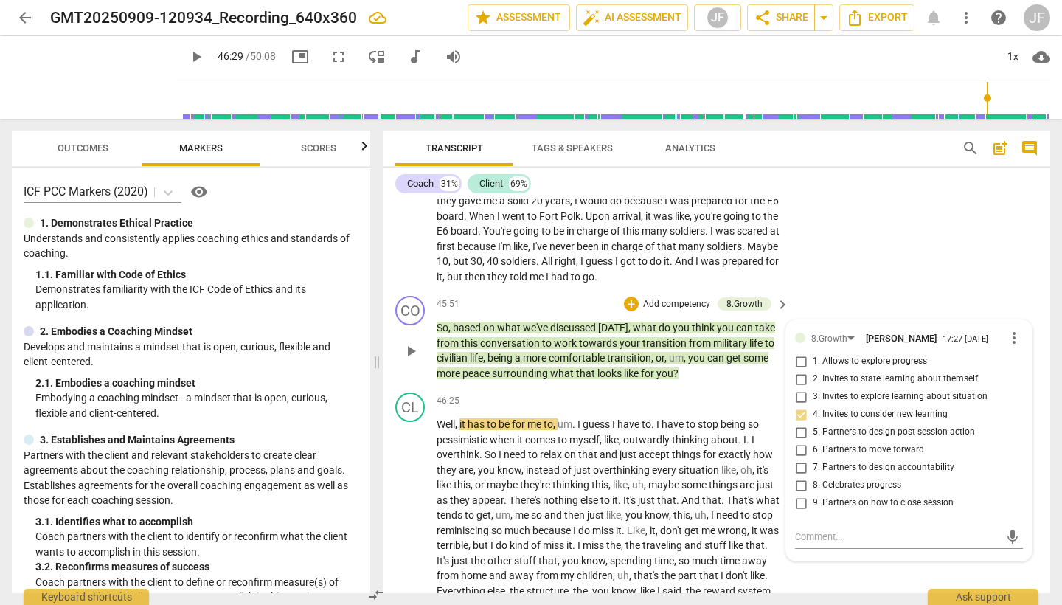
scroll to position [11338, 0]
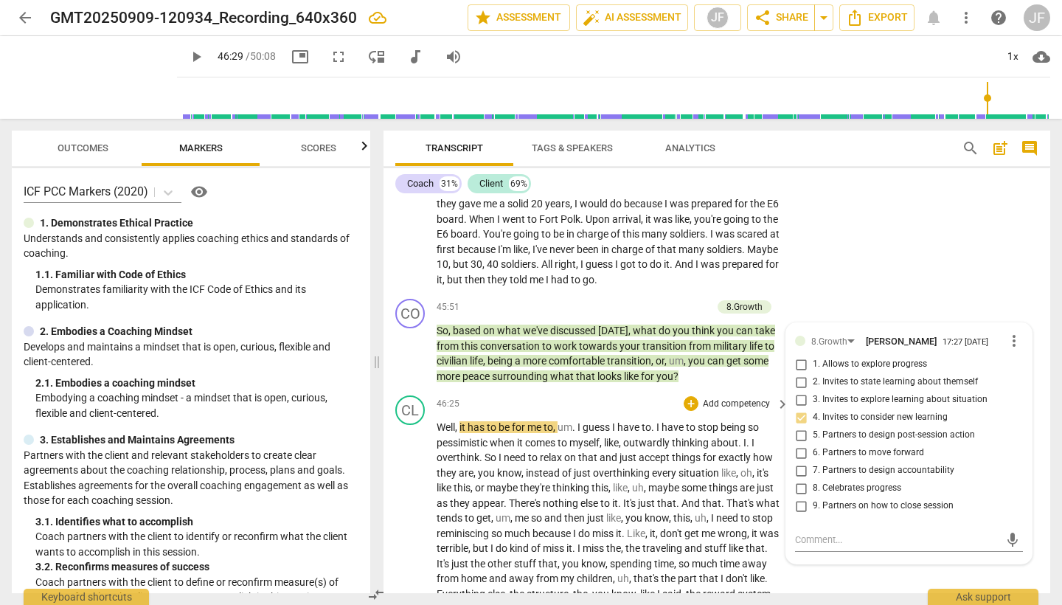
click at [416, 600] on span "play_arrow" at bounding box center [411, 609] width 18 height 18
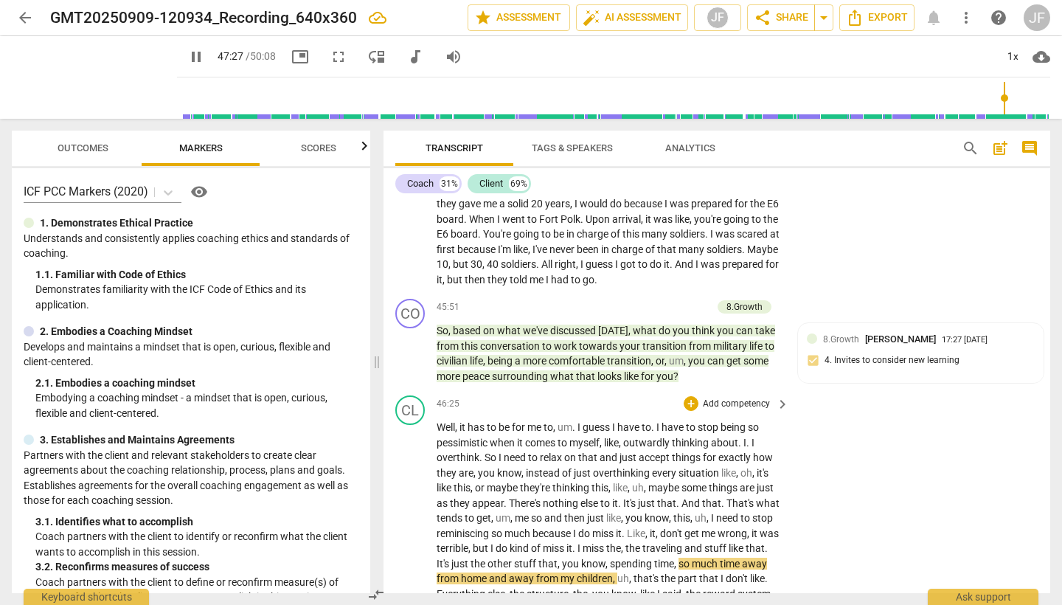
click at [415, 600] on span "pause" at bounding box center [411, 609] width 18 height 18
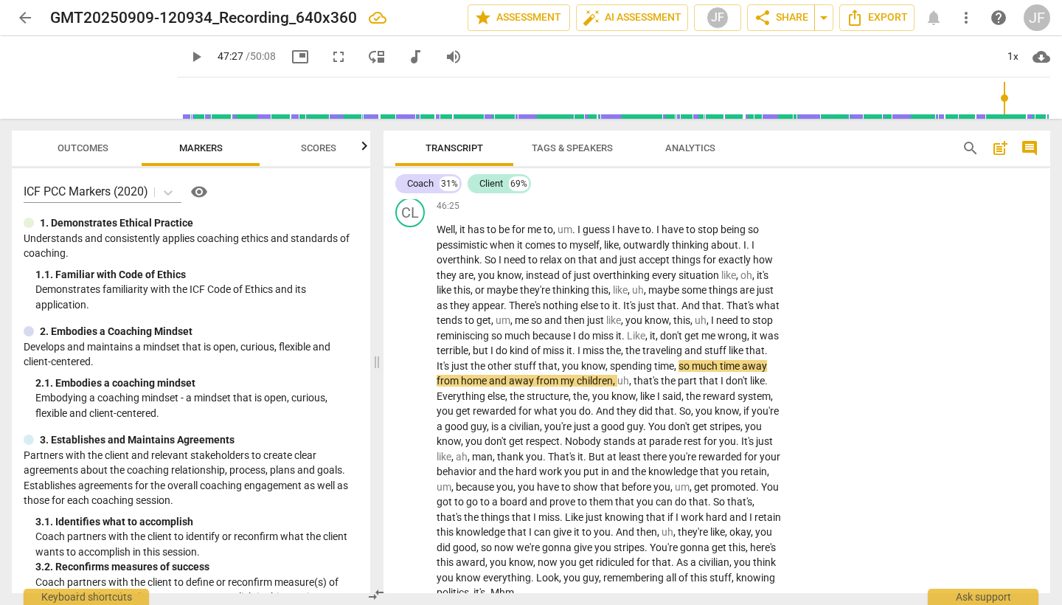
scroll to position [11520, 0]
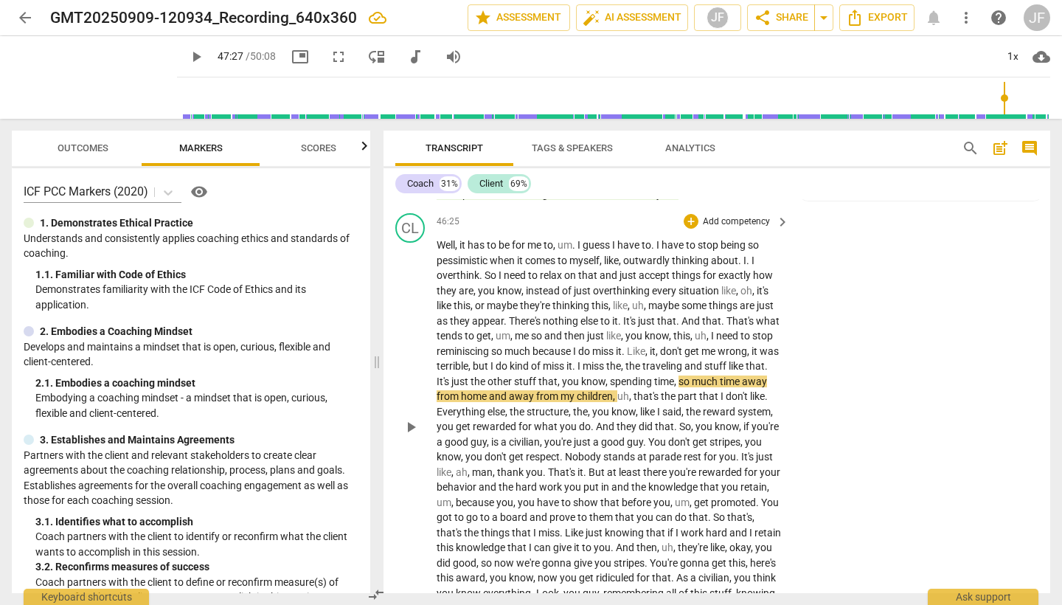
click at [414, 418] on span "play_arrow" at bounding box center [411, 427] width 18 height 18
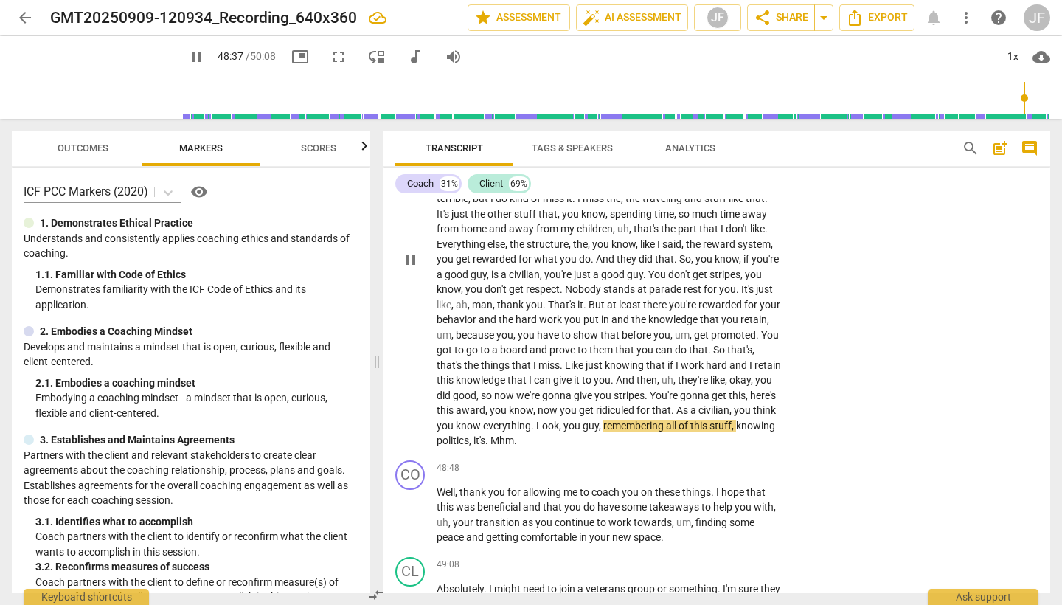
scroll to position [11734, 0]
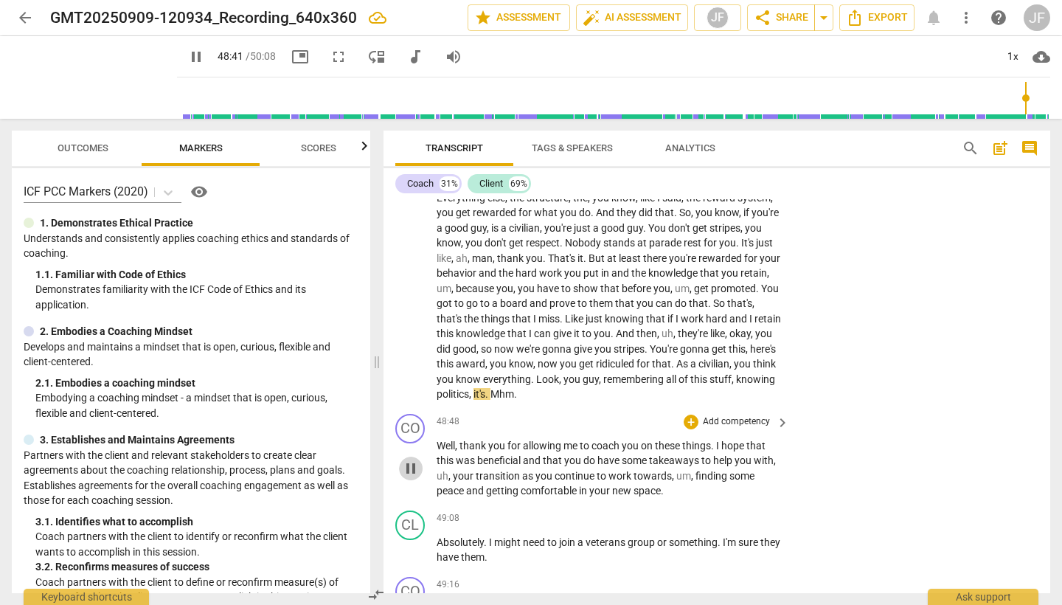
click at [412, 460] on span "pause" at bounding box center [411, 469] width 18 height 18
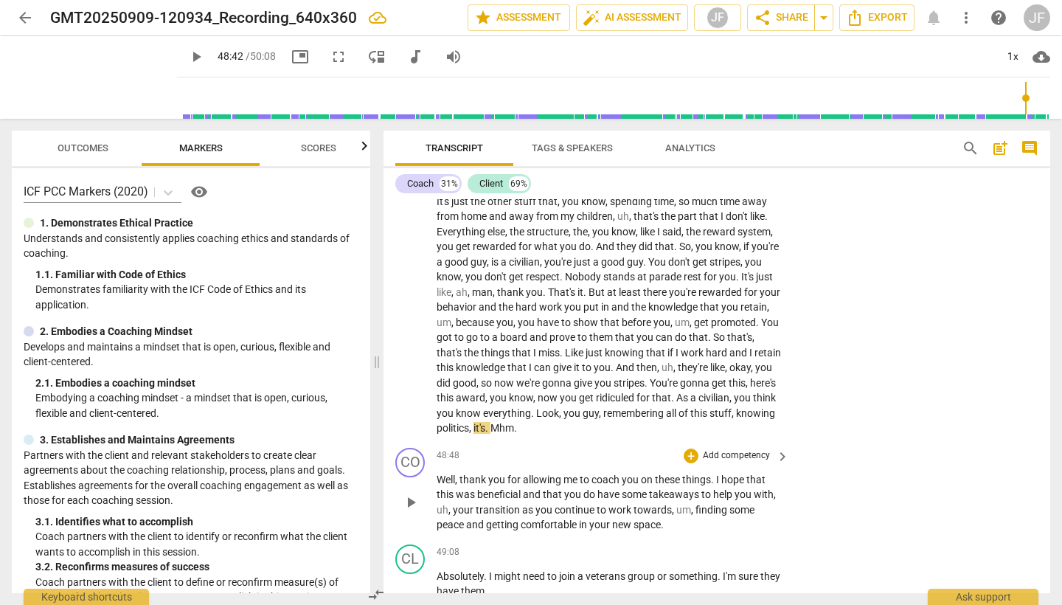
scroll to position [11695, 0]
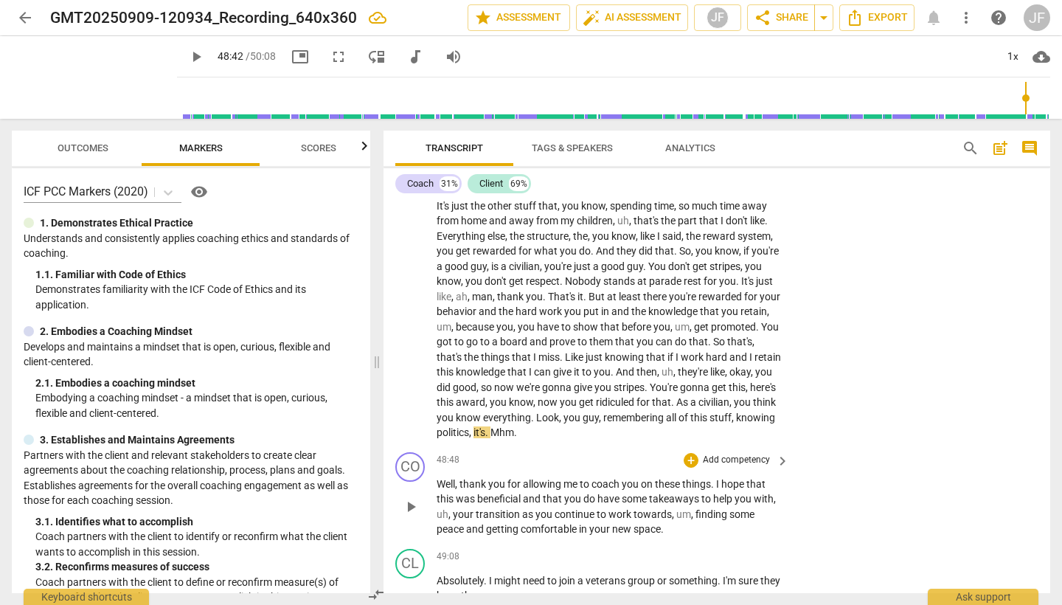
click at [412, 498] on span "play_arrow" at bounding box center [411, 507] width 18 height 18
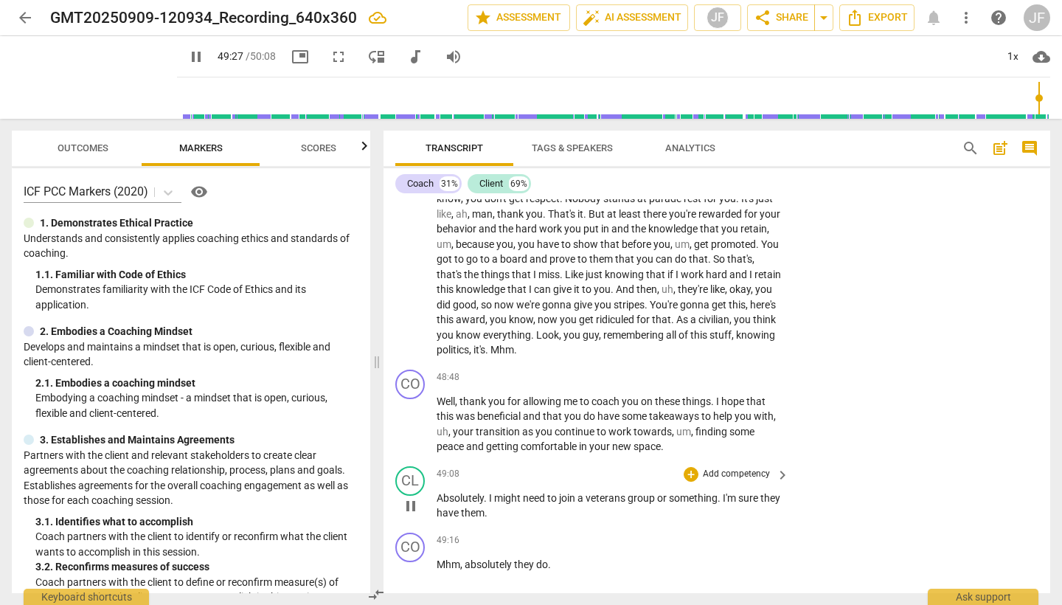
scroll to position [12106, 0]
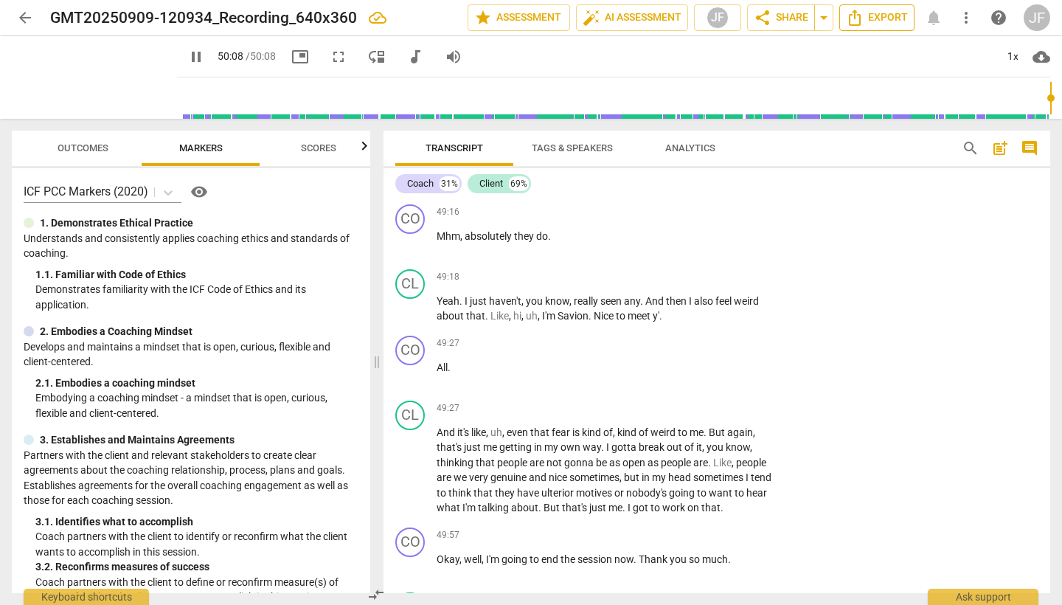
click at [885, 14] on span "Export" at bounding box center [877, 18] width 62 height 18
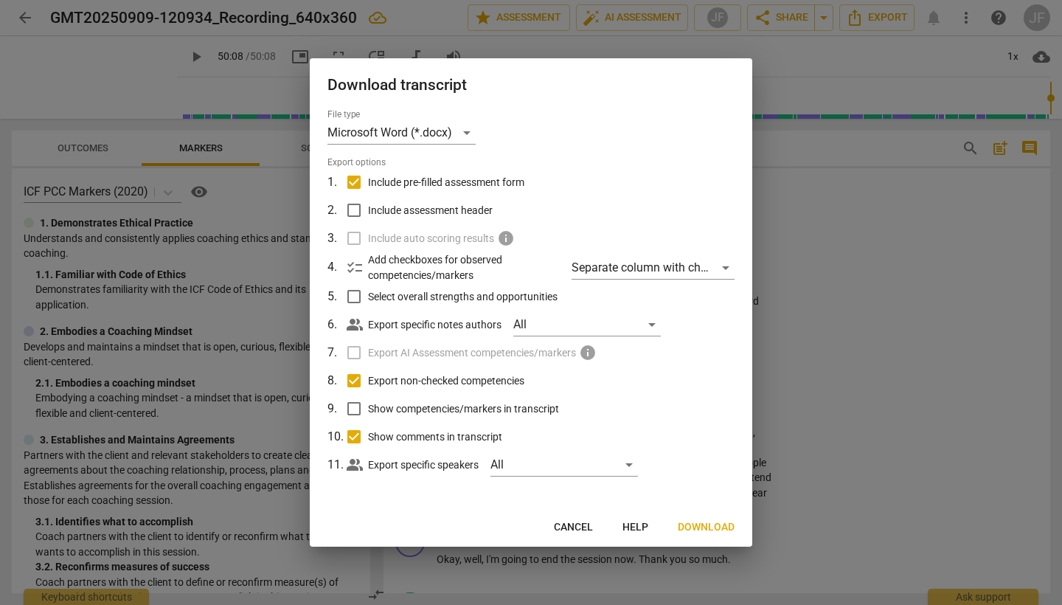
drag, startPoint x: 584, startPoint y: 525, endPoint x: 656, endPoint y: 525, distance: 71.5
click at [587, 524] on span "Cancel" at bounding box center [573, 527] width 39 height 15
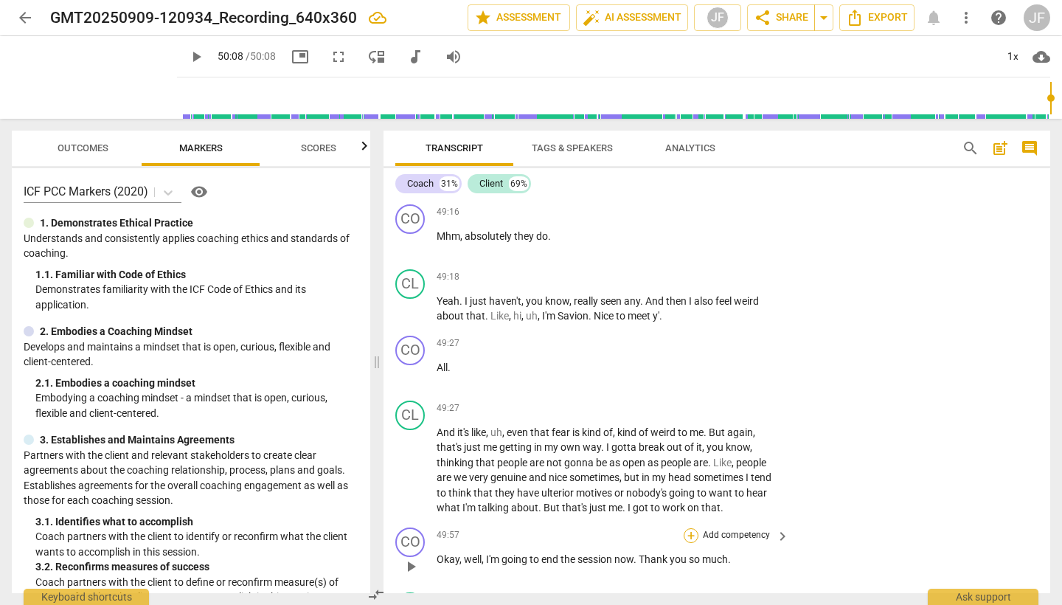
click at [689, 528] on div "+" at bounding box center [691, 535] width 15 height 15
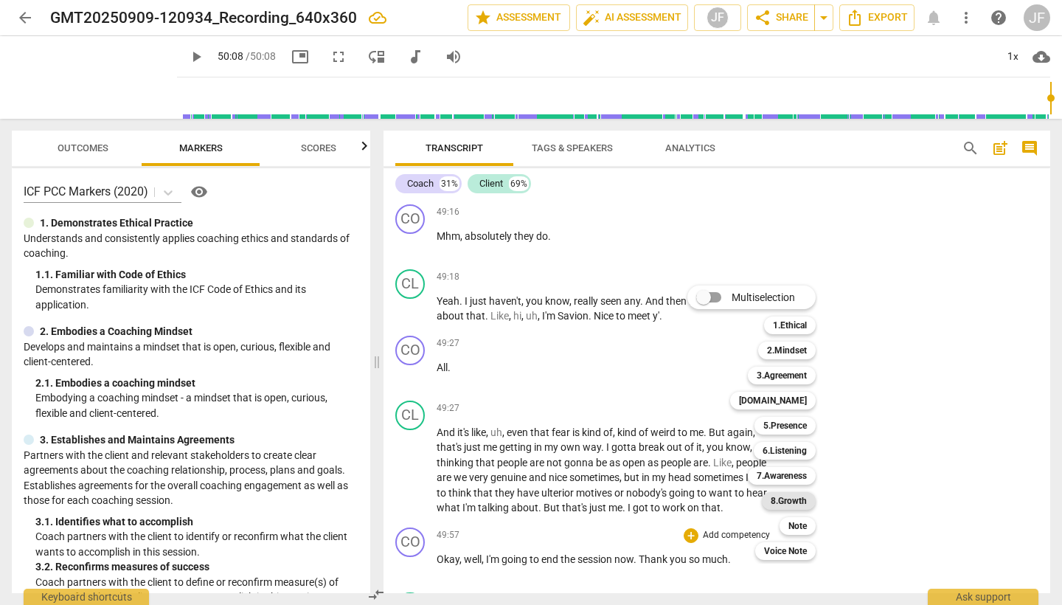
click at [789, 495] on b "8.Growth" at bounding box center [789, 501] width 36 height 18
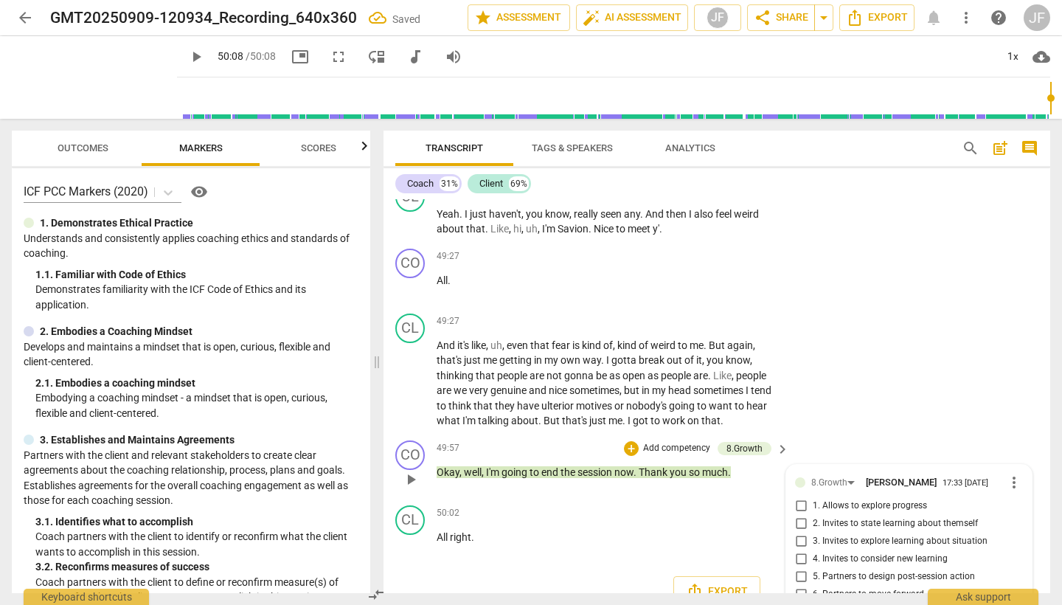
scroll to position [0, 0]
click at [889, 20] on span "Export" at bounding box center [877, 18] width 62 height 18
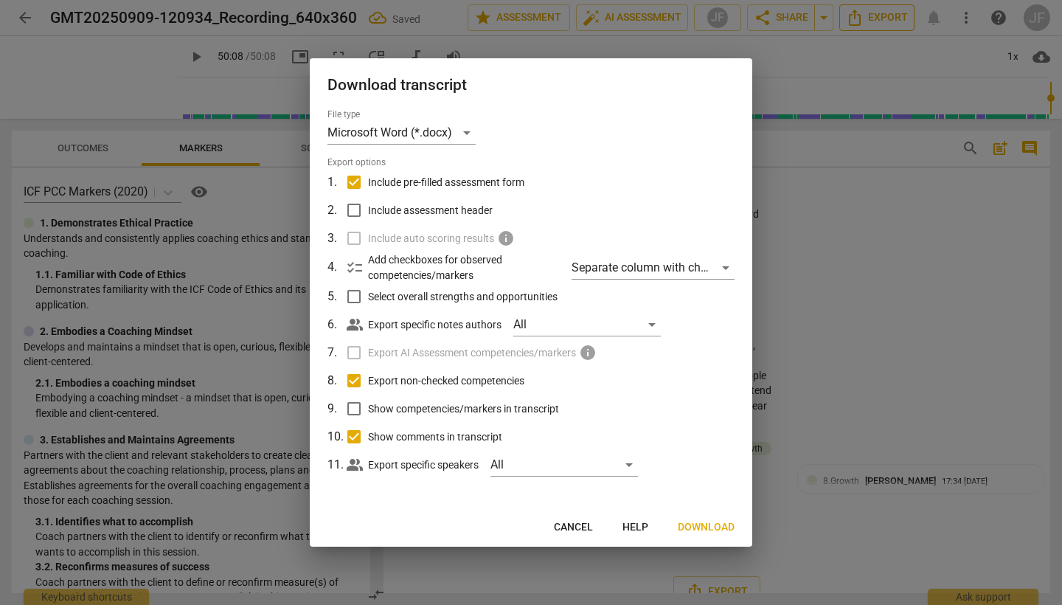
scroll to position [12106, 0]
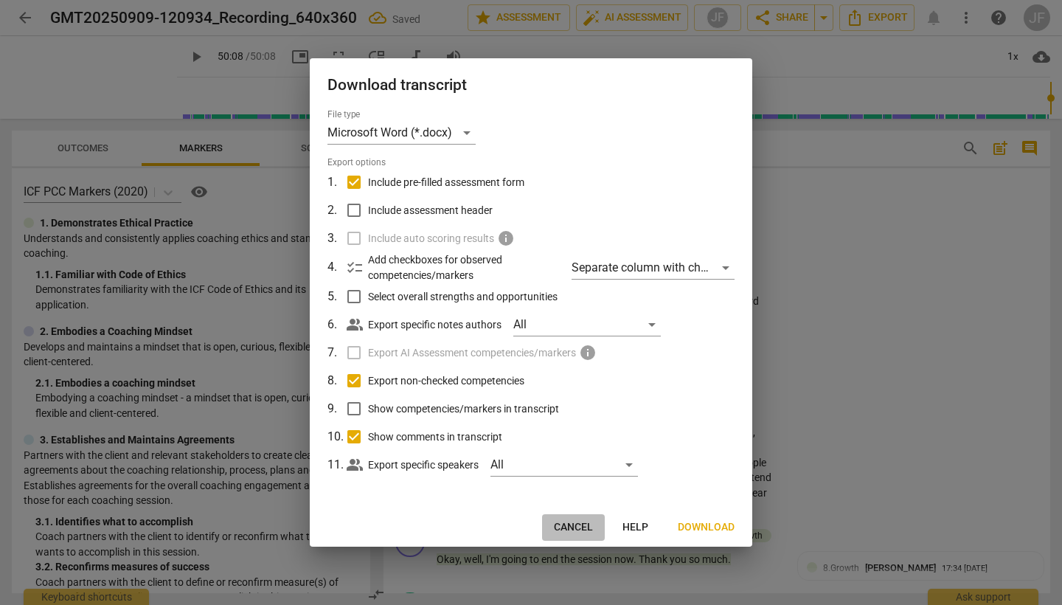
click at [587, 523] on span "Cancel" at bounding box center [573, 527] width 39 height 15
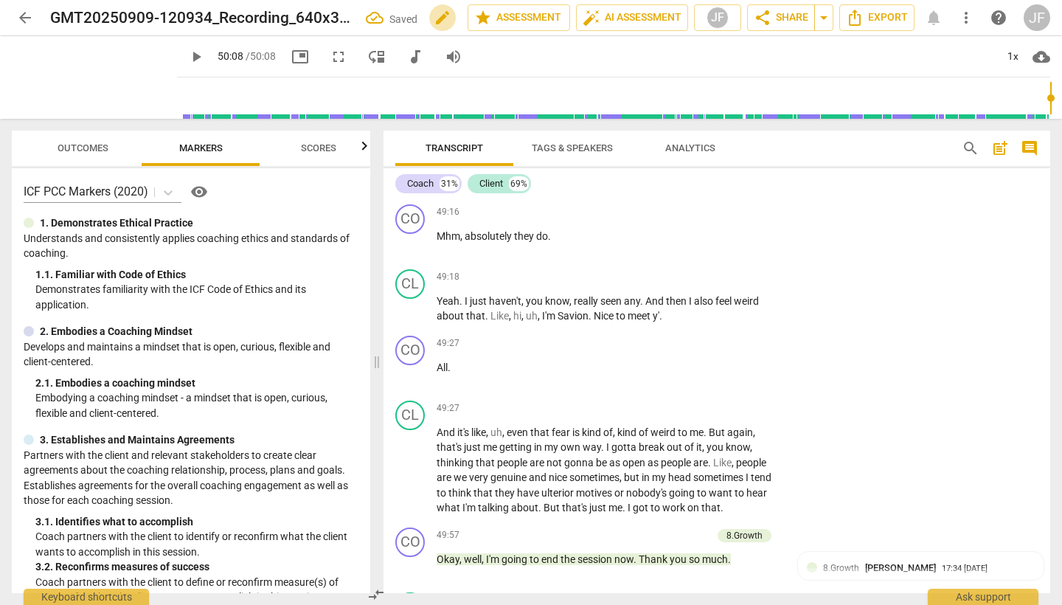
click at [443, 12] on span "edit" at bounding box center [443, 18] width 18 height 18
drag, startPoint x: 356, startPoint y: 21, endPoint x: 24, endPoint y: 17, distance: 332.7
click at [24, 17] on div "arrow_back GMT20250909-120934_Recording_640x360 done clear star Assessment auto…" at bounding box center [531, 18] width 1039 height 28
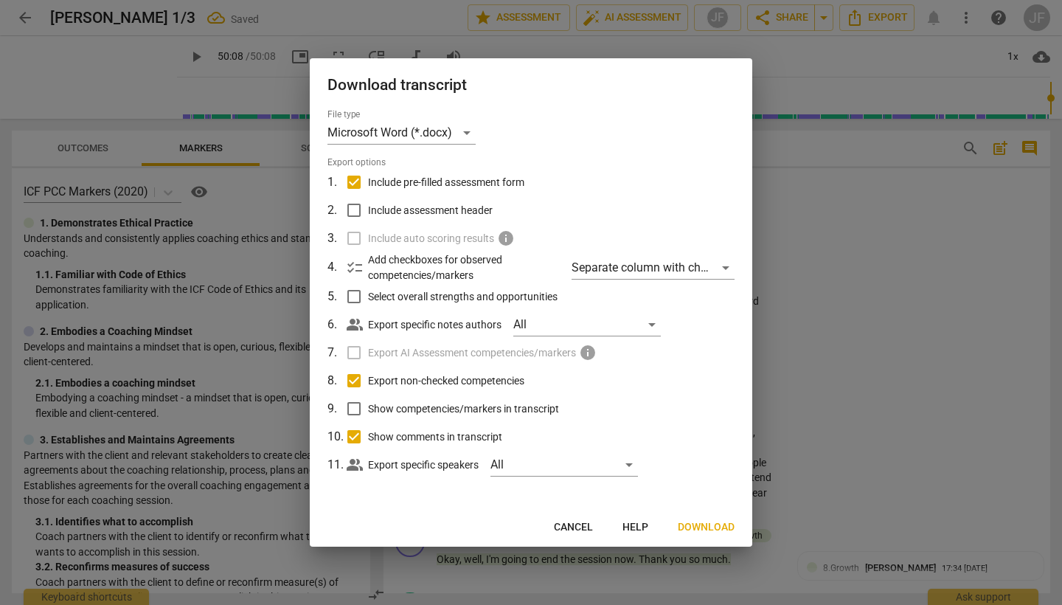
click at [724, 523] on span "Download" at bounding box center [706, 527] width 57 height 15
